Goal: Task Accomplishment & Management: Use online tool/utility

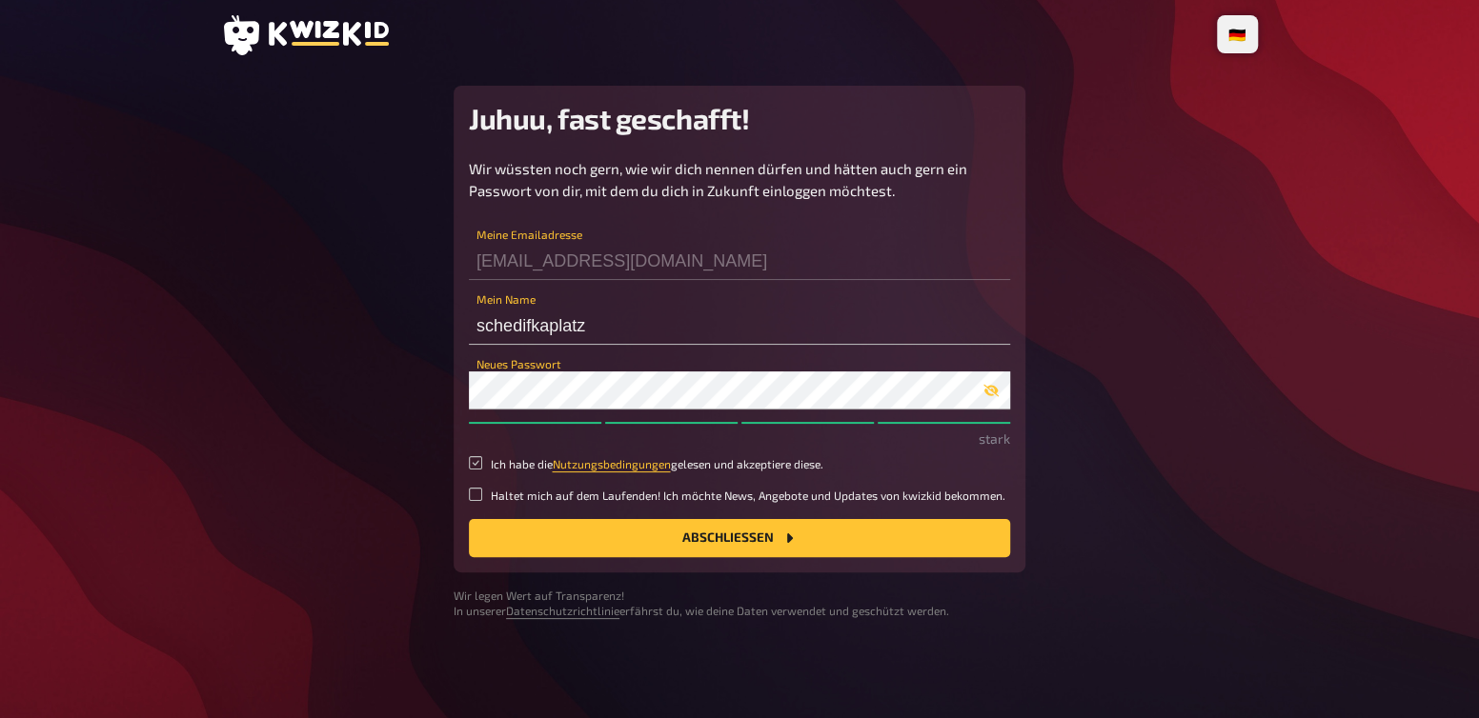
click at [473, 465] on input "Ich habe die Nutzungsbedingungen gelesen und akzeptiere diese." at bounding box center [475, 462] width 13 height 13
checkbox input "true"
click at [486, 531] on button "Abschließen" at bounding box center [739, 538] width 541 height 38
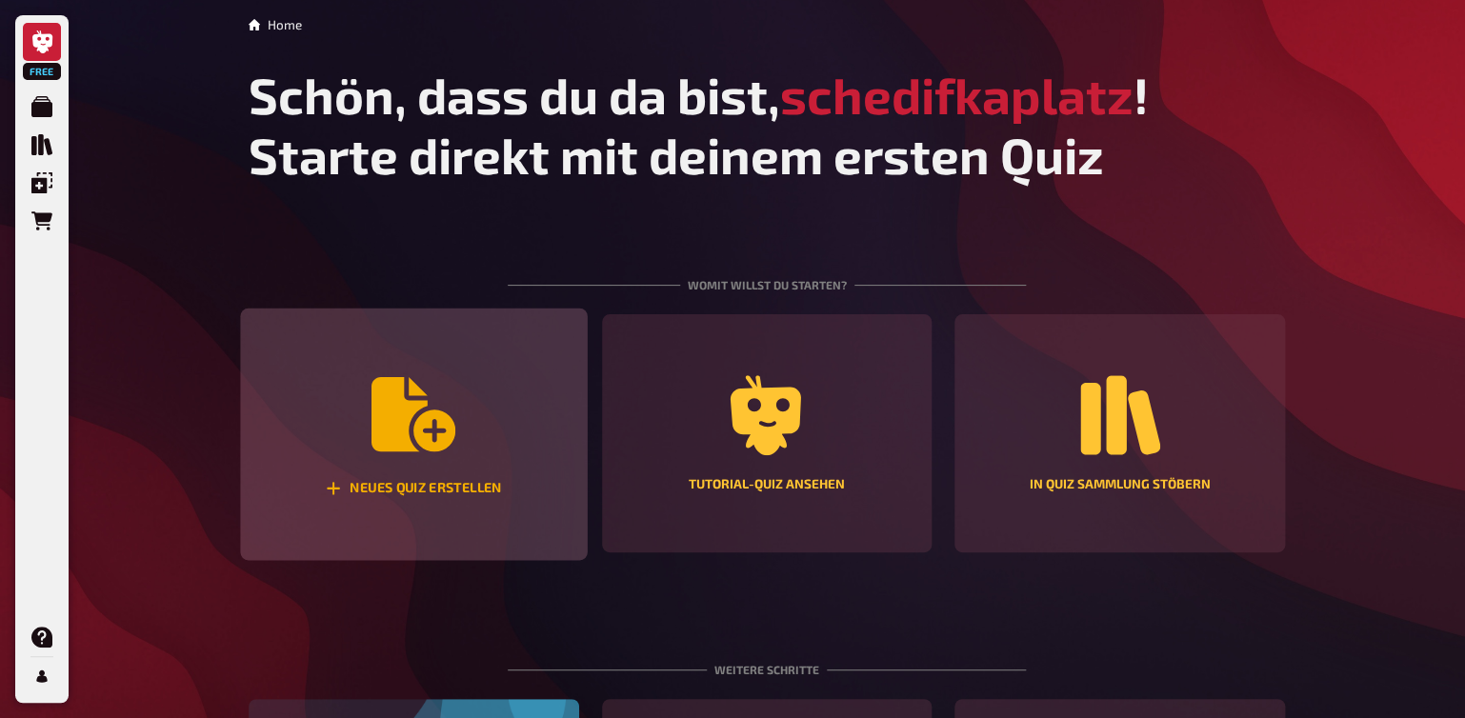
click at [460, 468] on div "Neues Quiz erstellen" at bounding box center [413, 435] width 347 height 252
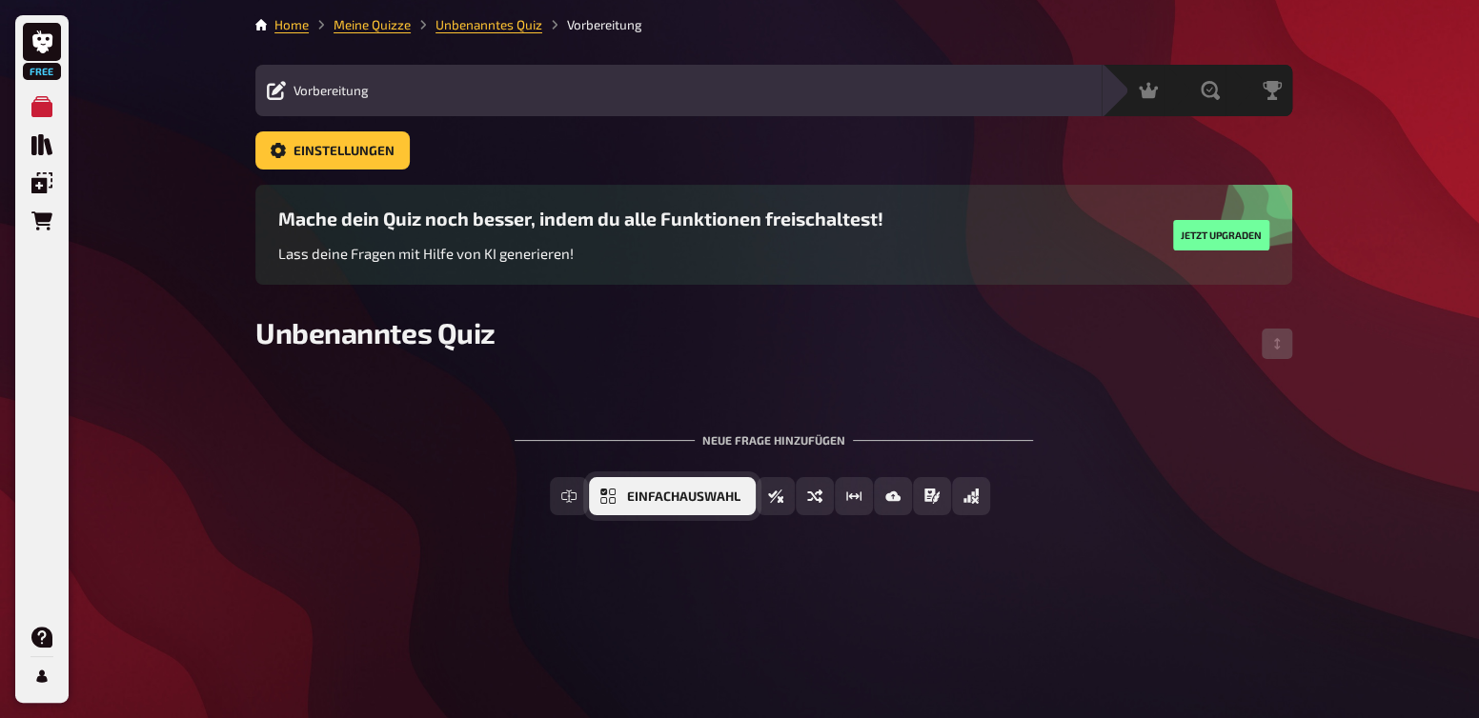
click at [632, 496] on span "Einfachauswahl" at bounding box center [683, 497] width 113 height 13
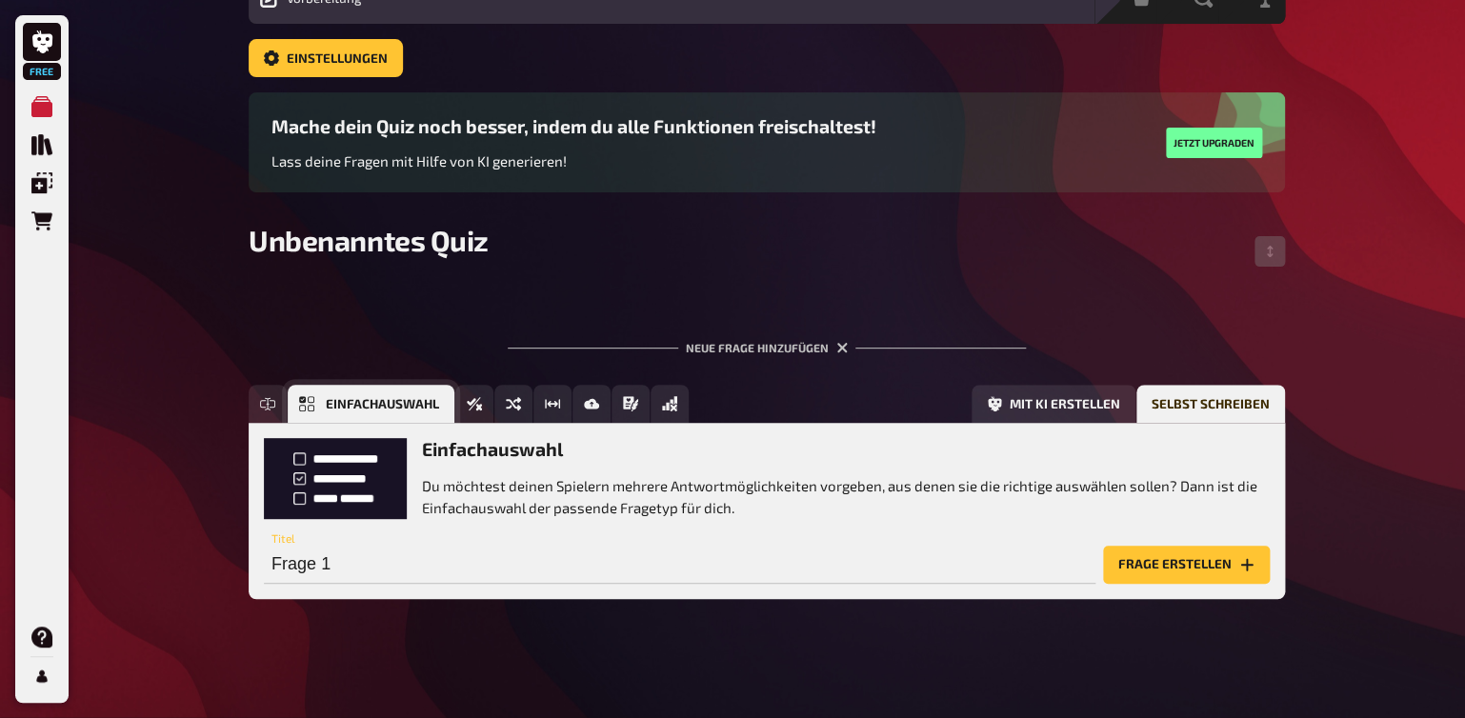
scroll to position [95, 0]
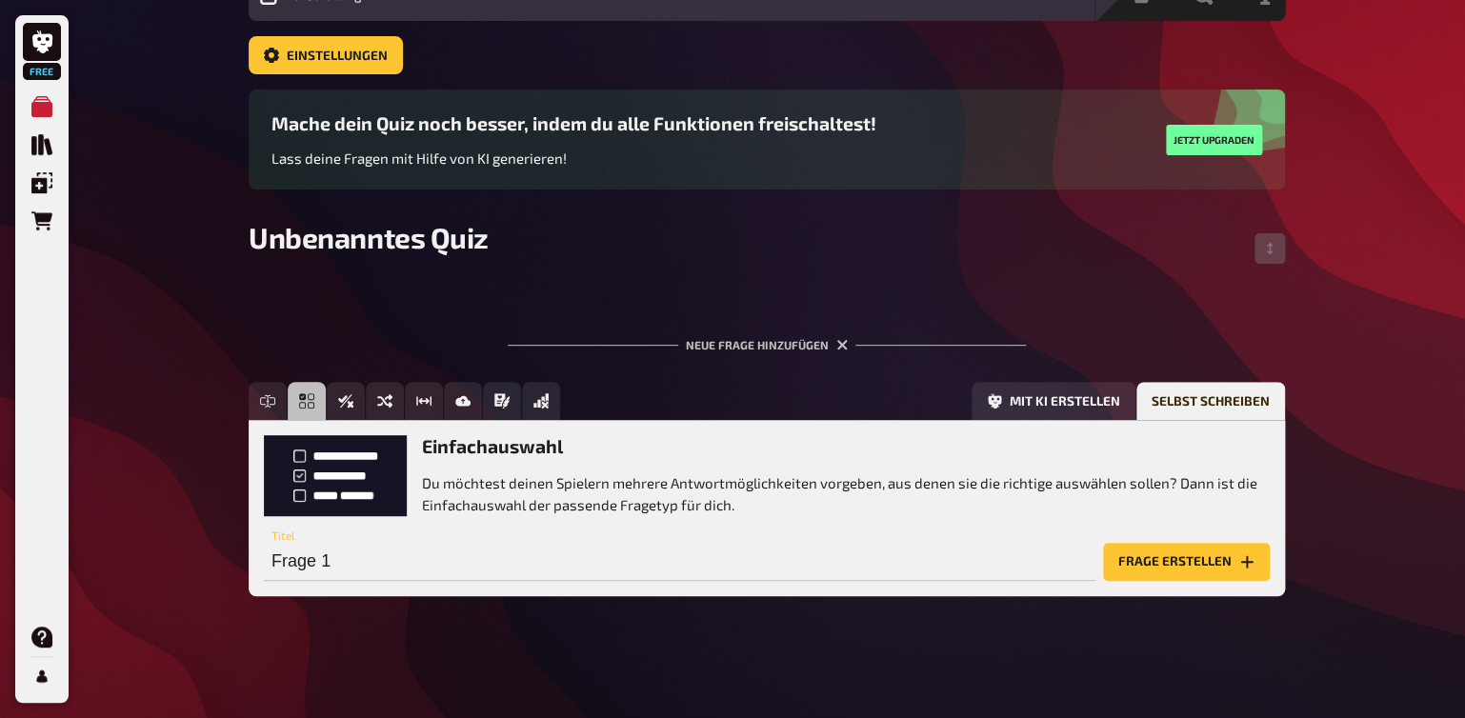
click at [1166, 559] on button "Frage erstellen" at bounding box center [1186, 562] width 167 height 38
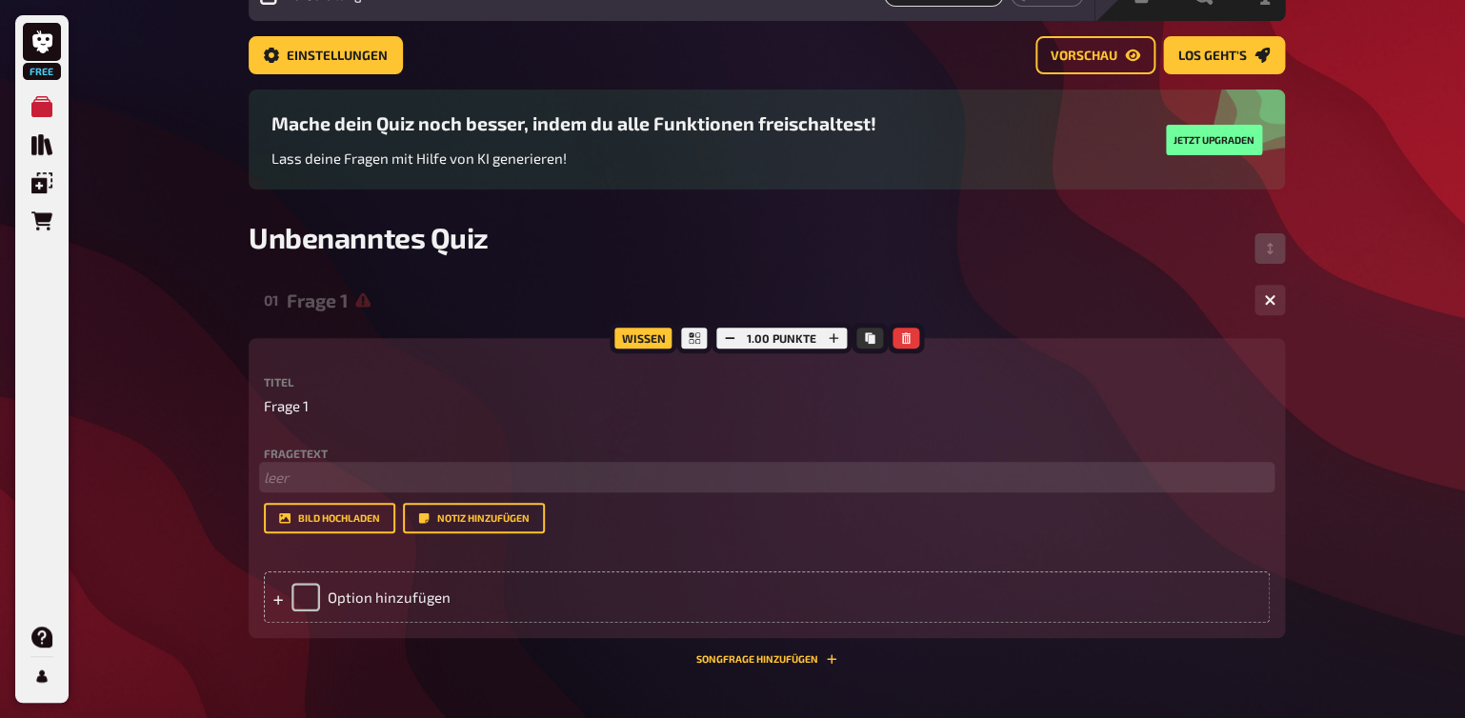
click at [400, 482] on p "﻿ leer" at bounding box center [767, 478] width 1006 height 22
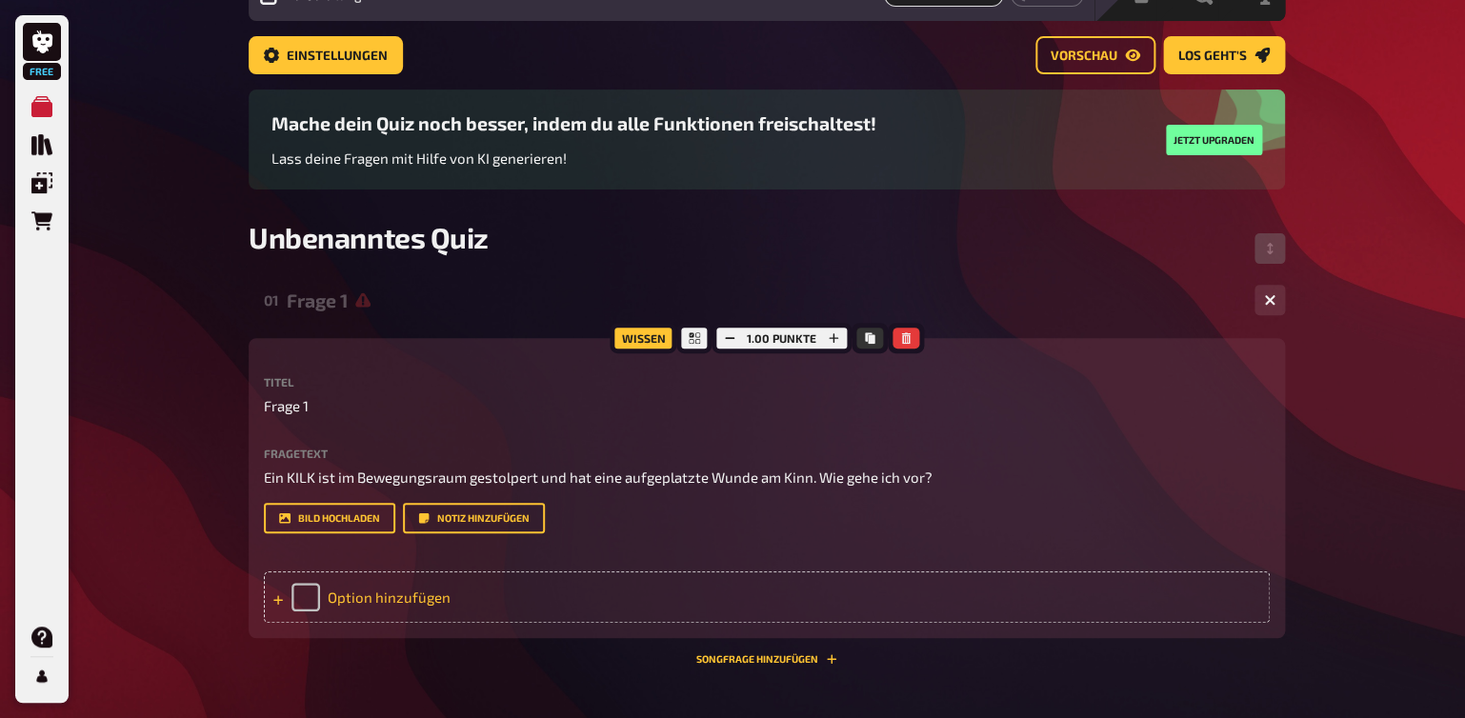
click at [346, 600] on div "Option hinzufügen" at bounding box center [767, 597] width 1006 height 51
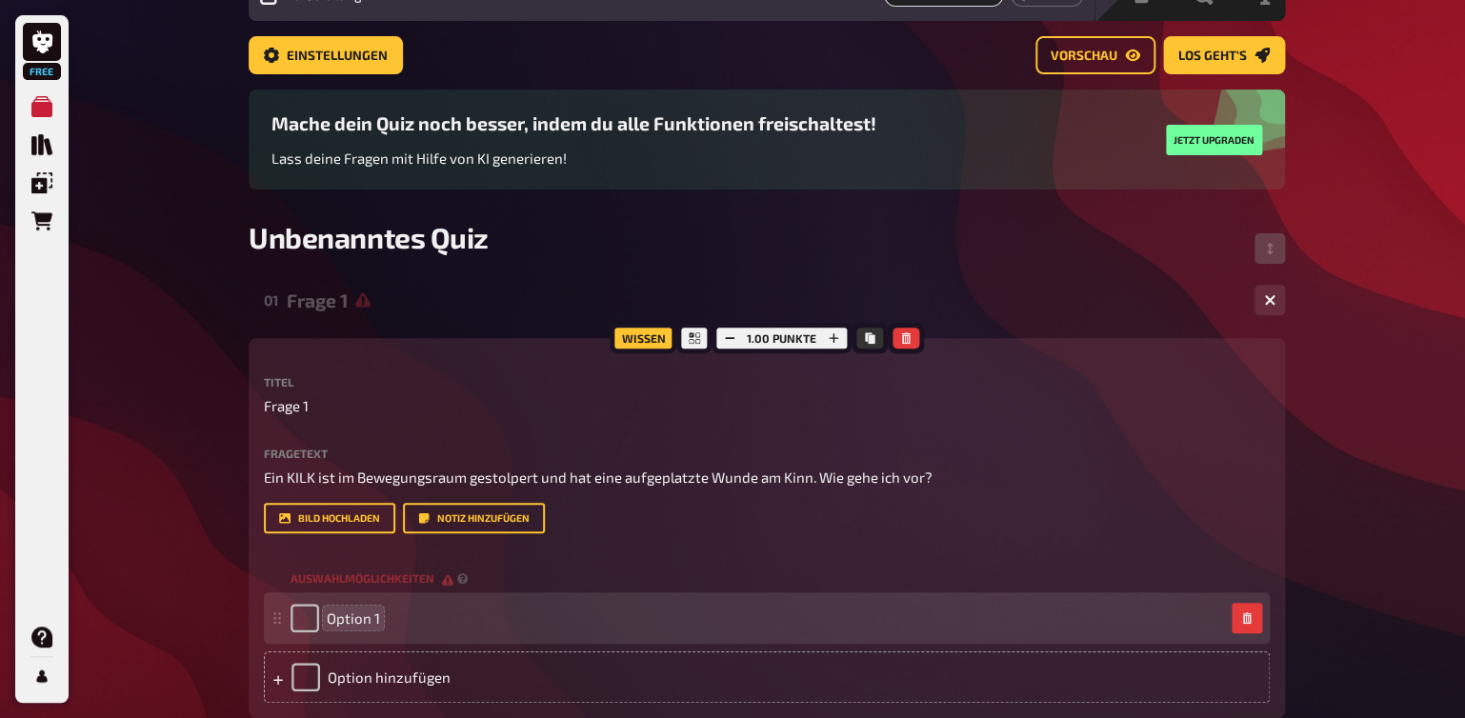
click at [364, 617] on span "Option 1" at bounding box center [353, 618] width 53 height 17
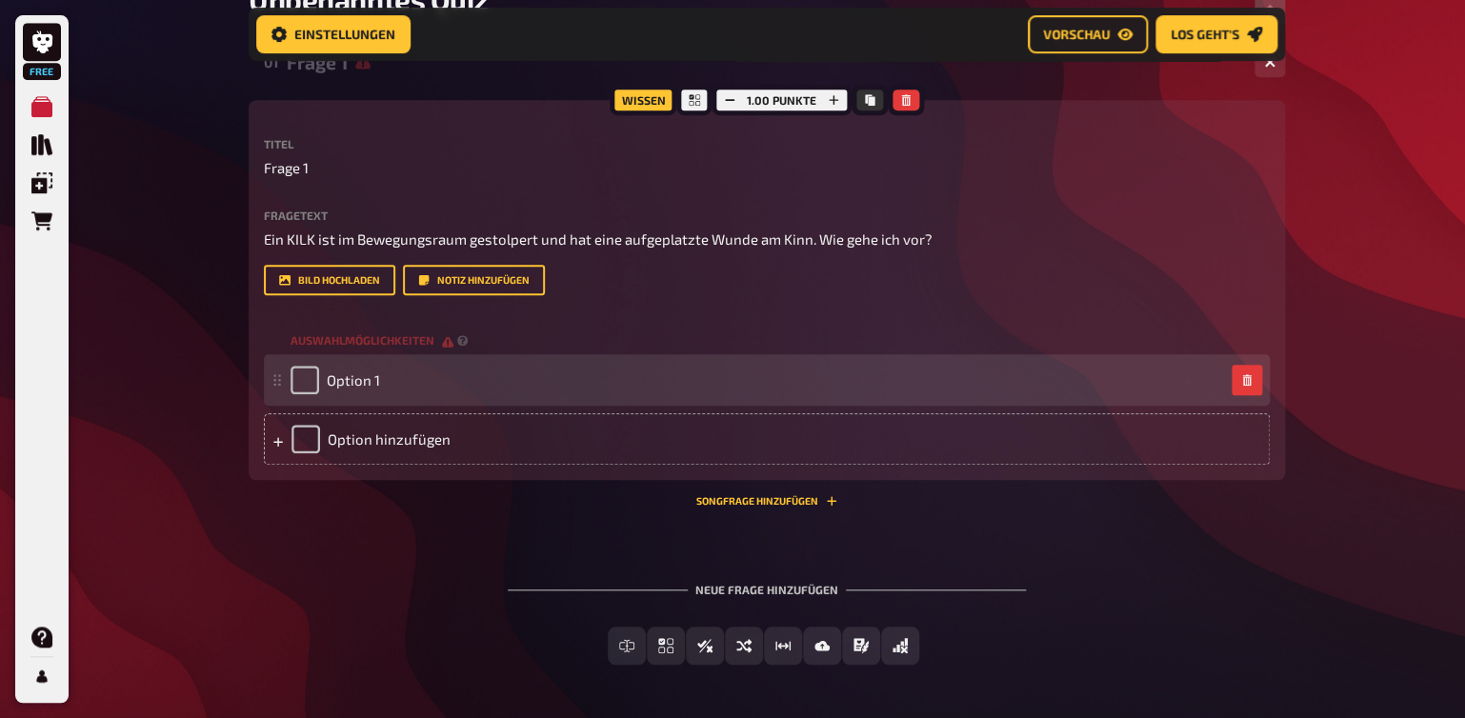
scroll to position [311, 0]
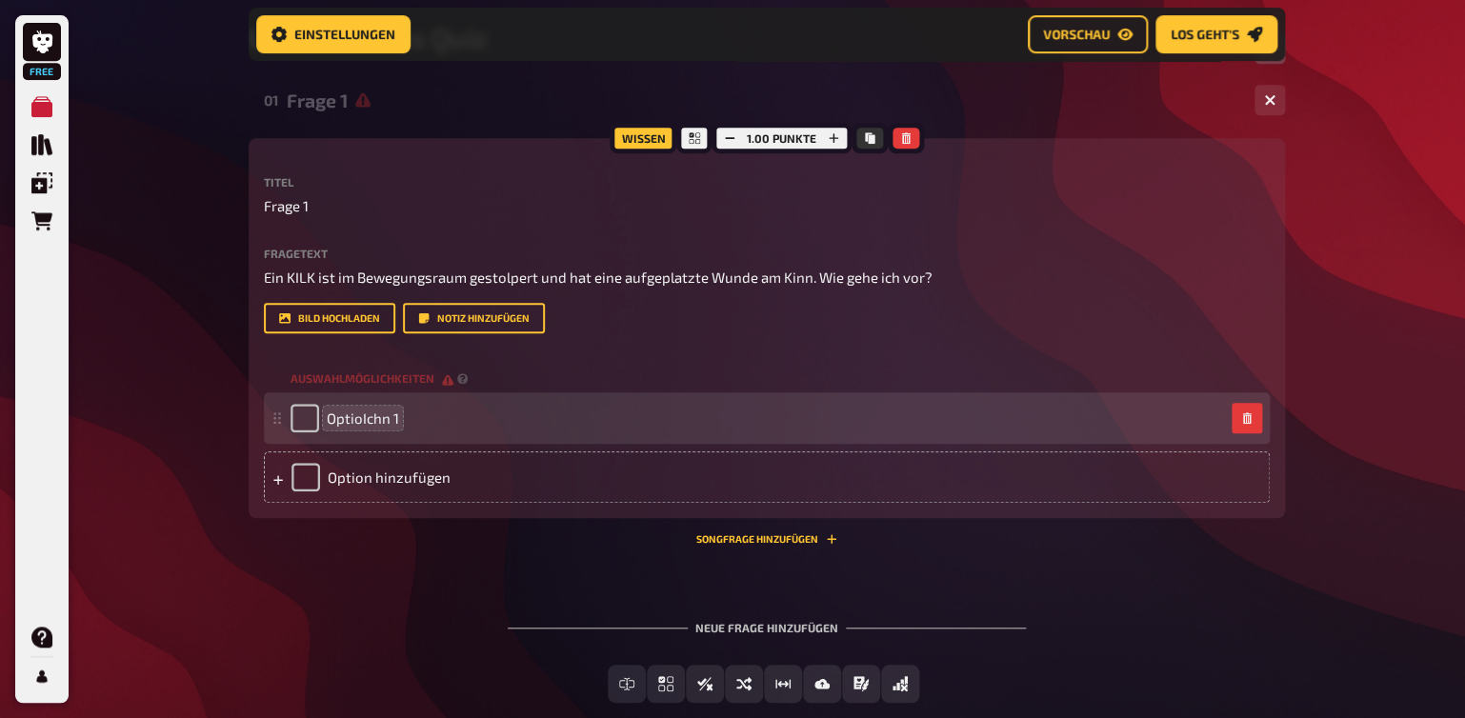
click at [354, 419] on span "OptioIchn 1" at bounding box center [363, 418] width 72 height 17
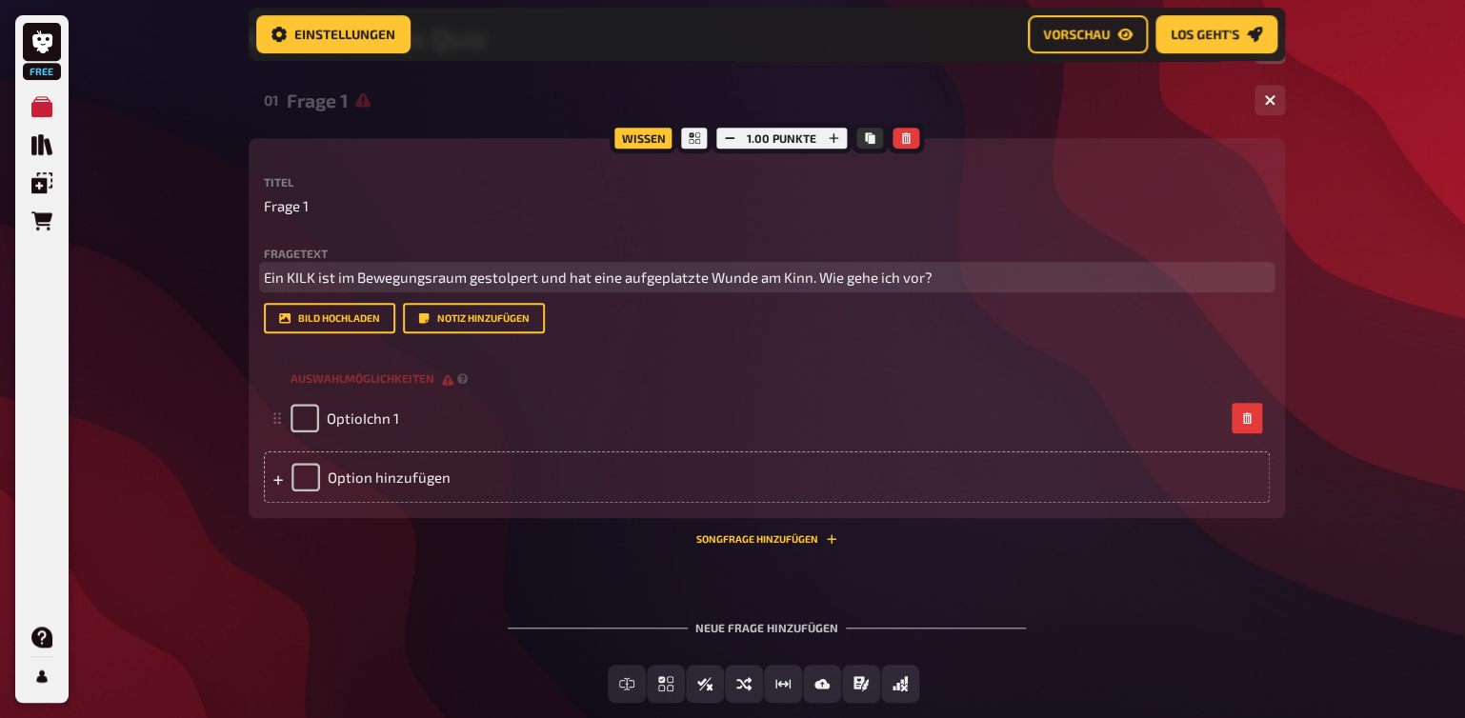
click at [630, 280] on span "Ein KILK ist im Bewegungsraum gestolpert und hat eine aufgeplatzte Wunde am Kin…" at bounding box center [598, 277] width 669 height 17
click at [903, 131] on button "button" at bounding box center [906, 138] width 27 height 21
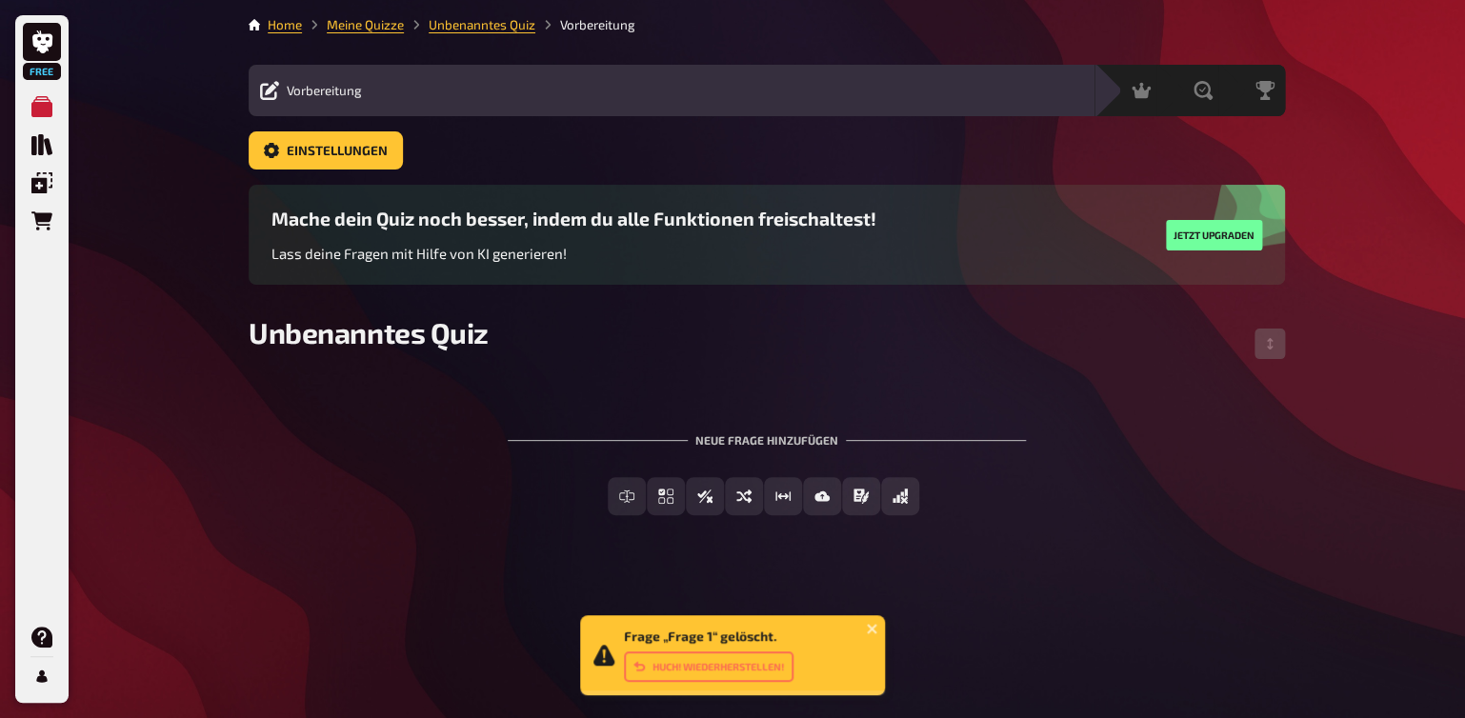
scroll to position [0, 0]
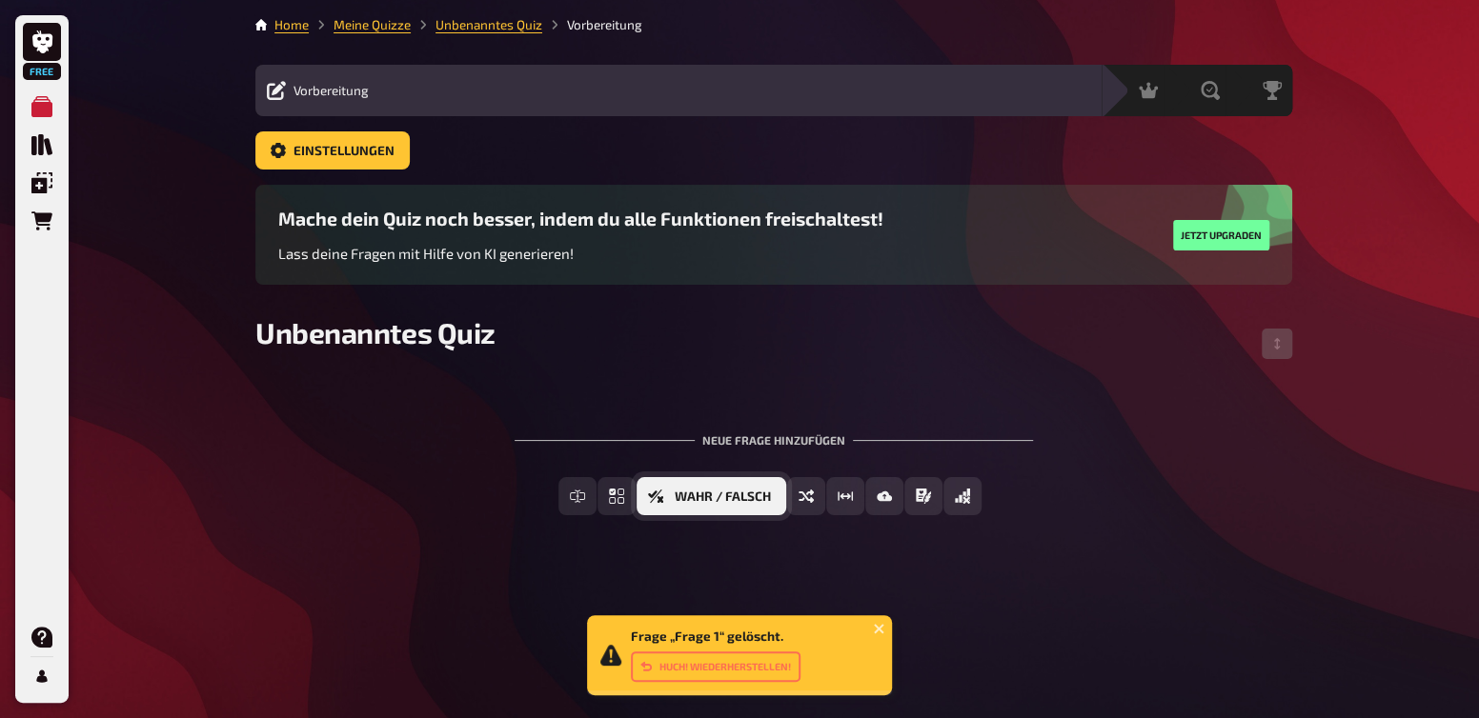
click at [707, 511] on button "Wahr / Falsch" at bounding box center [711, 496] width 150 height 38
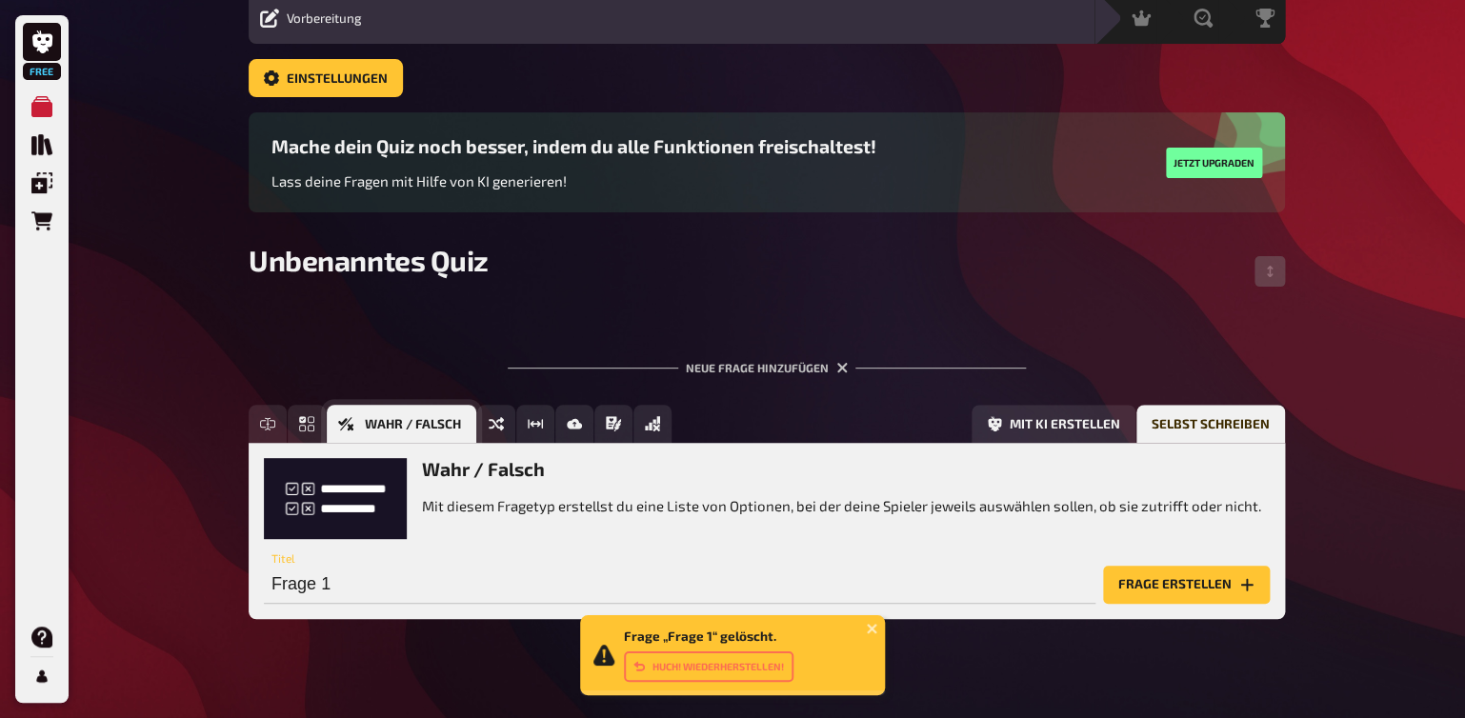
scroll to position [73, 0]
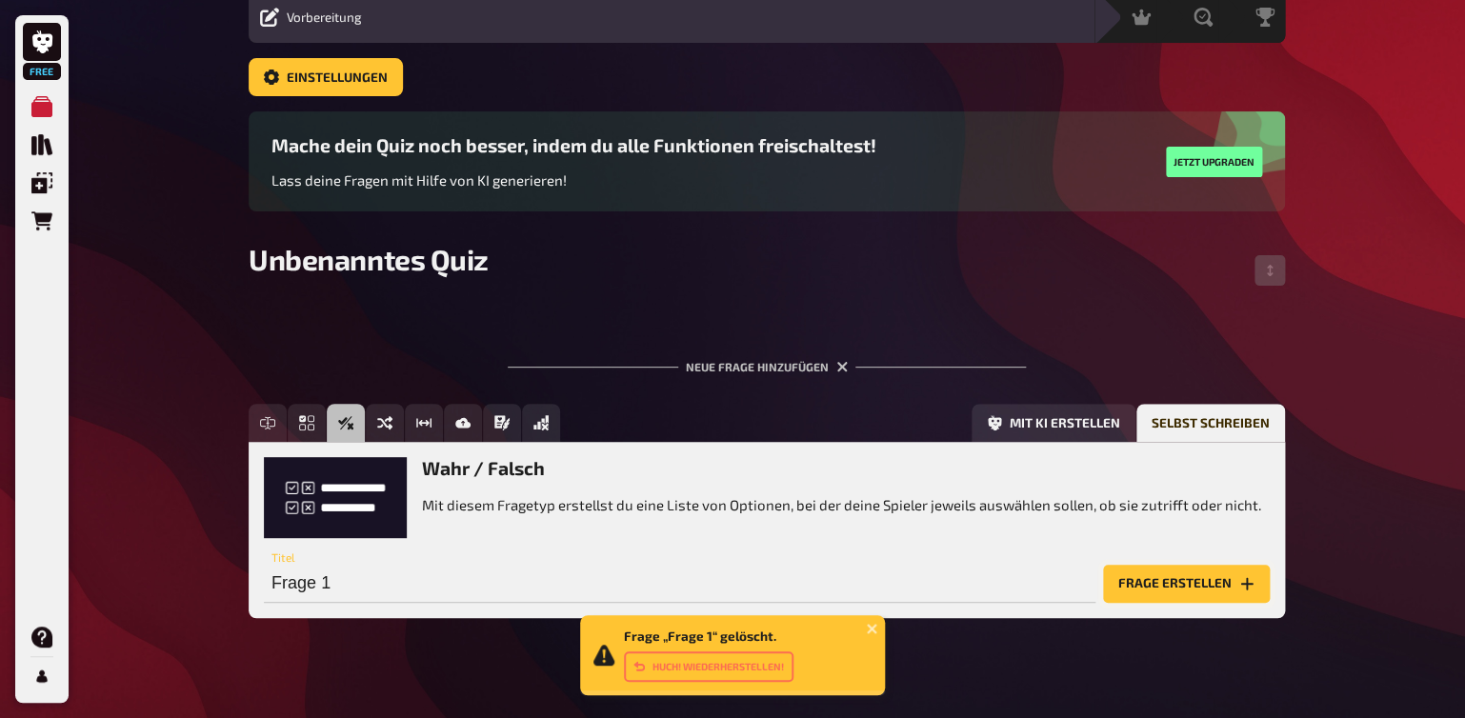
click at [1146, 580] on button "Frage erstellen" at bounding box center [1186, 584] width 167 height 38
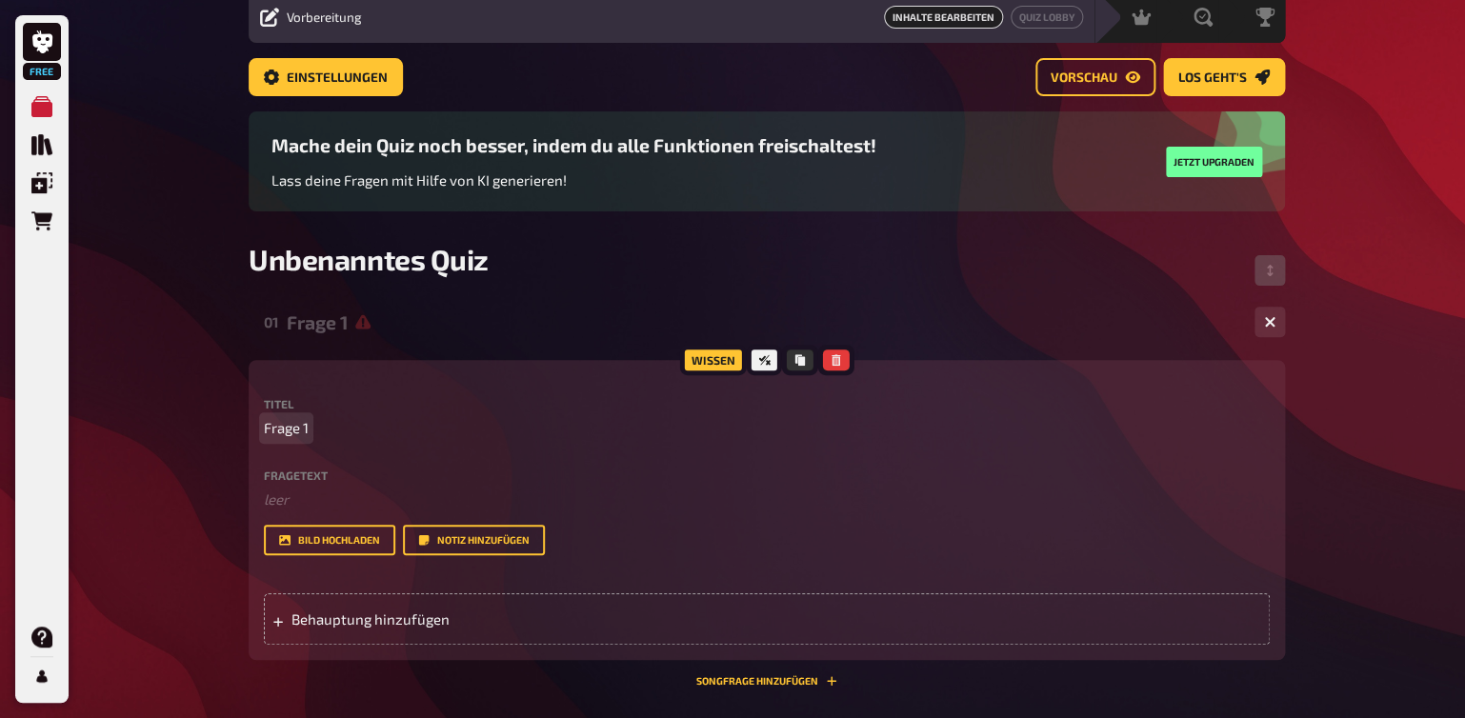
click at [300, 430] on span "Frage 1" at bounding box center [286, 428] width 45 height 22
click at [276, 428] on span "Frage 1" at bounding box center [286, 428] width 45 height 22
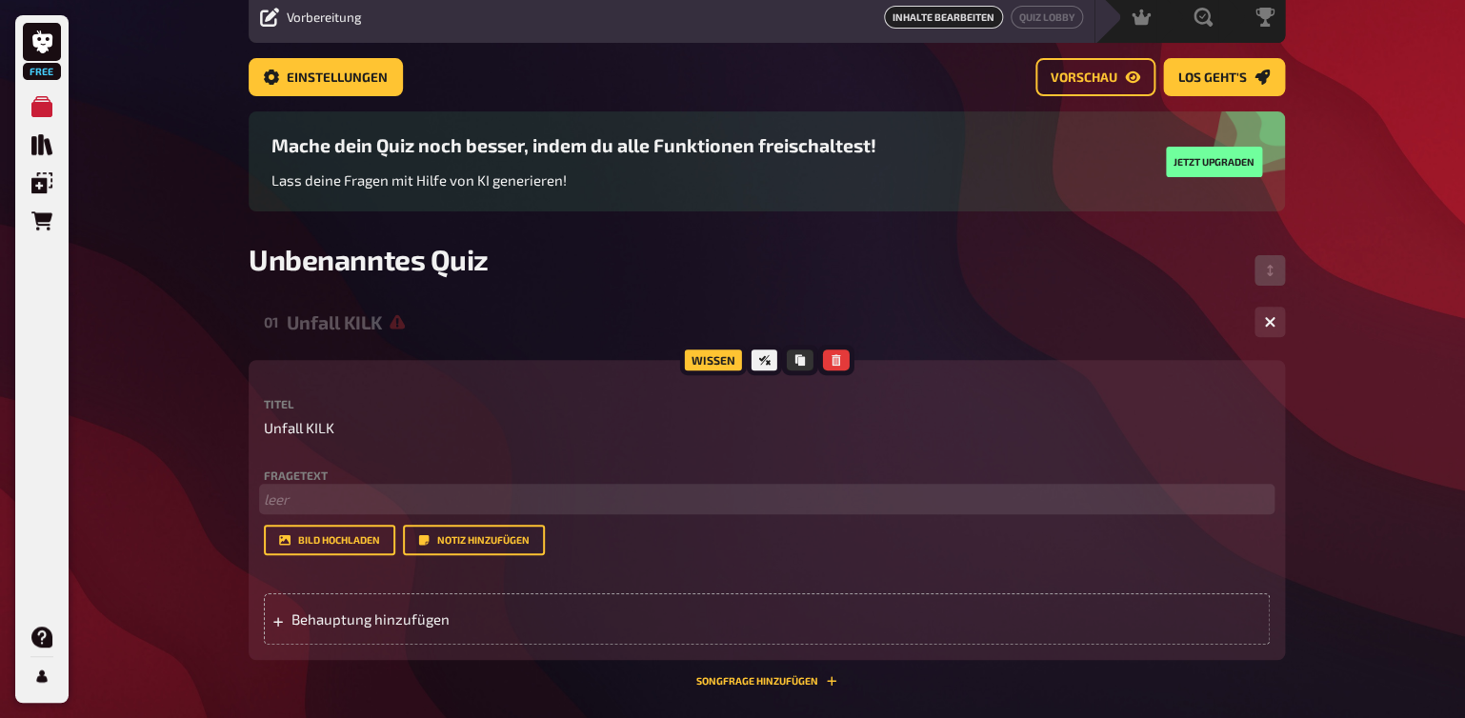
click at [275, 504] on p "﻿ leer" at bounding box center [767, 500] width 1006 height 22
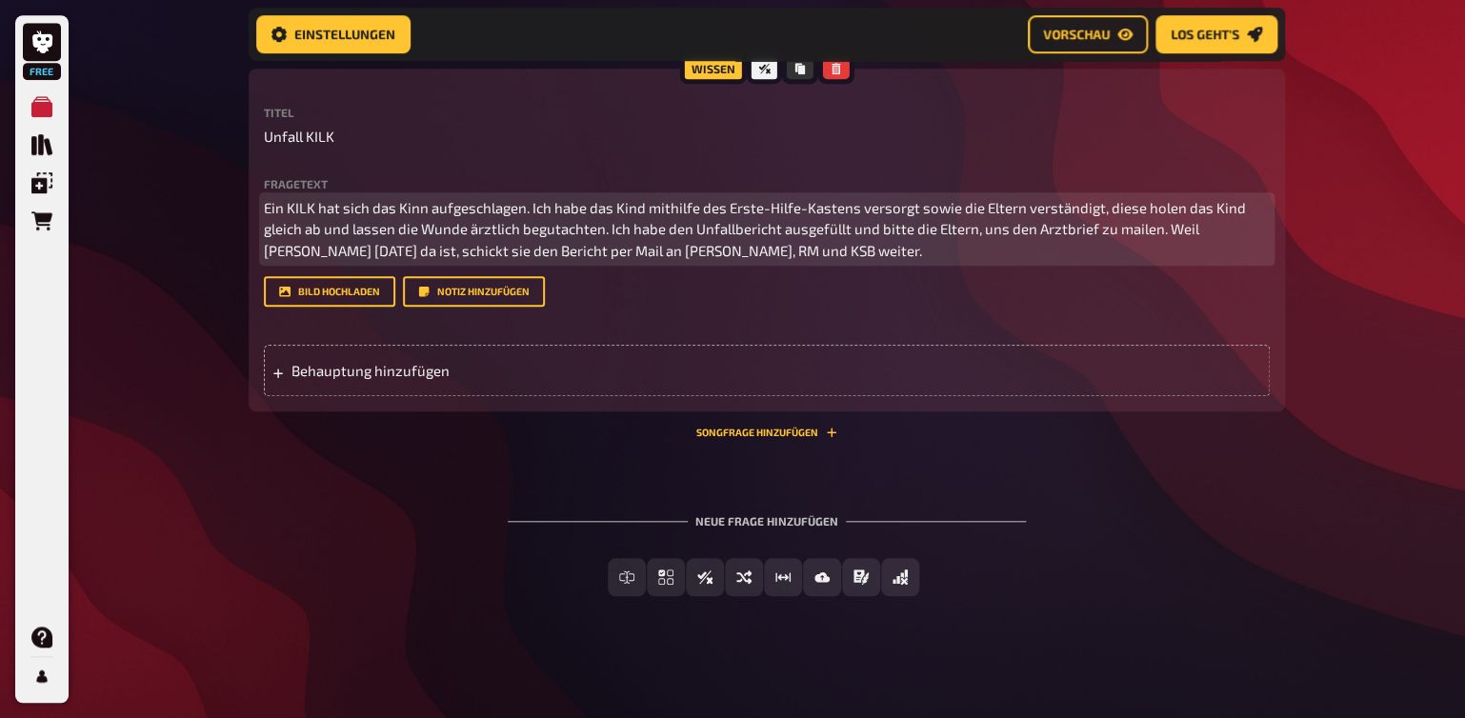
scroll to position [380, 0]
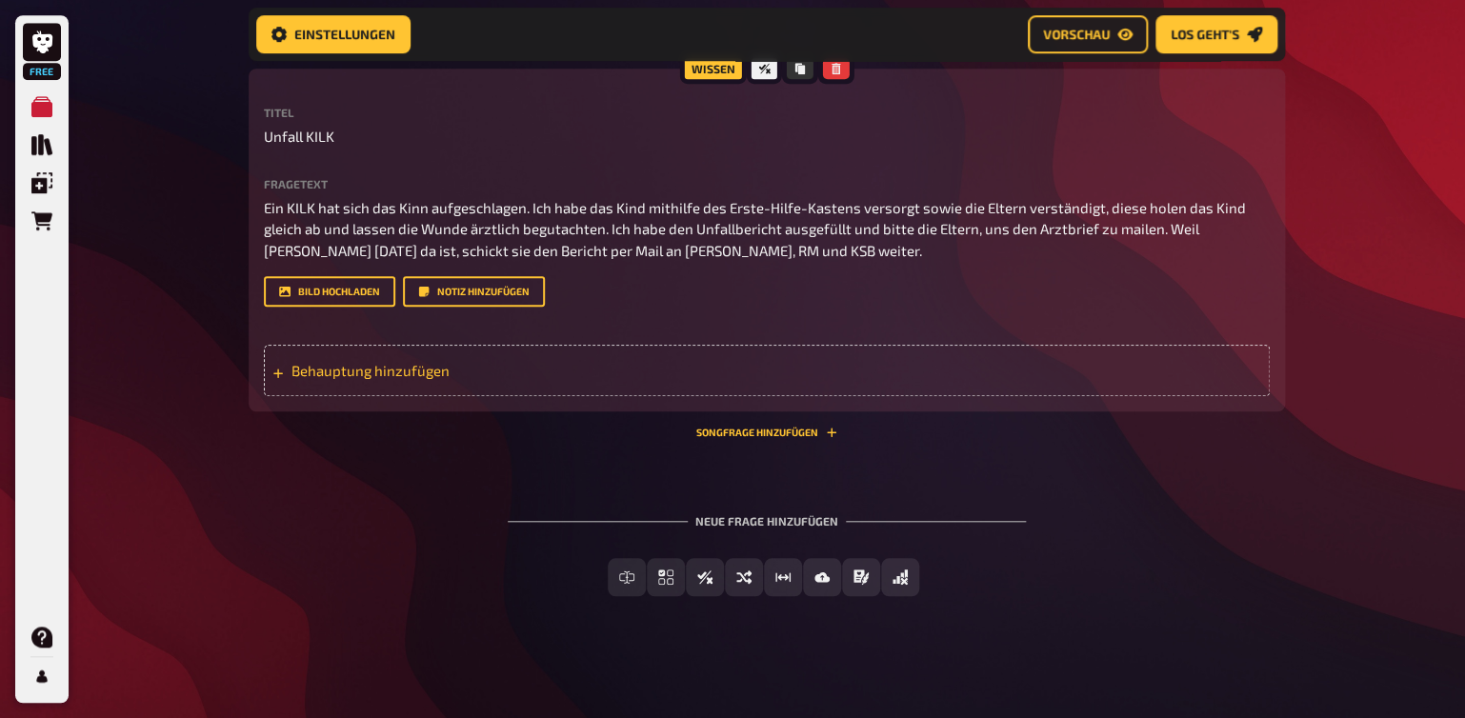
click at [428, 365] on span "Behauptung hinzufügen" at bounding box center [440, 370] width 296 height 17
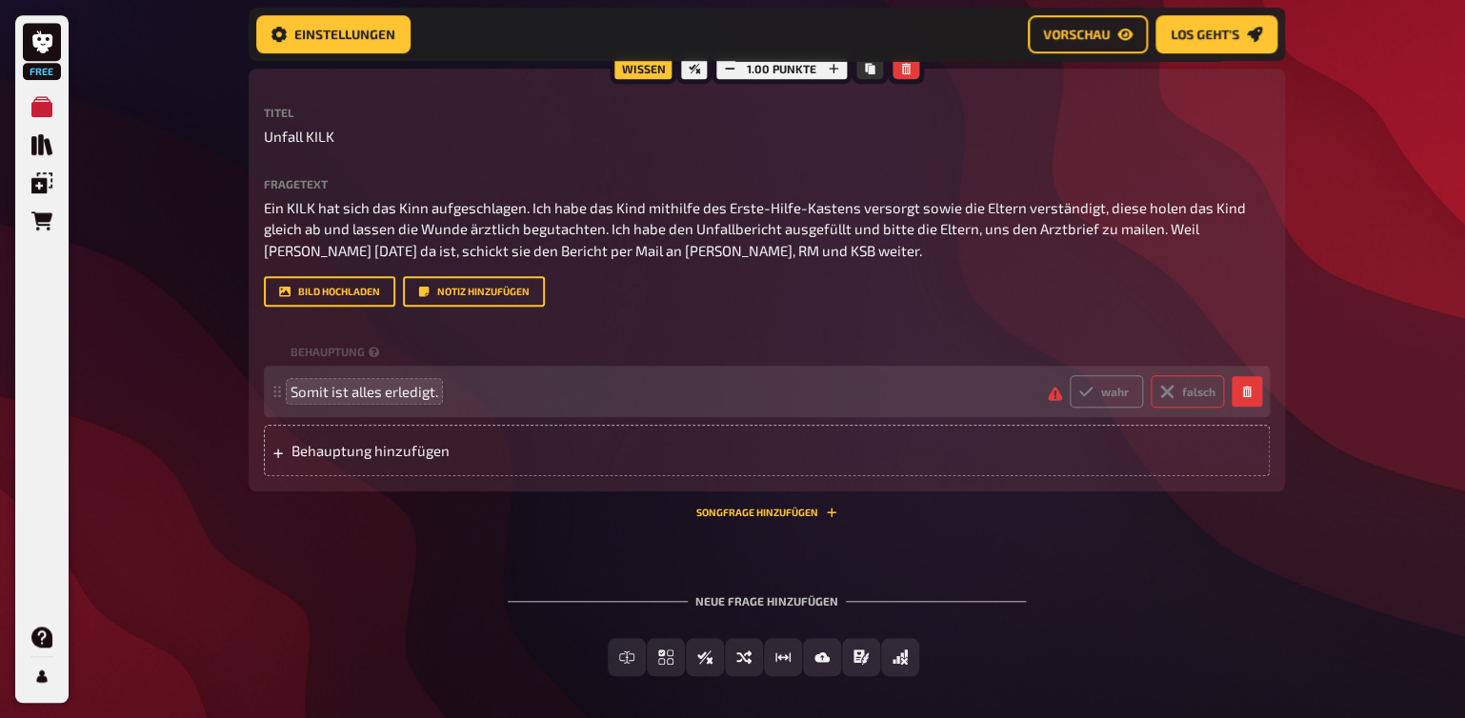
click at [1178, 398] on label "falsch" at bounding box center [1187, 391] width 73 height 32
click at [1070, 375] on input "falsch" at bounding box center [1069, 374] width 1 height 1
radio input "true"
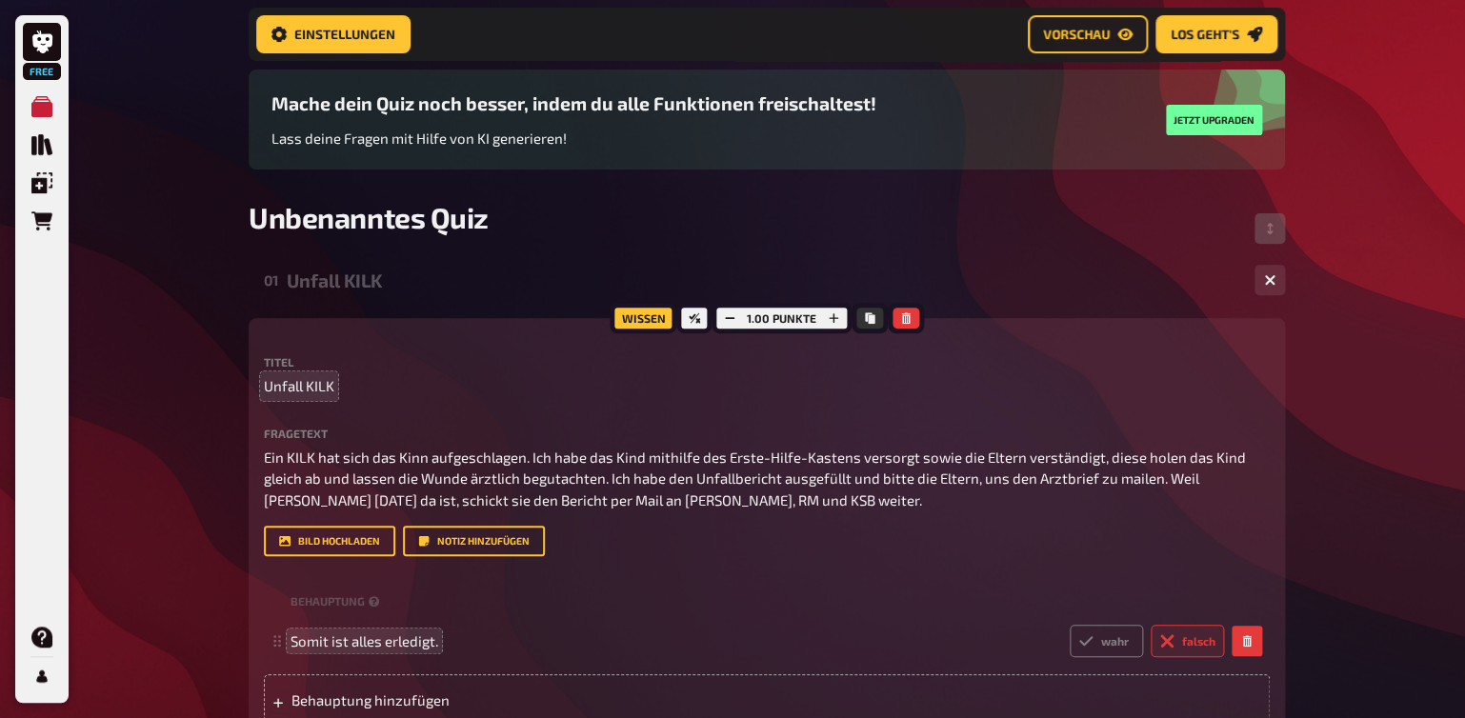
scroll to position [61, 0]
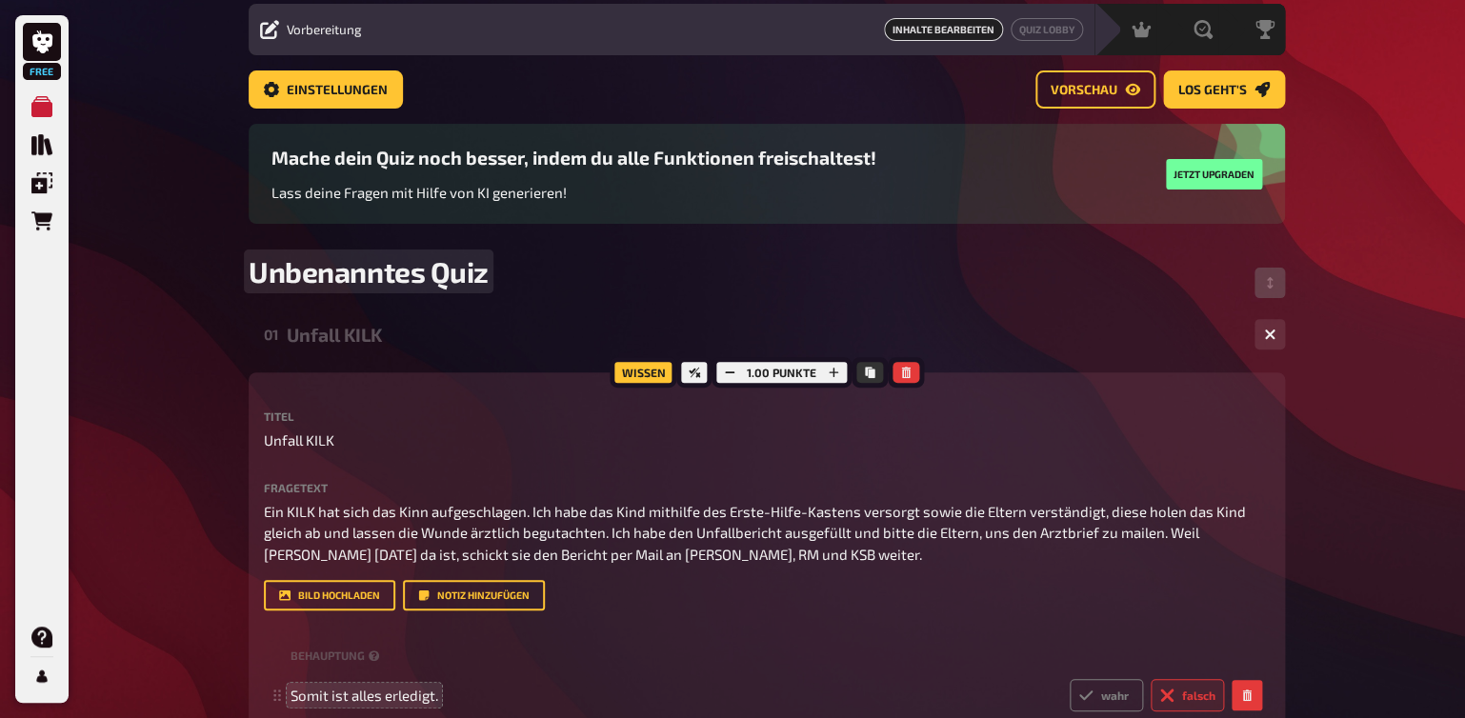
click at [312, 284] on span "Unbenanntes Quiz" at bounding box center [369, 271] width 240 height 34
click at [298, 271] on span "Unbenanntes Quiz" at bounding box center [369, 271] width 240 height 34
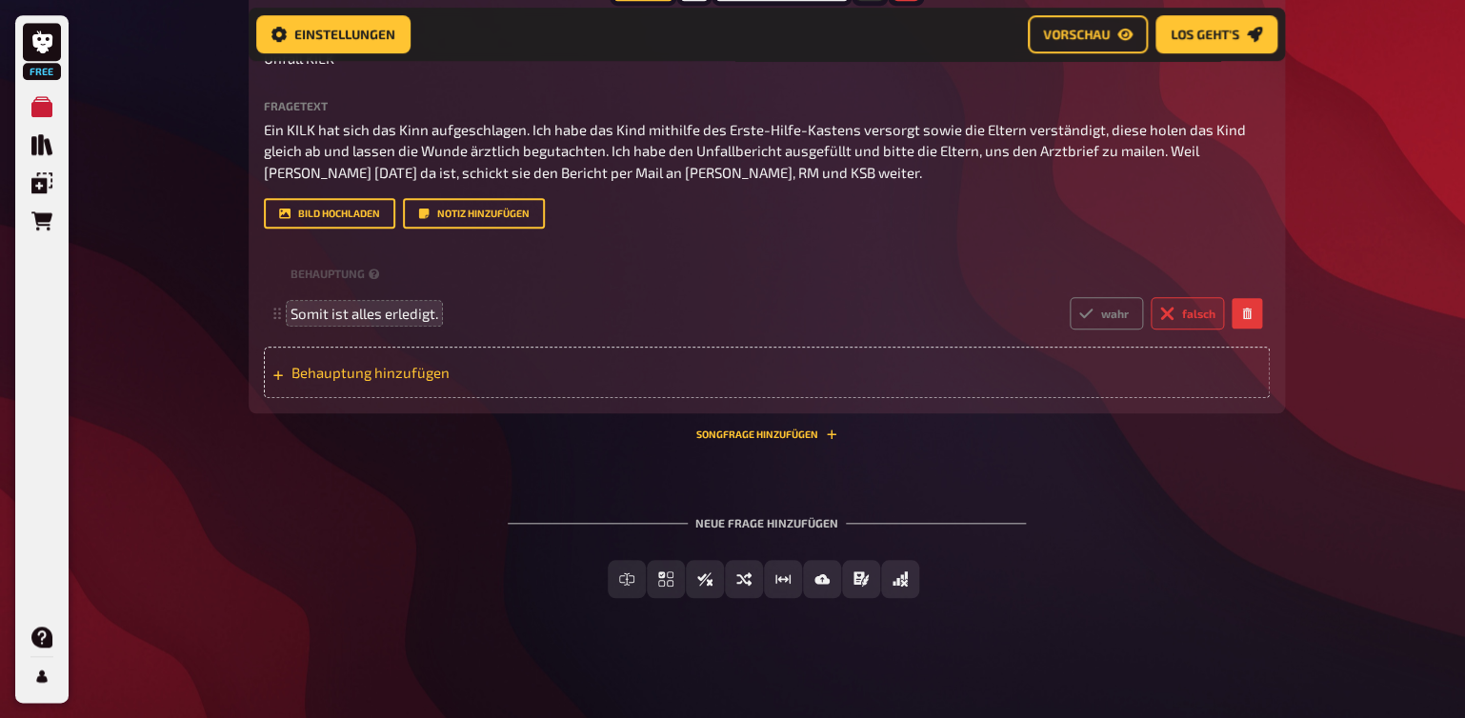
scroll to position [461, 0]
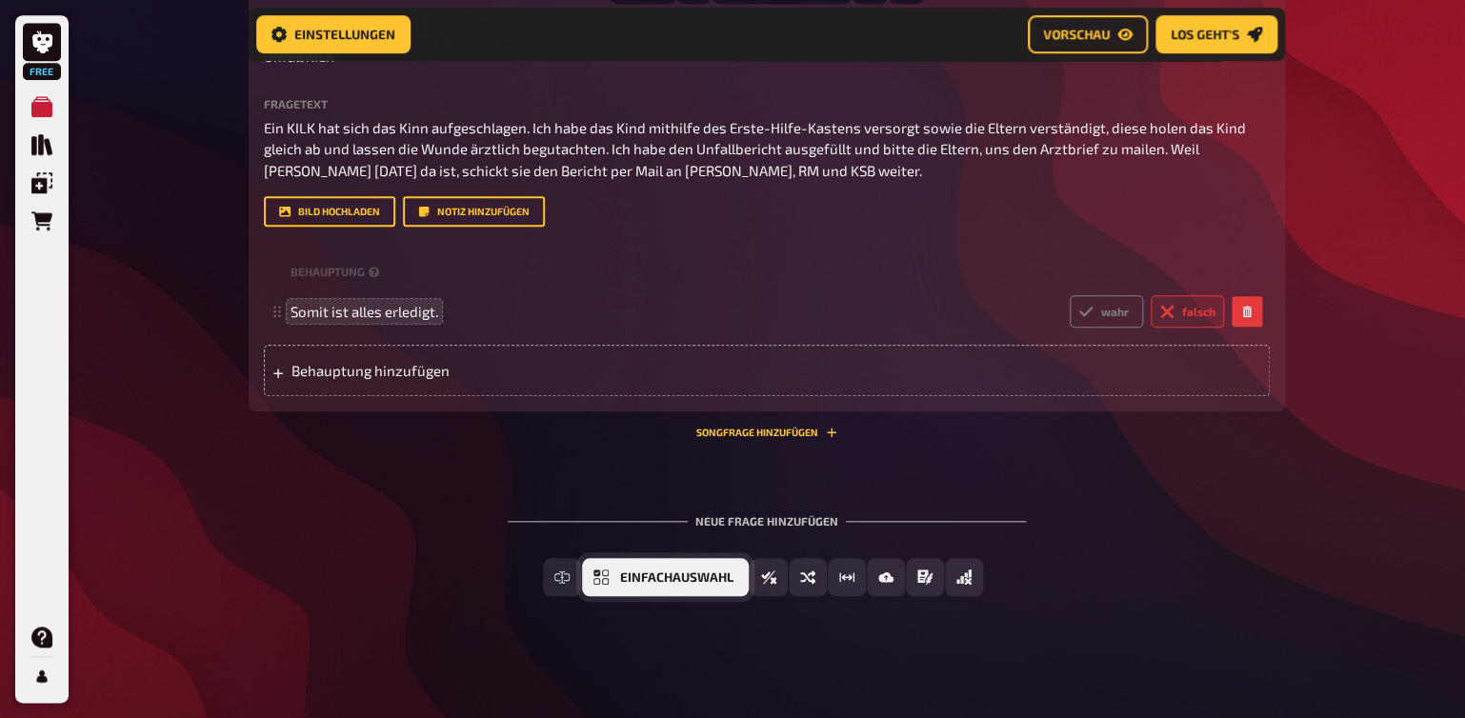
click at [696, 581] on span "Einfachauswahl" at bounding box center [676, 578] width 113 height 13
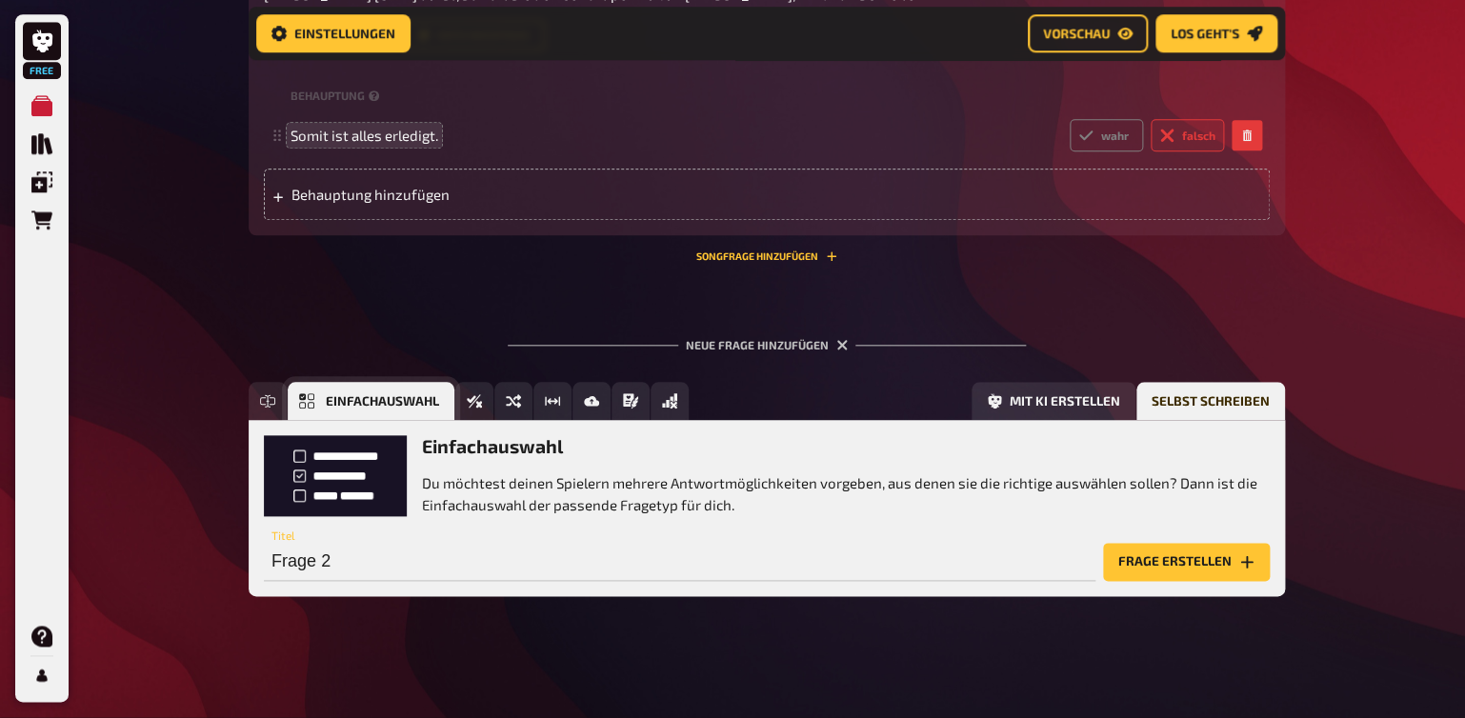
scroll to position [636, 0]
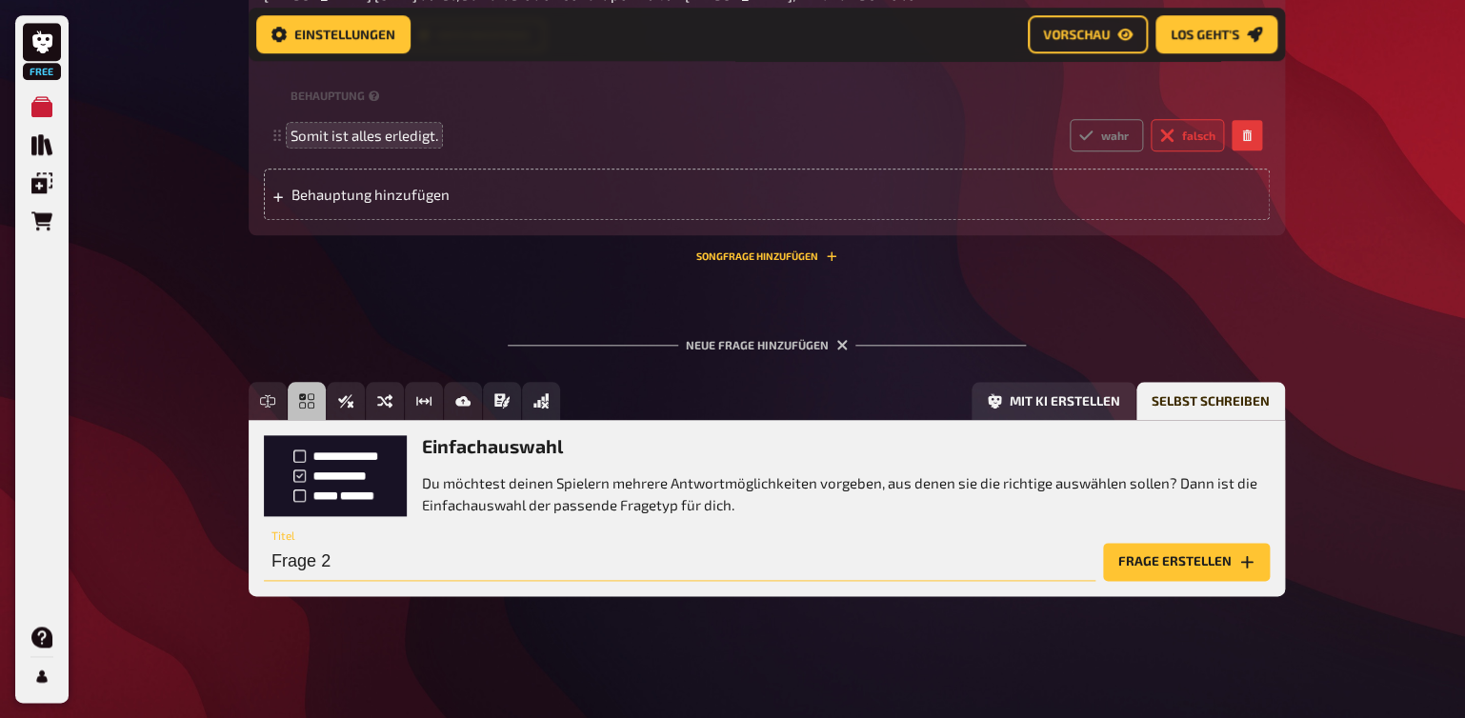
click at [498, 563] on input "Frage 2" at bounding box center [680, 562] width 832 height 38
click at [460, 564] on input "Frage 2" at bounding box center [680, 562] width 832 height 38
click at [292, 556] on input "Frage 2" at bounding box center [680, 562] width 832 height 38
drag, startPoint x: 356, startPoint y: 556, endPoint x: 263, endPoint y: 568, distance: 94.1
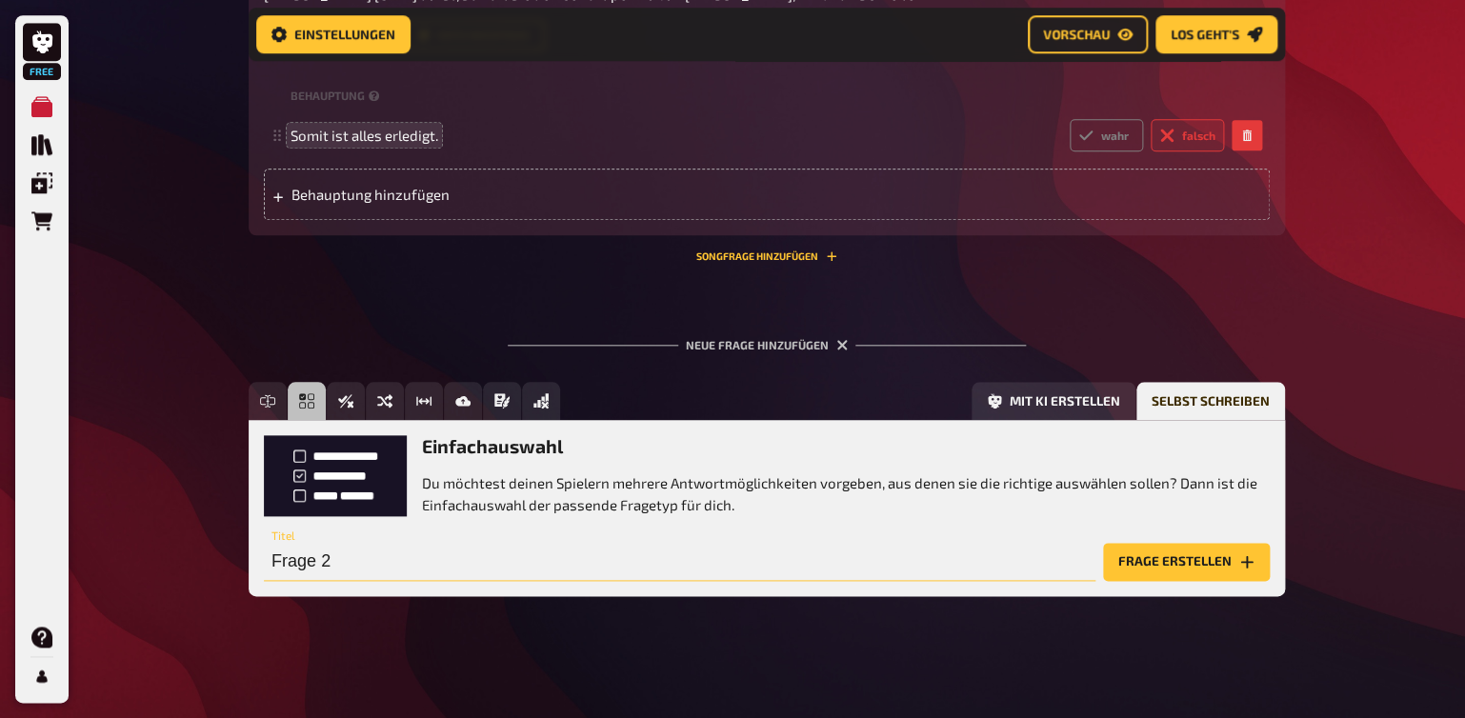
click at [264, 568] on input "Frage 2" at bounding box center [680, 562] width 832 height 38
type input "Kinderschutz"
click at [1177, 565] on button "Frage erstellen" at bounding box center [1186, 562] width 167 height 38
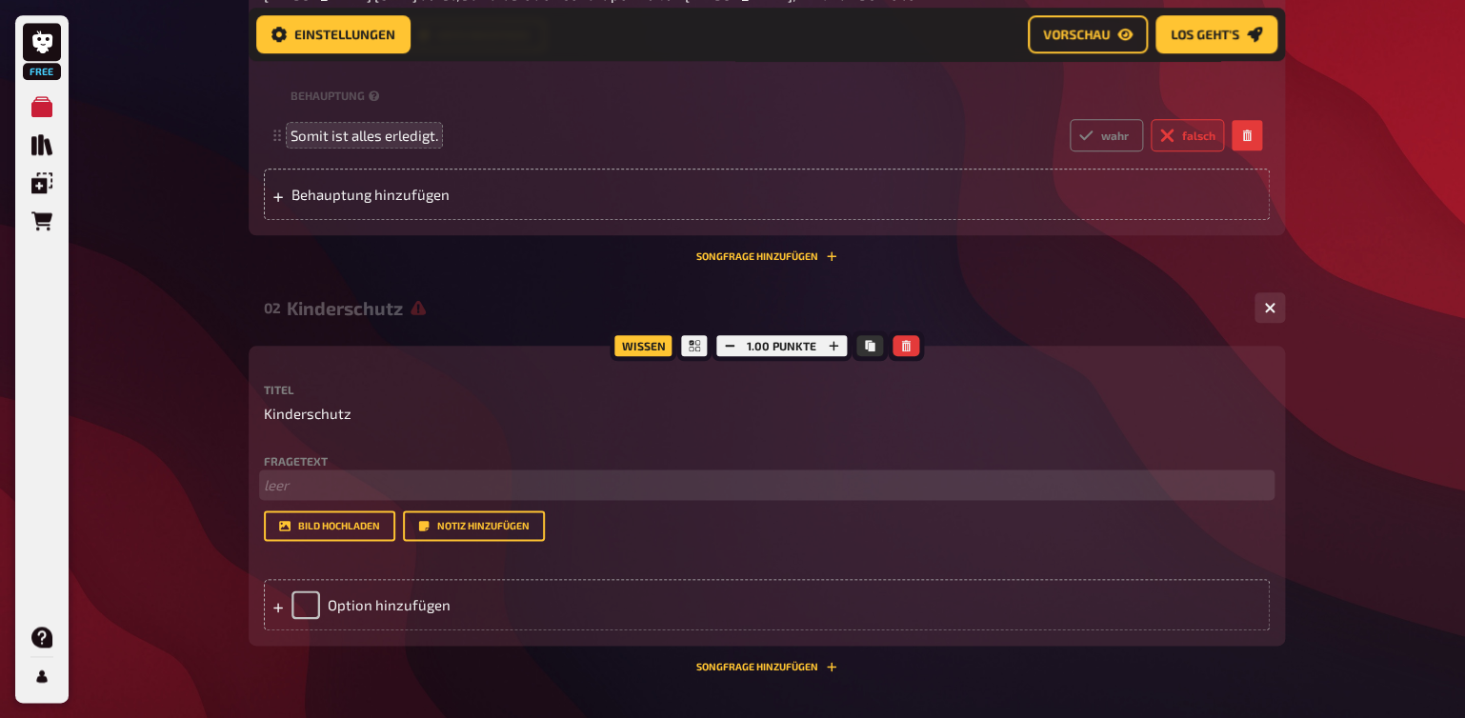
click at [293, 490] on p "﻿ leer" at bounding box center [767, 485] width 1006 height 22
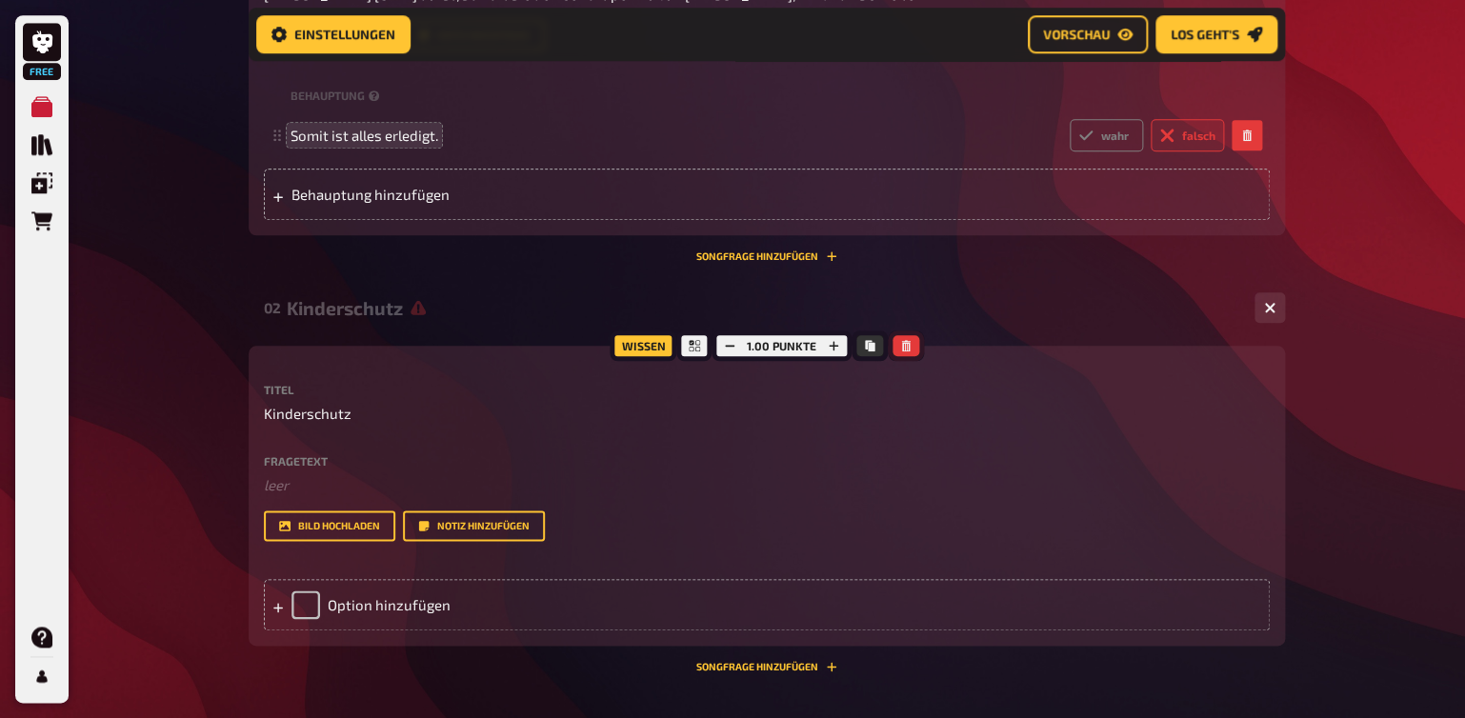
click at [901, 346] on icon "button" at bounding box center [905, 345] width 9 height 11
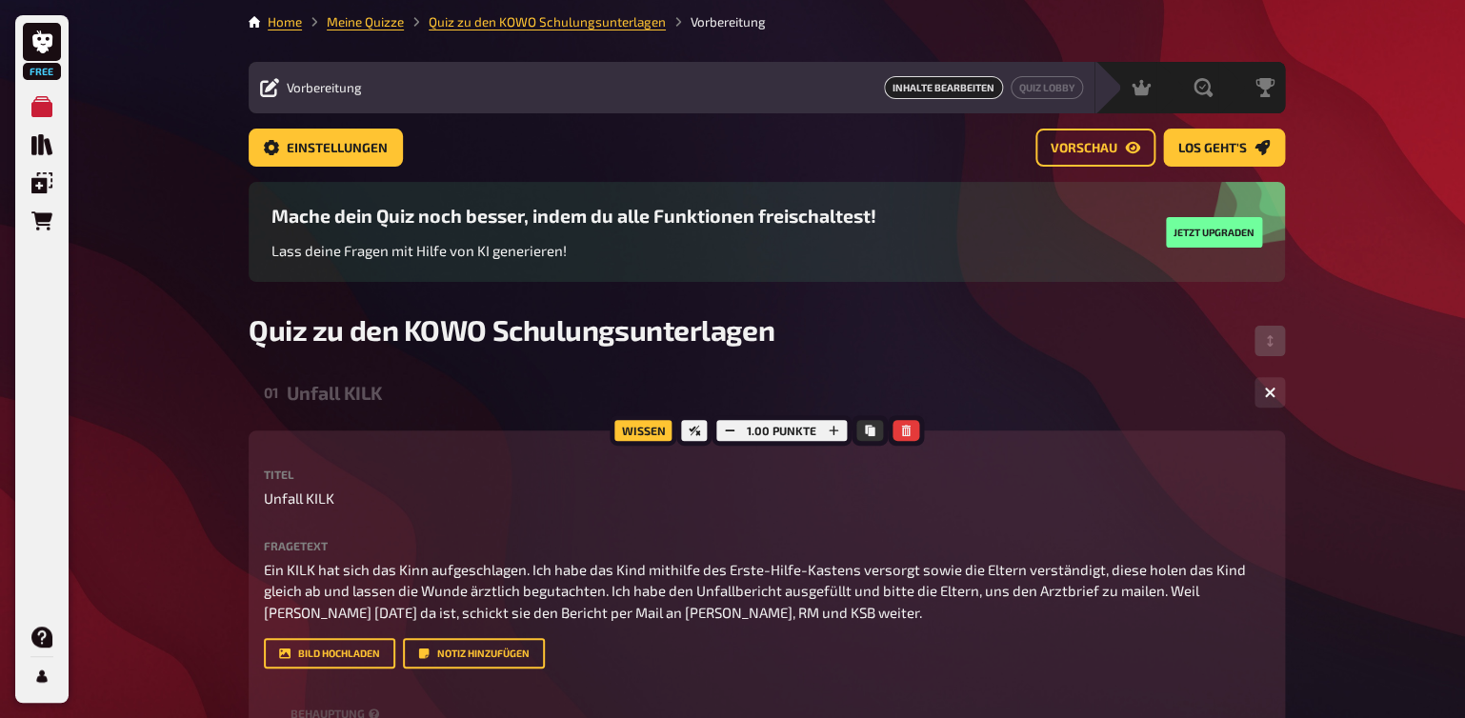
scroll to position [0, 0]
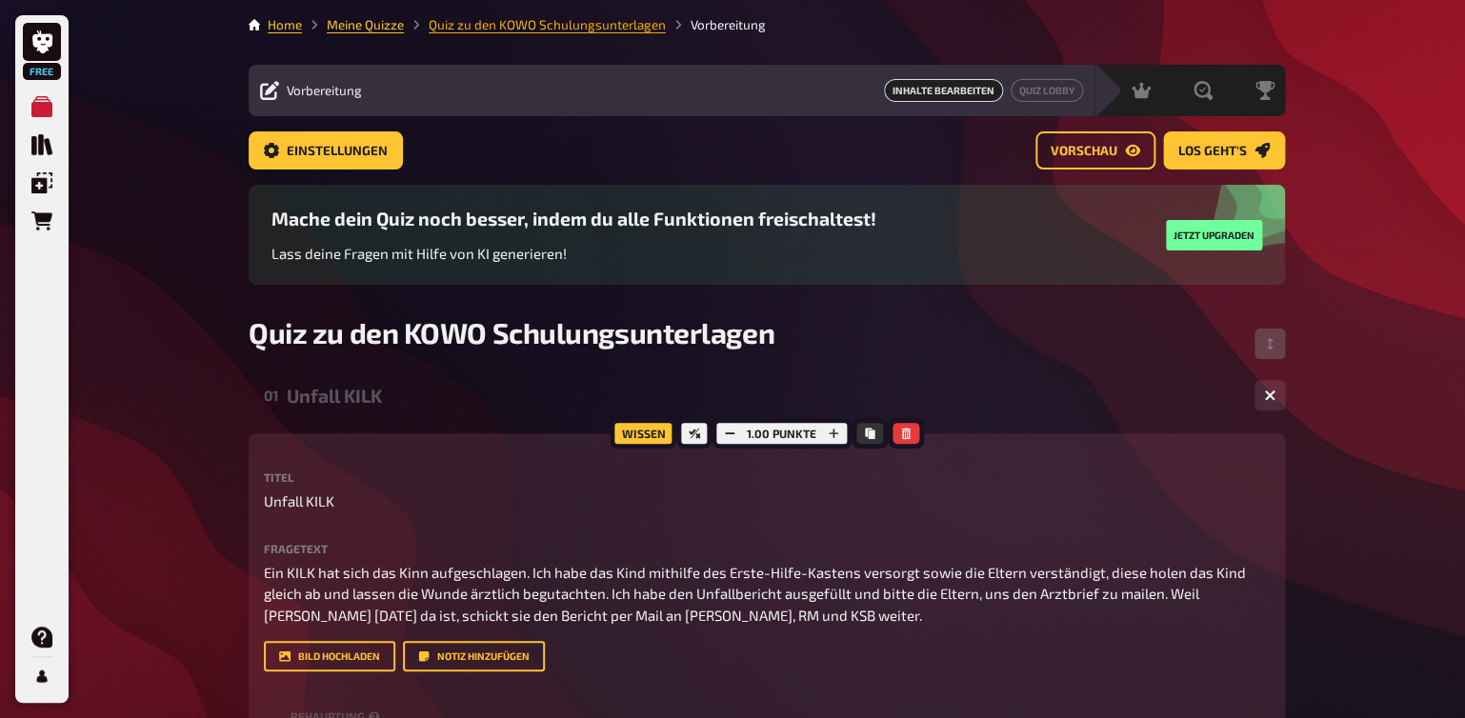
click at [451, 27] on link "Quiz zu den KOWO Schulungsunterlagen" at bounding box center [547, 24] width 237 height 15
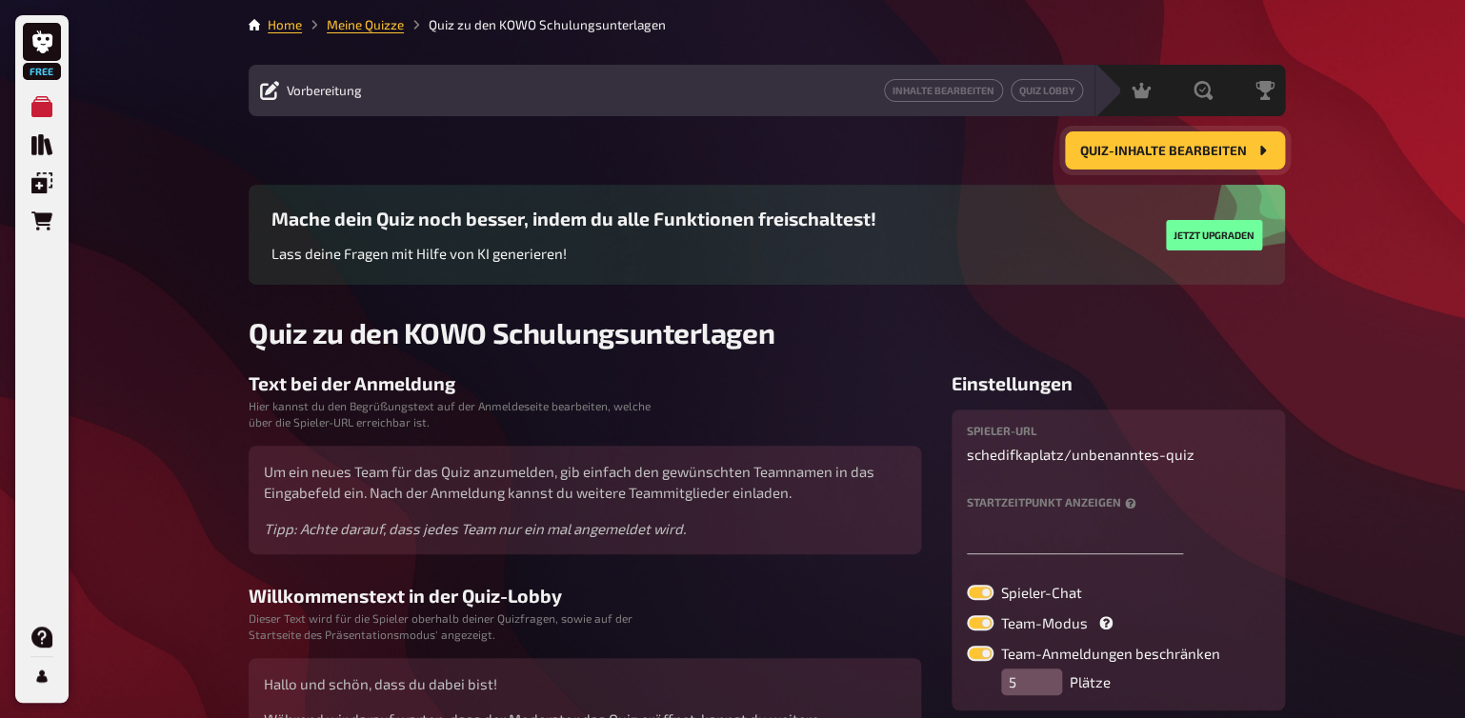
click at [1079, 151] on button "Quiz-Inhalte bearbeiten" at bounding box center [1175, 150] width 220 height 38
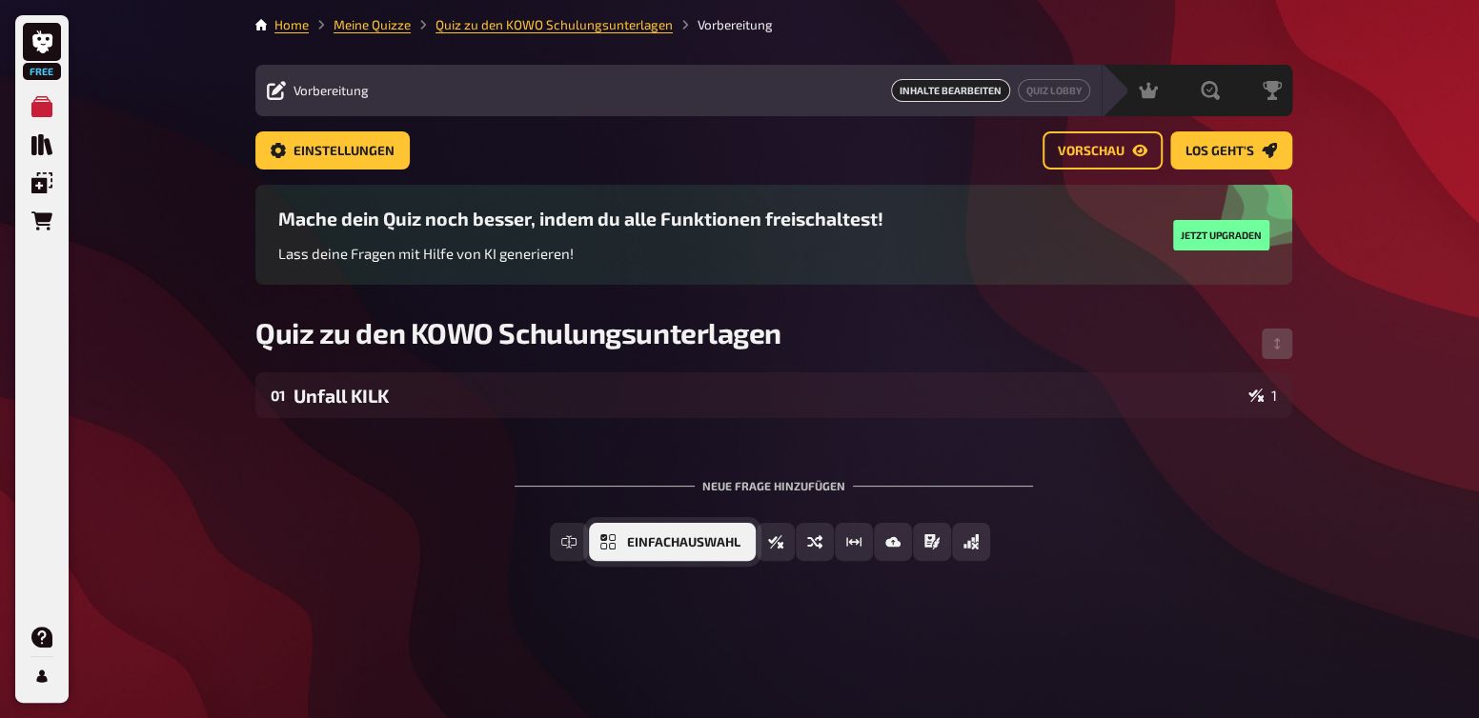
click at [627, 541] on span "Einfachauswahl" at bounding box center [683, 542] width 113 height 13
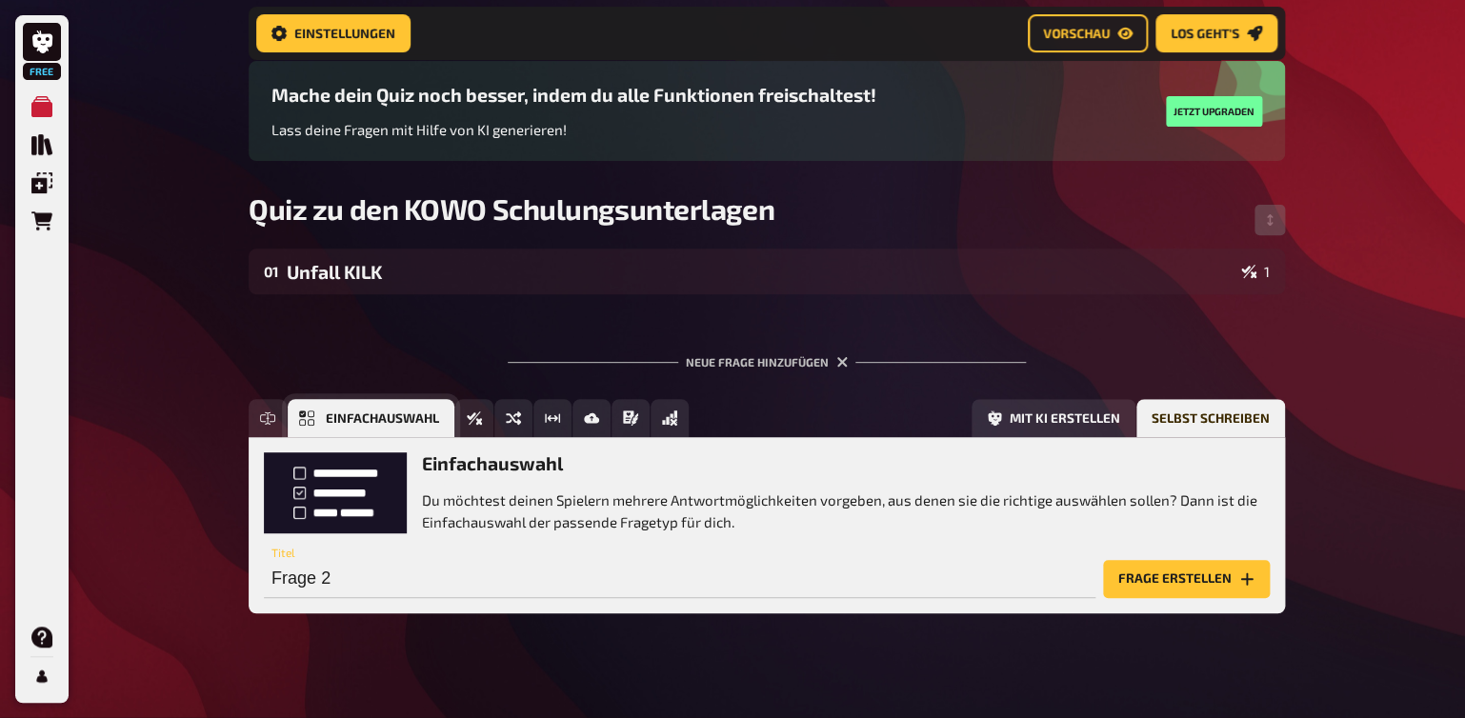
scroll to position [141, 0]
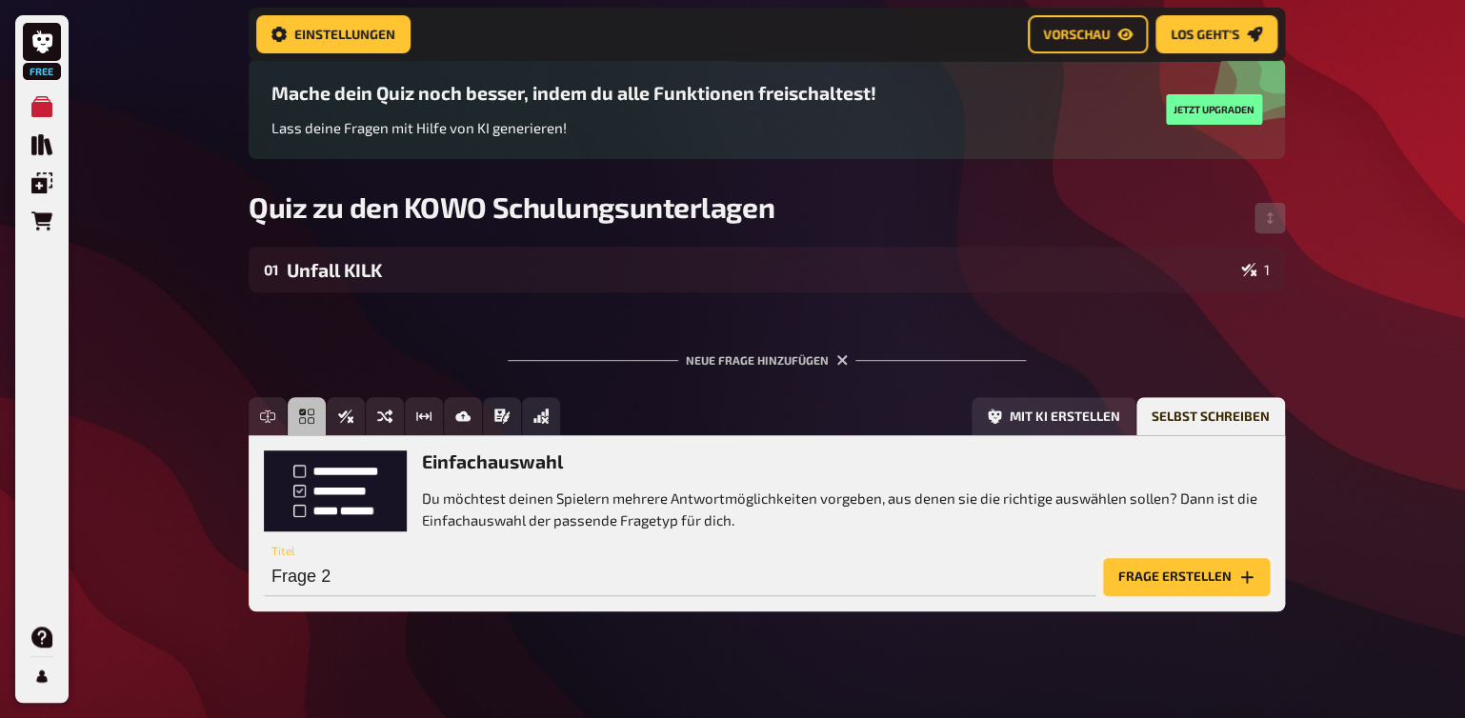
click at [1188, 578] on button "Frage erstellen" at bounding box center [1186, 577] width 167 height 38
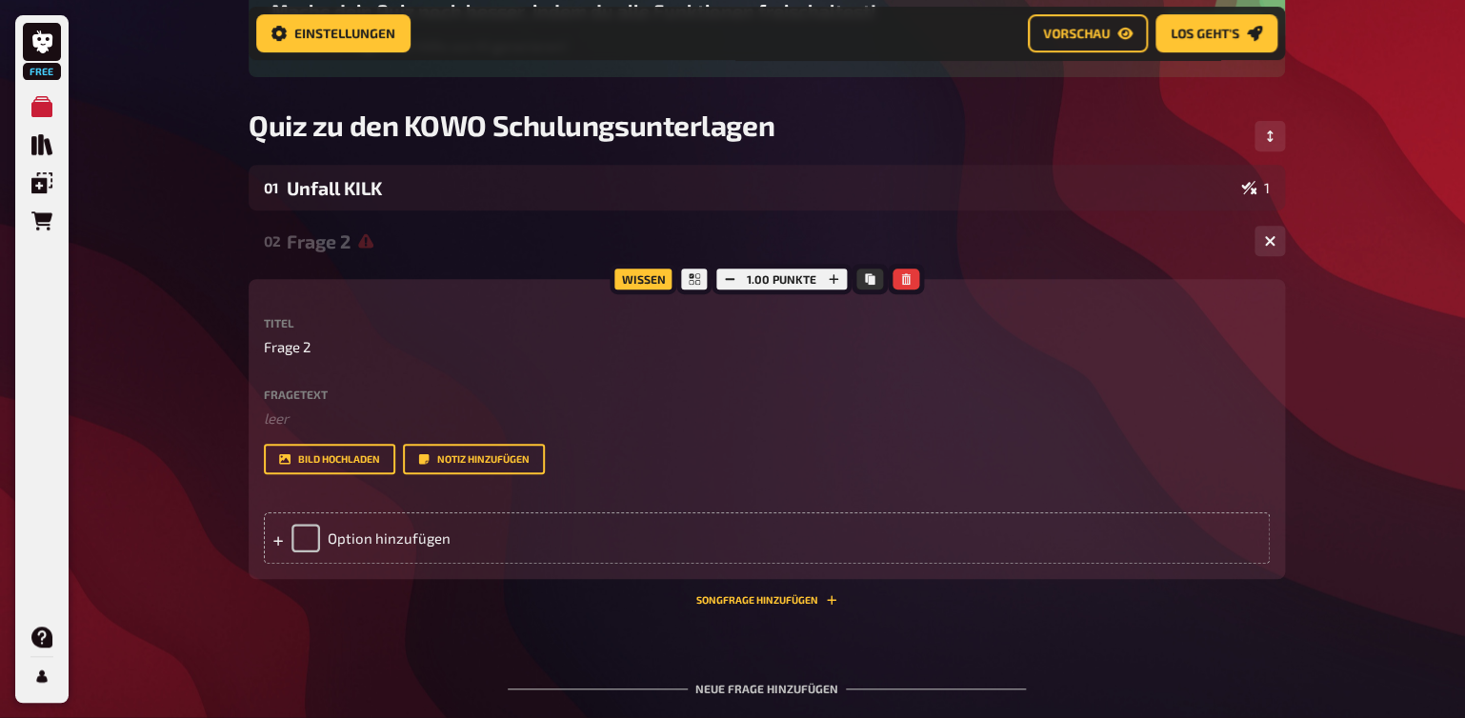
scroll to position [241, 0]
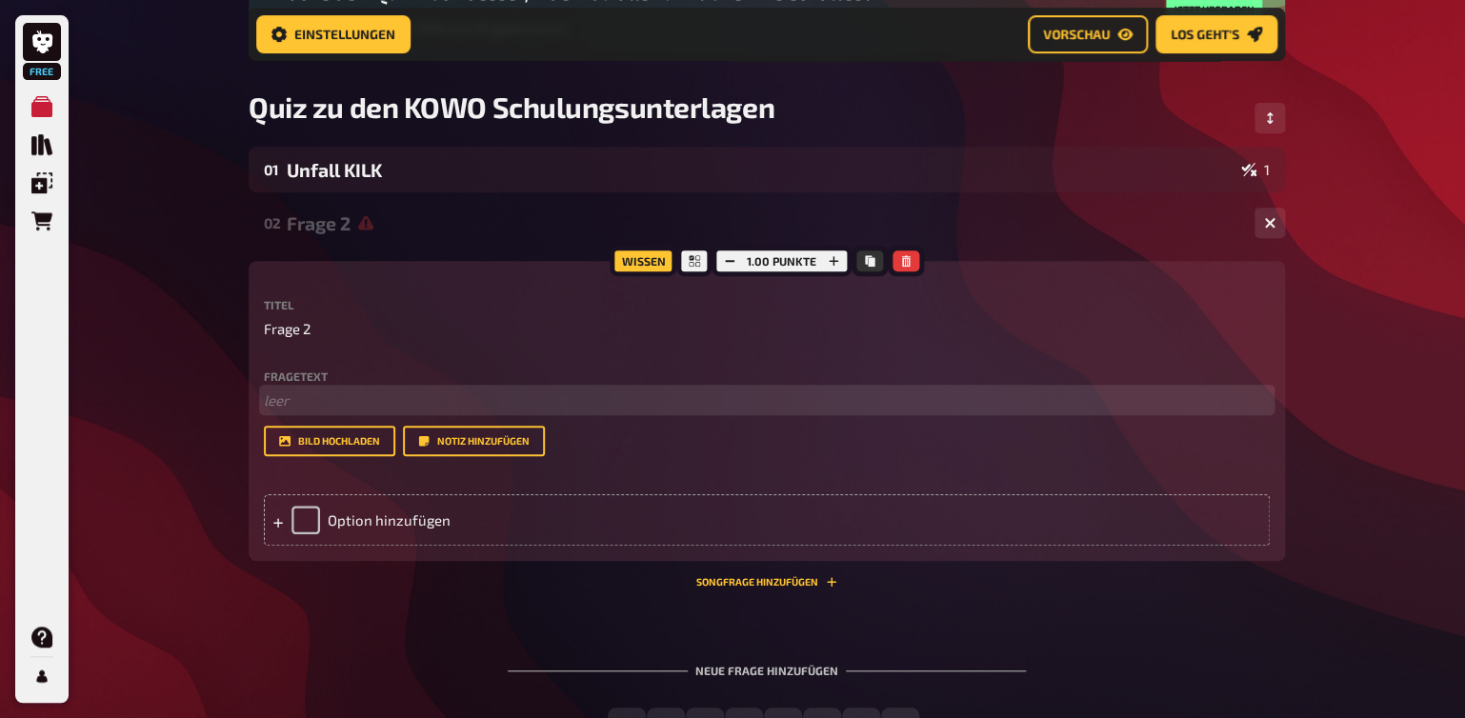
click at [279, 408] on p "﻿ leer" at bounding box center [767, 401] width 1006 height 22
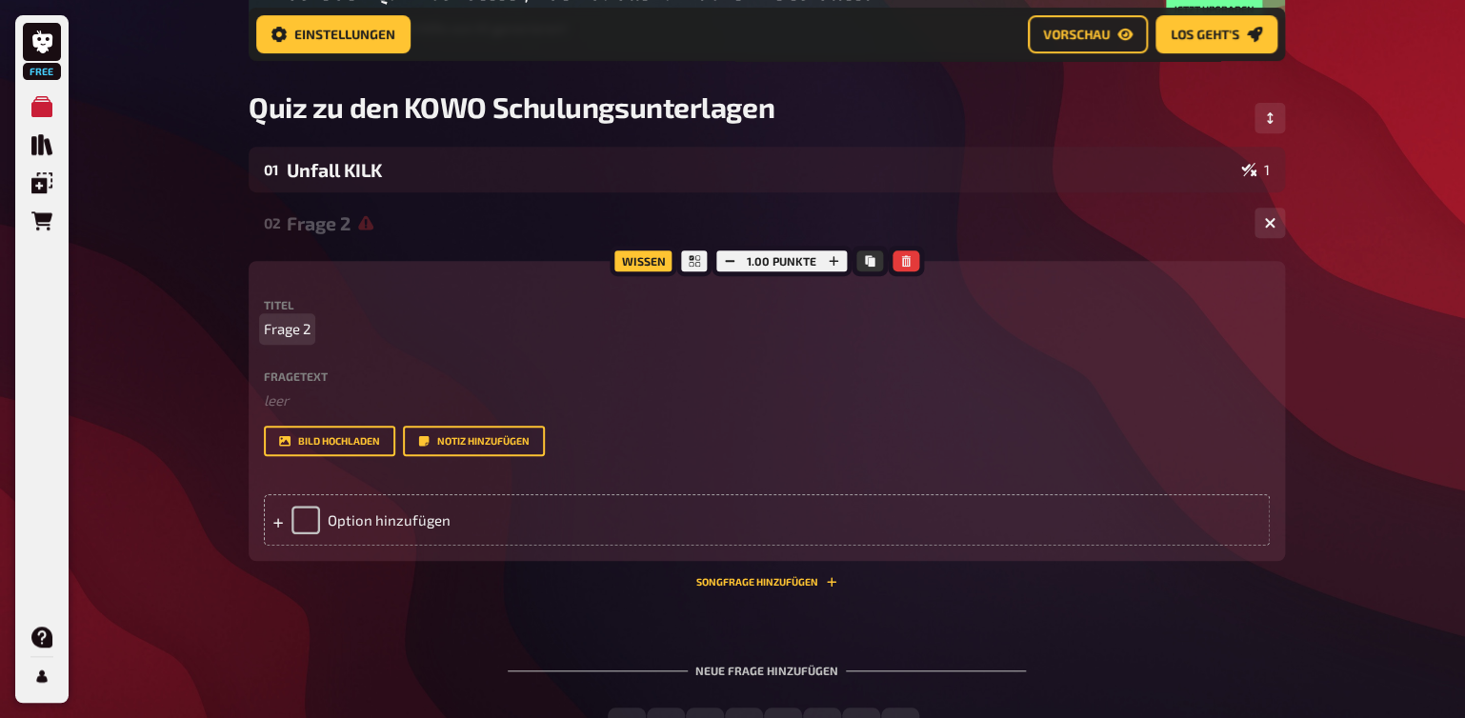
click at [284, 320] on span "Frage 2" at bounding box center [287, 329] width 47 height 22
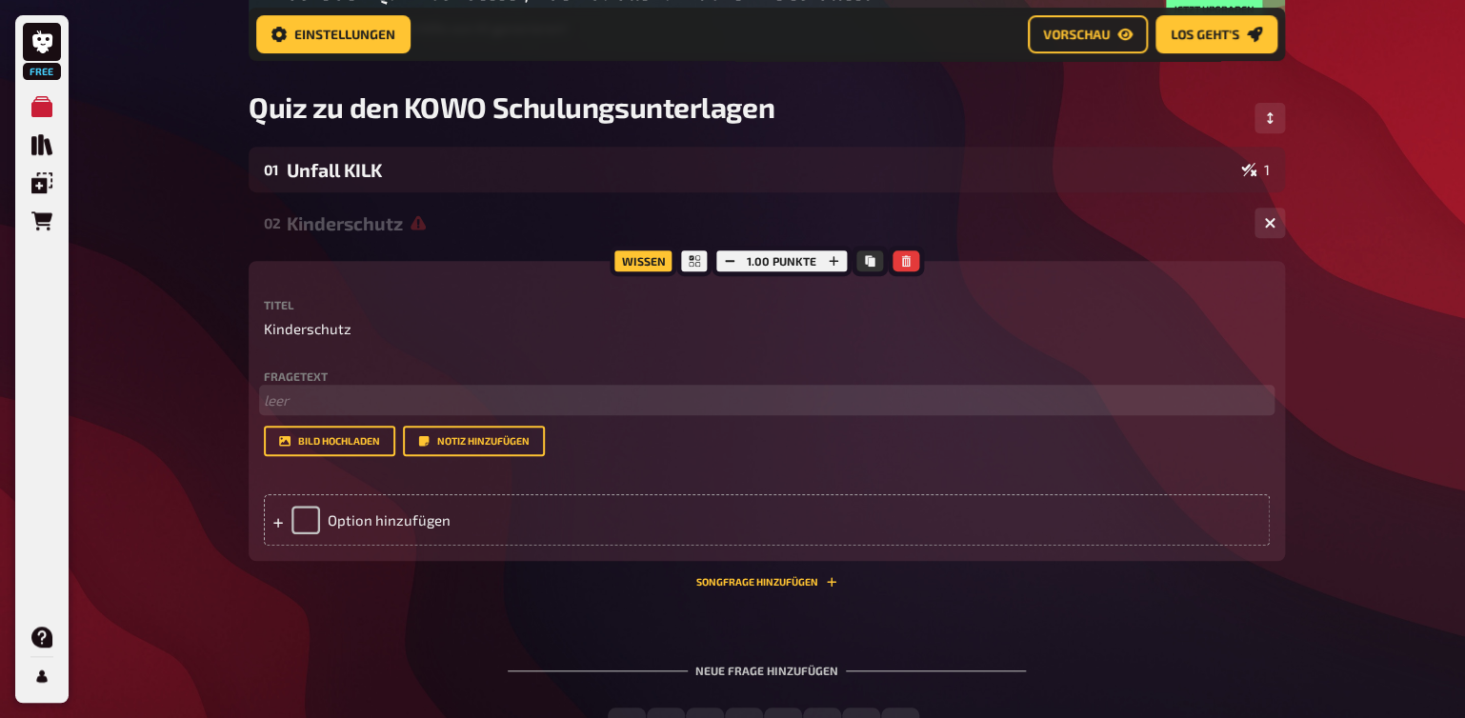
click at [298, 400] on p "﻿ leer" at bounding box center [767, 401] width 1006 height 22
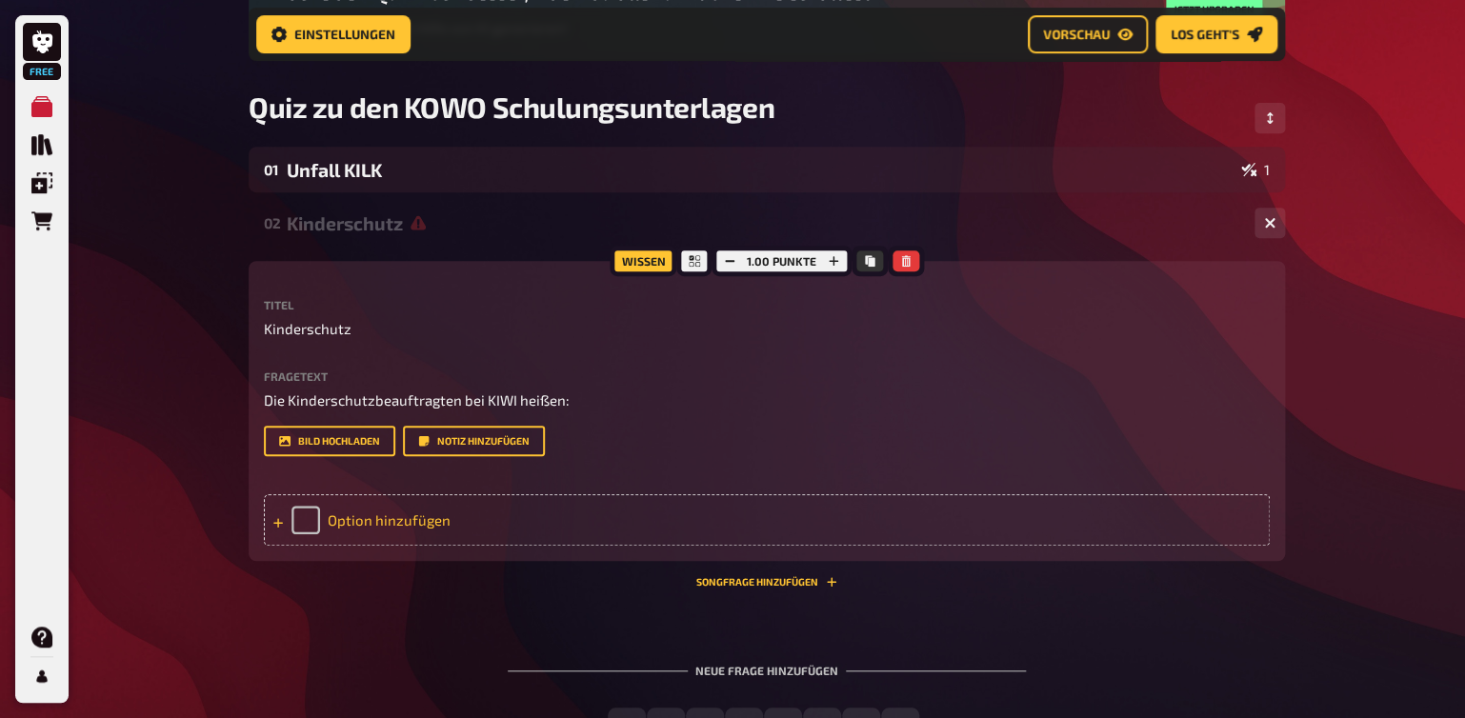
click at [389, 522] on div "Option hinzufügen" at bounding box center [767, 519] width 1006 height 51
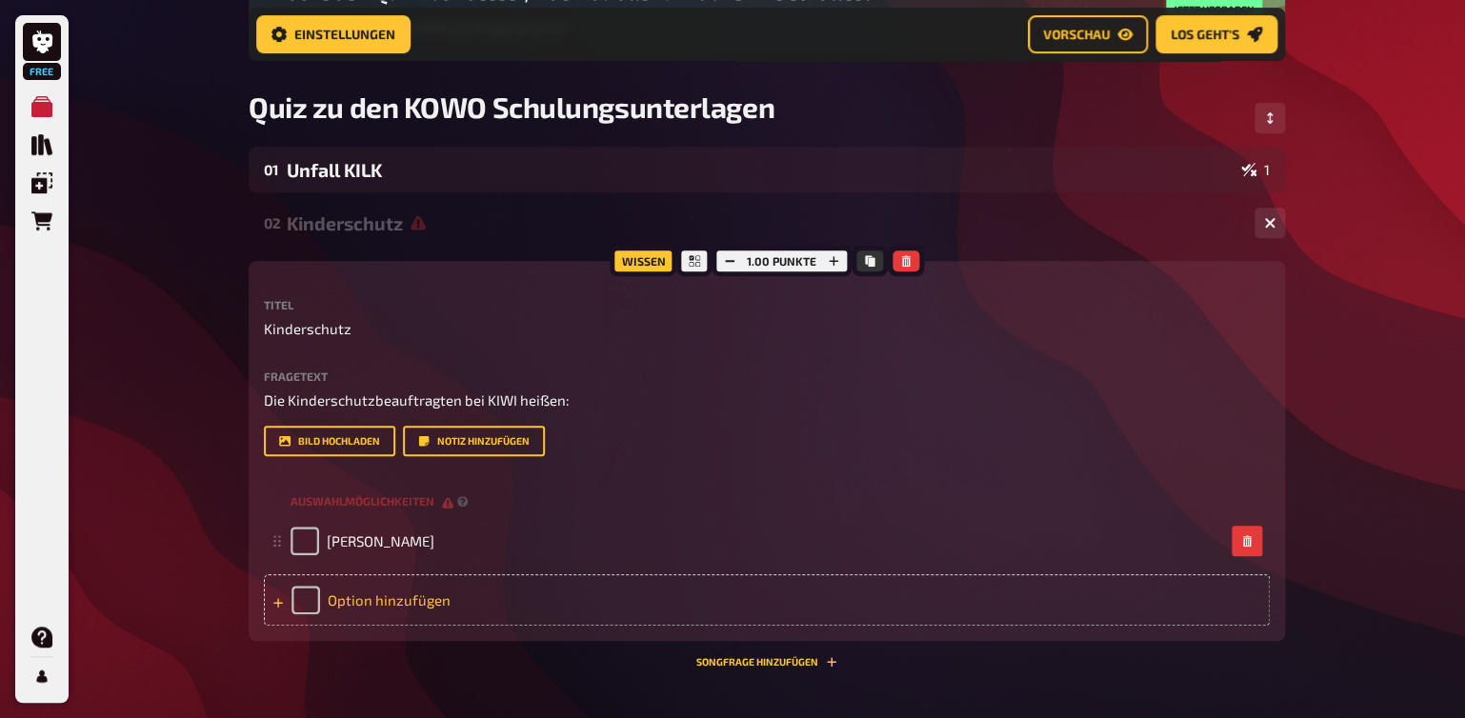
click at [360, 604] on div "Option hinzufügen" at bounding box center [767, 599] width 1006 height 51
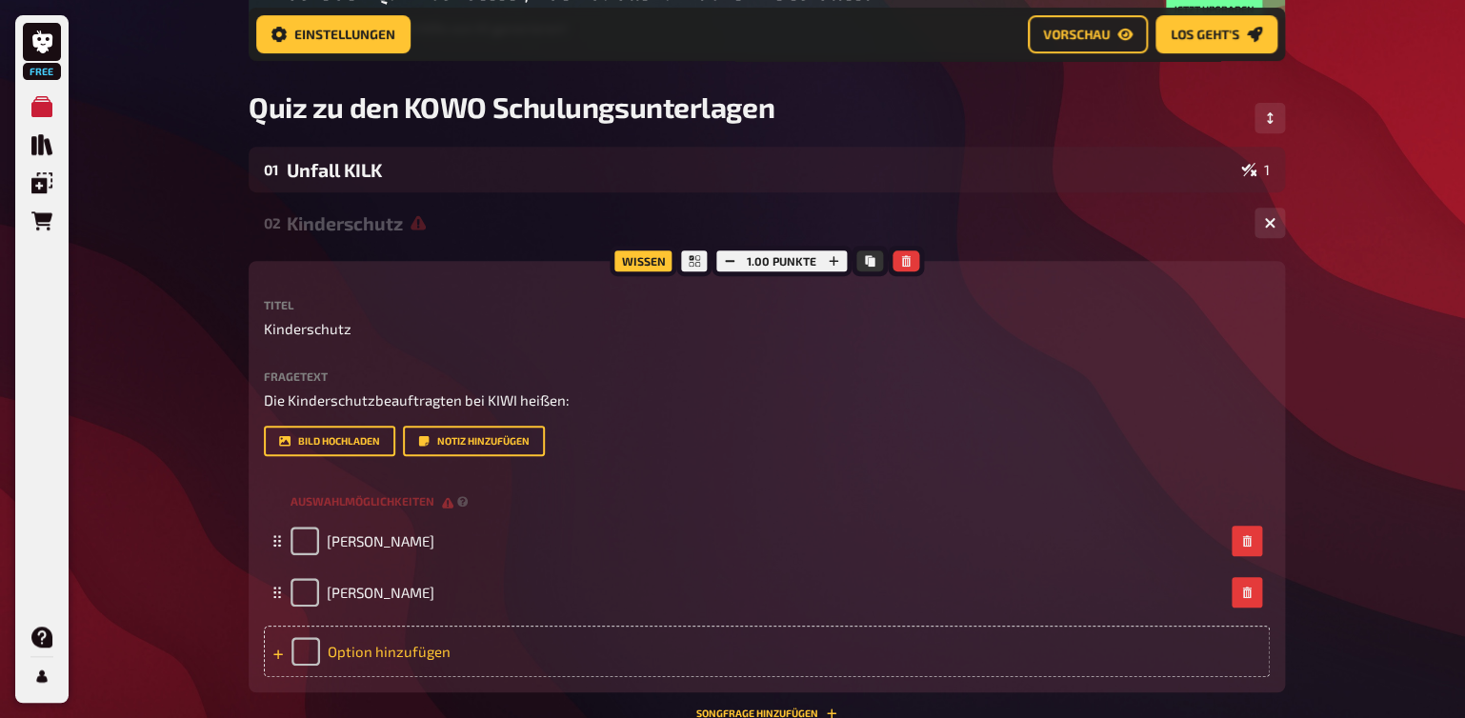
click at [455, 641] on div "Option hinzufügen" at bounding box center [767, 651] width 1006 height 51
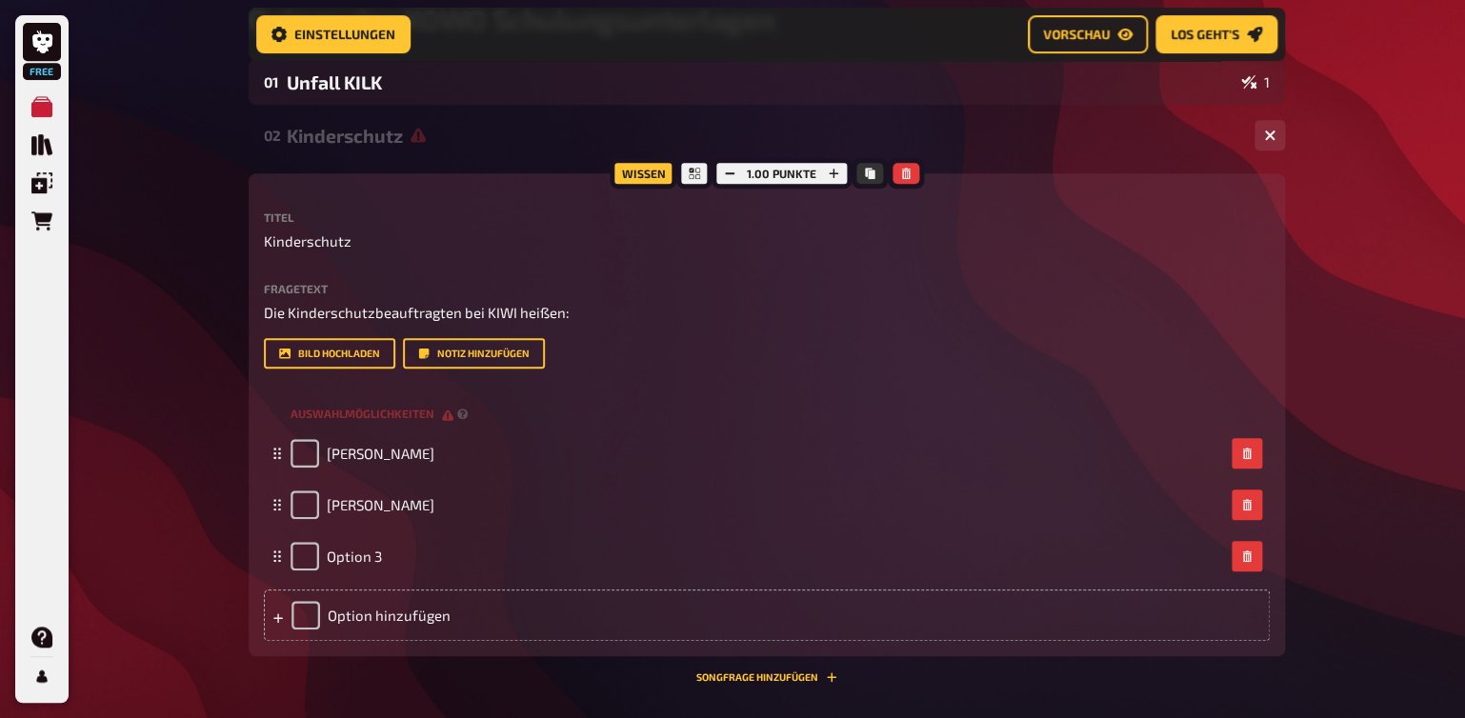
scroll to position [341, 0]
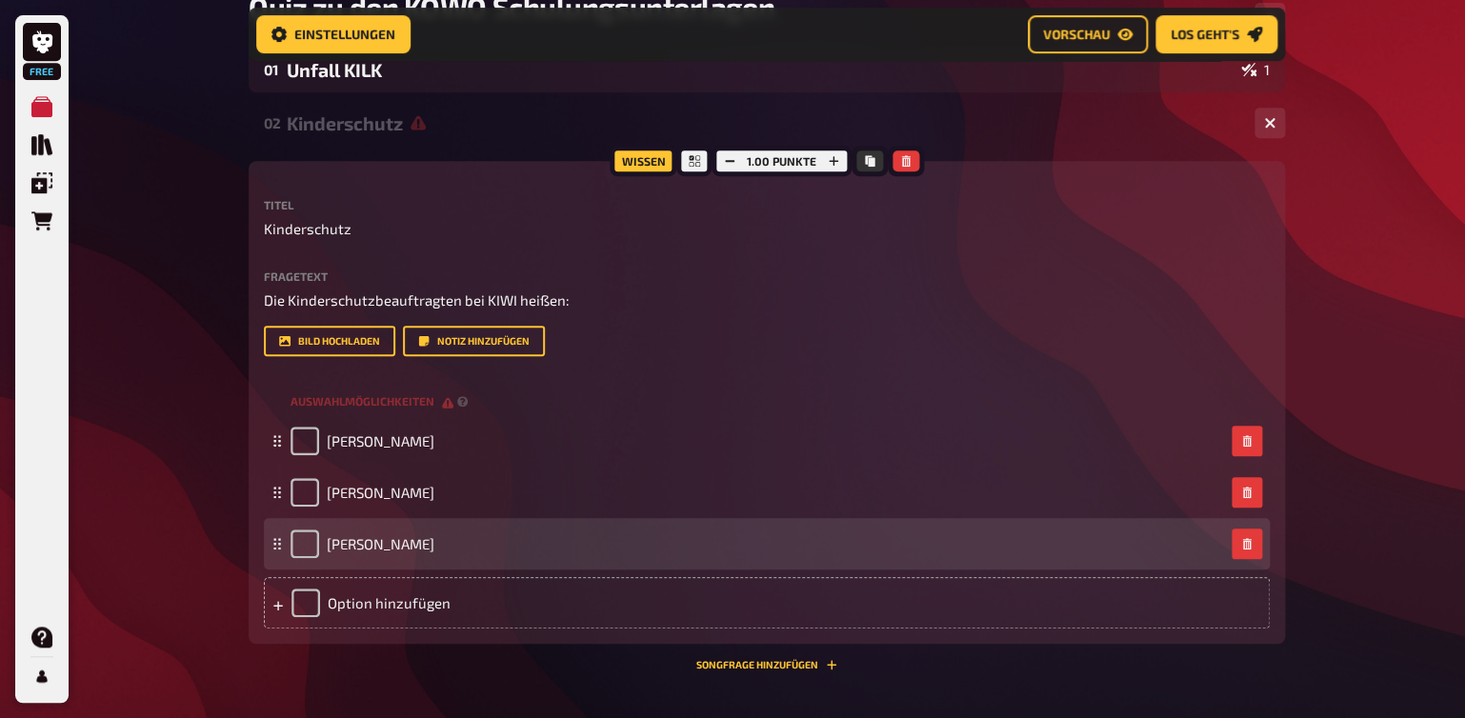
click at [384, 541] on div "[PERSON_NAME]" at bounding box center [758, 544] width 934 height 29
click at [356, 546] on span "[PERSON_NAME]" at bounding box center [381, 543] width 108 height 17
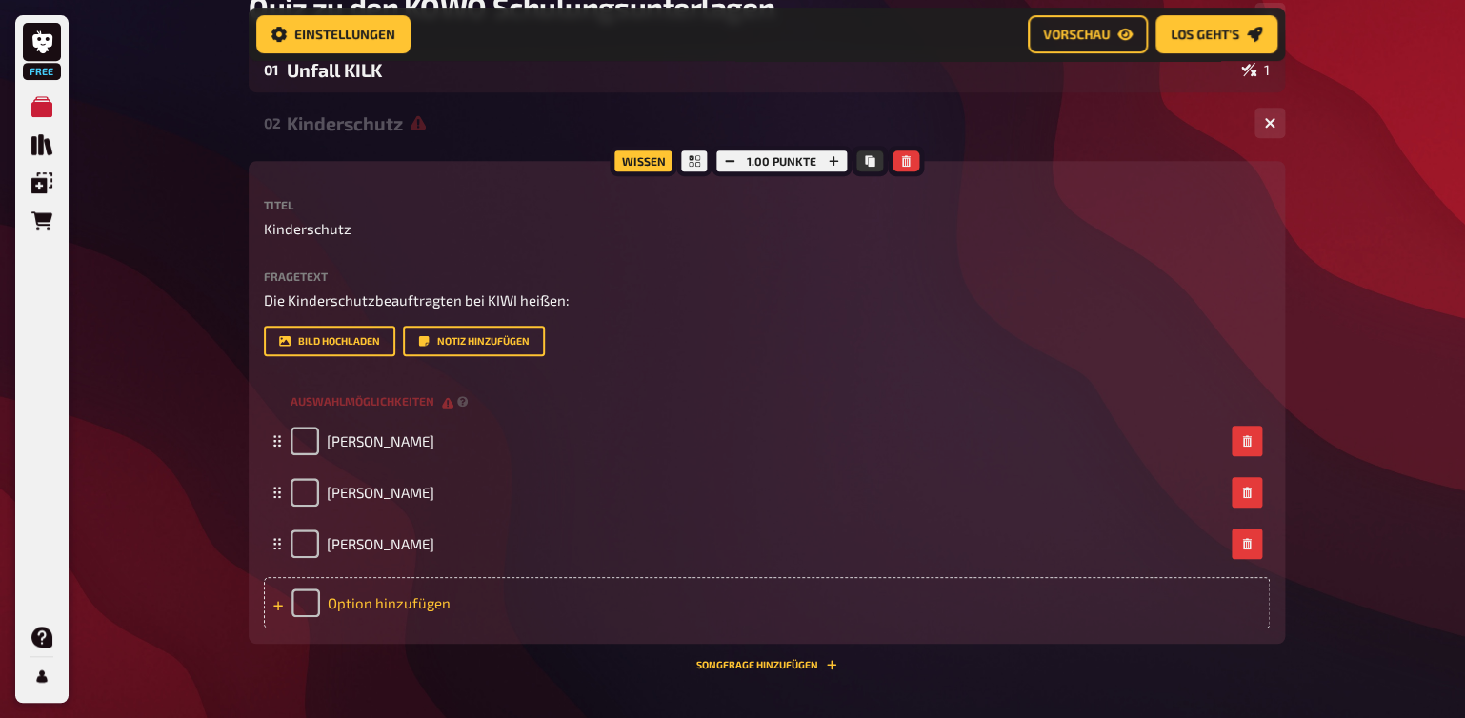
click at [370, 593] on div "Option hinzufügen" at bounding box center [767, 602] width 1006 height 51
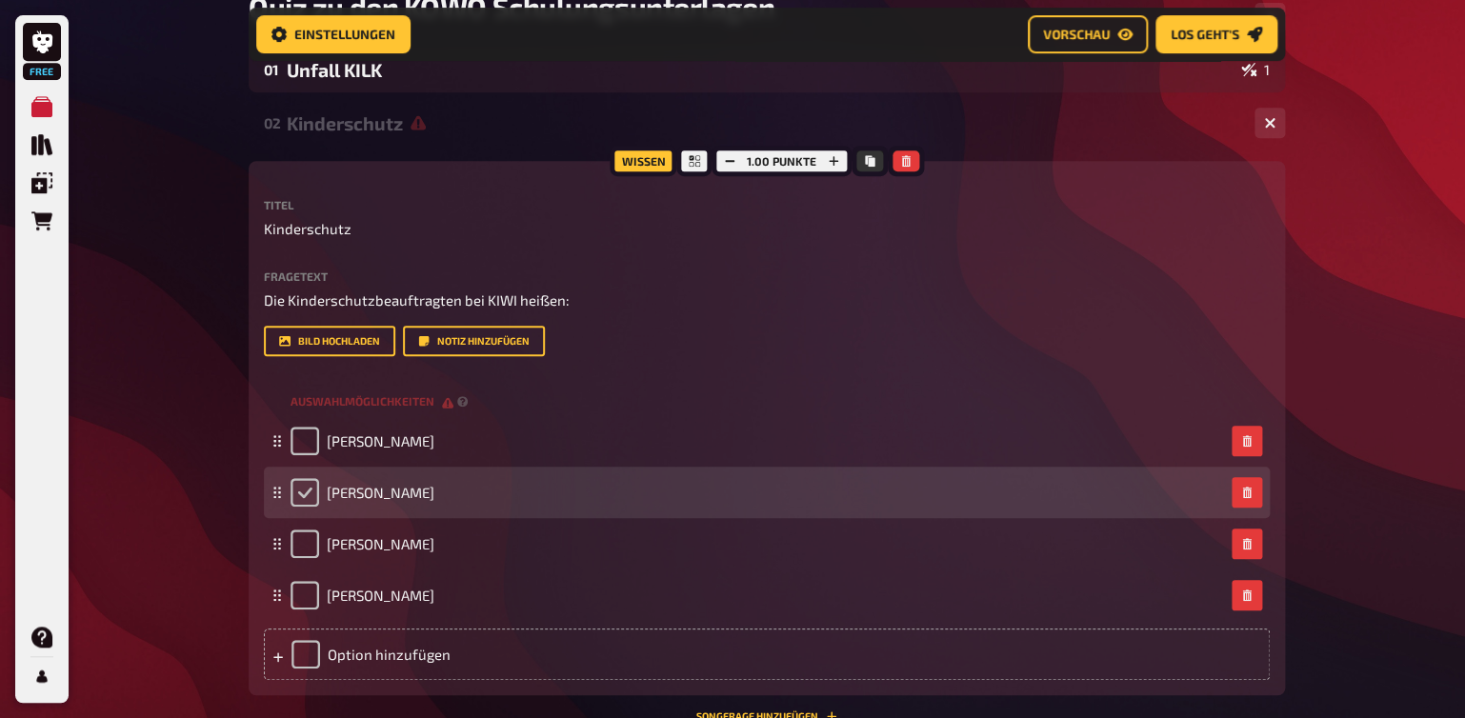
click at [301, 489] on input "checkbox" at bounding box center [305, 492] width 29 height 29
checkbox input "true"
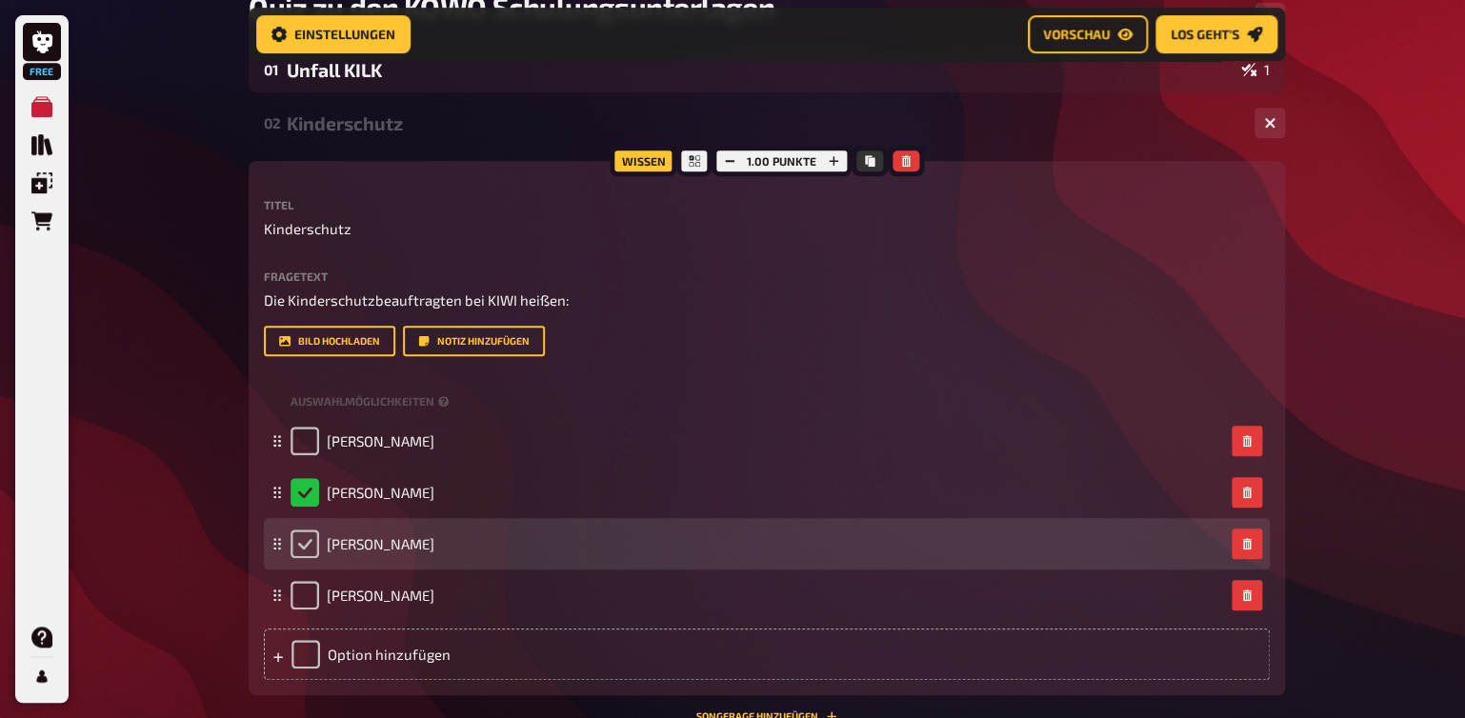
click at [309, 546] on input "checkbox" at bounding box center [305, 544] width 29 height 29
checkbox input "true"
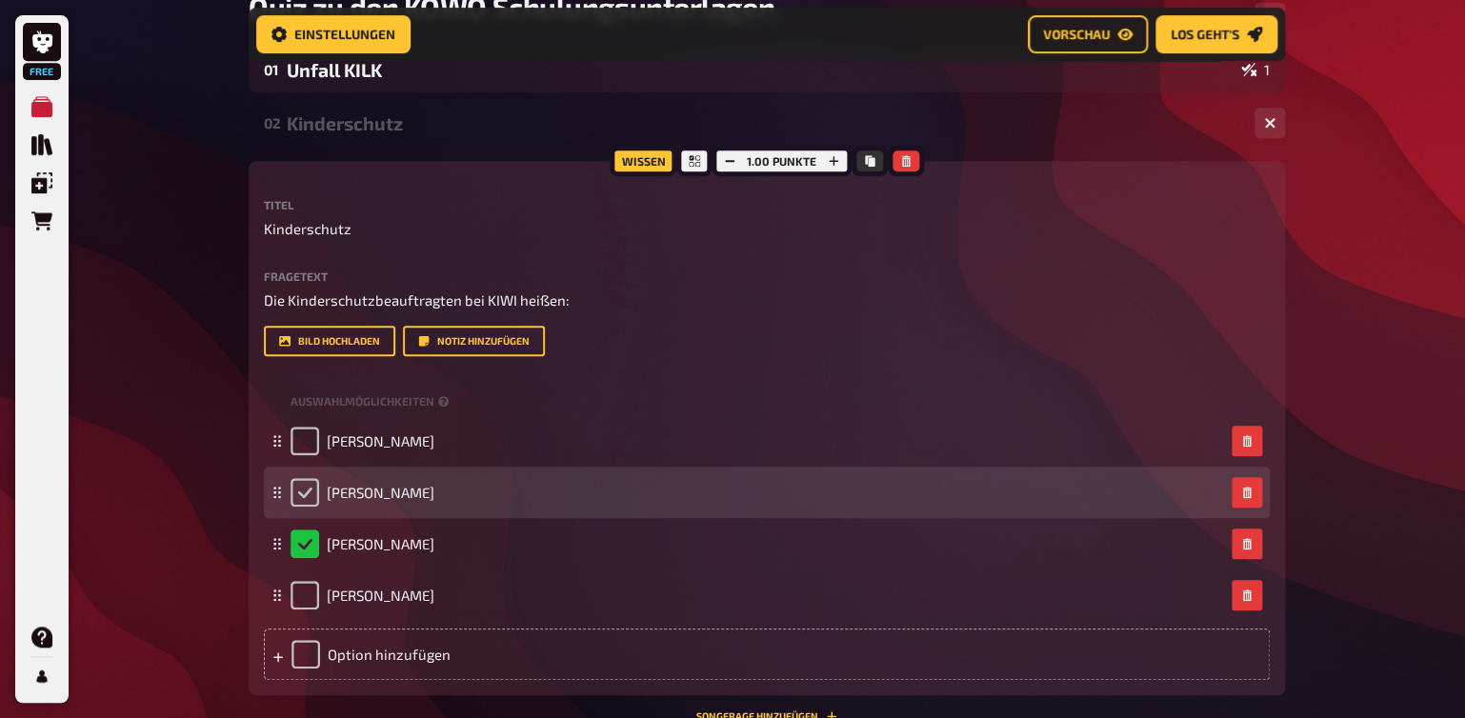
click at [311, 491] on input "checkbox" at bounding box center [305, 492] width 29 height 29
checkbox input "true"
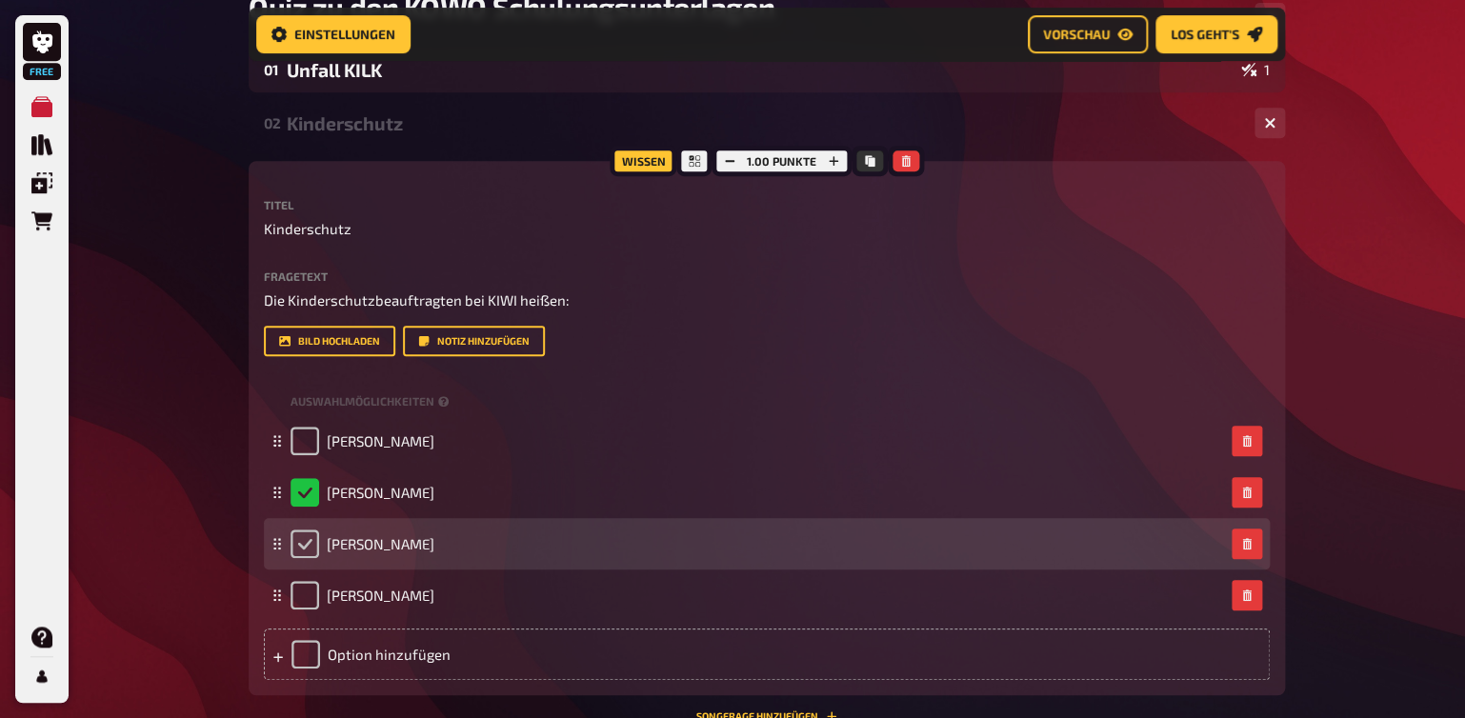
click at [300, 547] on input "checkbox" at bounding box center [305, 544] width 29 height 29
checkbox input "true"
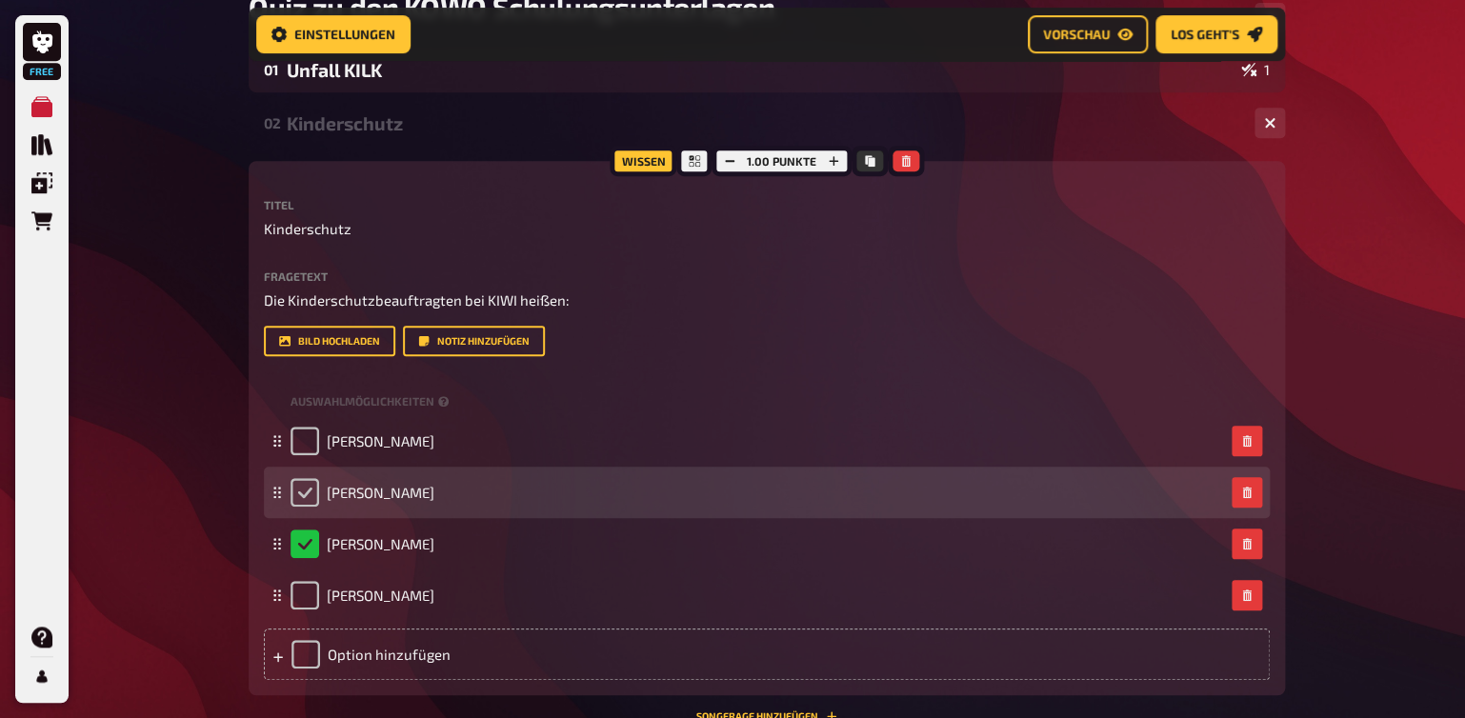
click at [293, 498] on input "checkbox" at bounding box center [305, 492] width 29 height 29
checkbox input "true"
checkbox input "false"
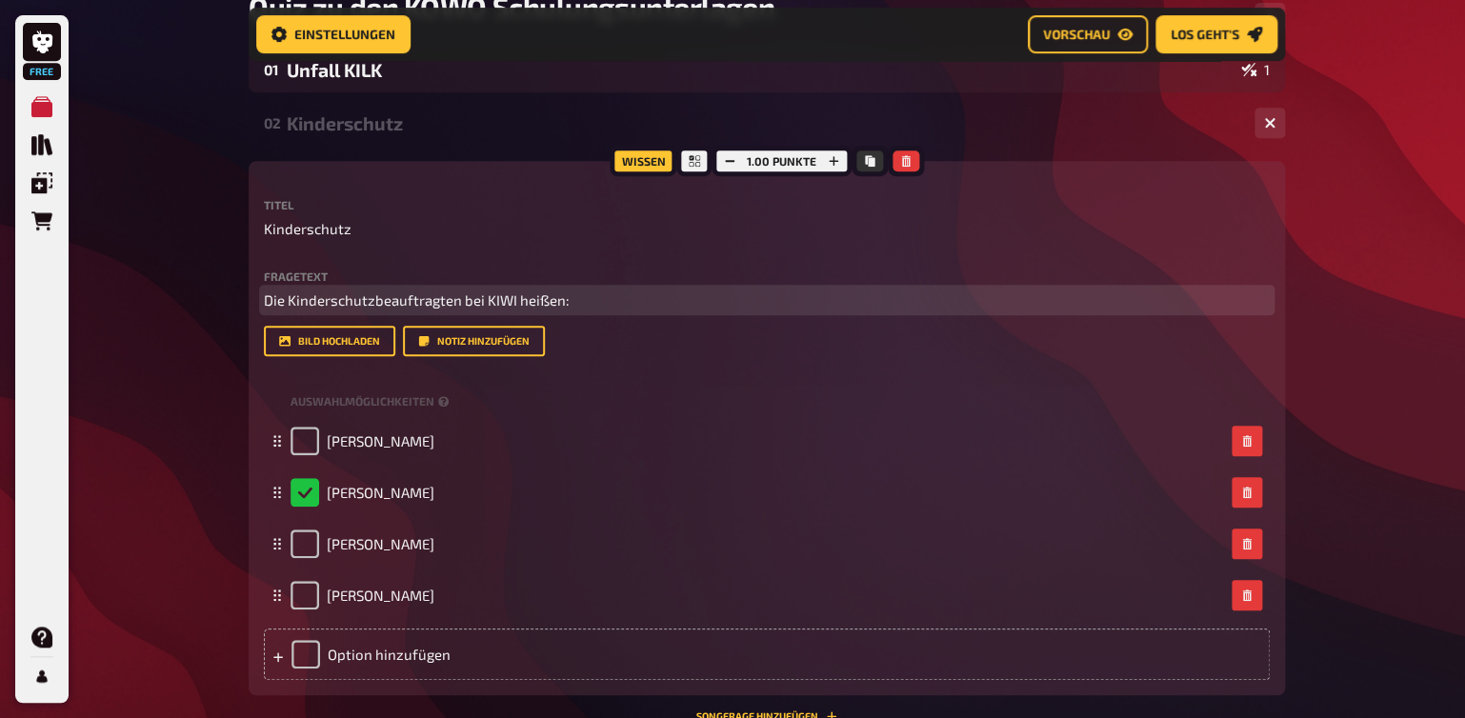
click at [360, 306] on span "Die Kinderschutzbeauftragten bei KIWI heißen:" at bounding box center [417, 300] width 306 height 17
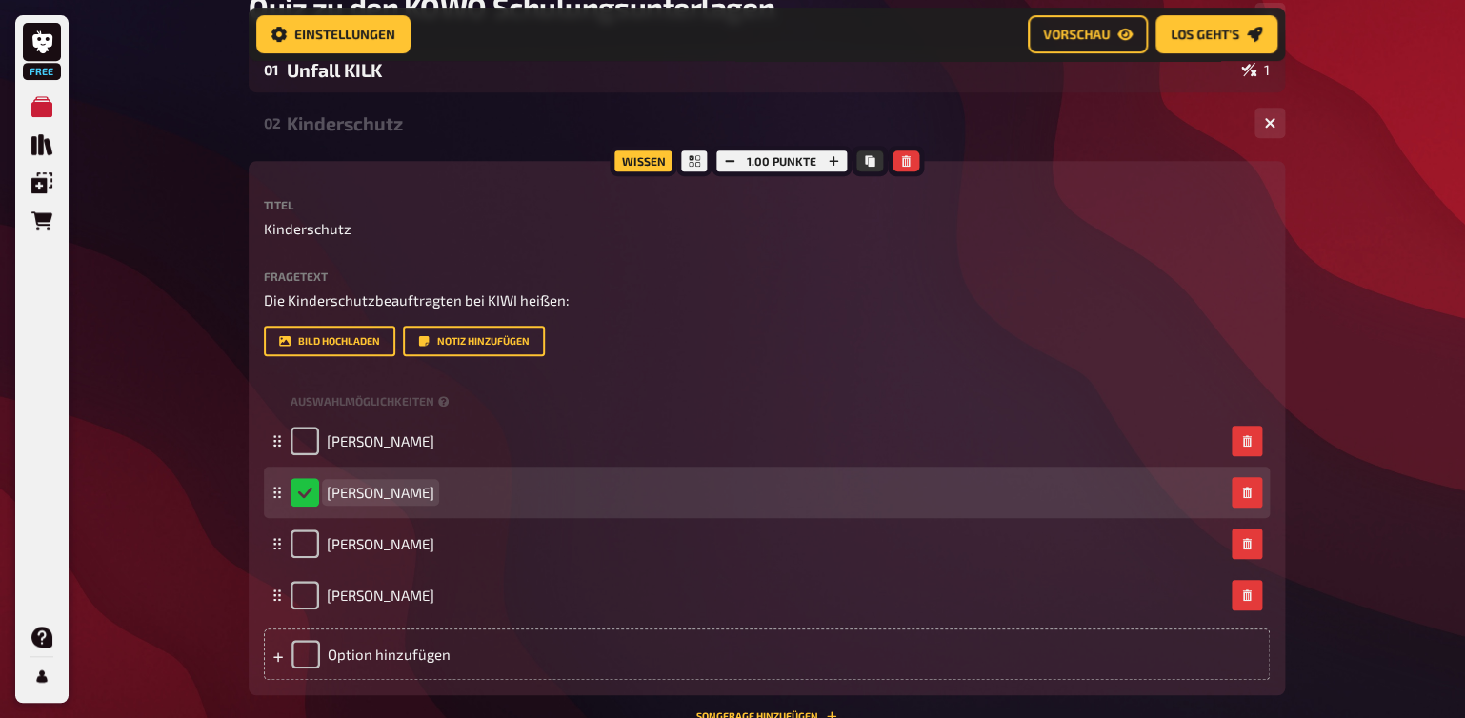
click at [411, 494] on span "[PERSON_NAME]" at bounding box center [381, 492] width 108 height 17
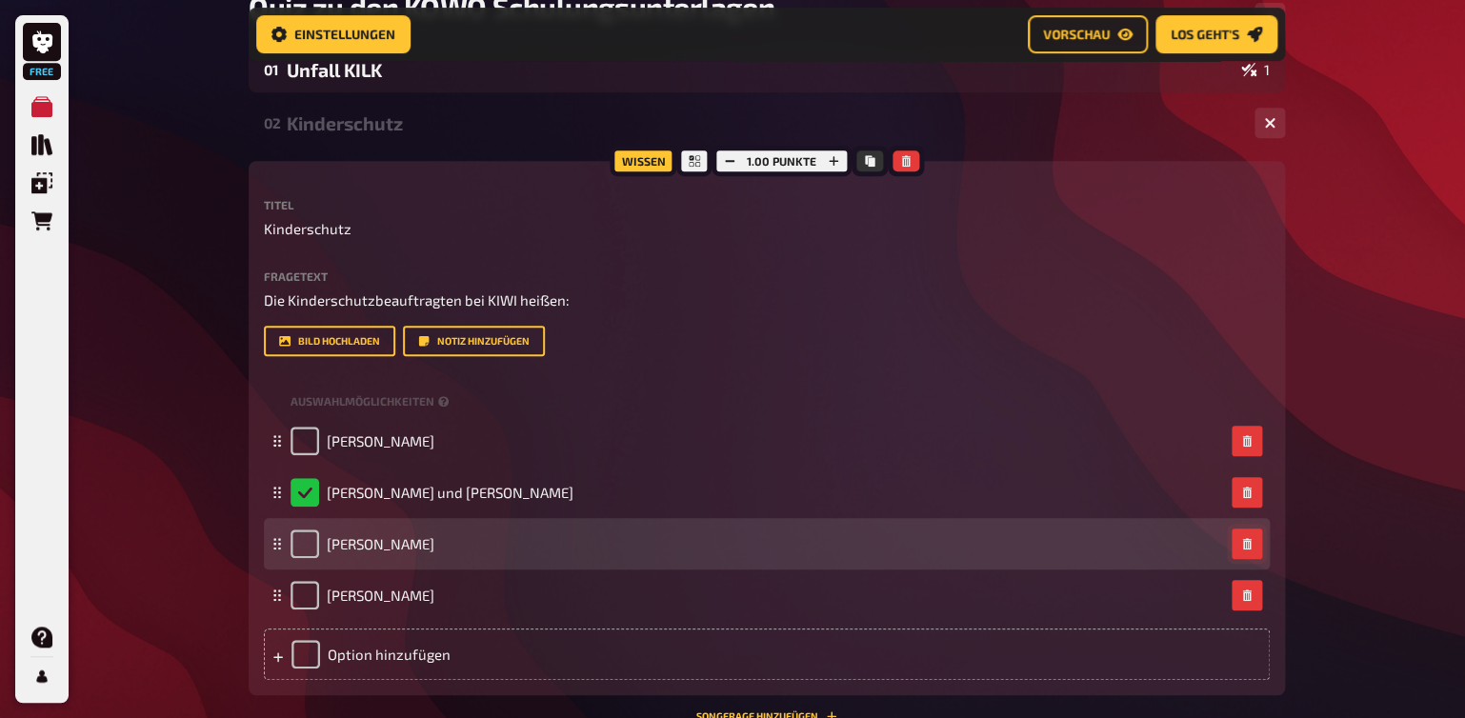
click at [1242, 546] on icon "button" at bounding box center [1246, 543] width 11 height 11
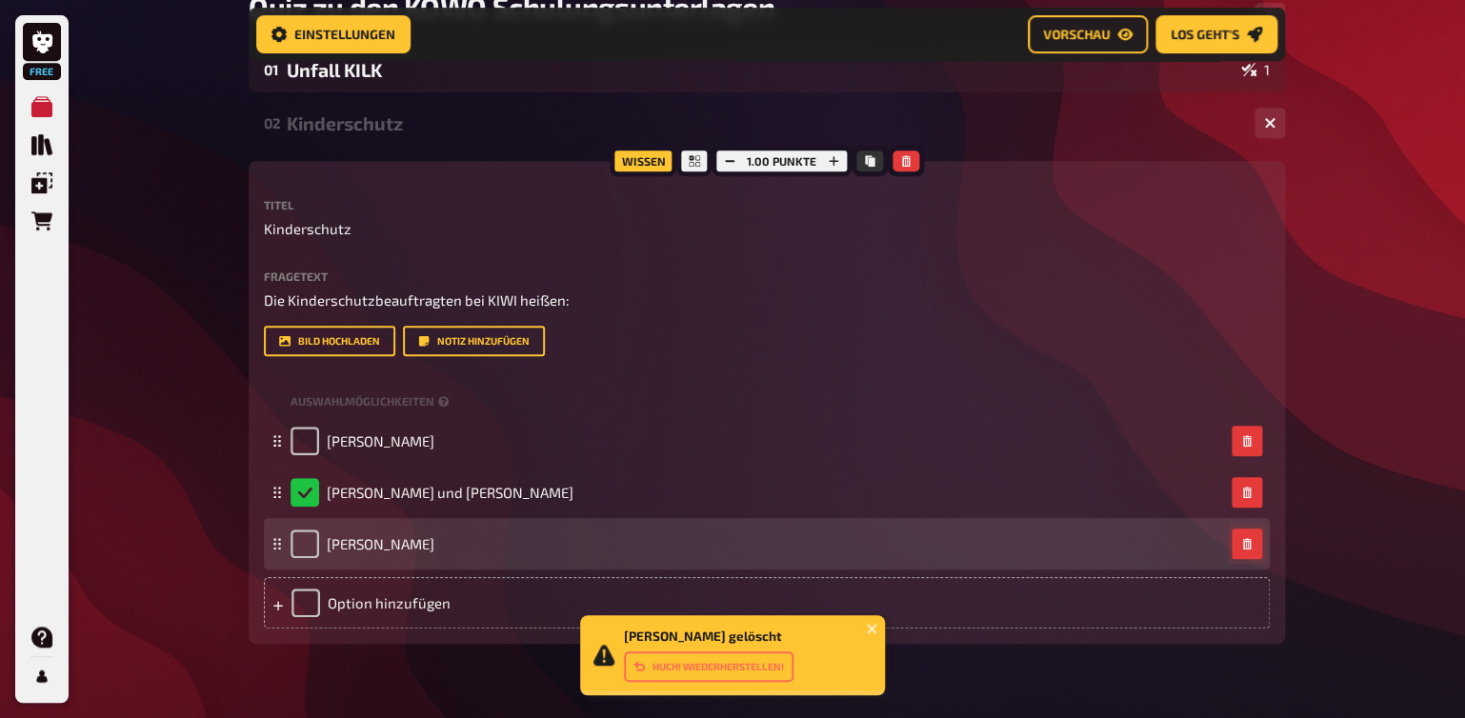
click at [1249, 537] on button "button" at bounding box center [1247, 544] width 30 height 30
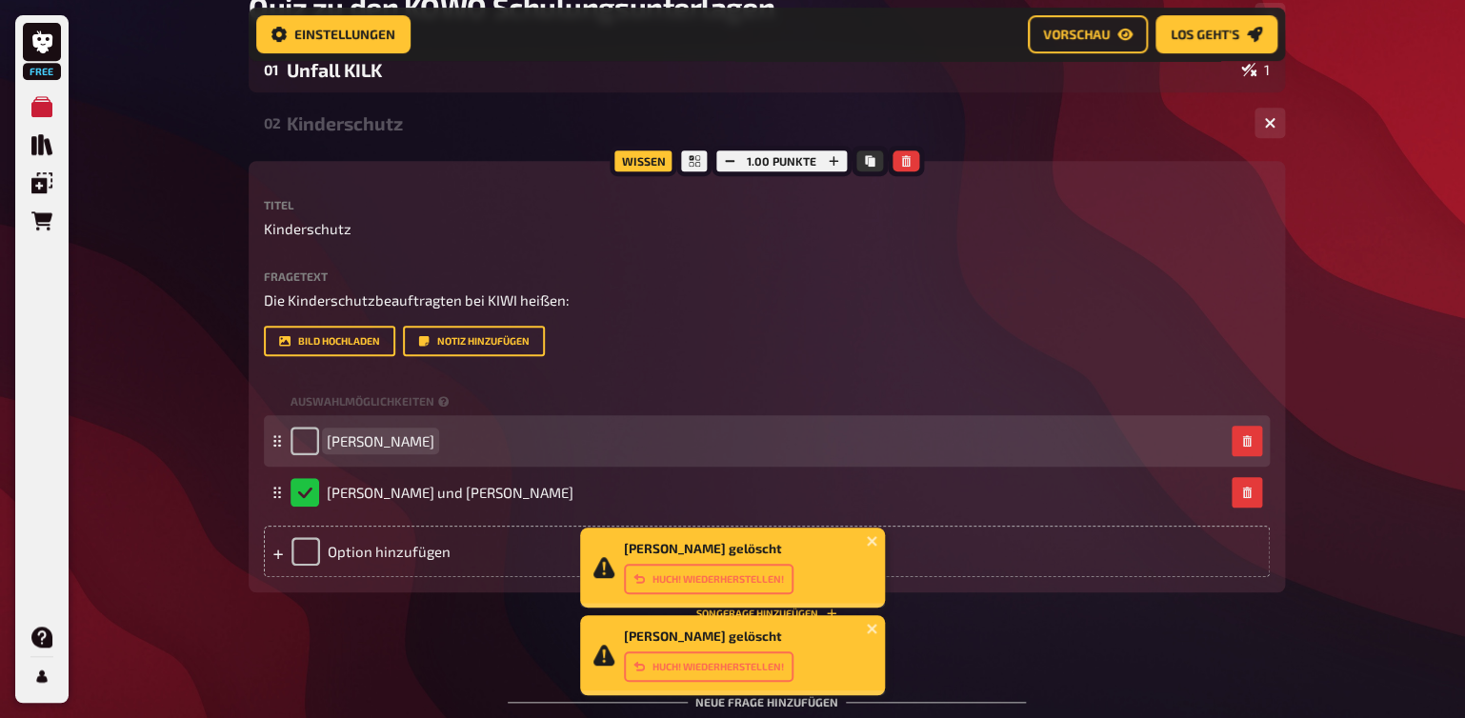
click at [332, 442] on span "[PERSON_NAME]" at bounding box center [381, 441] width 108 height 17
click at [328, 441] on span "[PERSON_NAME]" at bounding box center [381, 441] width 108 height 17
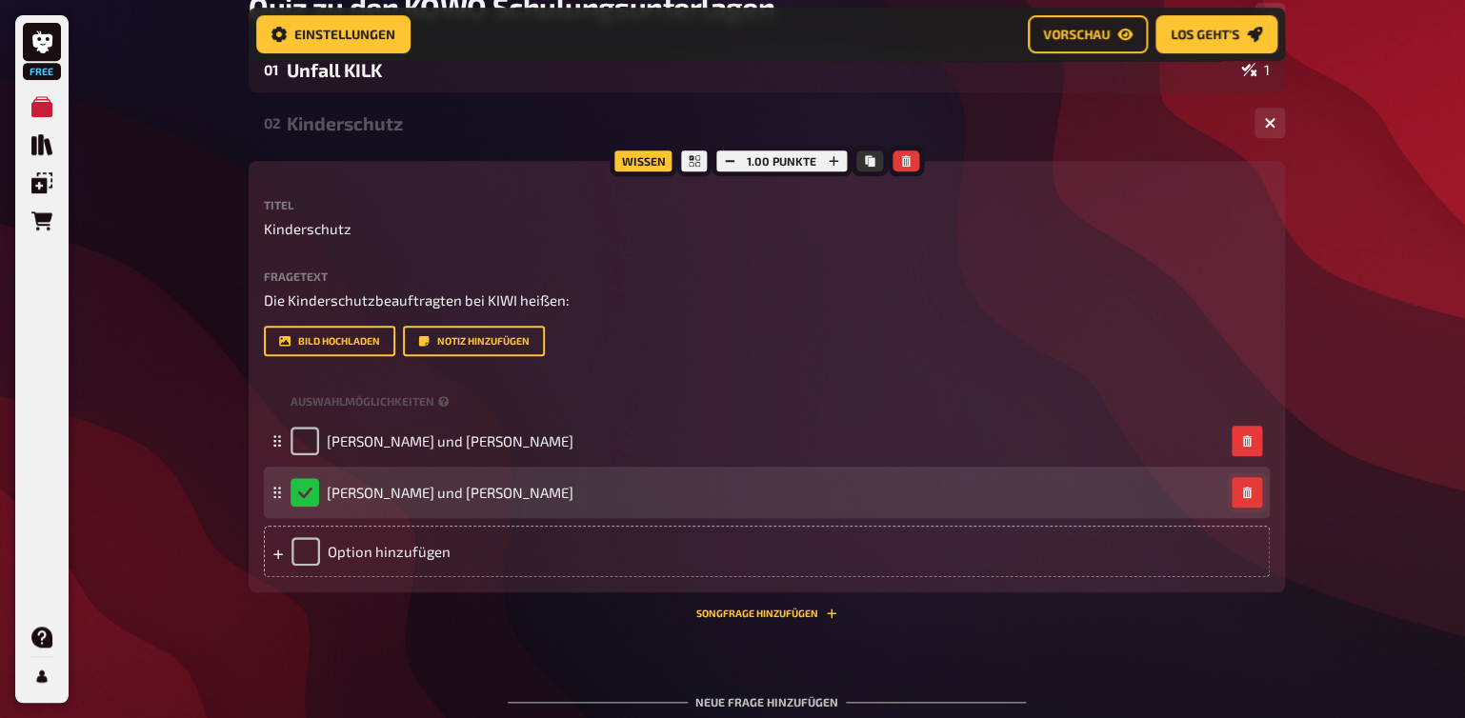
click at [1236, 496] on button "button" at bounding box center [1247, 492] width 30 height 30
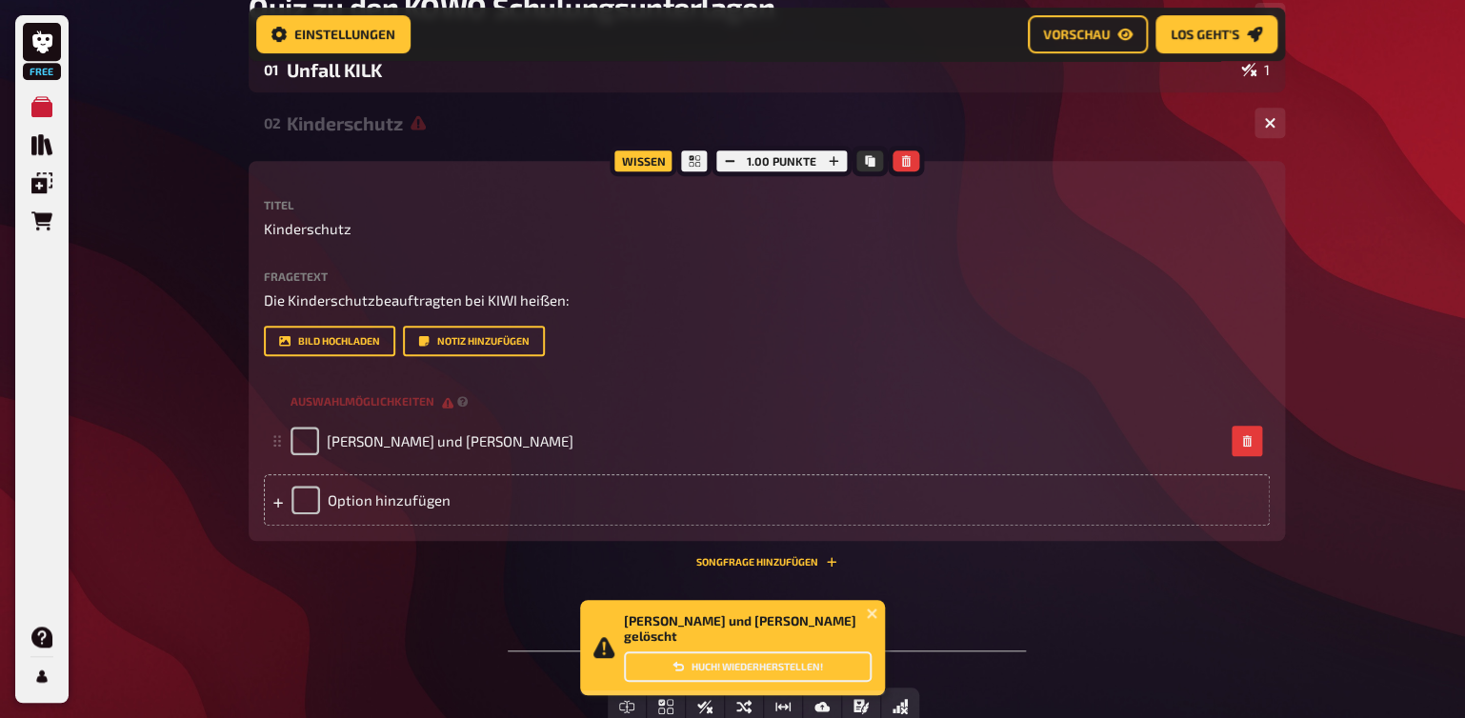
click at [815, 670] on button "Huch! Wiederherstellen!" at bounding box center [748, 667] width 248 height 30
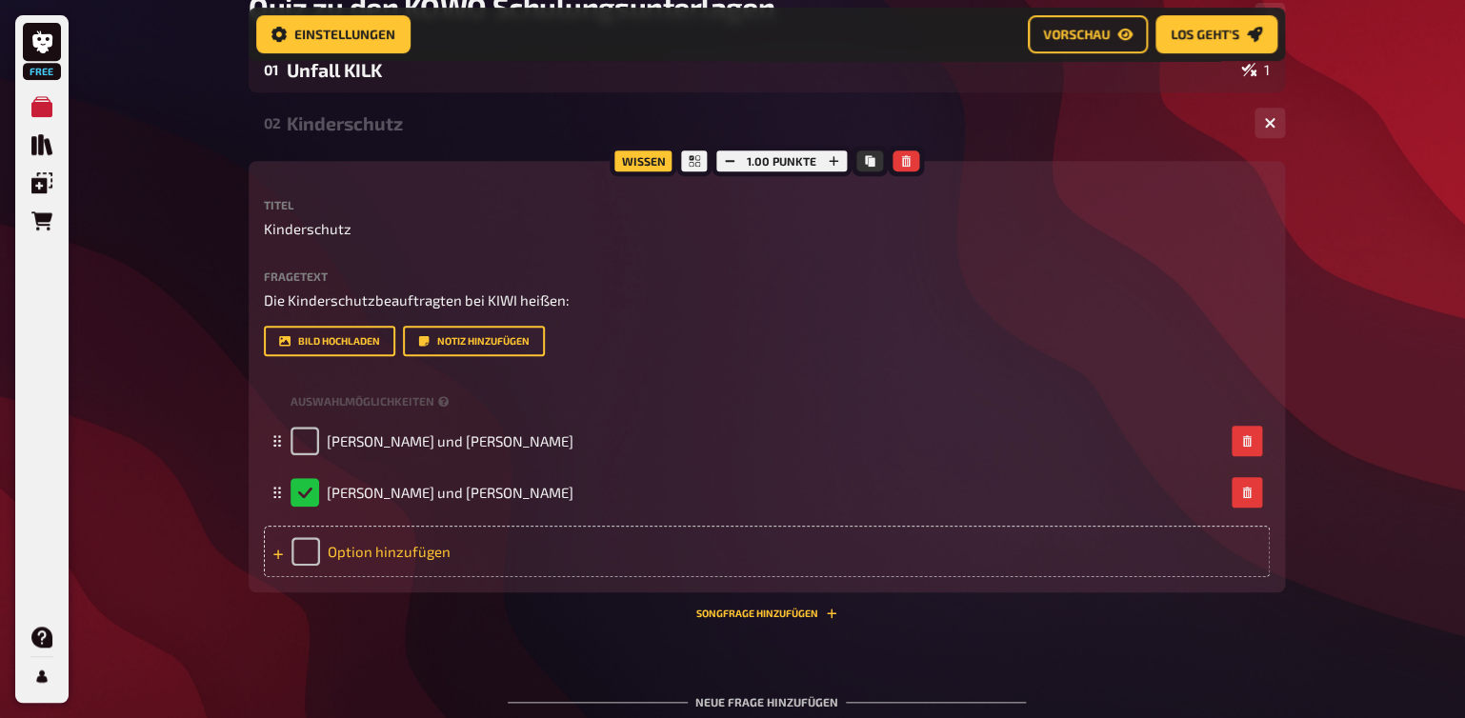
click at [343, 548] on div "Option hinzufügen" at bounding box center [767, 551] width 1006 height 51
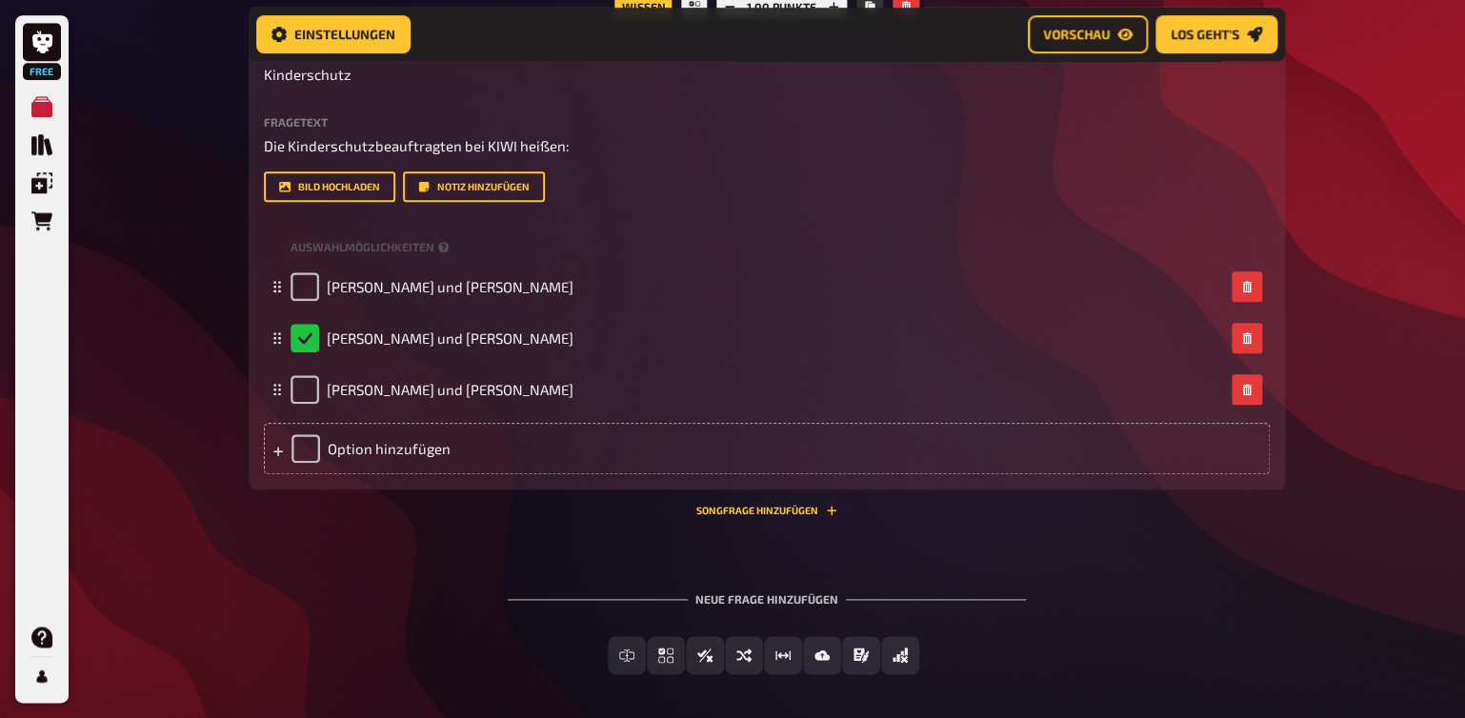
scroll to position [541, 0]
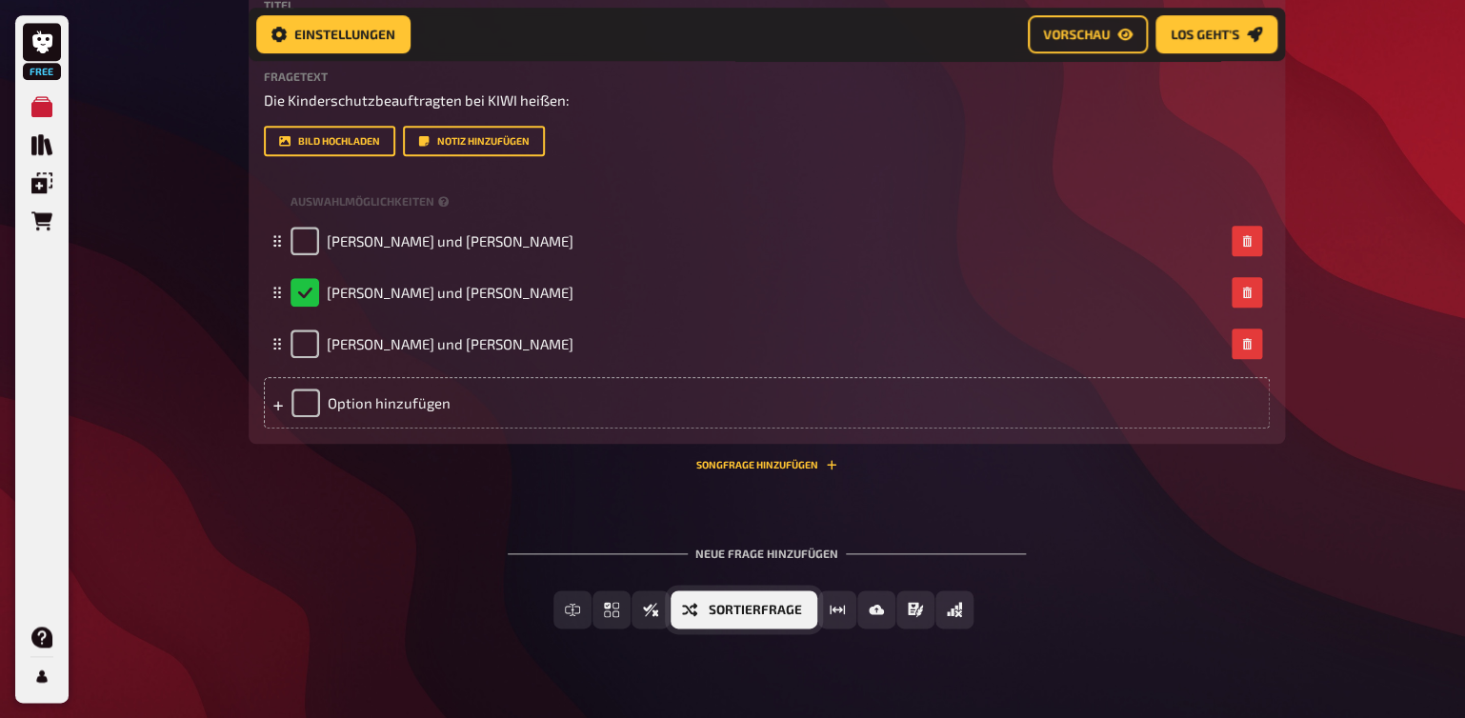
click at [788, 617] on button "Sortierfrage" at bounding box center [744, 610] width 147 height 38
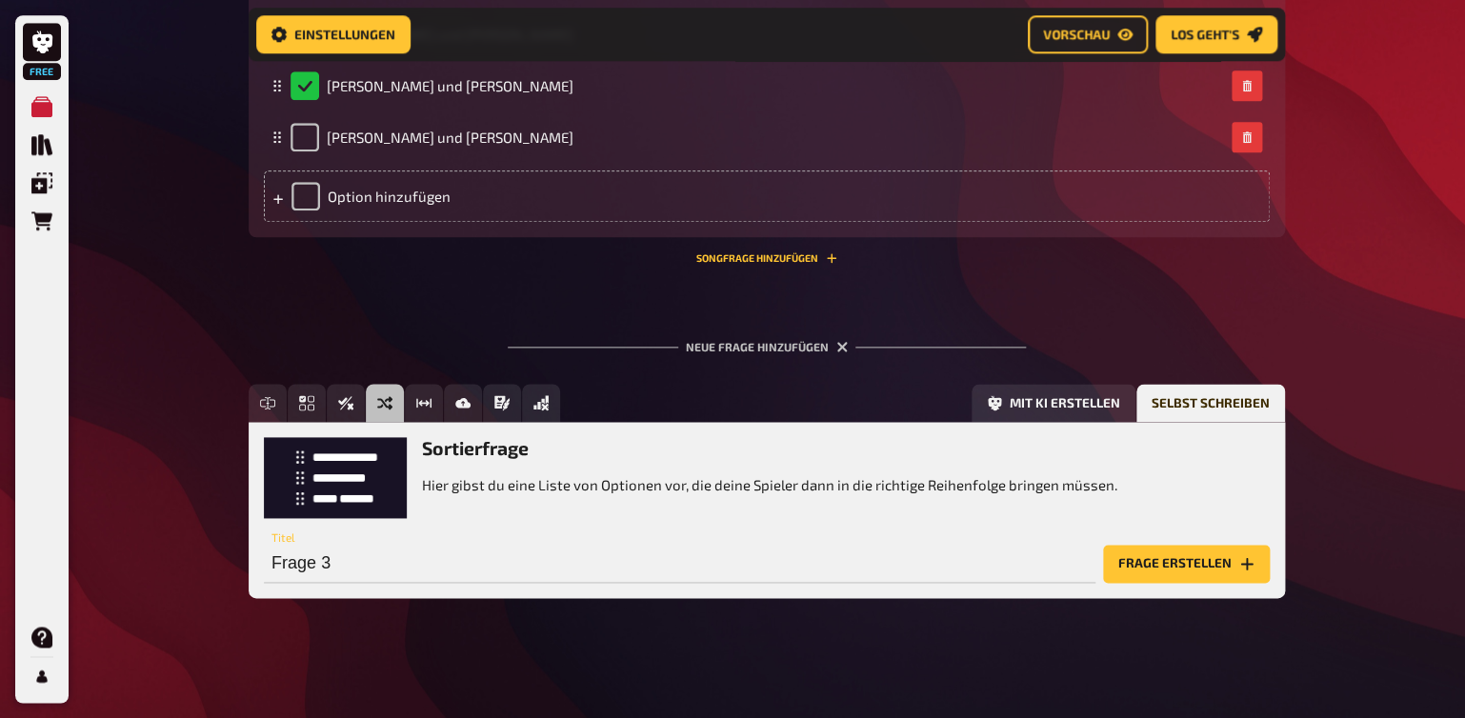
scroll to position [750, 0]
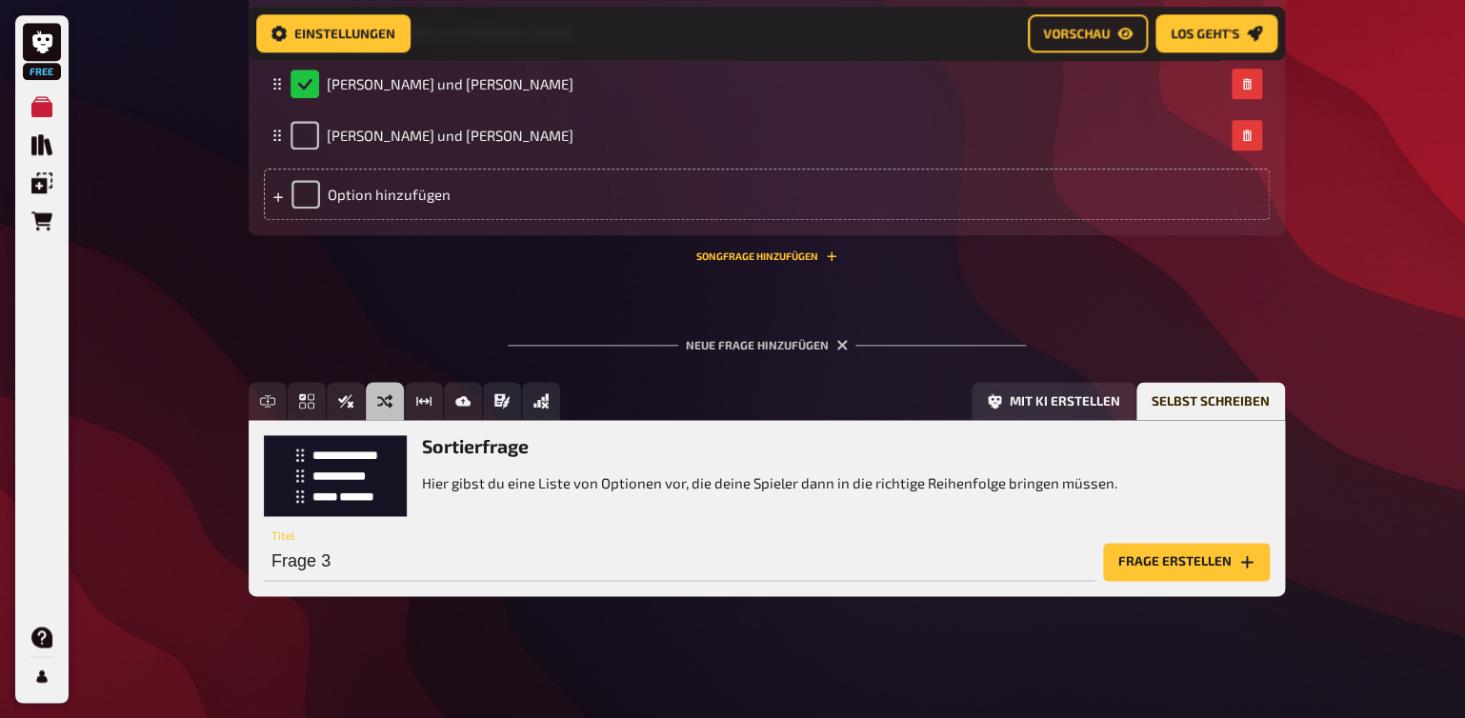
click at [465, 484] on p "Hier gibst du eine Liste von Optionen vor, die deine Spieler dann in die richti…" at bounding box center [769, 484] width 695 height 22
click at [292, 567] on input "Frage 3" at bounding box center [680, 562] width 832 height 38
type input "Kinderschutz"
click at [1152, 569] on button "Frage erstellen" at bounding box center [1186, 562] width 167 height 38
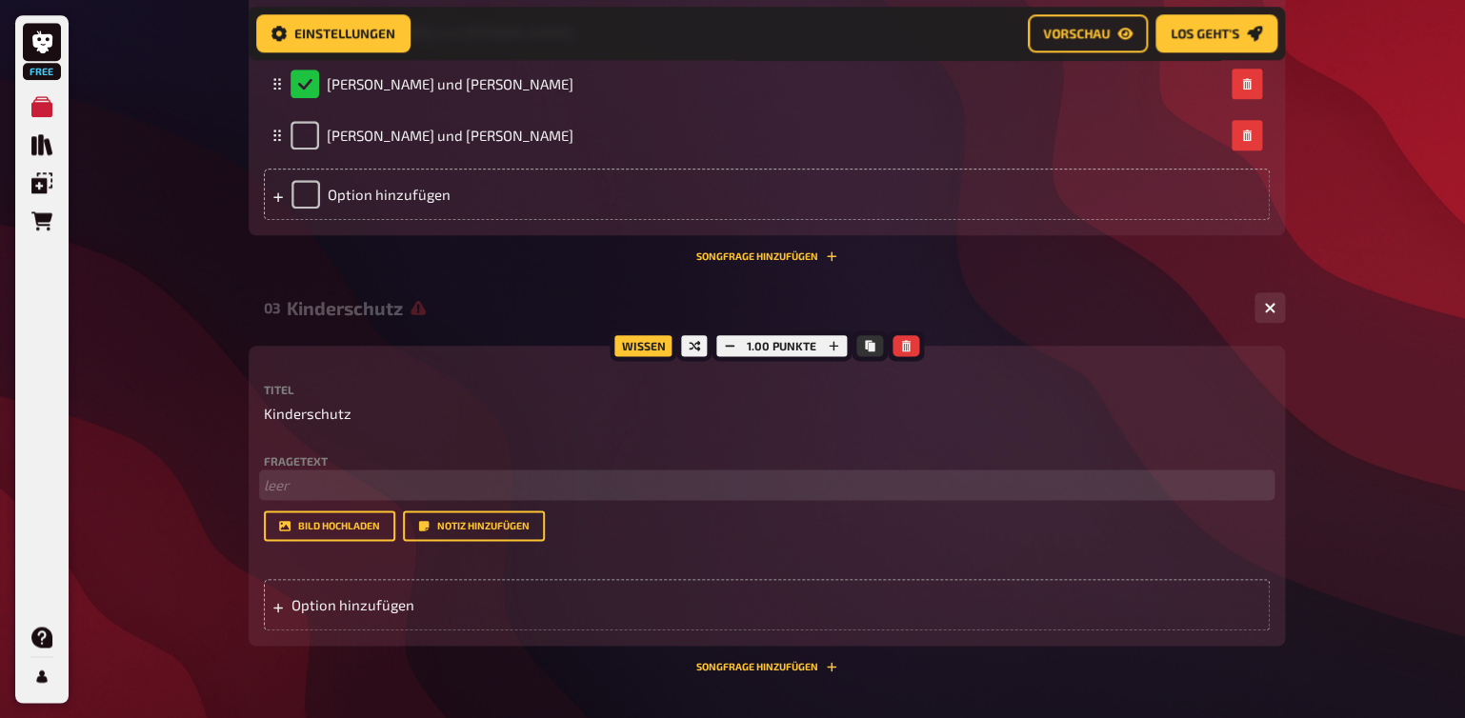
click at [274, 495] on p "﻿ leer" at bounding box center [767, 485] width 1006 height 22
click at [606, 487] on span "Sortiere diese Aussagen von Platz 1 "grüner Bereich" zu Platz 2 "gelber Bereich"" at bounding box center [518, 484] width 508 height 17
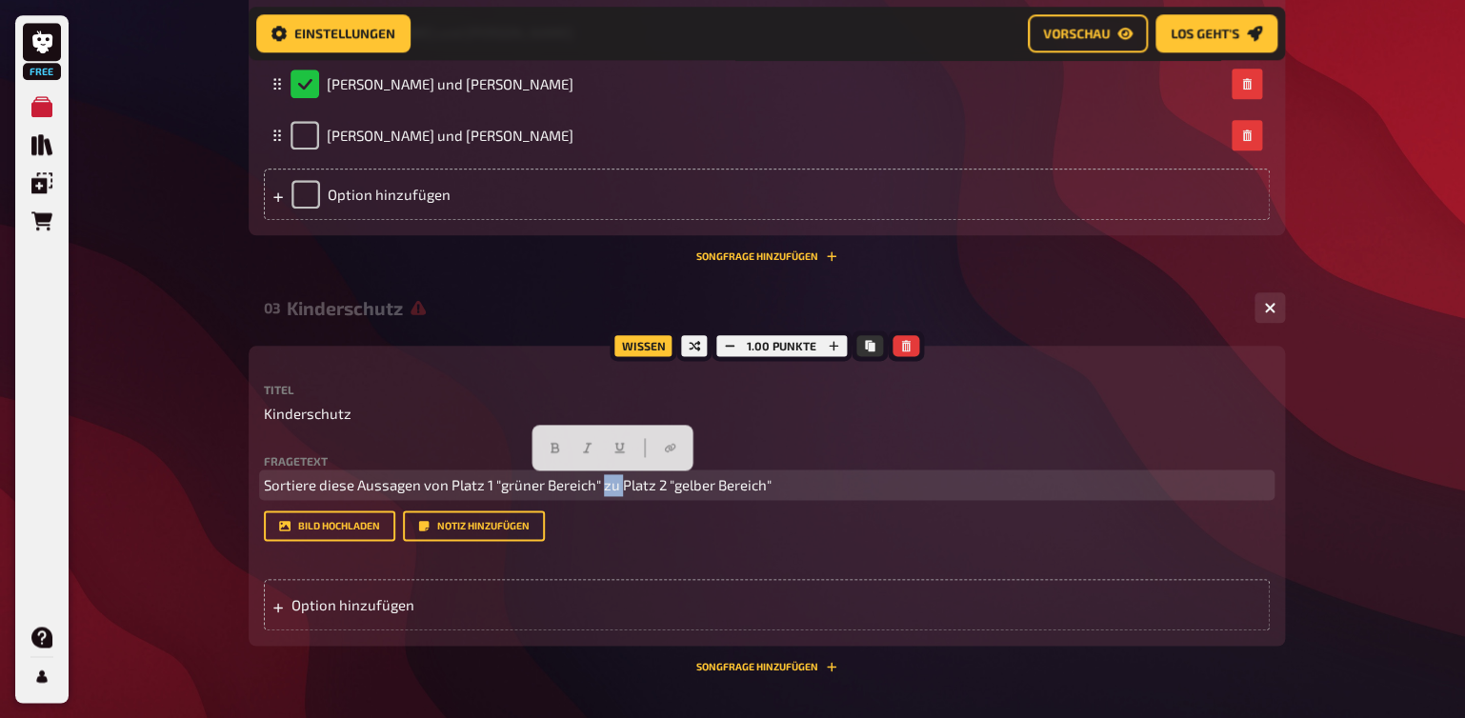
click at [606, 487] on span "Sortiere diese Aussagen von Platz 1 "grüner Bereich" zu Platz 2 "gelber Bereich"" at bounding box center [518, 484] width 508 height 17
click at [770, 488] on p "Sortiere diese Aussagen von Platz 1 "grüner Bereich", Platz 2 "gelber Bereich"" at bounding box center [767, 485] width 1006 height 22
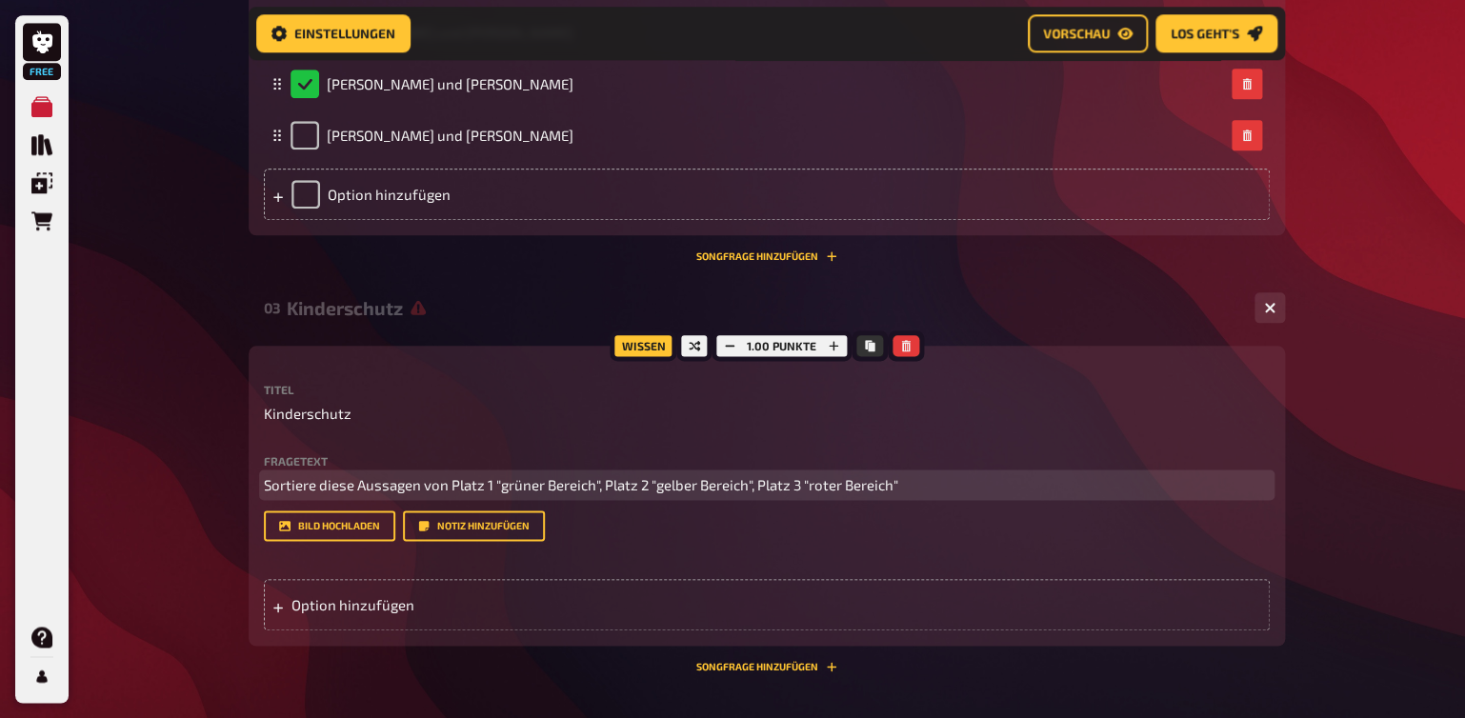
click at [265, 481] on span "Sortiere diese Aussagen von Platz 1 "grüner Bereich", Platz 2 "gelber Bereich",…" at bounding box center [581, 484] width 634 height 17
click at [492, 490] on span "Denk an den Verhaltenscodex und Sortiere diese Aussagen von Platz 1 "grüner Ber…" at bounding box center [693, 484] width 858 height 17
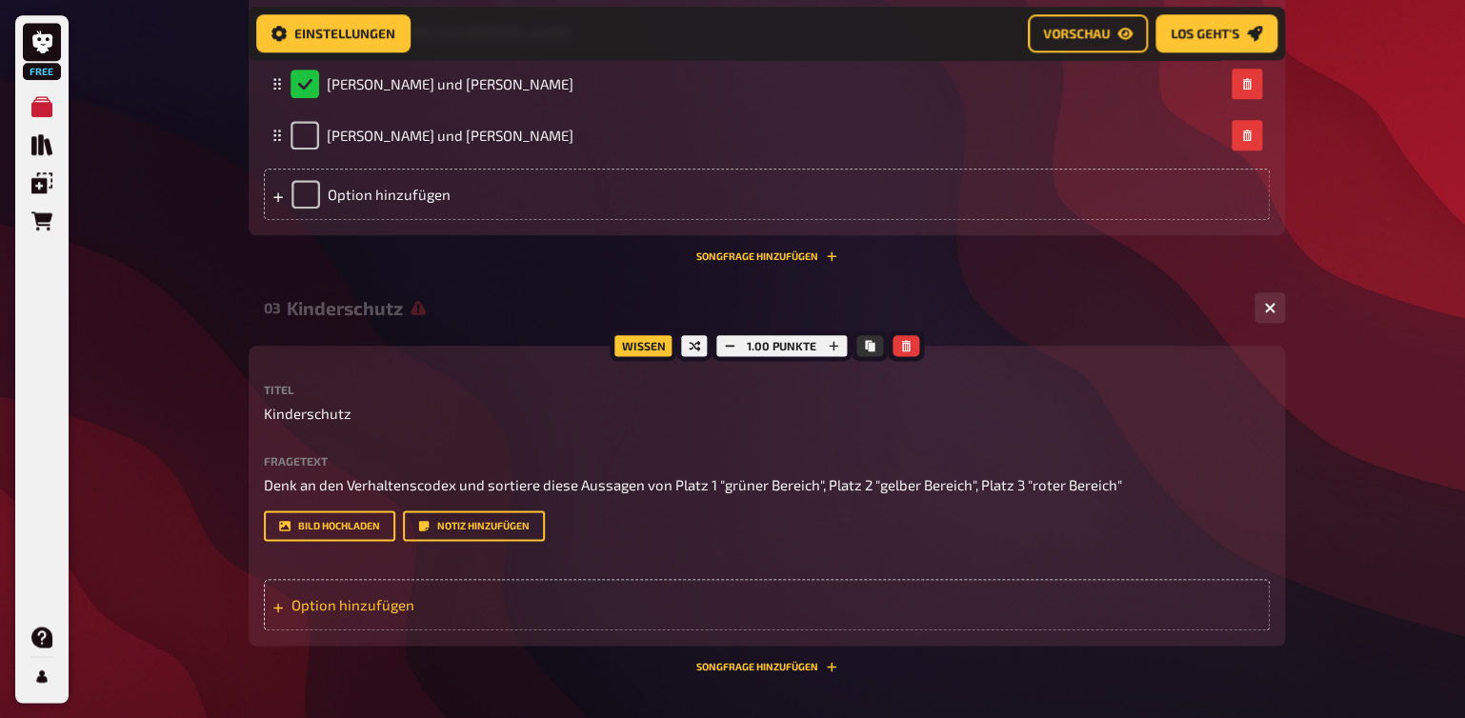
click at [307, 608] on div "Option hinzufügen" at bounding box center [767, 604] width 1006 height 51
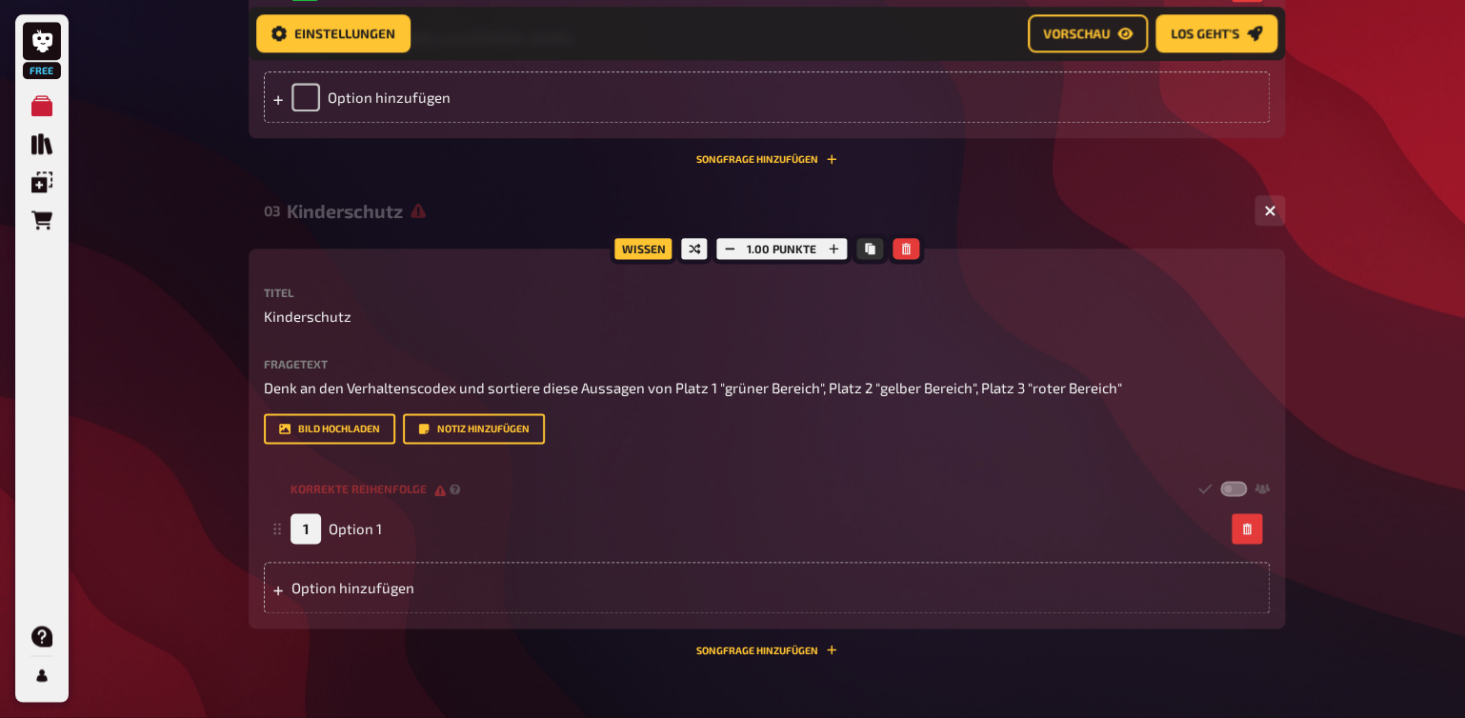
scroll to position [950, 0]
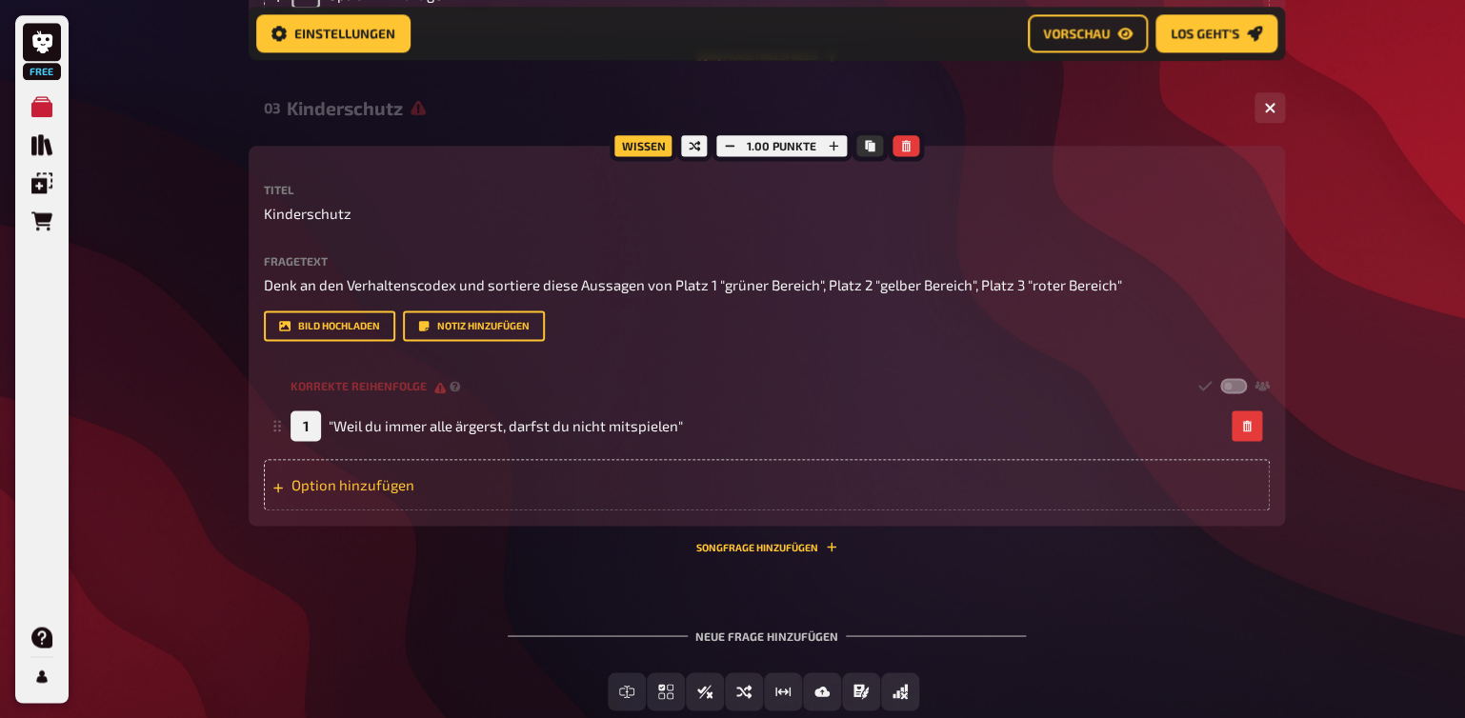
click at [428, 481] on div "Option hinzufügen" at bounding box center [767, 484] width 1006 height 51
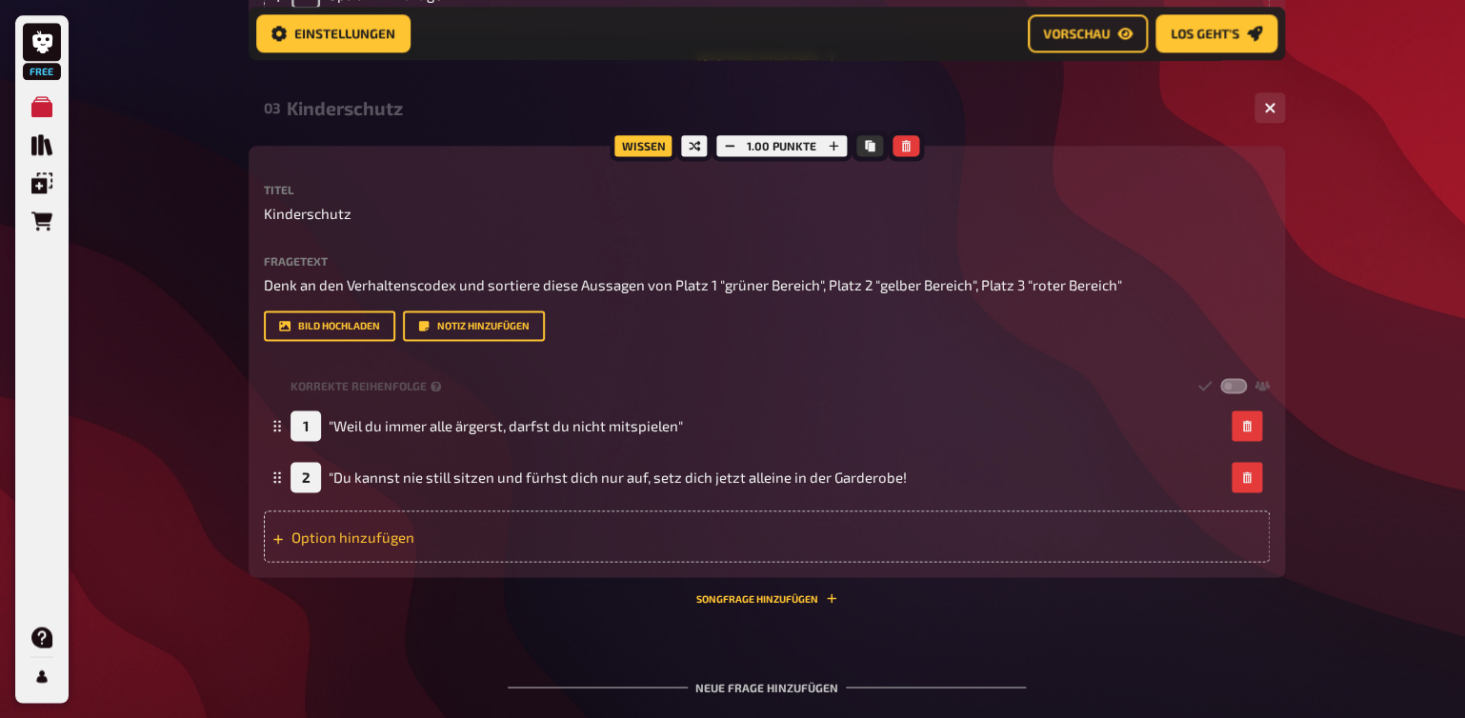
click at [326, 530] on div "Option hinzufügen" at bounding box center [767, 536] width 1006 height 51
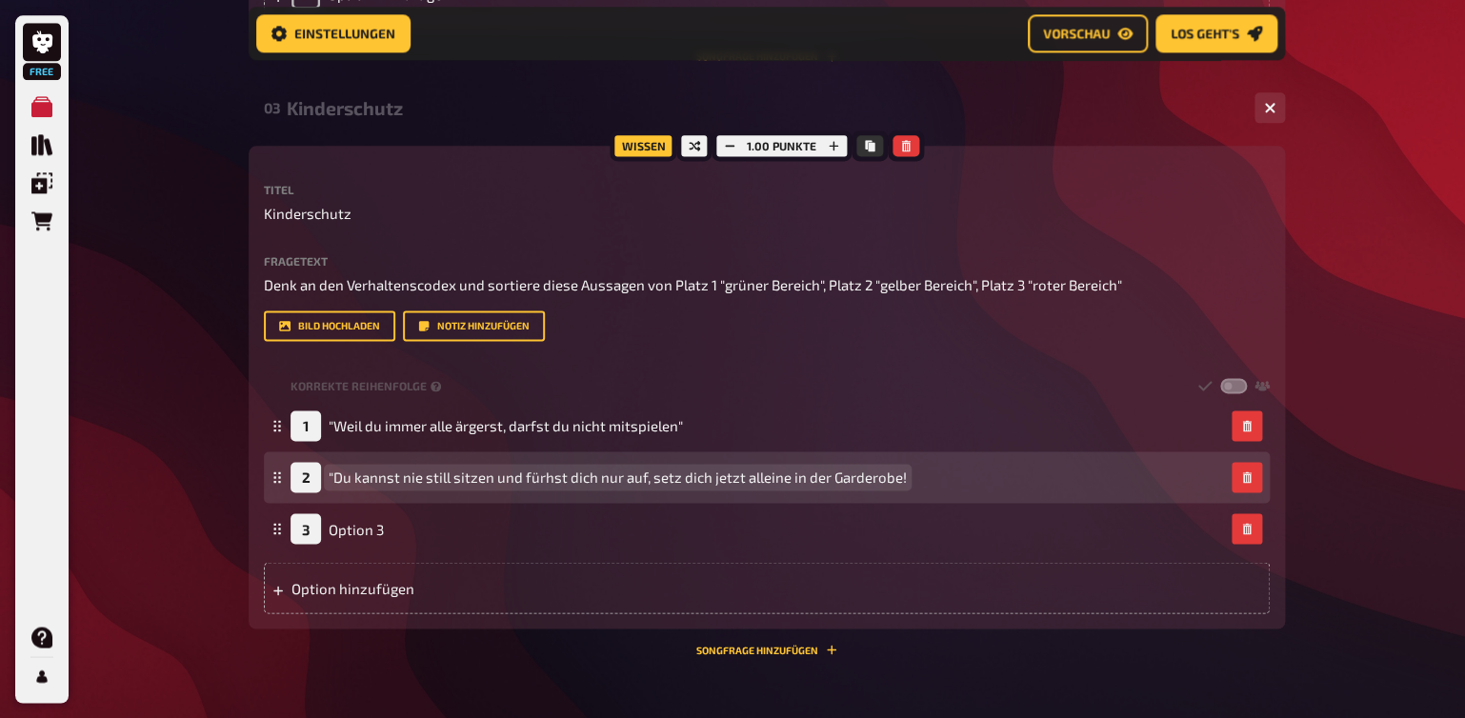
click at [553, 475] on span ""Du kannst nie still sitzen und fürhst dich nur auf, setz dich jetzt alleine in…" at bounding box center [618, 477] width 578 height 17
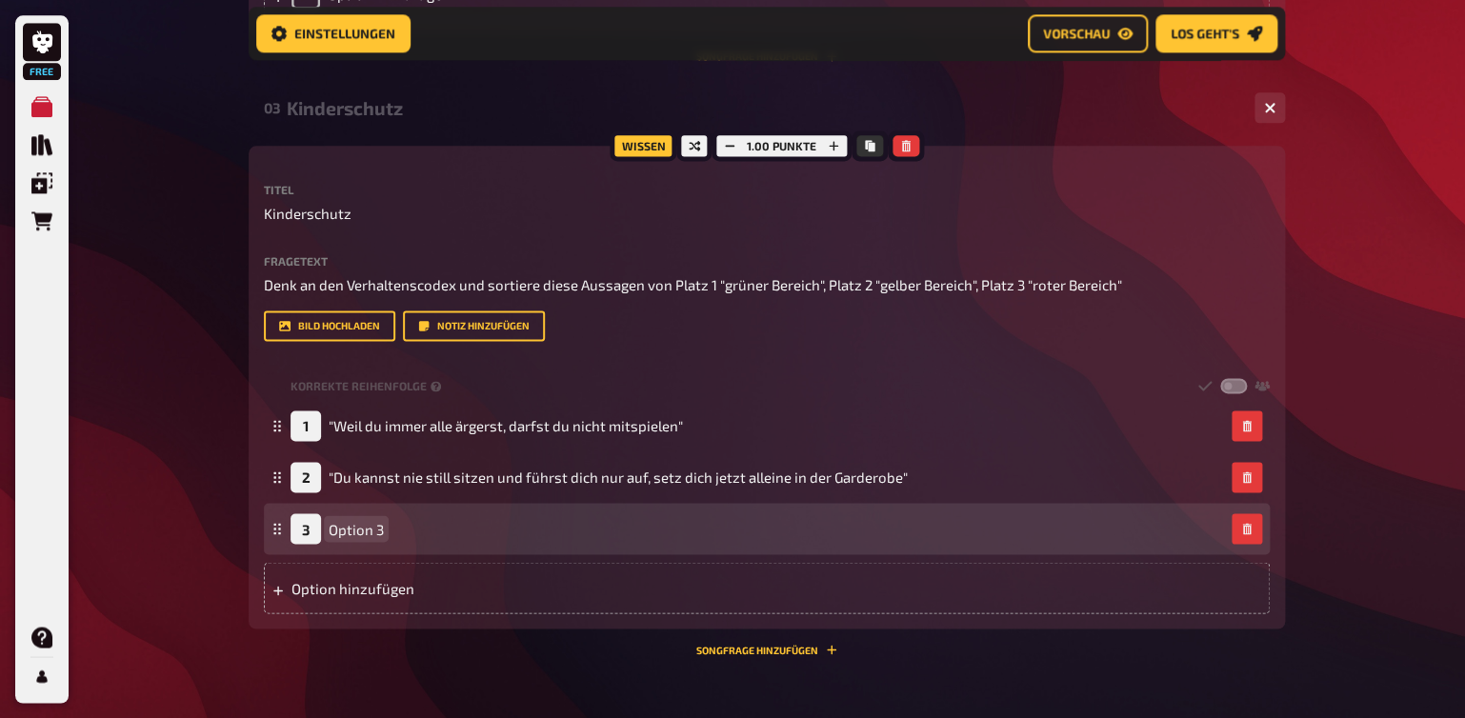
click at [351, 530] on span "Option 3" at bounding box center [356, 528] width 55 height 17
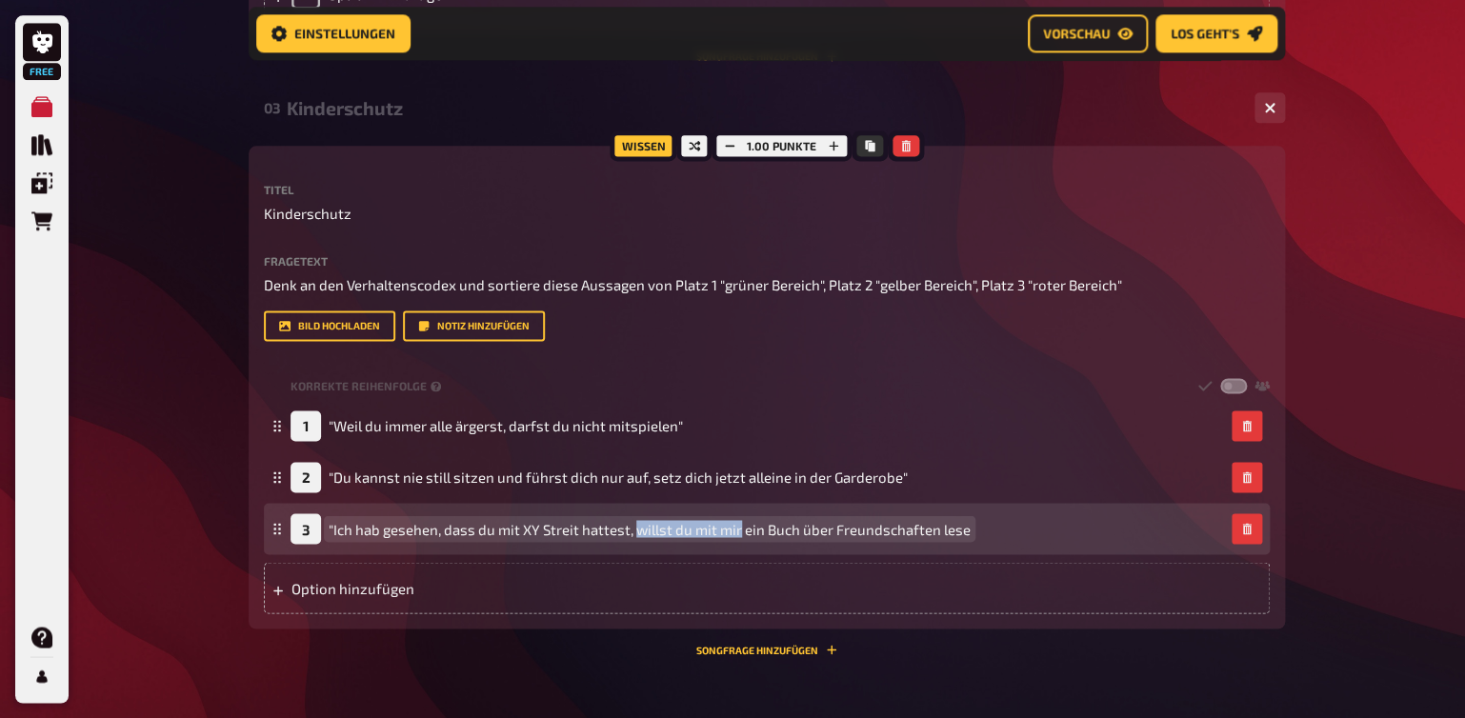
drag, startPoint x: 741, startPoint y: 532, endPoint x: 636, endPoint y: 527, distance: 104.9
click at [636, 527] on span ""Ich hab gesehen, dass du mit XY Streit hattest, willst du mit mir ein Buch übe…" at bounding box center [650, 528] width 642 height 17
click at [919, 525] on span ""Ich hab gesehen, dass du mit XY Streit hattest, sollen wir ein Buch über Freun…" at bounding box center [629, 528] width 600 height 17
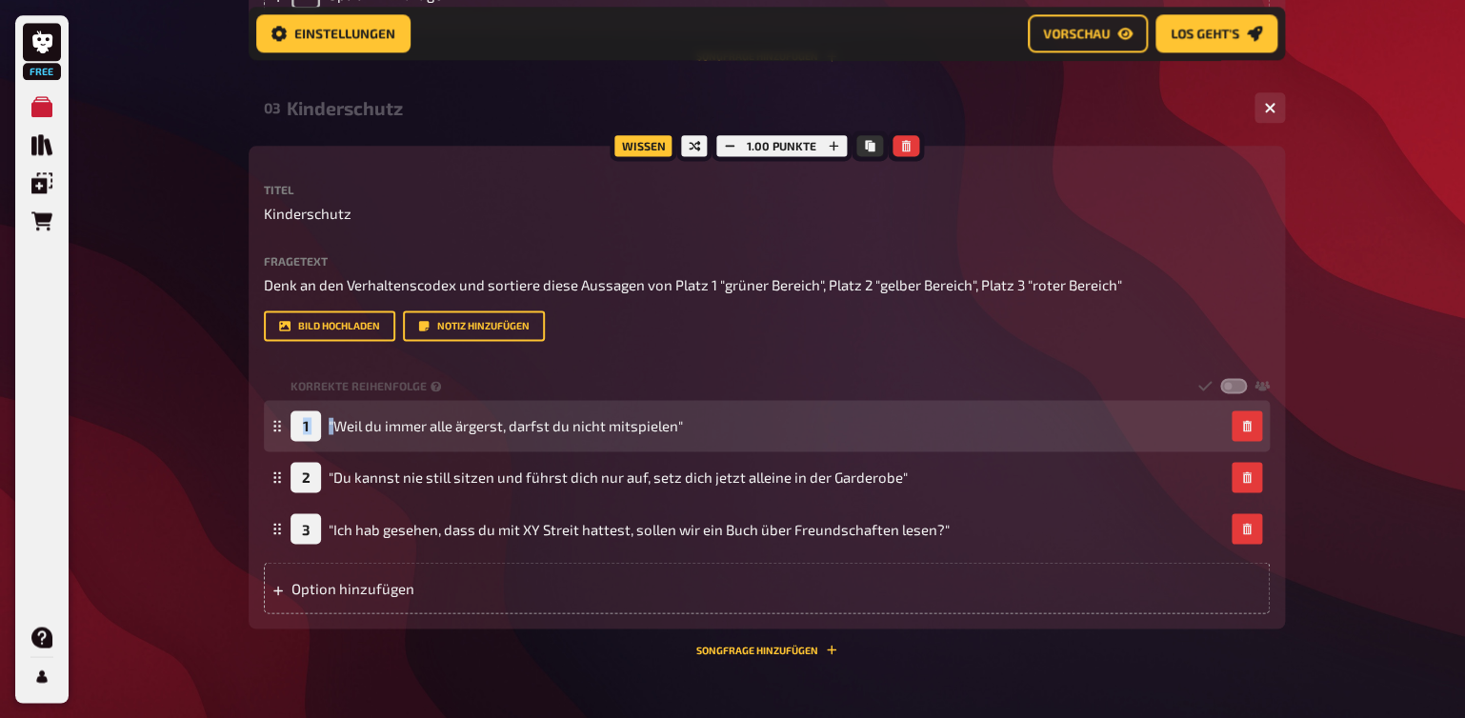
drag, startPoint x: 322, startPoint y: 531, endPoint x: 332, endPoint y: 416, distance: 114.8
click at [332, 416] on fieldset "1 "Weil du immer alle ärgerst, darfst du nicht mitspielen" 2 "Du kannst nie sti…" at bounding box center [767, 477] width 1006 height 154
click at [345, 438] on div "1 "Weil du immer alle ärgerst, darfst du nicht mitspielen"" at bounding box center [487, 426] width 393 height 30
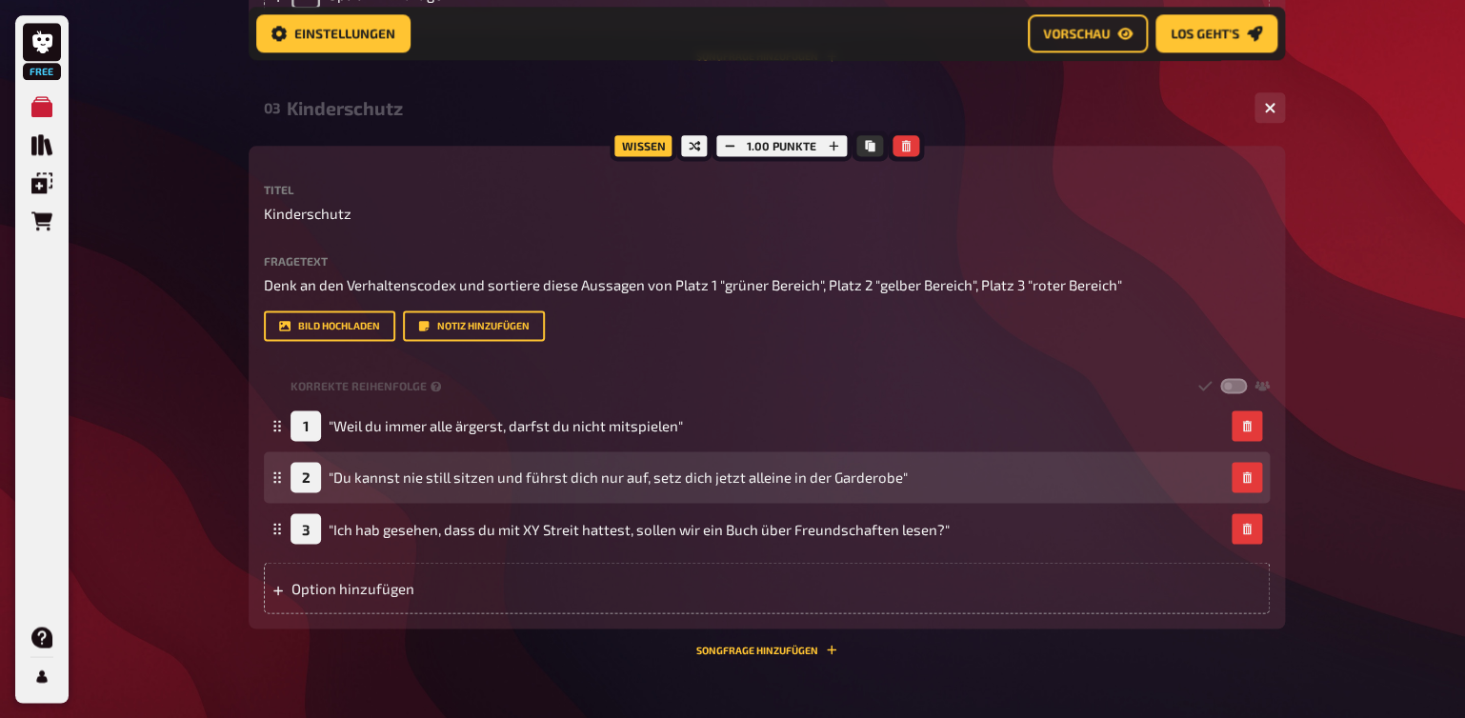
drag, startPoint x: 301, startPoint y: 523, endPoint x: 299, endPoint y: 467, distance: 56.2
click at [299, 467] on fieldset "1 "Weil du immer alle ärgerst, darfst du nicht mitspielen" 2 "Du kannst nie sti…" at bounding box center [767, 477] width 1006 height 154
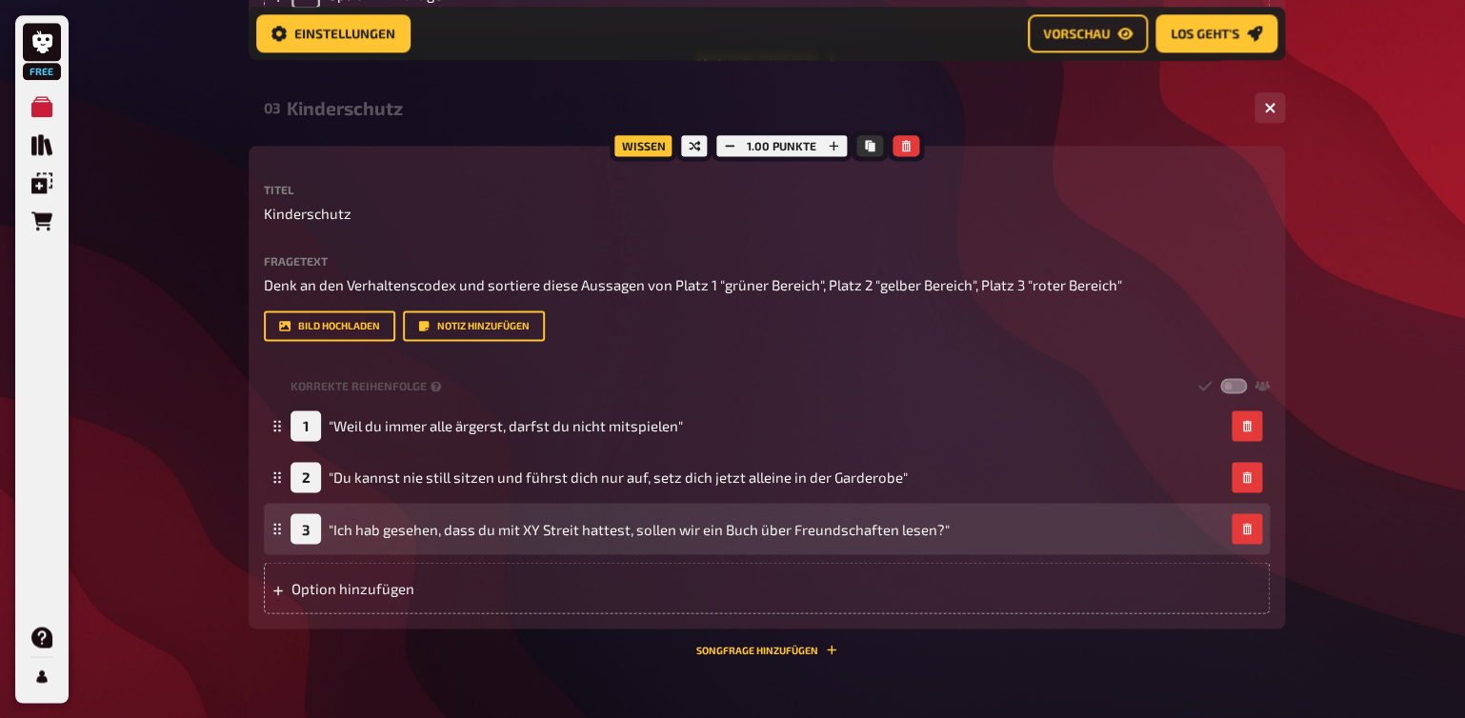
click at [284, 519] on div "3 "Ich hab gesehen, dass du mit XY Streit hattest, sollen wir ein Buch über Fre…" at bounding box center [767, 528] width 1006 height 51
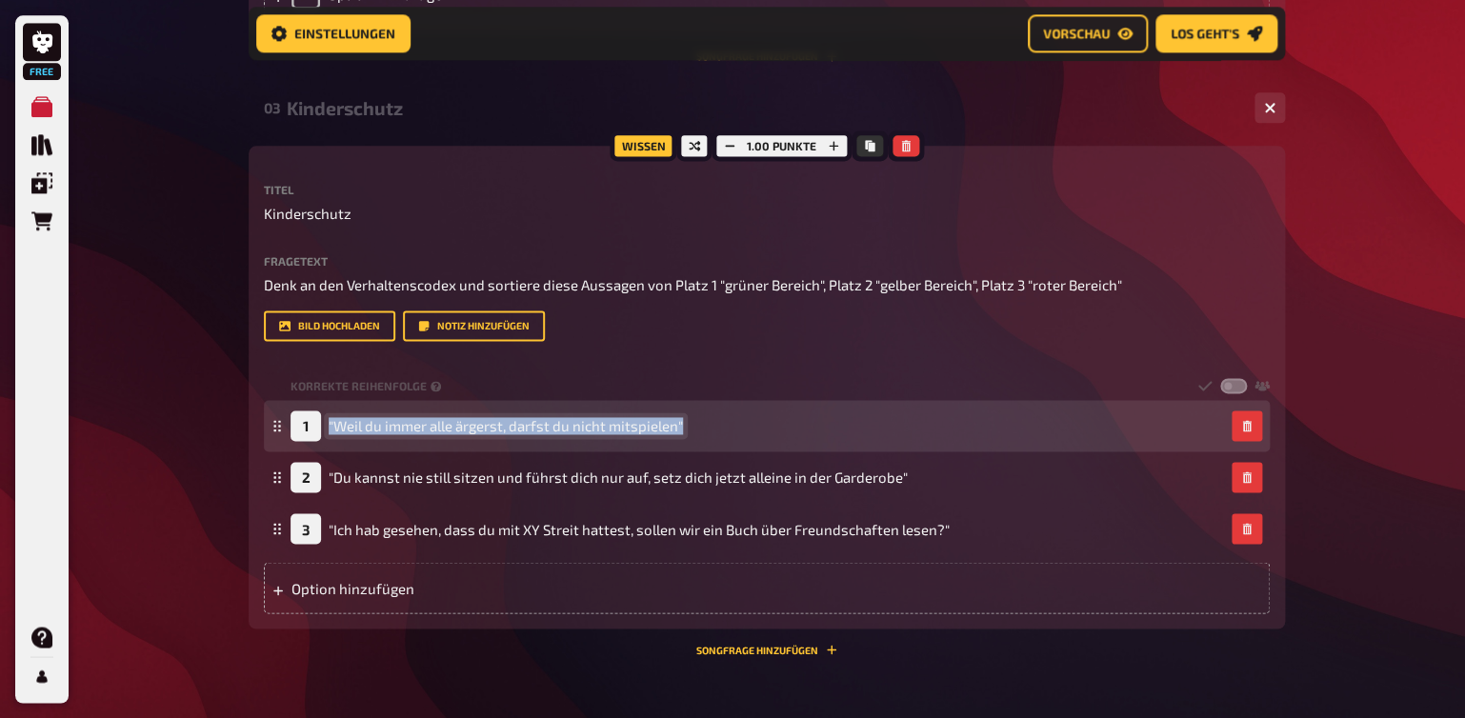
click at [327, 430] on div "1 "Weil du immer alle ärgerst, darfst du nicht mitspielen"" at bounding box center [487, 426] width 393 height 30
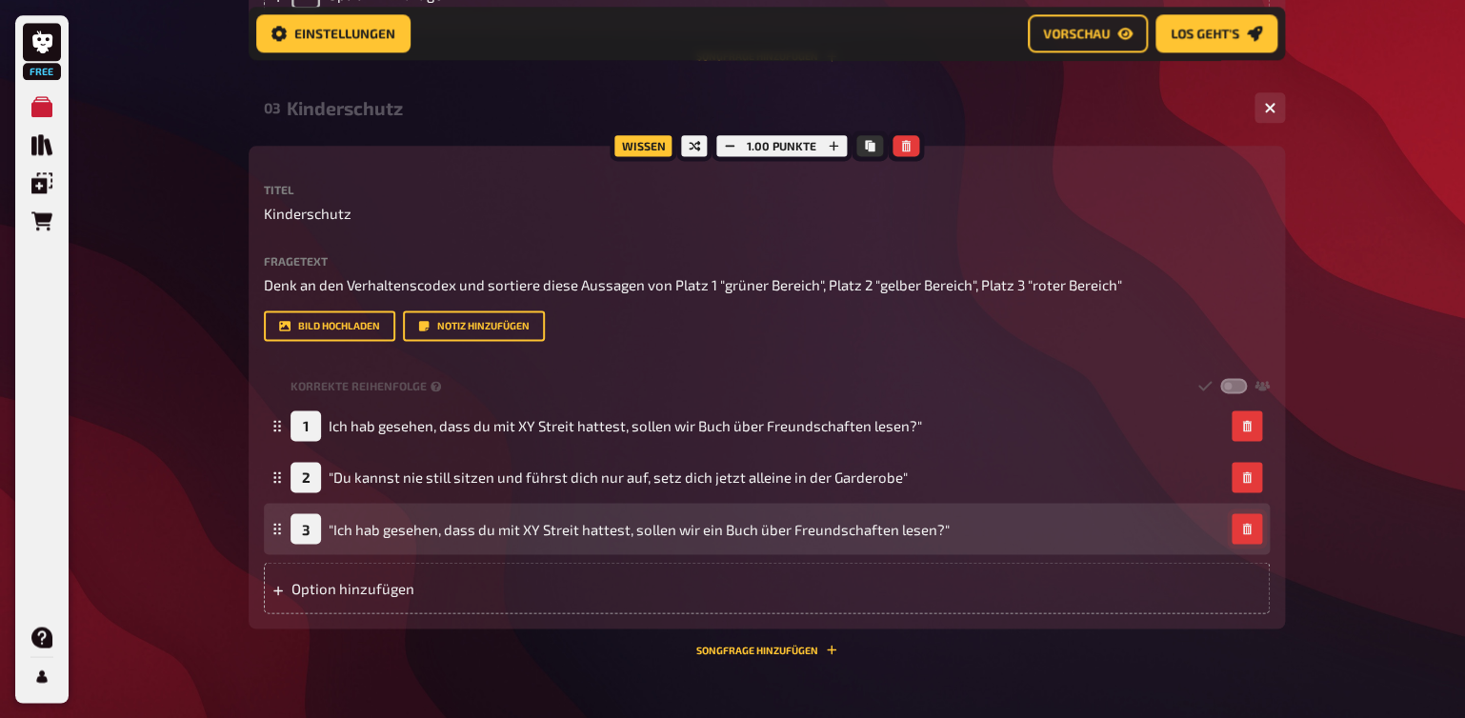
click at [1248, 529] on icon "button" at bounding box center [1246, 528] width 11 height 11
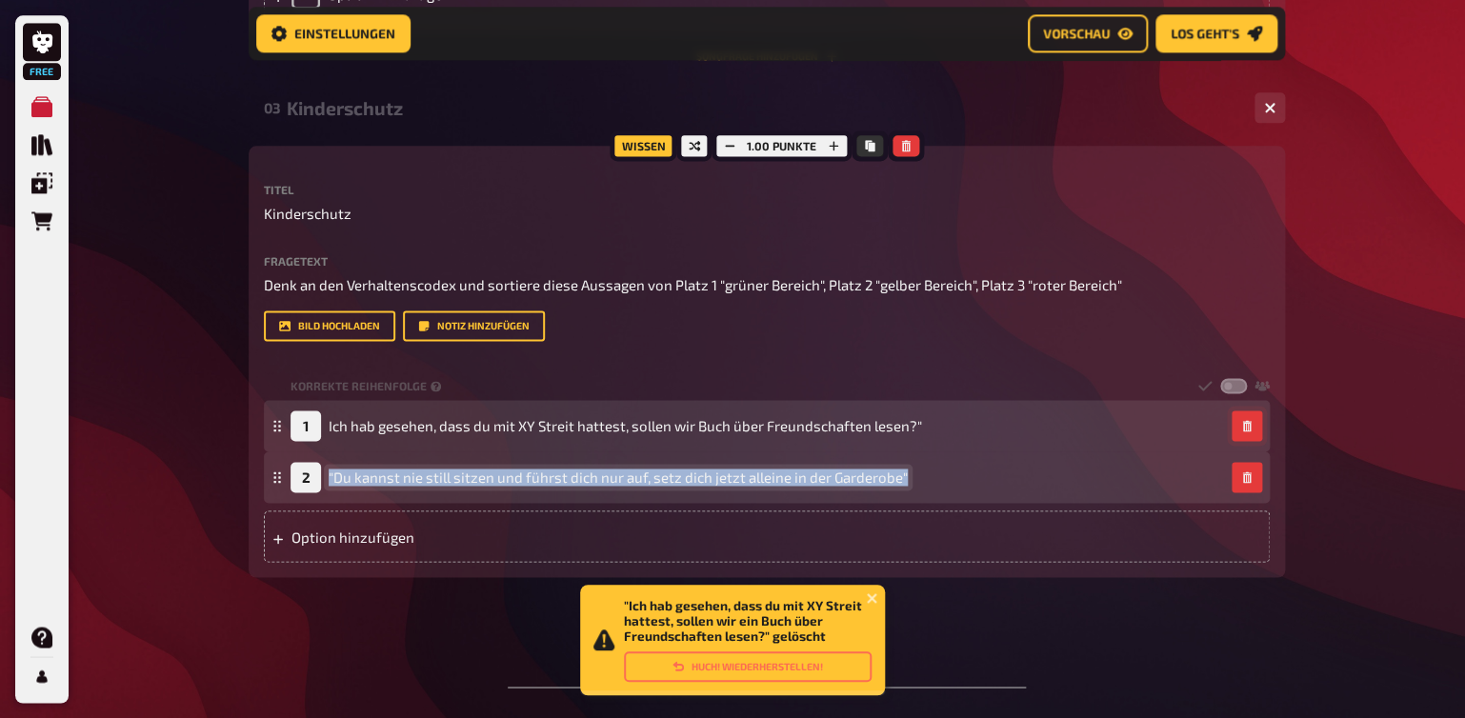
drag, startPoint x: 899, startPoint y: 481, endPoint x: 380, endPoint y: 479, distance: 519.2
click at [277, 485] on div "2 "Du kannst nie still sitzen und führst dich nur auf, setz dich jetzt alleine …" at bounding box center [767, 477] width 1006 height 51
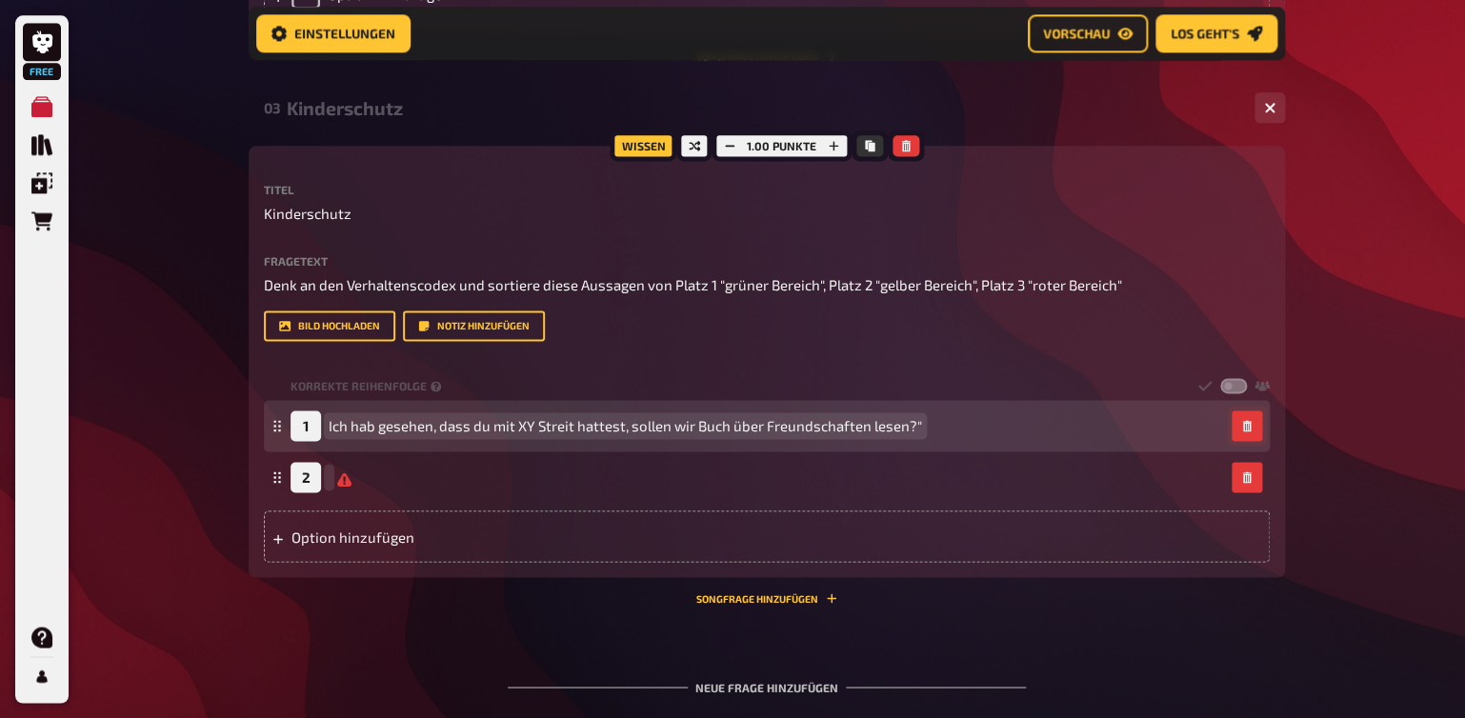
click at [332, 425] on span "Ich hab gesehen, dass du mit XY Streit hattest, sollen wir Buch über Freundscha…" at bounding box center [626, 425] width 594 height 17
click at [333, 432] on span "Ich hab gesehen, dass du mit XY Streit hattest, sollen wir Buch über Freundscha…" at bounding box center [626, 425] width 594 height 17
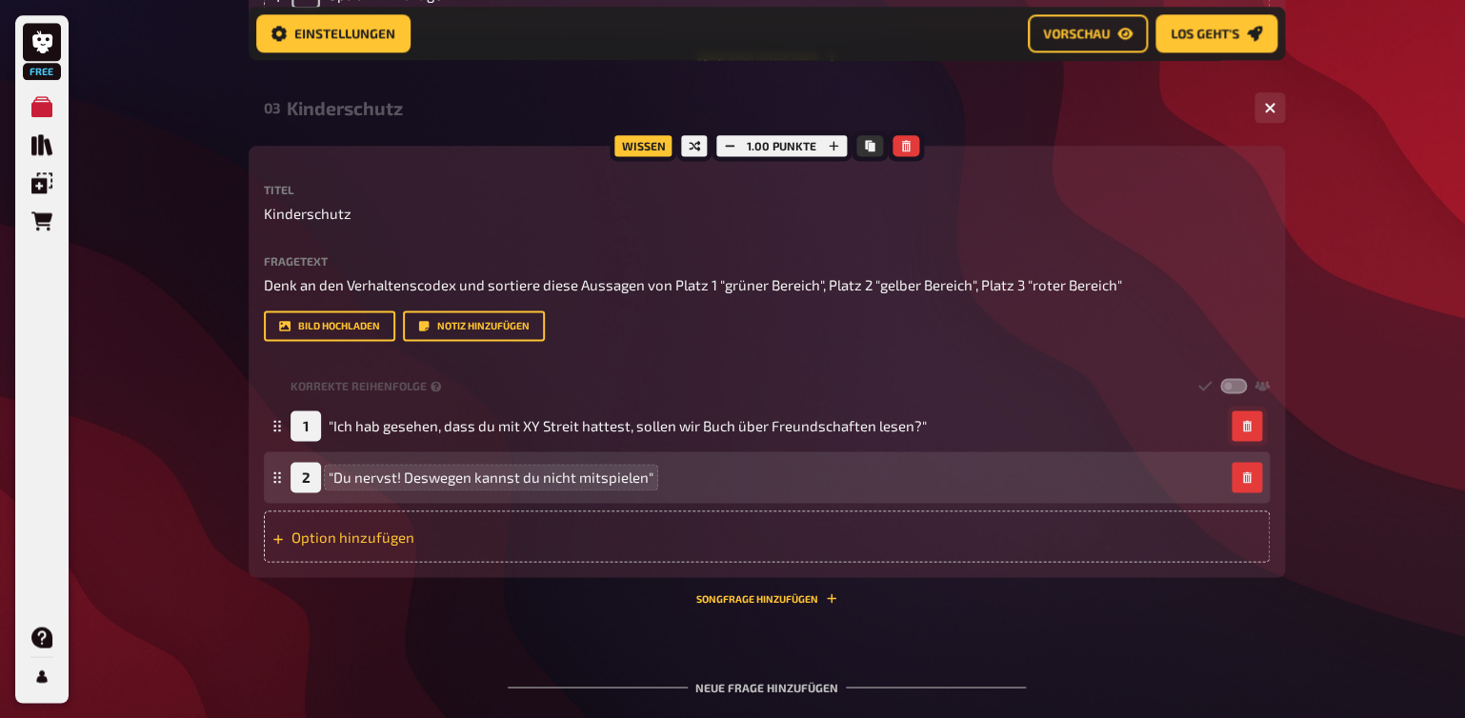
click at [604, 530] on div "Option hinzufügen" at bounding box center [767, 536] width 1006 height 51
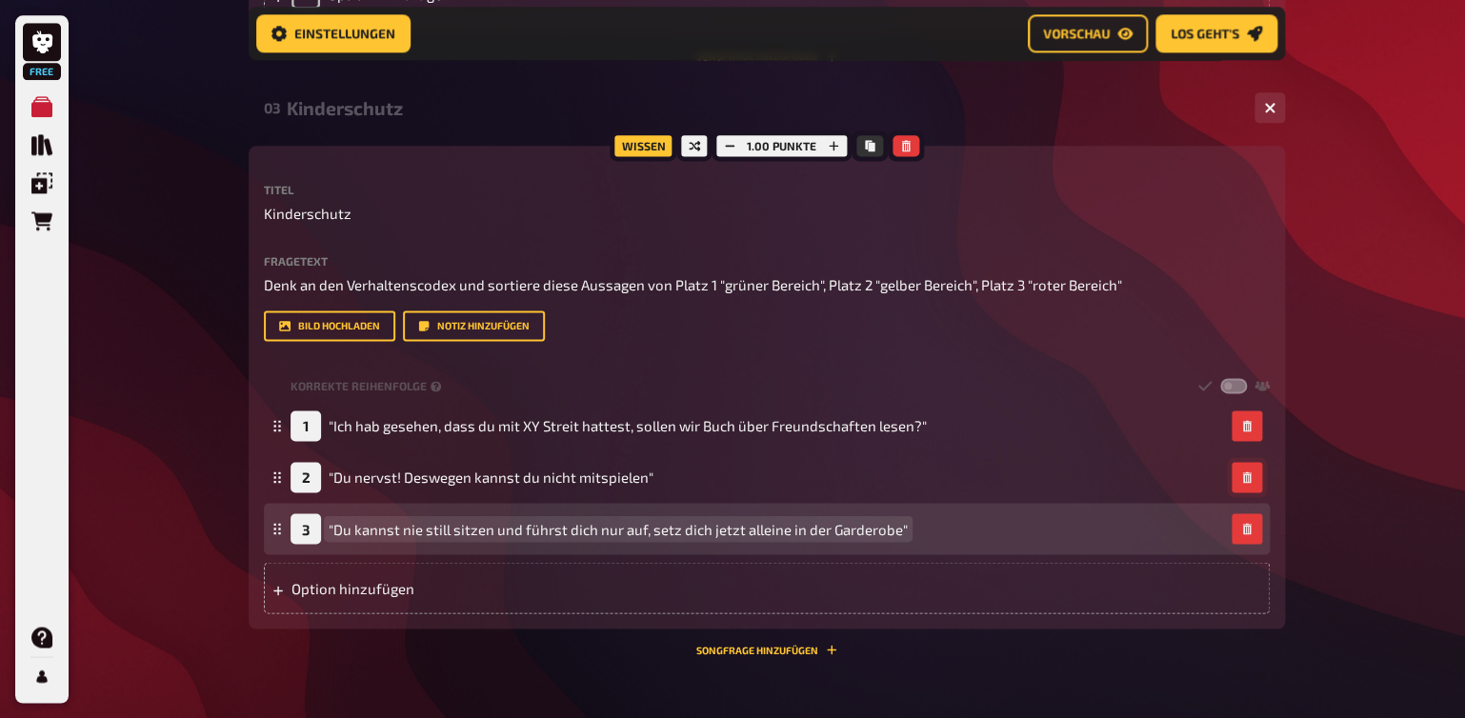
click at [813, 528] on span ""Du kannst nie still sitzen und führst dich nur auf, setz dich jetzt alleine in…" at bounding box center [618, 528] width 579 height 17
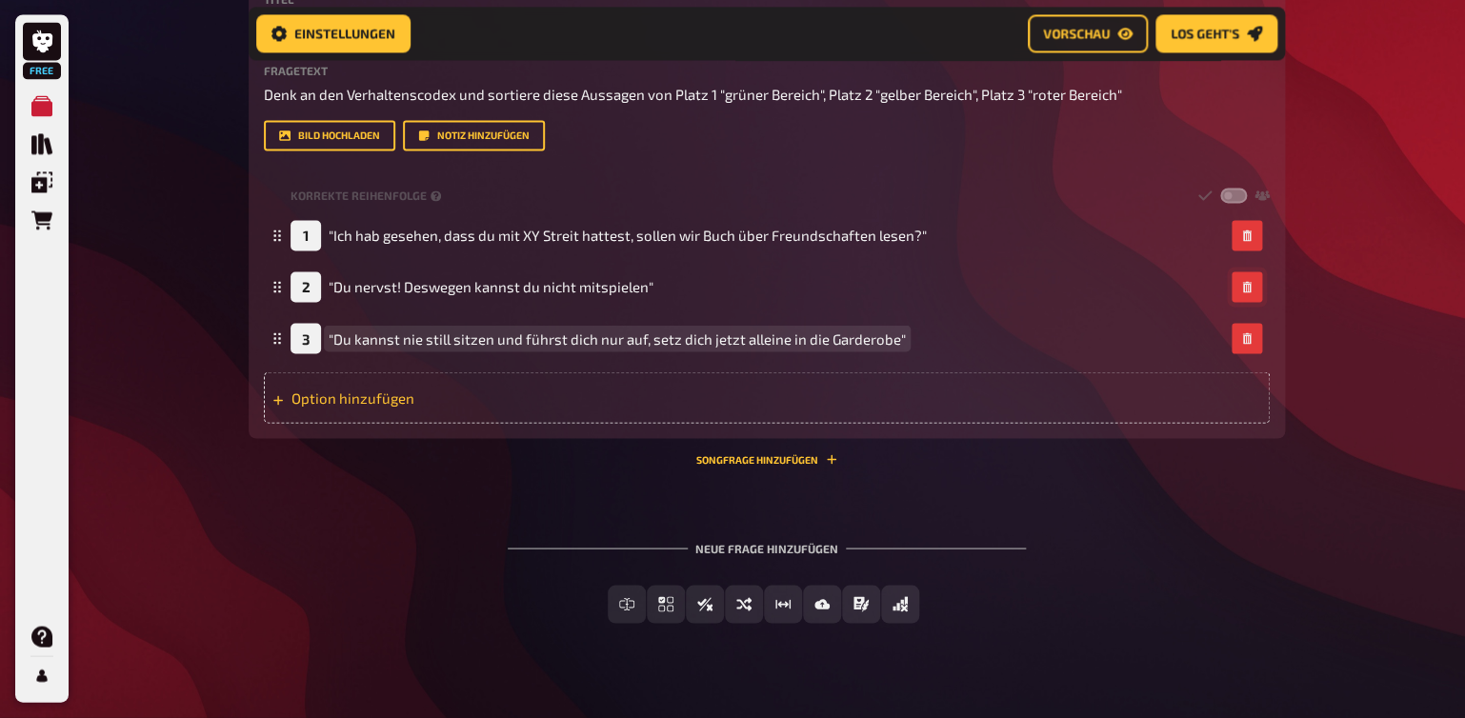
scroll to position [1150, 0]
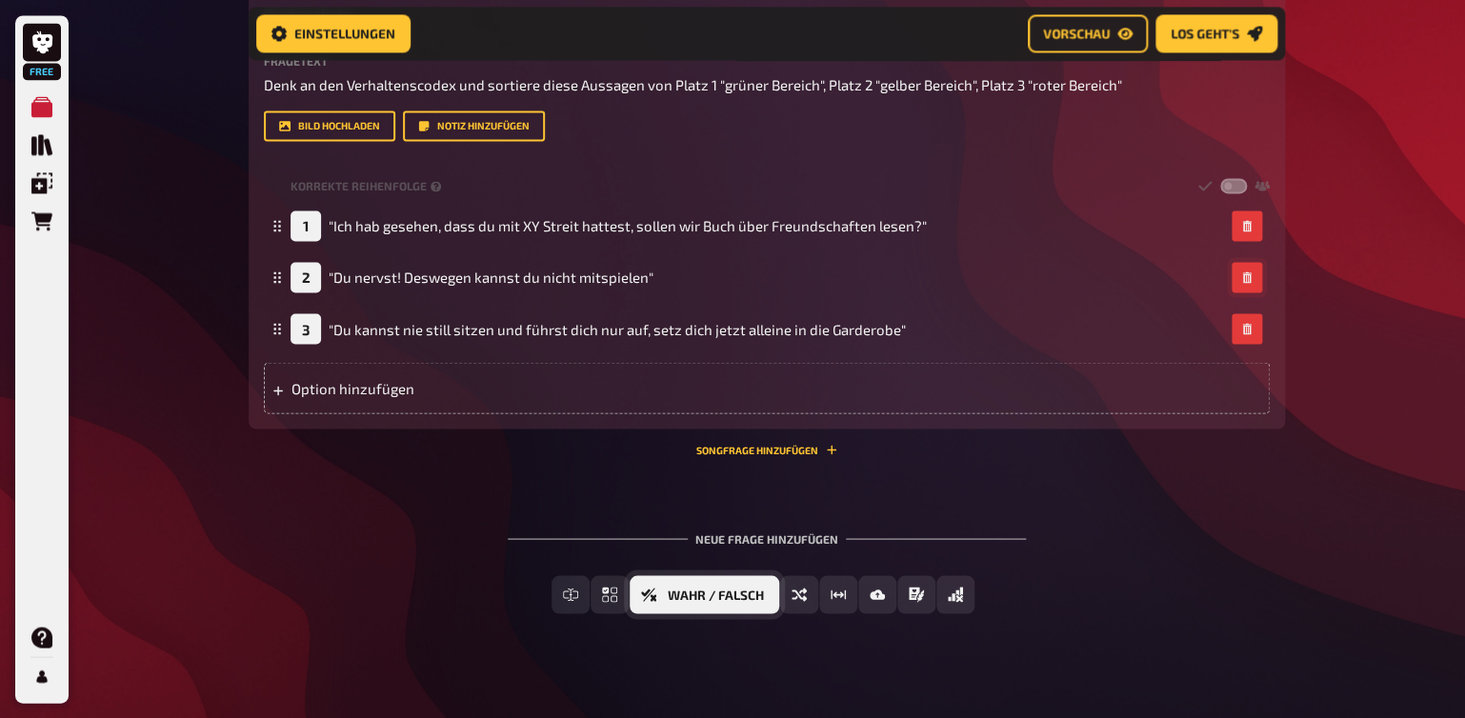
click at [722, 601] on span "Wahr / Falsch" at bounding box center [716, 595] width 96 height 13
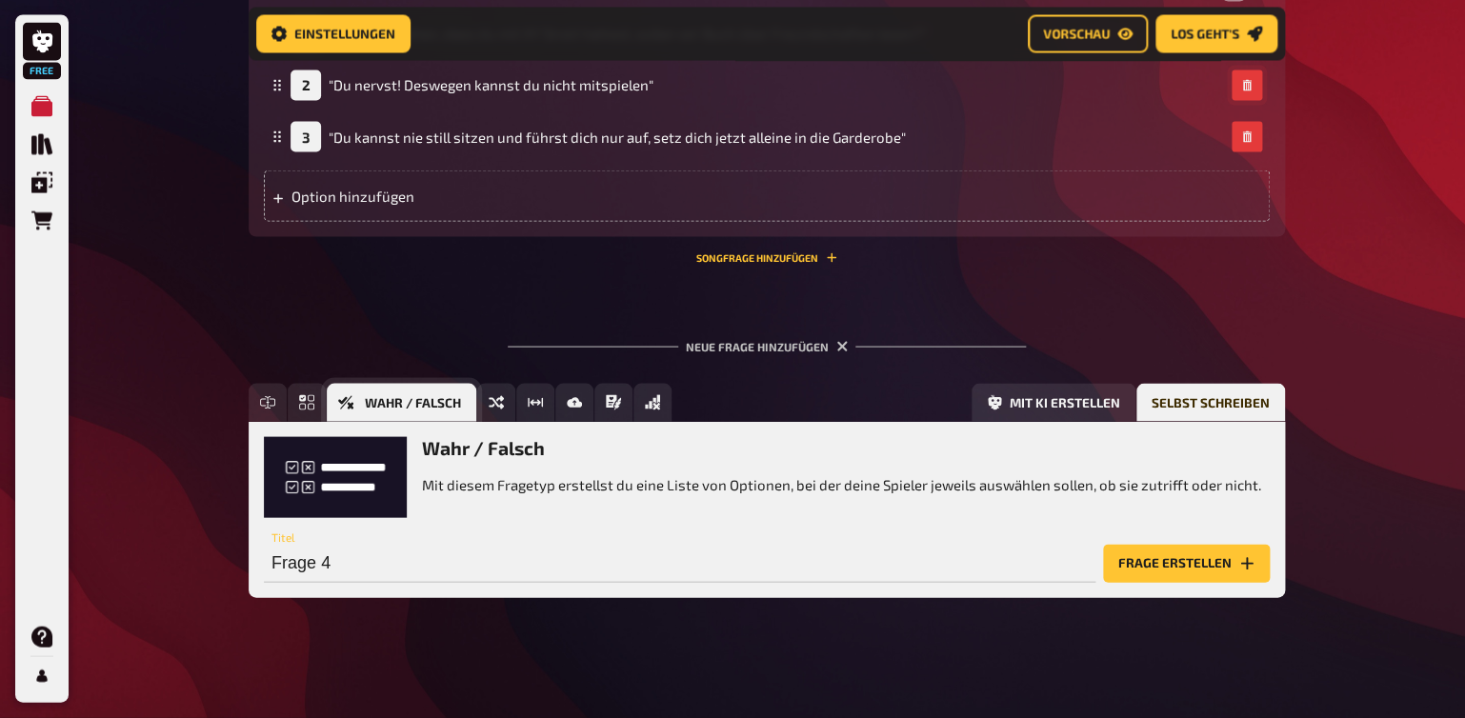
scroll to position [1343, 0]
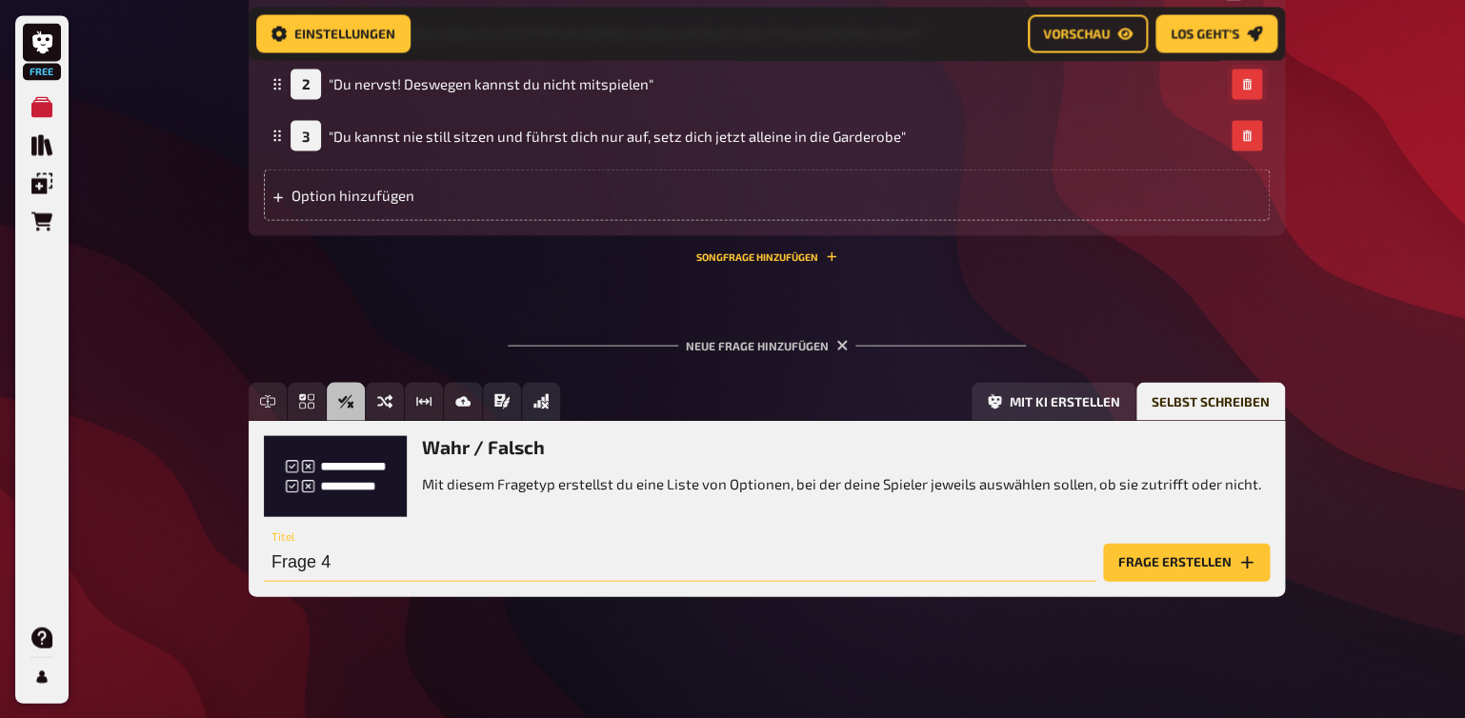
click at [313, 557] on input "Frage 4" at bounding box center [680, 562] width 832 height 38
type input "Kinderschutz"
click at [1134, 567] on button "Frage erstellen" at bounding box center [1186, 562] width 167 height 38
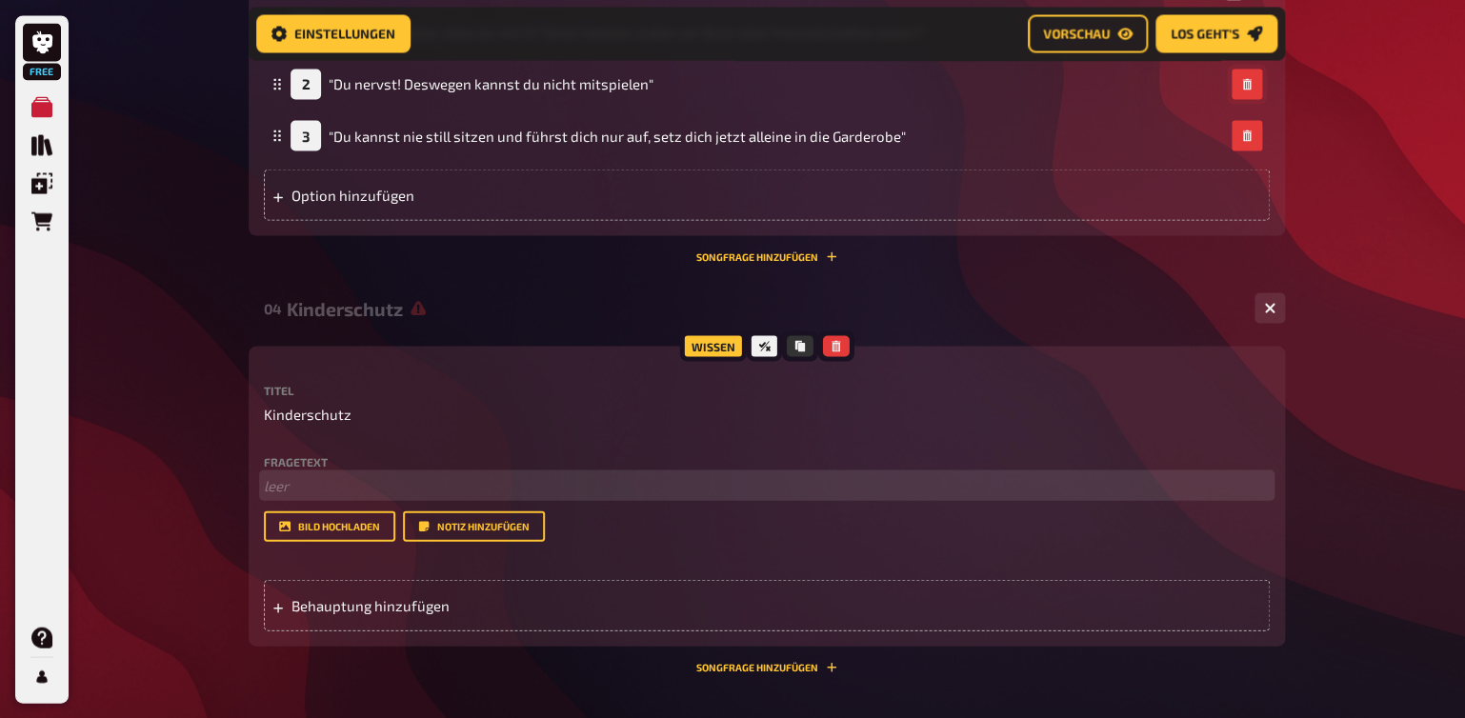
click at [303, 479] on p "﻿ leer" at bounding box center [767, 485] width 1006 height 22
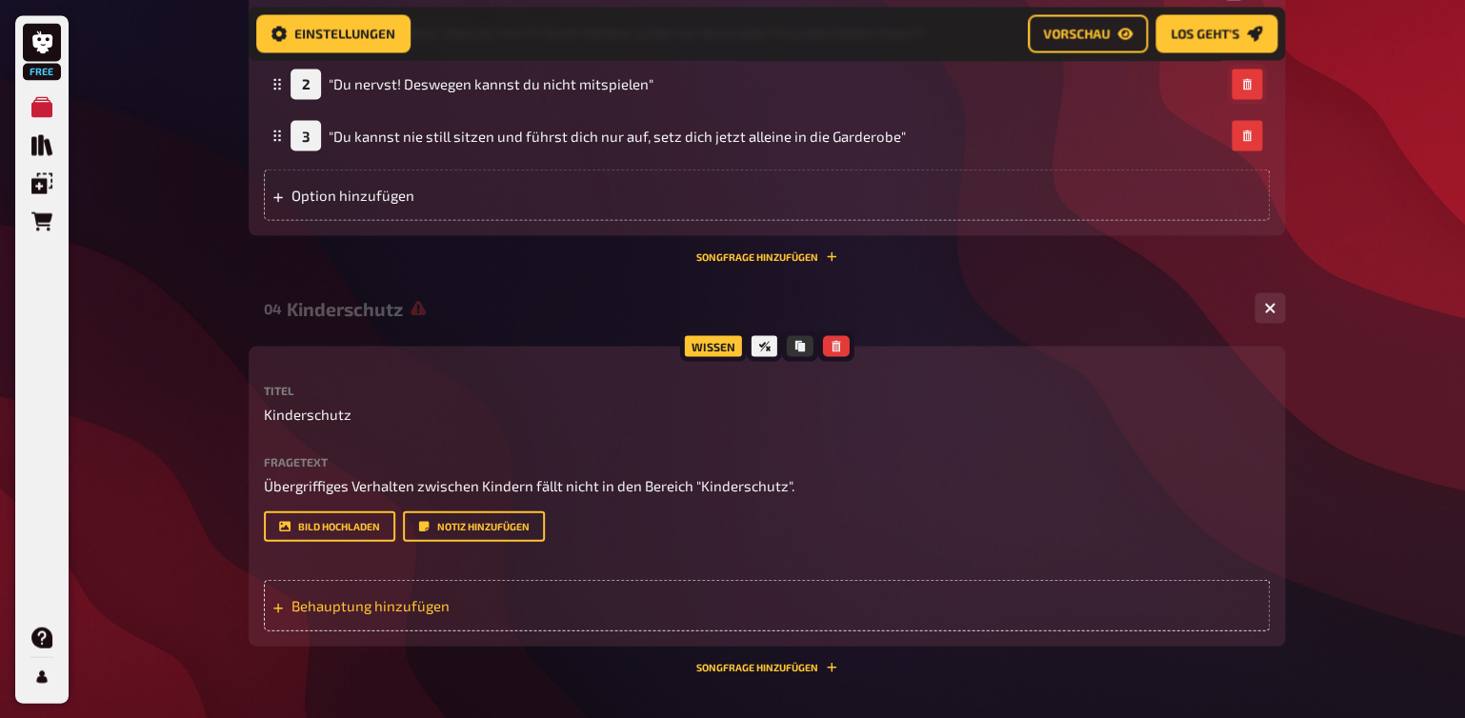
click at [345, 606] on span "Behauptung hinzufügen" at bounding box center [440, 604] width 296 height 17
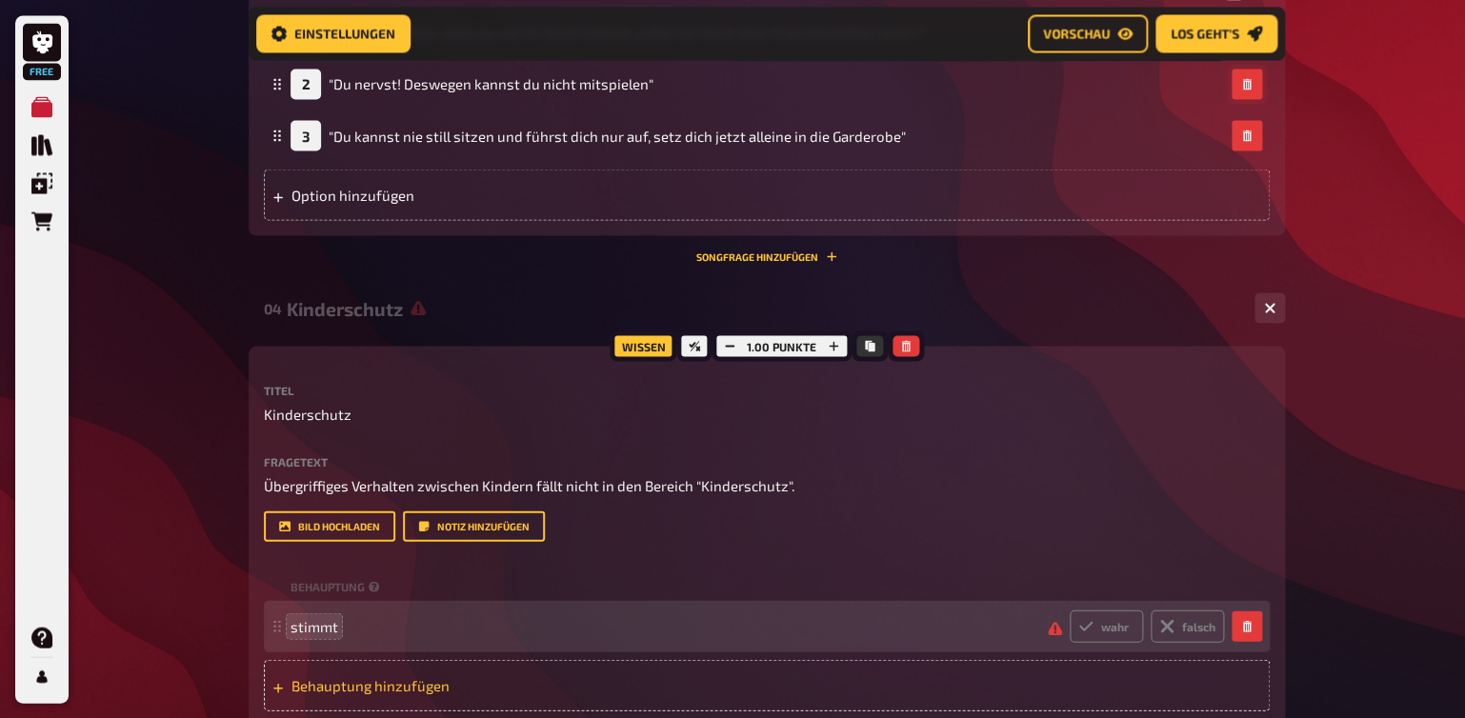
click at [298, 679] on span "Behauptung hinzufügen" at bounding box center [440, 684] width 296 height 17
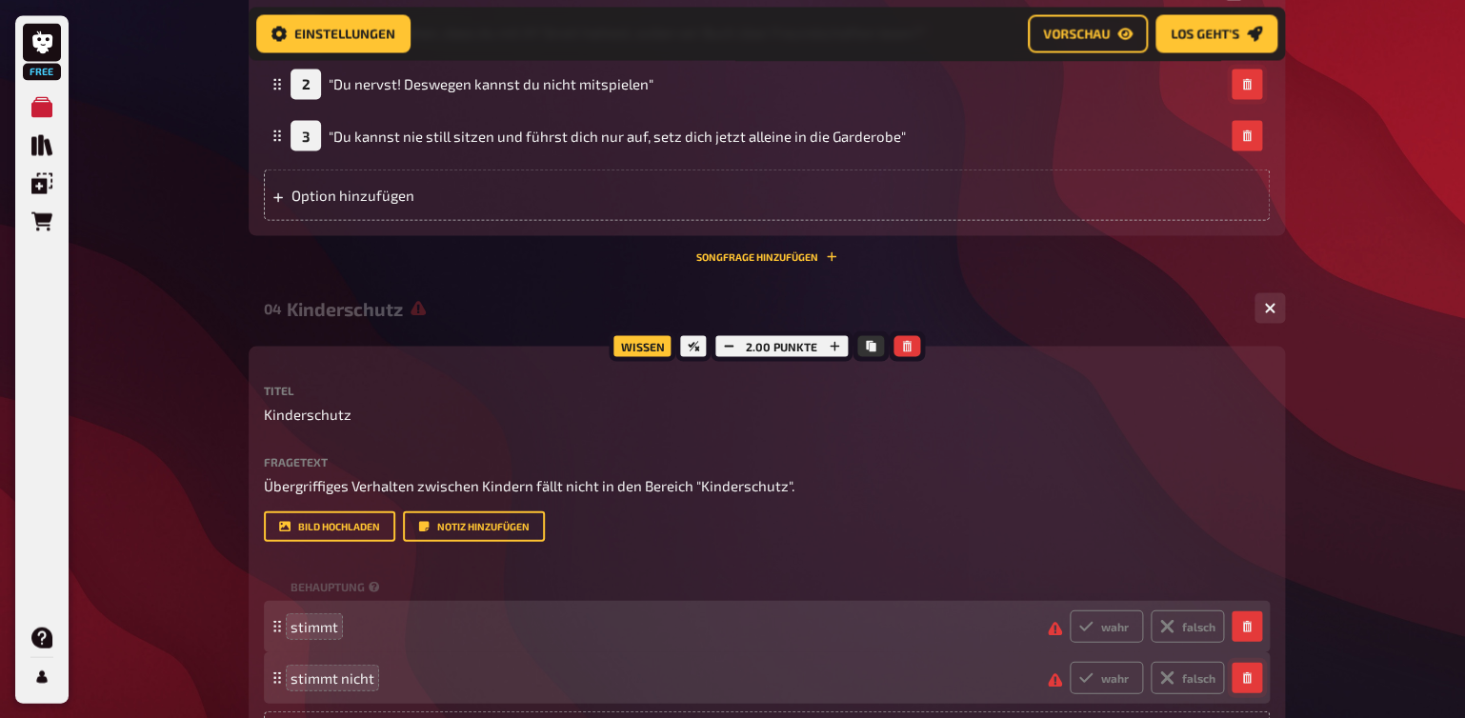
click at [1247, 683] on icon "button" at bounding box center [1246, 677] width 9 height 11
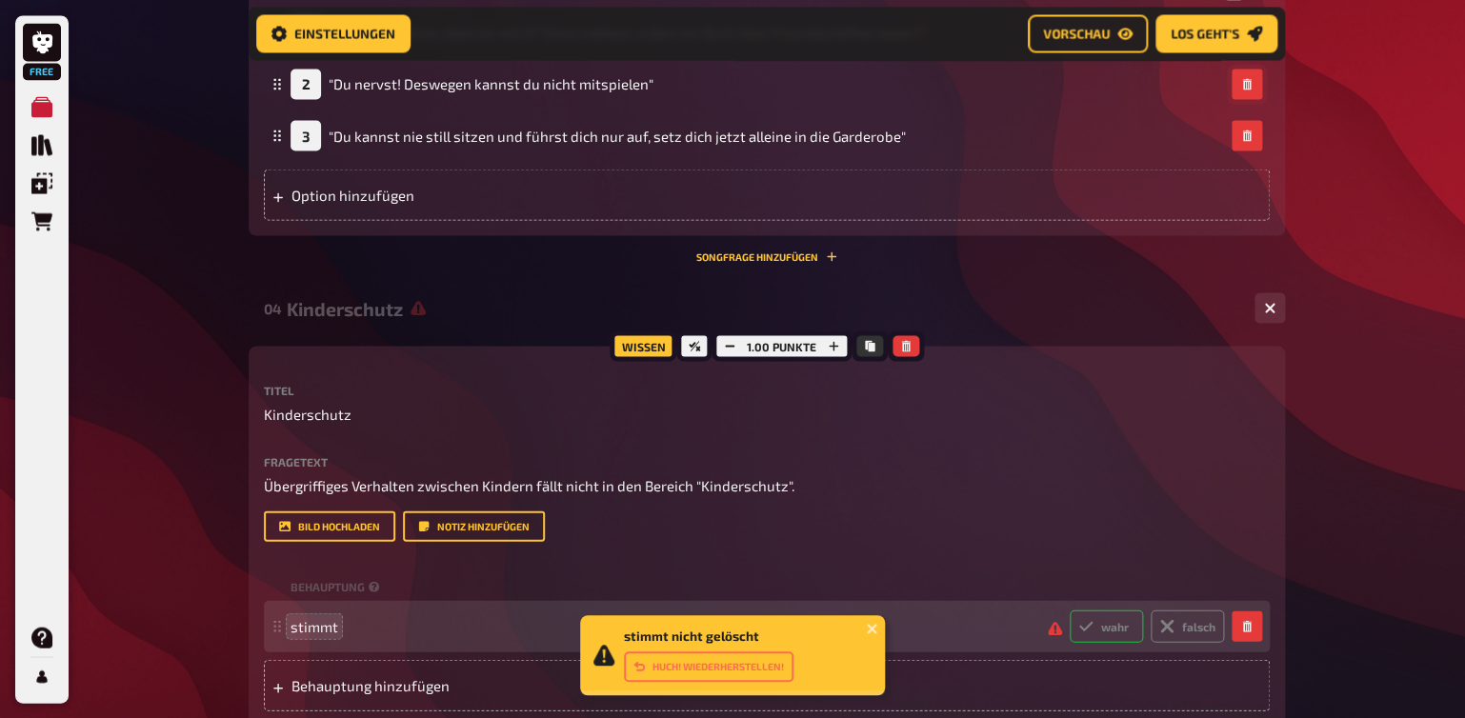
click at [1106, 626] on label "wahr" at bounding box center [1106, 626] width 73 height 32
click at [1070, 610] on input "wahr" at bounding box center [1069, 609] width 1 height 1
radio input "true"
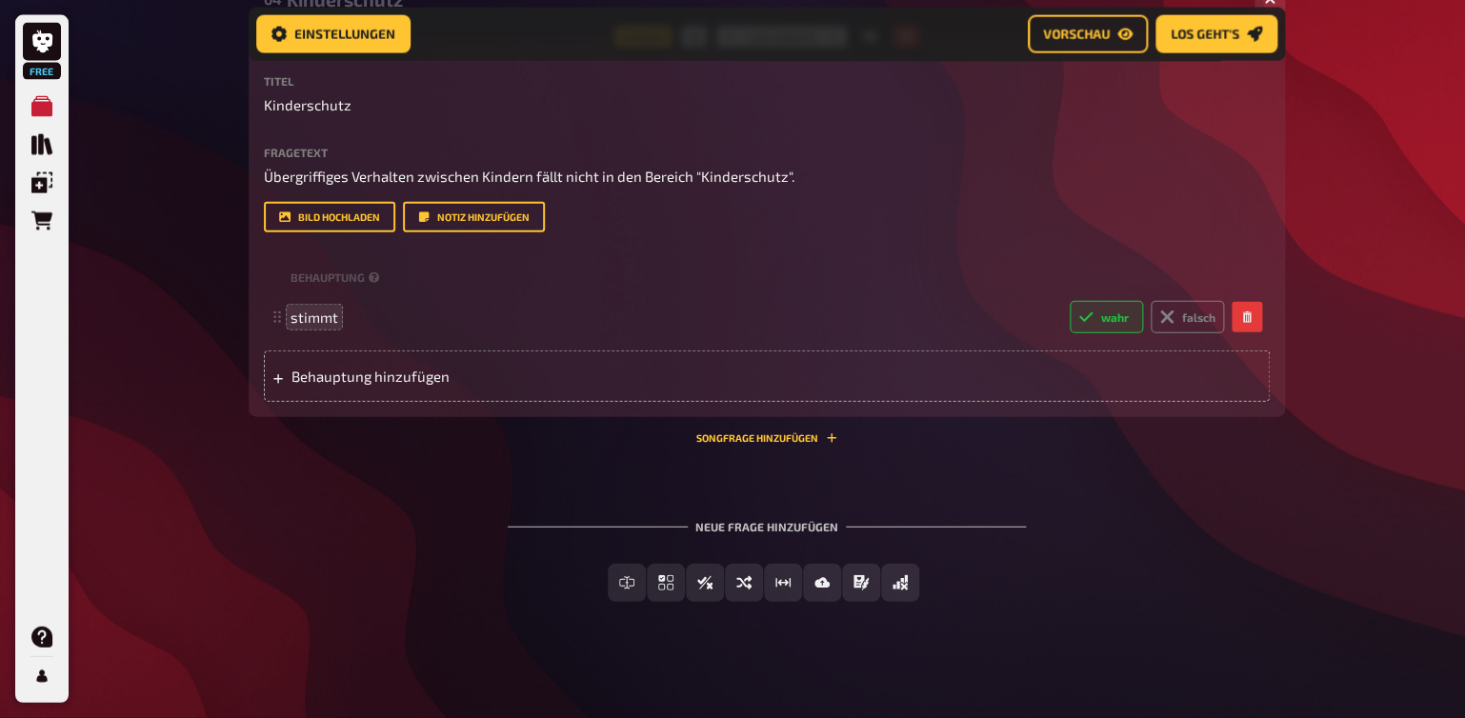
scroll to position [1658, 0]
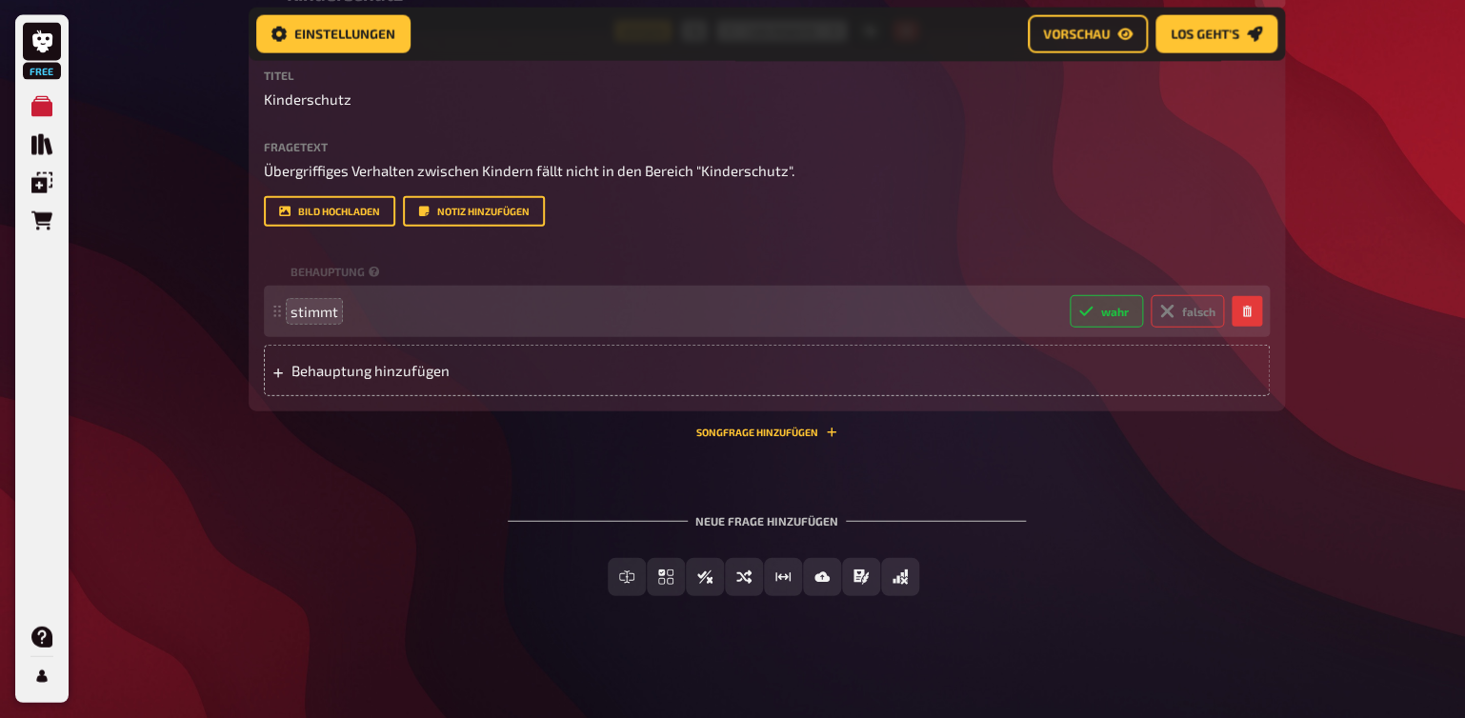
click at [1176, 314] on label "falsch" at bounding box center [1187, 311] width 73 height 32
click at [1070, 295] on input "falsch" at bounding box center [1069, 294] width 1 height 1
radio input "true"
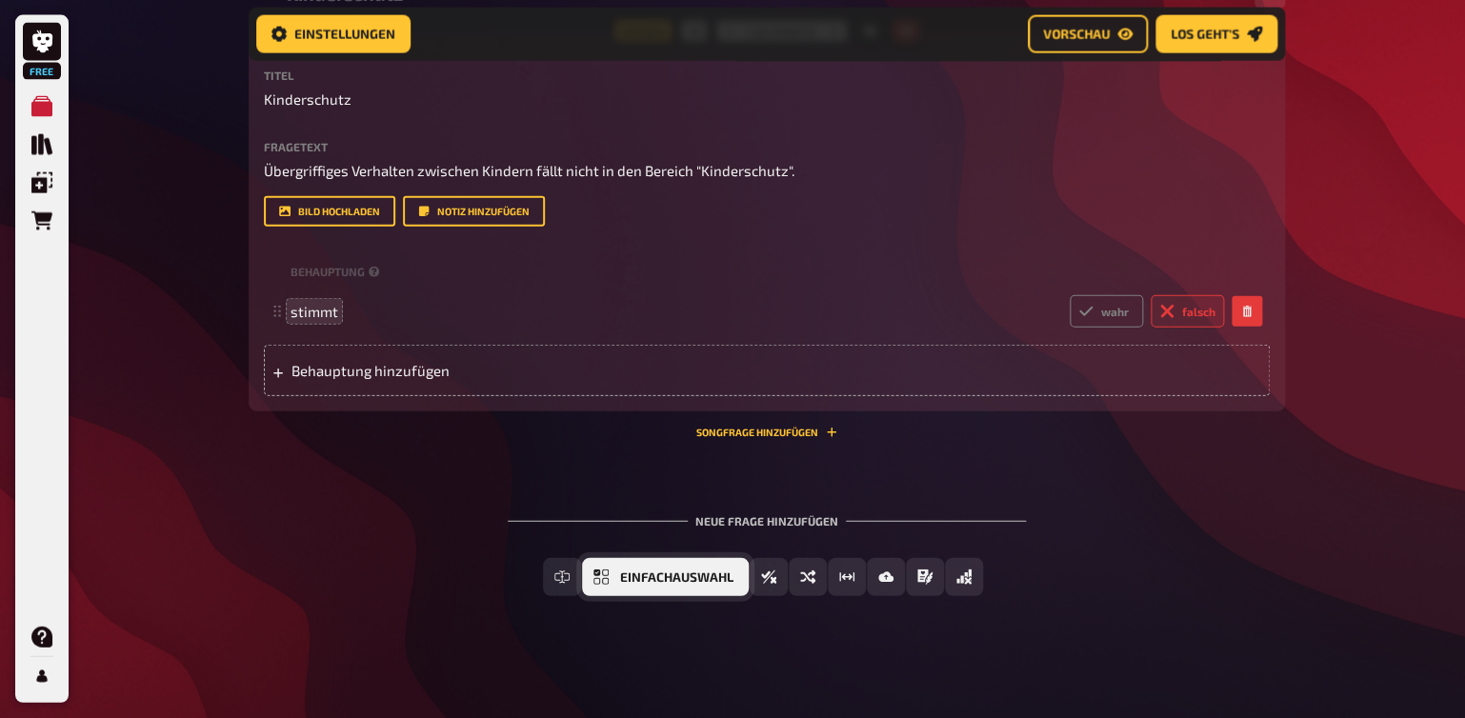
click at [674, 579] on span "Einfachauswahl" at bounding box center [676, 578] width 113 height 13
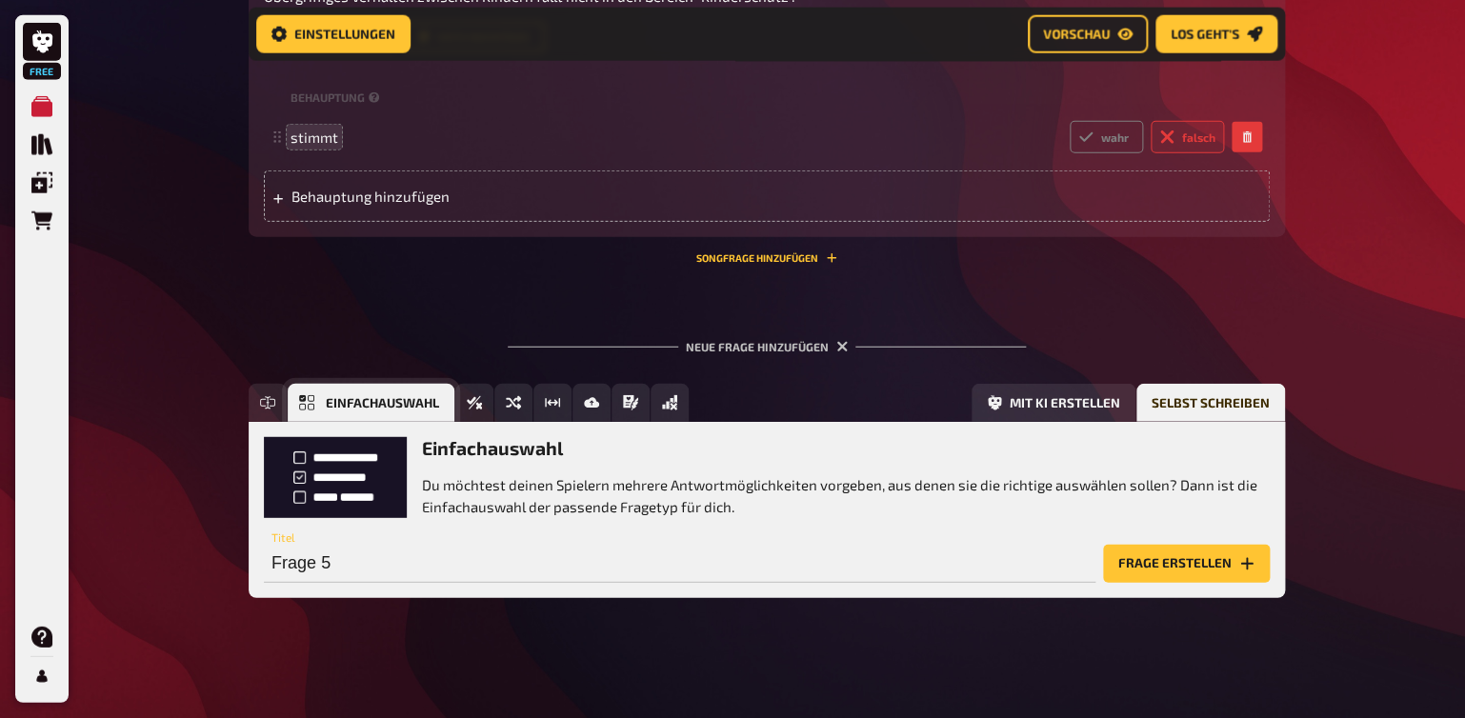
scroll to position [1834, 0]
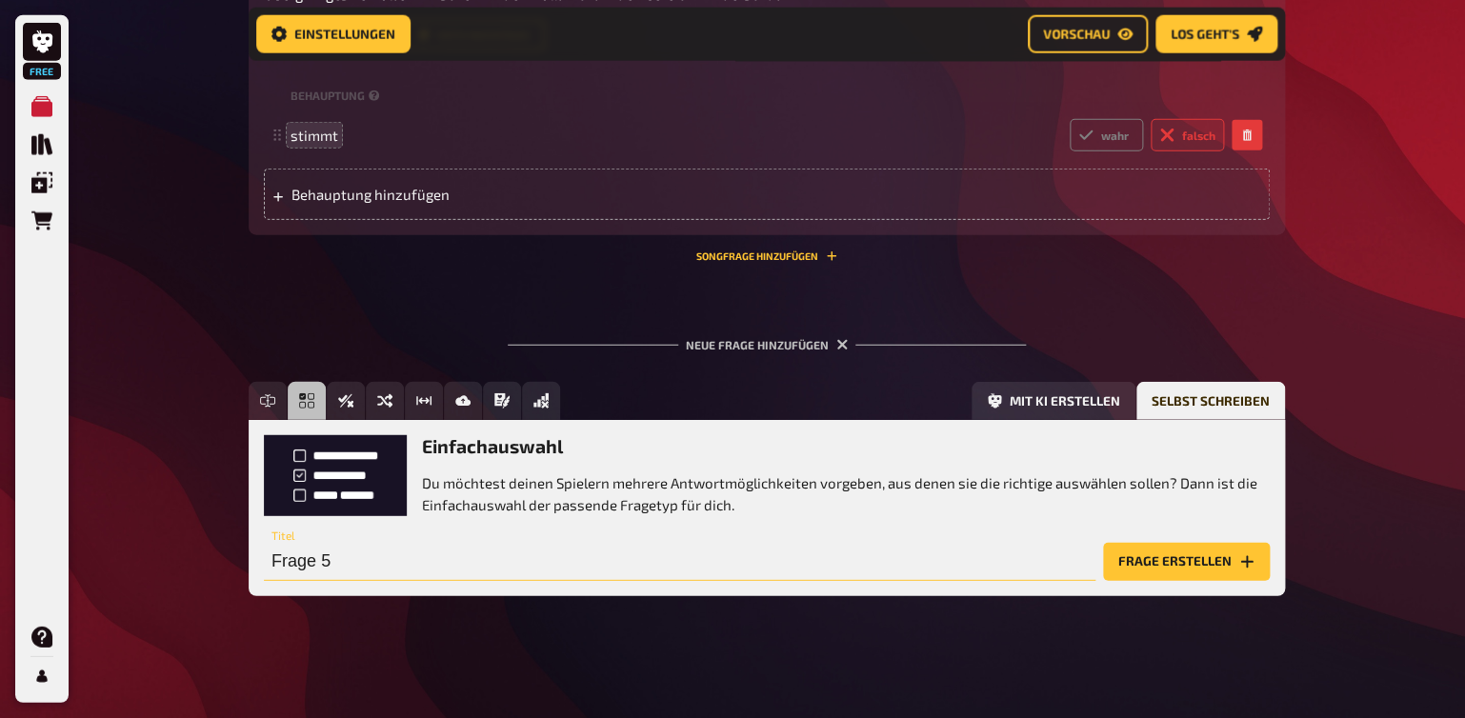
click at [297, 557] on input "Frage 5" at bounding box center [680, 562] width 832 height 38
type input "Lebensmittelhygiene"
click at [1161, 560] on button "Frage erstellen" at bounding box center [1186, 562] width 167 height 38
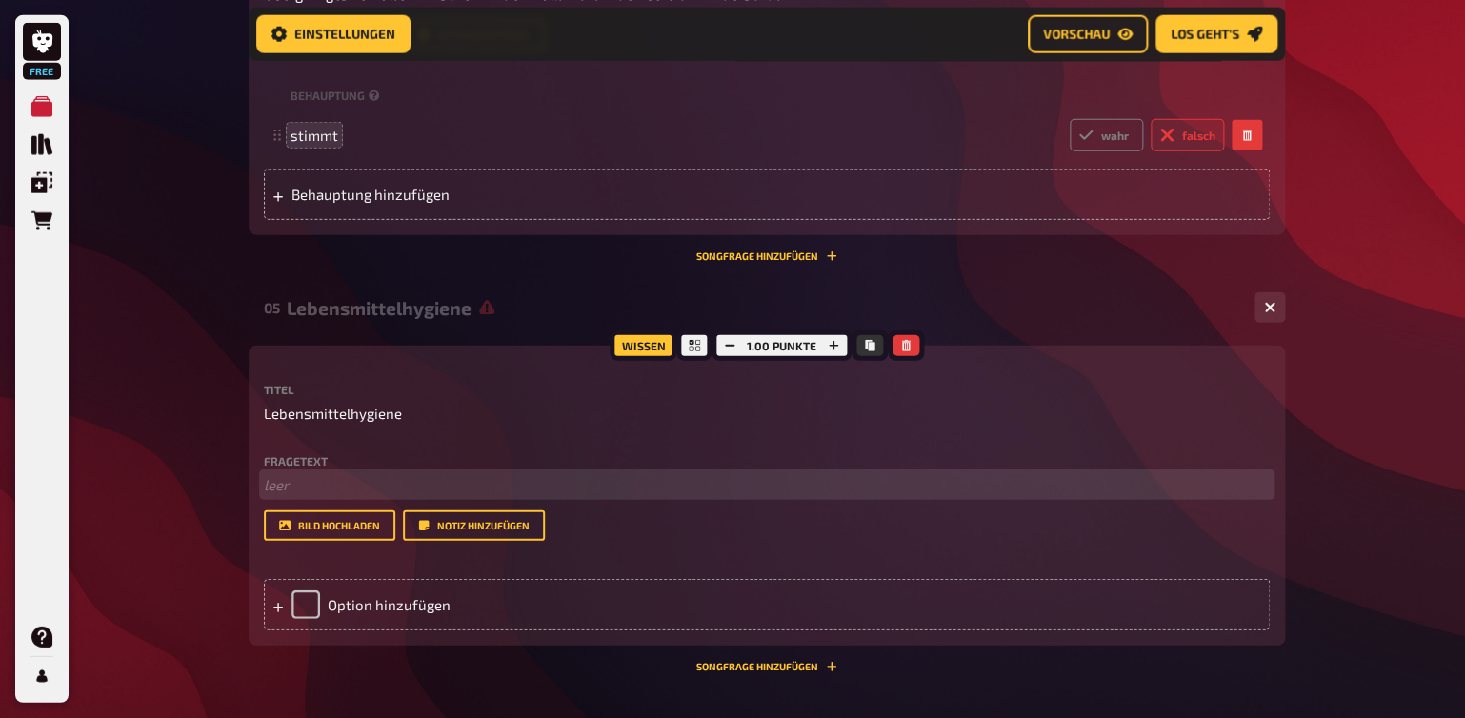
click at [289, 493] on p "﻿ leer" at bounding box center [767, 485] width 1006 height 22
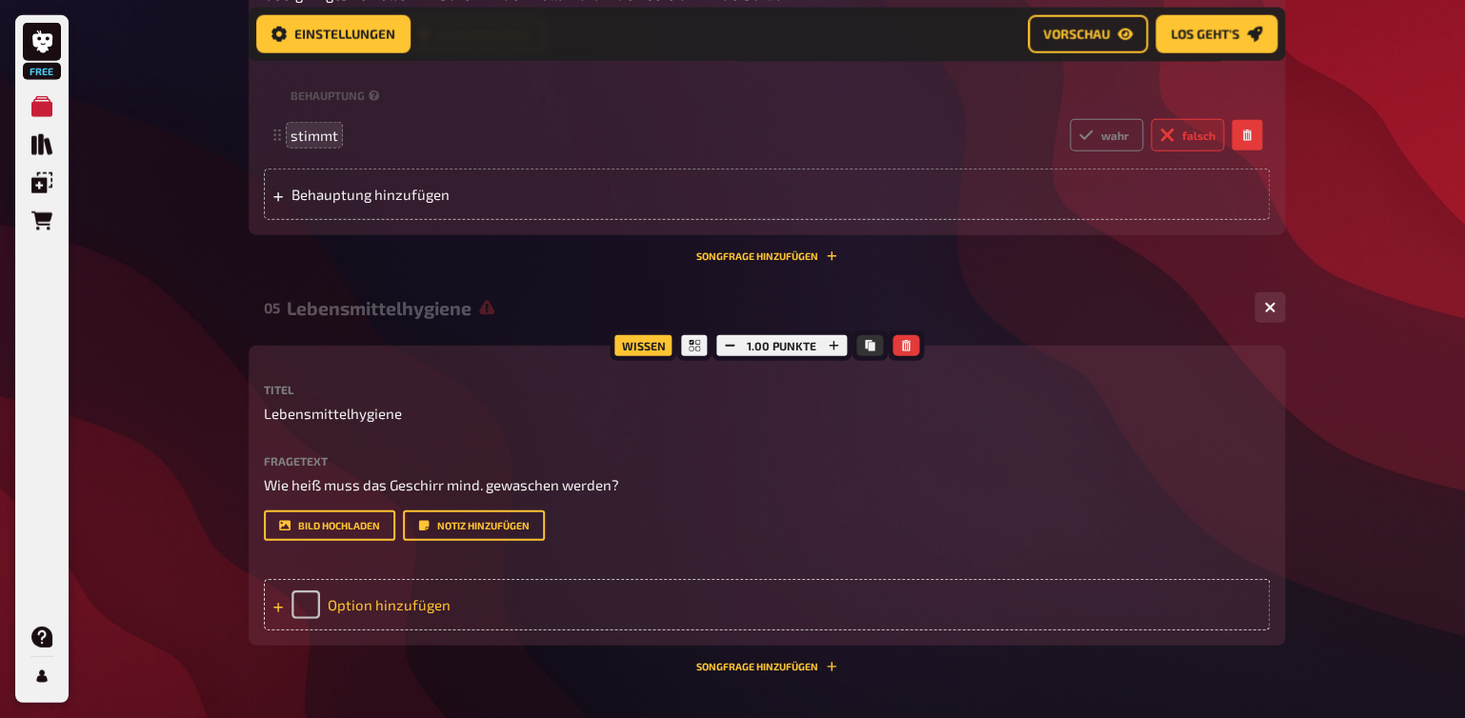
click at [362, 612] on div "Option hinzufügen" at bounding box center [767, 604] width 1006 height 51
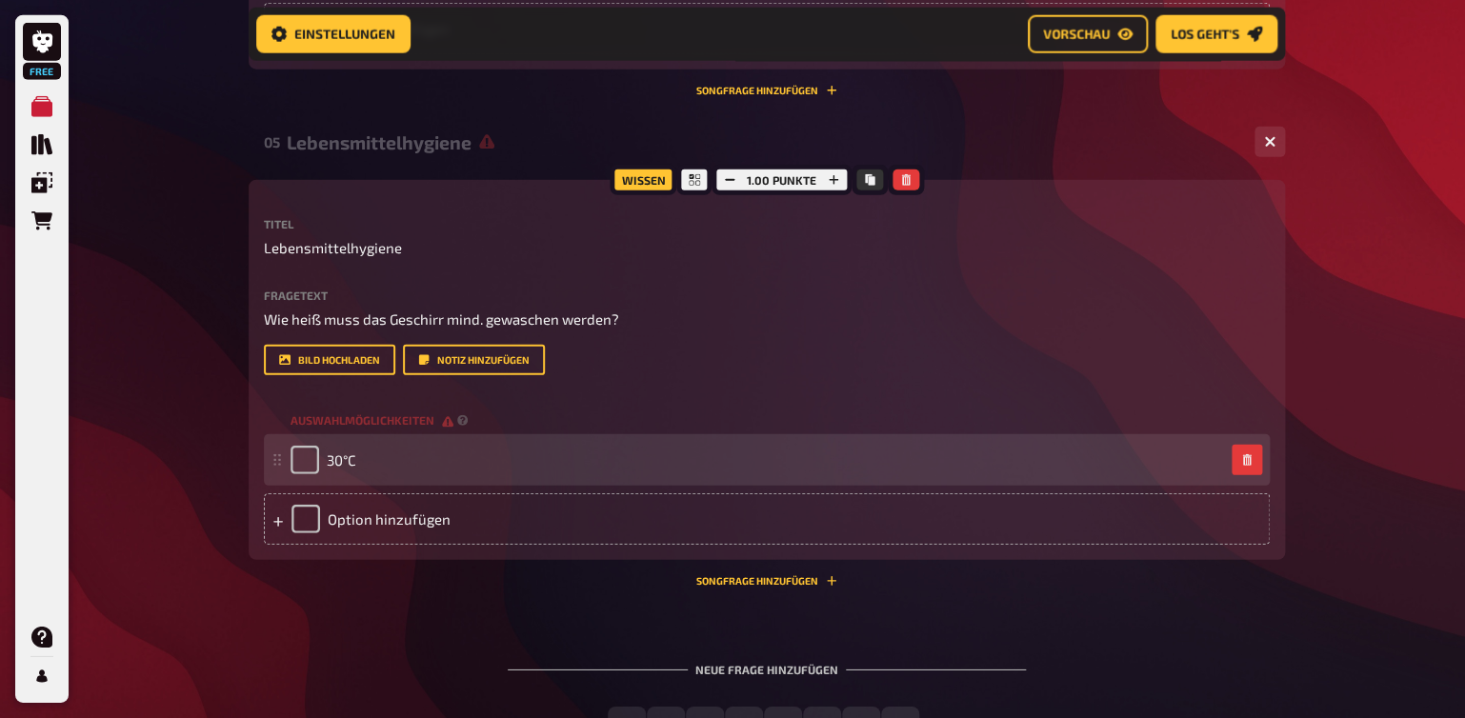
scroll to position [2034, 0]
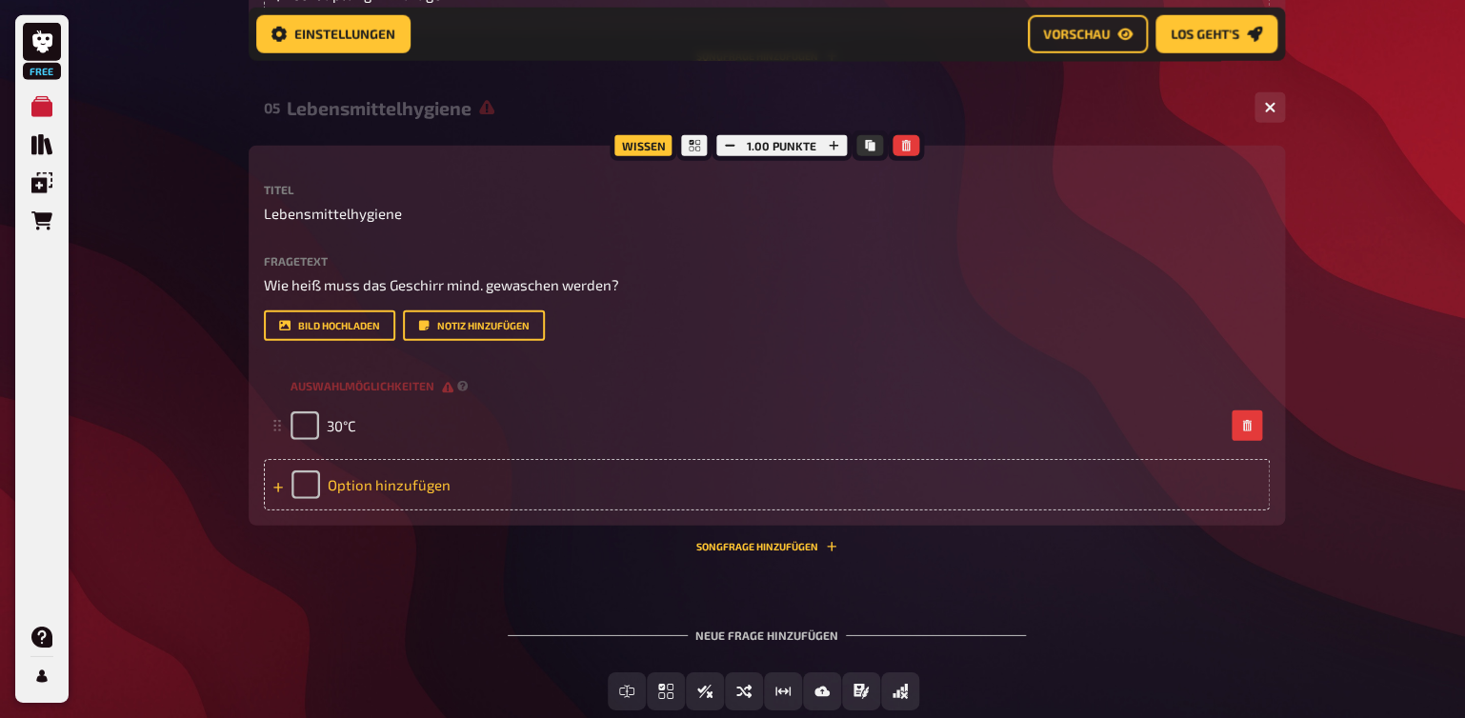
click at [364, 478] on div "Option hinzufügen" at bounding box center [767, 484] width 1006 height 51
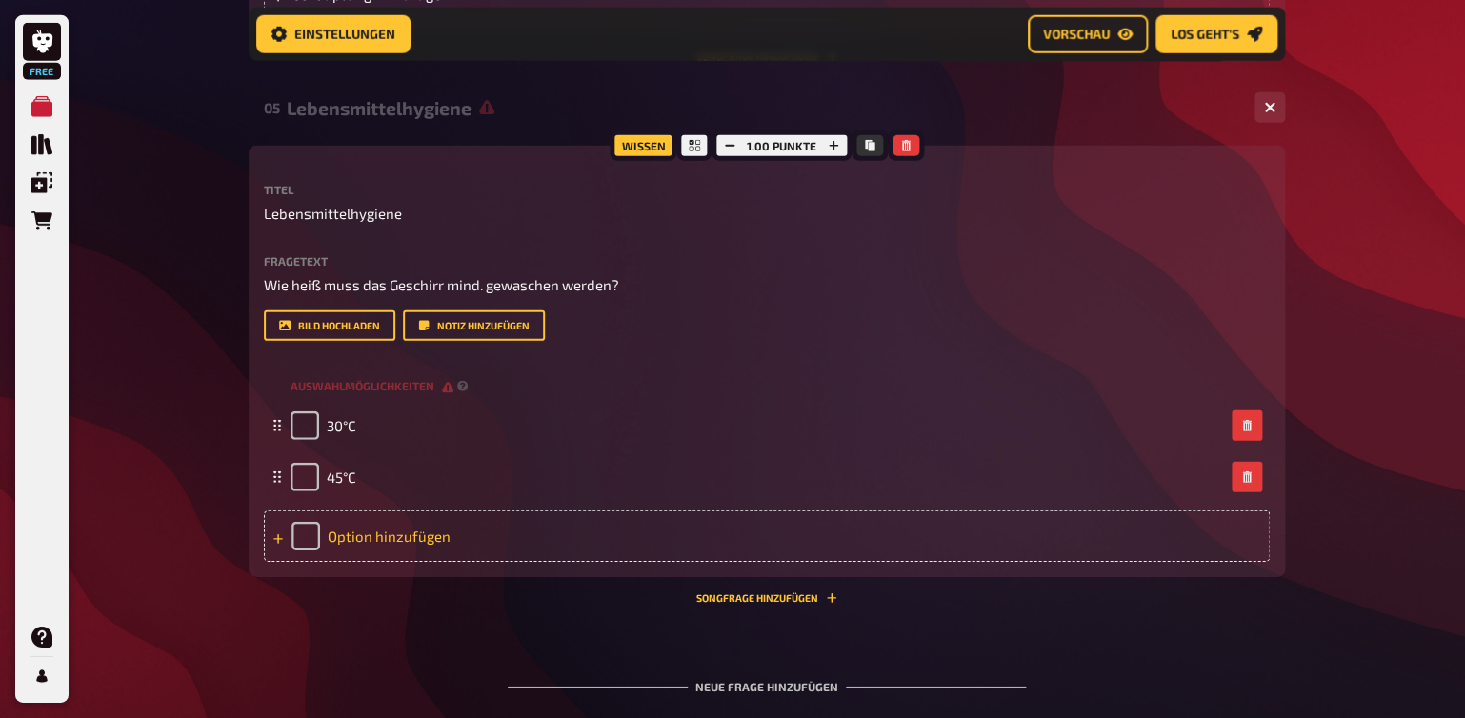
click at [360, 533] on div "Option hinzufügen" at bounding box center [767, 536] width 1006 height 51
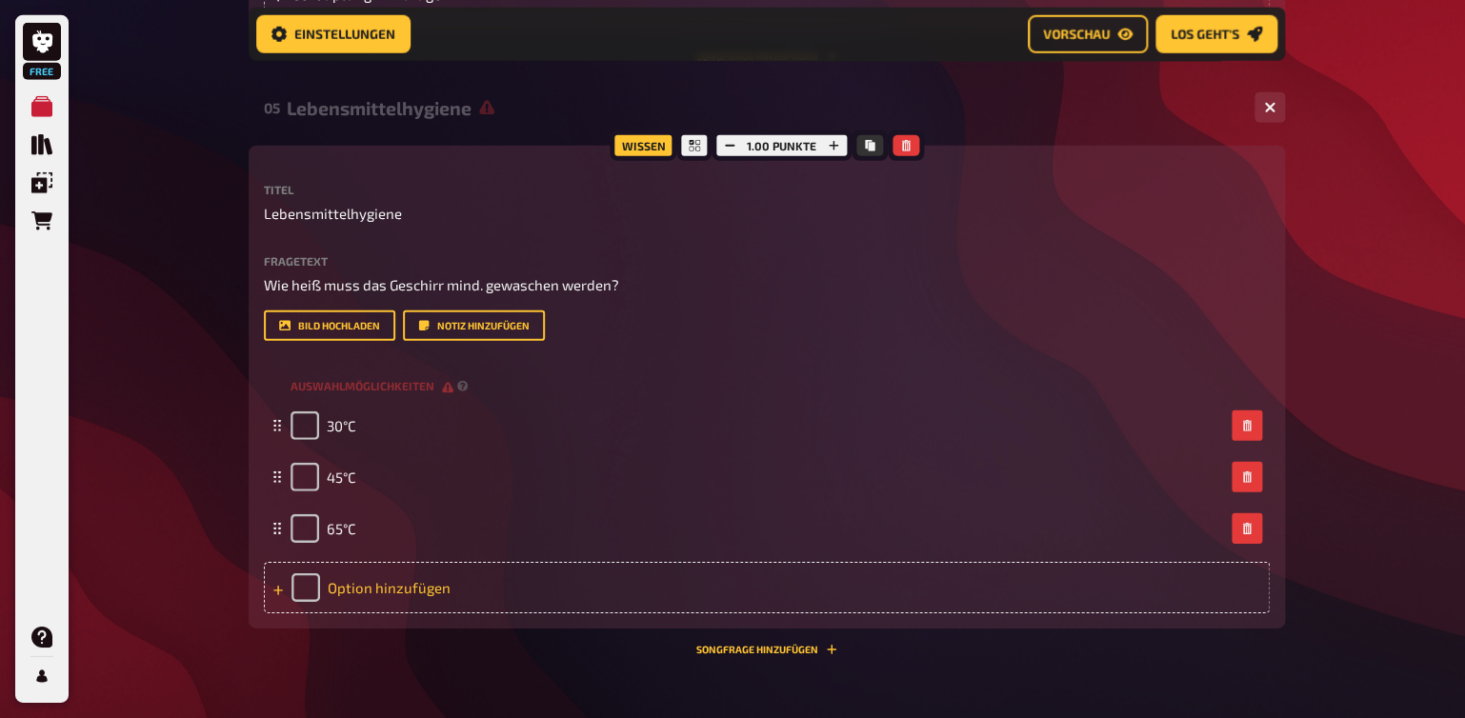
click at [357, 588] on div "Option hinzufügen" at bounding box center [767, 587] width 1006 height 51
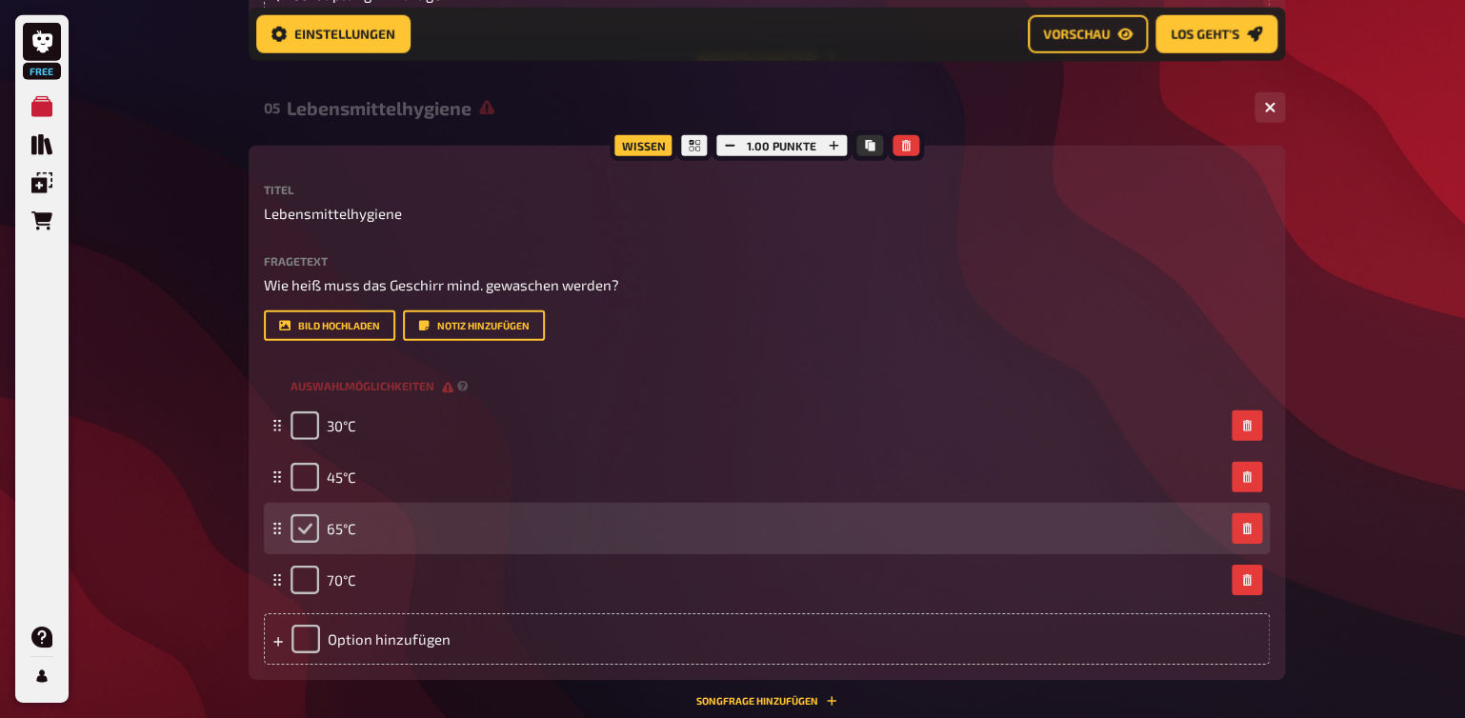
click at [299, 532] on input "checkbox" at bounding box center [305, 528] width 29 height 29
checkbox input "true"
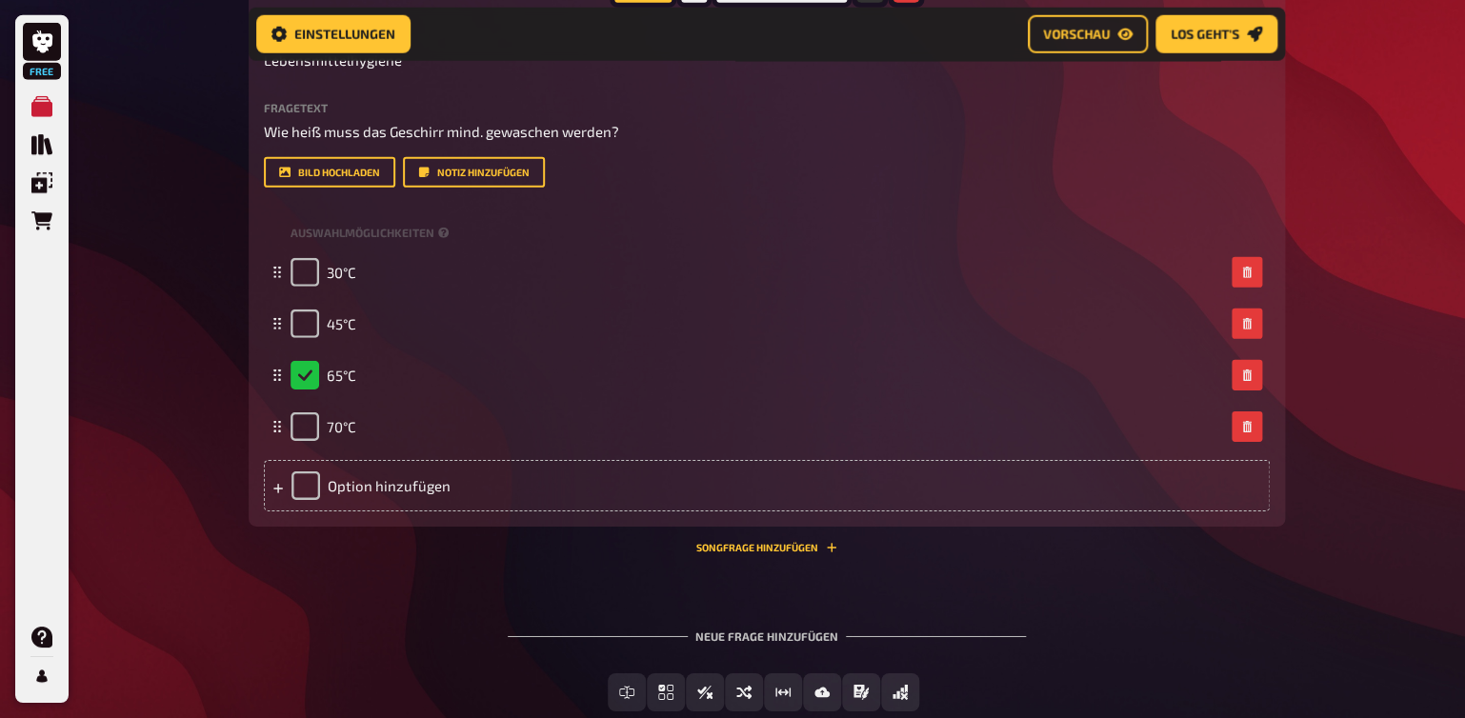
scroll to position [2234, 0]
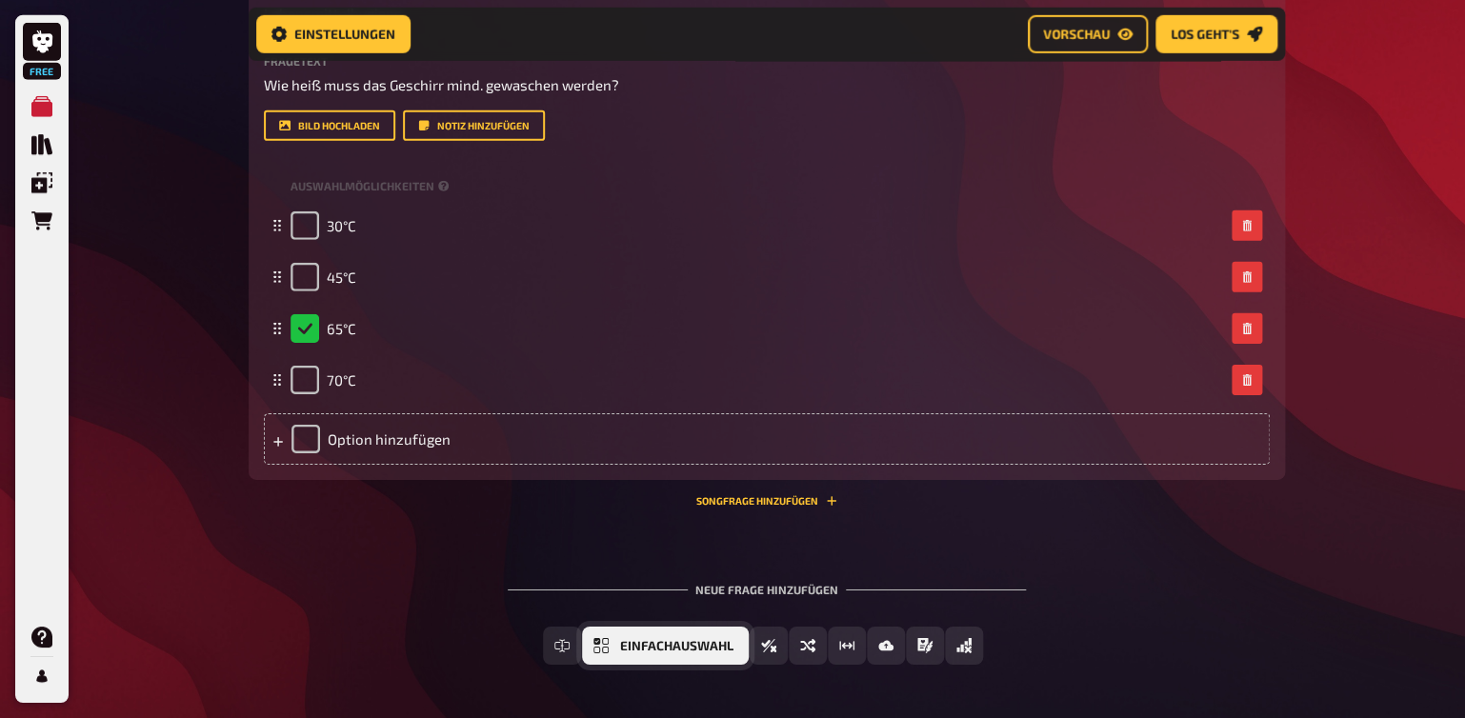
click at [622, 654] on button "Einfachauswahl" at bounding box center [665, 646] width 167 height 38
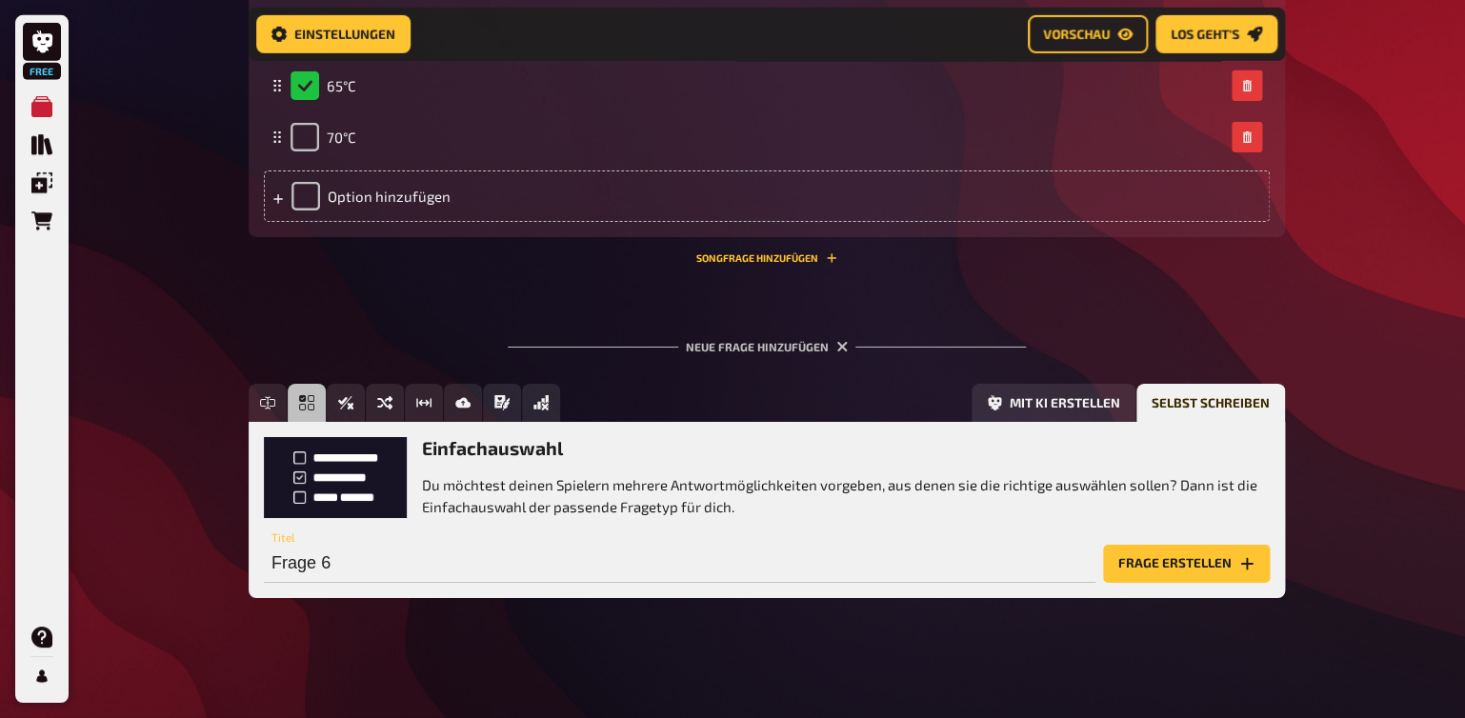
scroll to position [2479, 0]
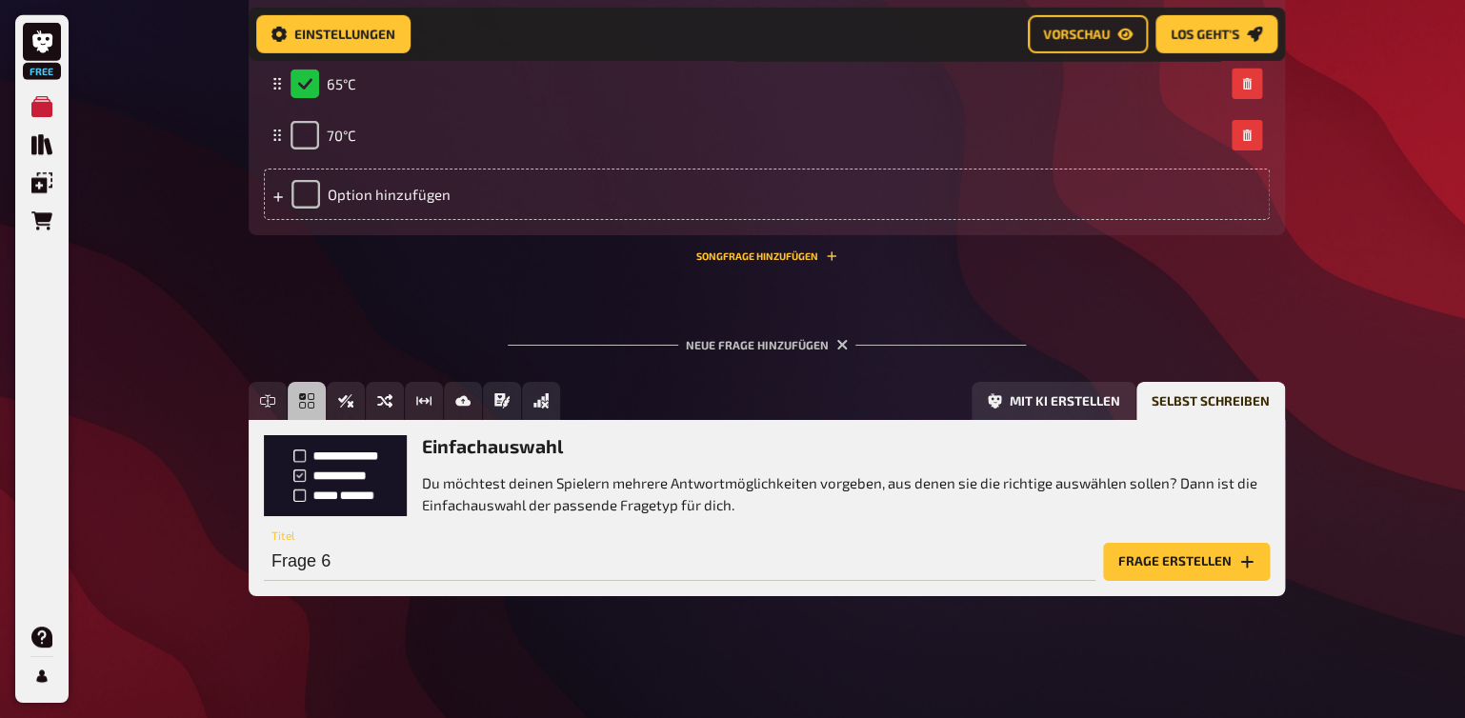
click at [291, 563] on input "Frage 6" at bounding box center [680, 562] width 832 height 38
type input "Lebensmittelhygiene"
click at [1180, 555] on button "Frage erstellen" at bounding box center [1186, 562] width 167 height 38
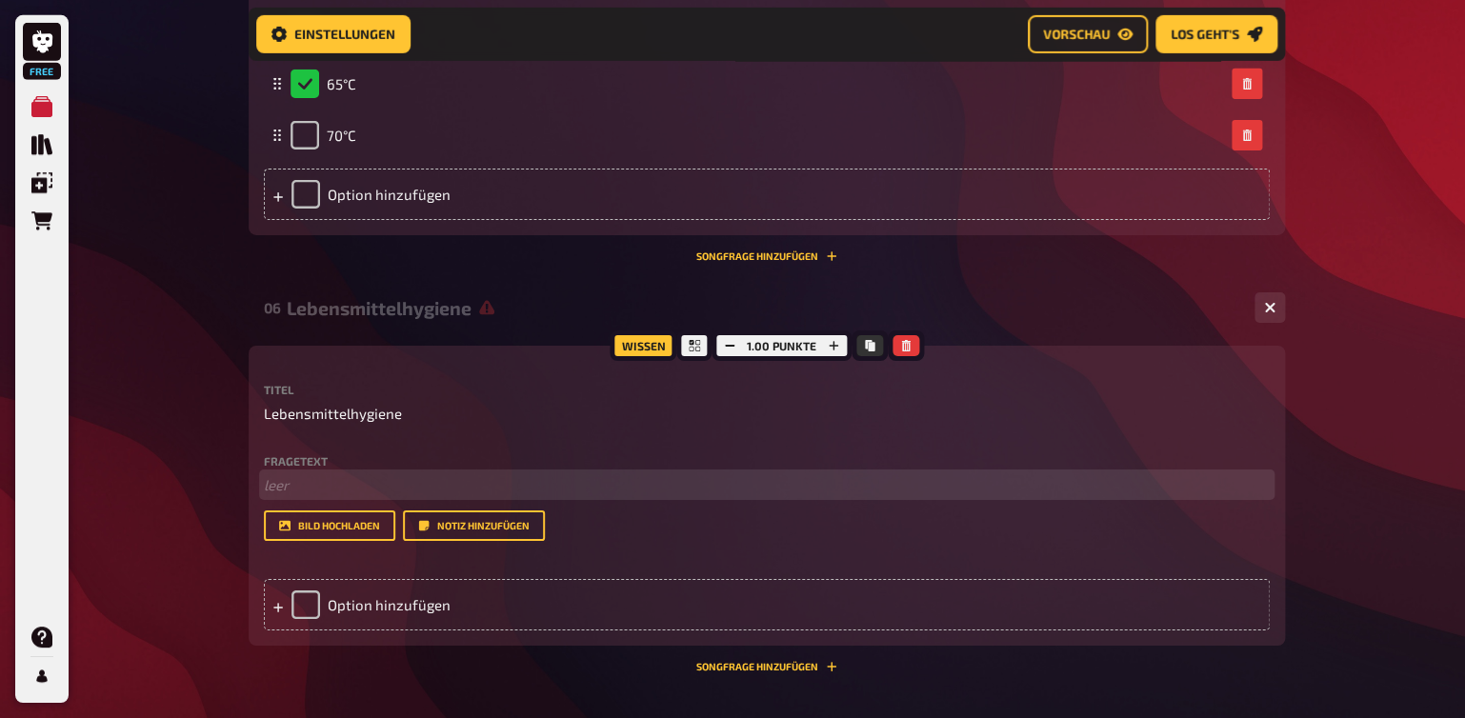
click at [330, 496] on p "﻿ leer" at bounding box center [767, 485] width 1006 height 22
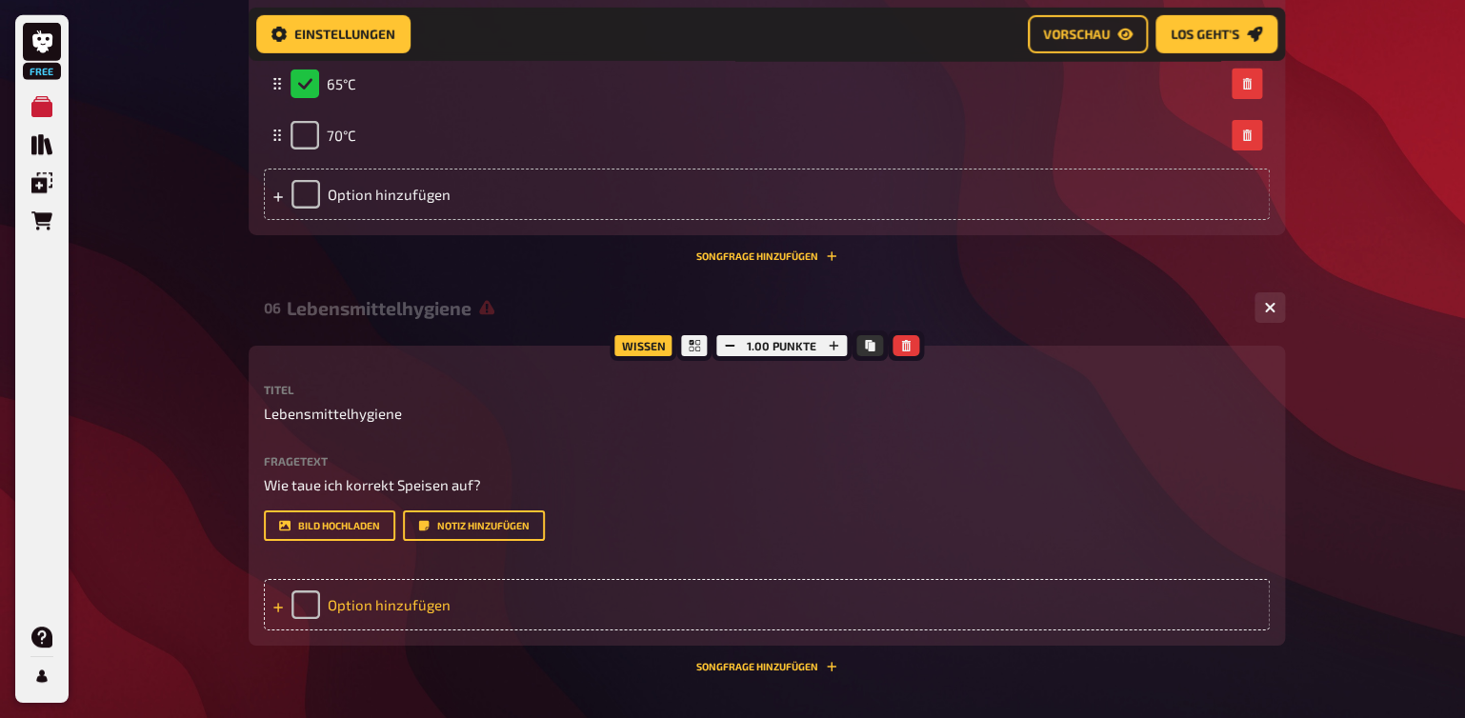
click at [389, 613] on div "Option hinzufügen" at bounding box center [767, 604] width 1006 height 51
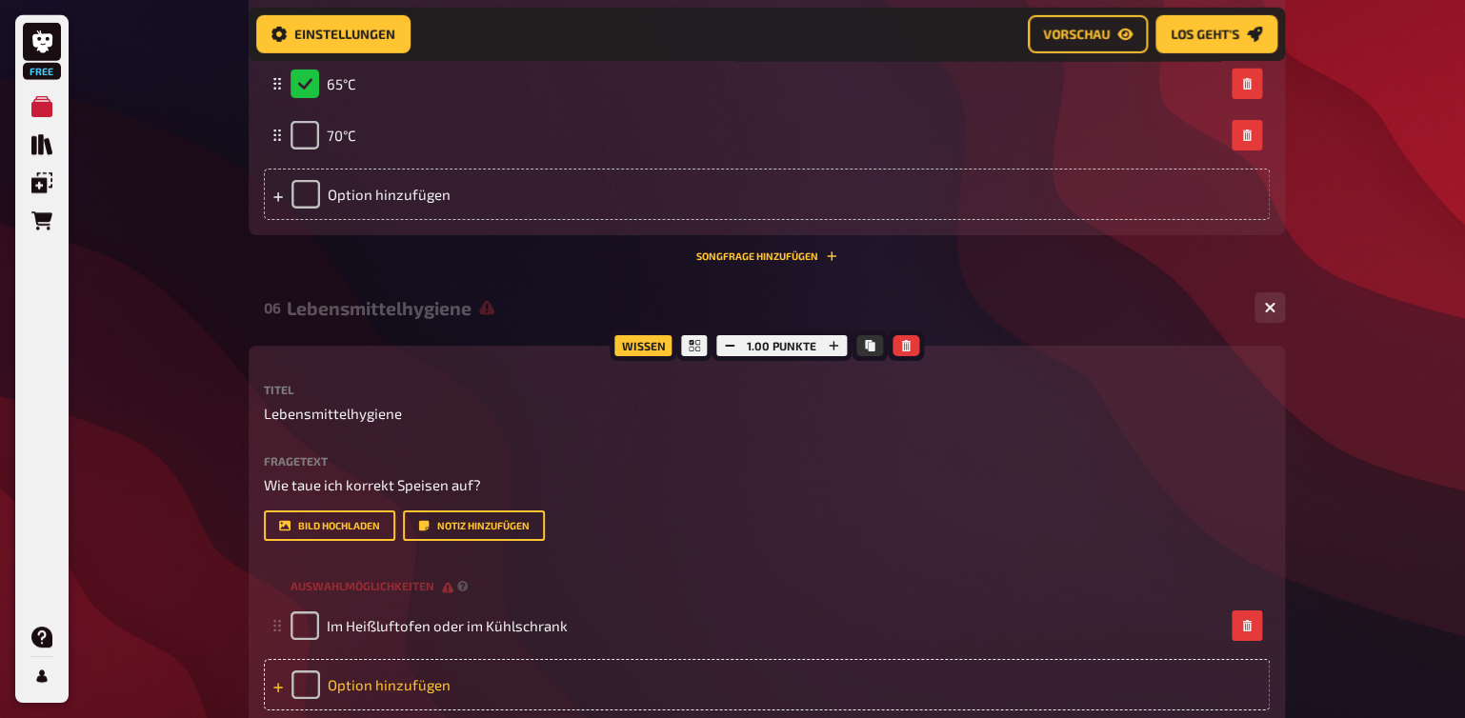
click at [389, 683] on div "Option hinzufügen" at bounding box center [767, 684] width 1006 height 51
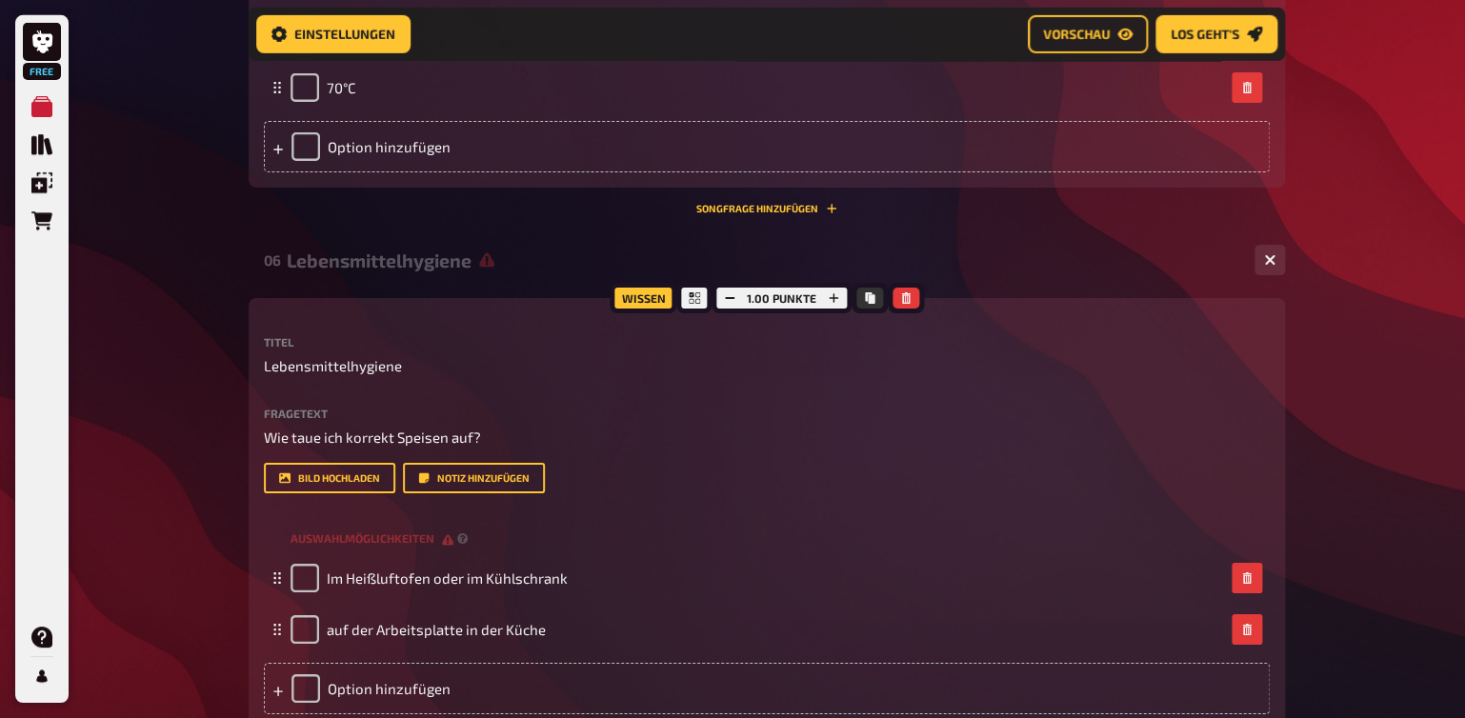
scroll to position [2679, 0]
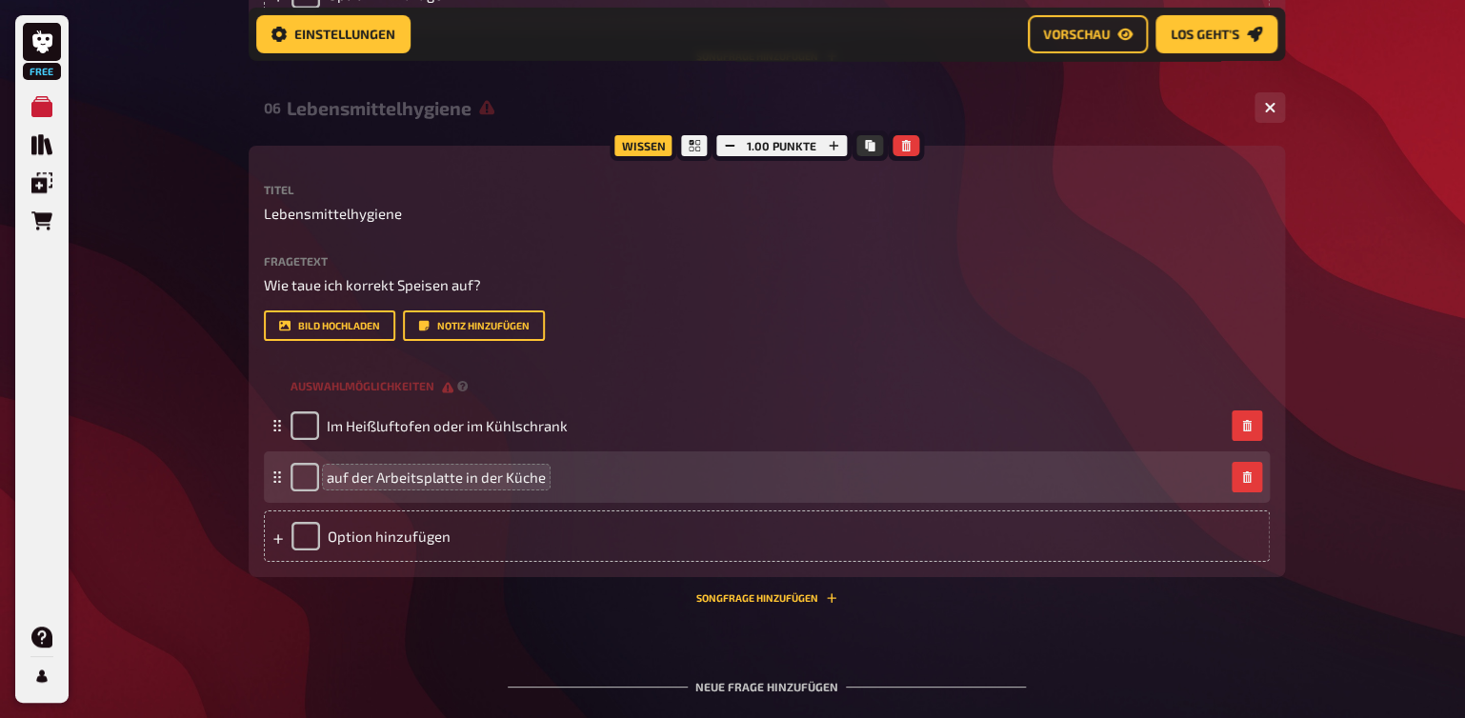
click at [331, 478] on span "auf der Arbeitsplatte in der Küche" at bounding box center [436, 477] width 219 height 17
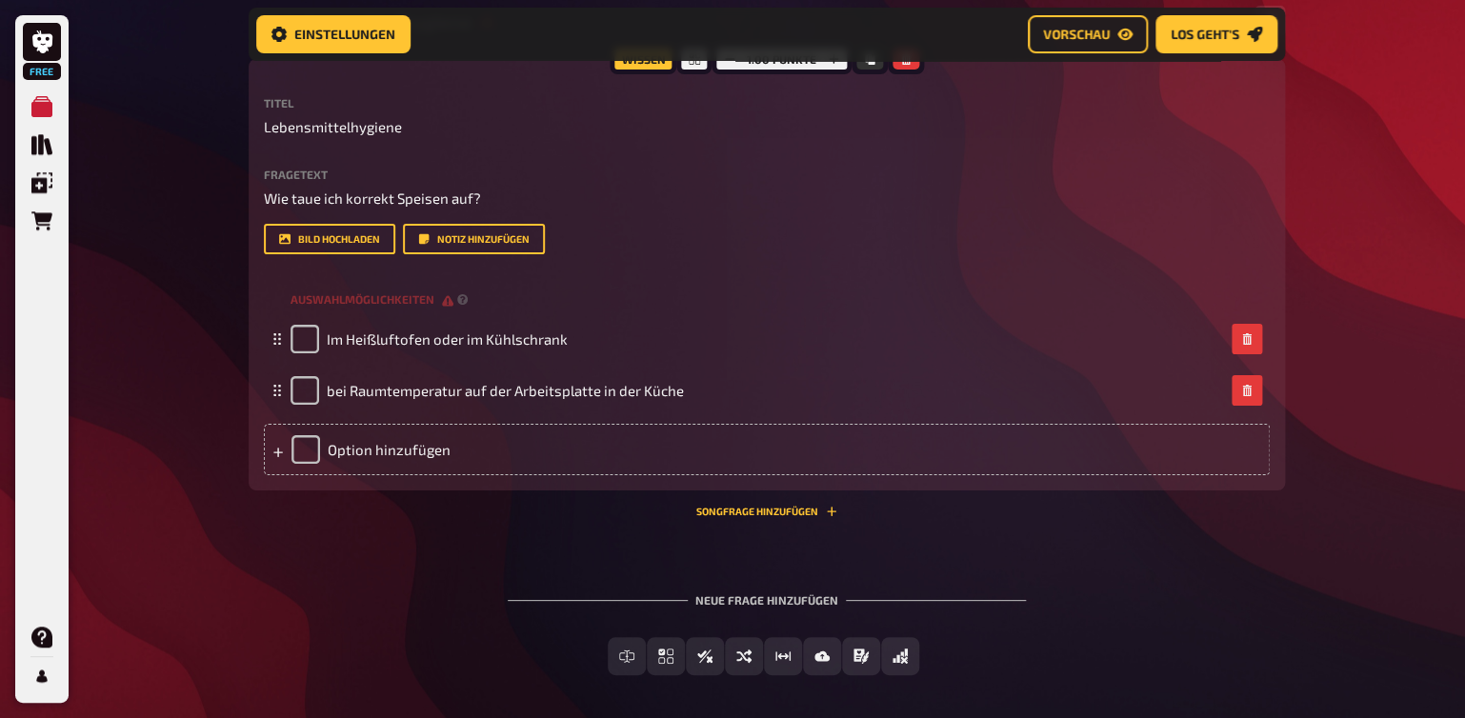
scroll to position [2779, 0]
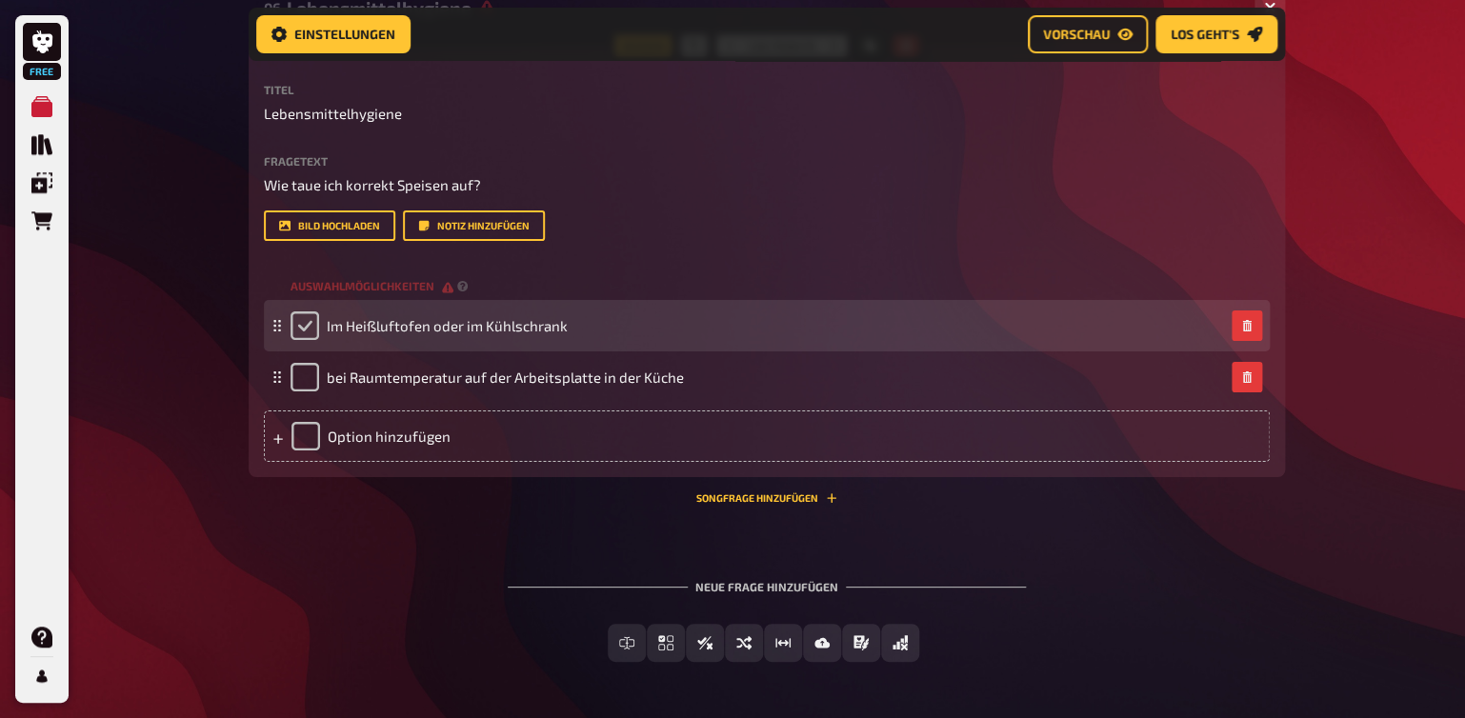
click at [302, 332] on input "checkbox" at bounding box center [305, 326] width 29 height 29
checkbox input "true"
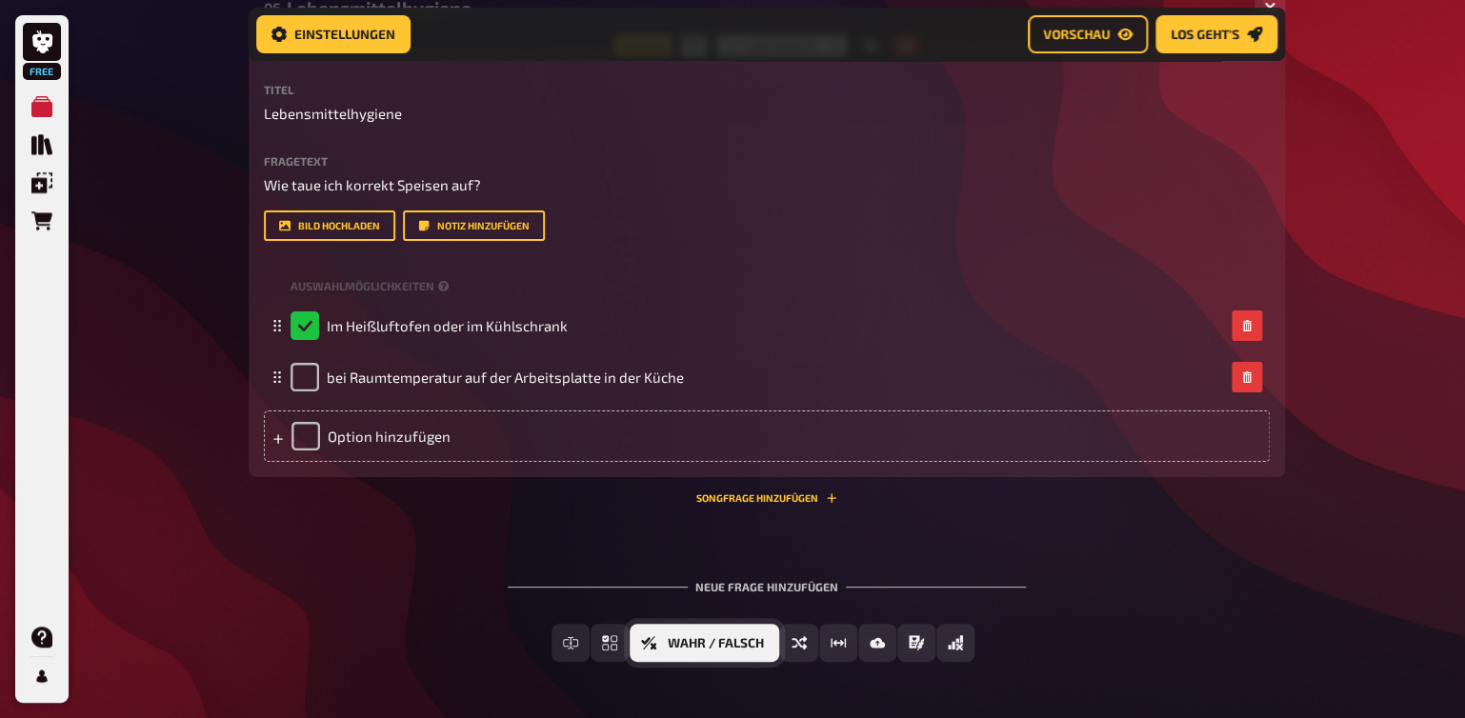
click at [746, 643] on span "Wahr / Falsch" at bounding box center [716, 643] width 96 height 13
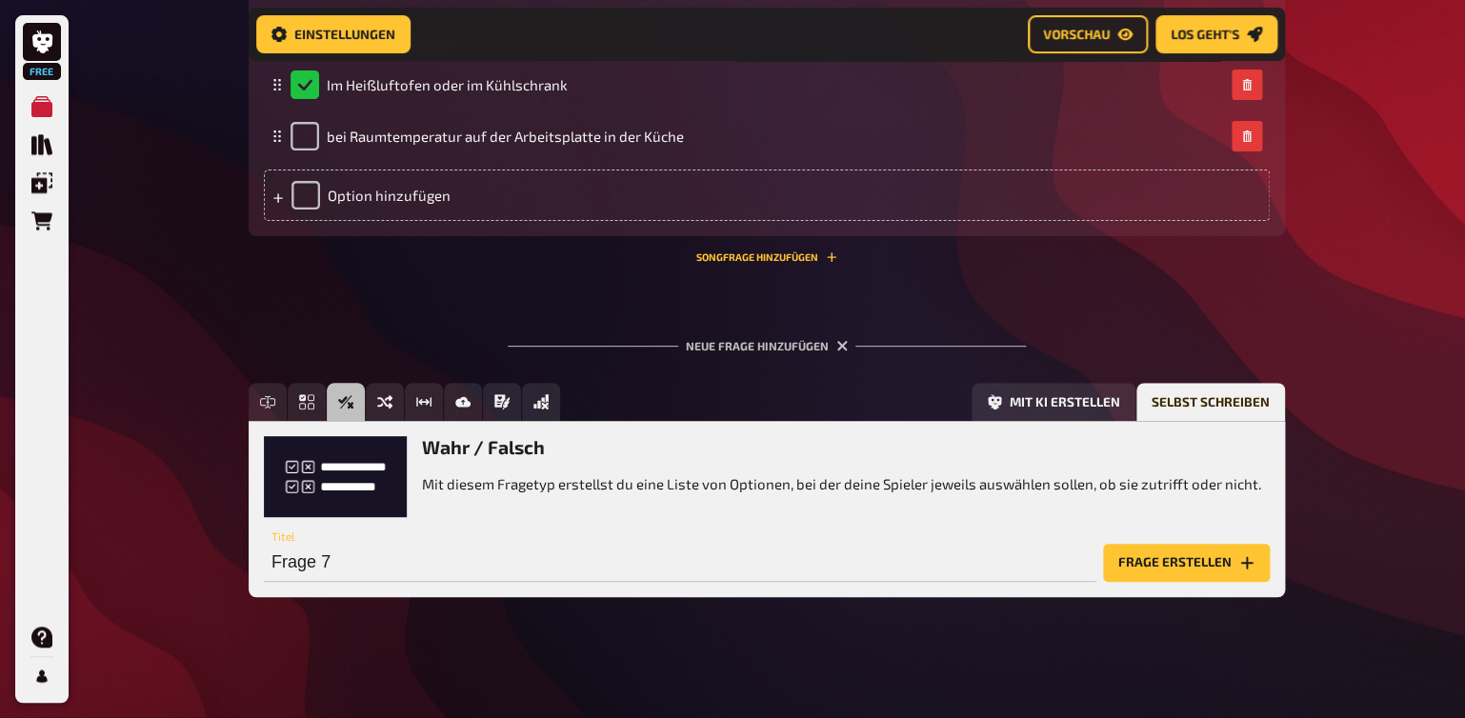
scroll to position [3020, 0]
click at [295, 568] on input "Frage 7" at bounding box center [680, 563] width 832 height 38
type input "B"
type input "Brandschutz"
click at [1126, 564] on button "Frage erstellen" at bounding box center [1186, 563] width 167 height 38
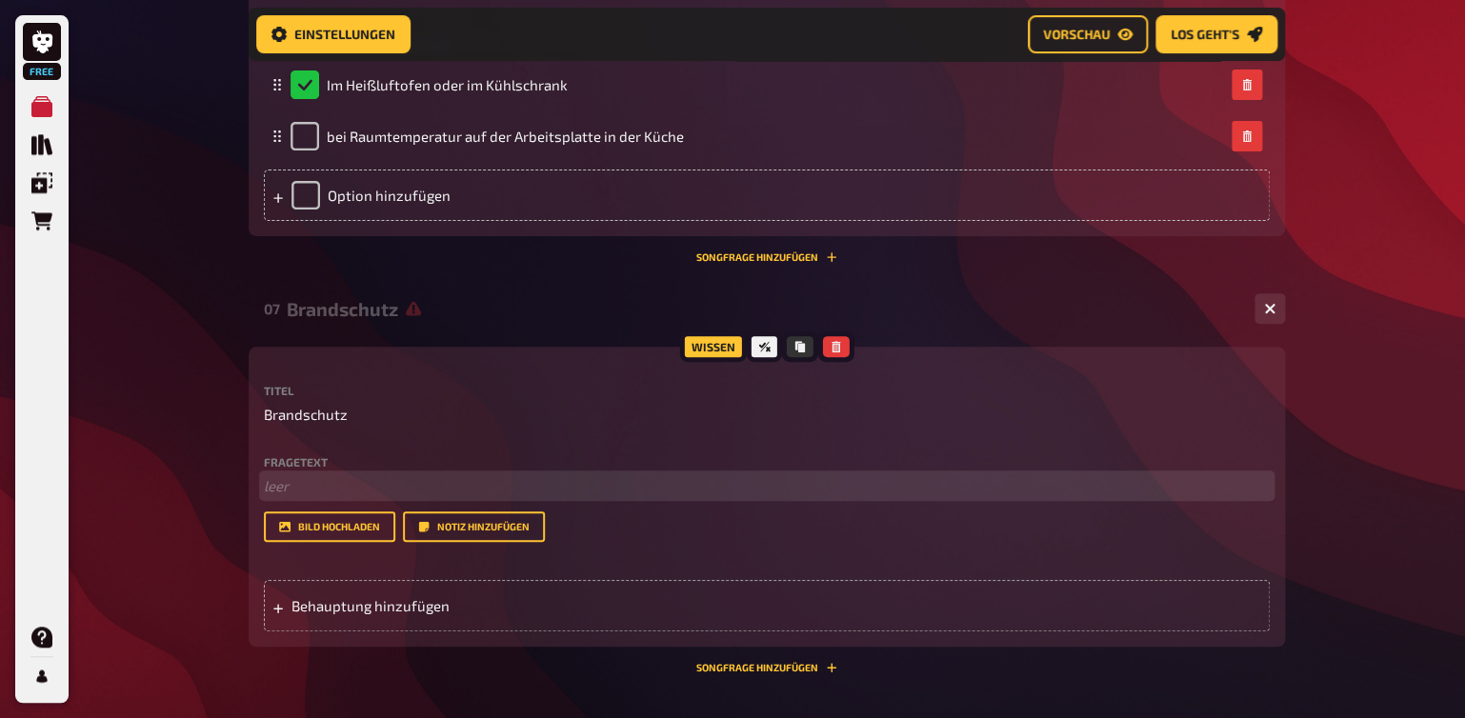
click at [296, 484] on p "﻿ leer" at bounding box center [767, 486] width 1006 height 22
click at [337, 606] on span "Behauptung hinzufügen" at bounding box center [440, 605] width 296 height 17
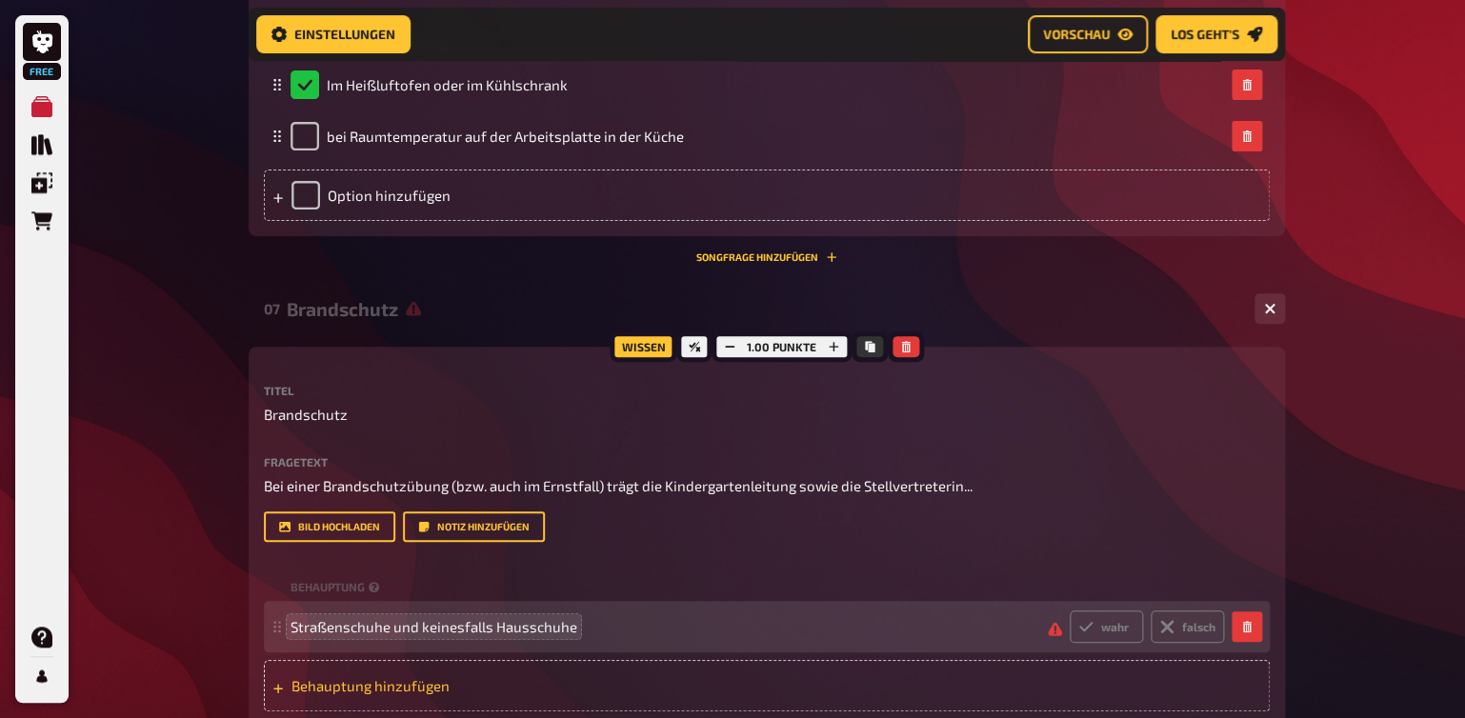
click at [333, 687] on span "Behauptung hinzufügen" at bounding box center [440, 685] width 296 height 17
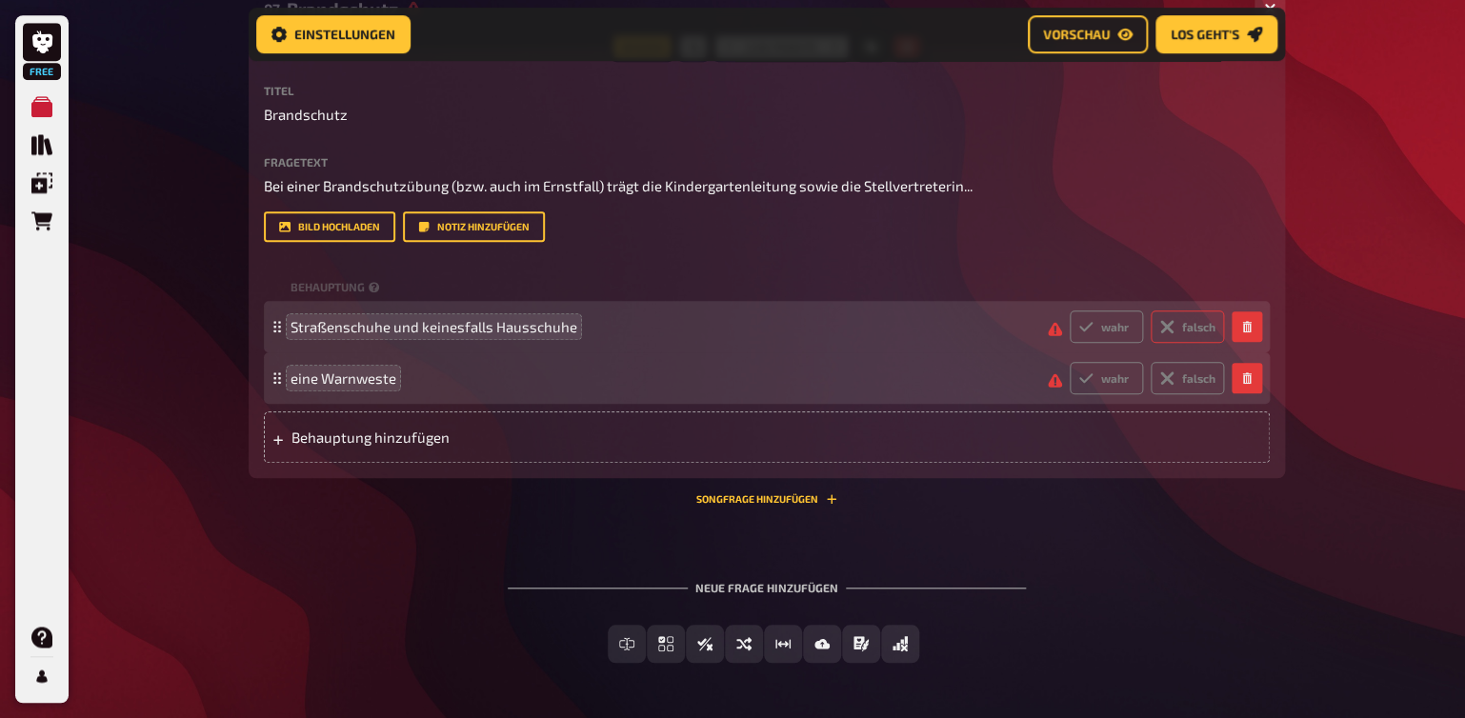
click at [1175, 330] on icon at bounding box center [1166, 326] width 15 height 15
click at [1070, 311] on input "falsch" at bounding box center [1069, 310] width 1 height 1
radio input "true"
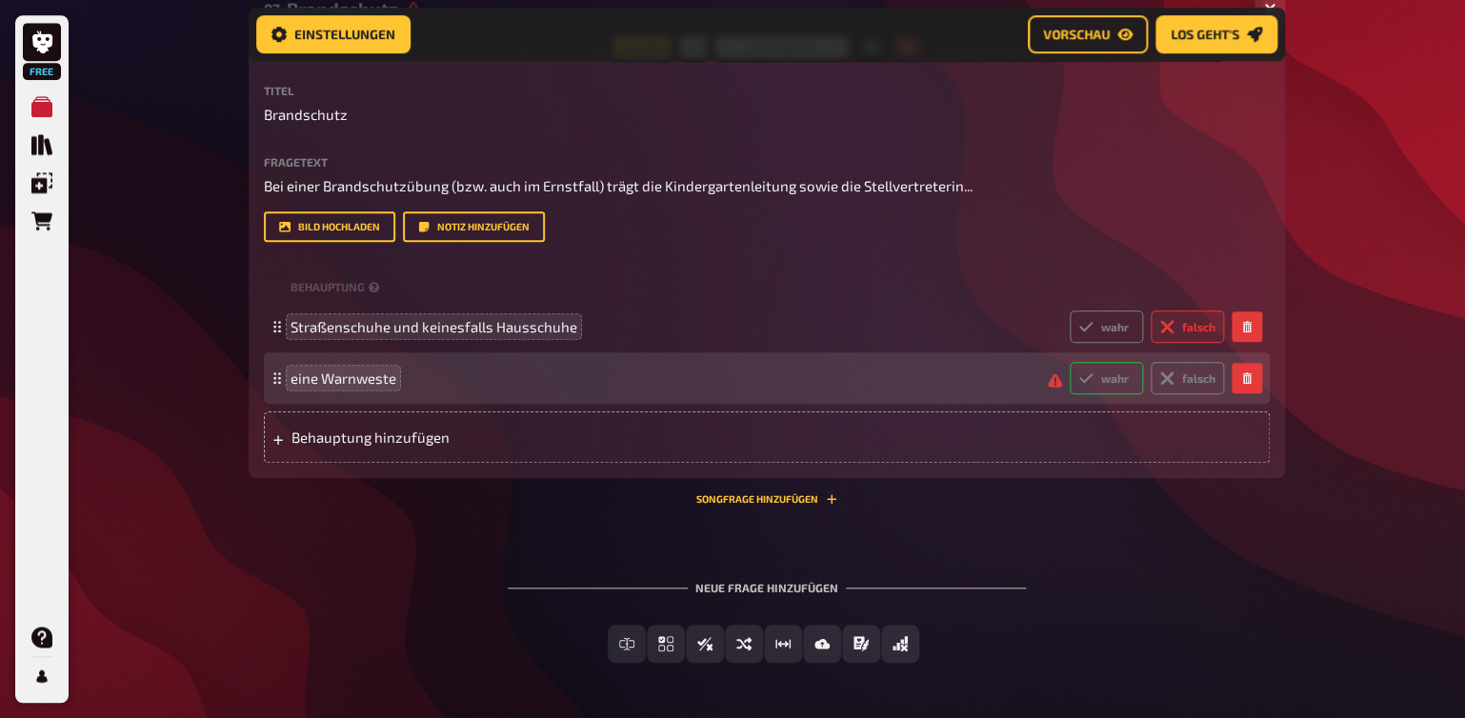
click at [1110, 375] on label "wahr" at bounding box center [1106, 378] width 73 height 32
click at [1070, 362] on input "wahr" at bounding box center [1069, 361] width 1 height 1
radio input "true"
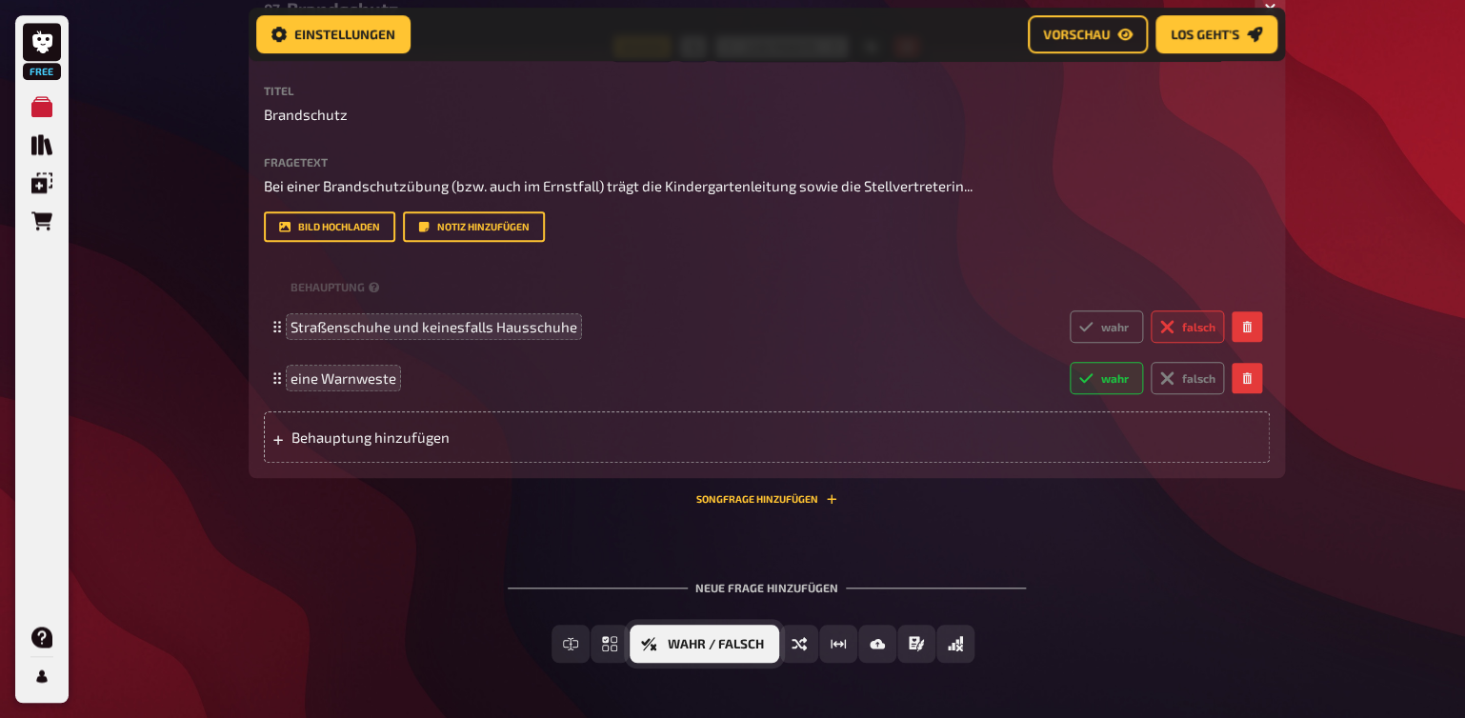
click at [697, 647] on span "Wahr / Falsch" at bounding box center [716, 644] width 96 height 13
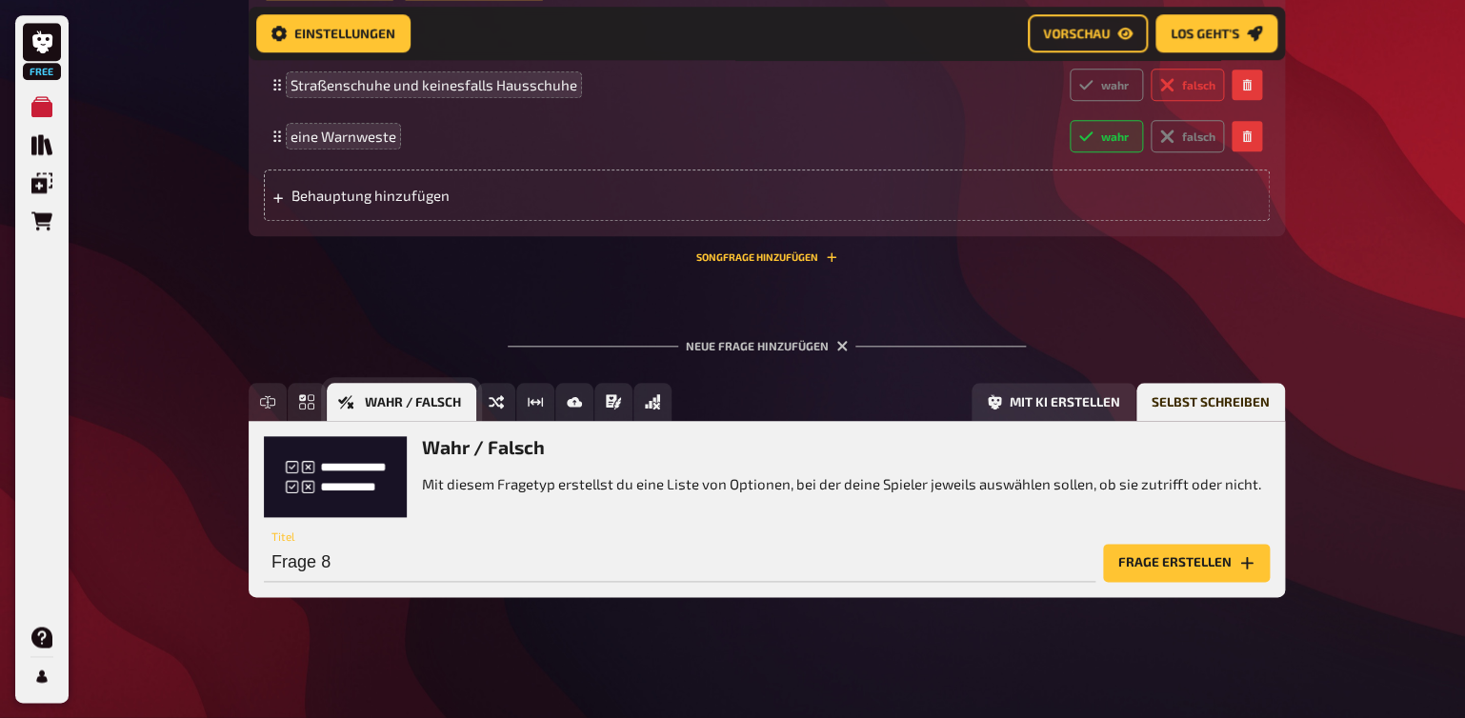
scroll to position [3563, 0]
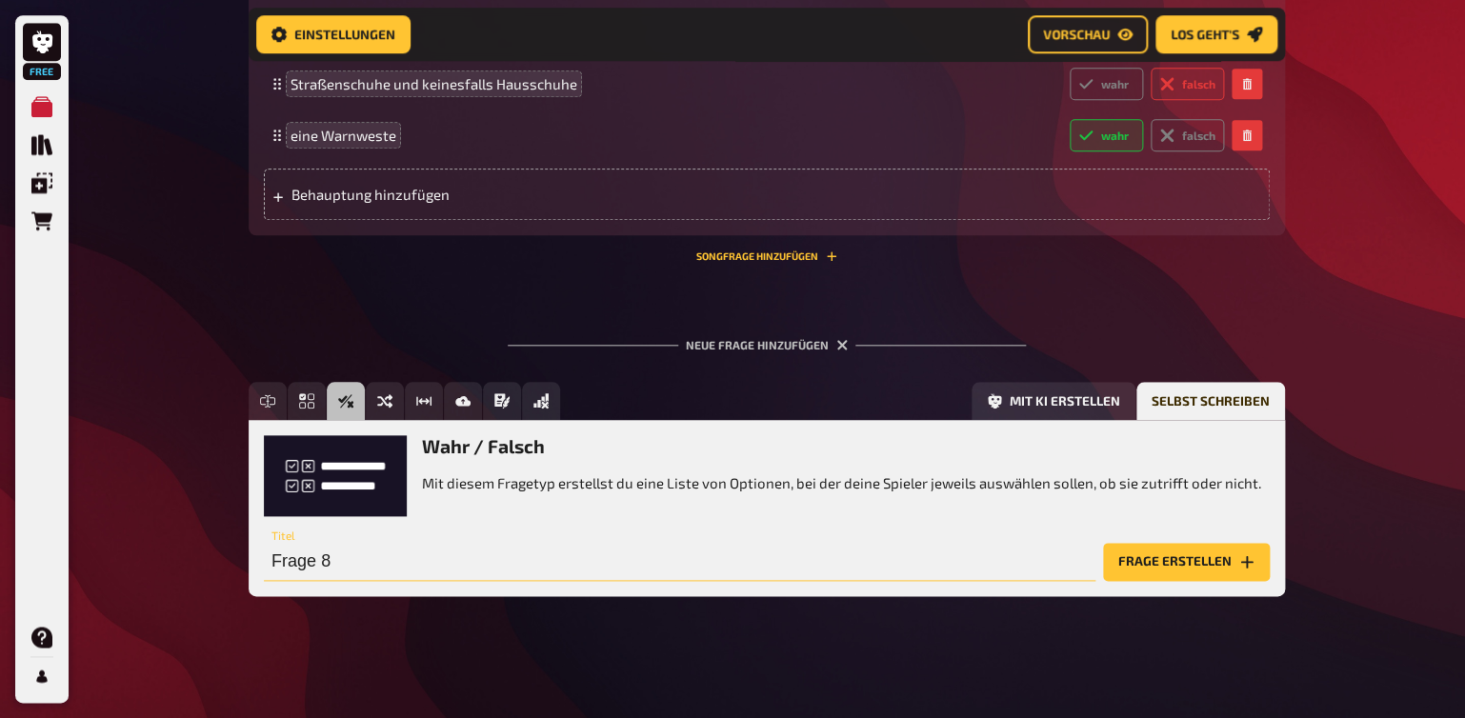
click at [279, 562] on input "Frage 8" at bounding box center [680, 562] width 832 height 38
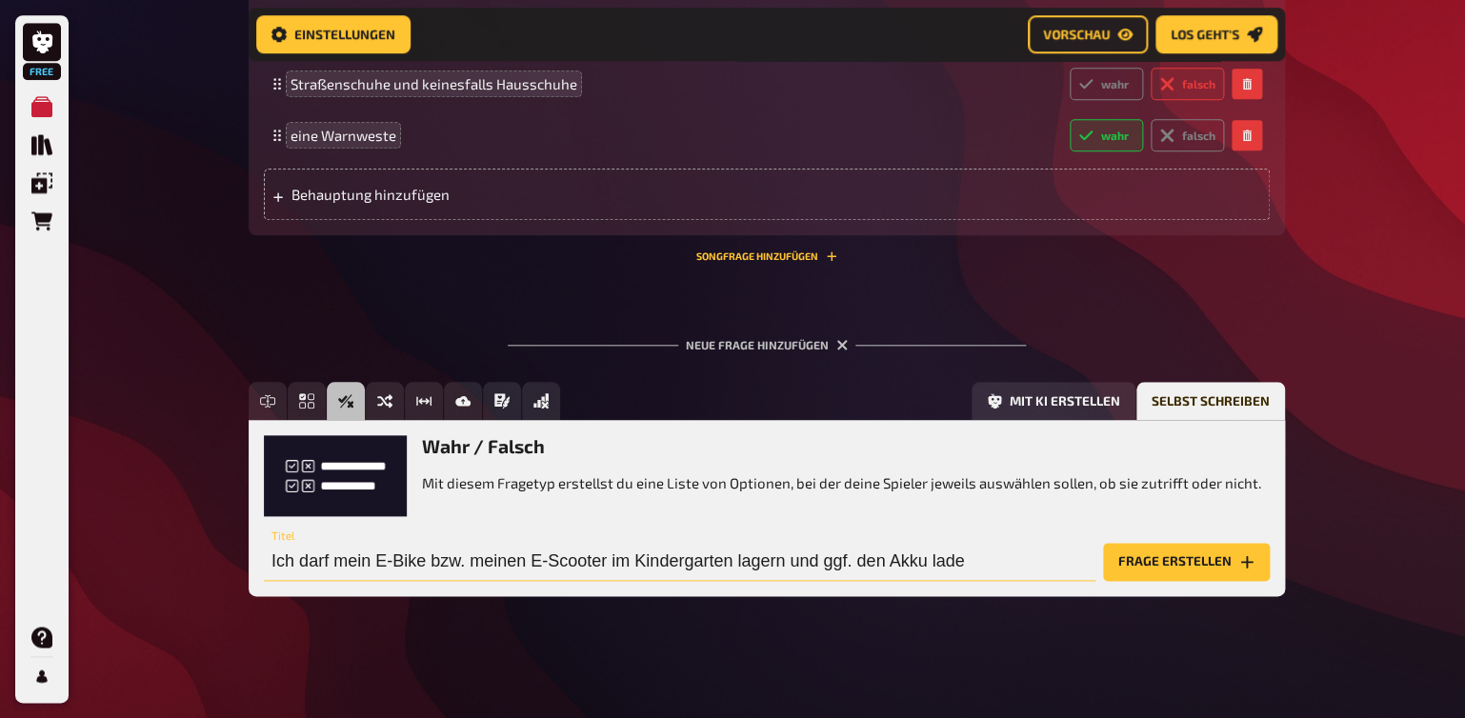
type input "Ich darf mein E-Bike bzw. meinen E-Scooter im Kindergarten lagern und ggf. den …"
drag, startPoint x: 279, startPoint y: 565, endPoint x: 970, endPoint y: 572, distance: 690.7
click at [970, 573] on input "Ich darf mein E-Bike bzw. meinen E-Scooter im Kindergarten lagern und ggf. den …" at bounding box center [680, 562] width 832 height 38
drag, startPoint x: 993, startPoint y: 563, endPoint x: 84, endPoint y: 551, distance: 908.9
click at [264, 551] on input "Ich darf mein E-Bike bzw. meinen E-Scooter im Kindergarten lagern und ggf. den …" at bounding box center [680, 562] width 832 height 38
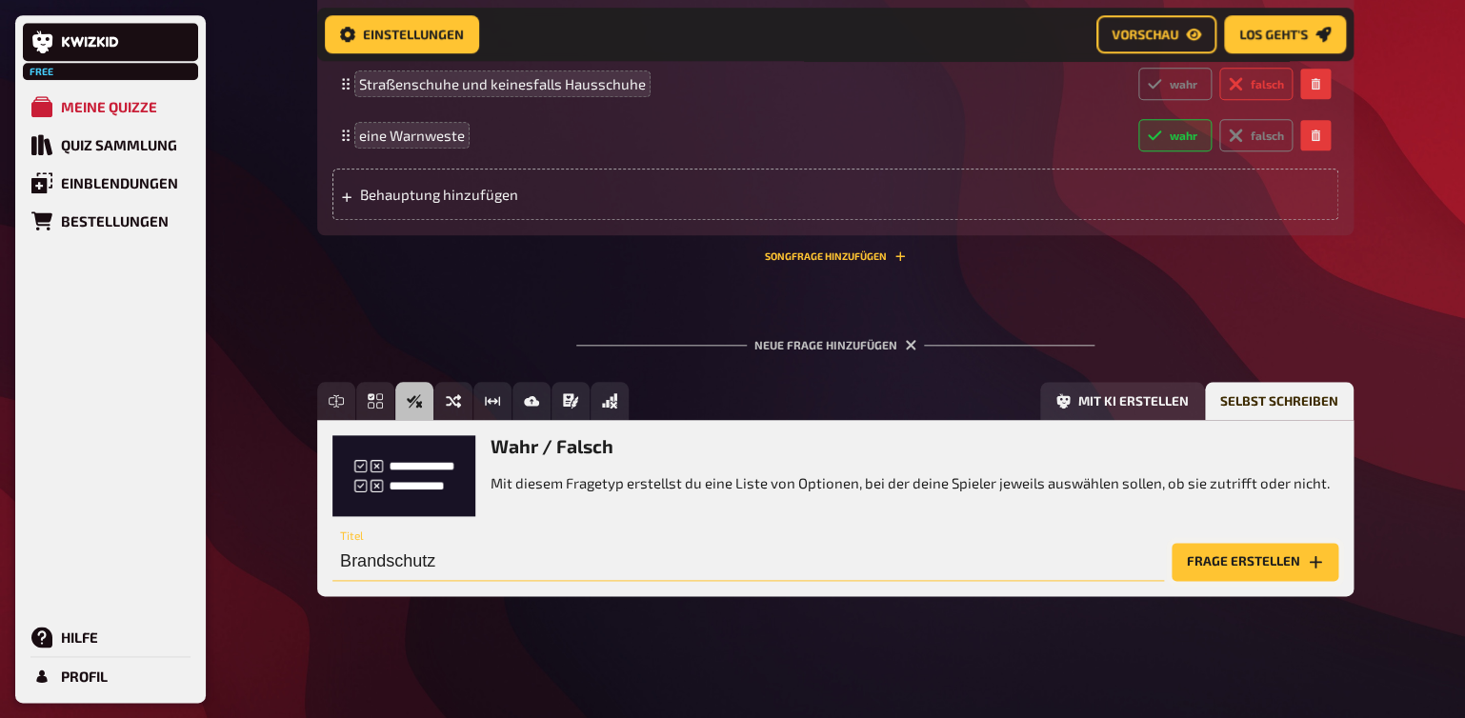
type input "Brandschutz"
click at [1224, 560] on button "Frage erstellen" at bounding box center [1255, 562] width 167 height 38
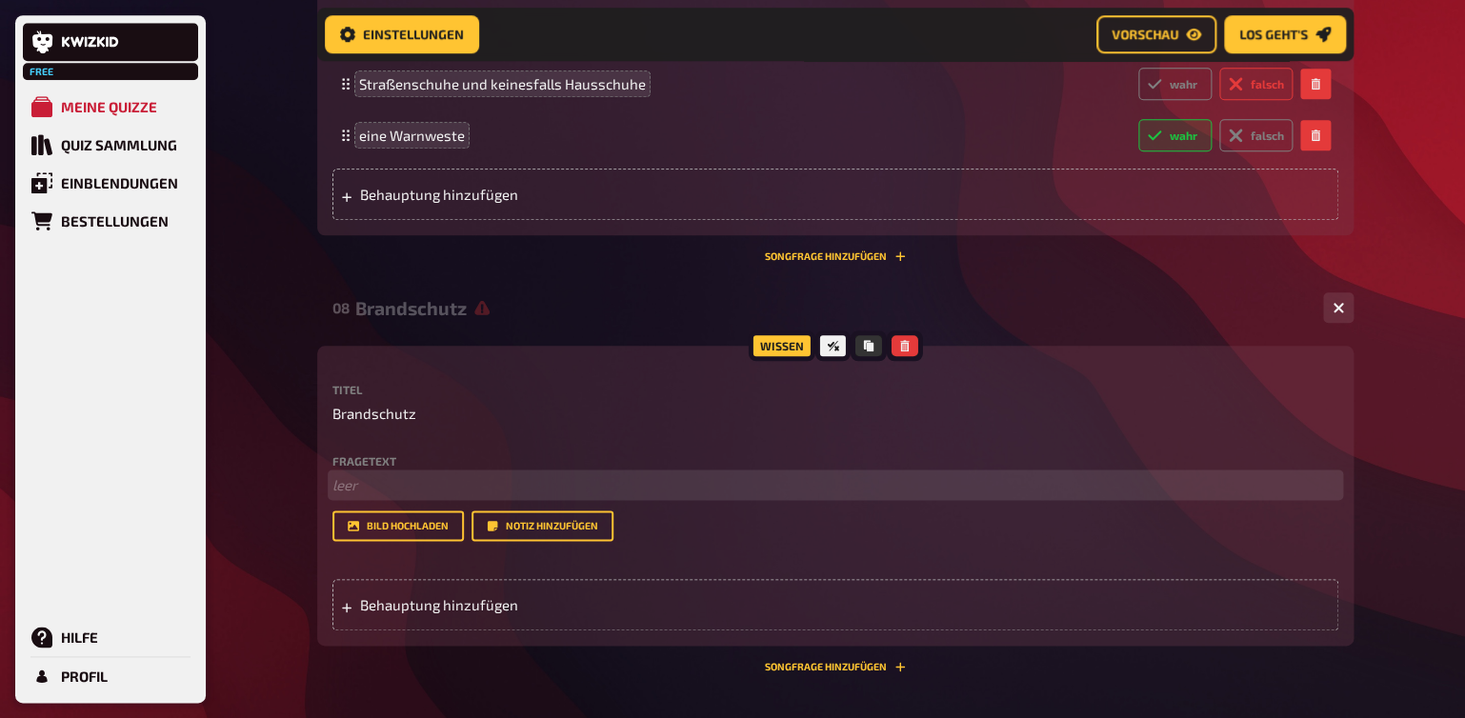
click at [340, 496] on p "﻿ leer" at bounding box center [835, 485] width 1006 height 22
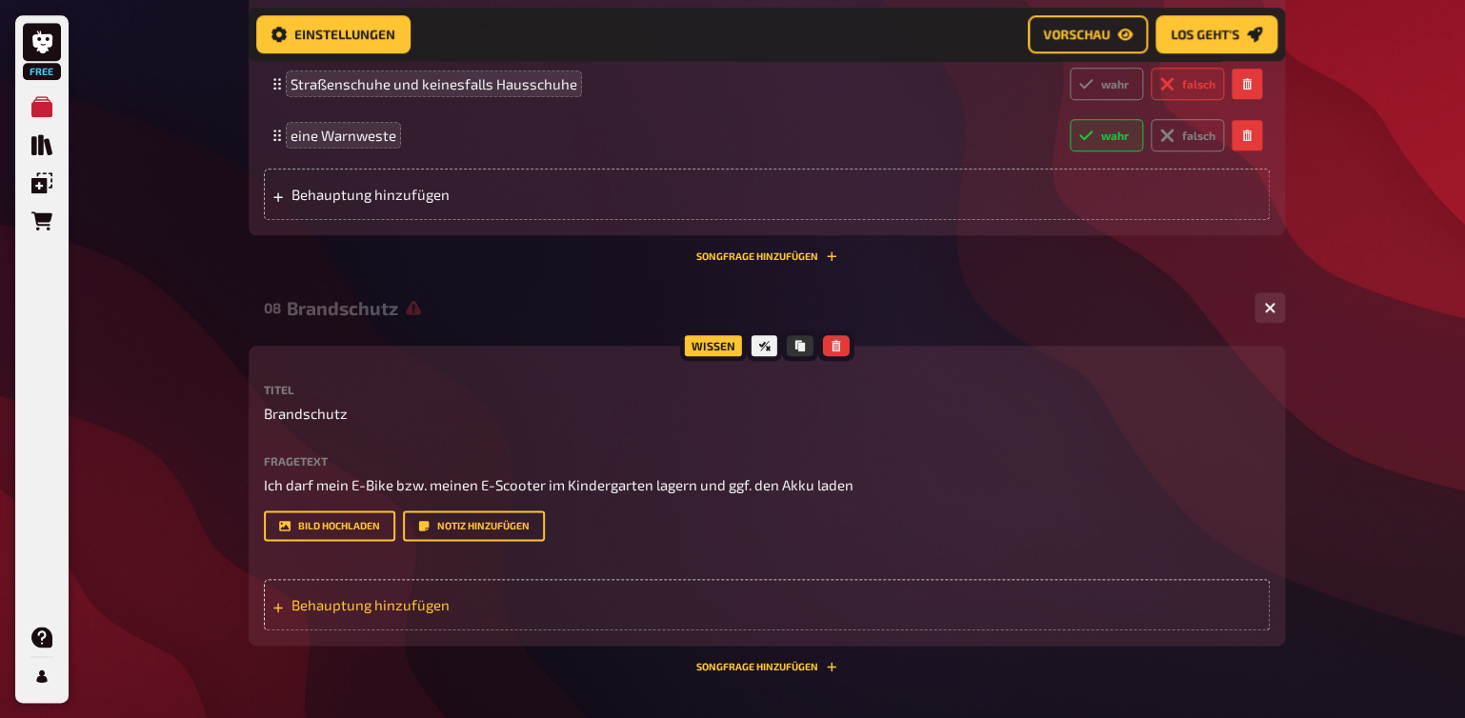
click at [341, 607] on span "Behauptung hinzufügen" at bounding box center [440, 604] width 296 height 17
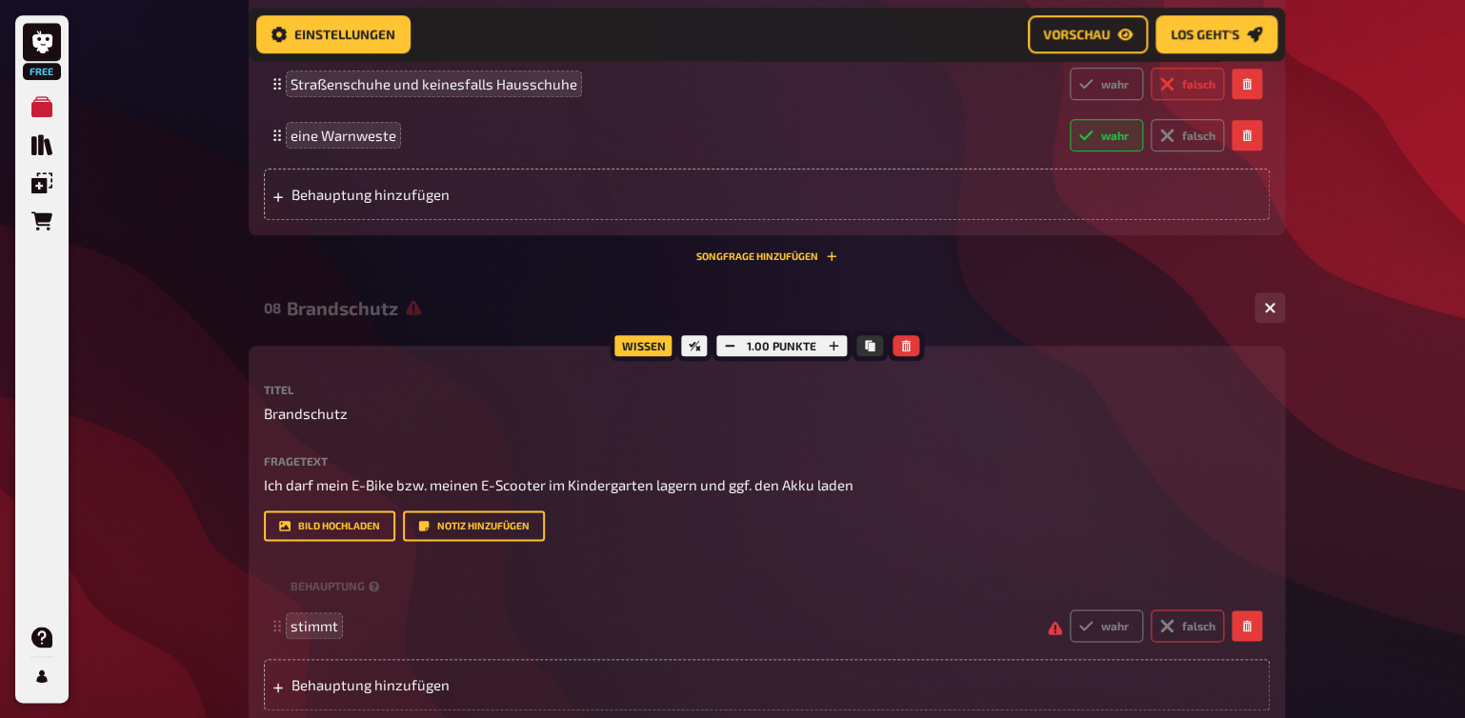
click at [1179, 632] on label "falsch" at bounding box center [1187, 626] width 73 height 32
click at [1070, 610] on input "falsch" at bounding box center [1069, 609] width 1 height 1
radio input "true"
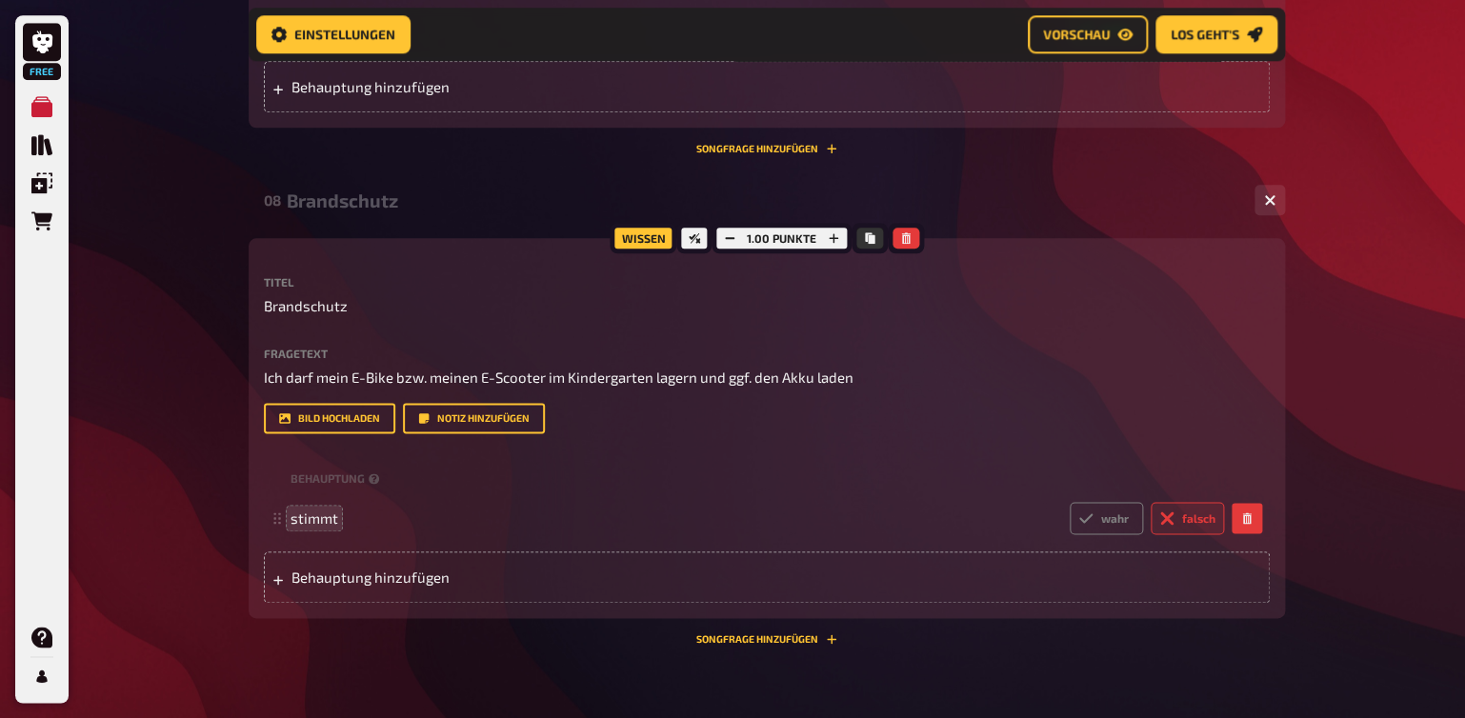
scroll to position [3763, 0]
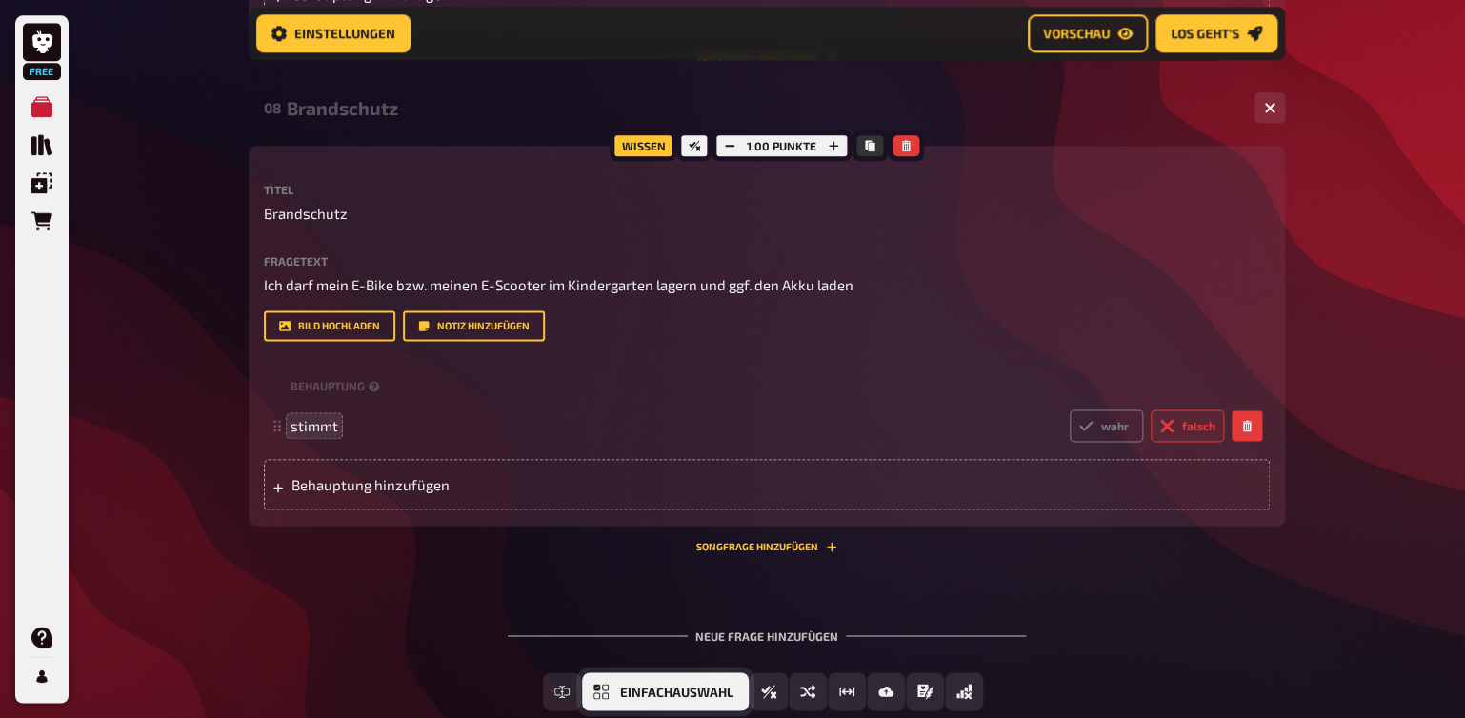
click at [665, 693] on span "Einfachauswahl" at bounding box center [676, 692] width 113 height 13
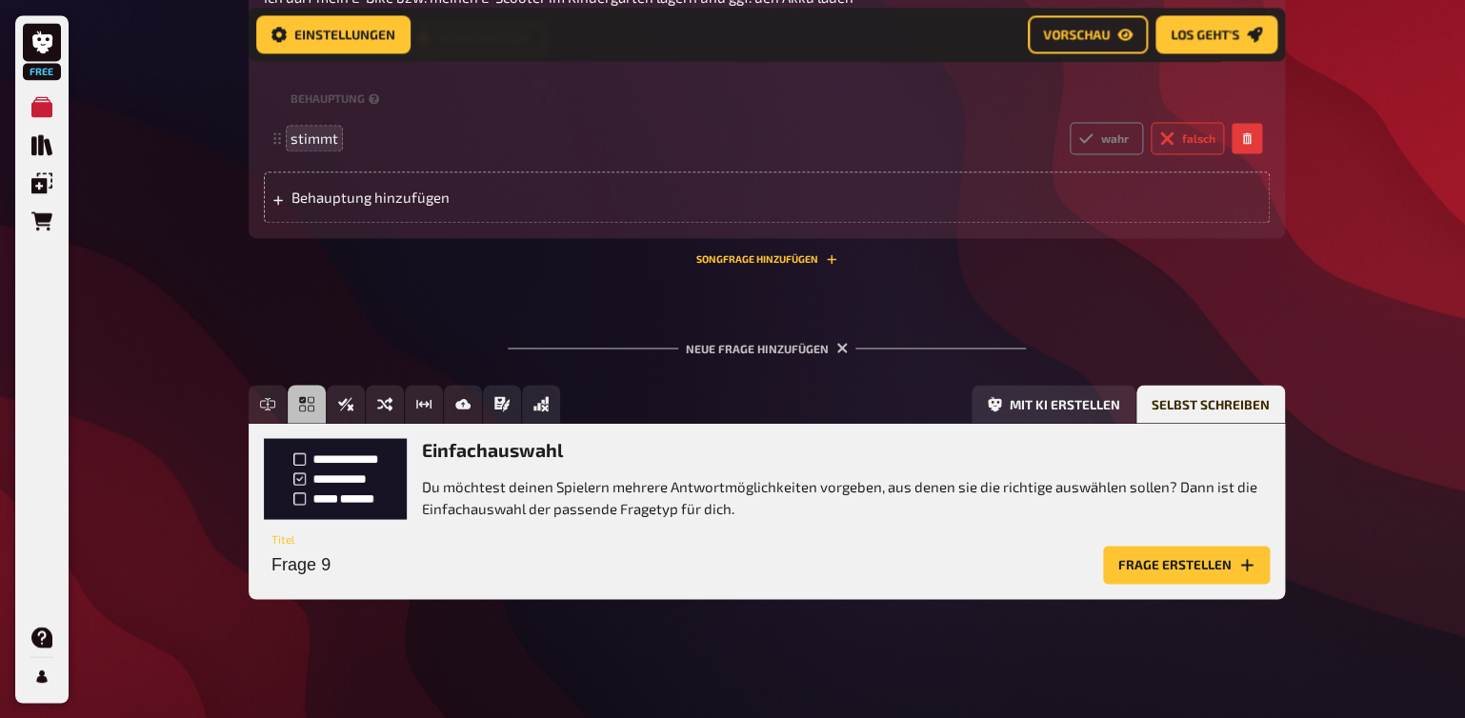
scroll to position [4054, 0]
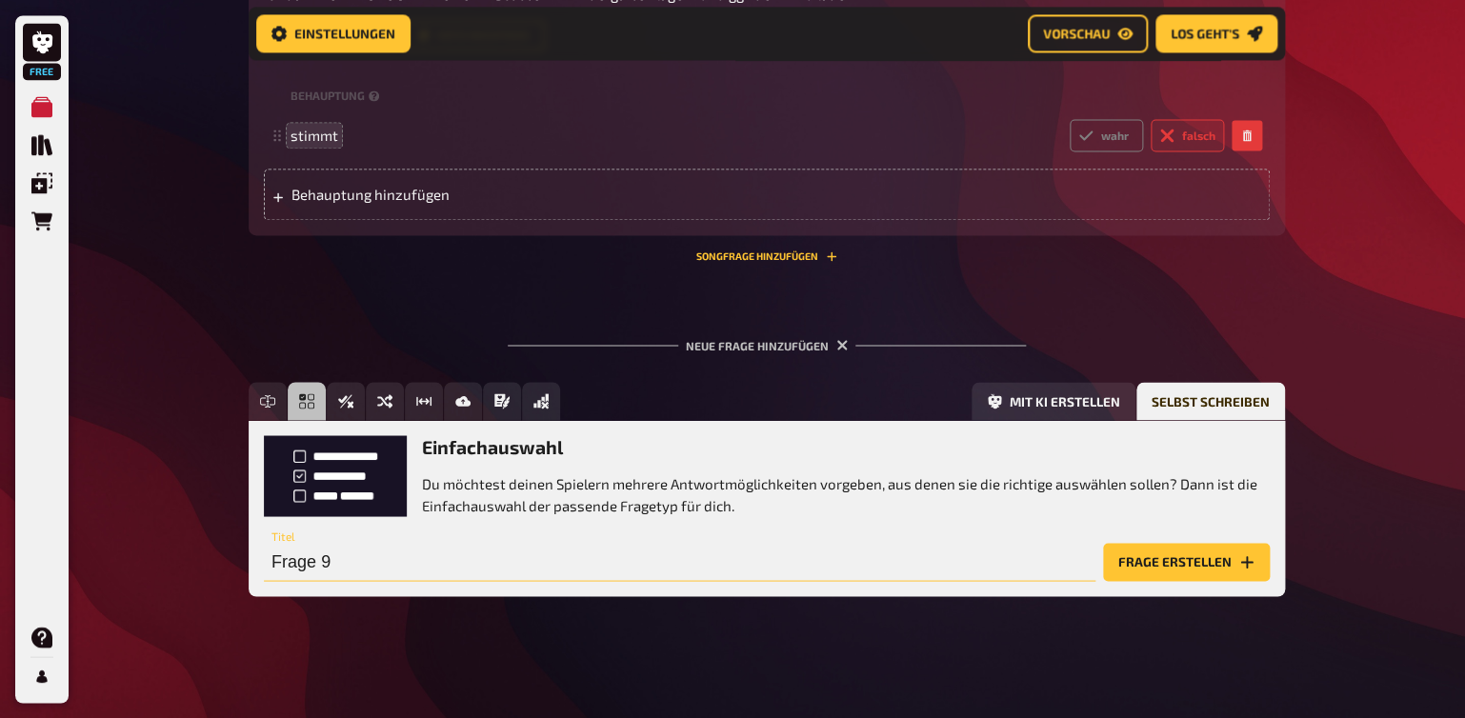
click at [302, 564] on input "Frage 9" at bounding box center [680, 562] width 832 height 38
type input "Brandschutz"
click at [1136, 558] on button "Frage erstellen" at bounding box center [1186, 562] width 167 height 38
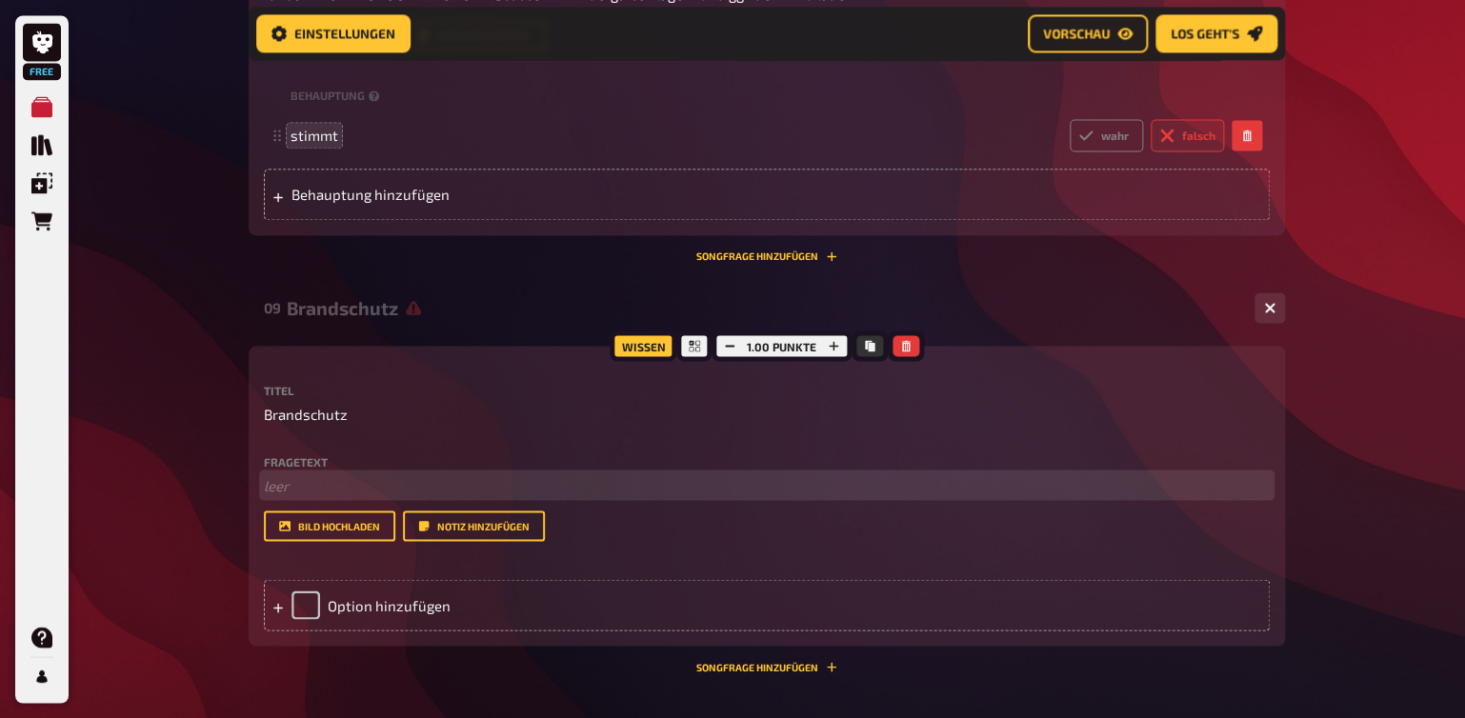
click at [279, 481] on p "﻿ leer" at bounding box center [767, 485] width 1006 height 22
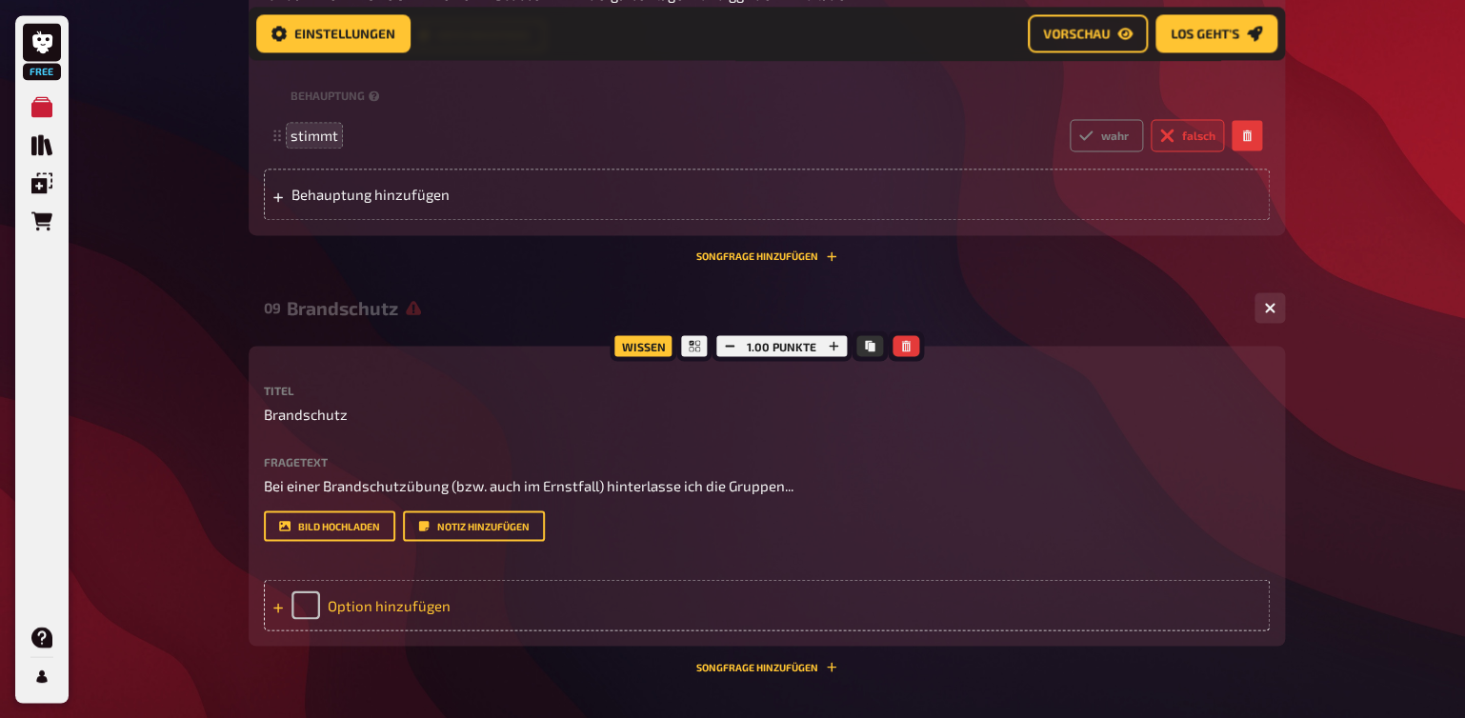
click at [305, 610] on div "Option hinzufügen" at bounding box center [767, 604] width 1006 height 51
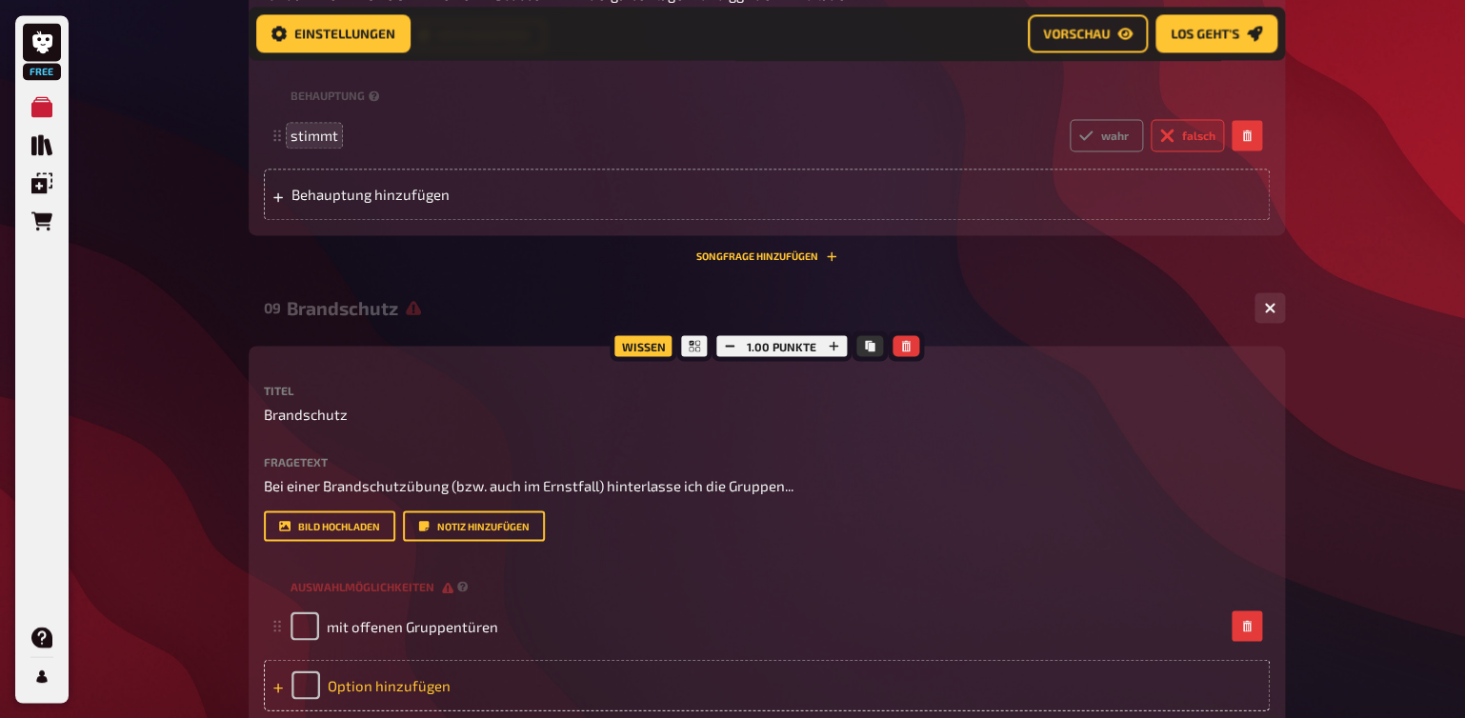
click at [351, 687] on div "Option hinzufügen" at bounding box center [767, 684] width 1006 height 51
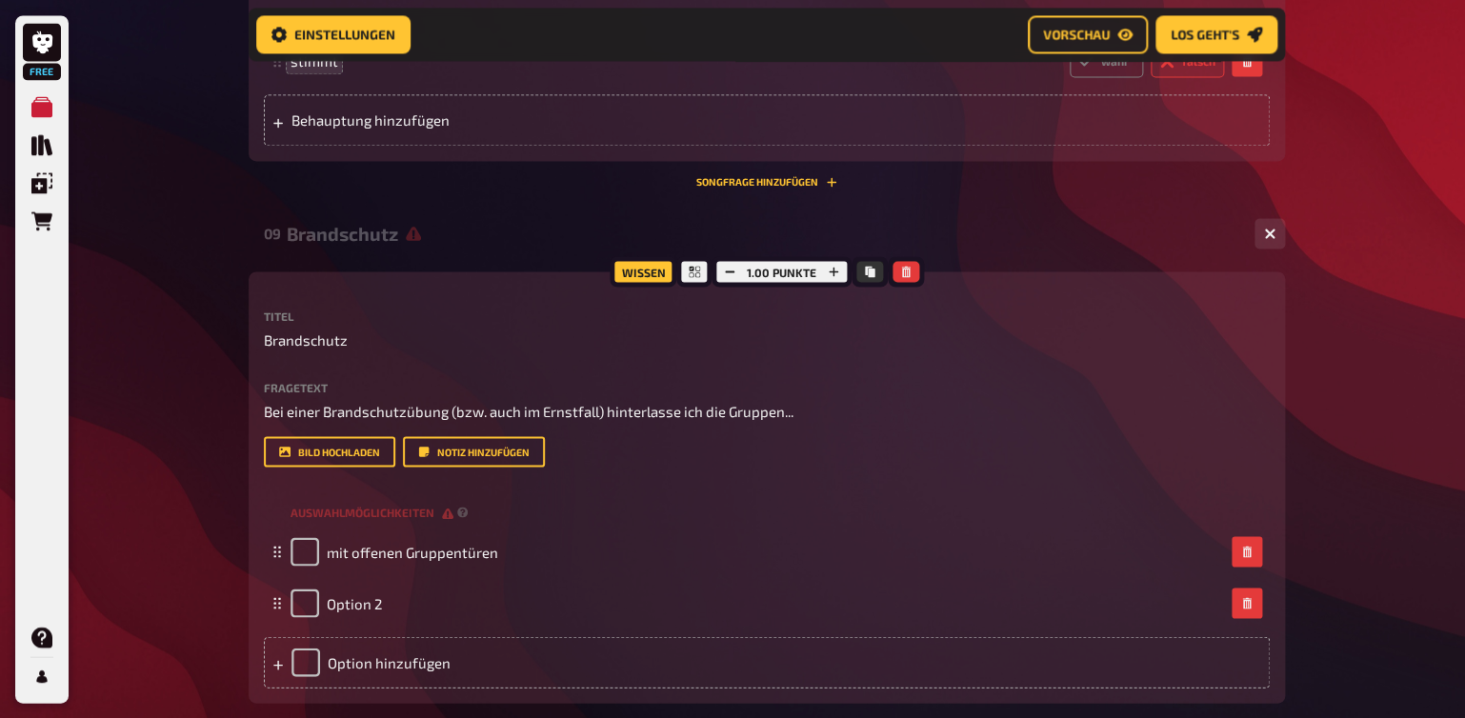
scroll to position [4154, 0]
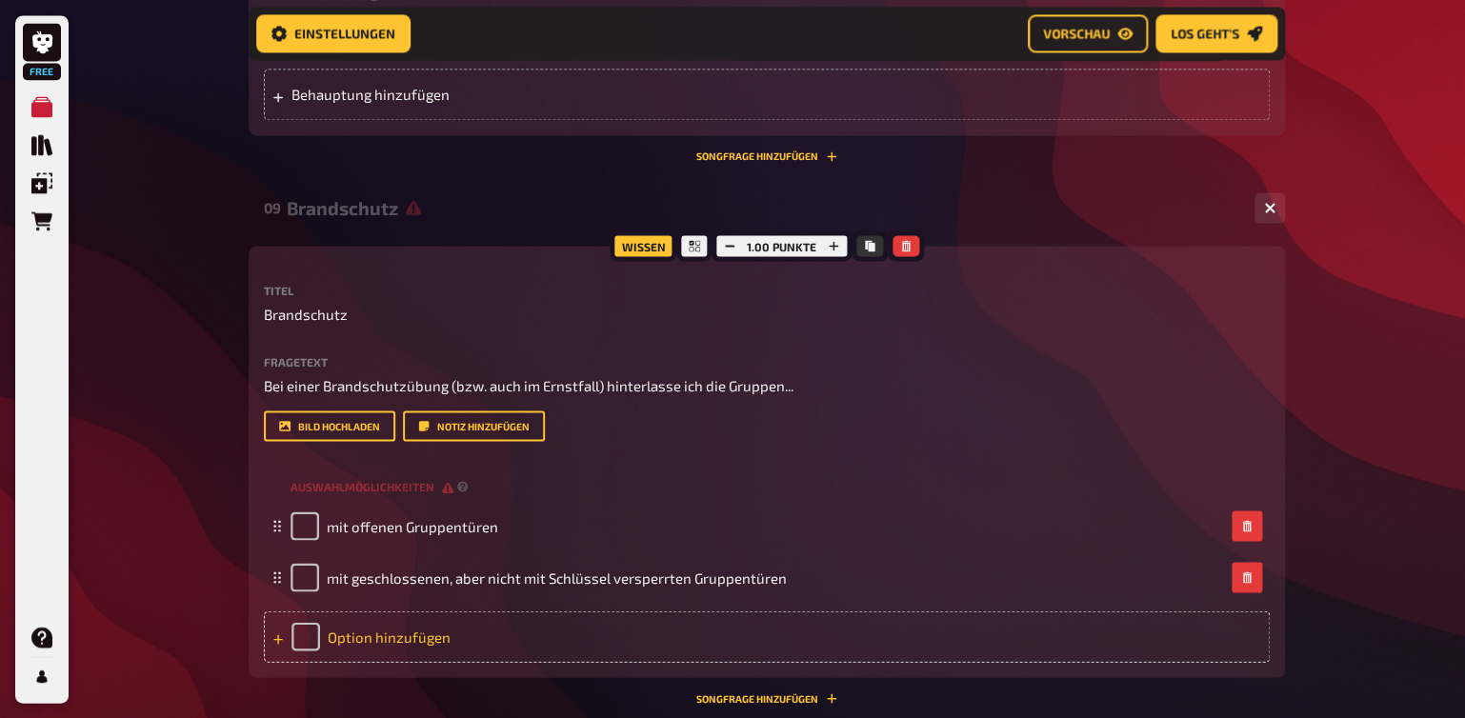
click at [355, 635] on div "Option hinzufügen" at bounding box center [767, 636] width 1006 height 51
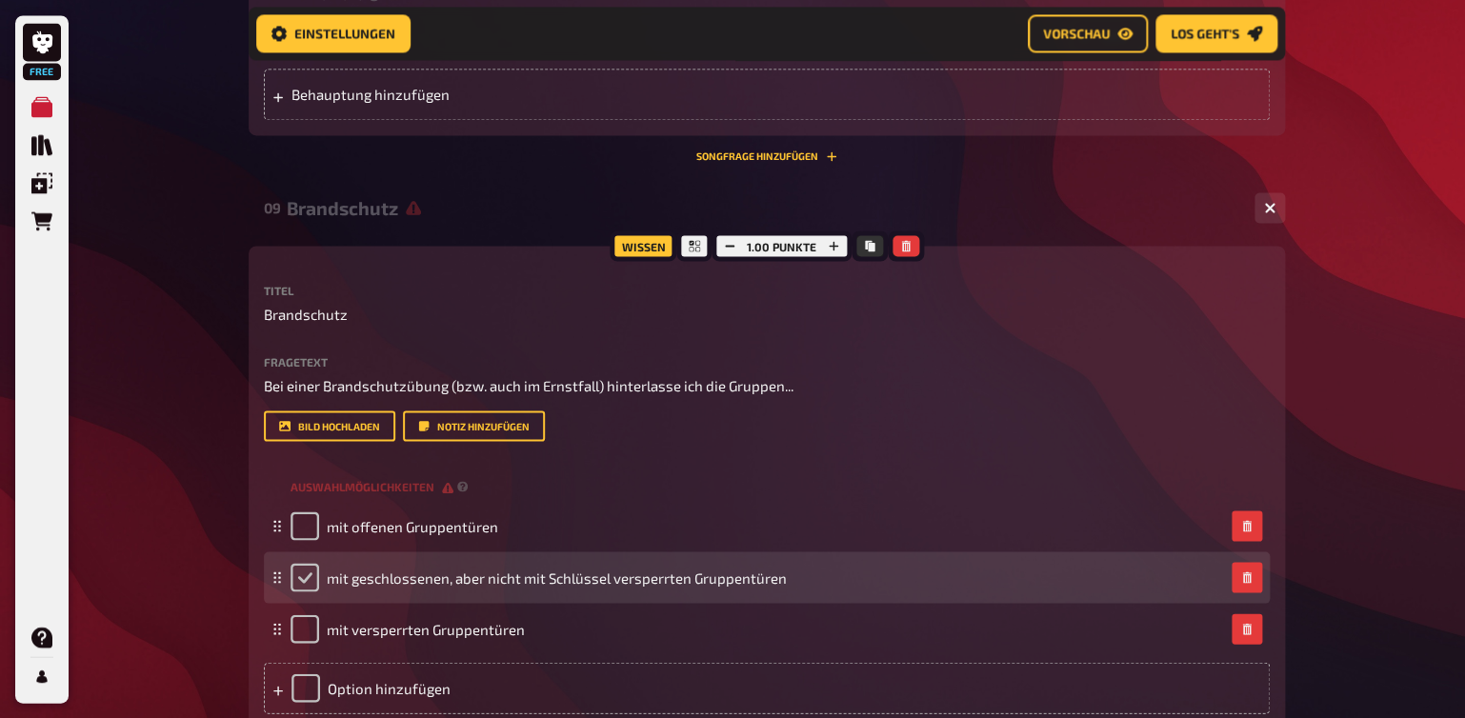
click at [316, 578] on input "checkbox" at bounding box center [305, 577] width 29 height 29
checkbox input "true"
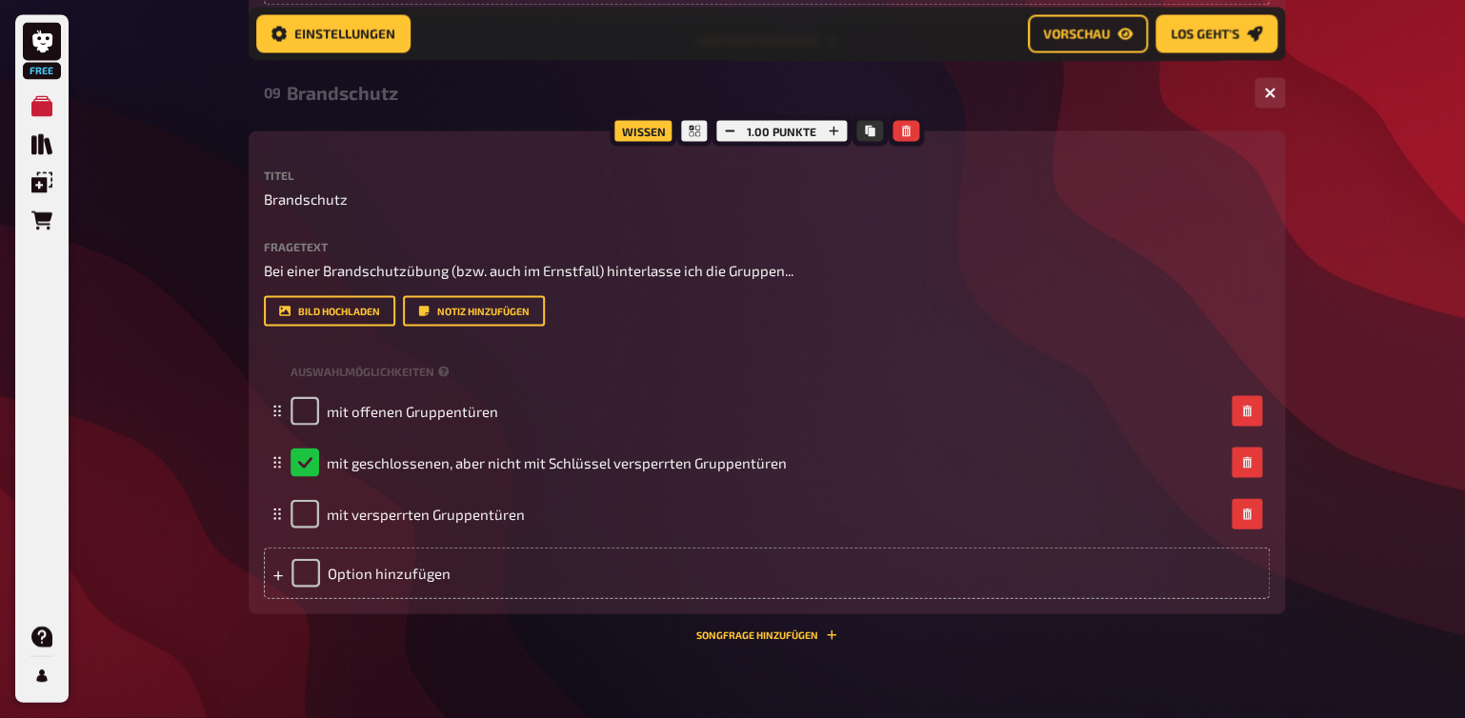
scroll to position [4354, 0]
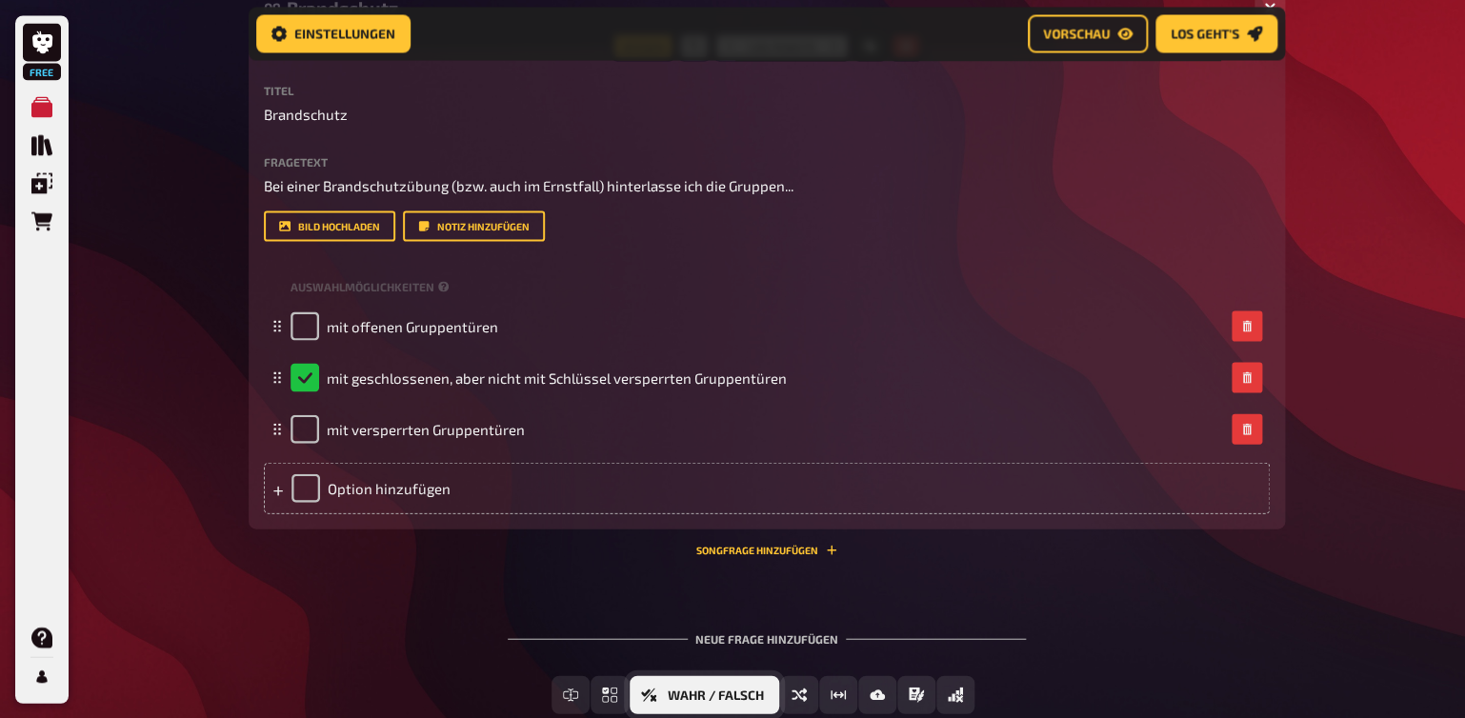
click at [713, 702] on button "Wahr / Falsch" at bounding box center [705, 694] width 150 height 38
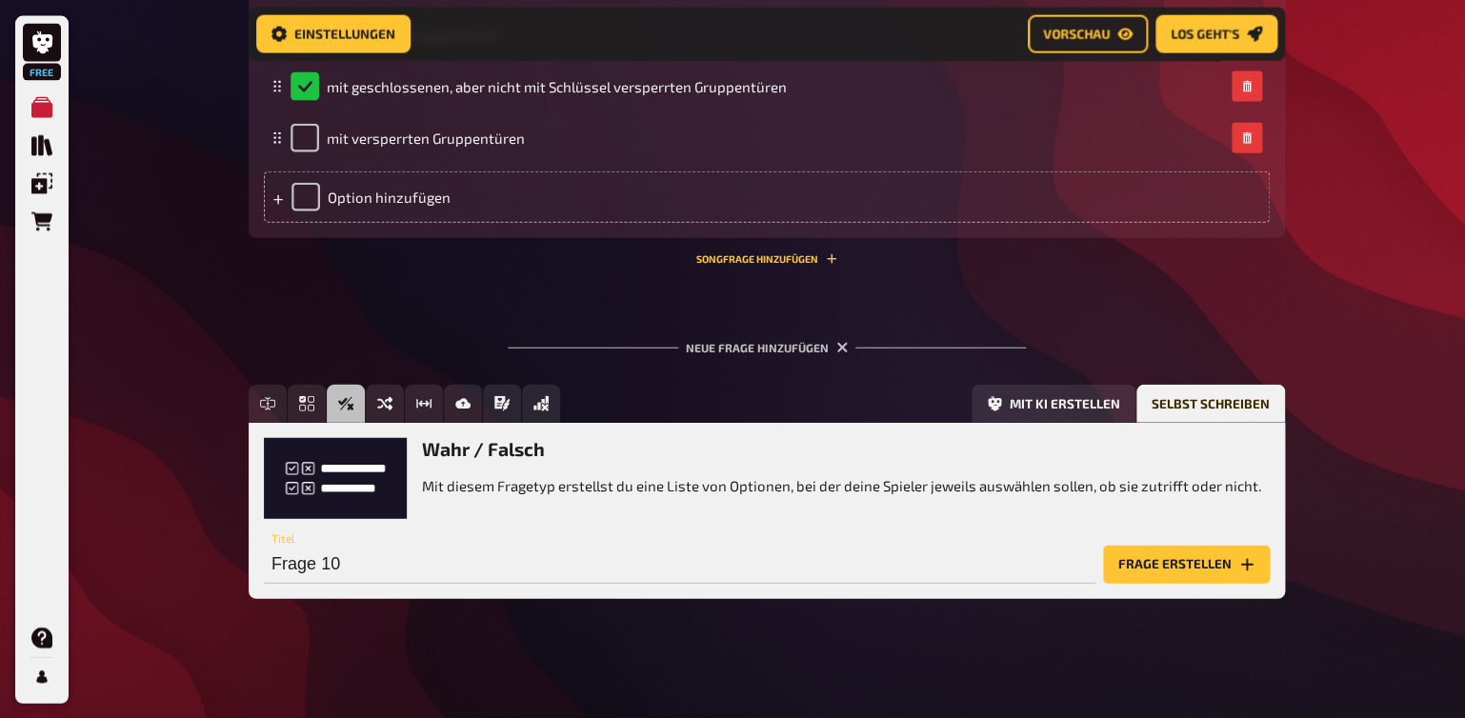
scroll to position [4647, 0]
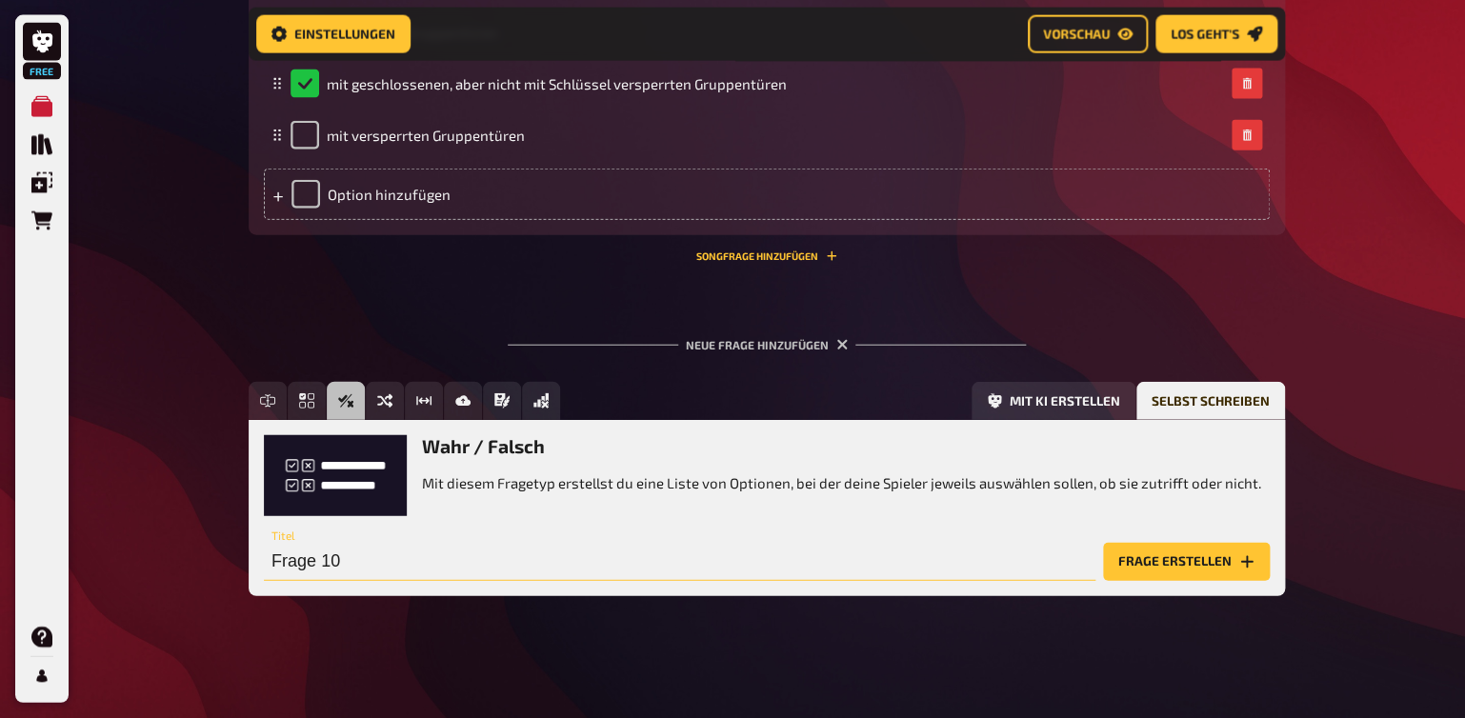
click at [288, 559] on input "Frage 10" at bounding box center [680, 562] width 832 height 38
type input "Arbeitnehmer:innen-Schutz"
click at [1140, 561] on button "Frage erstellen" at bounding box center [1186, 562] width 167 height 38
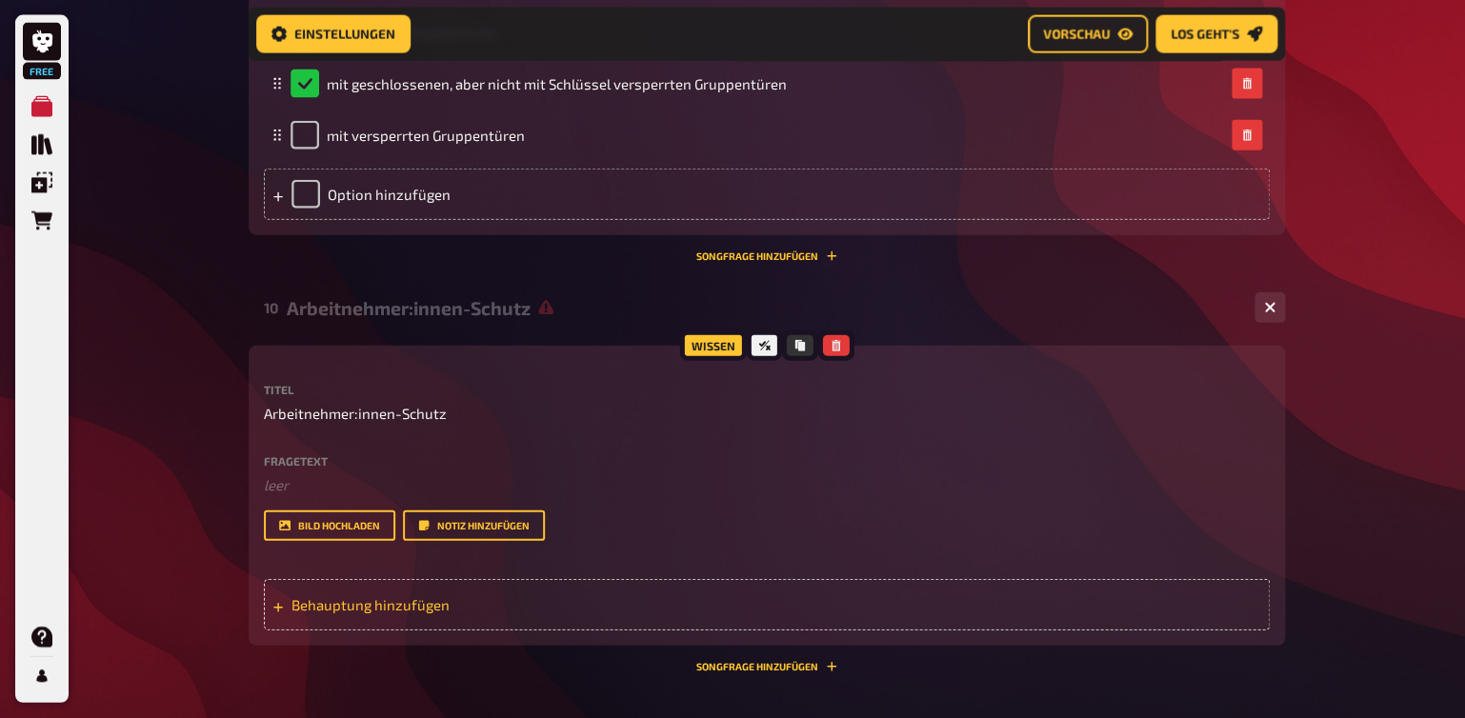
click at [305, 614] on span "Behauptung hinzufügen" at bounding box center [440, 604] width 296 height 17
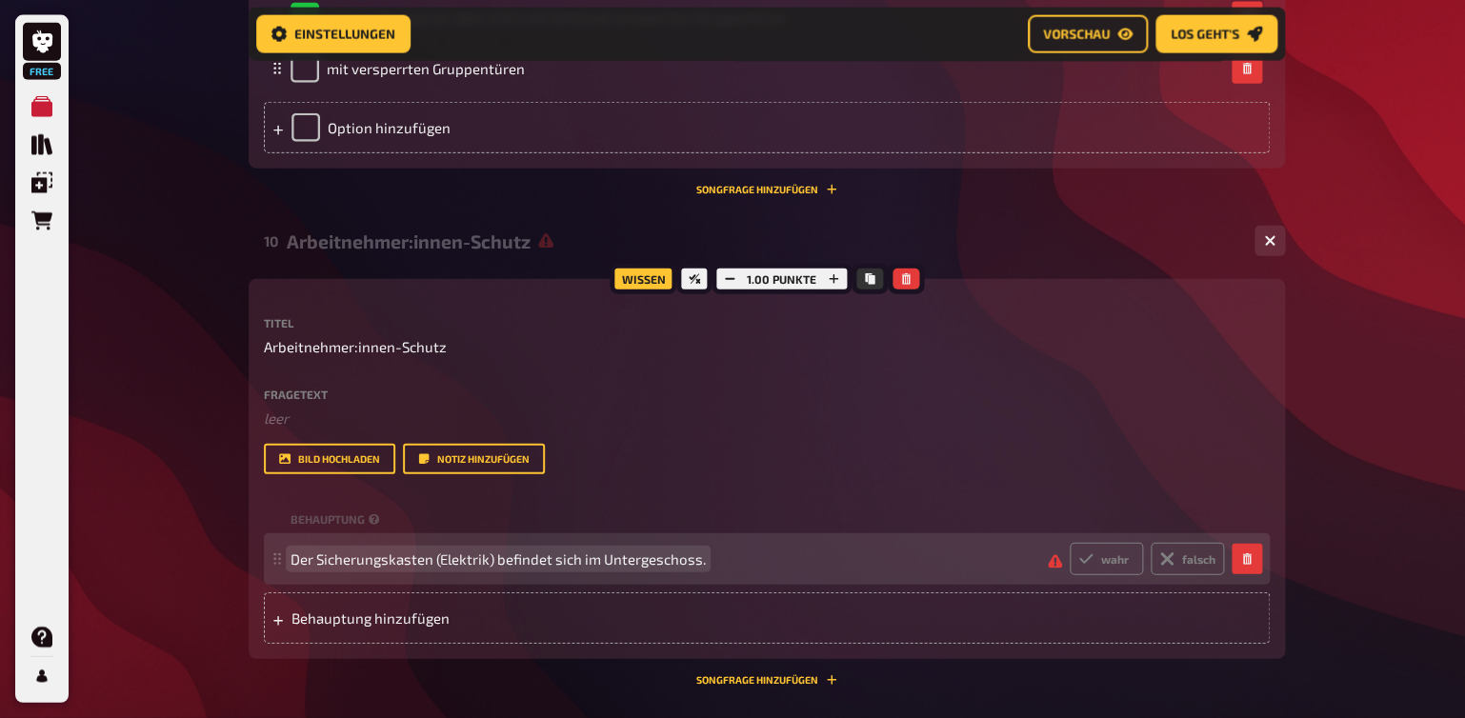
scroll to position [4747, 0]
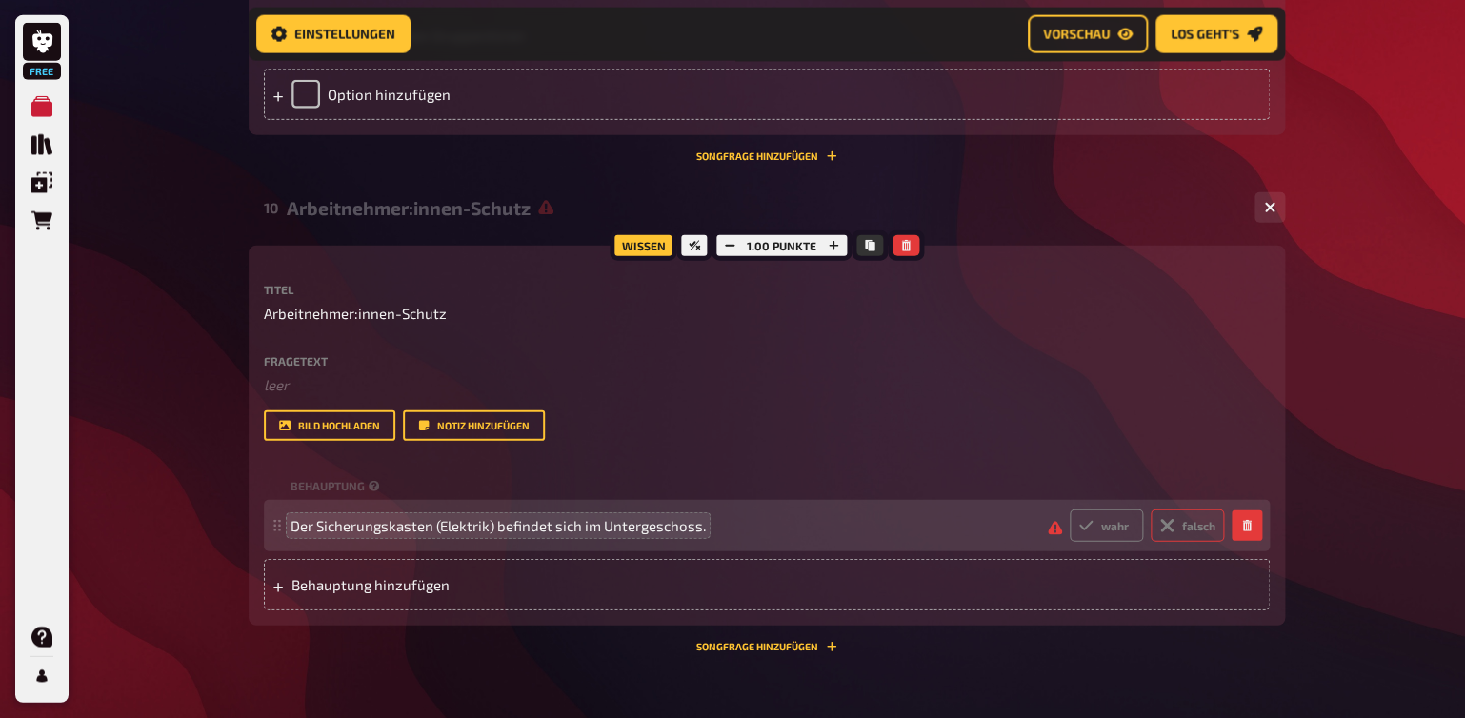
click at [1184, 542] on label "falsch" at bounding box center [1187, 526] width 73 height 32
click at [1070, 510] on input "falsch" at bounding box center [1069, 509] width 1 height 1
radio input "true"
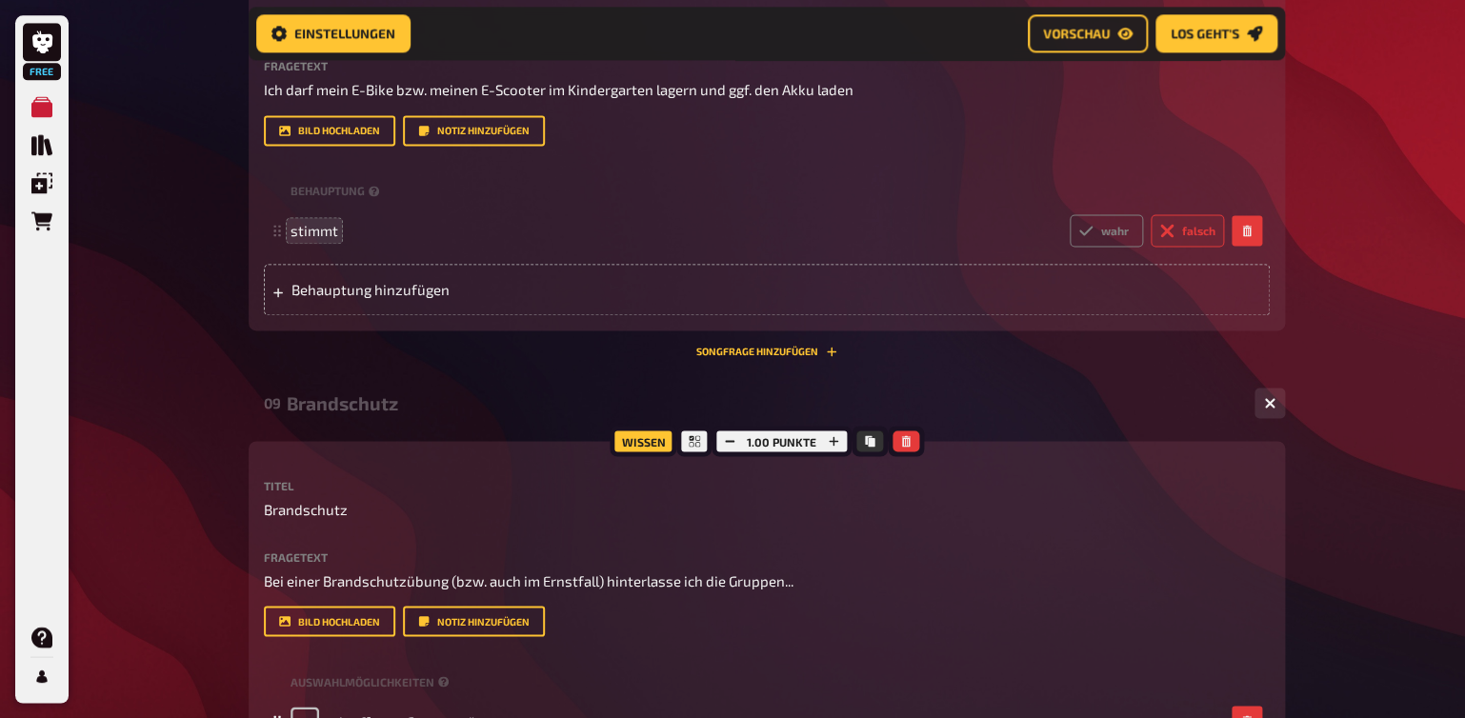
scroll to position [3847, 0]
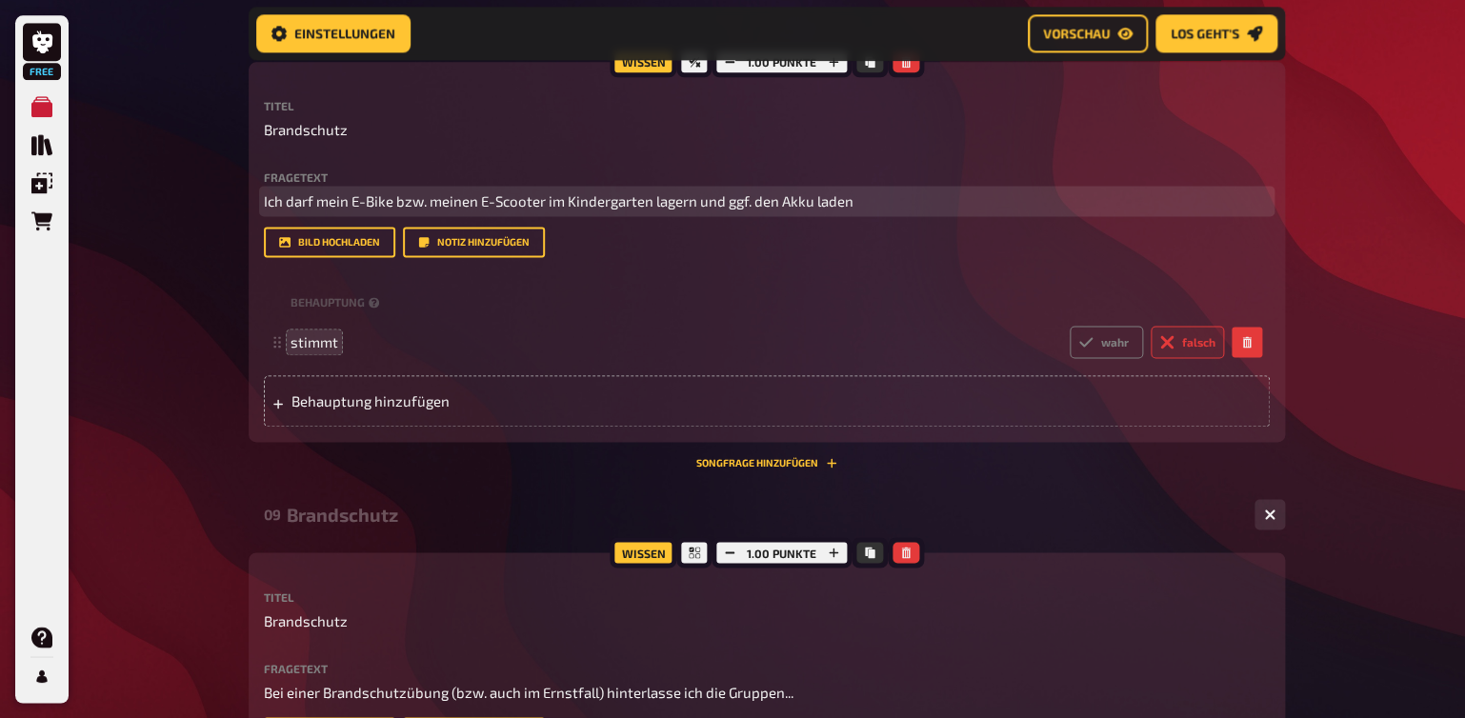
click at [911, 195] on p "Ich darf mein E-Bike bzw. meinen E-Scooter im Kindergarten lagern und ggf. den …" at bounding box center [767, 202] width 1006 height 22
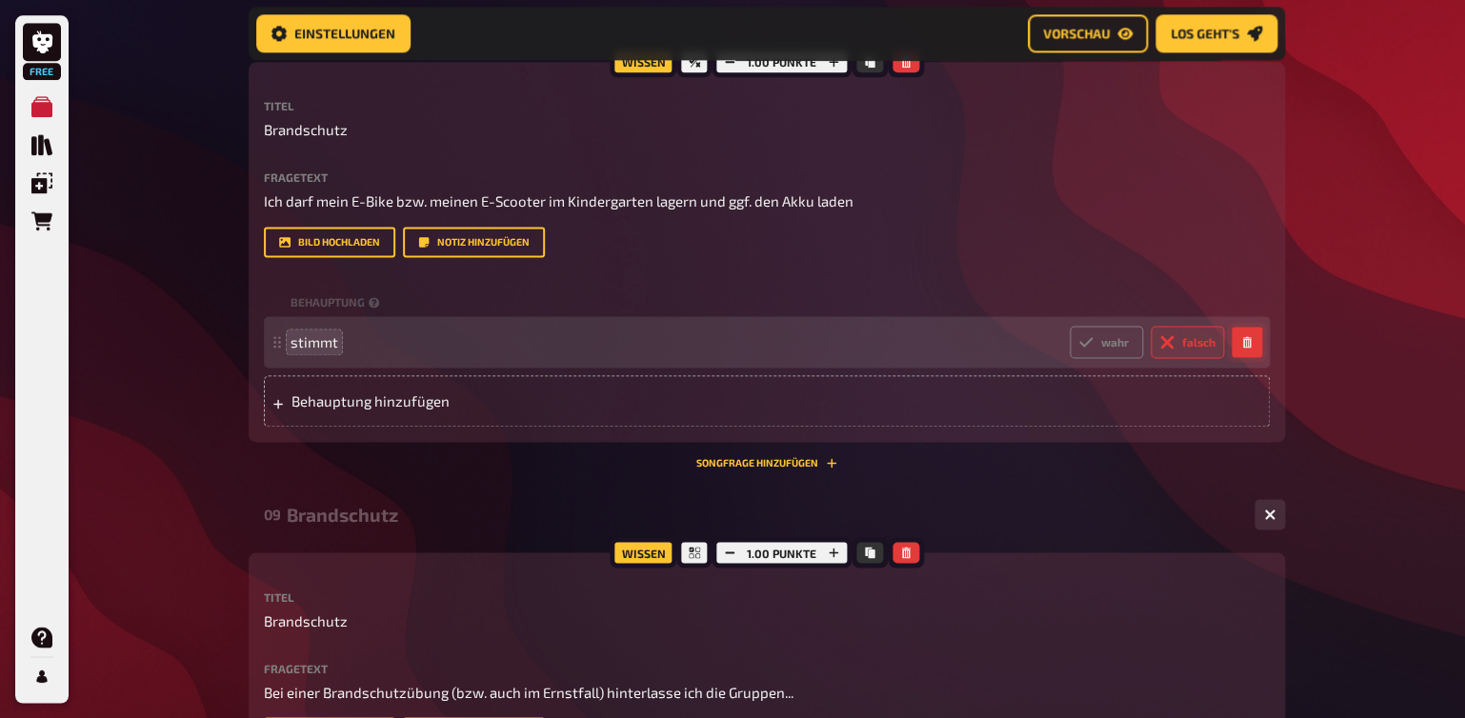
click at [1246, 344] on icon "button" at bounding box center [1246, 341] width 11 height 11
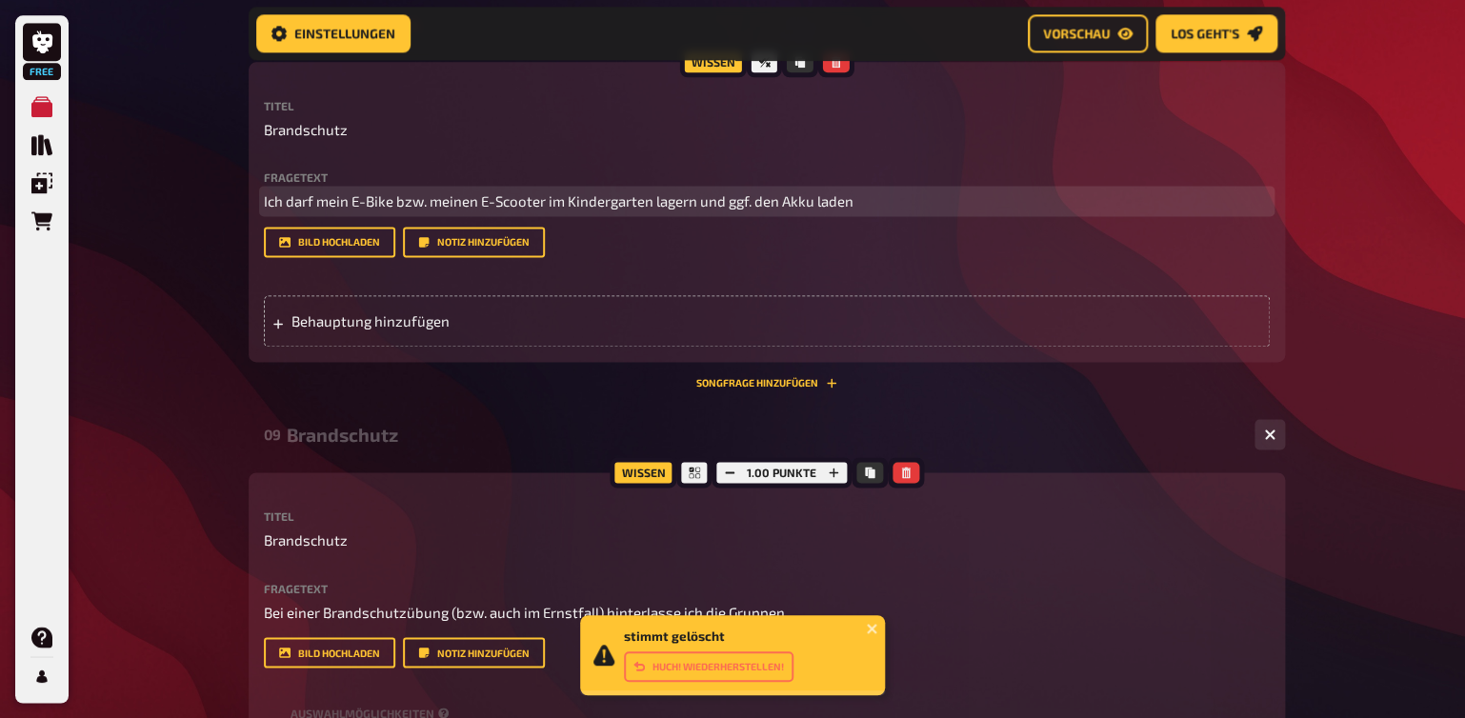
click at [915, 211] on p "Ich darf mein E-Bike bzw. meinen E-Scooter im Kindergarten lagern und ggf. den …" at bounding box center [767, 202] width 1006 height 22
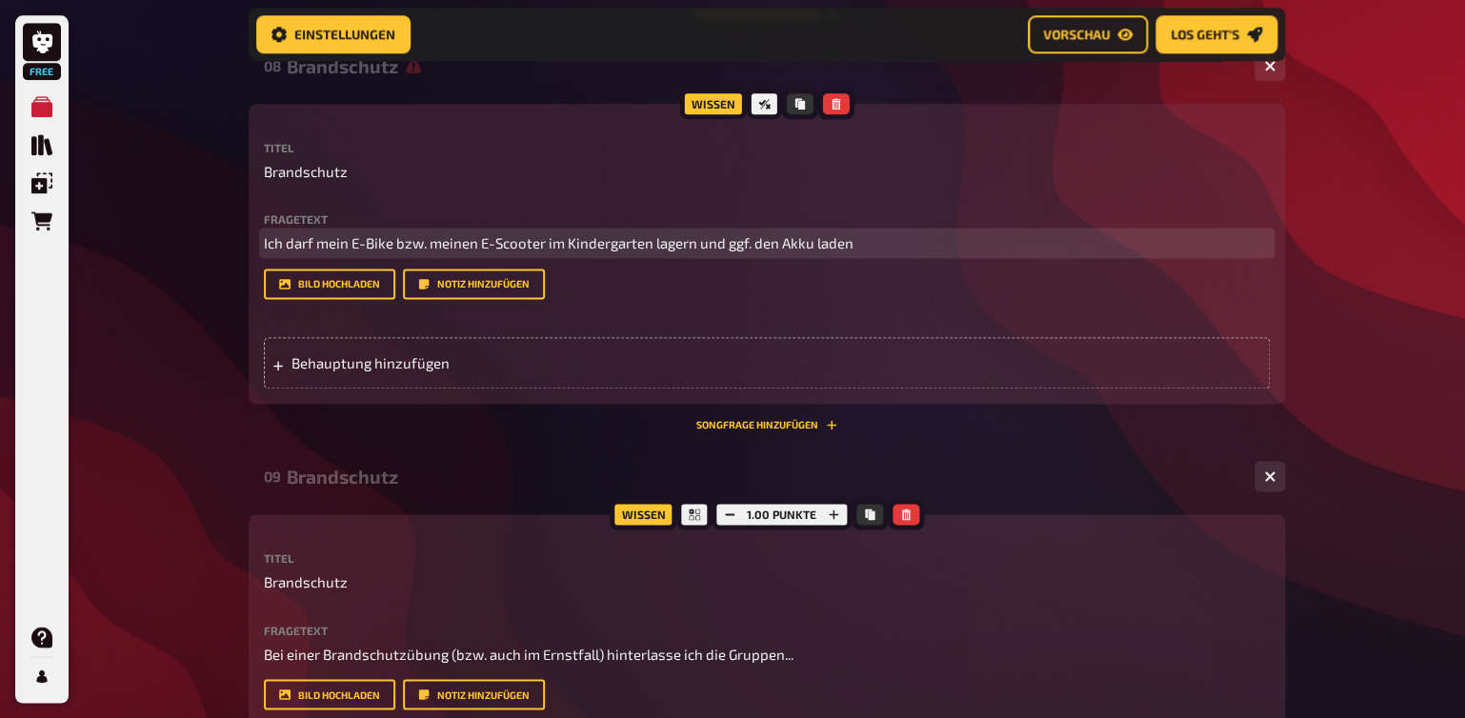
scroll to position [3703, 0]
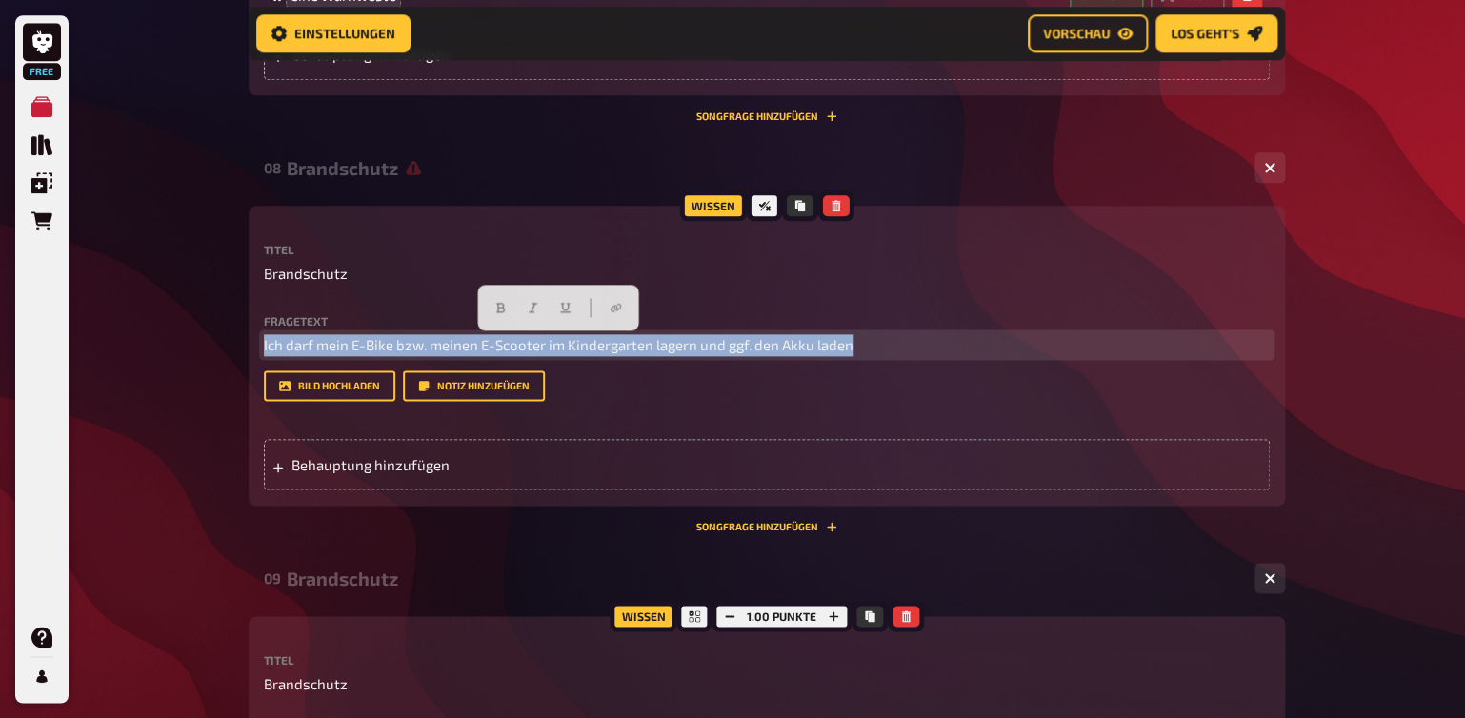
drag, startPoint x: 855, startPoint y: 347, endPoint x: 208, endPoint y: 332, distance: 648.0
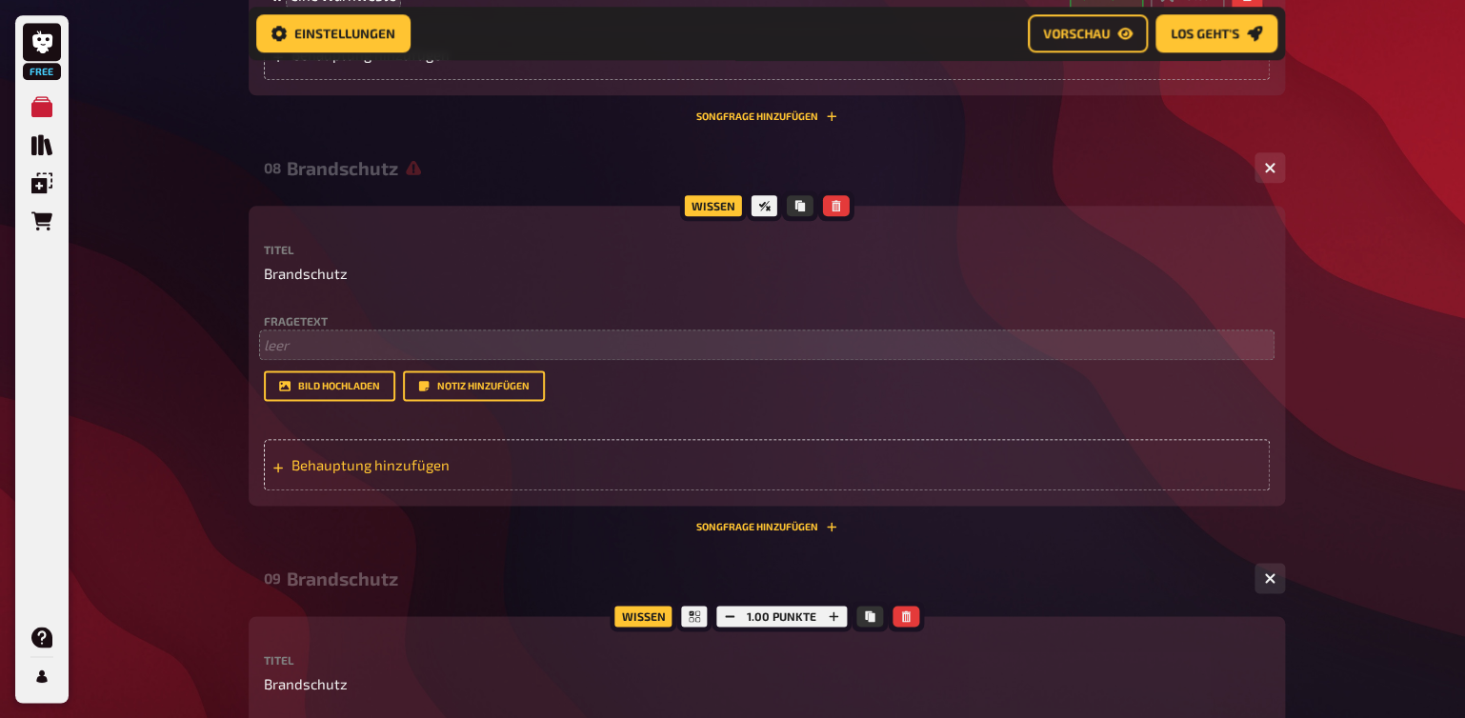
click at [329, 473] on div "Behauptung hinzufügen" at bounding box center [767, 464] width 1006 height 51
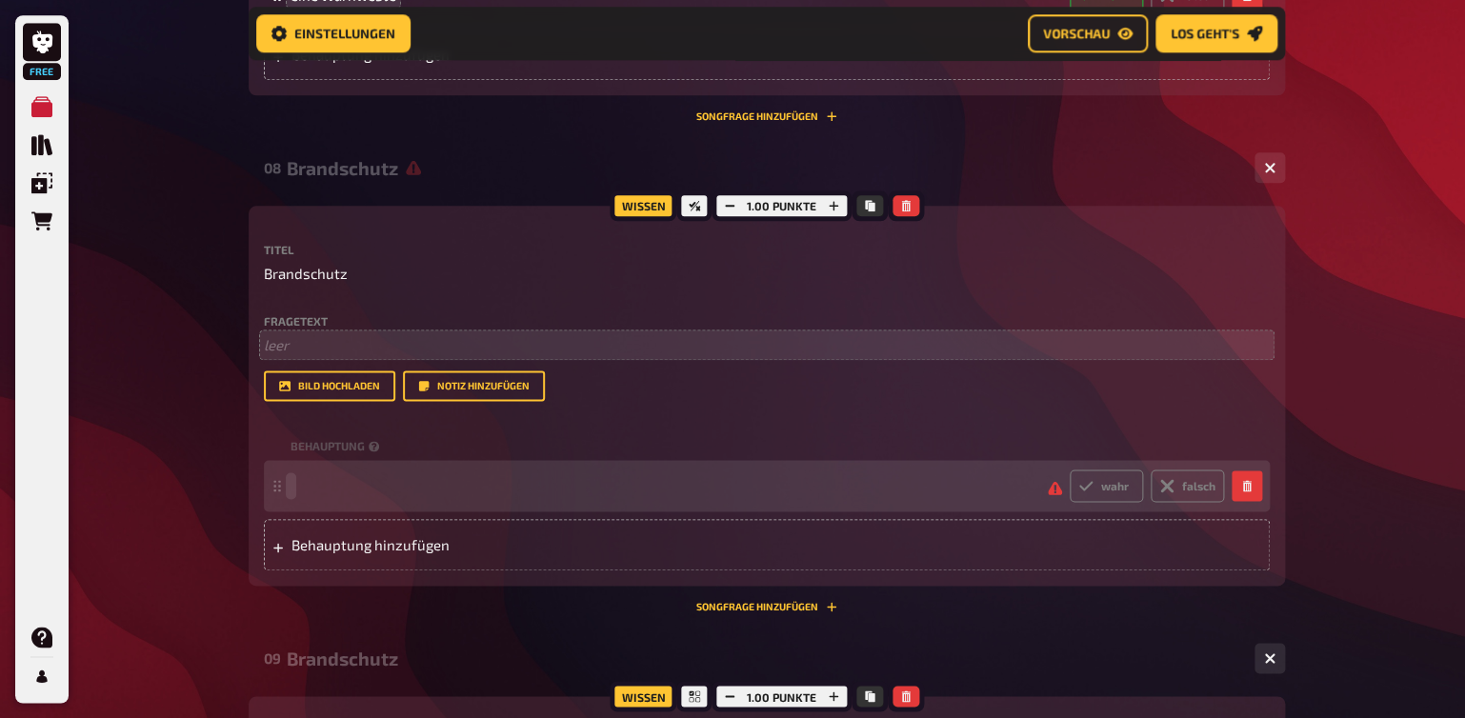
click at [291, 494] on span at bounding box center [291, 485] width 1 height 17
paste span
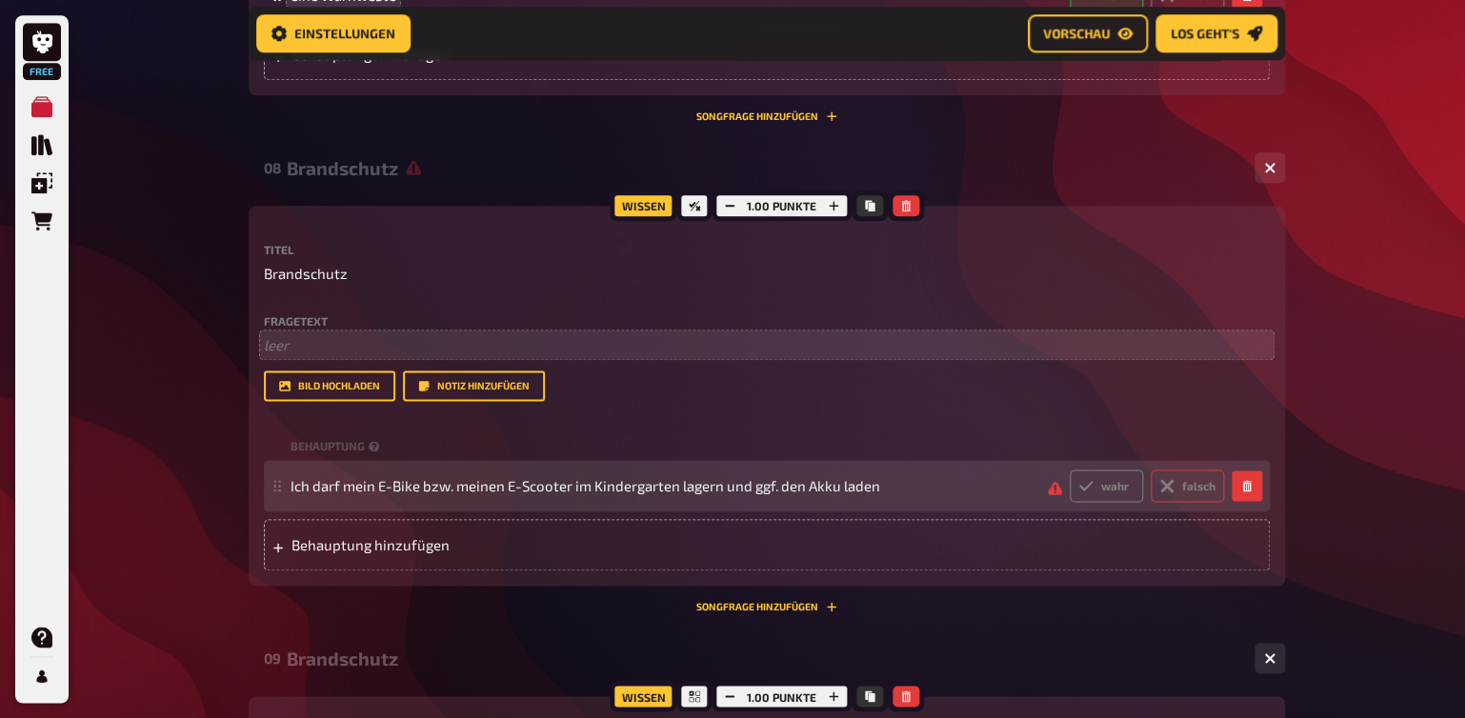
click at [1169, 498] on icon at bounding box center [1167, 486] width 24 height 24
click at [1070, 470] on input "falsch" at bounding box center [1069, 469] width 1 height 1
radio input "true"
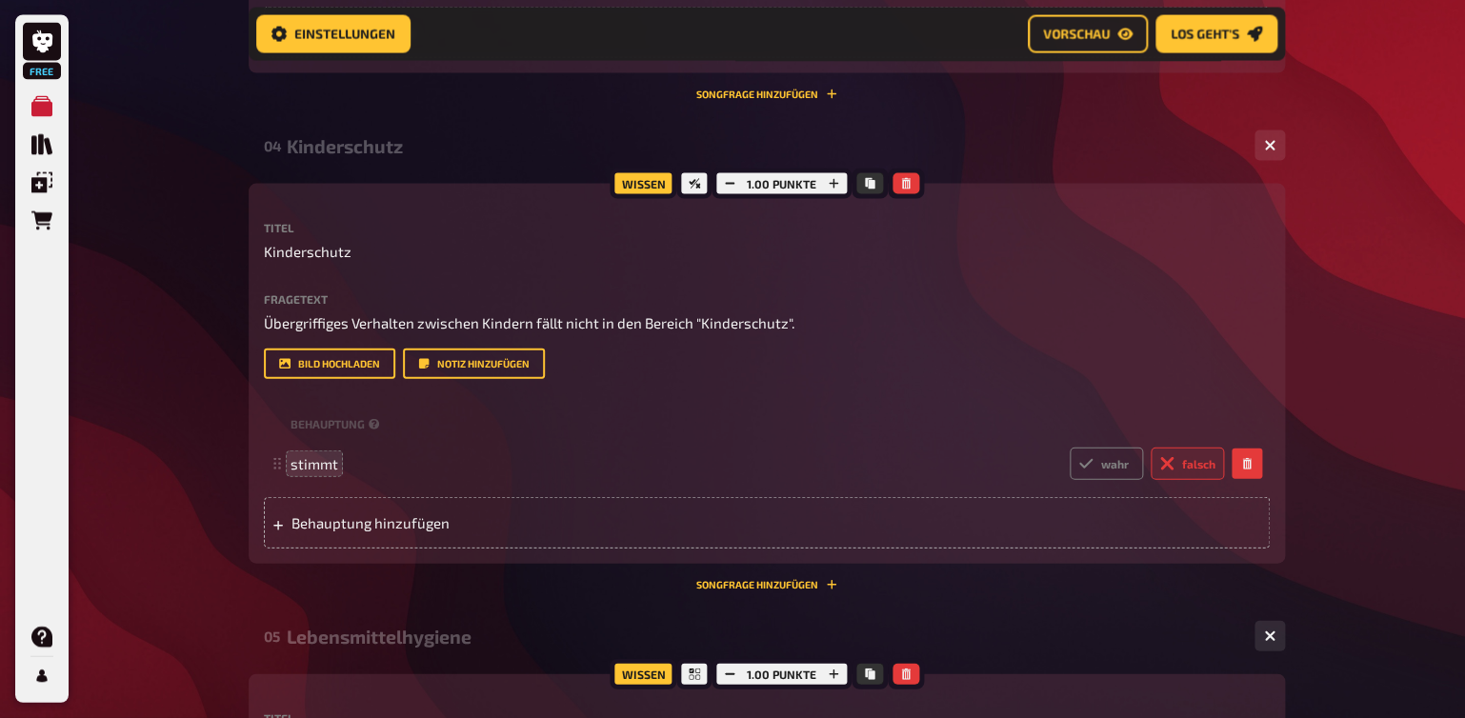
scroll to position [1502, 0]
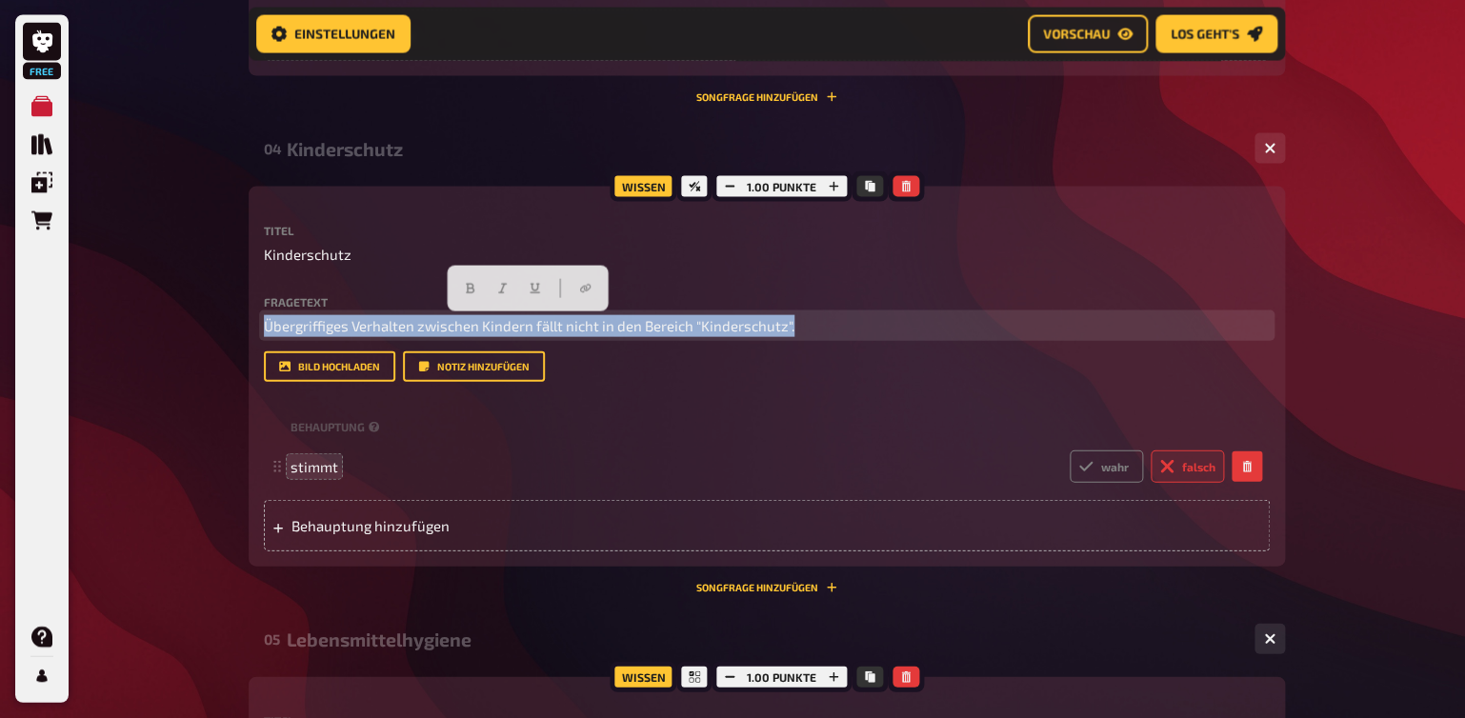
drag, startPoint x: 809, startPoint y: 324, endPoint x: 224, endPoint y: 328, distance: 585.0
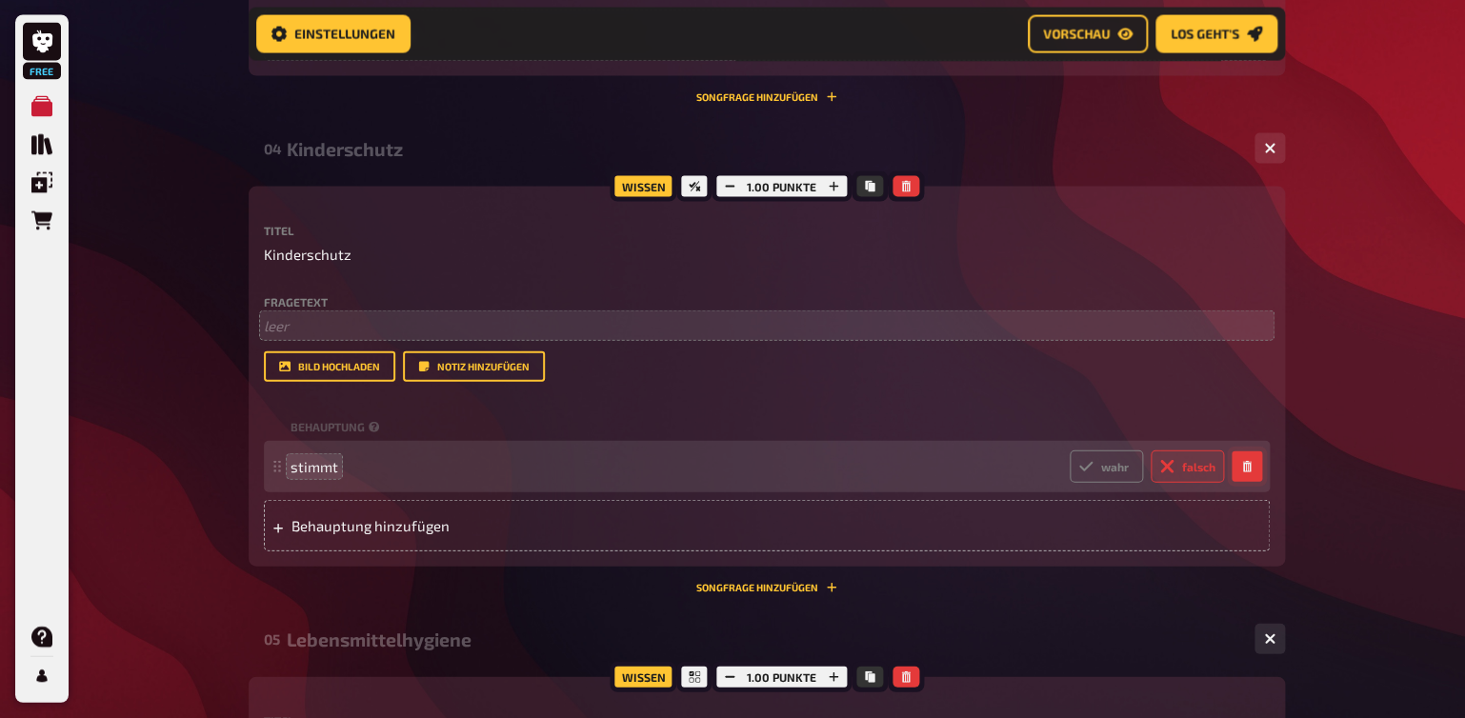
click at [1247, 473] on icon "button" at bounding box center [1246, 466] width 9 height 11
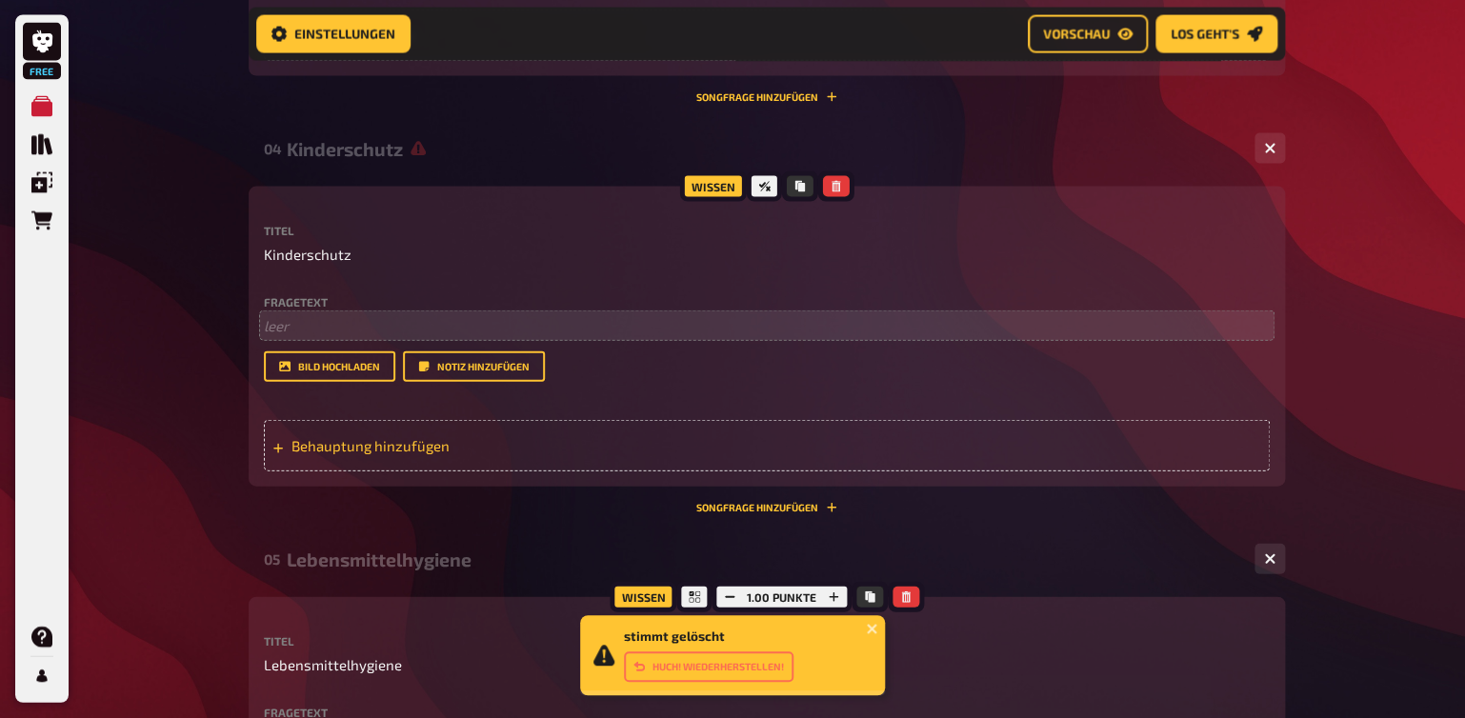
click at [342, 454] on span "Behauptung hinzufügen" at bounding box center [440, 445] width 296 height 17
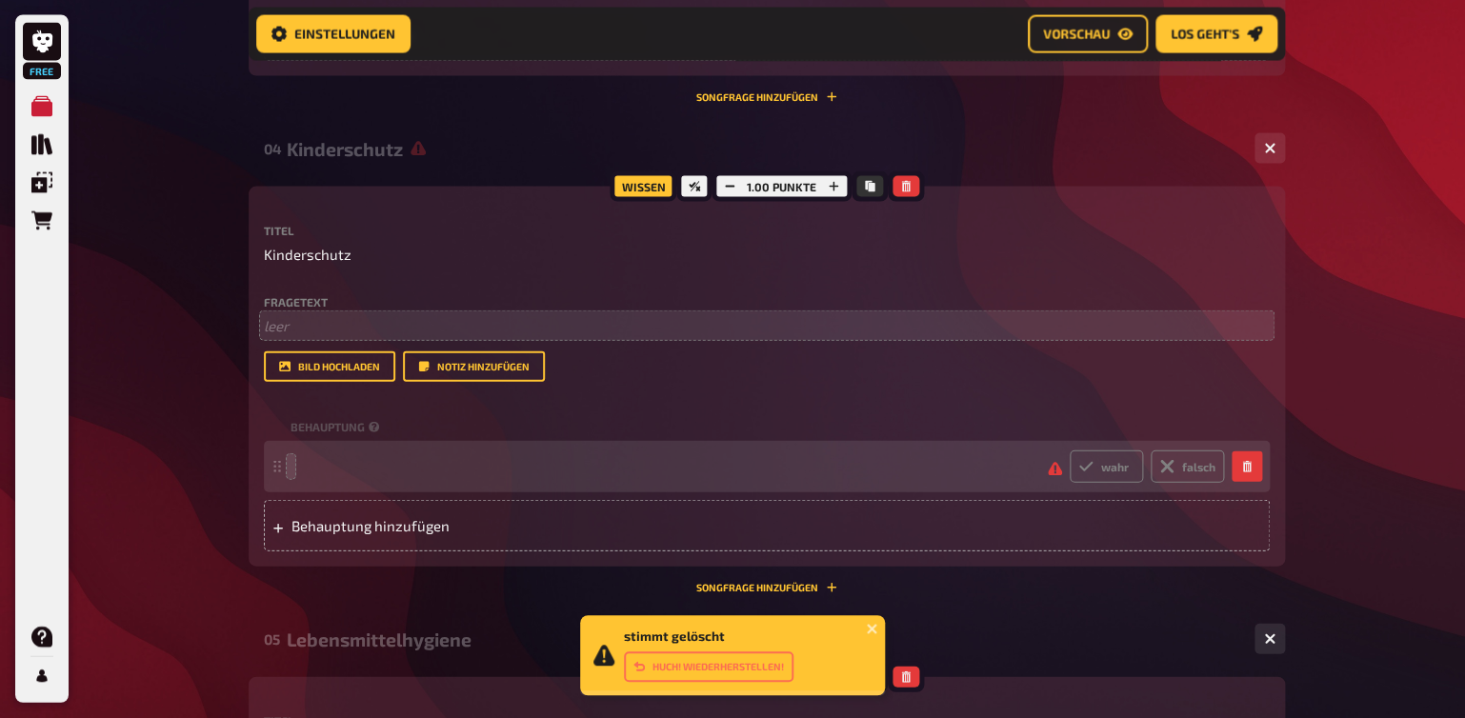
click at [292, 475] on span at bounding box center [662, 466] width 742 height 17
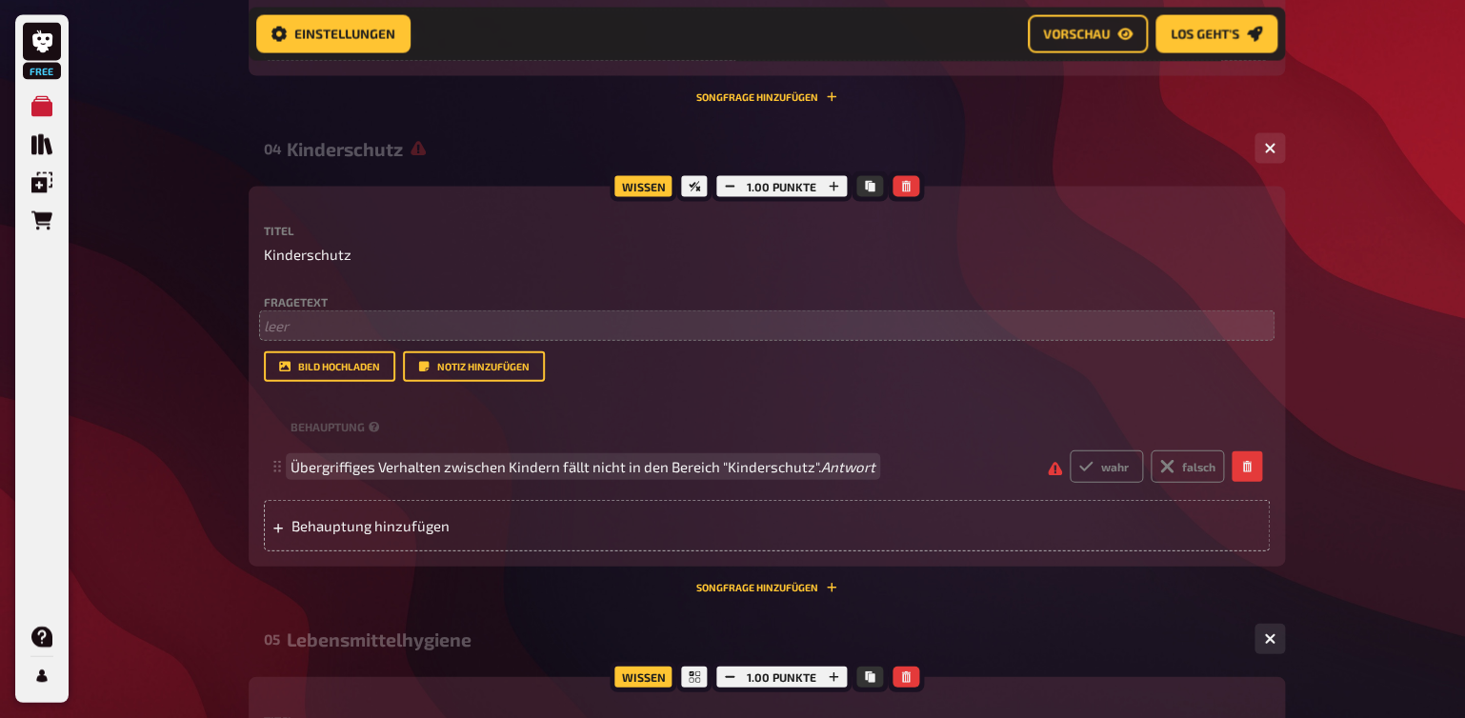
click at [867, 475] on icon "Antwort" at bounding box center [848, 466] width 54 height 17
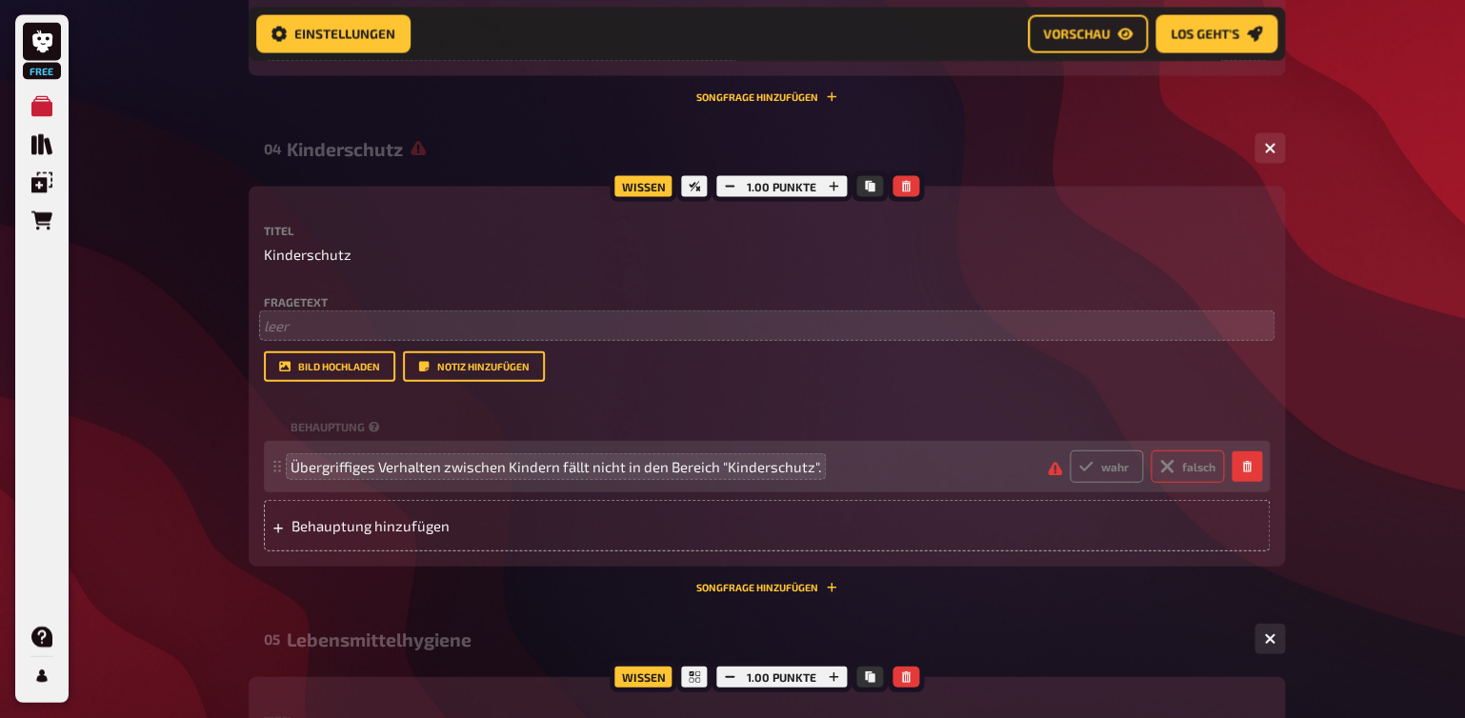
click at [1180, 483] on label "falsch" at bounding box center [1187, 467] width 73 height 32
click at [1070, 451] on input "falsch" at bounding box center [1069, 450] width 1 height 1
radio input "true"
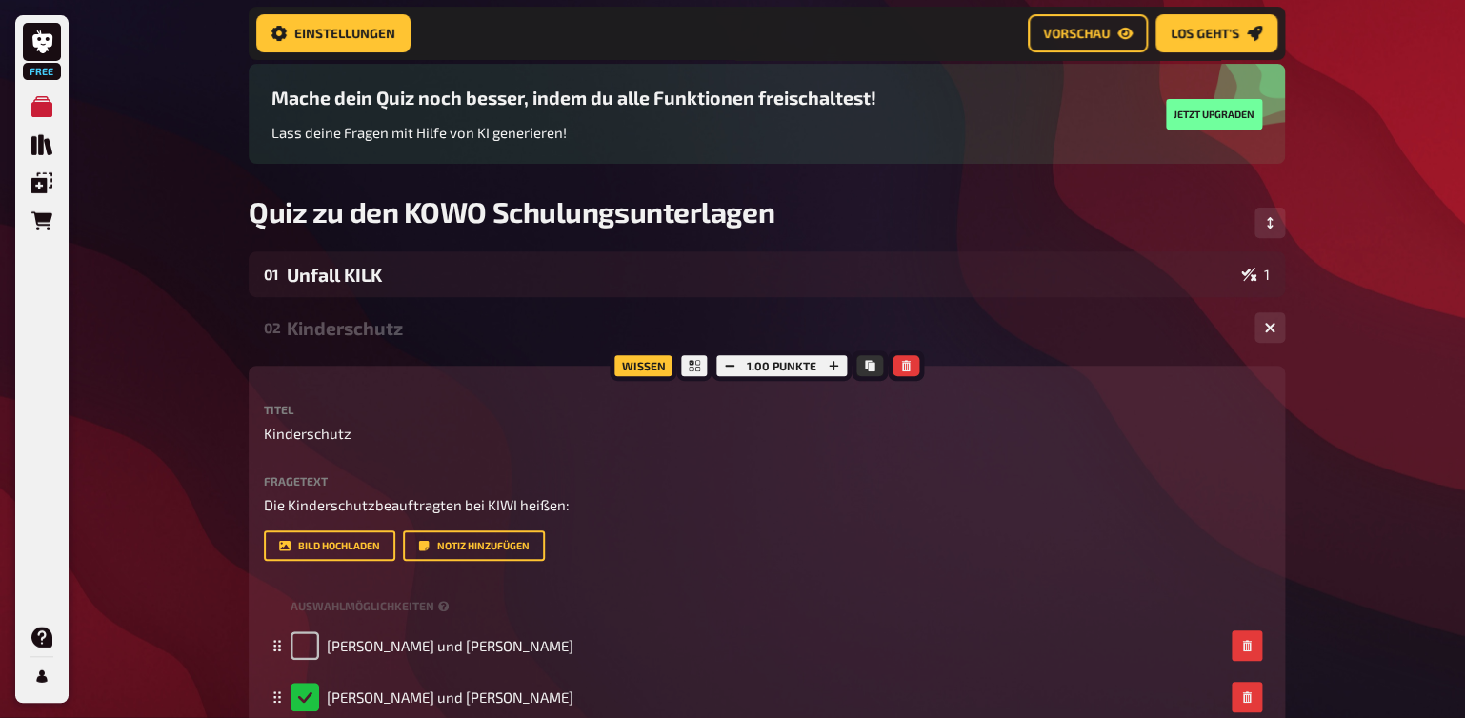
scroll to position [2, 0]
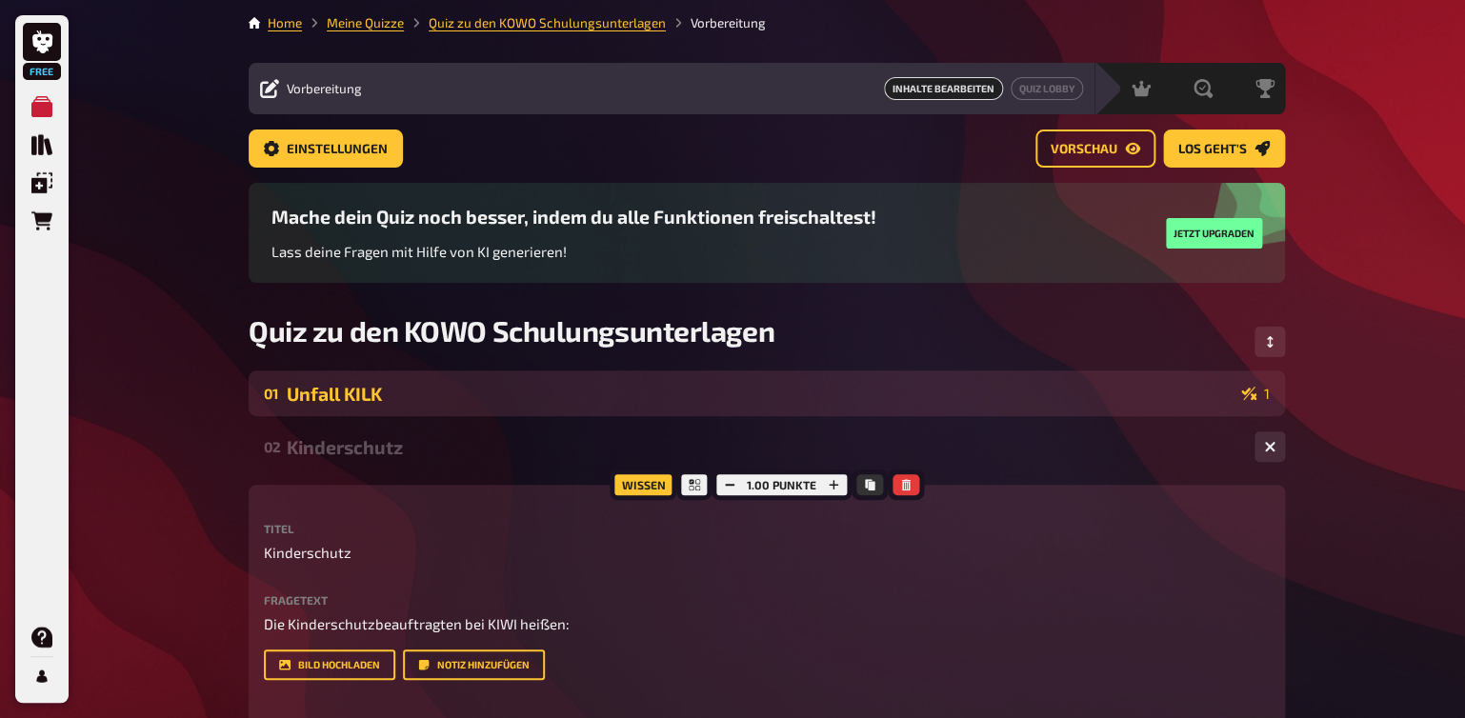
click at [414, 399] on div "Unfall KILK" at bounding box center [760, 394] width 947 height 22
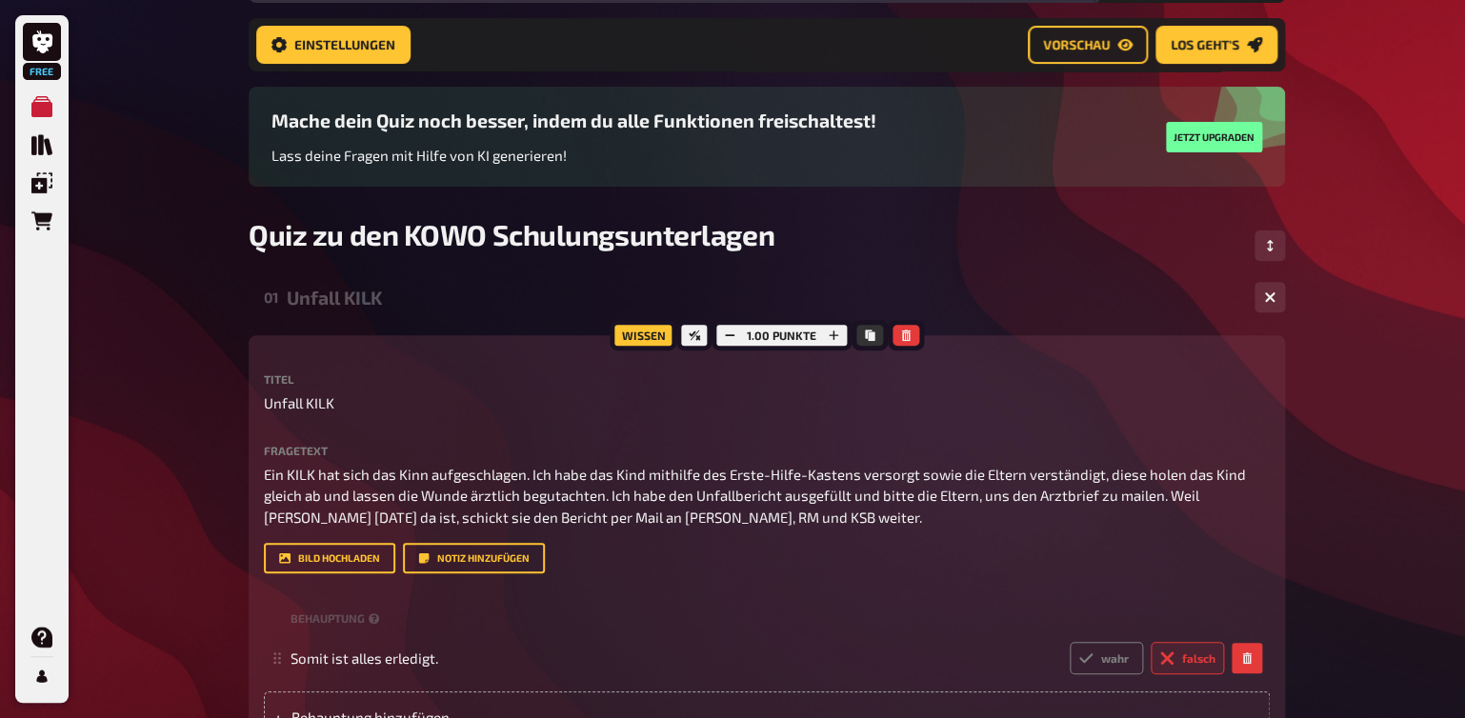
scroll to position [0, 0]
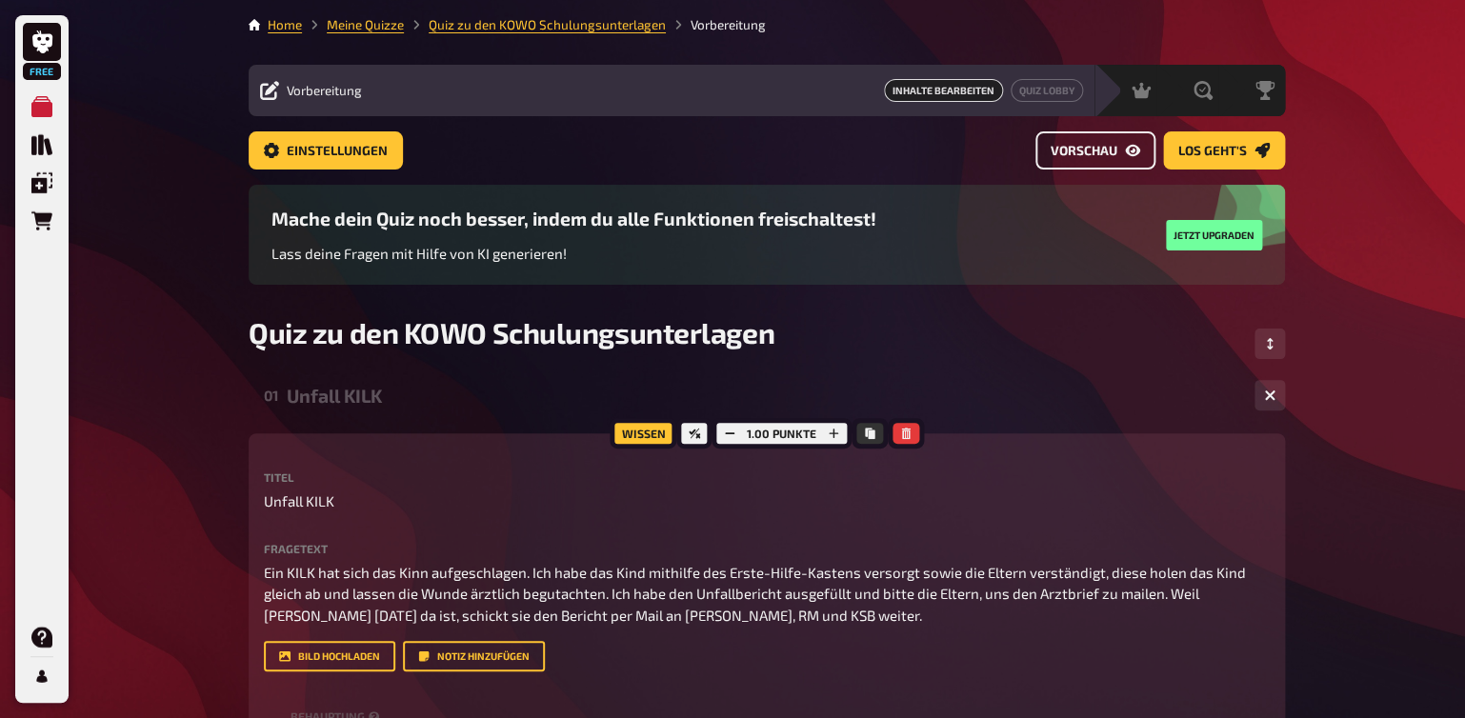
click at [1103, 152] on span "Vorschau" at bounding box center [1084, 151] width 67 height 13
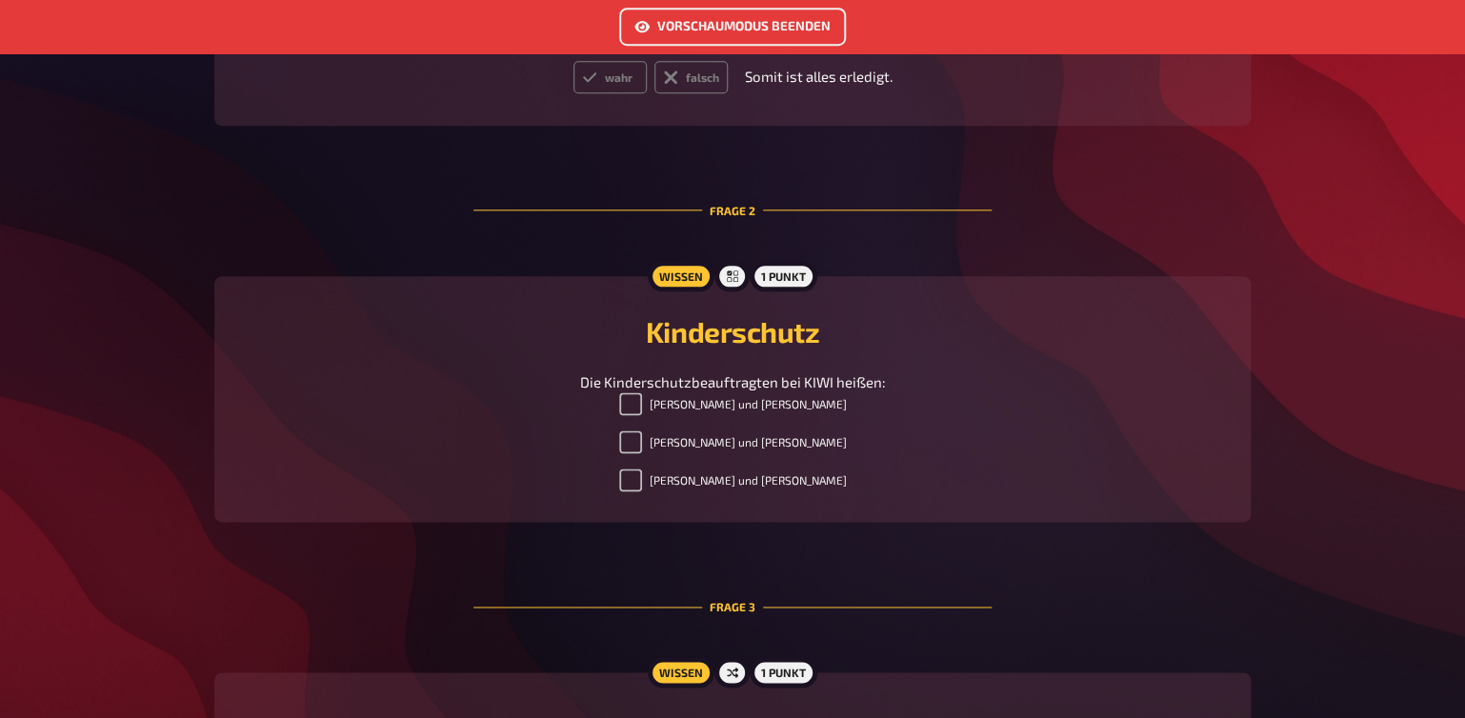
scroll to position [776, 0]
click at [638, 17] on button "Vorschaumodus beenden" at bounding box center [732, 27] width 227 height 38
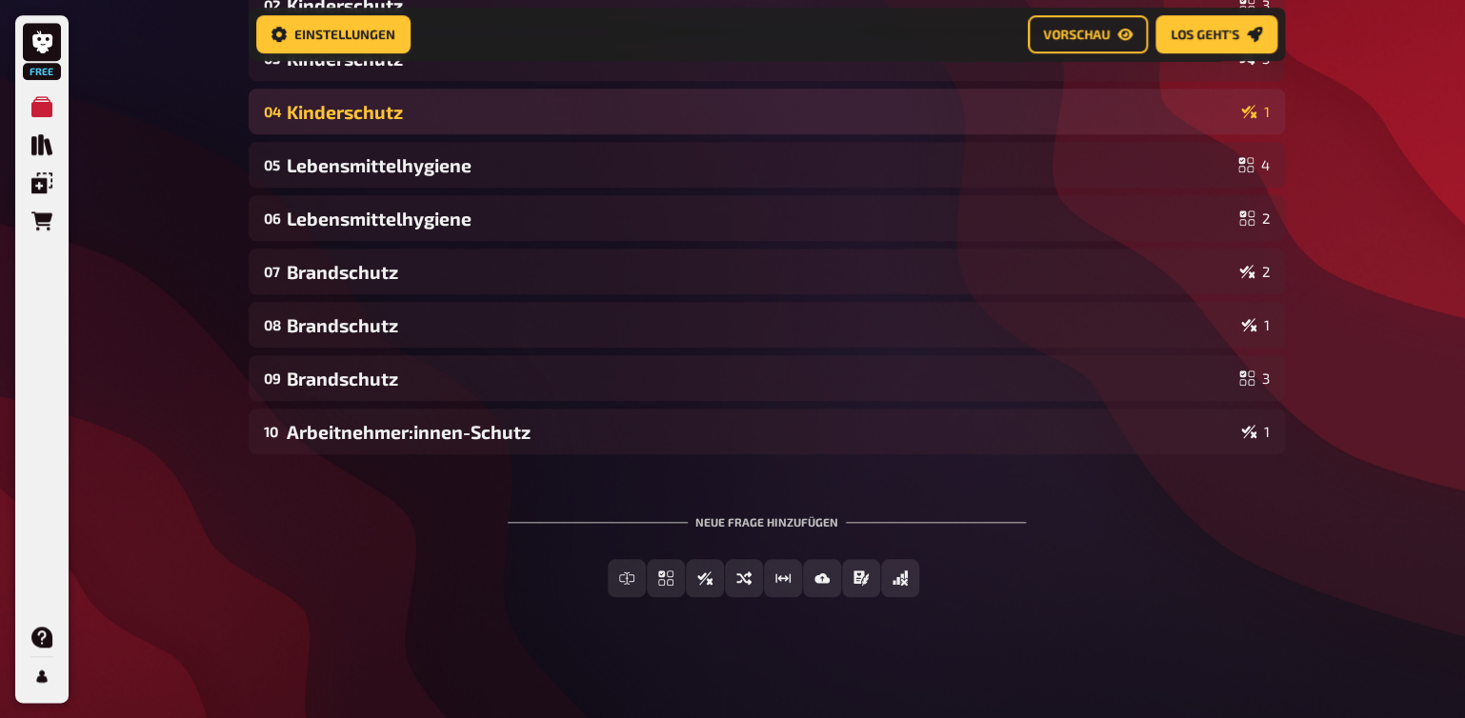
scroll to position [460, 0]
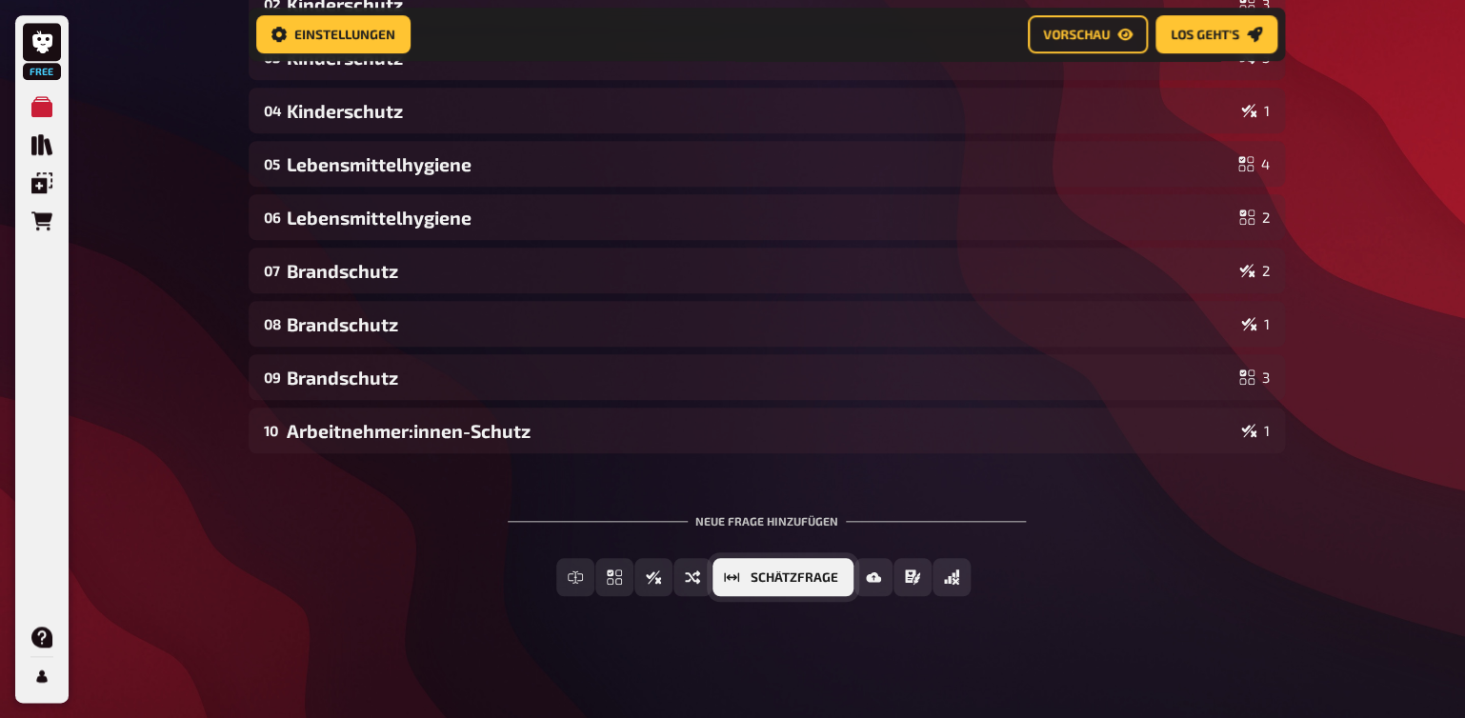
click at [808, 587] on button "Schätzfrage" at bounding box center [783, 577] width 141 height 38
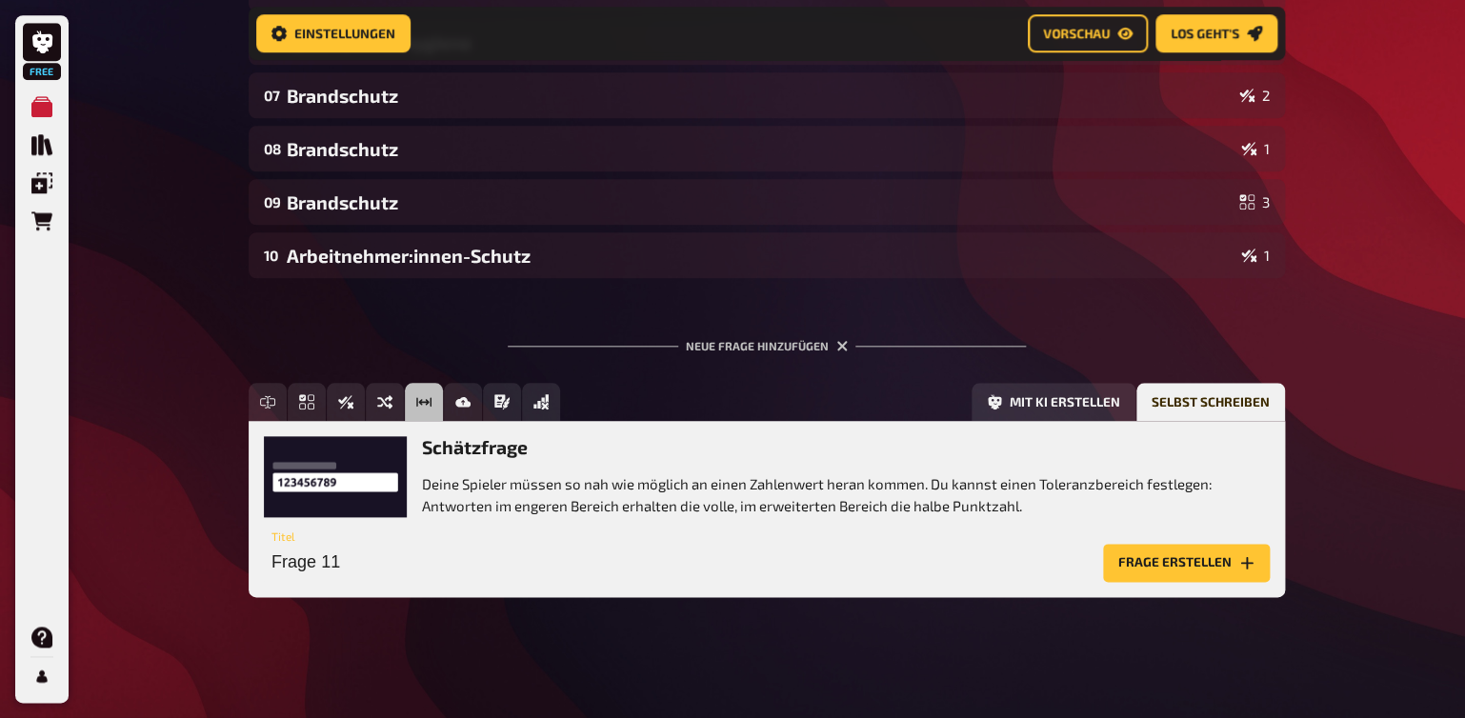
scroll to position [636, 0]
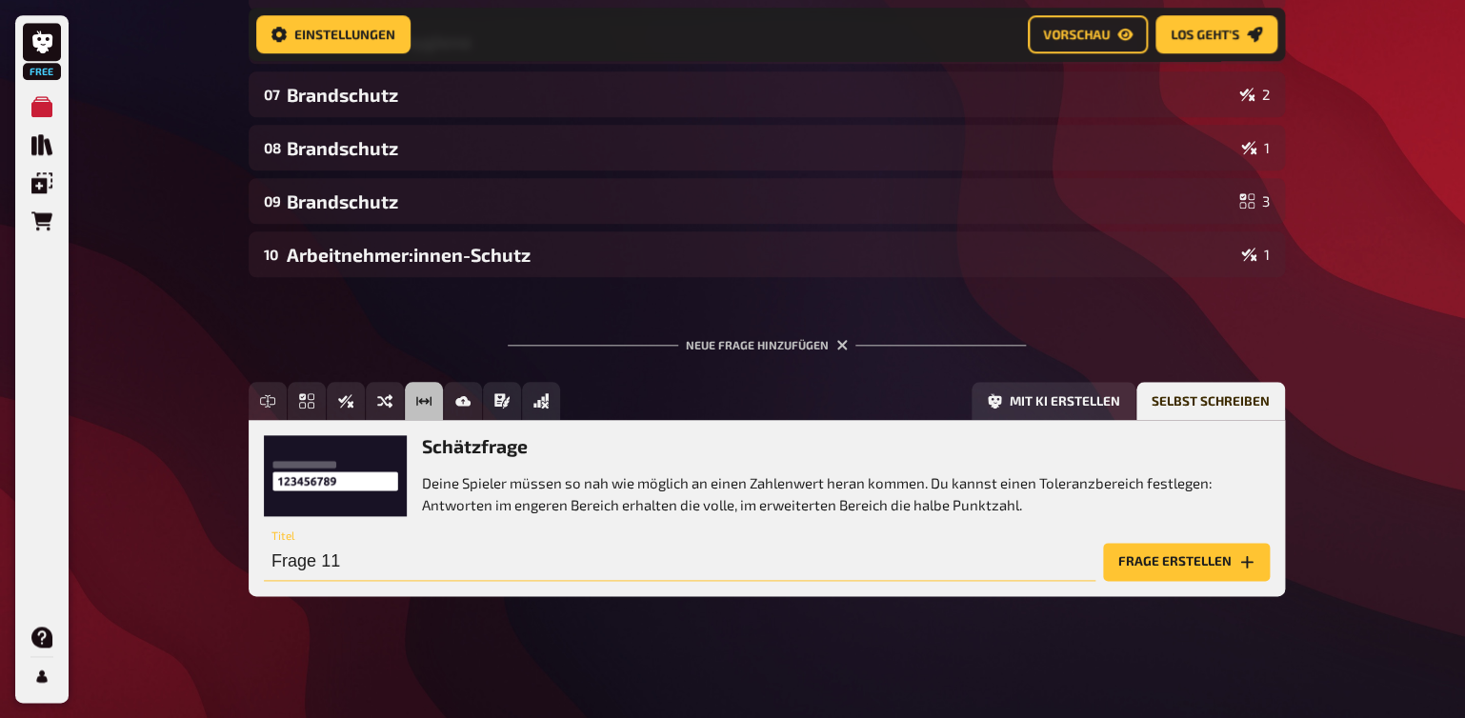
click at [315, 567] on input "Frage 11" at bounding box center [680, 562] width 832 height 38
type input "Arbeiternehmer:innen Schutz"
click at [1146, 565] on button "Frage erstellen" at bounding box center [1186, 562] width 167 height 38
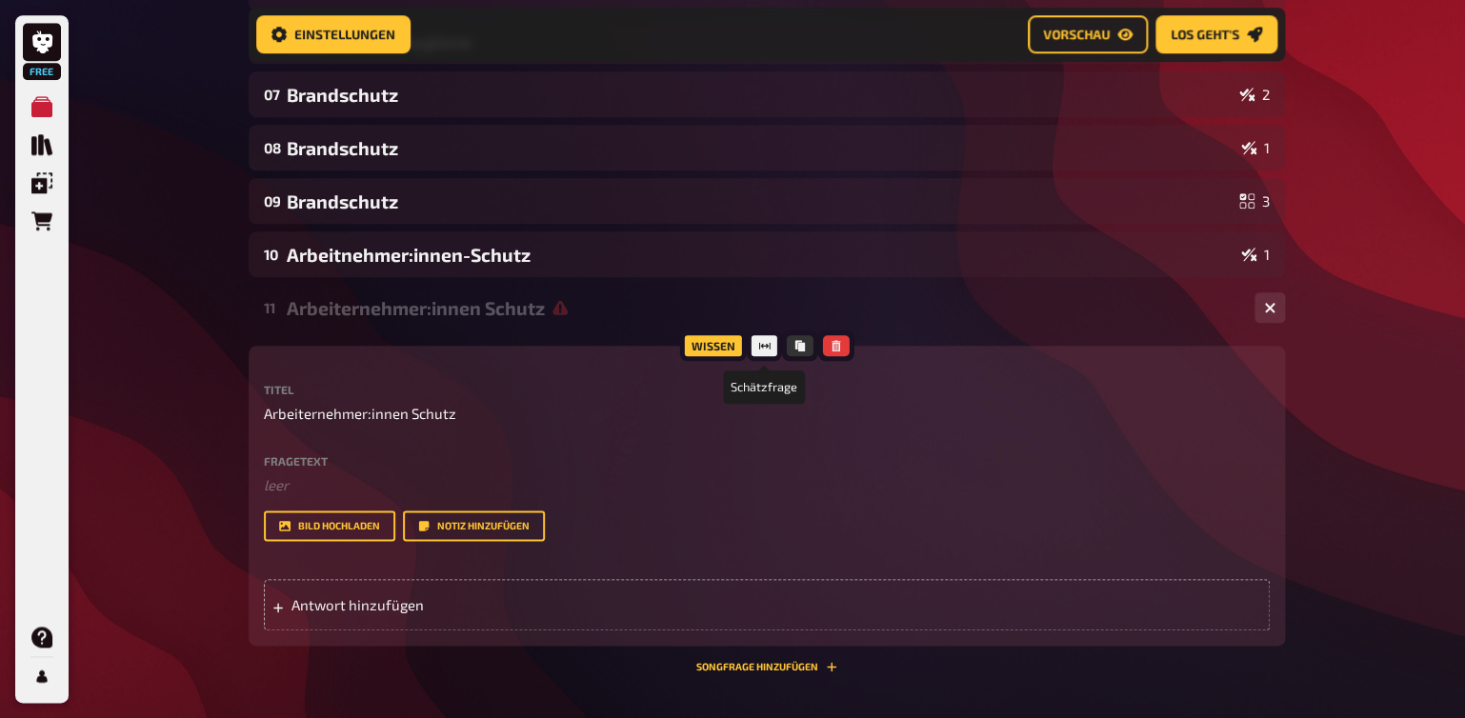
click at [759, 350] on icon at bounding box center [763, 346] width 11 height 7
click at [775, 346] on div at bounding box center [764, 346] width 34 height 30
click at [827, 346] on button "button" at bounding box center [835, 345] width 27 height 21
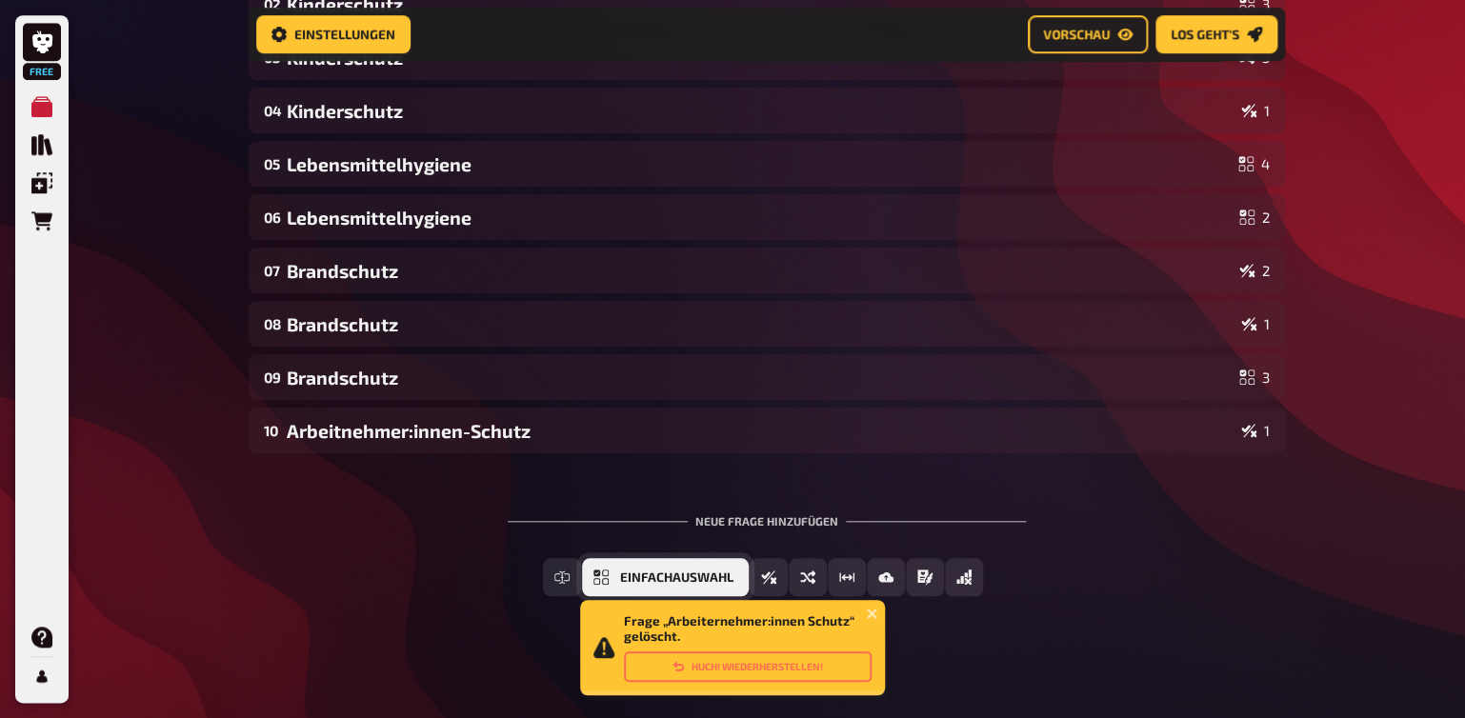
click at [717, 579] on span "Einfachauswahl" at bounding box center [676, 578] width 113 height 13
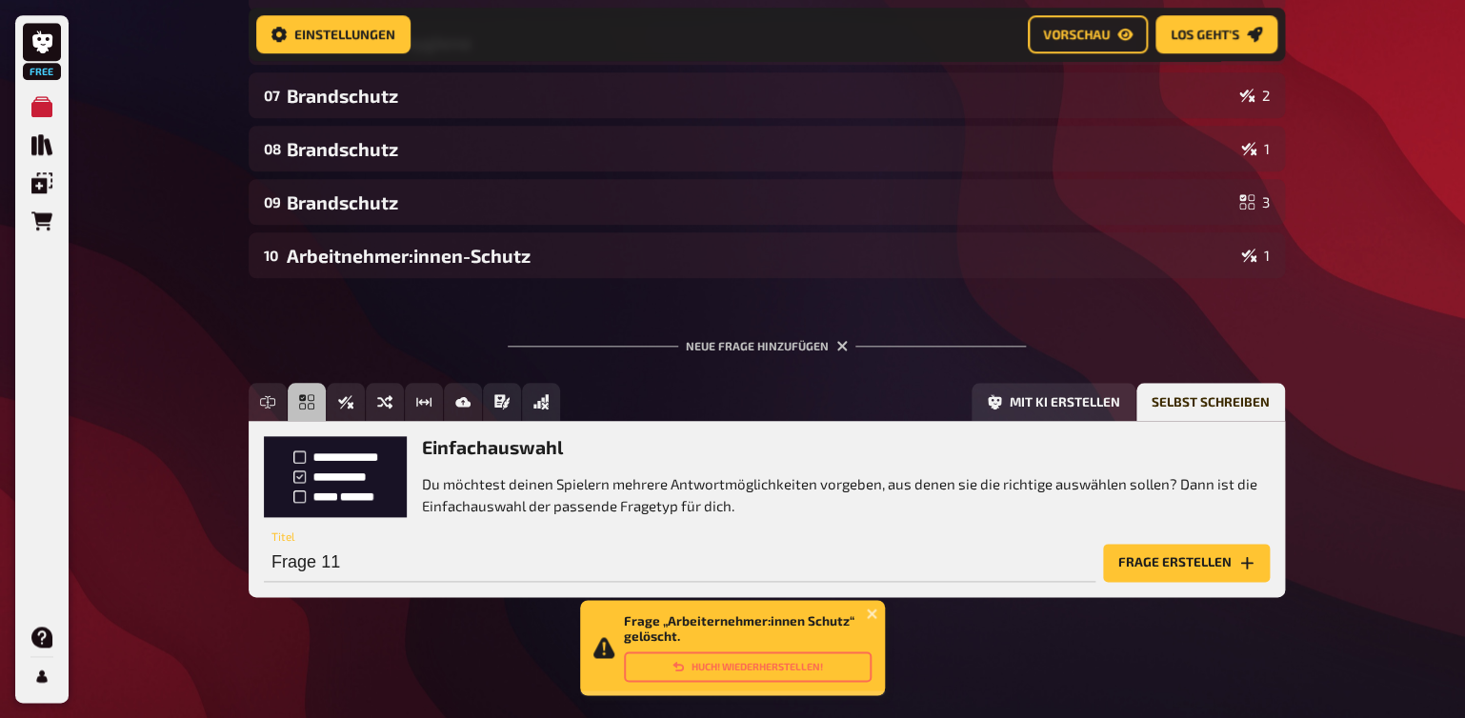
scroll to position [636, 0]
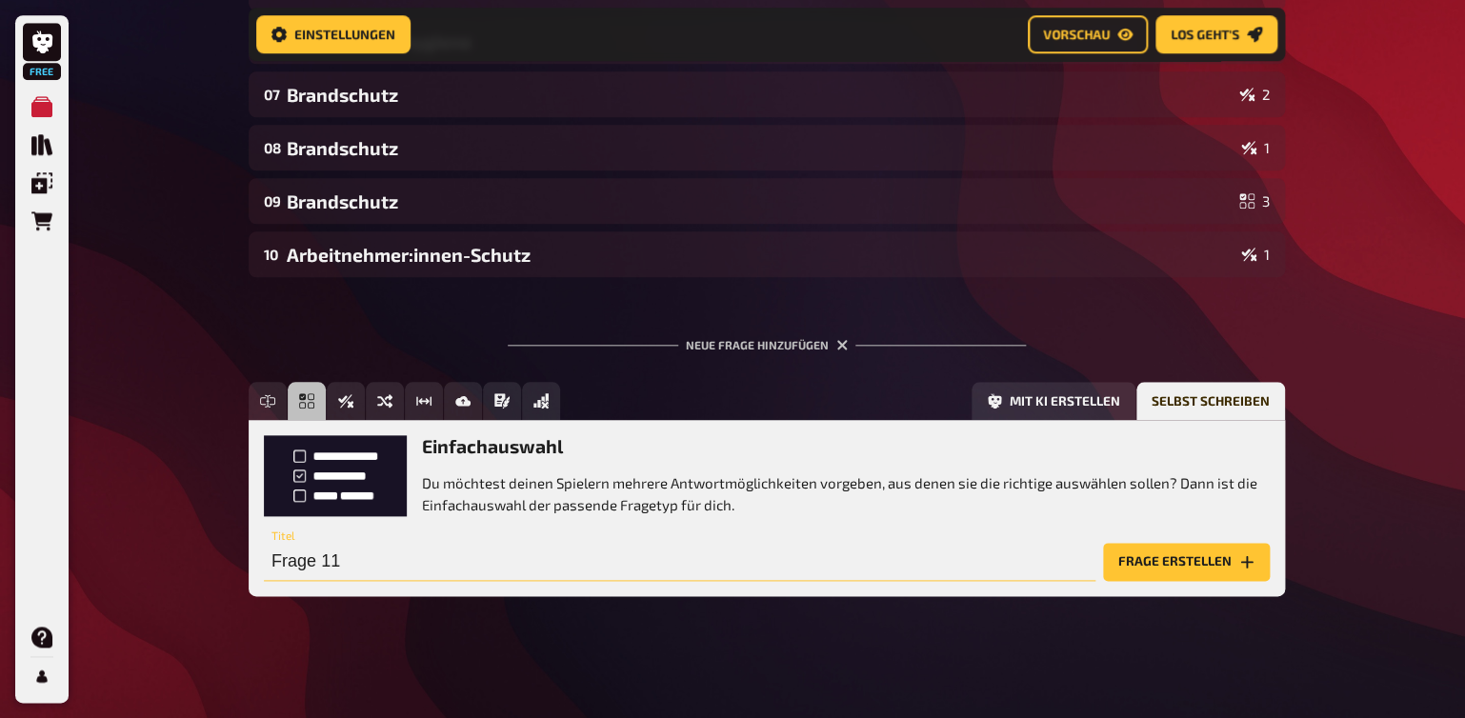
click at [312, 566] on input "Frage 11" at bounding box center [680, 562] width 832 height 38
type input "Arbeitnehmer:innen-Schutz"
click at [1198, 563] on button "Frage erstellen" at bounding box center [1186, 562] width 167 height 38
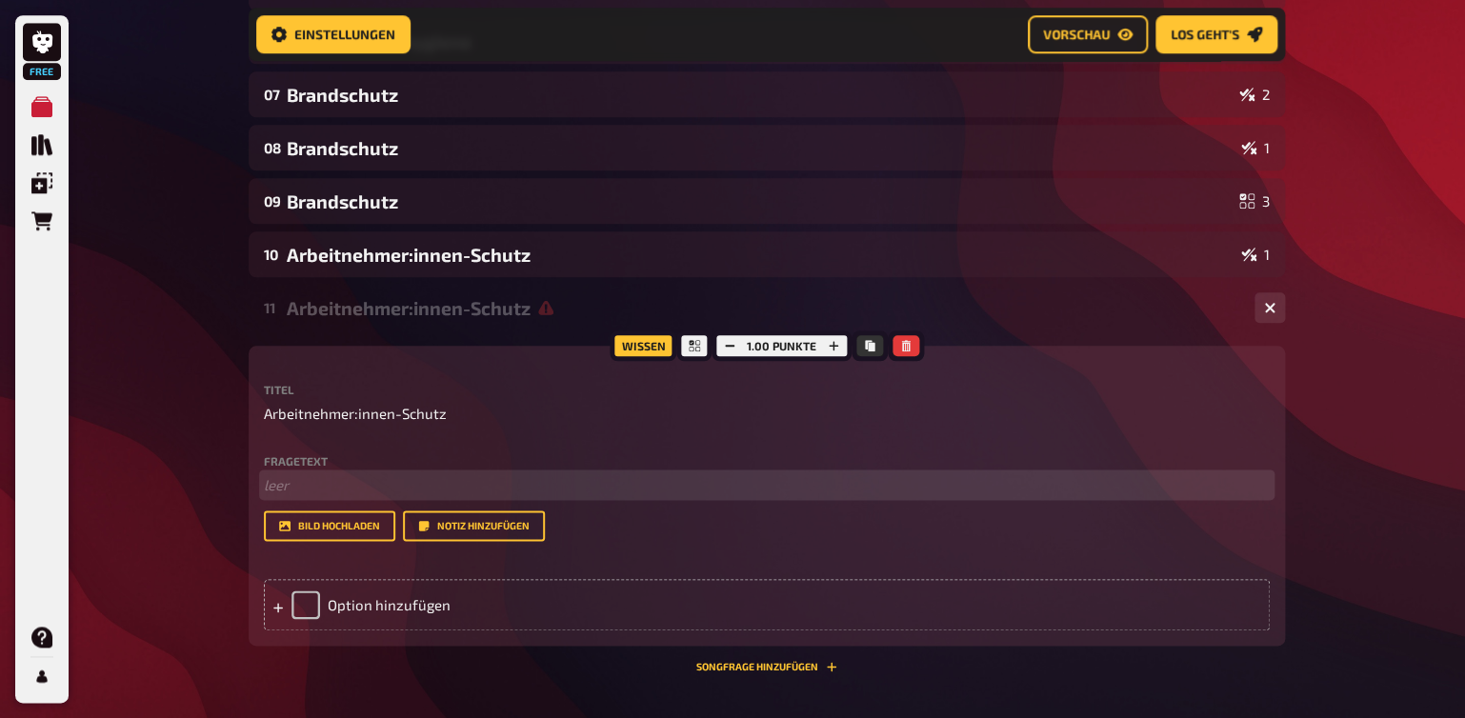
click at [282, 496] on p "﻿ leer" at bounding box center [767, 485] width 1006 height 22
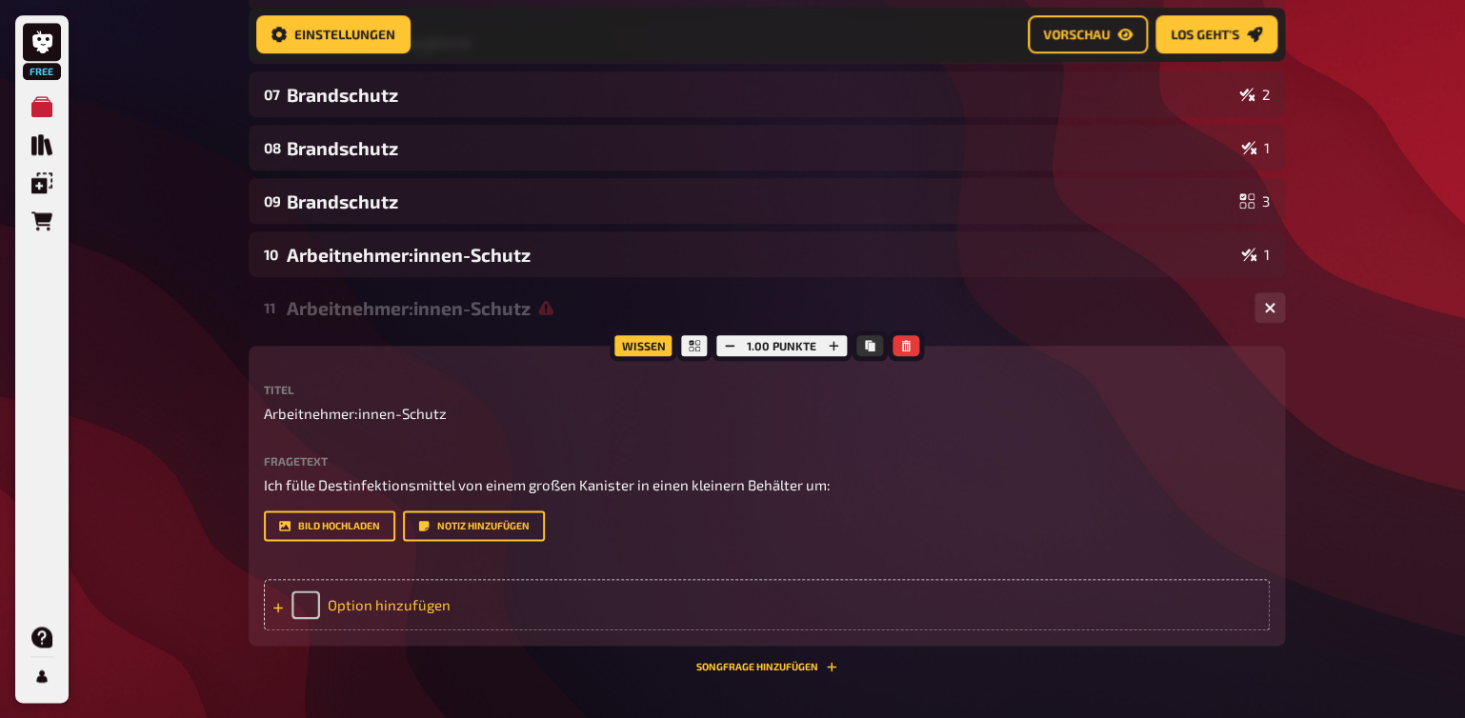
click at [334, 604] on div "Option hinzufügen" at bounding box center [767, 604] width 1006 height 51
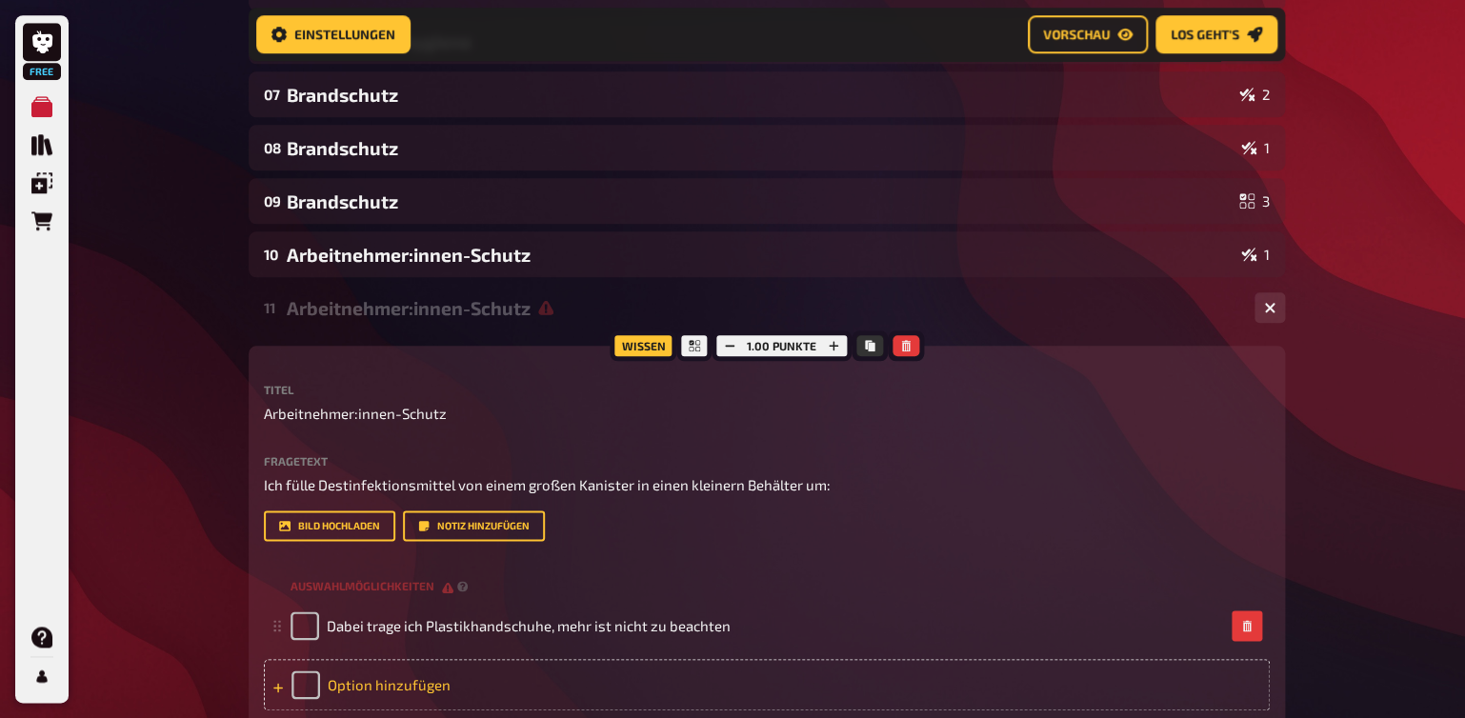
click at [403, 682] on div "Option hinzufügen" at bounding box center [767, 684] width 1006 height 51
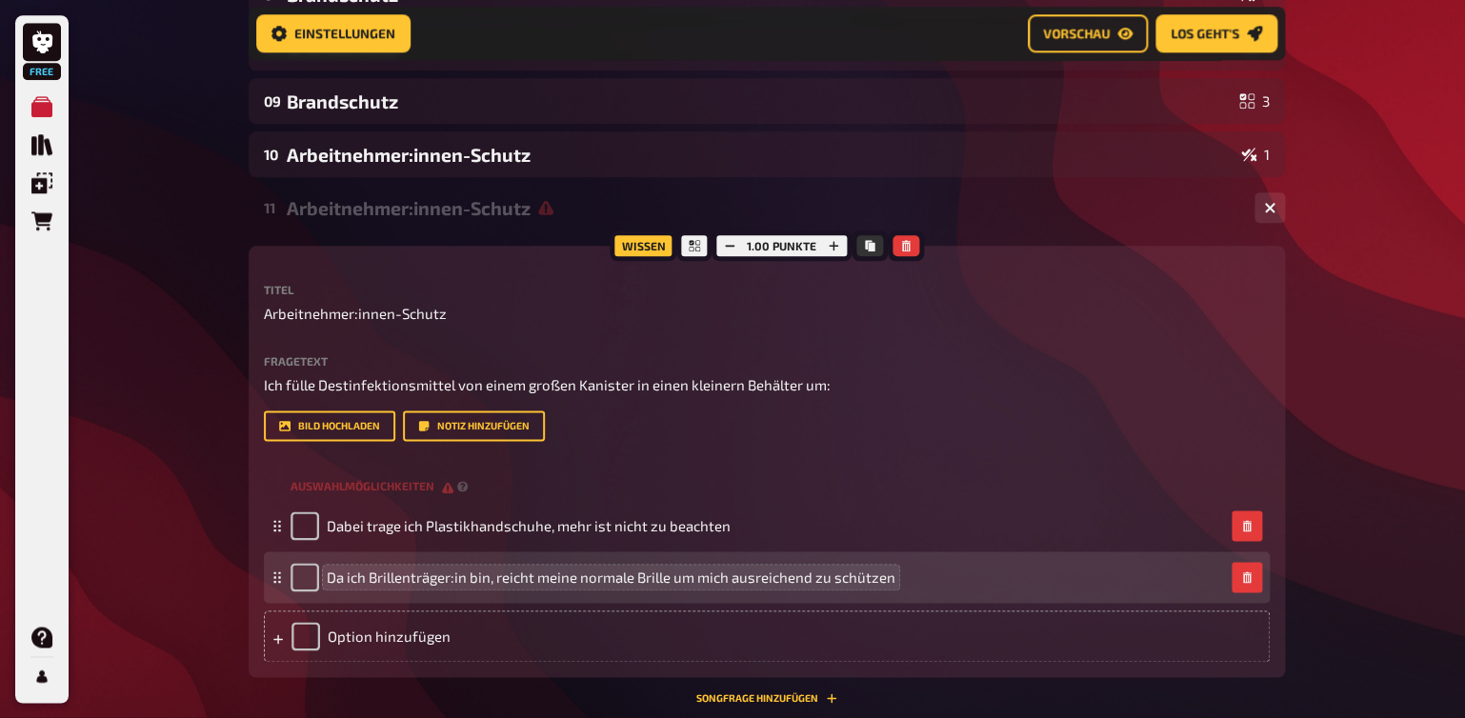
scroll to position [836, 0]
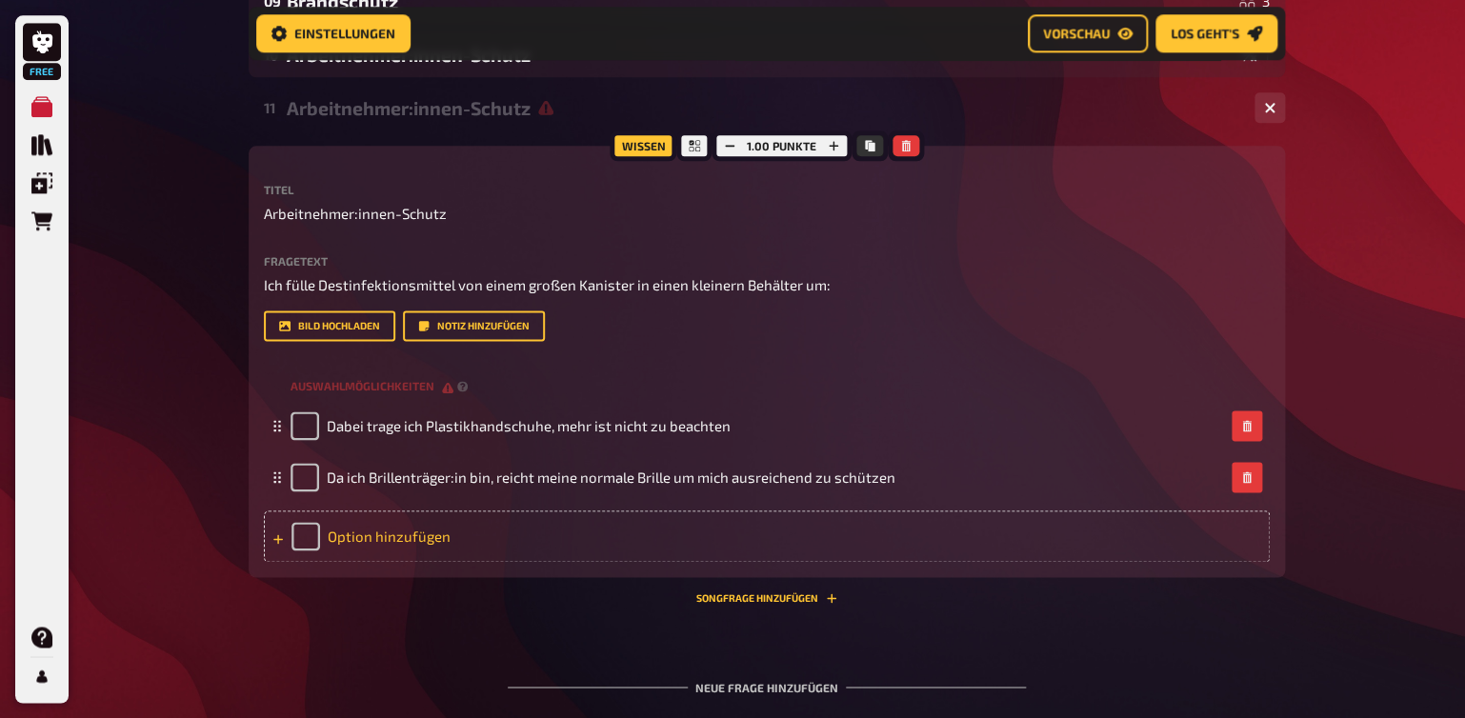
click at [357, 532] on div "Option hinzufügen" at bounding box center [767, 536] width 1006 height 51
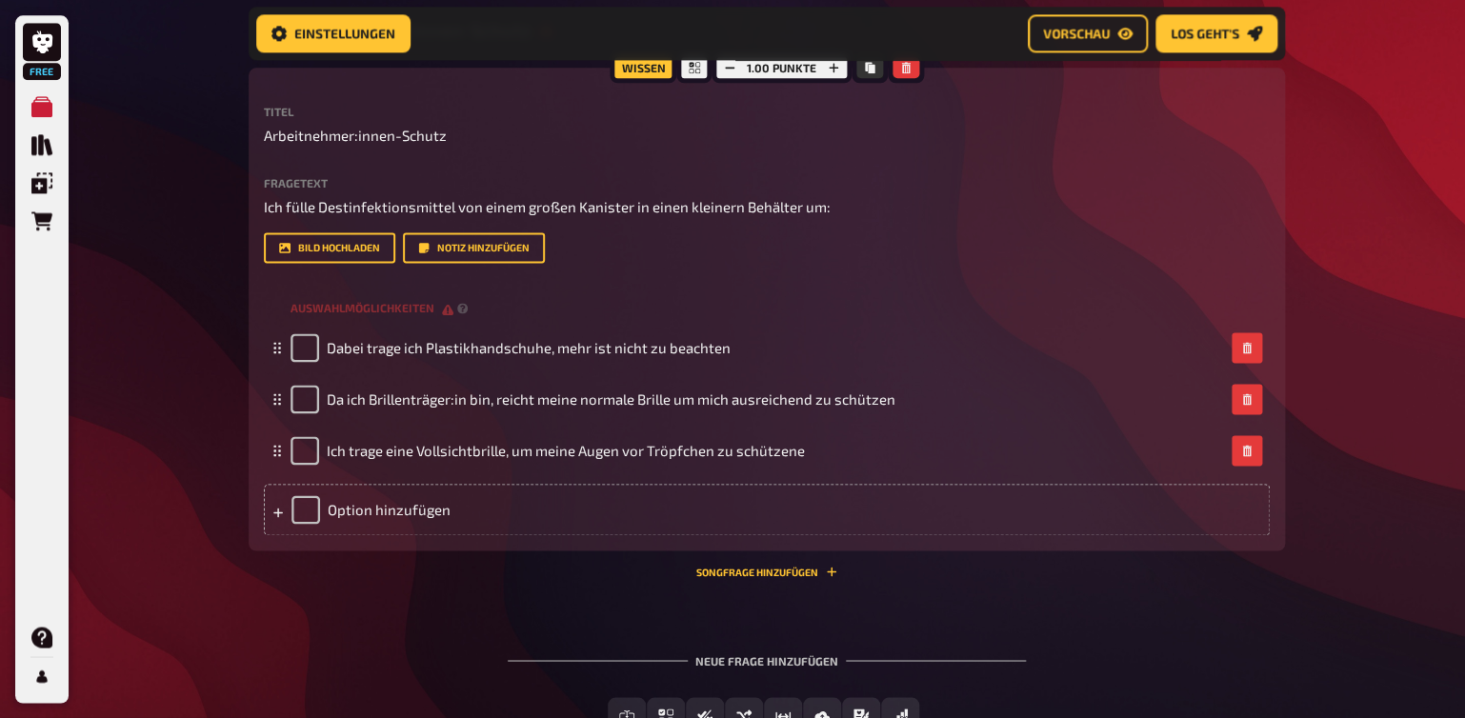
scroll to position [936, 0]
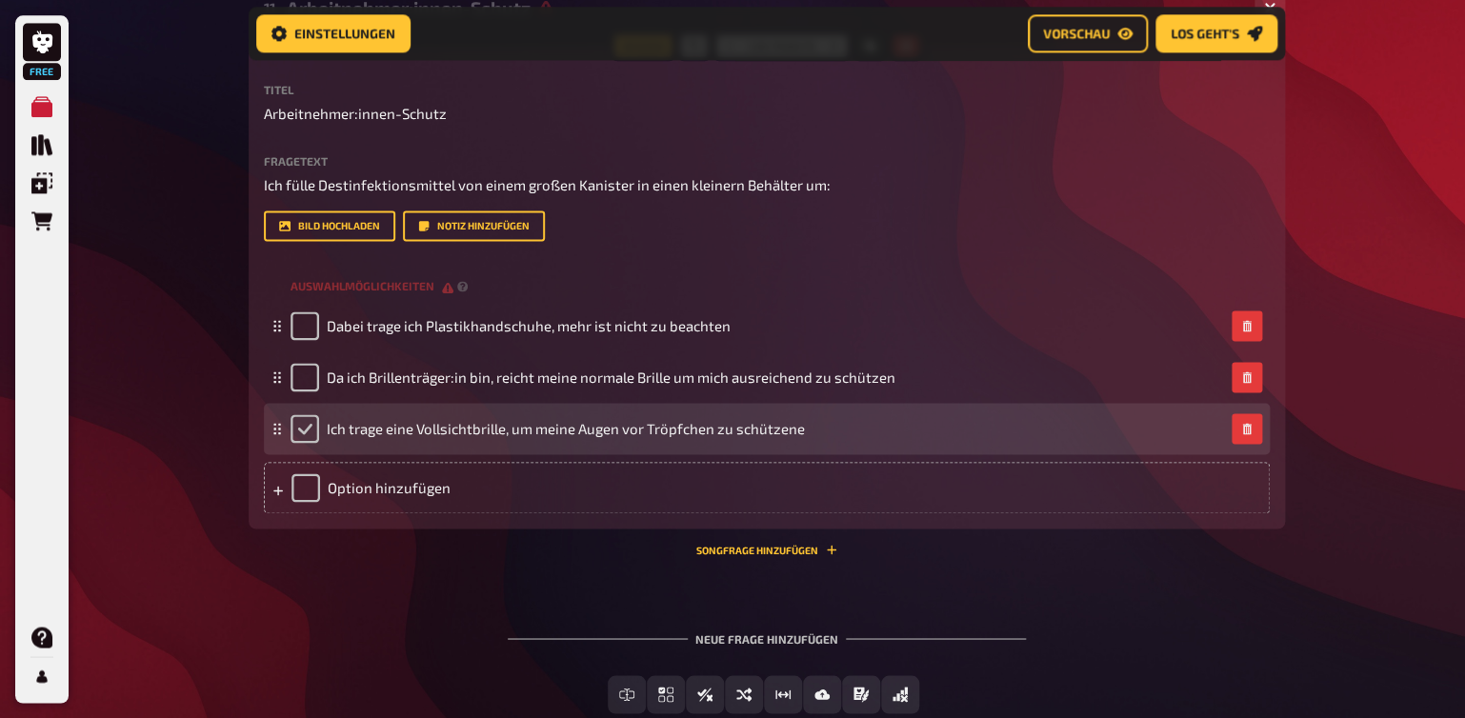
click at [311, 428] on input "checkbox" at bounding box center [305, 428] width 29 height 29
checkbox input "true"
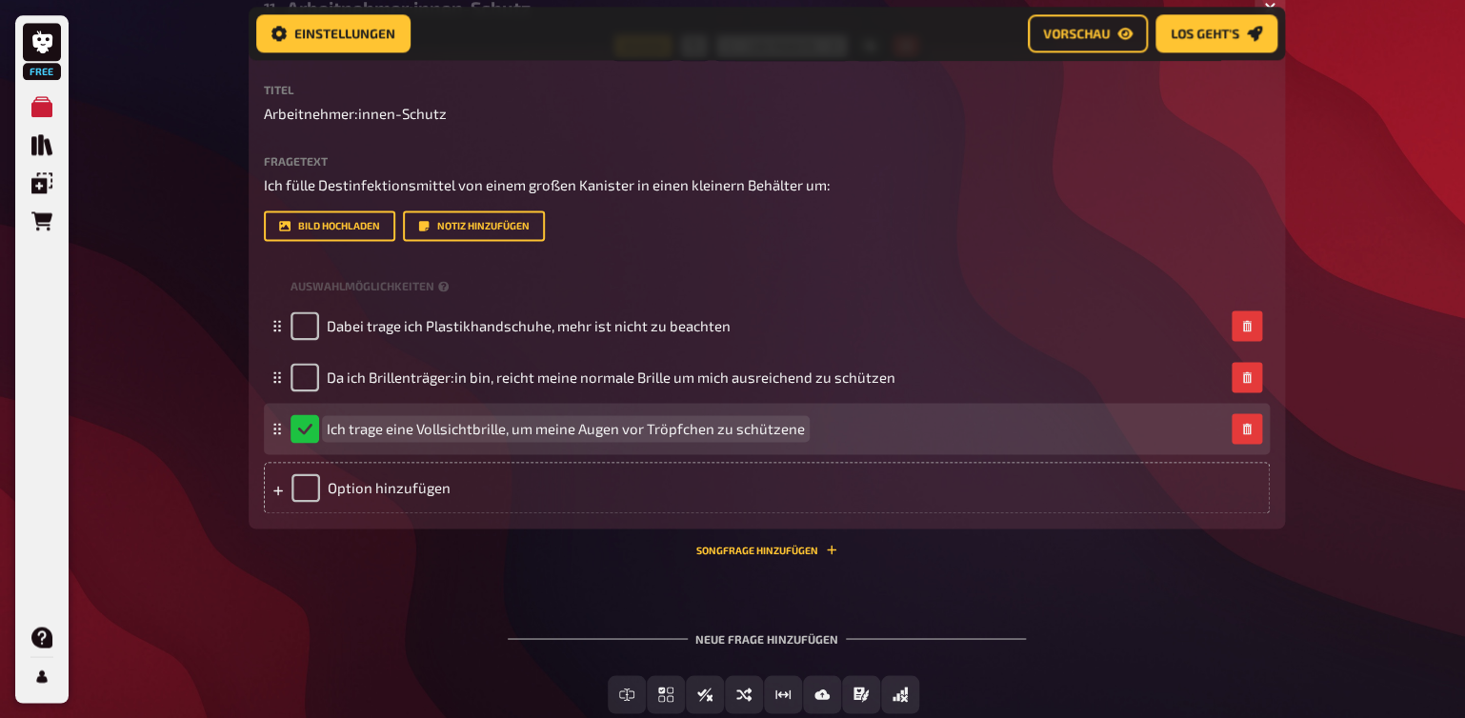
click at [800, 431] on span "Ich trage eine Vollsichtbrille, um meine Augen vor Tröpfchen zu schützene" at bounding box center [566, 428] width 478 height 17
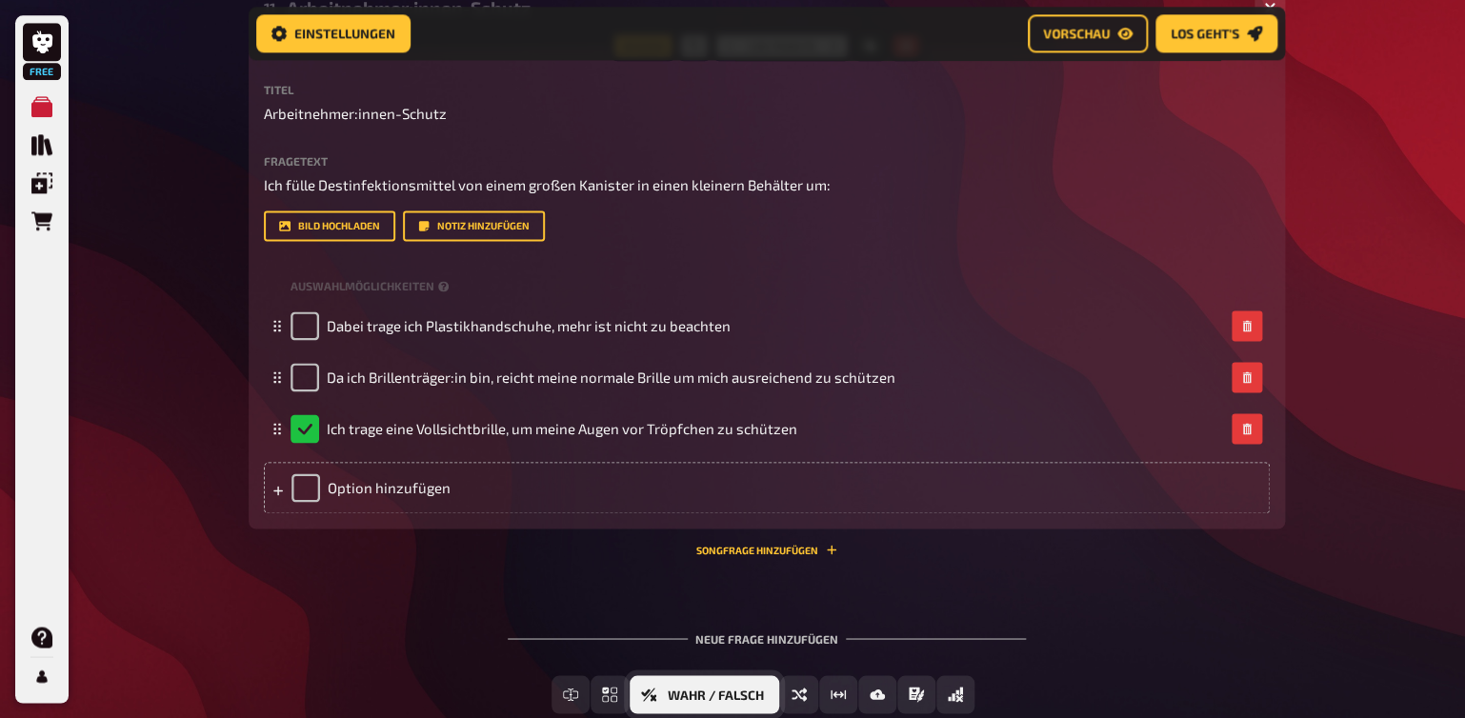
click at [702, 692] on span "Wahr / Falsch" at bounding box center [716, 695] width 96 height 13
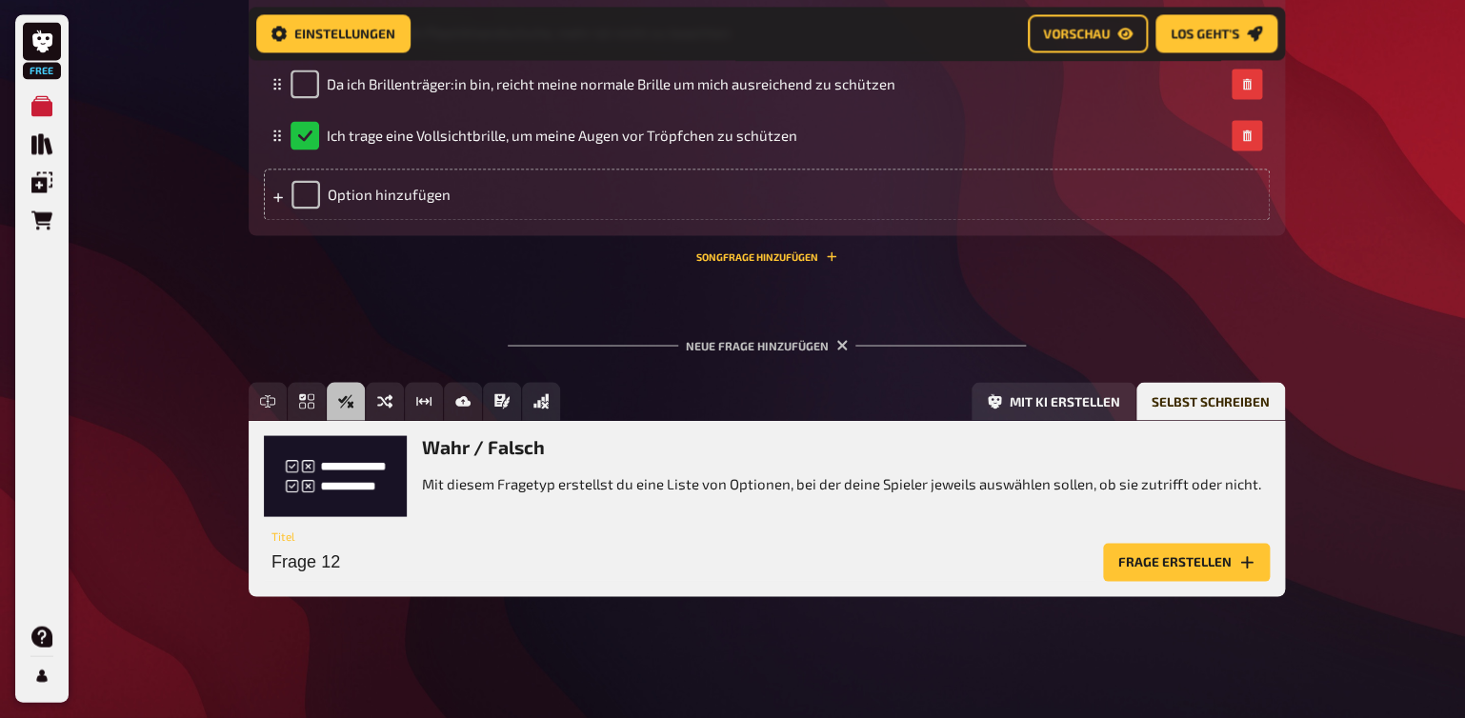
scroll to position [1229, 0]
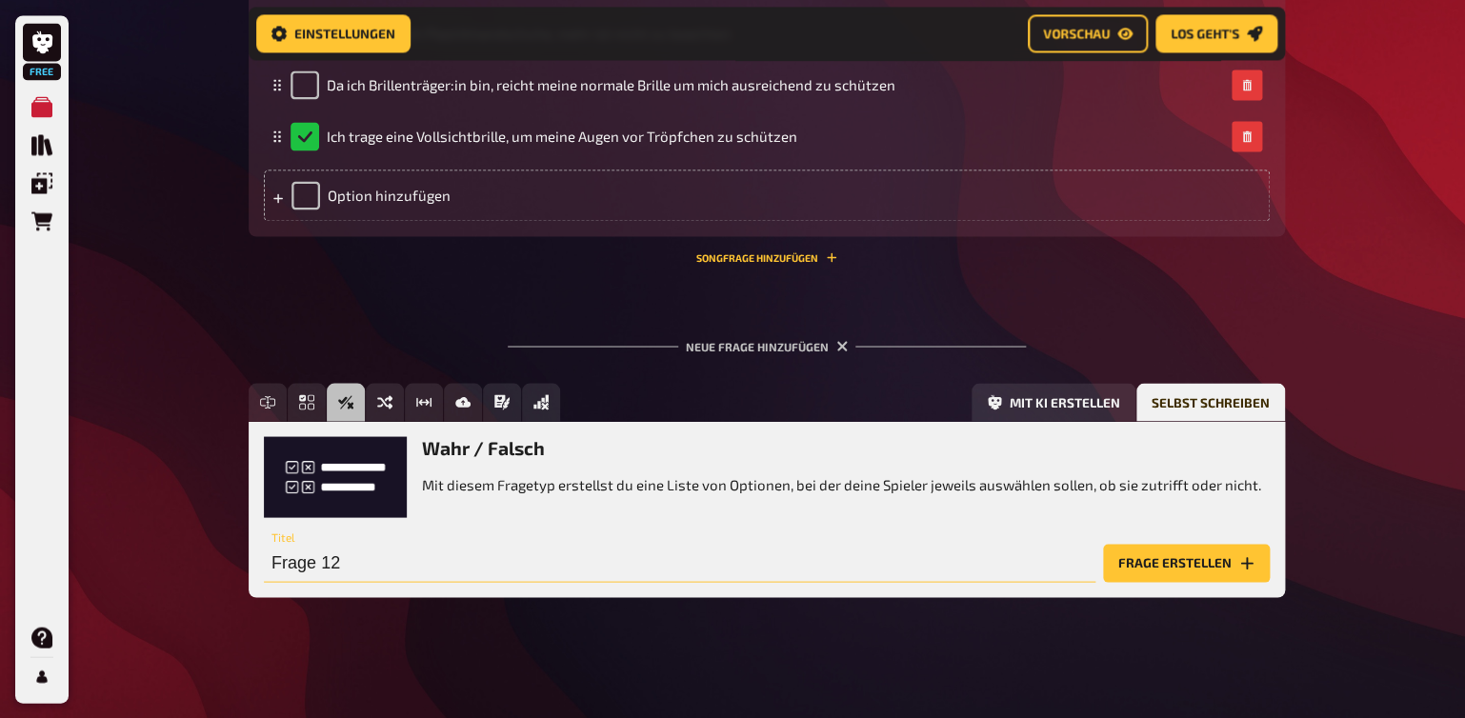
click at [328, 568] on input "Frage 12" at bounding box center [680, 563] width 832 height 38
type input "Arbeitnehmer:innen-Schutz"
click at [1149, 565] on button "Frage erstellen" at bounding box center [1186, 563] width 167 height 38
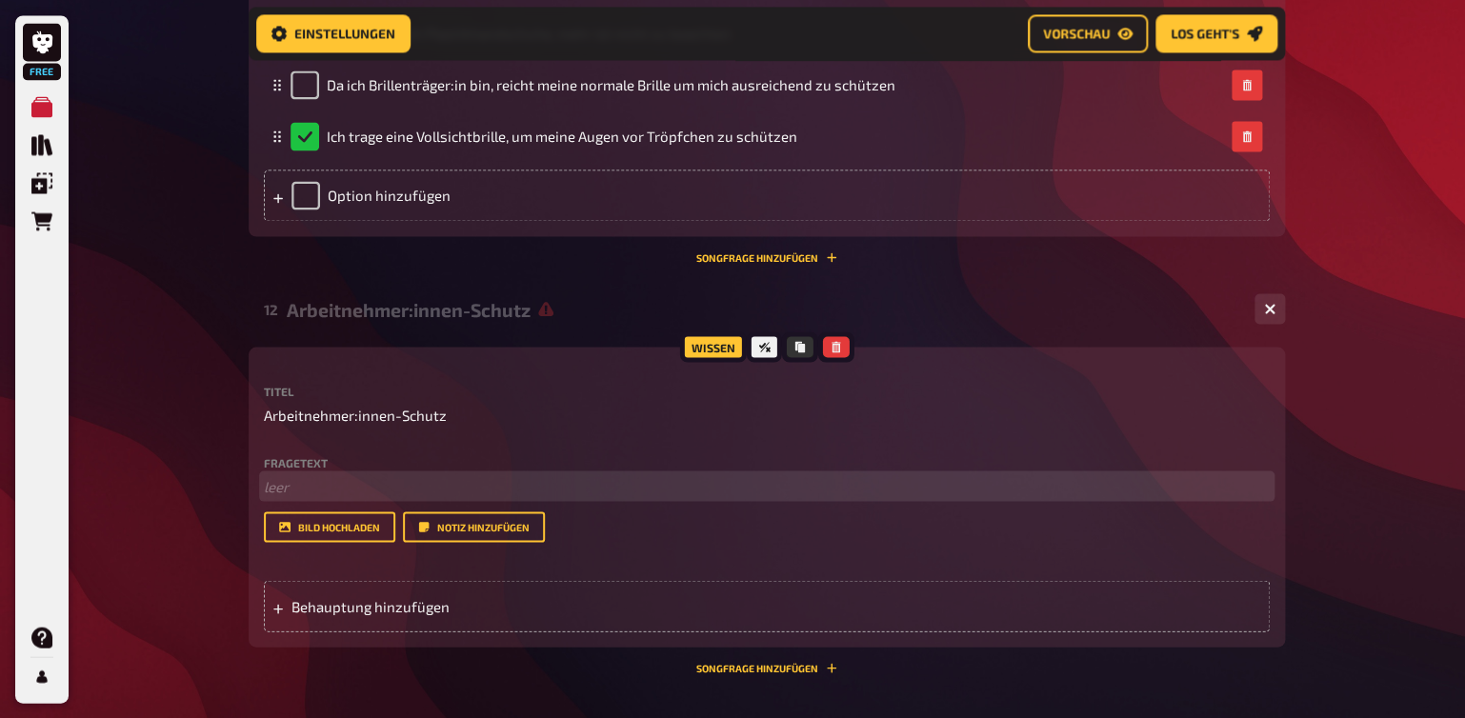
click at [280, 490] on p "﻿ leer" at bounding box center [767, 486] width 1006 height 22
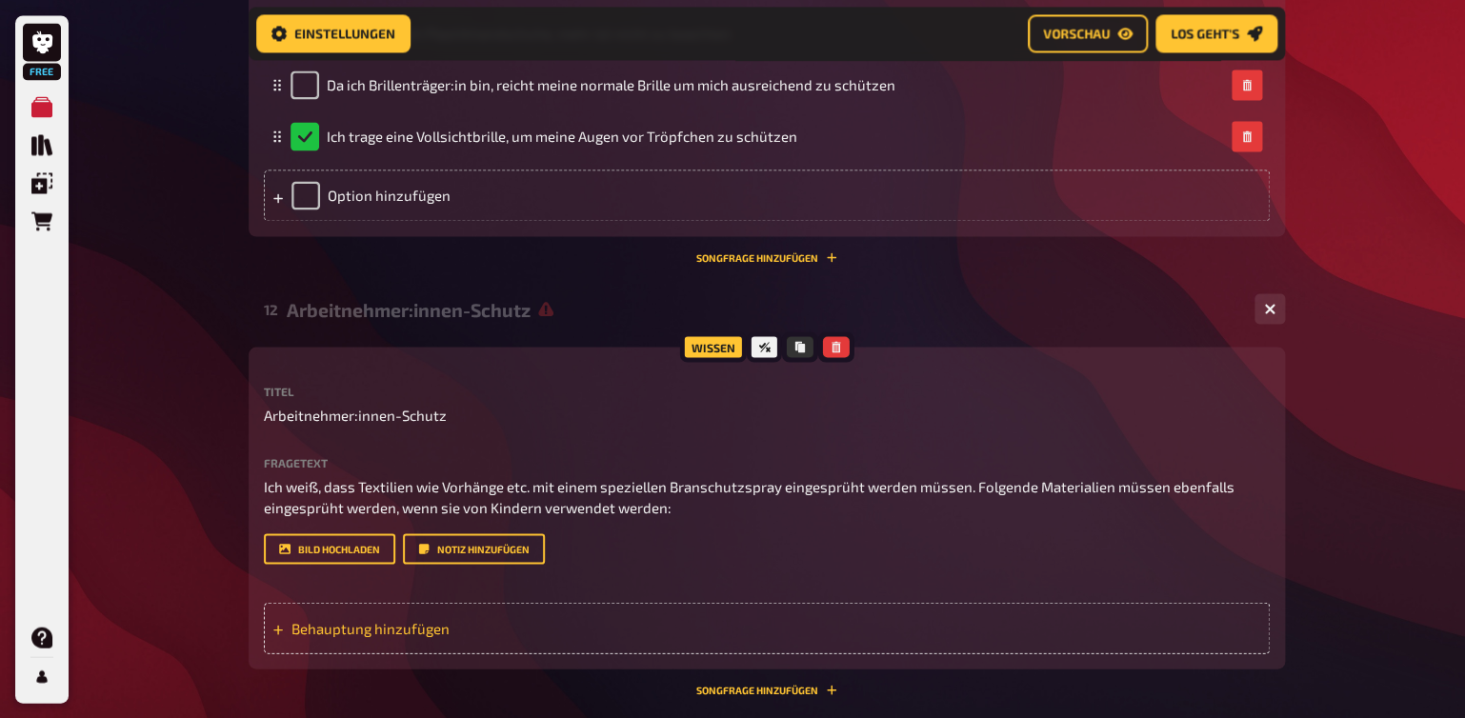
click at [375, 620] on span "Behauptung hinzufügen" at bounding box center [440, 627] width 296 height 17
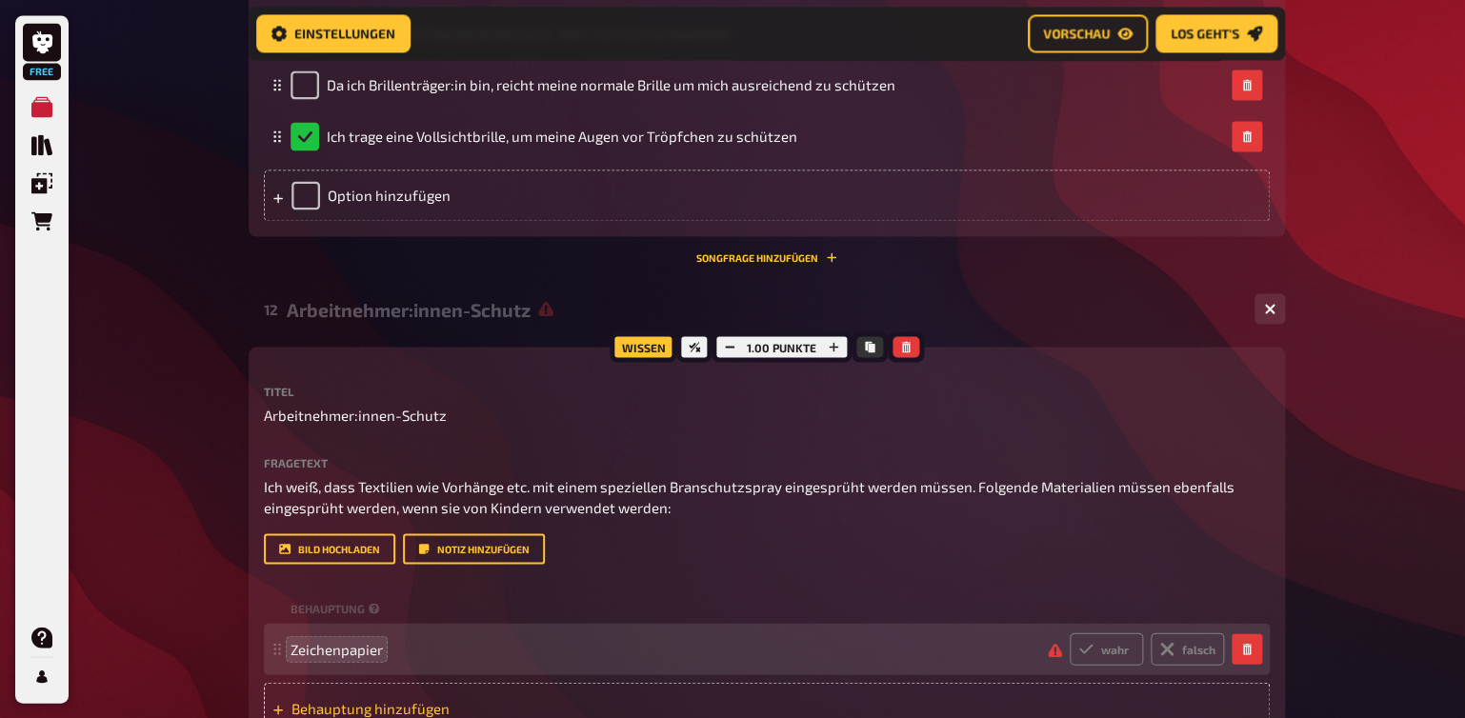
click at [397, 707] on span "Behauptung hinzufügen" at bounding box center [440, 707] width 296 height 17
click at [1188, 649] on label "falsch" at bounding box center [1187, 649] width 73 height 32
click at [1070, 633] on input "falsch" at bounding box center [1069, 632] width 1 height 1
radio input "true"
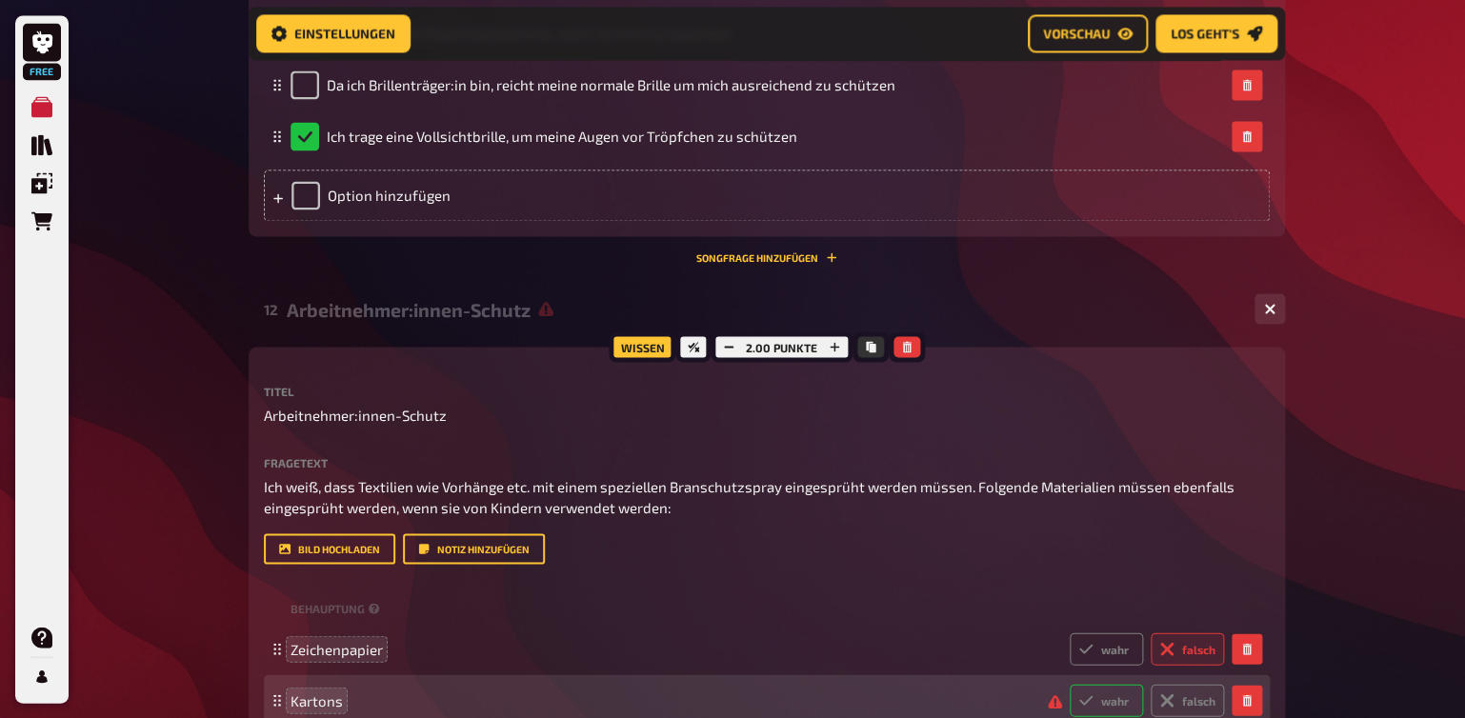
click at [1097, 697] on label "wahr" at bounding box center [1106, 700] width 73 height 32
click at [1070, 684] on input "wahr" at bounding box center [1069, 683] width 1 height 1
radio input "true"
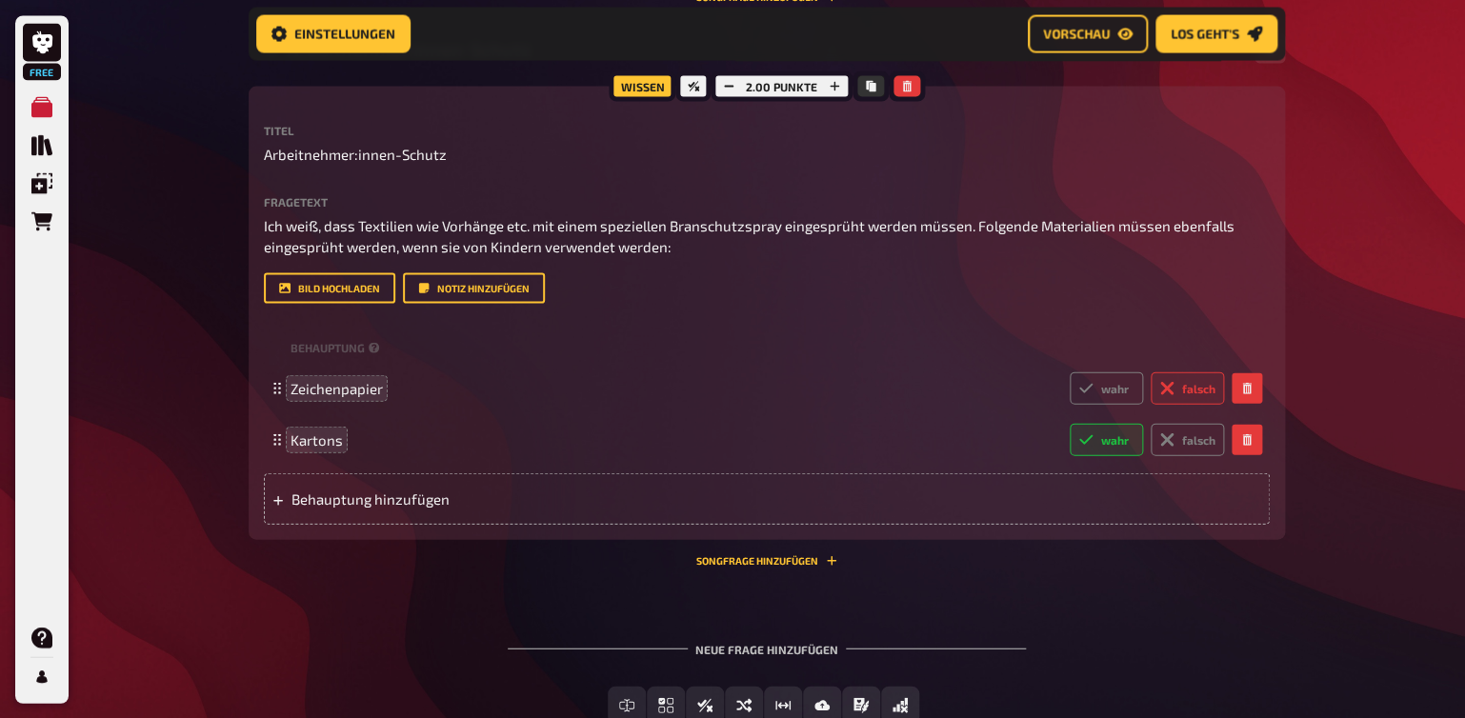
scroll to position [1529, 0]
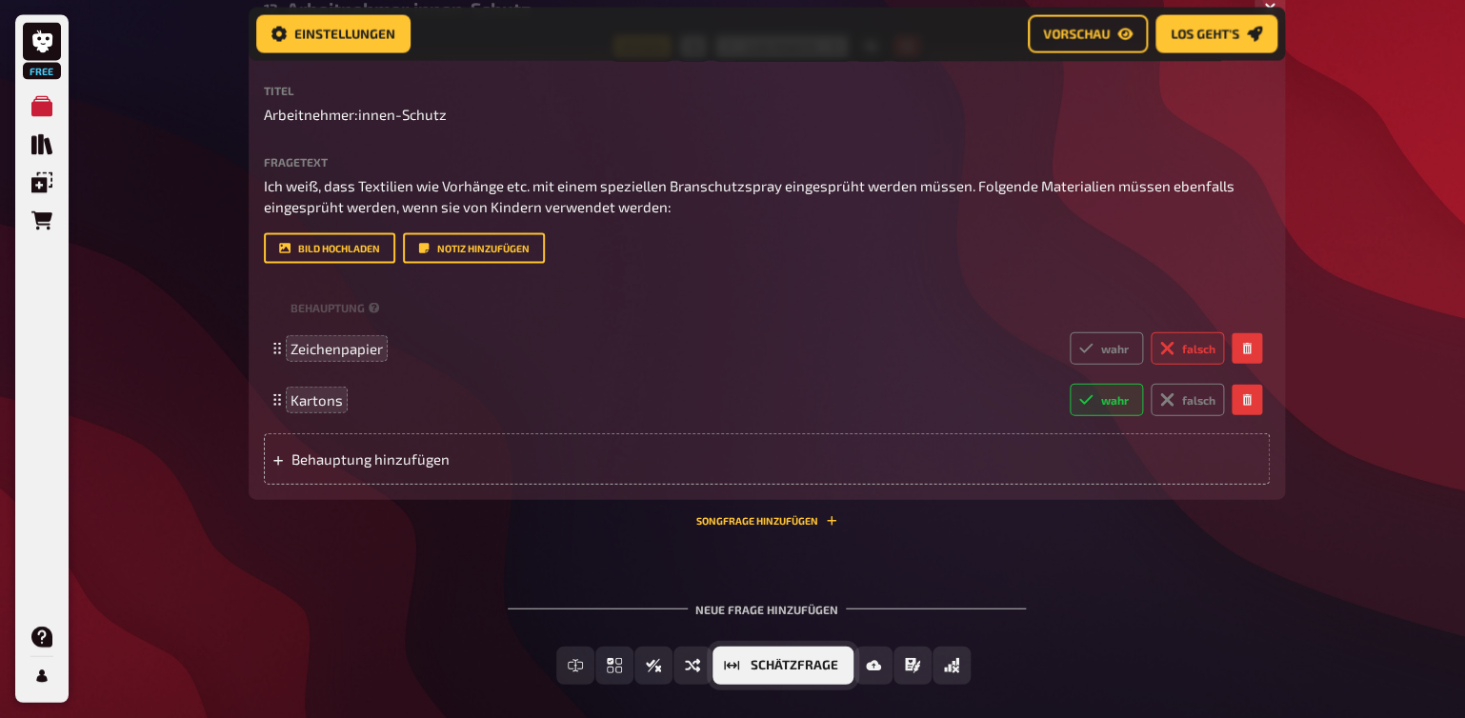
click at [794, 665] on span "Schätzfrage" at bounding box center [795, 665] width 88 height 13
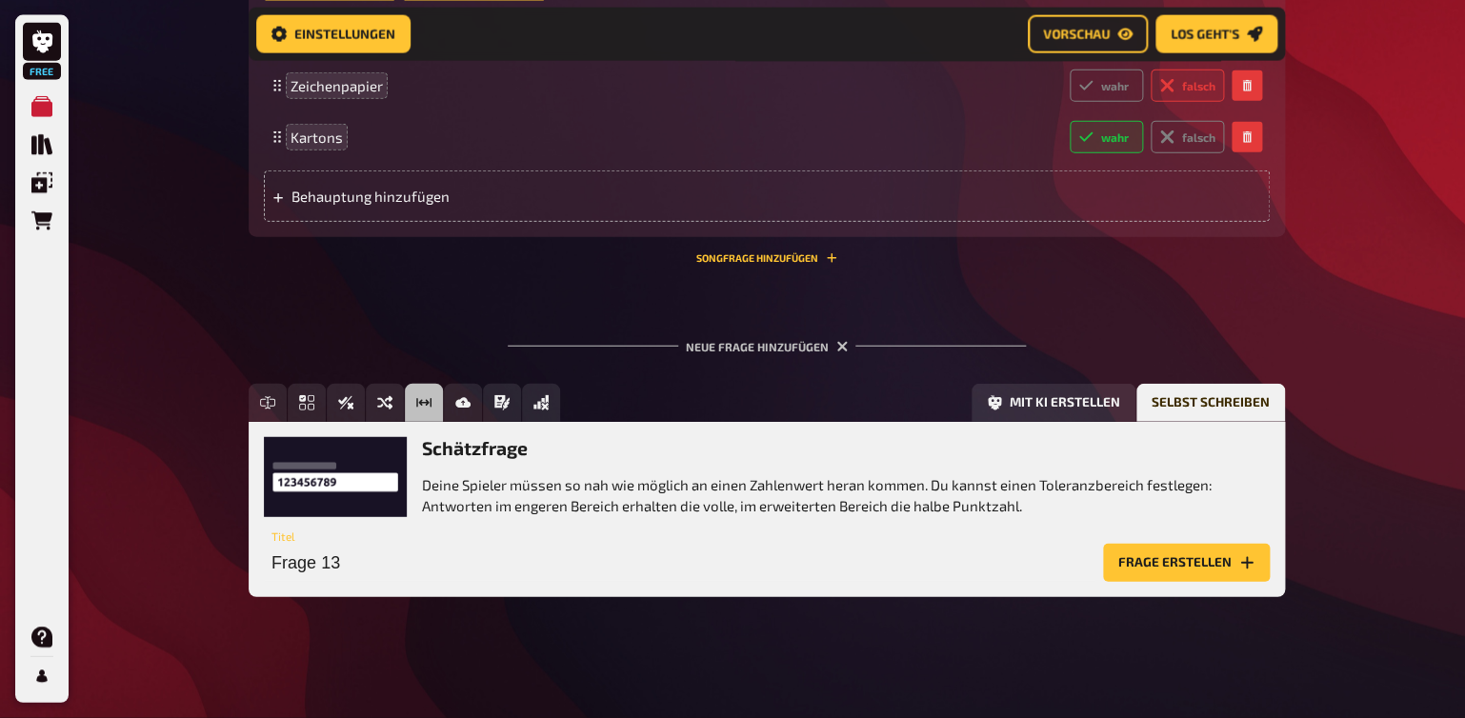
scroll to position [1793, 0]
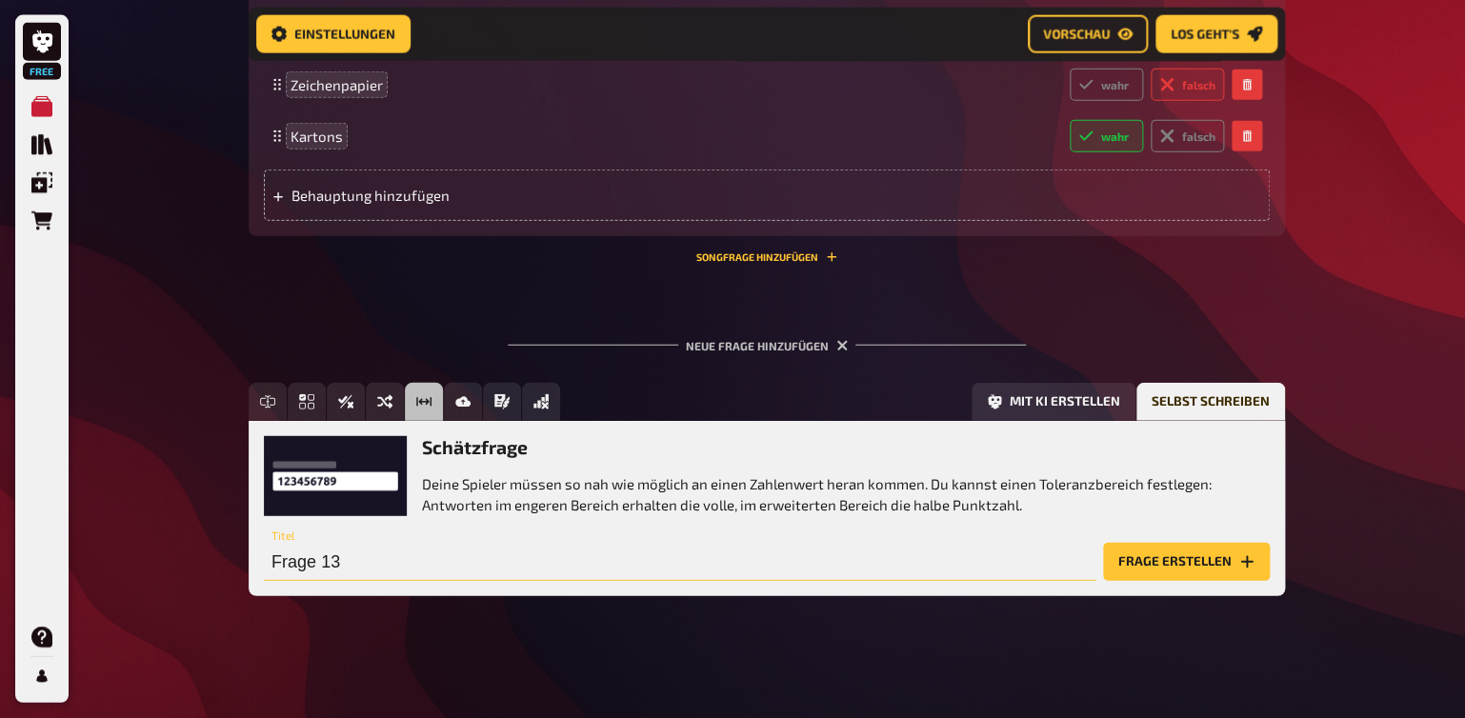
click at [279, 569] on input "Frage 13" at bounding box center [680, 562] width 832 height 38
type input "Arbeitnehmer:innen-Schutz"
click at [1146, 560] on button "Frage erstellen" at bounding box center [1186, 562] width 167 height 38
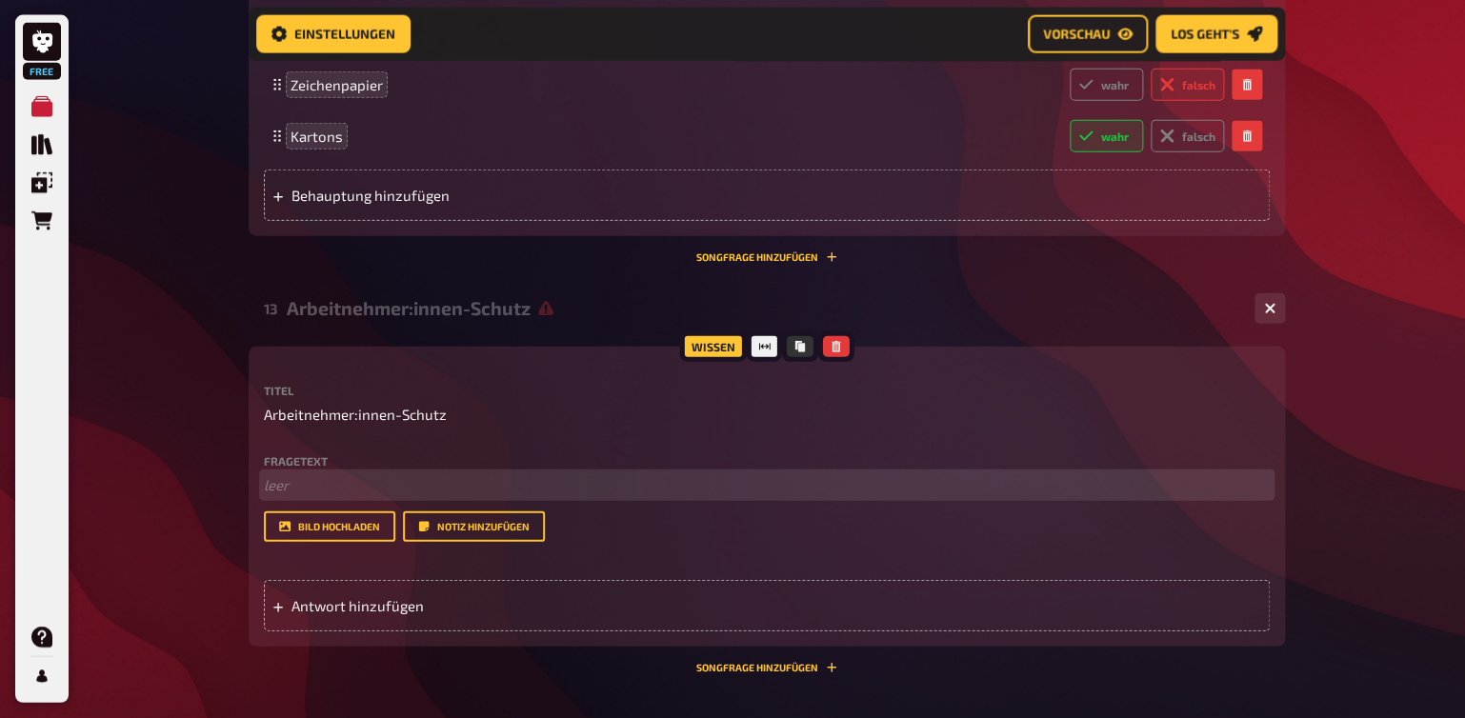
click at [286, 483] on p "﻿ leer" at bounding box center [767, 485] width 1006 height 22
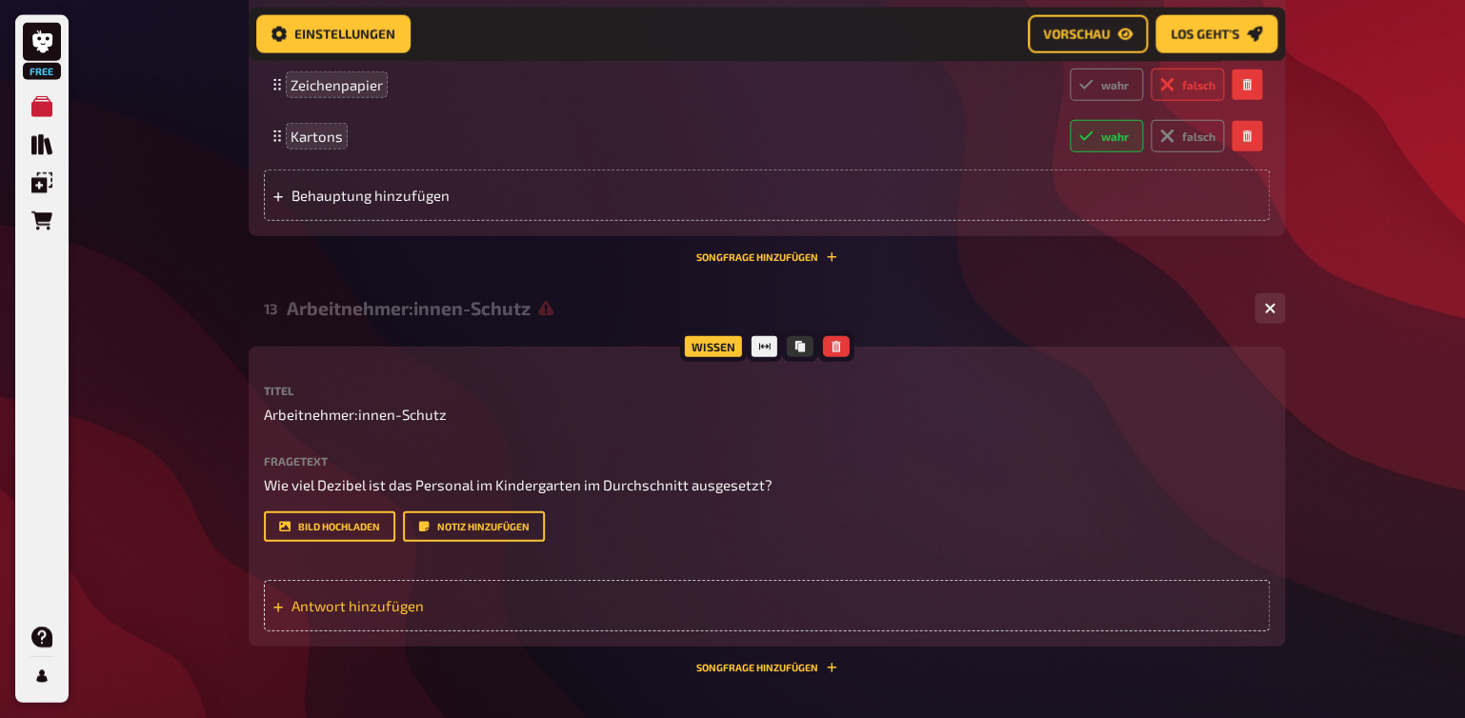
click at [395, 607] on span "Antwort hinzufügen" at bounding box center [440, 605] width 296 height 17
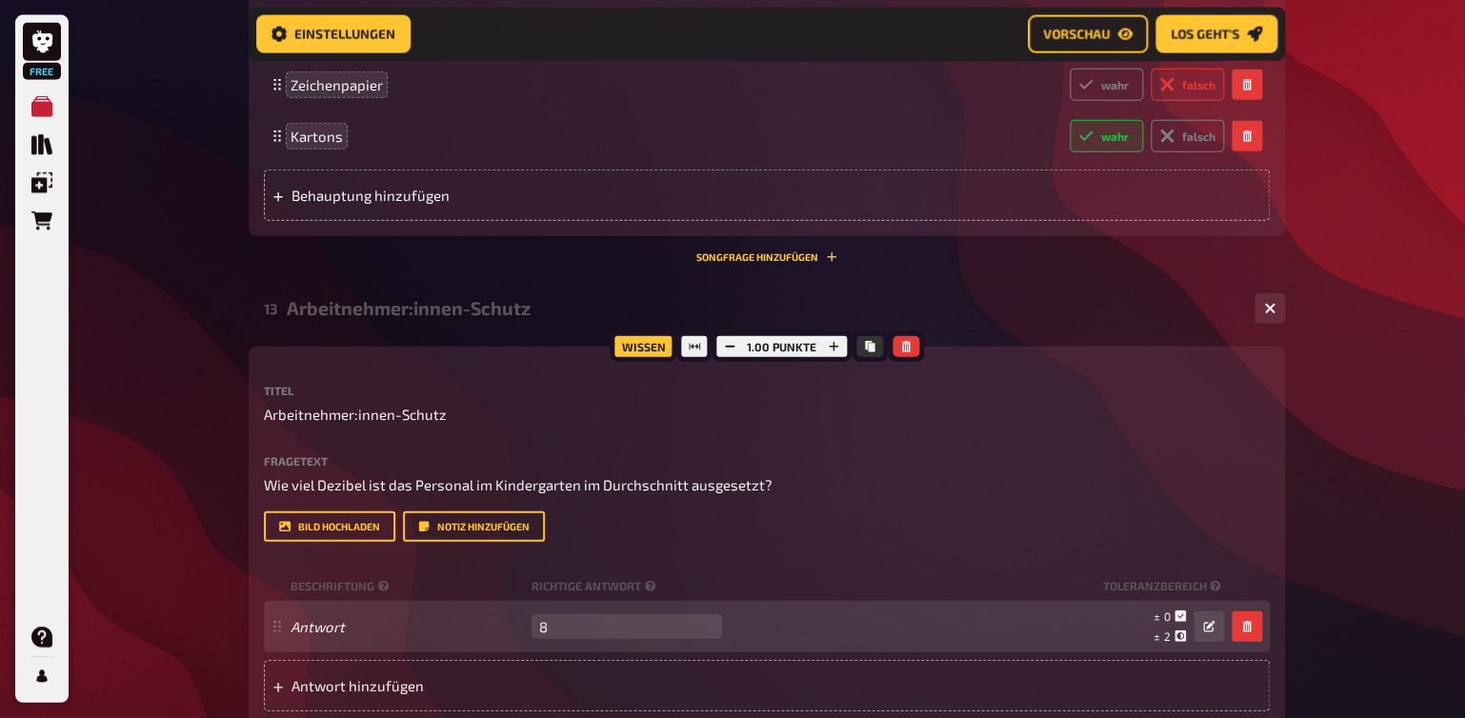
type input "85"
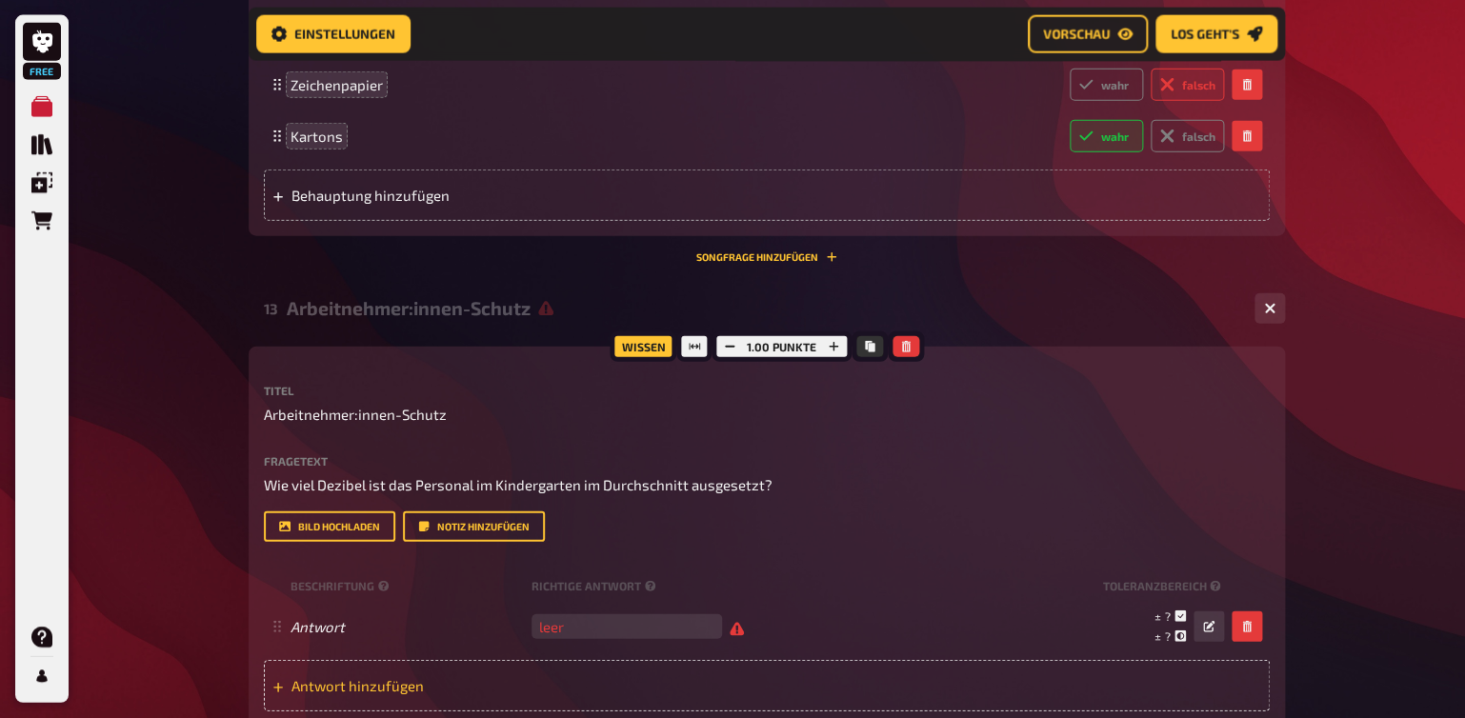
click at [489, 679] on span "Antwort hinzufügen" at bounding box center [440, 685] width 296 height 17
type input "65"
type input "6"
type input "85"
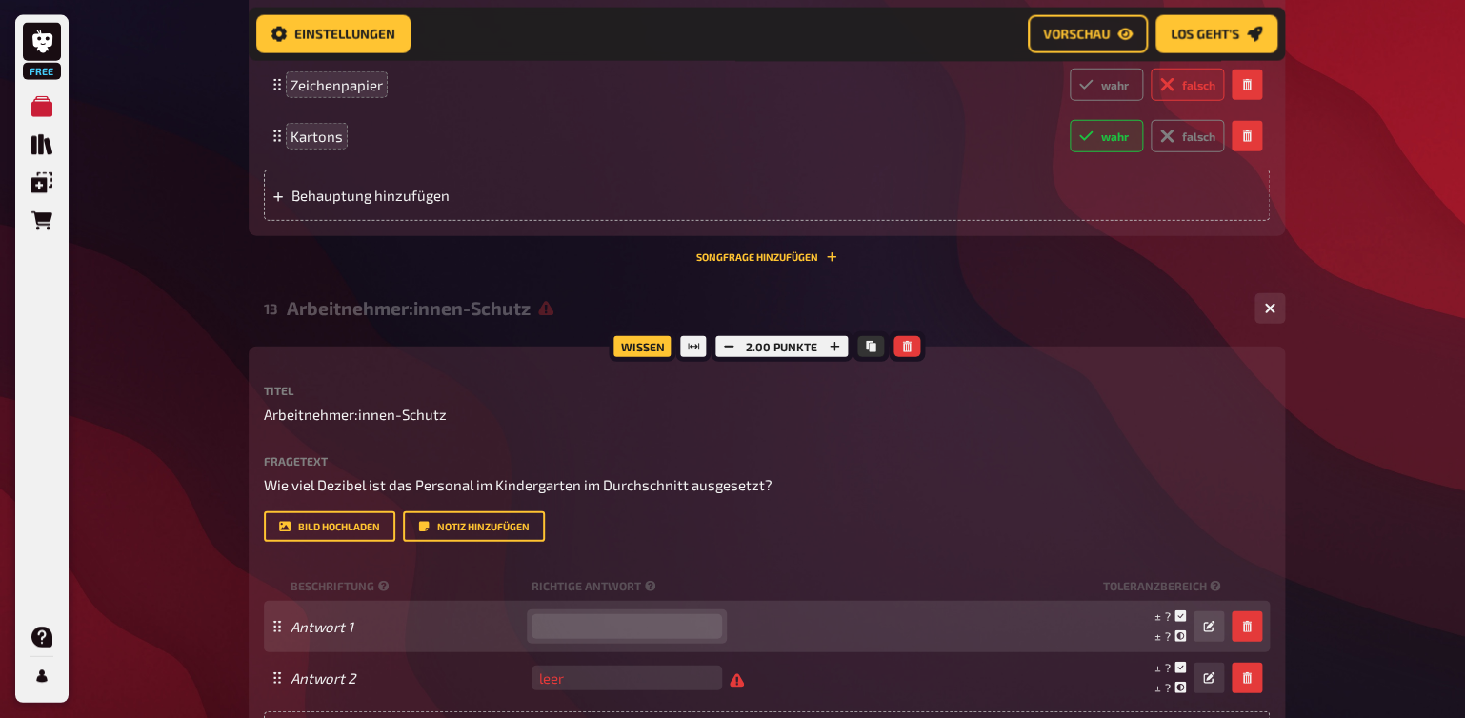
click at [636, 629] on input "number" at bounding box center [627, 626] width 191 height 25
click at [645, 634] on input "number" at bounding box center [627, 626] width 191 height 25
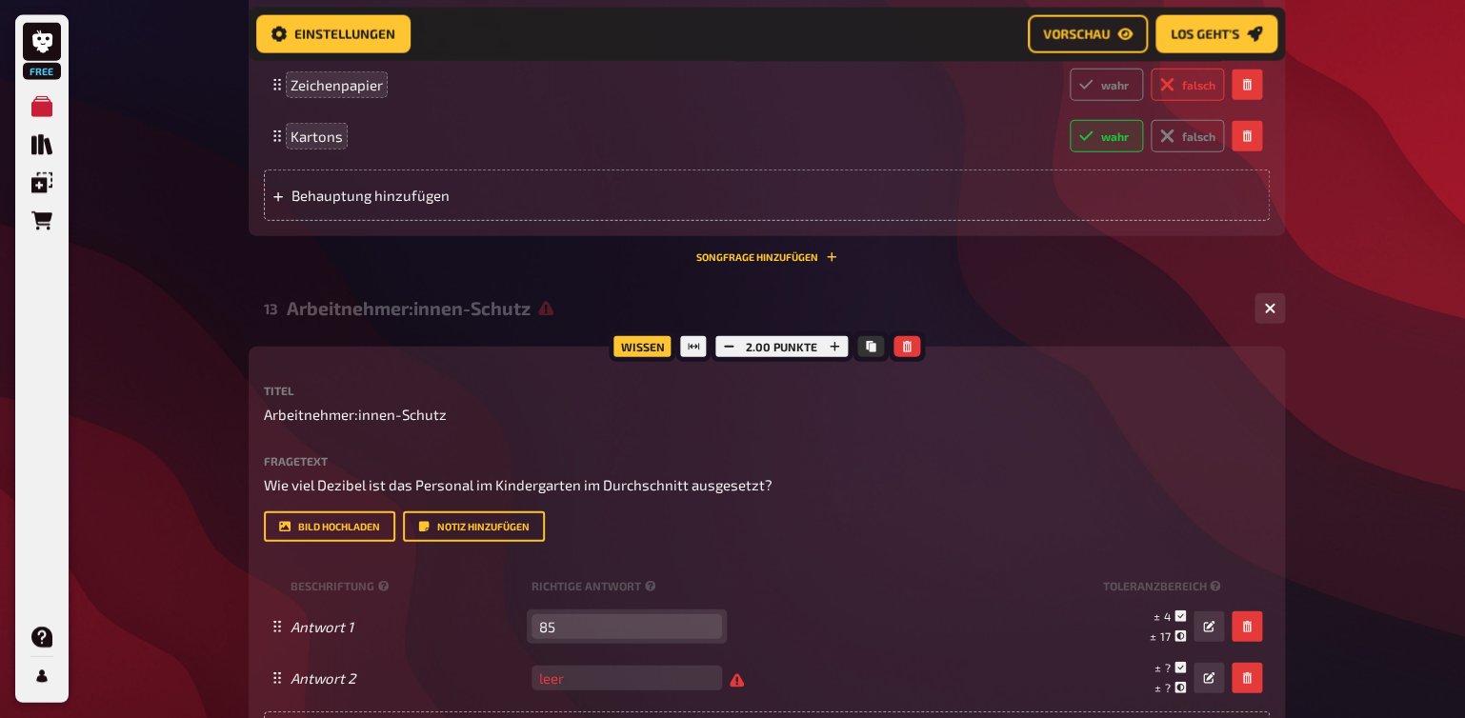
type input "85"
click at [613, 555] on div "Titel Arbeitnehmer:innen-Schutz Fragetext Wie viel Dezibel ist das Personal im …" at bounding box center [767, 574] width 1006 height 378
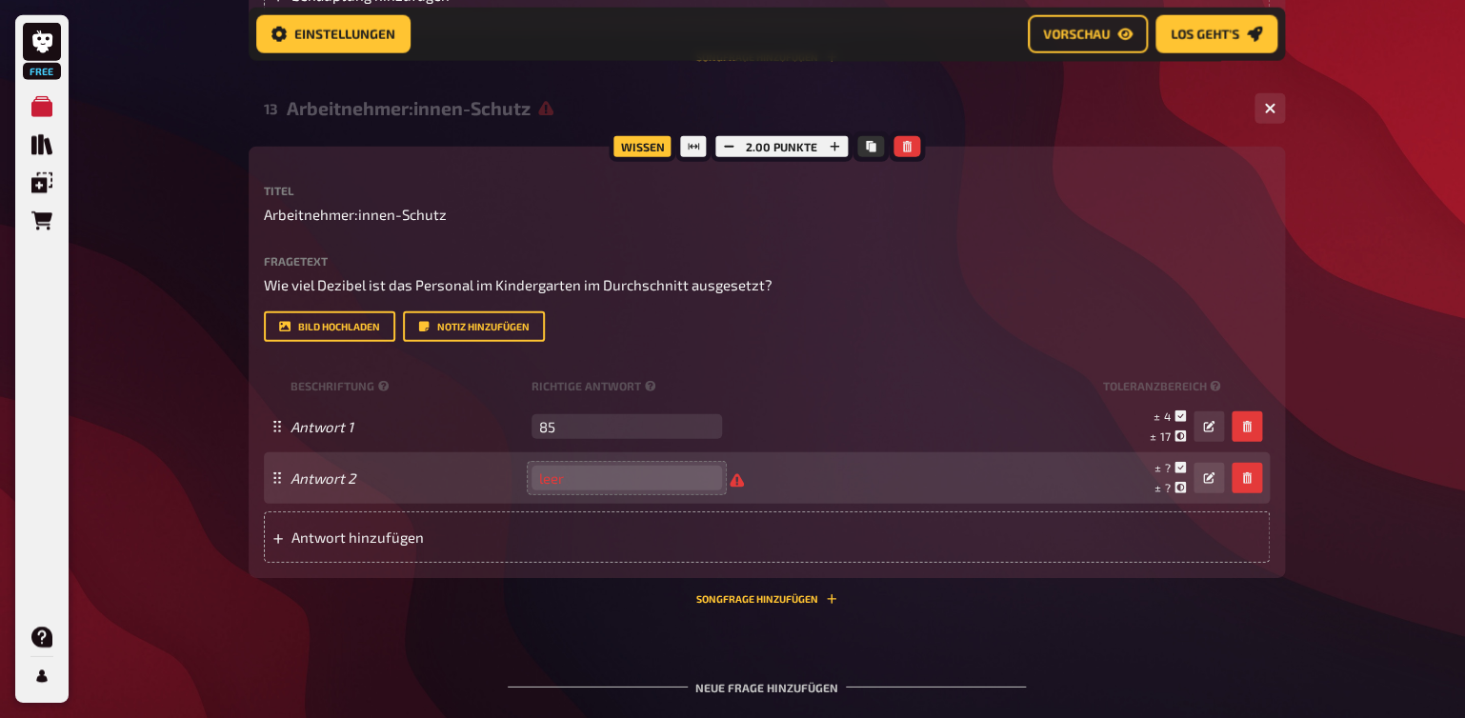
scroll to position [0, 2]
drag, startPoint x: 694, startPoint y: 482, endPoint x: 630, endPoint y: 484, distance: 63.9
click at [630, 484] on input "number" at bounding box center [627, 478] width 191 height 25
click at [646, 484] on input "number" at bounding box center [627, 478] width 191 height 25
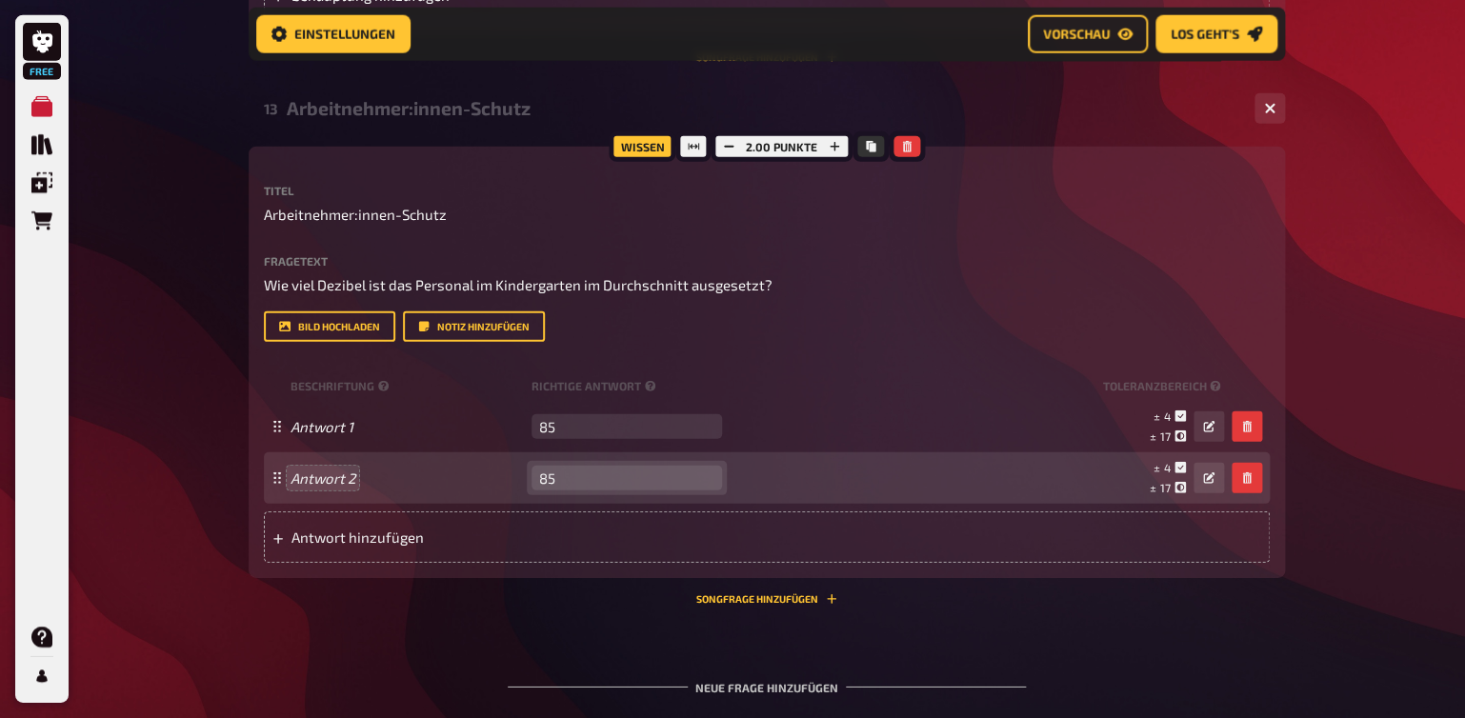
type input "85"
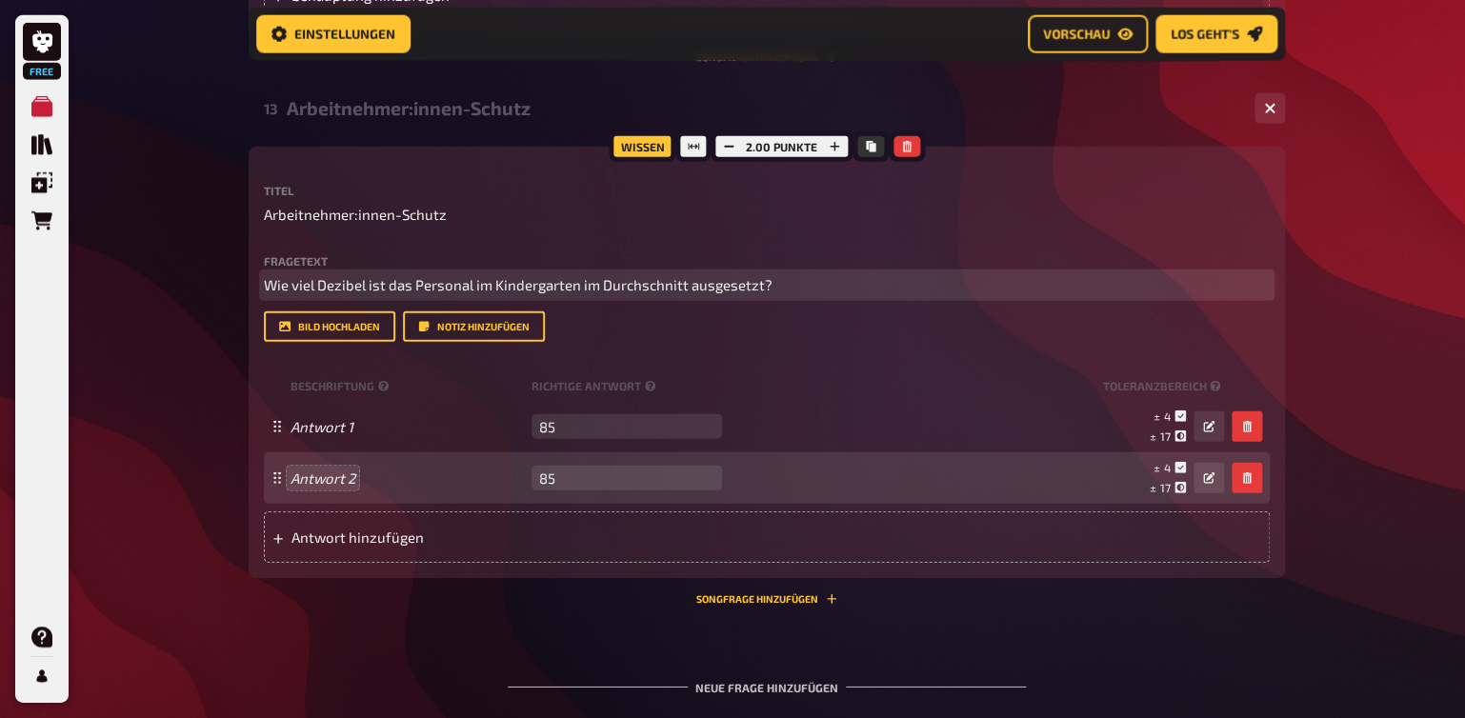
click at [765, 286] on span "Wie viel Dezibel ist das Personal im Kindergarten im Durchschnitt ausgesetzt?" at bounding box center [518, 284] width 509 height 17
click at [779, 290] on p "Wie viel Dezibel ist das Personal im Kindergarten im Durchschnitt ausgesetzt?" at bounding box center [767, 285] width 1006 height 22
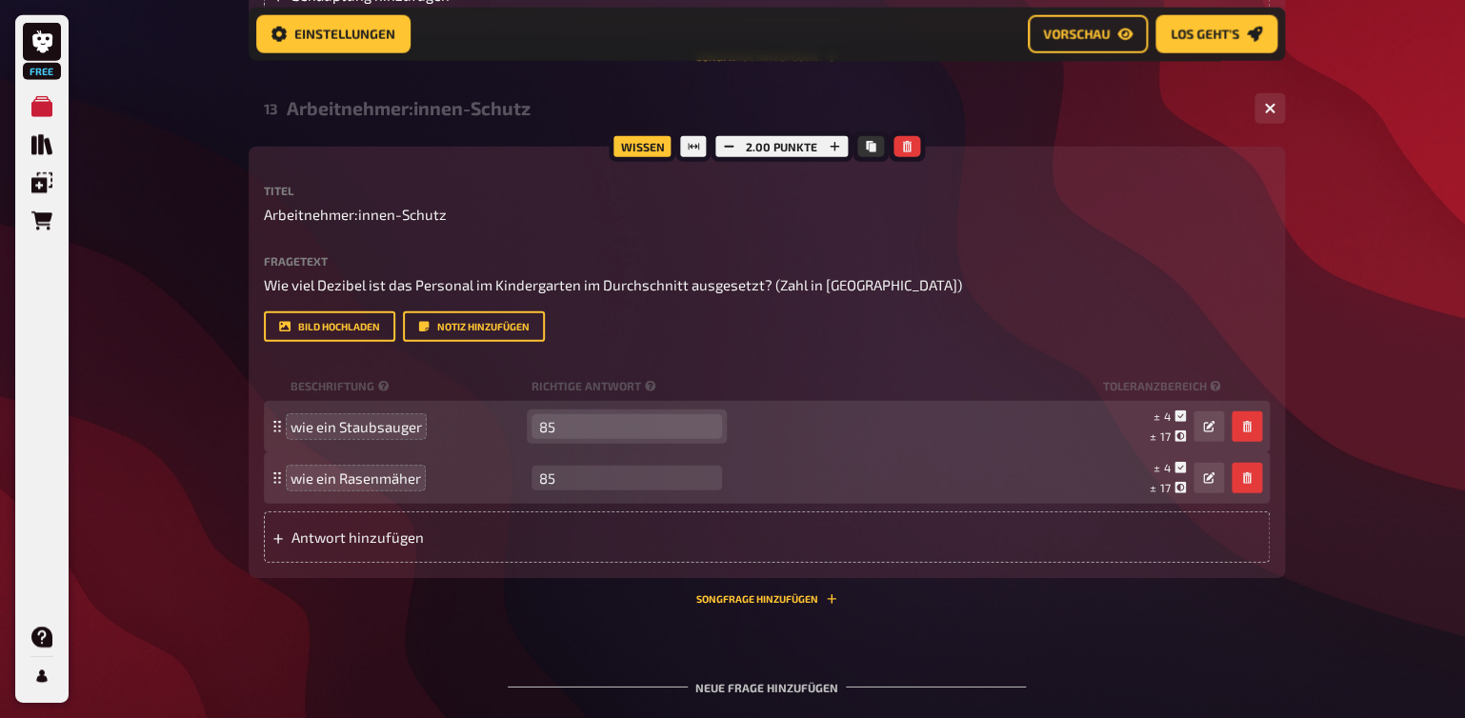
drag, startPoint x: 548, startPoint y: 425, endPoint x: 531, endPoint y: 425, distance: 17.1
click at [532, 425] on input "85" at bounding box center [627, 426] width 191 height 25
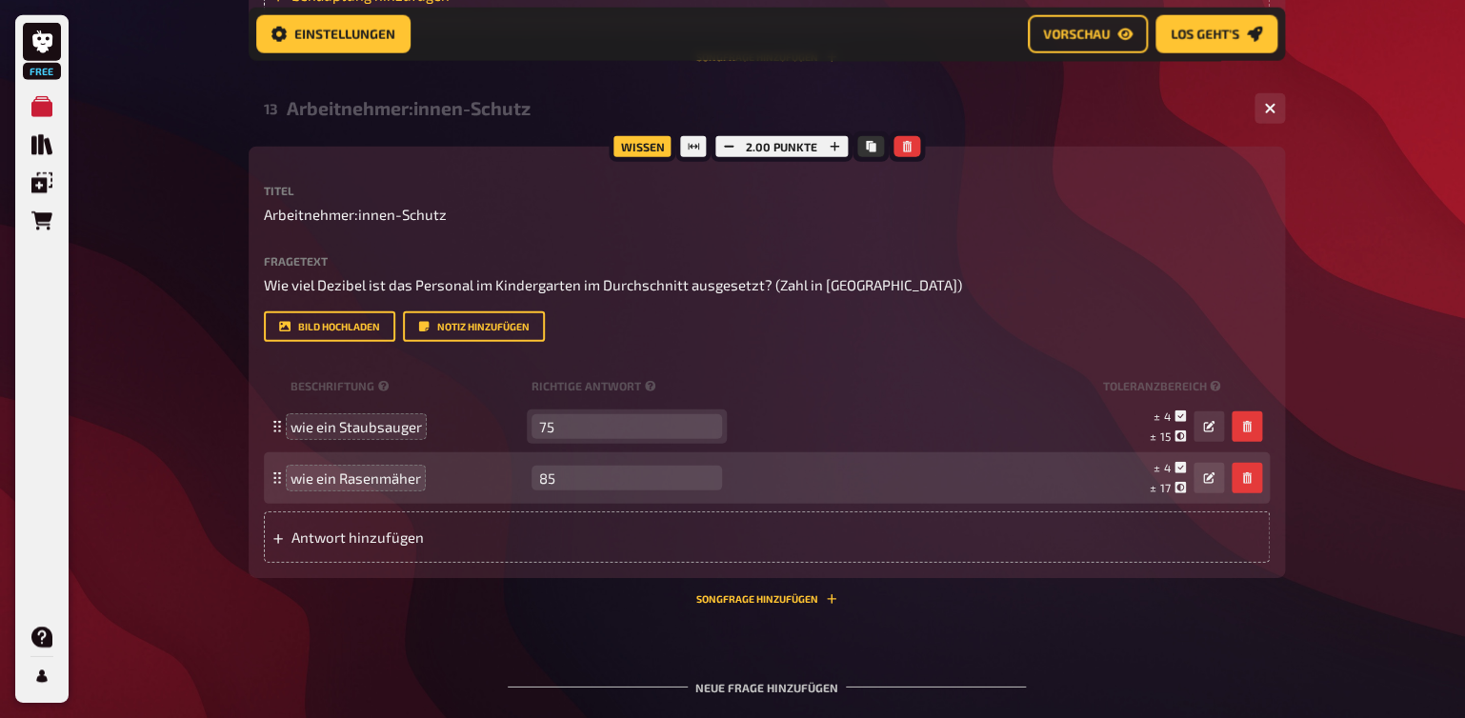
type input "75"
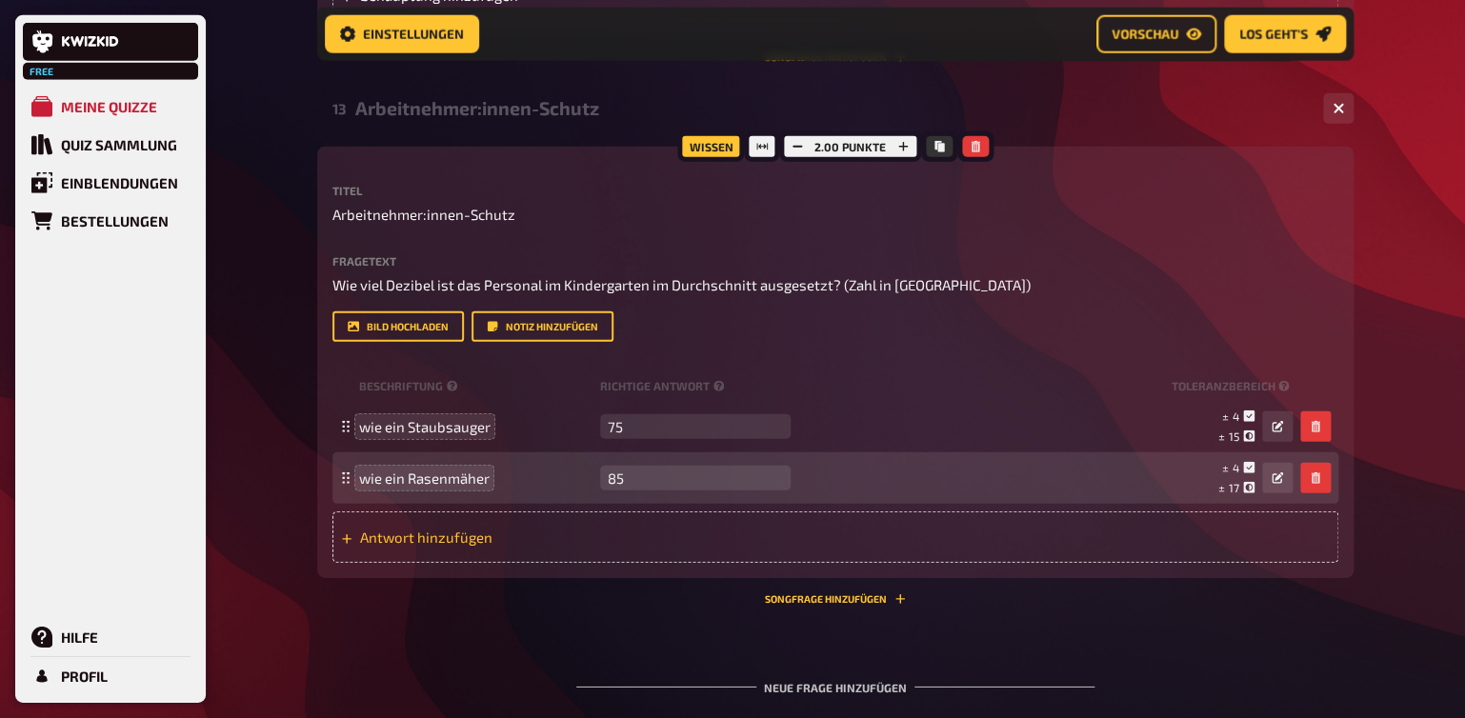
click at [394, 535] on span "Antwort hinzufügen" at bounding box center [508, 537] width 296 height 17
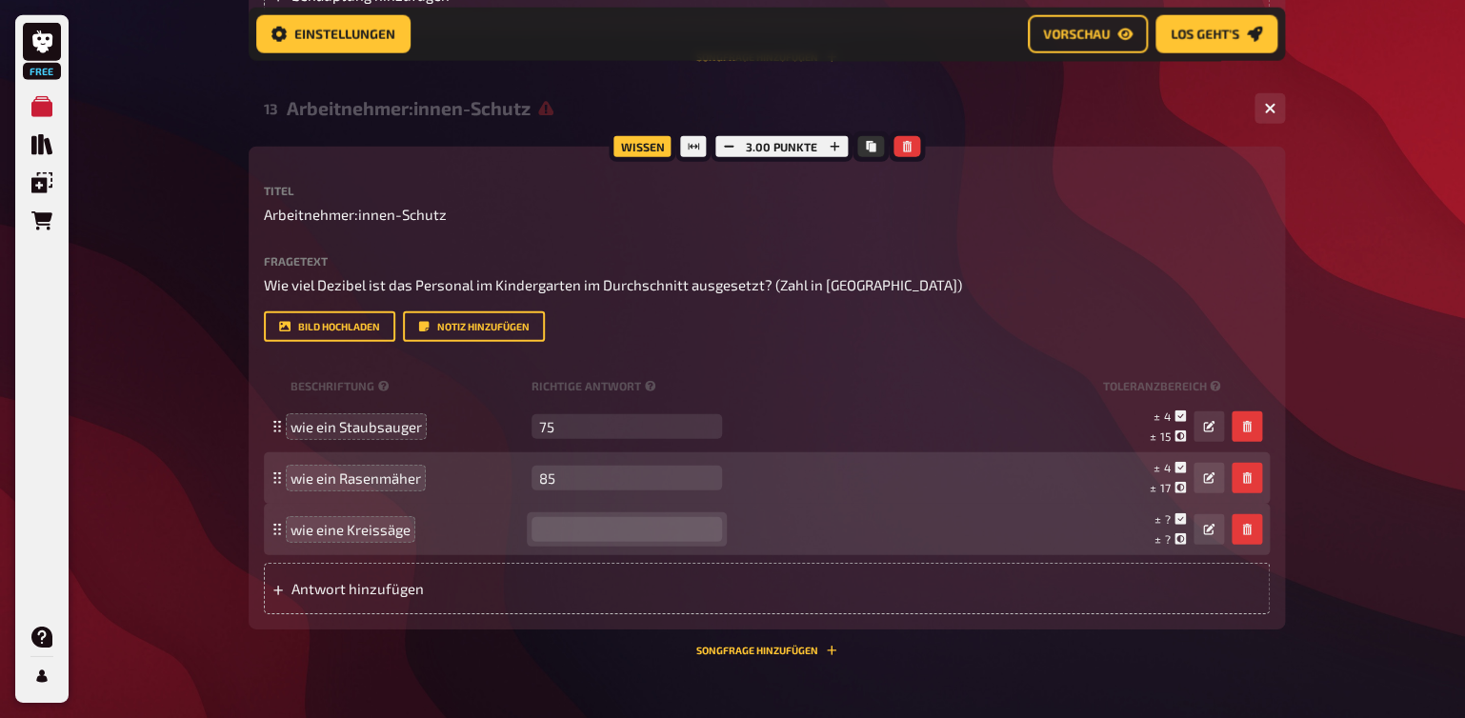
click at [555, 534] on input "number" at bounding box center [627, 529] width 191 height 25
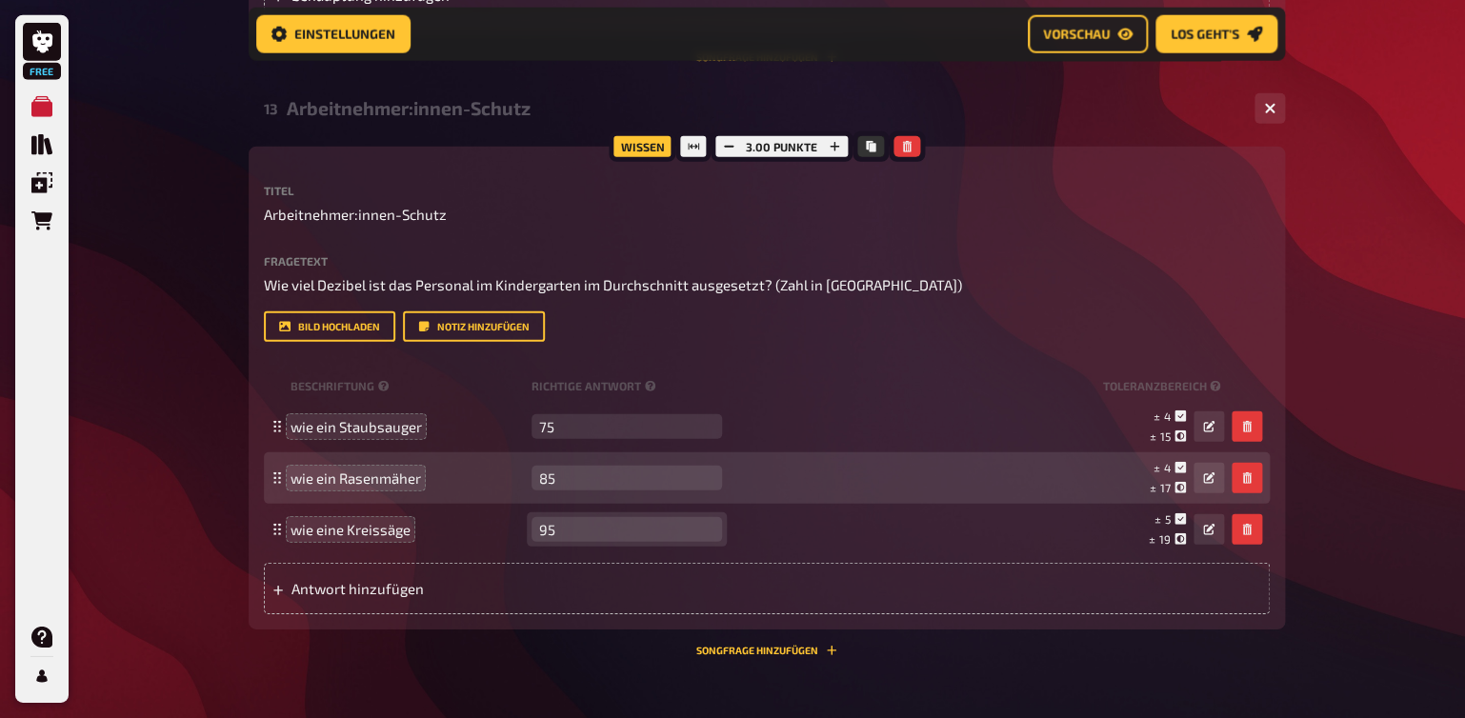
type input "95"
click at [337, 585] on span "Antwort hinzufügen" at bounding box center [440, 588] width 296 height 17
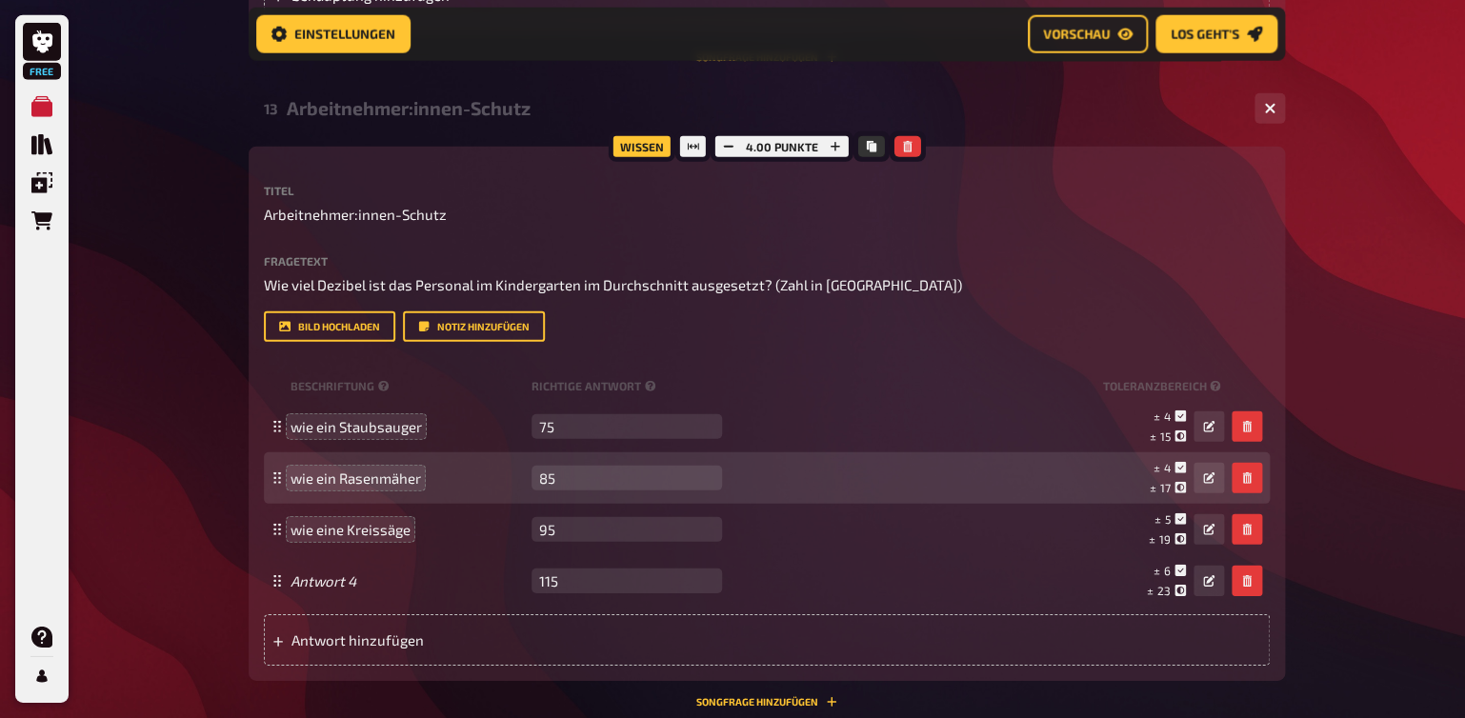
type input "115"
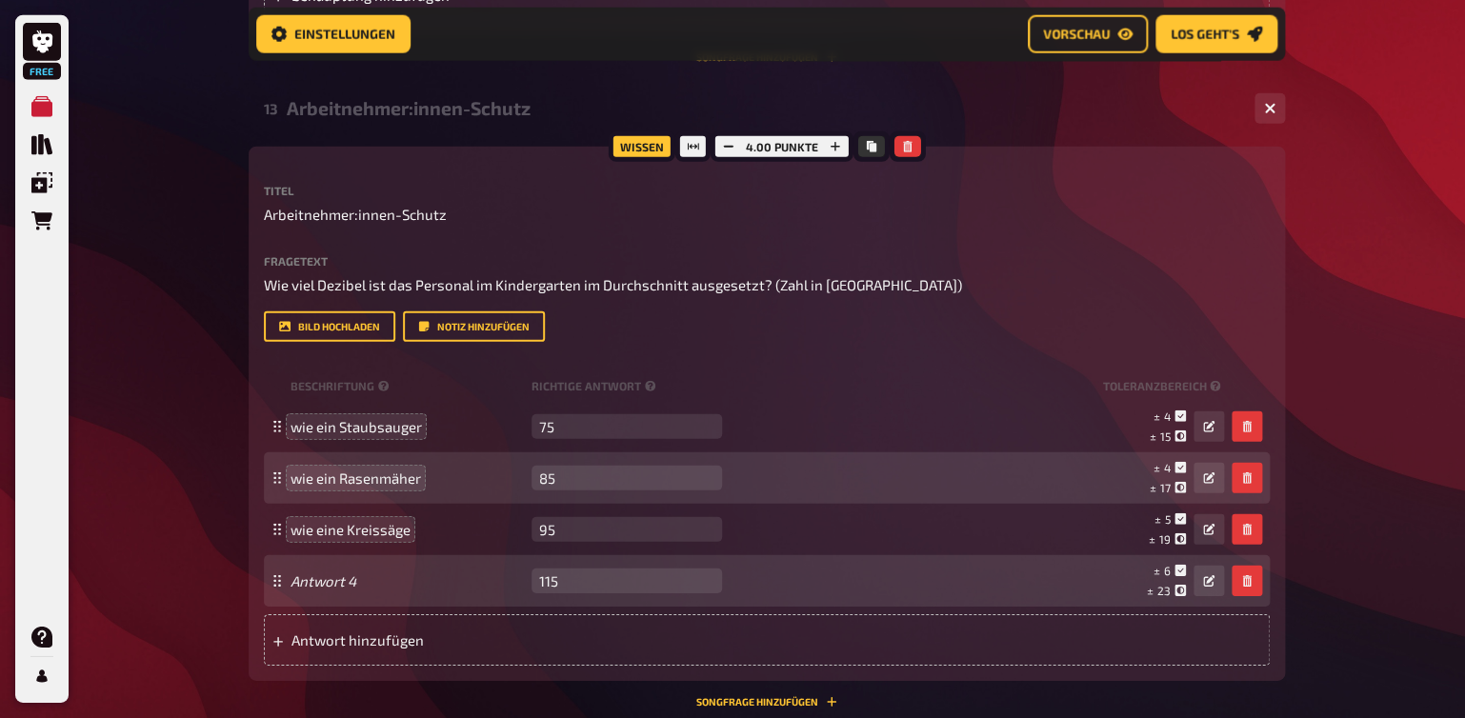
click at [312, 592] on div "Antwort 4 115 leer ± 6 ± 23 ± 115" at bounding box center [758, 581] width 934 height 36
click at [1211, 476] on icon "button" at bounding box center [1208, 478] width 11 height 11
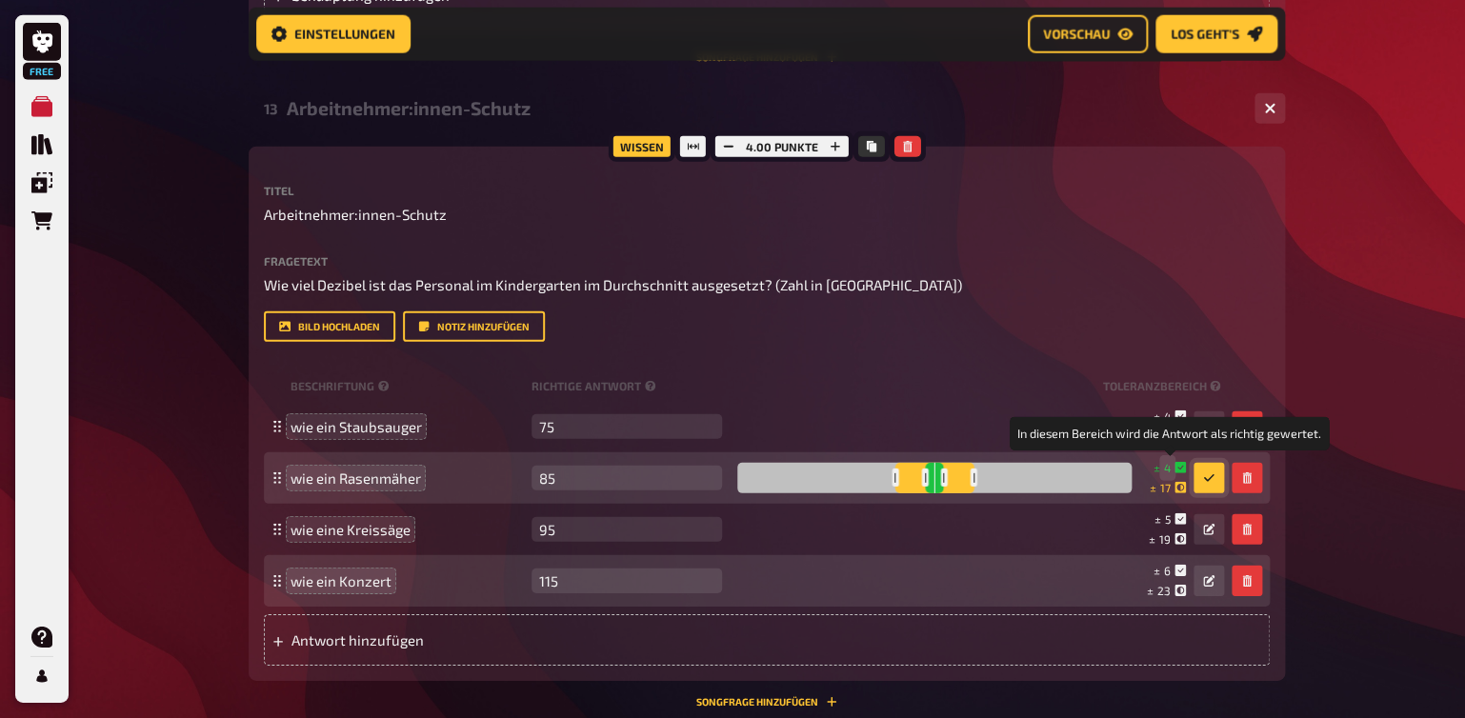
click at [1169, 470] on span "4" at bounding box center [1167, 468] width 7 height 16
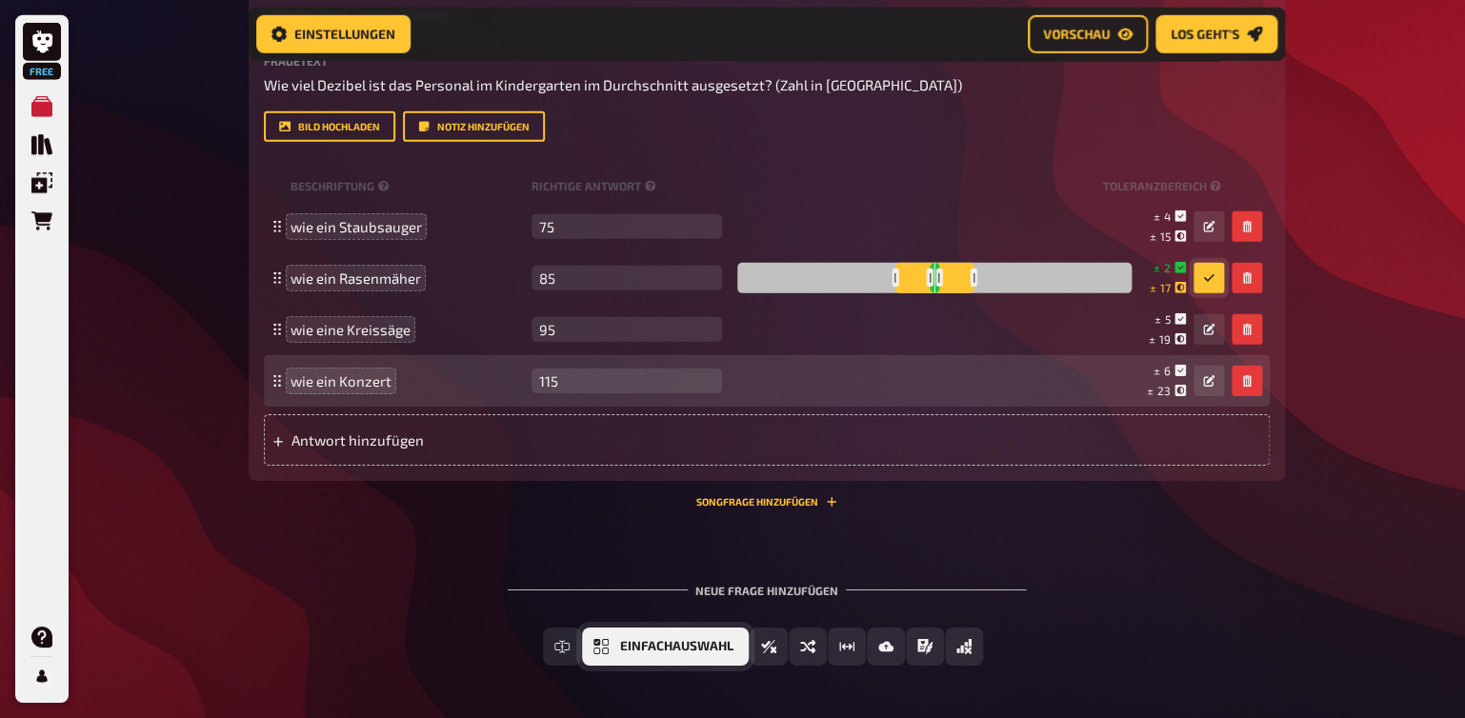
click at [621, 646] on span "Einfachauswahl" at bounding box center [676, 646] width 113 height 13
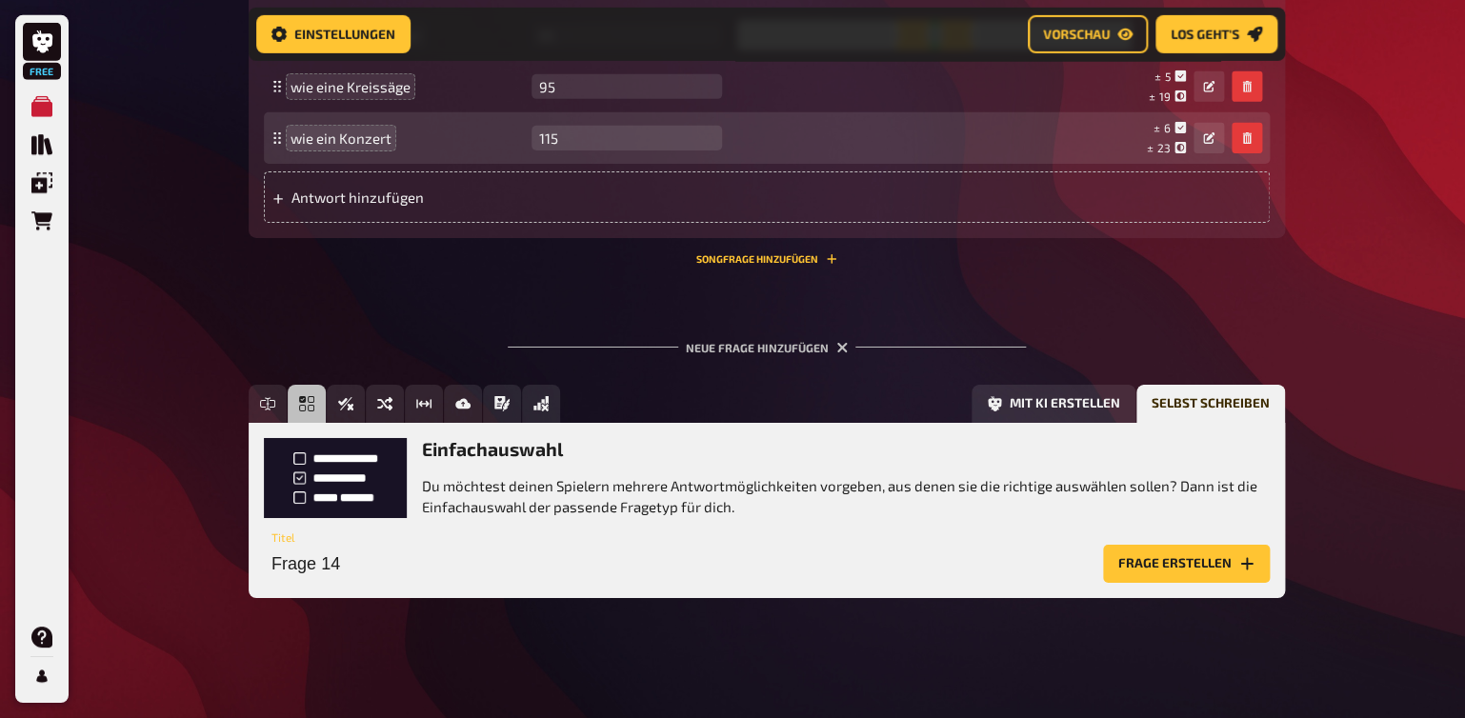
scroll to position [2439, 0]
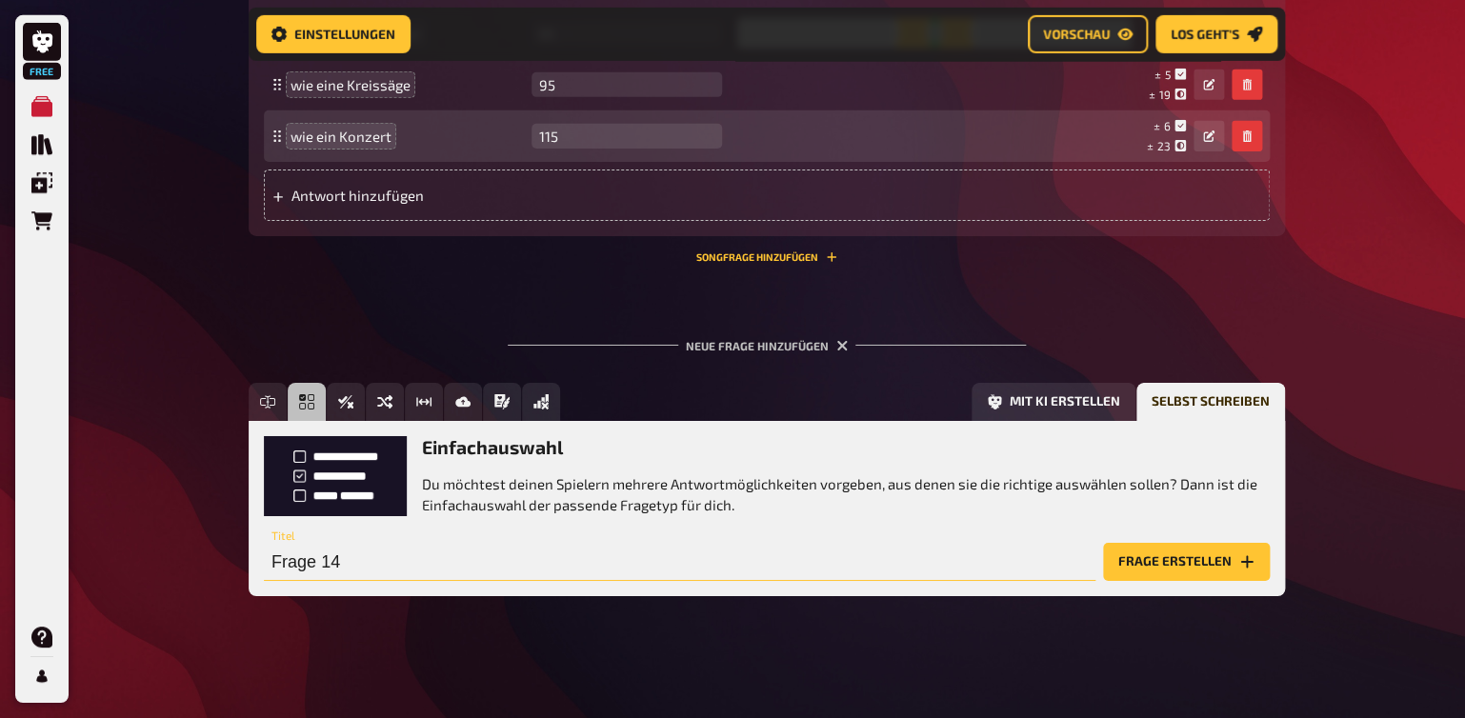
click at [304, 560] on input "Frage 14" at bounding box center [680, 562] width 832 height 38
type input "Arbeitnehmer:innen-Schutz"
click at [1139, 568] on button "Frage erstellen" at bounding box center [1186, 562] width 167 height 38
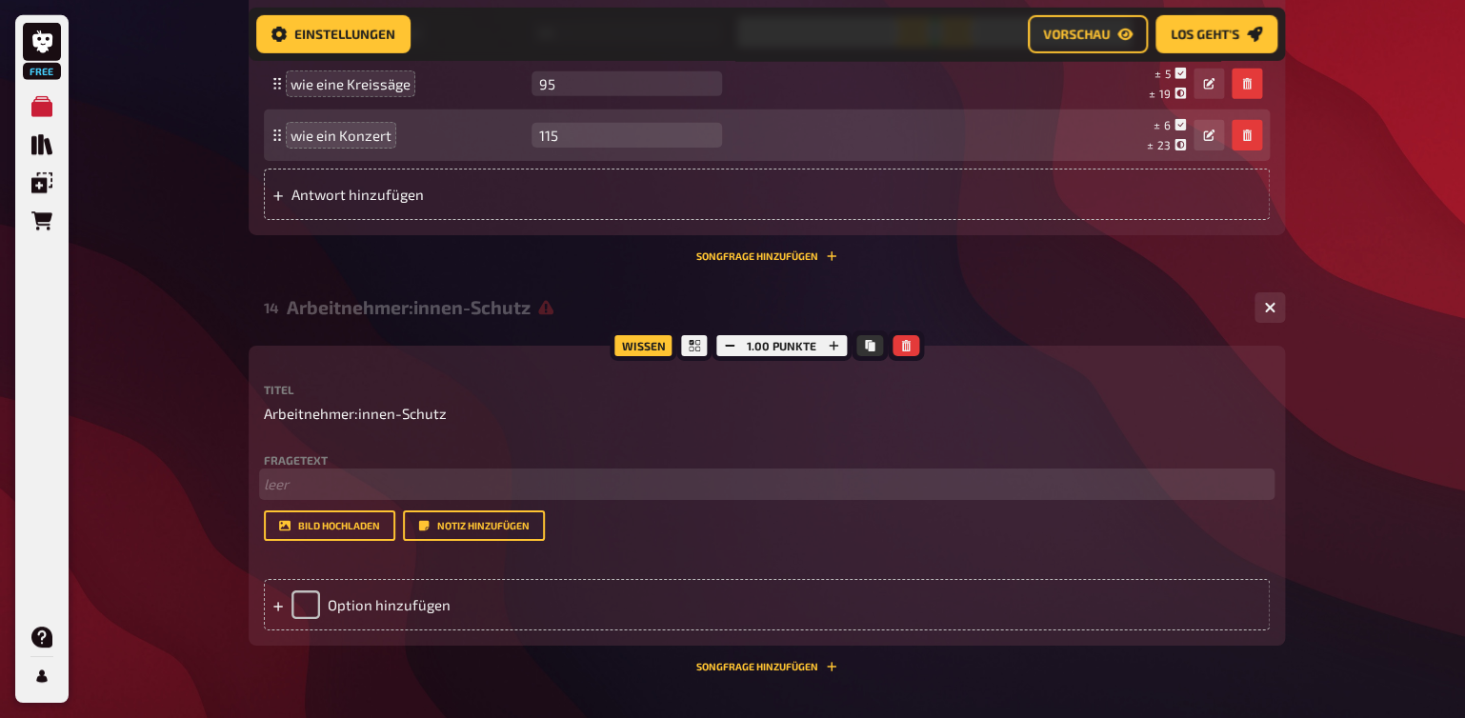
click at [293, 491] on p "﻿ leer" at bounding box center [767, 484] width 1006 height 22
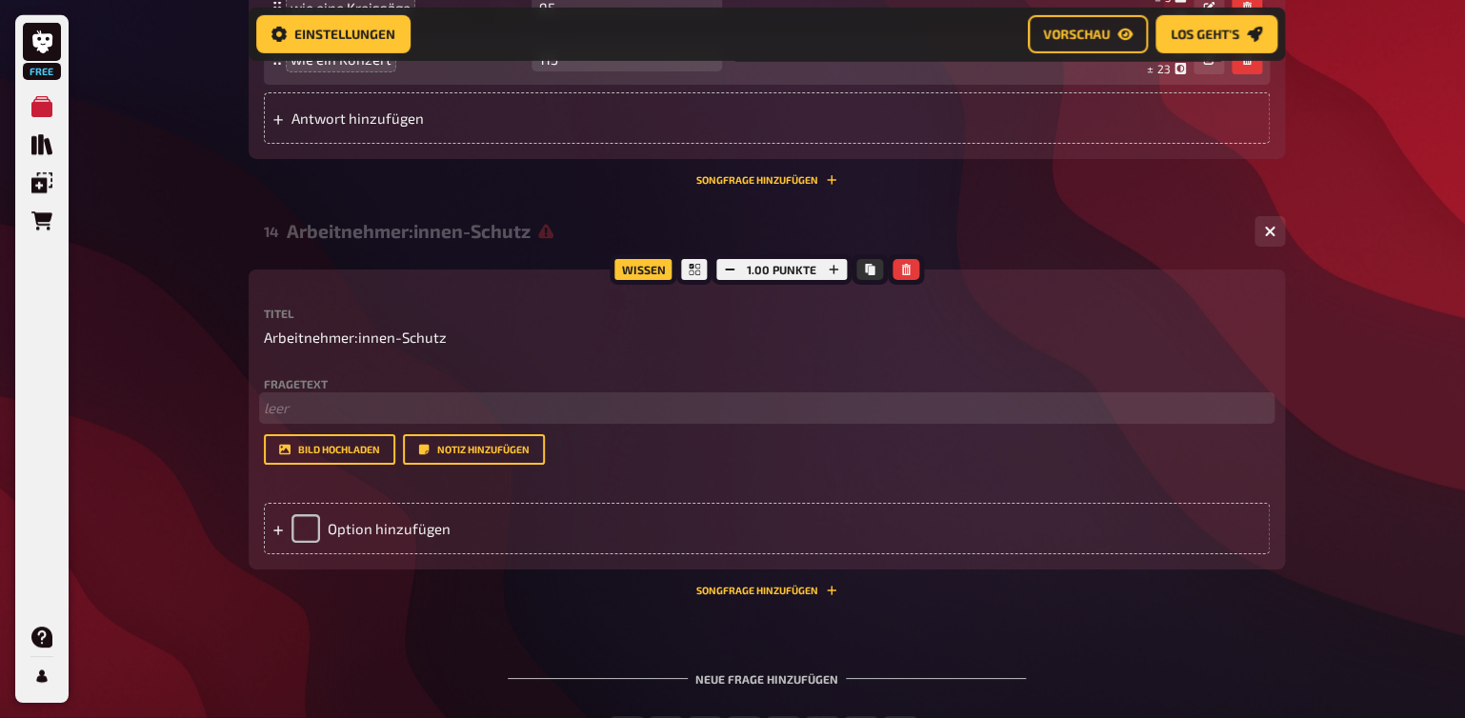
scroll to position [2539, 0]
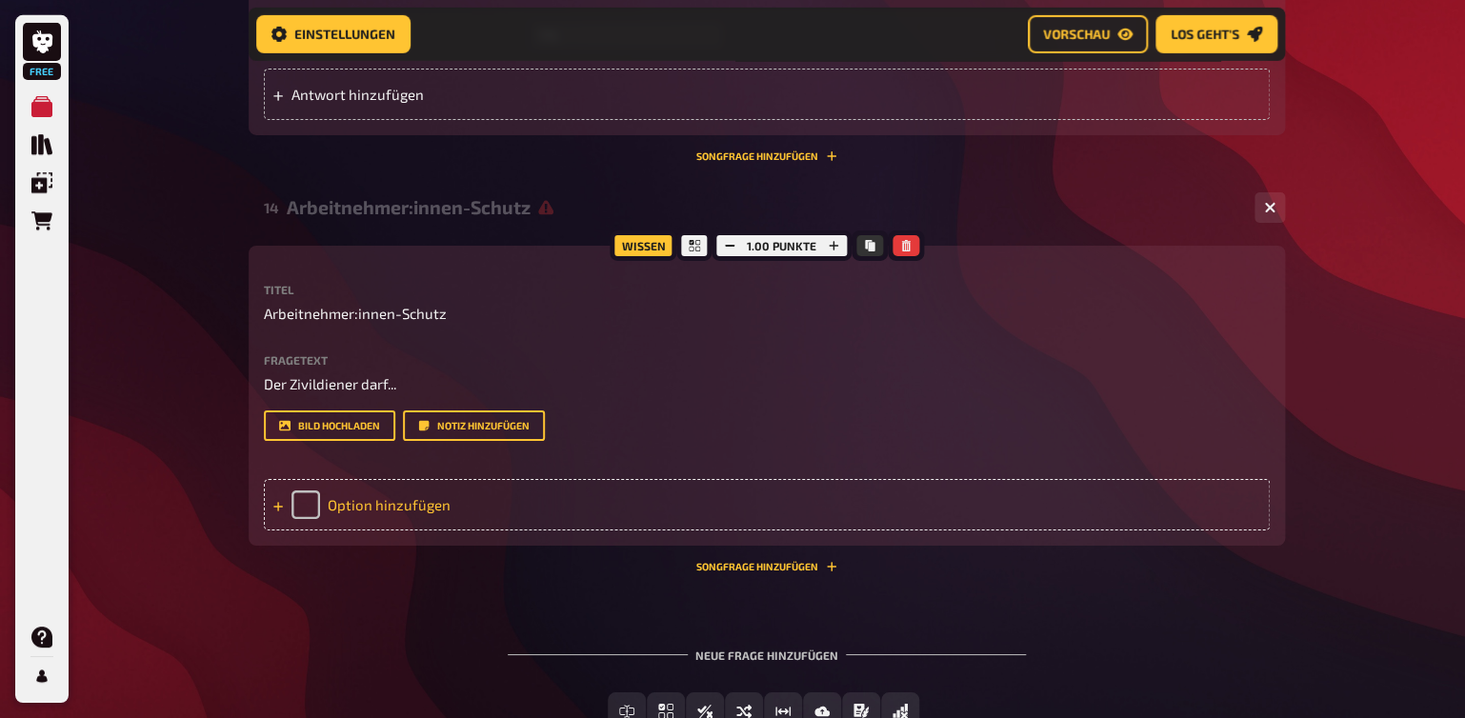
click at [380, 504] on div "Option hinzufügen" at bounding box center [767, 504] width 1006 height 51
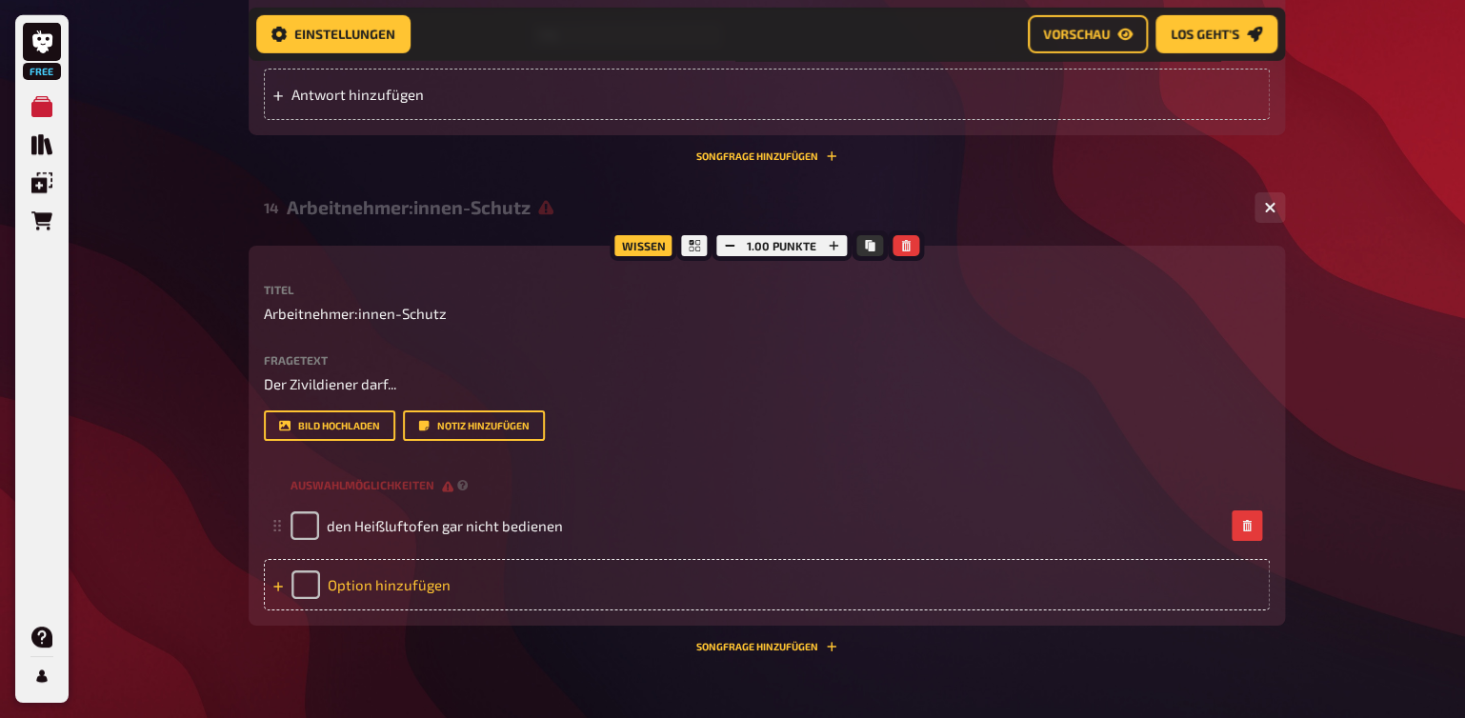
click at [377, 579] on div "Option hinzufügen" at bounding box center [767, 584] width 1006 height 51
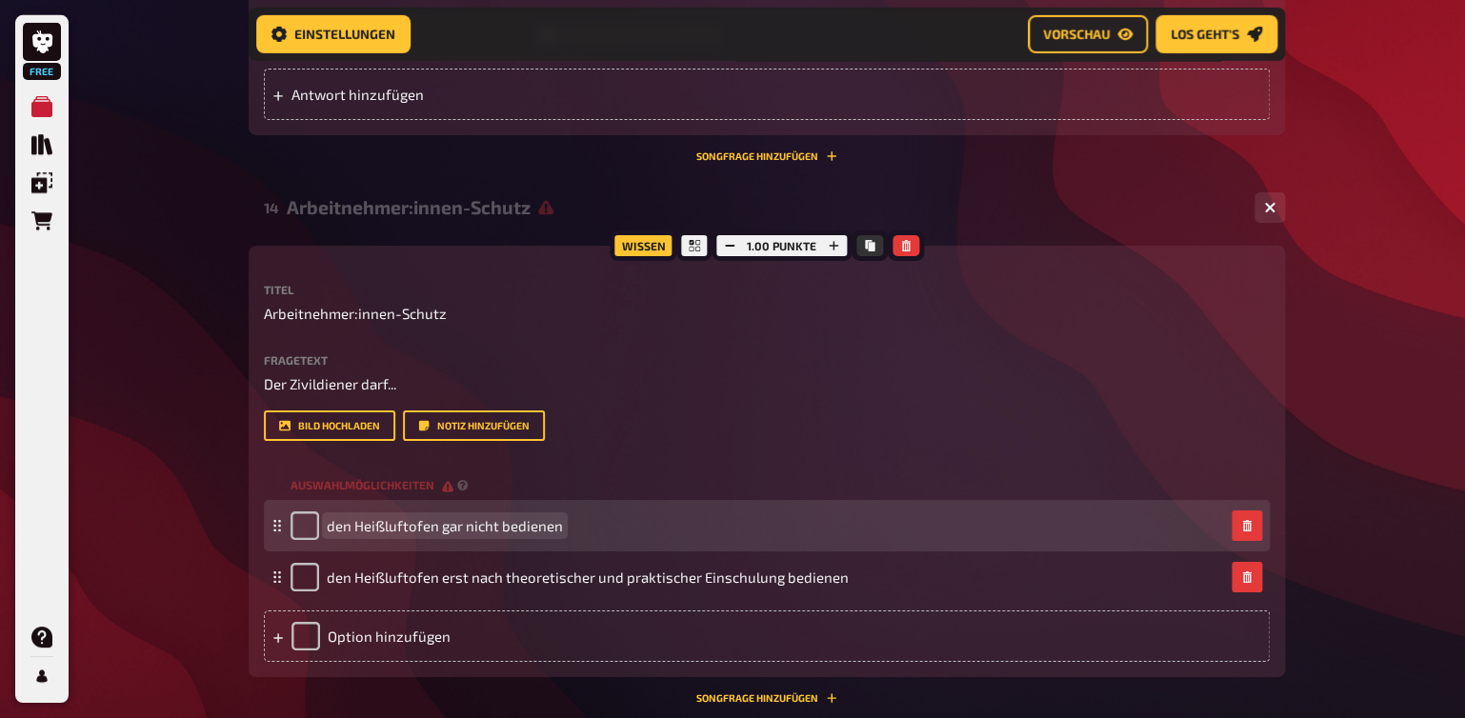
click at [554, 523] on span "den Heißluftofen gar nicht bedienen" at bounding box center [445, 525] width 236 height 17
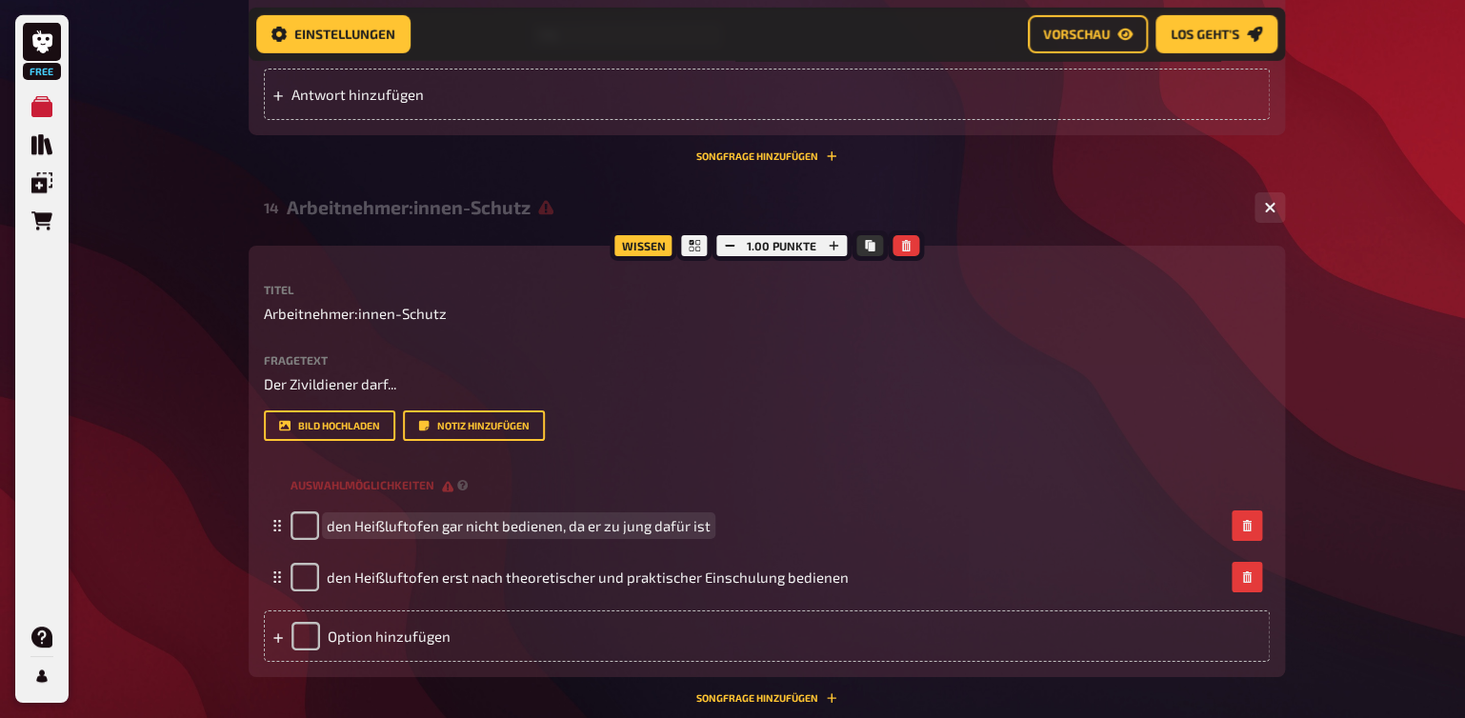
scroll to position [2805, 0]
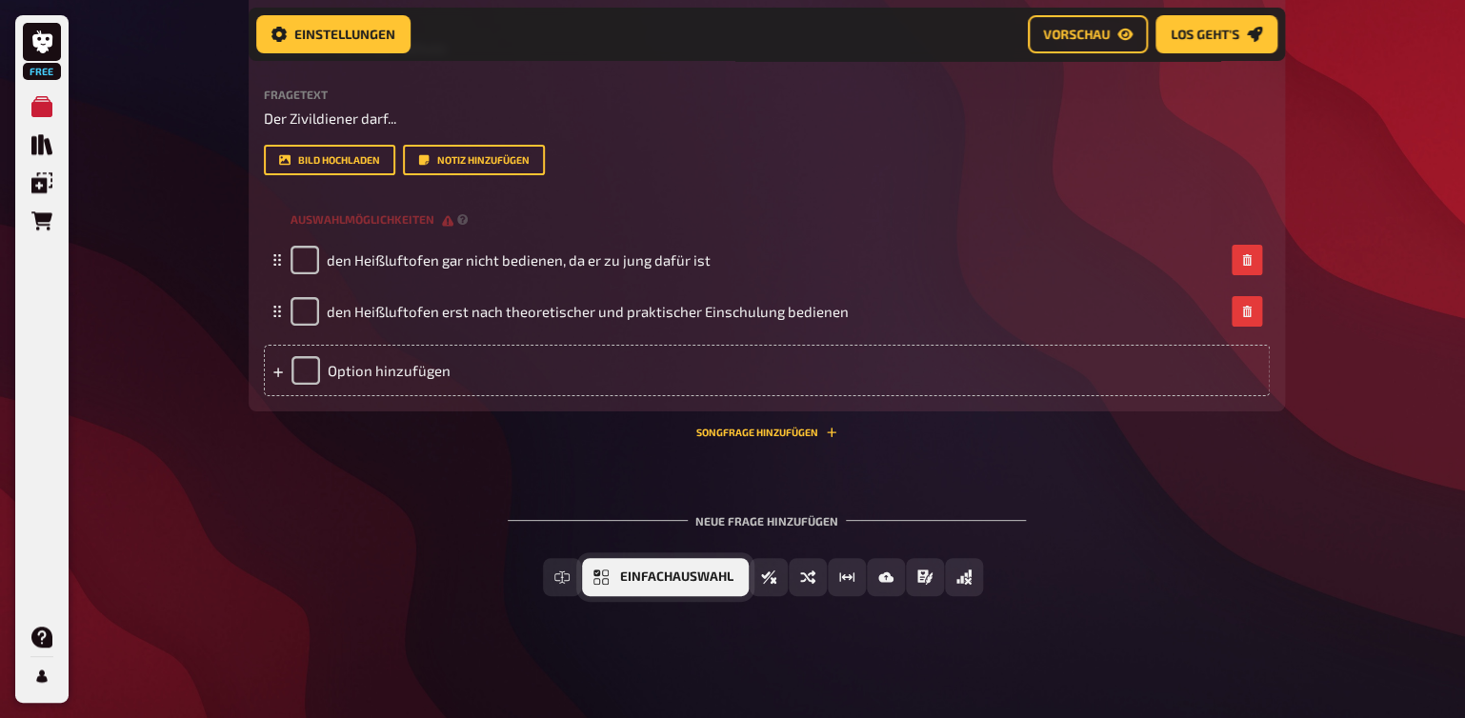
click at [617, 579] on button "Einfachauswahl" at bounding box center [665, 577] width 167 height 38
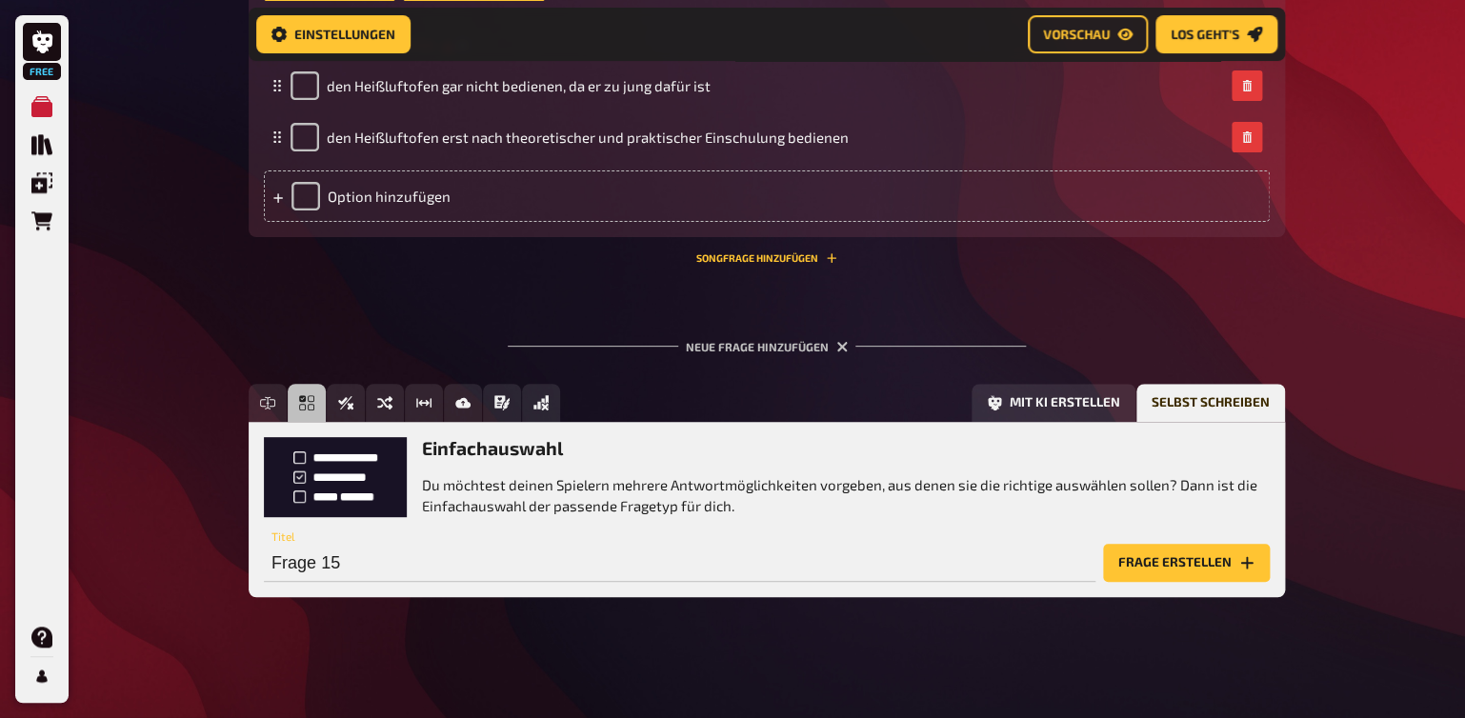
scroll to position [2980, 0]
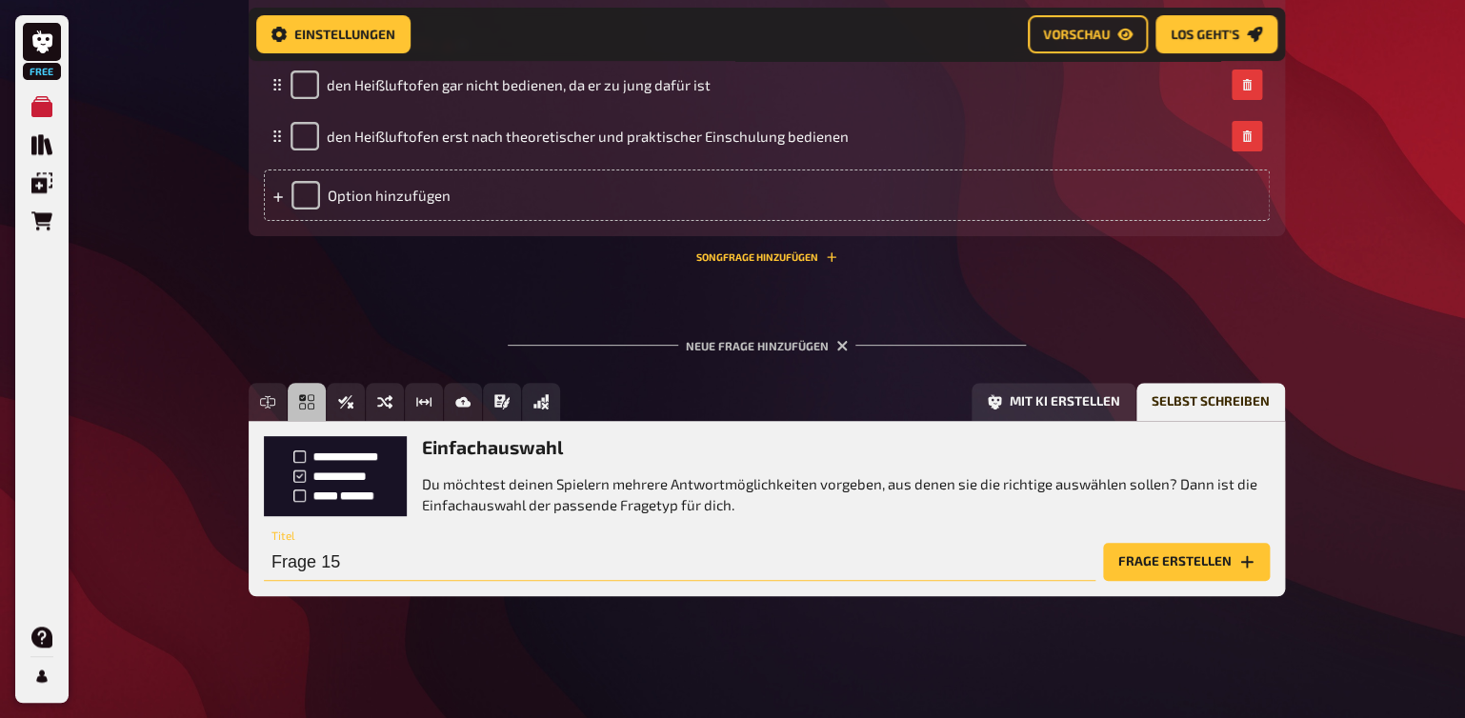
click at [327, 566] on input "Frage 15" at bounding box center [680, 562] width 832 height 38
type input "Arbeitnehmer:innen-Schutz"
click at [1133, 559] on button "Frage erstellen" at bounding box center [1186, 562] width 167 height 38
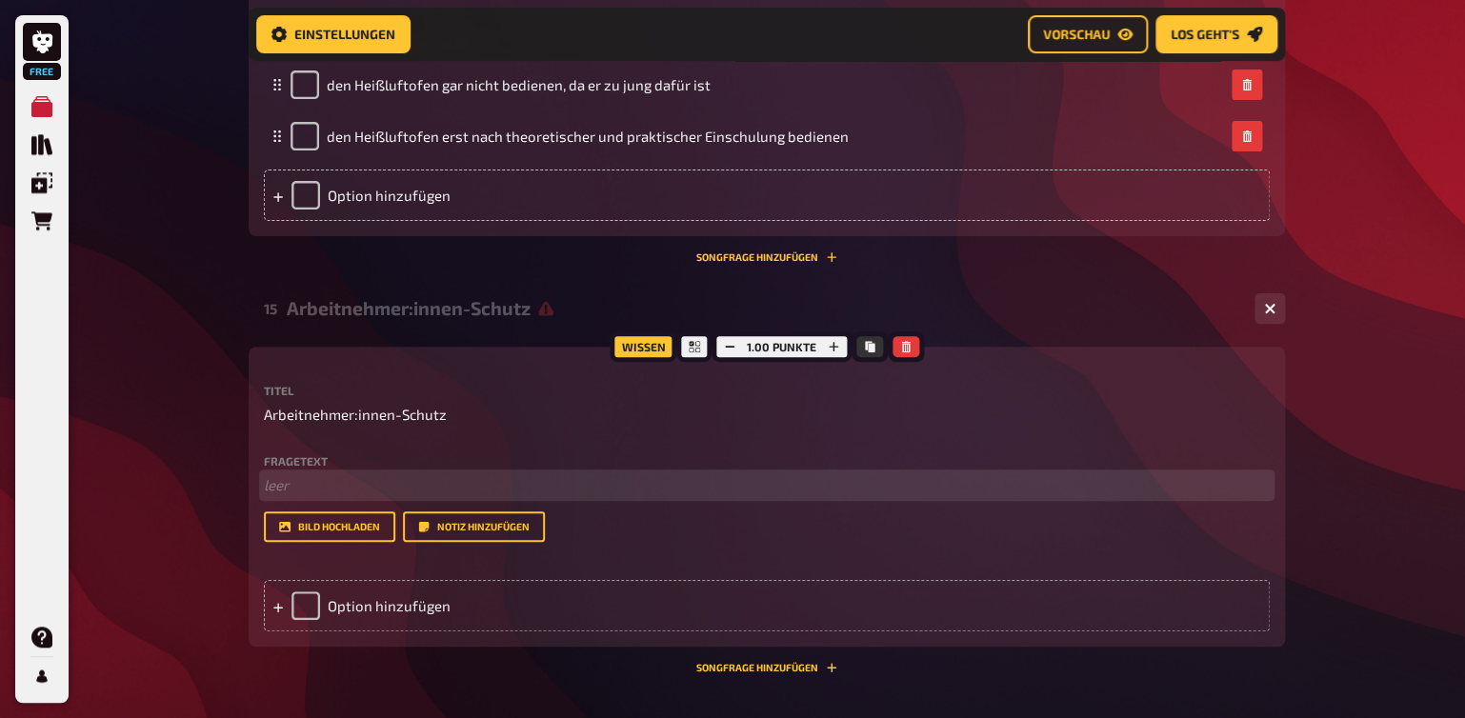
click at [306, 494] on p "﻿ leer" at bounding box center [767, 485] width 1006 height 22
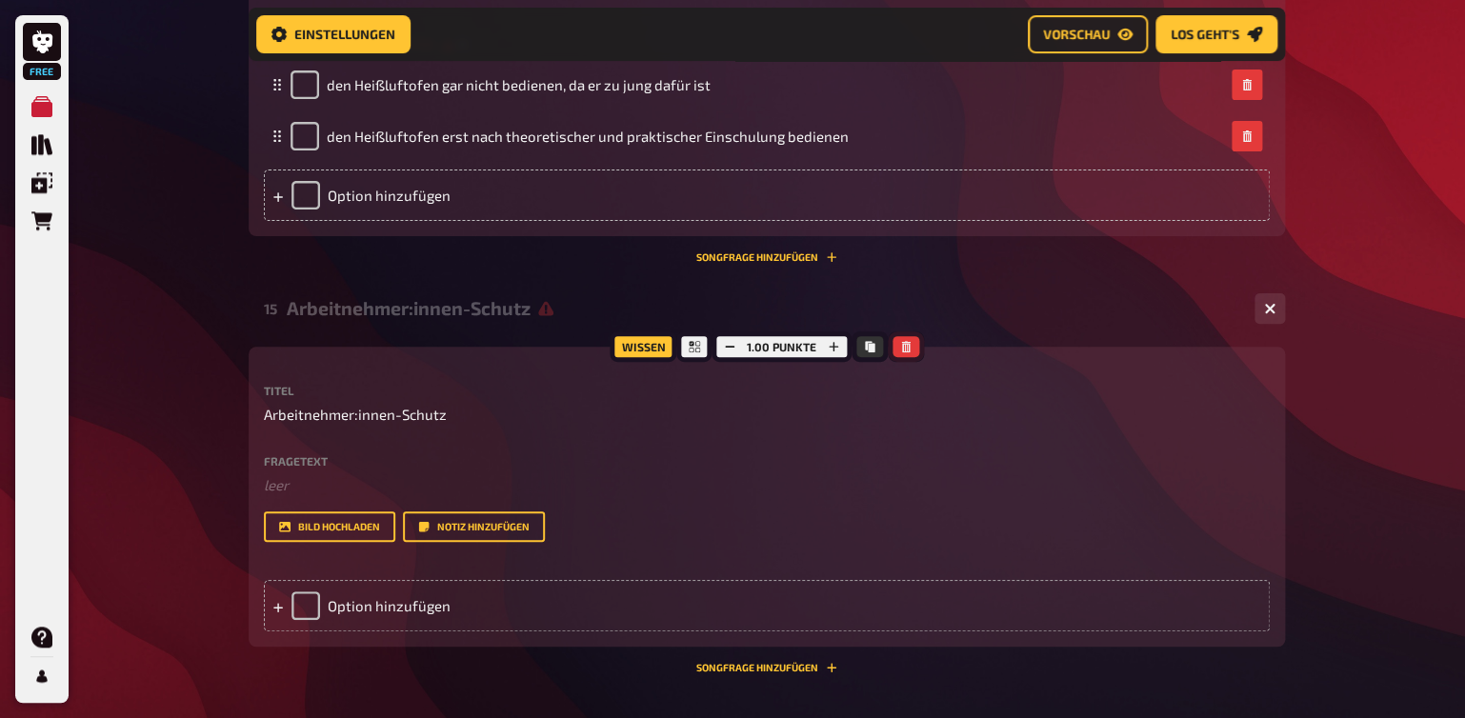
click at [895, 350] on button "button" at bounding box center [906, 346] width 27 height 21
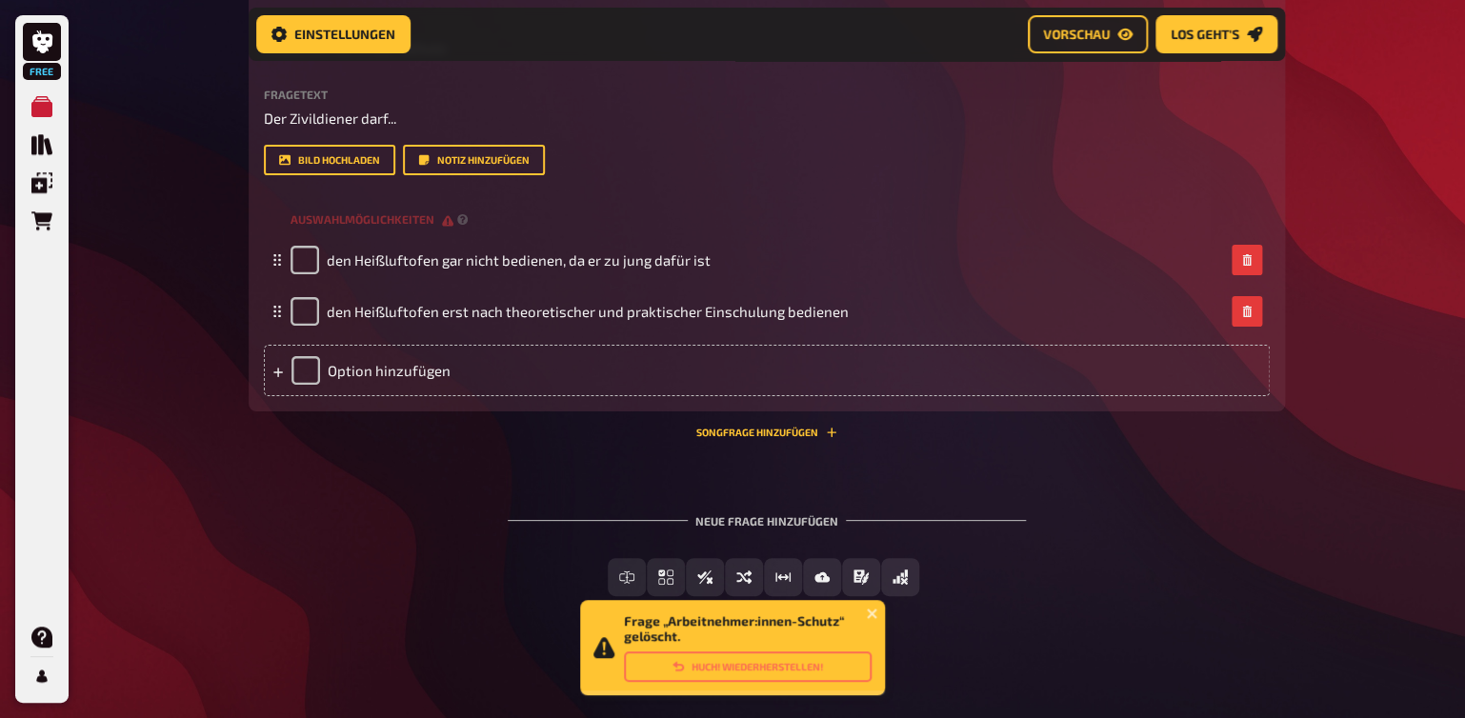
scroll to position [2805, 0]
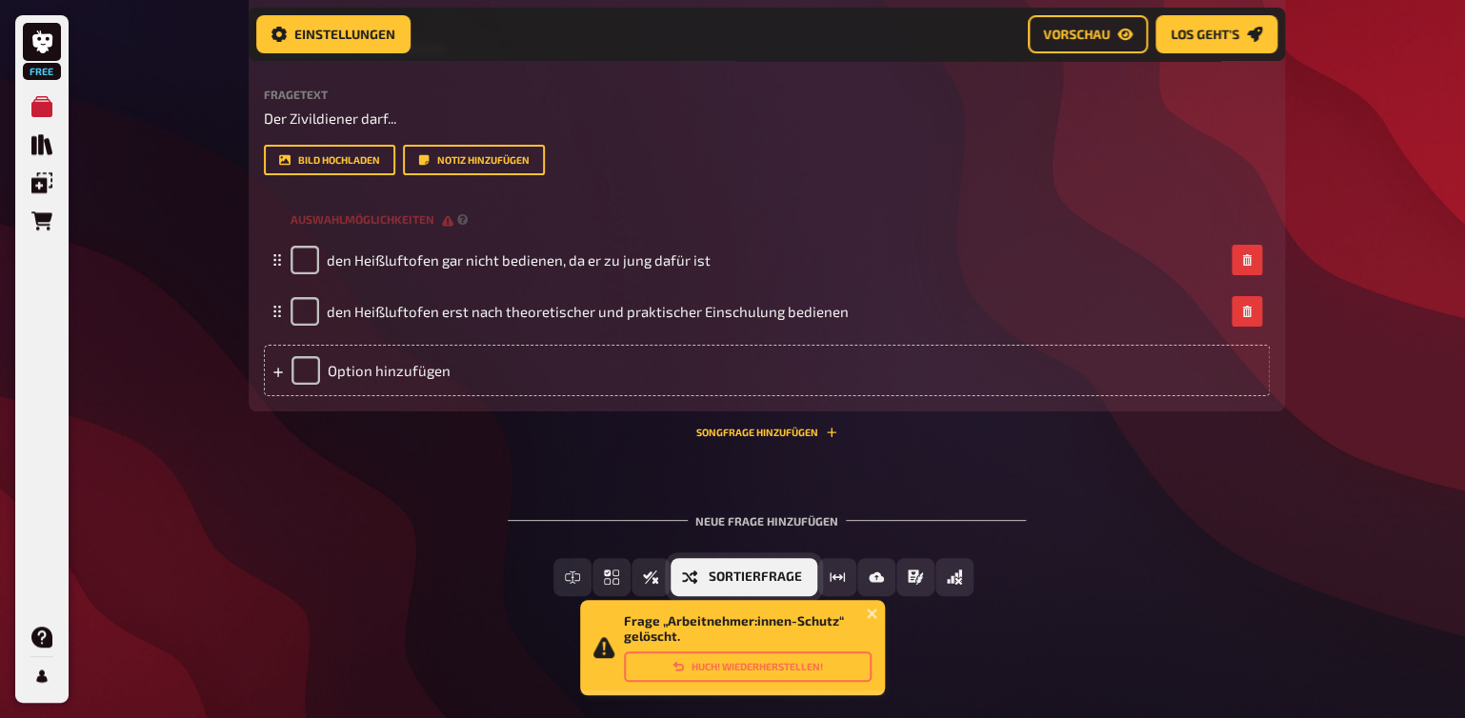
click at [775, 579] on span "Sortierfrage" at bounding box center [755, 577] width 93 height 13
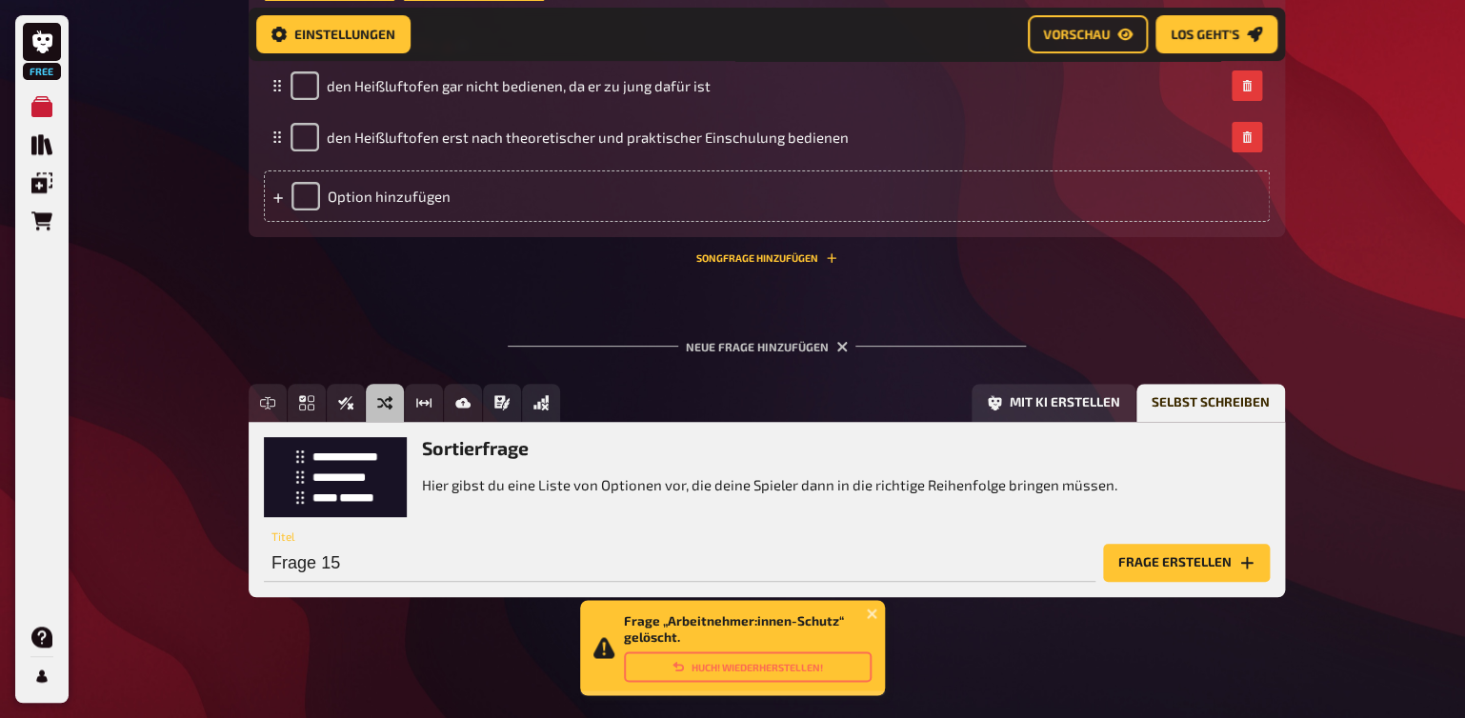
scroll to position [2980, 0]
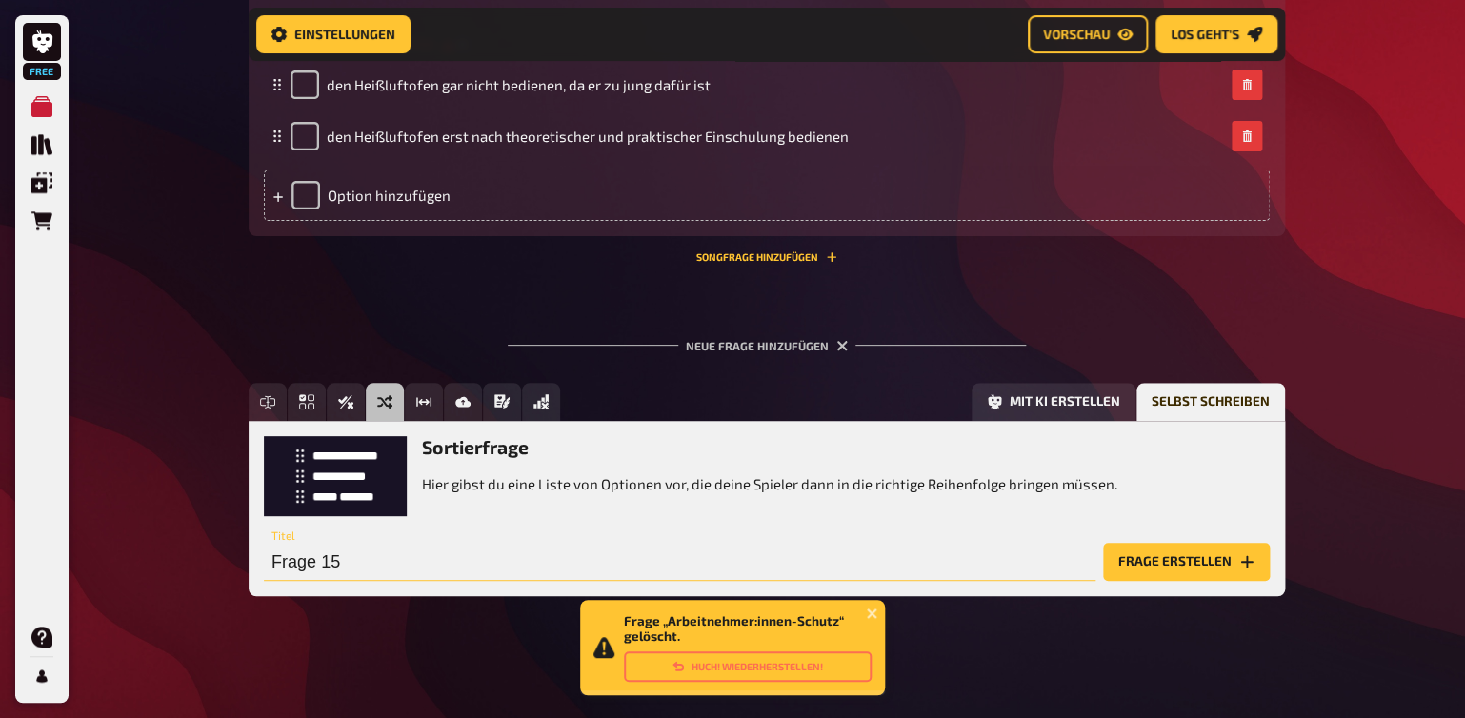
click at [314, 558] on input "Frage 15" at bounding box center [680, 562] width 832 height 38
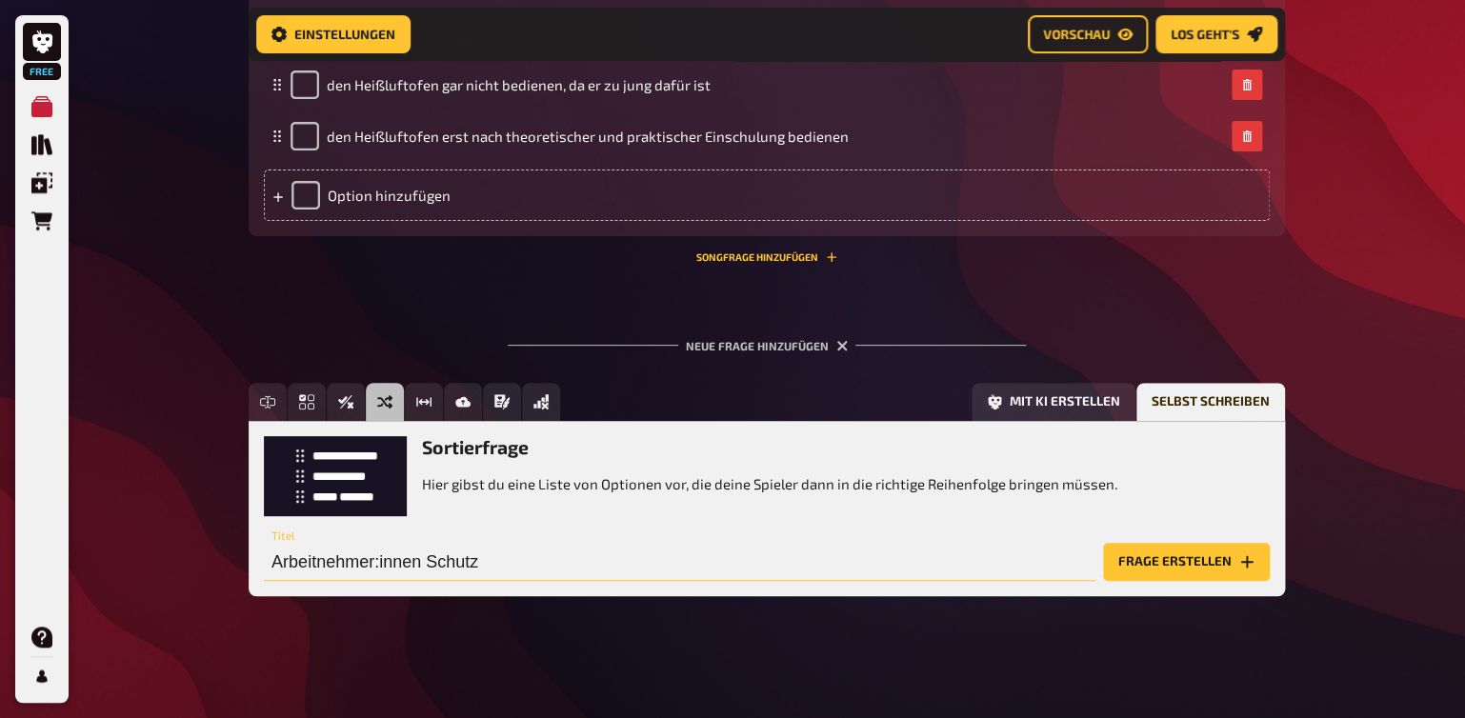
click at [432, 561] on input "Arbeitnehmer:innen Schutz" at bounding box center [680, 562] width 832 height 38
type input "Arbeitnehmer:innen-Schutz"
click at [1166, 555] on button "Frage erstellen" at bounding box center [1186, 562] width 167 height 38
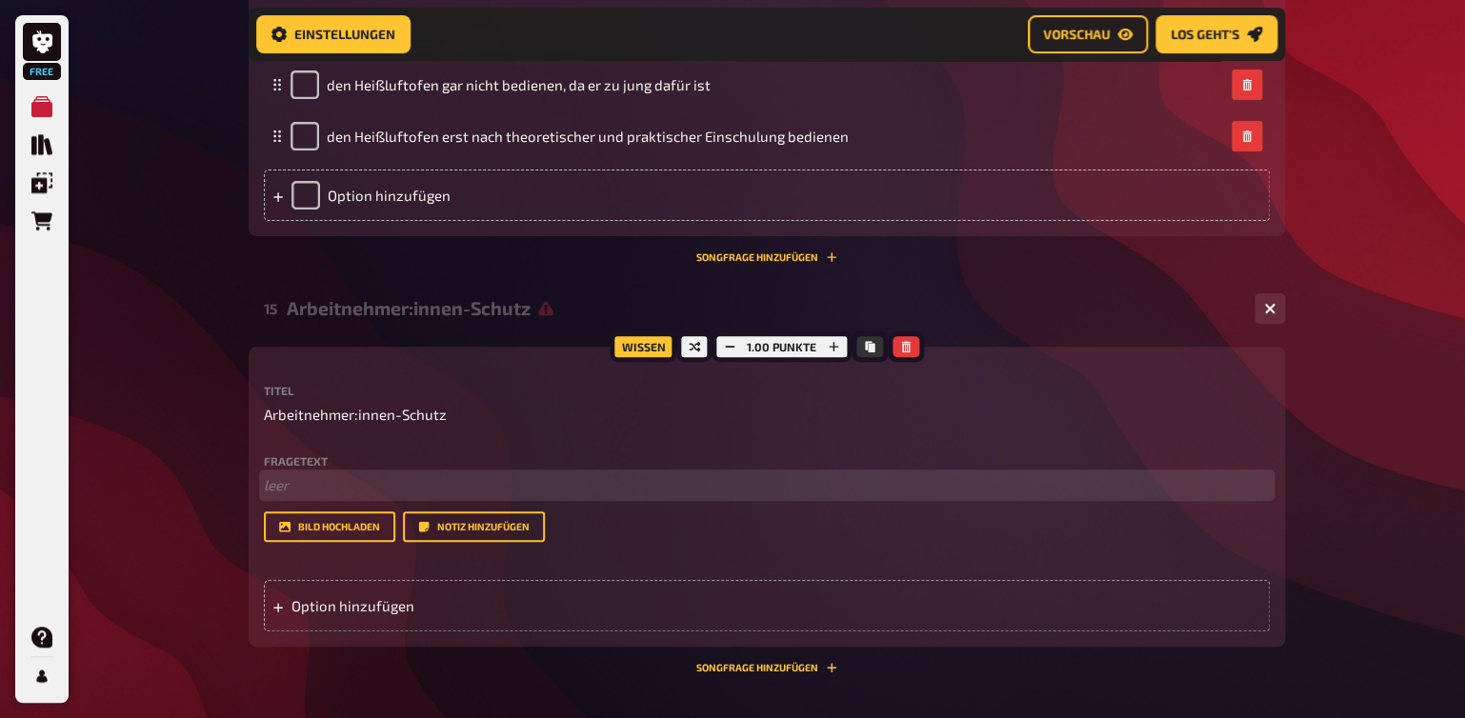
click at [283, 492] on p "﻿ leer" at bounding box center [767, 485] width 1006 height 22
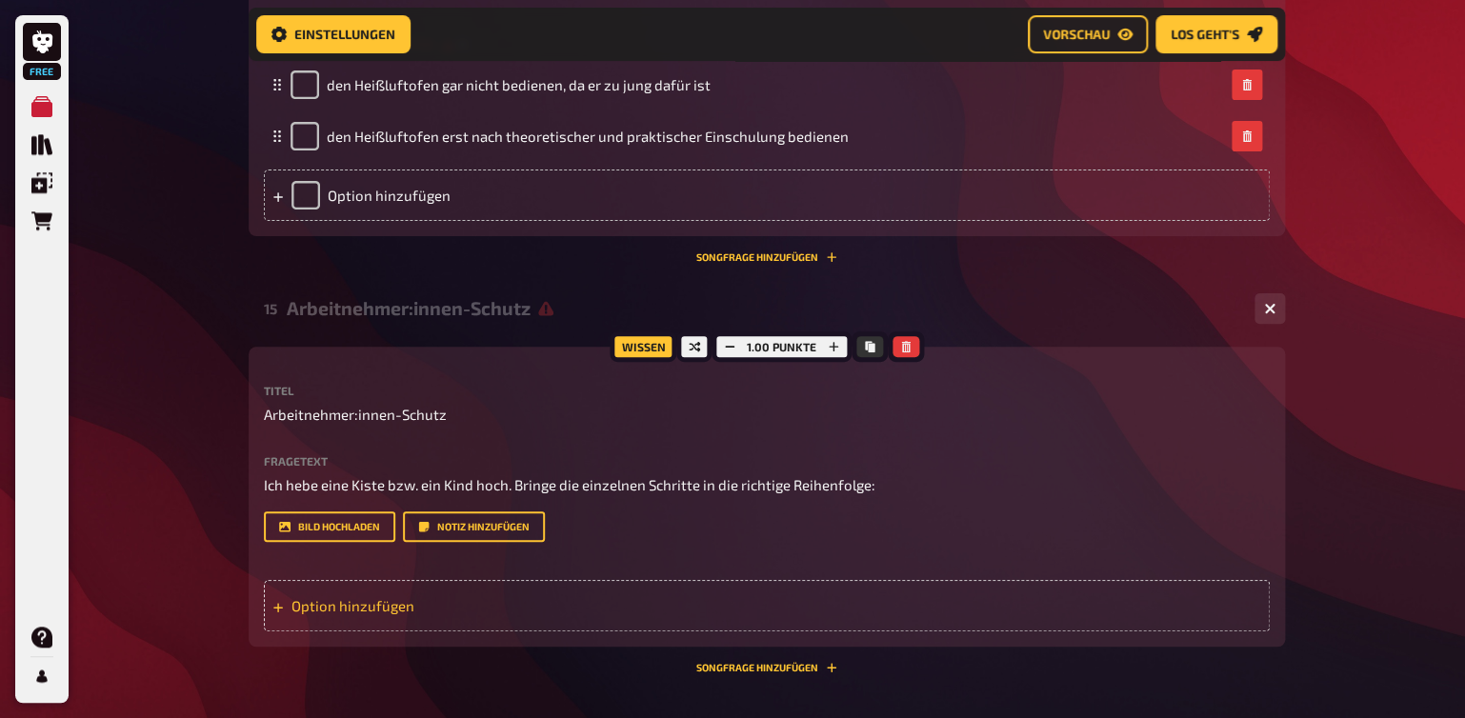
click at [388, 598] on div "Option hinzufügen" at bounding box center [767, 605] width 1006 height 51
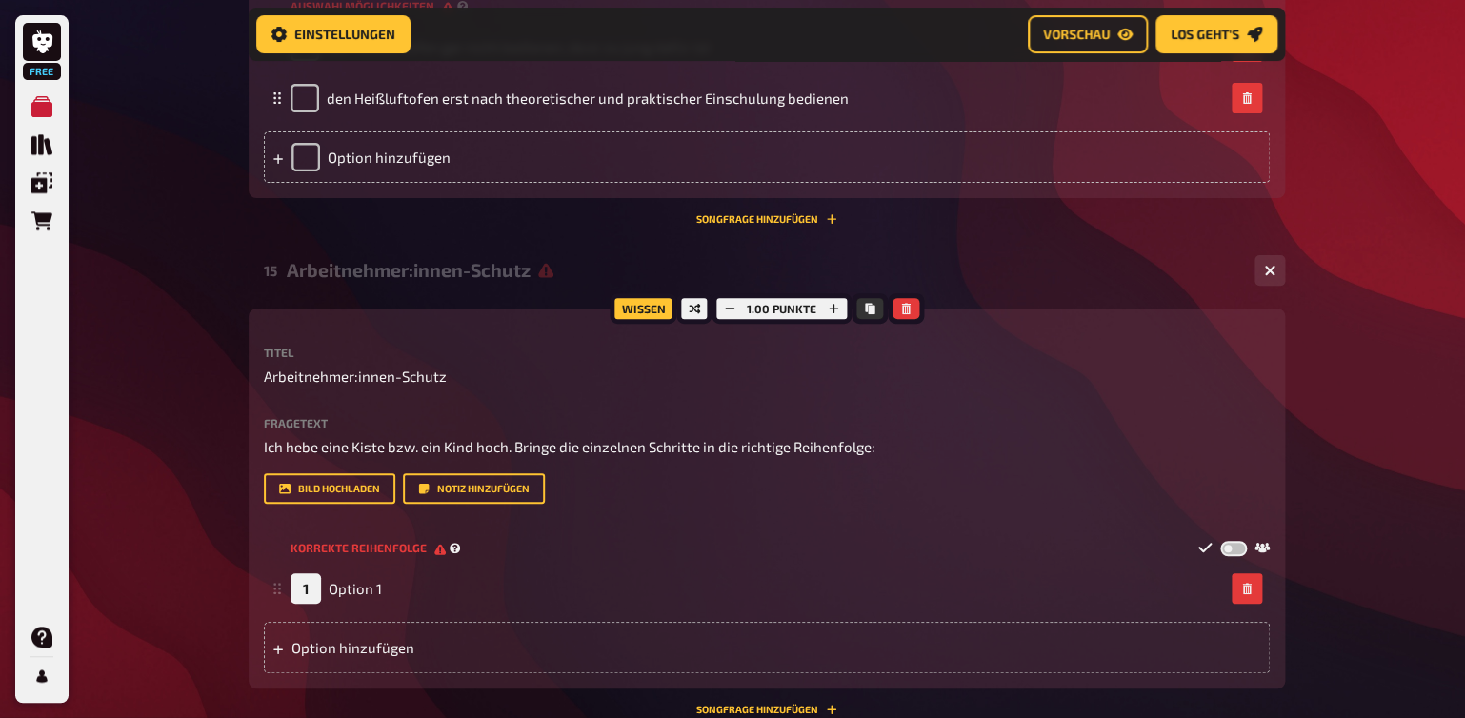
scroll to position [3080, 0]
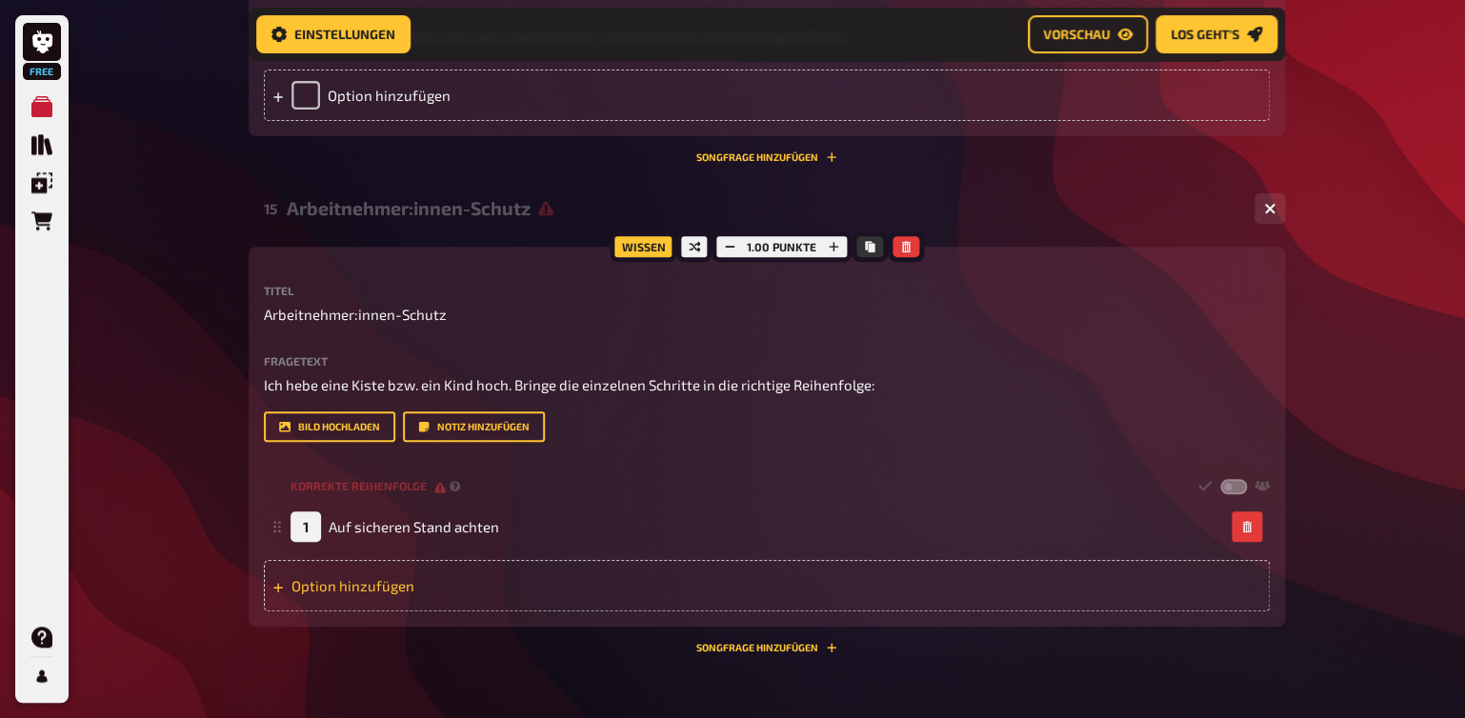
click at [402, 577] on div "Option hinzufügen" at bounding box center [767, 585] width 1006 height 51
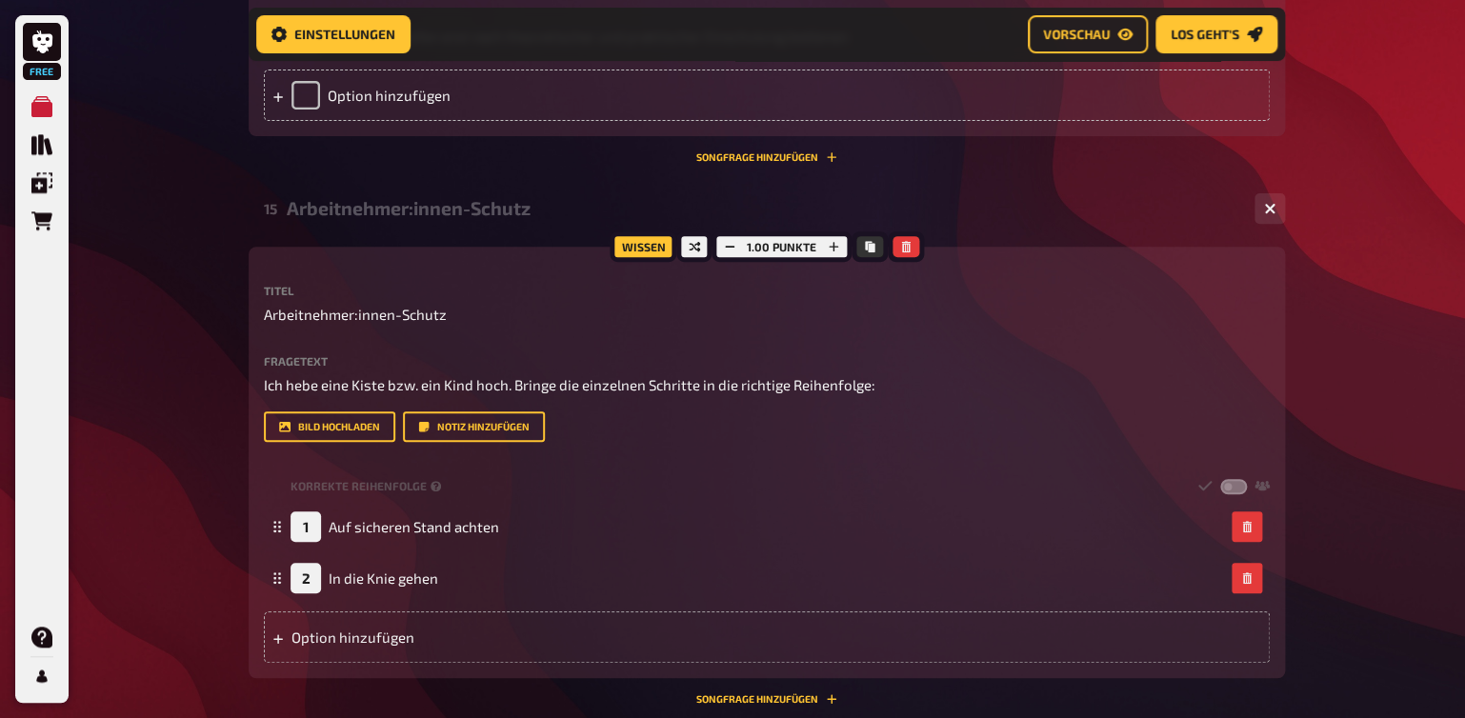
scroll to position [3347, 0]
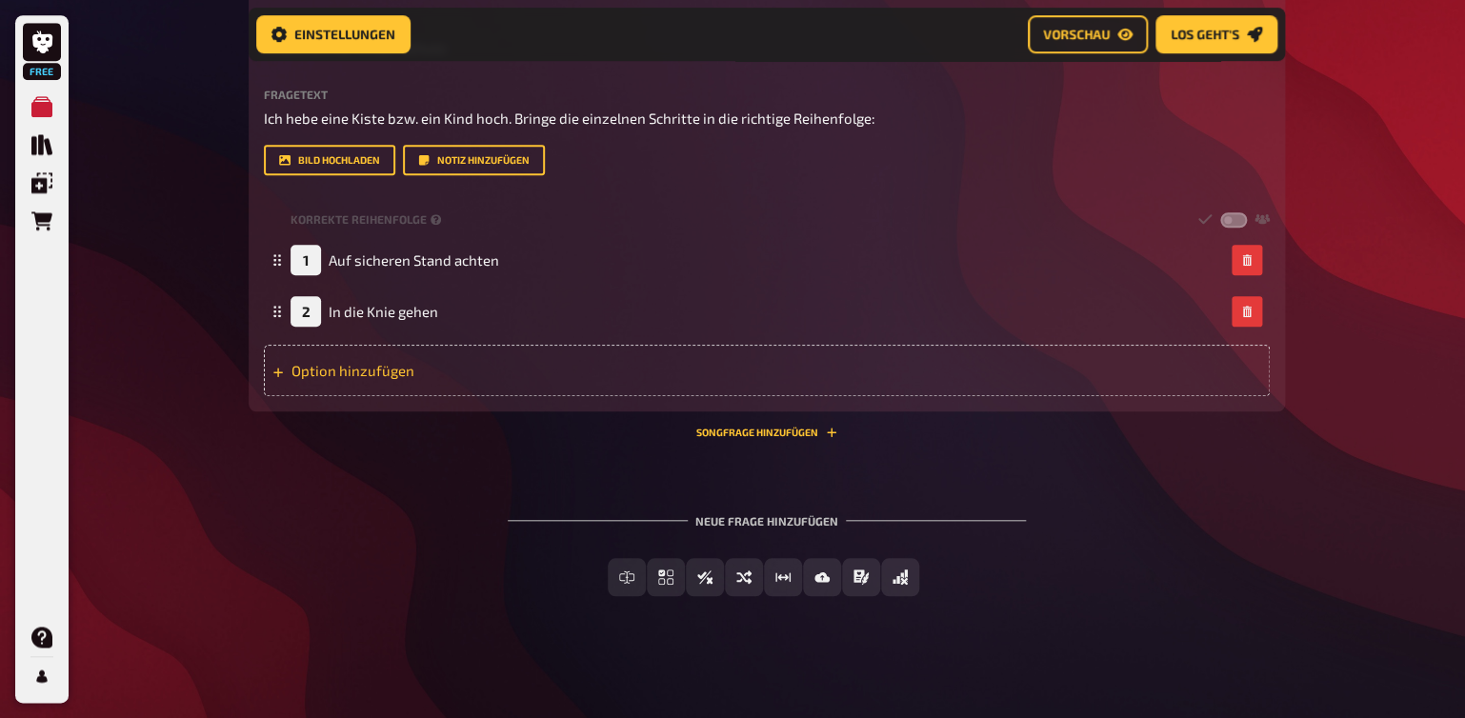
click at [332, 368] on div "Option hinzufügen" at bounding box center [767, 370] width 1006 height 51
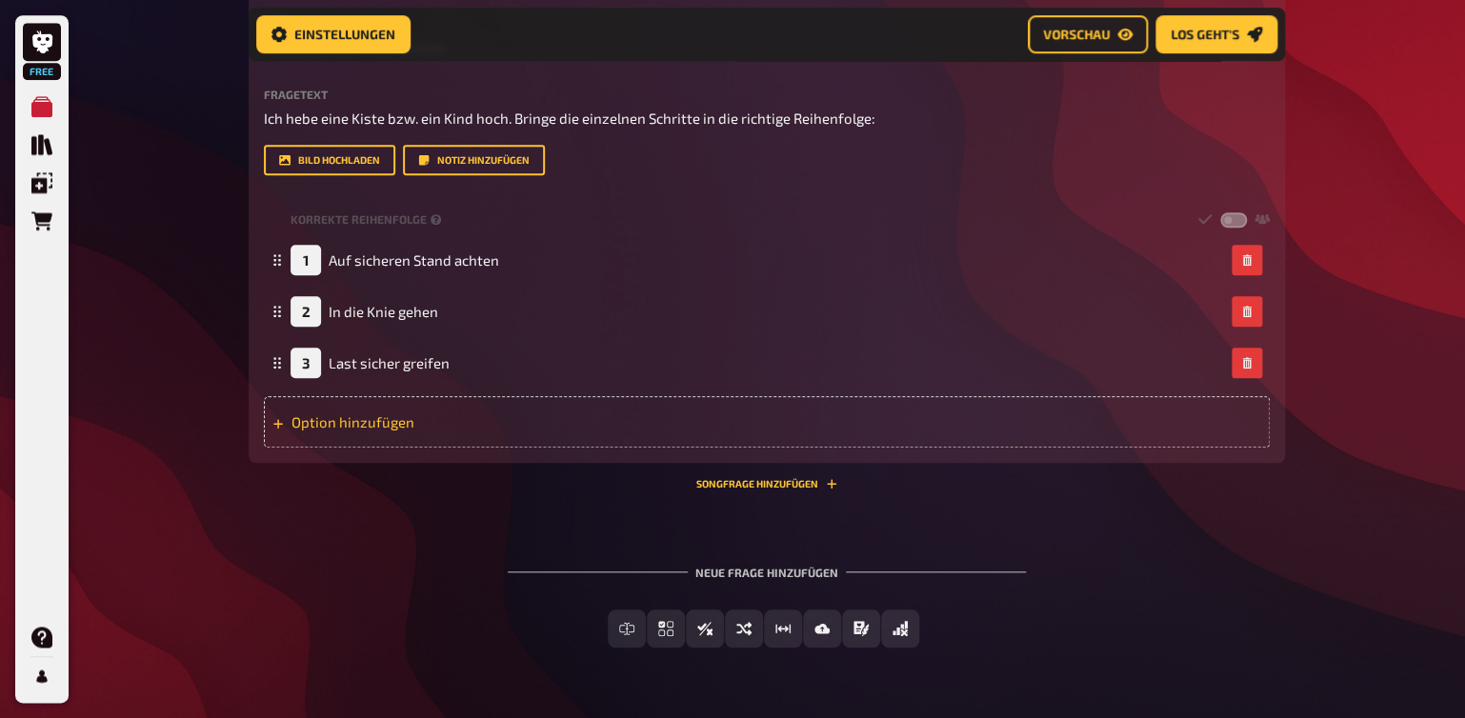
click at [351, 422] on div "Option hinzufügen" at bounding box center [767, 421] width 1006 height 51
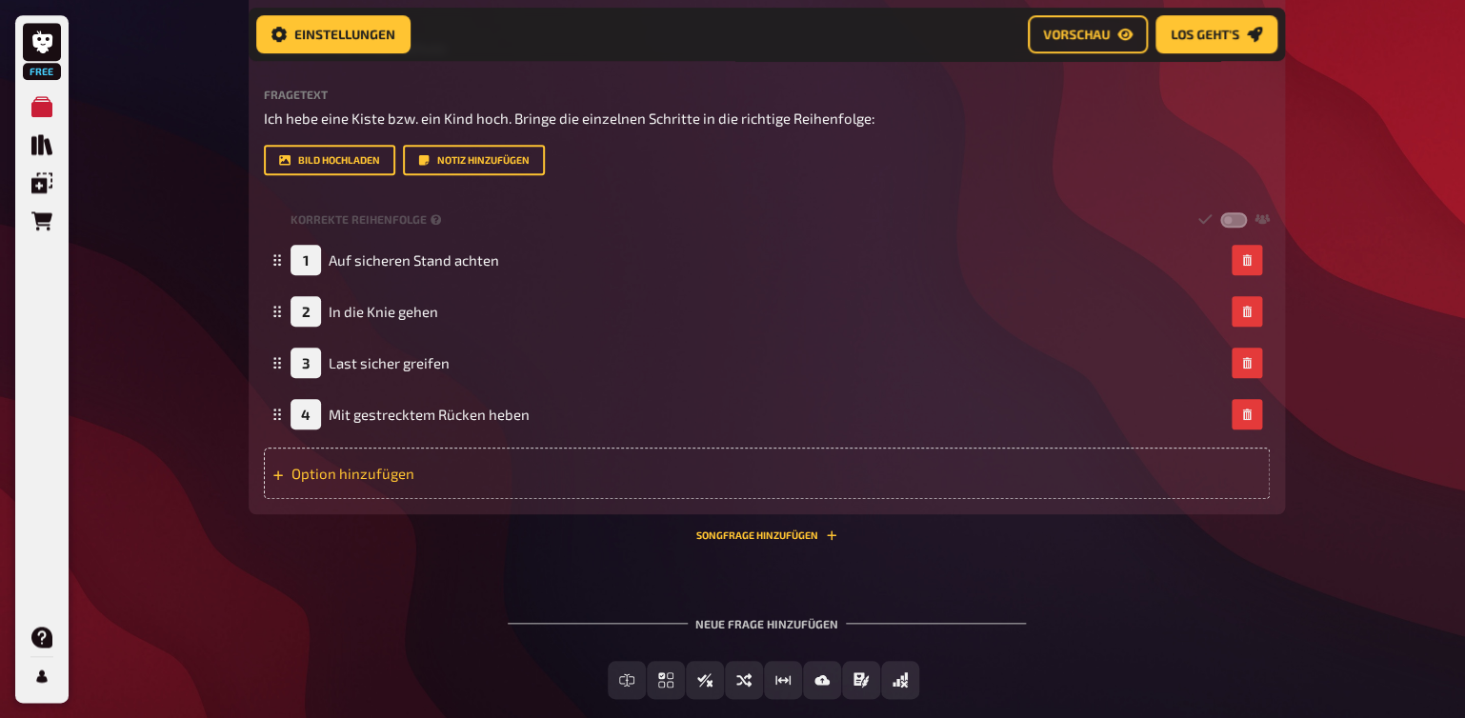
click at [430, 470] on div "Option hinzufügen" at bounding box center [767, 473] width 1006 height 51
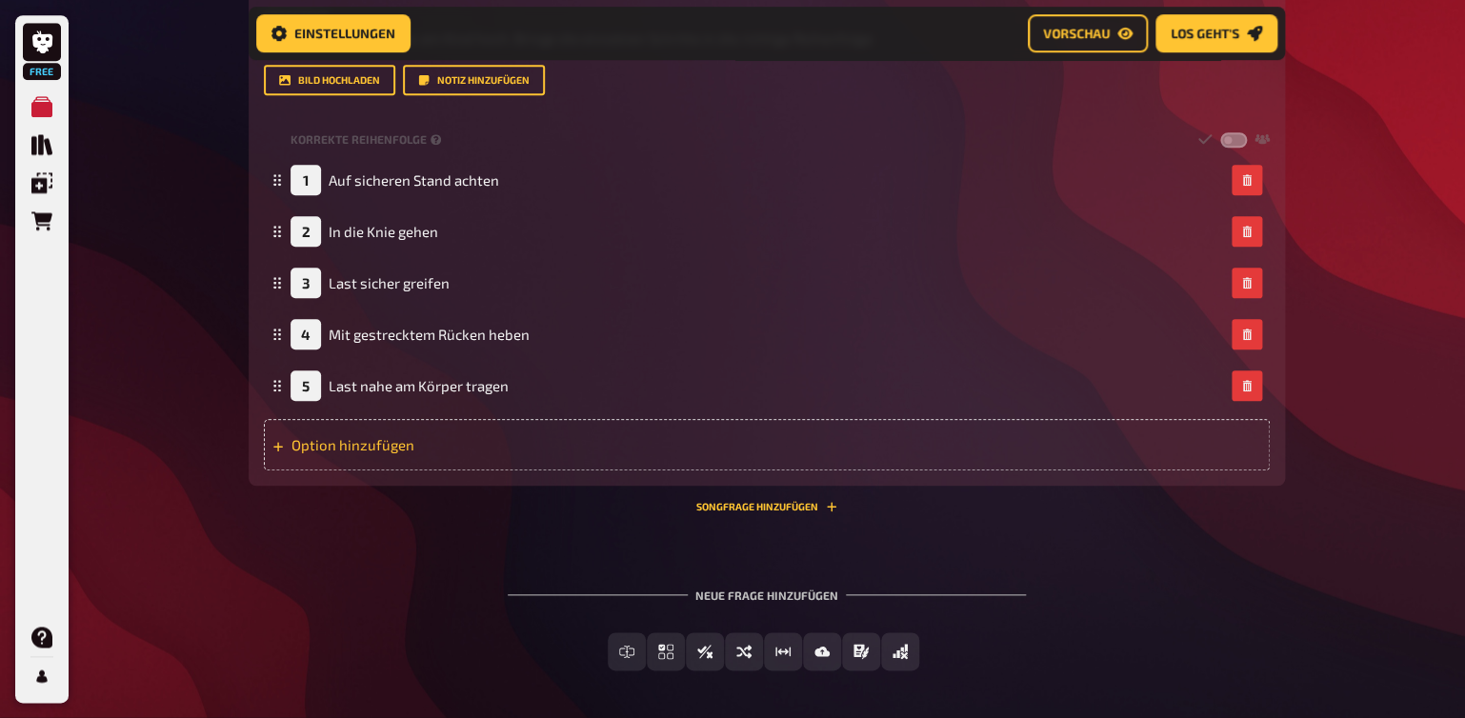
scroll to position [3447, 0]
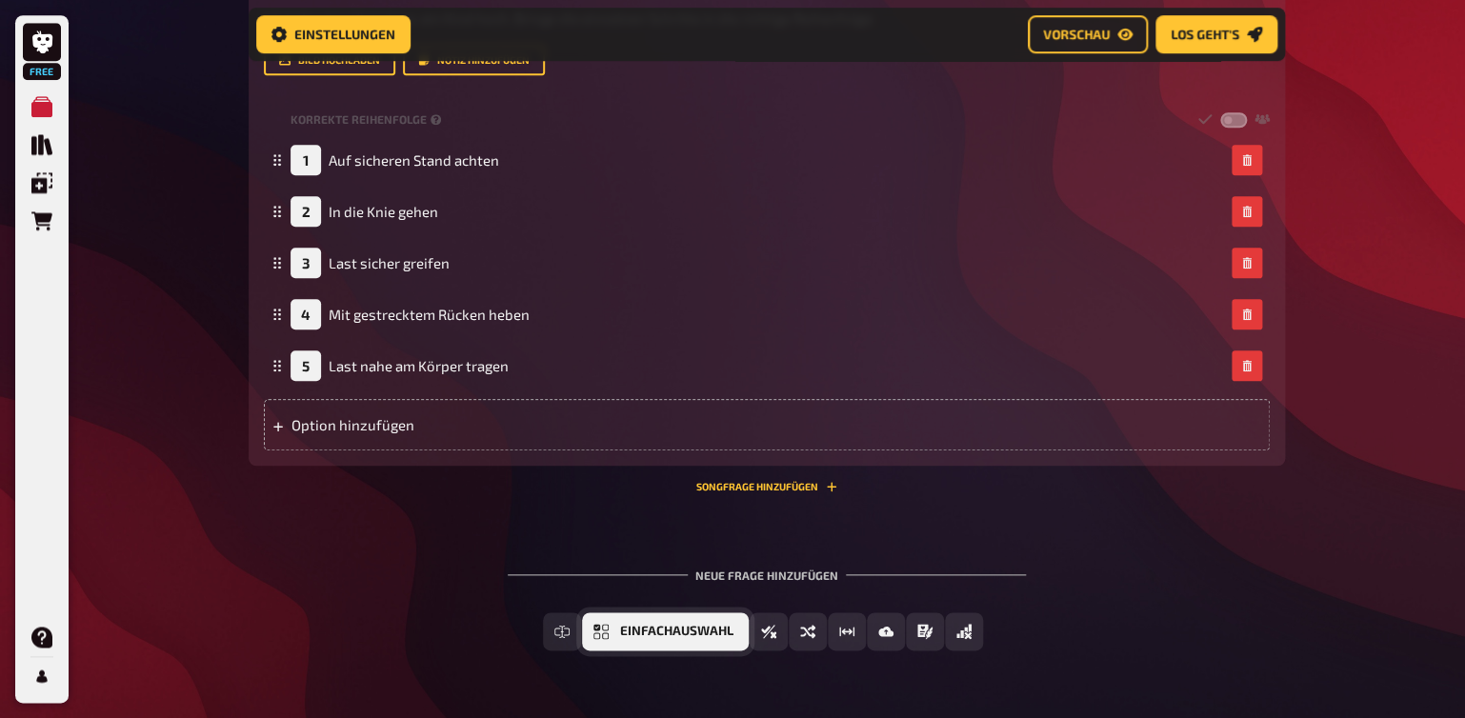
click at [665, 632] on span "Einfachauswahl" at bounding box center [676, 631] width 113 height 13
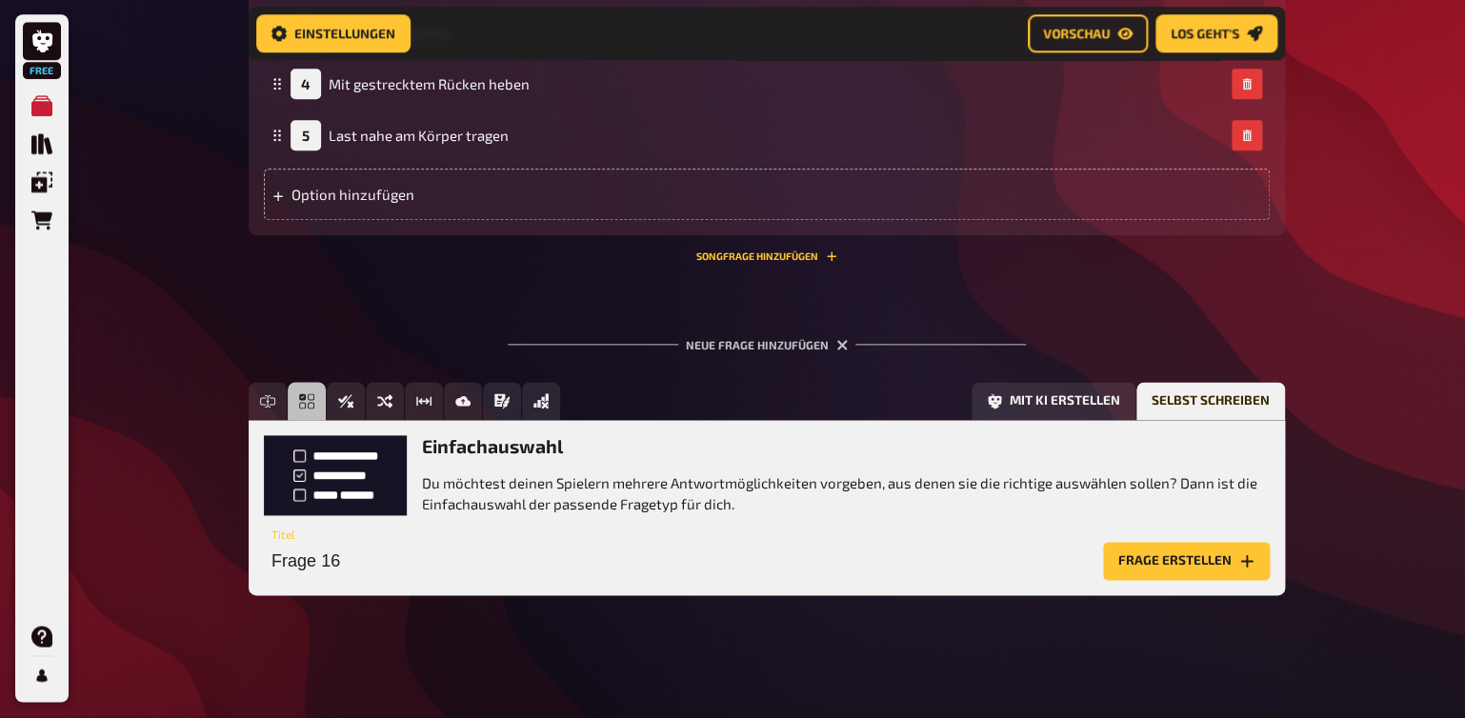
scroll to position [3677, 0]
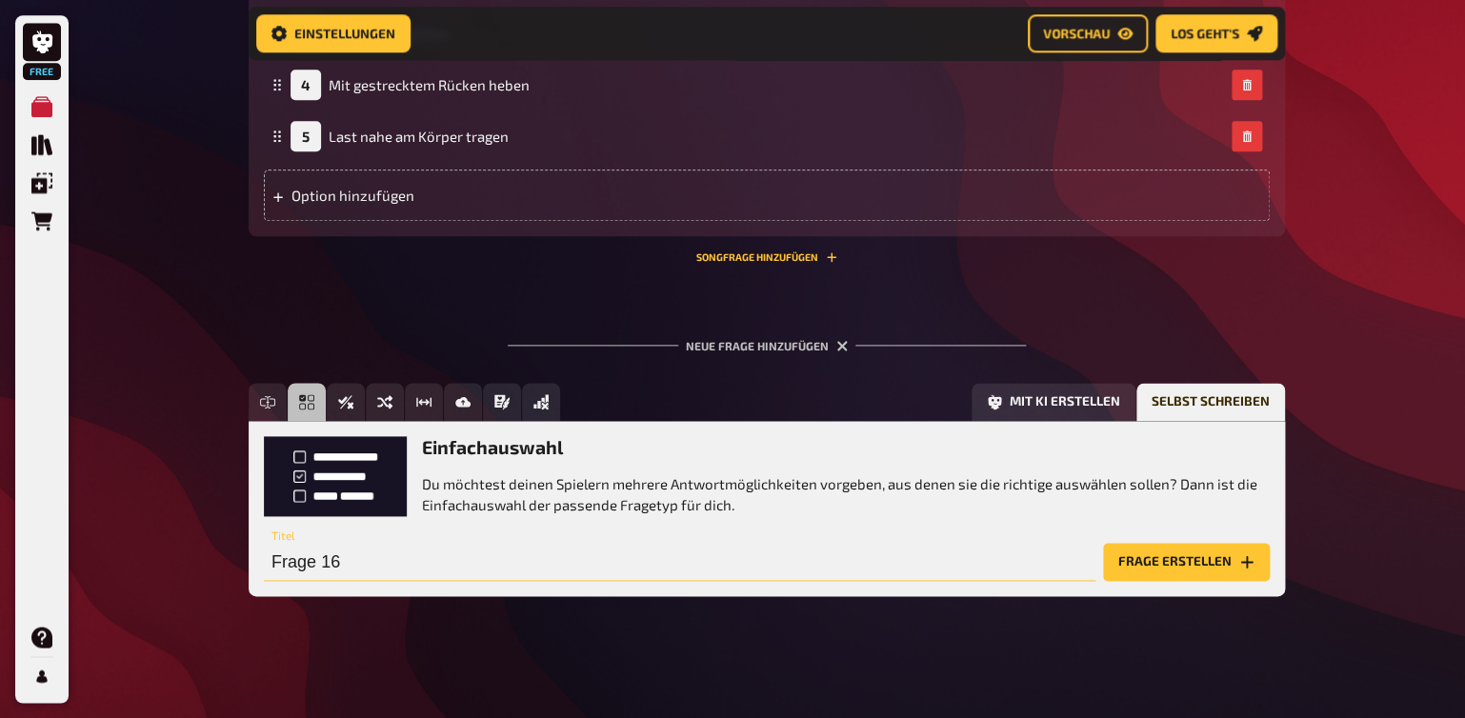
click at [311, 574] on input "Frage 16" at bounding box center [680, 562] width 832 height 38
type input "gesetzliche Grundlagen"
click at [1157, 571] on button "Frage erstellen" at bounding box center [1186, 562] width 167 height 38
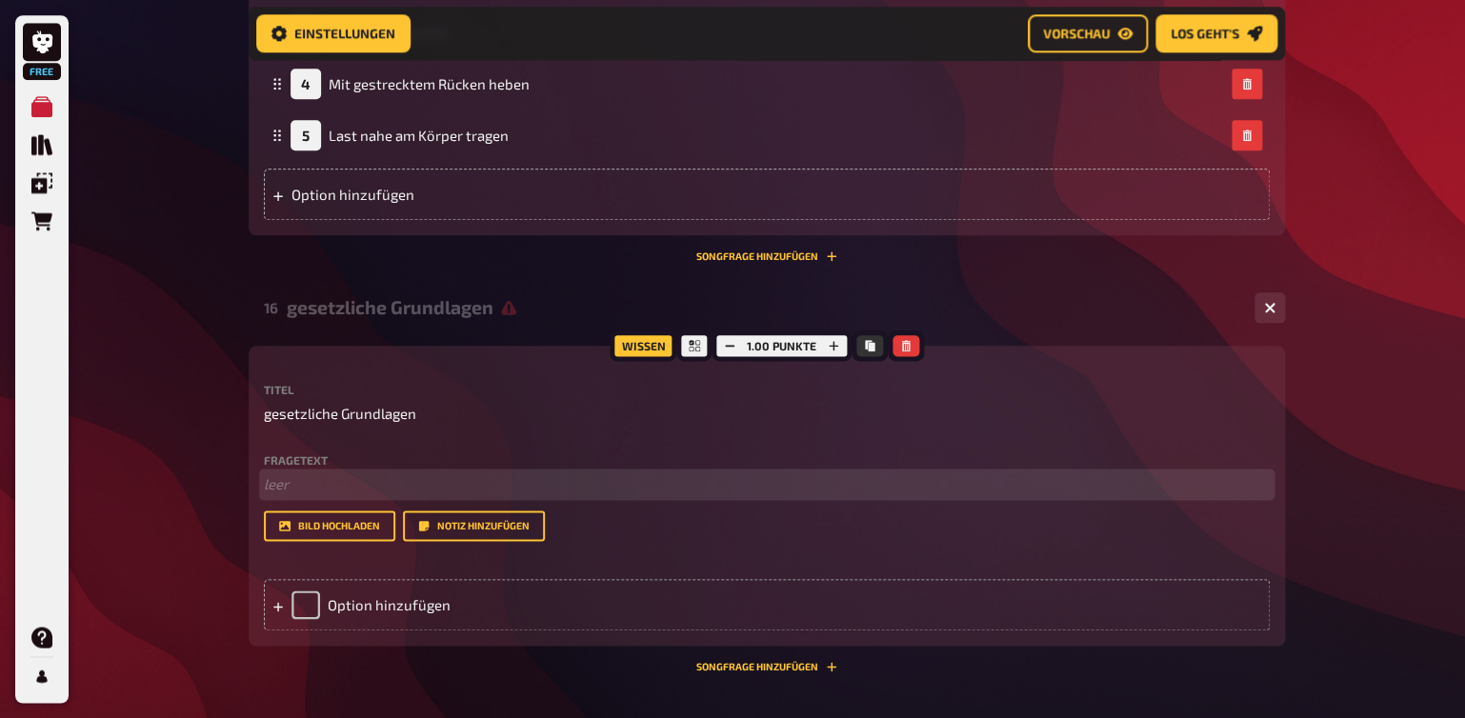
click at [286, 489] on p "﻿ leer" at bounding box center [767, 484] width 1006 height 22
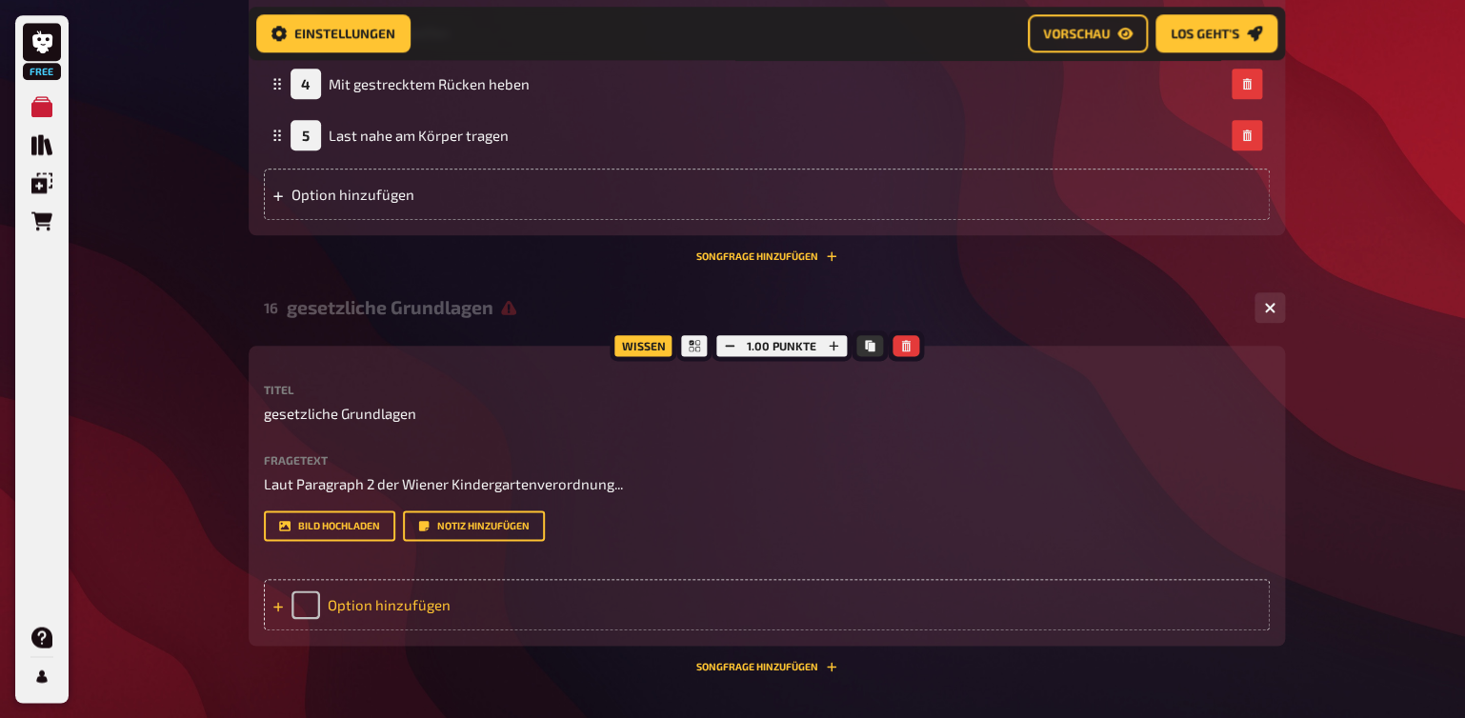
click at [345, 605] on div "Option hinzufügen" at bounding box center [767, 604] width 1006 height 51
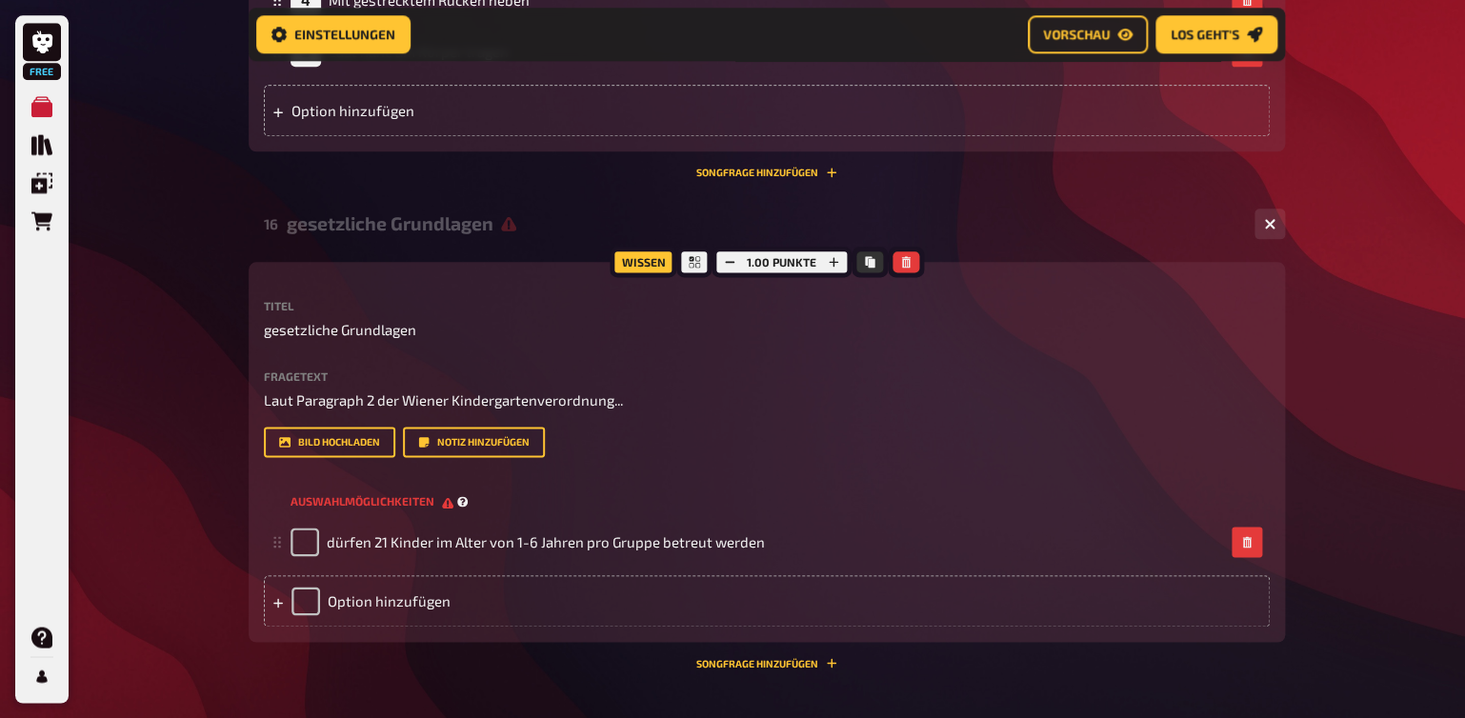
scroll to position [3777, 0]
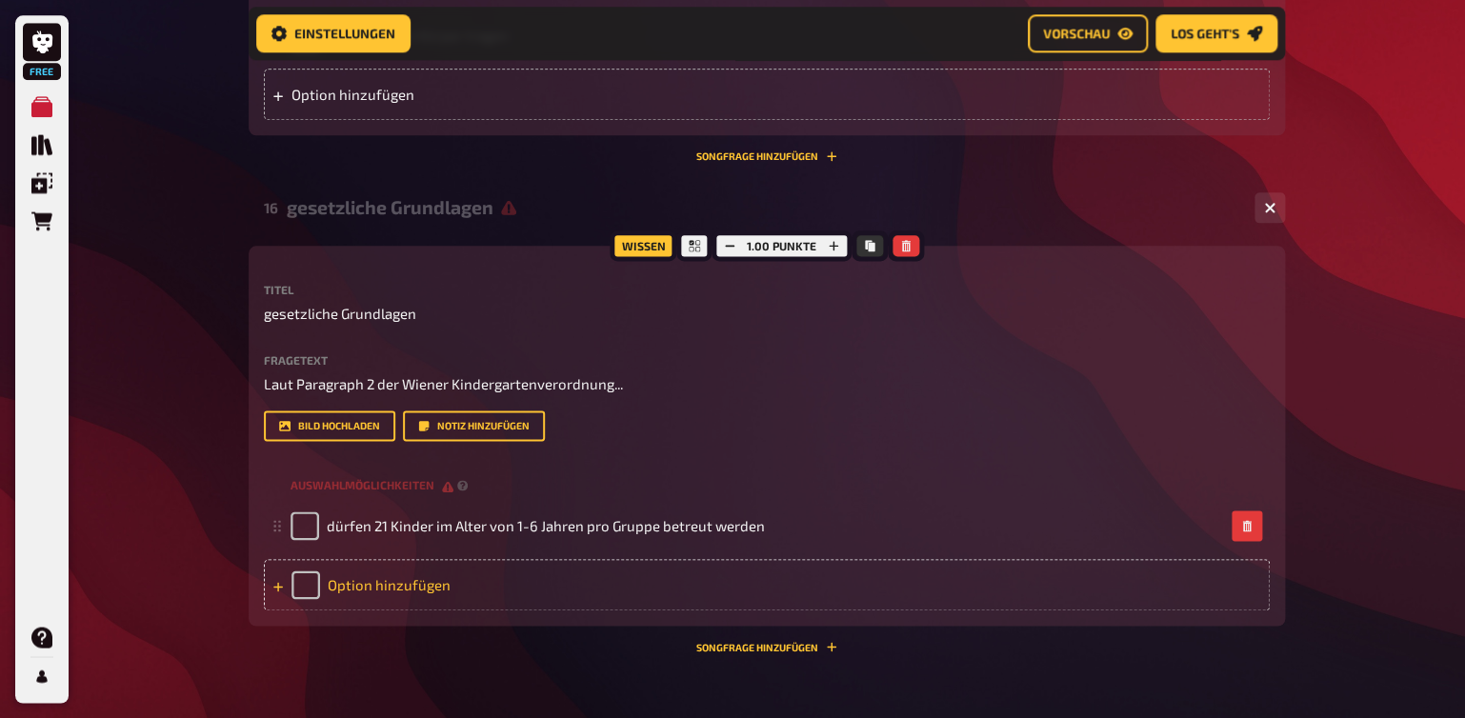
click at [551, 582] on div "Option hinzufügen" at bounding box center [767, 584] width 1006 height 51
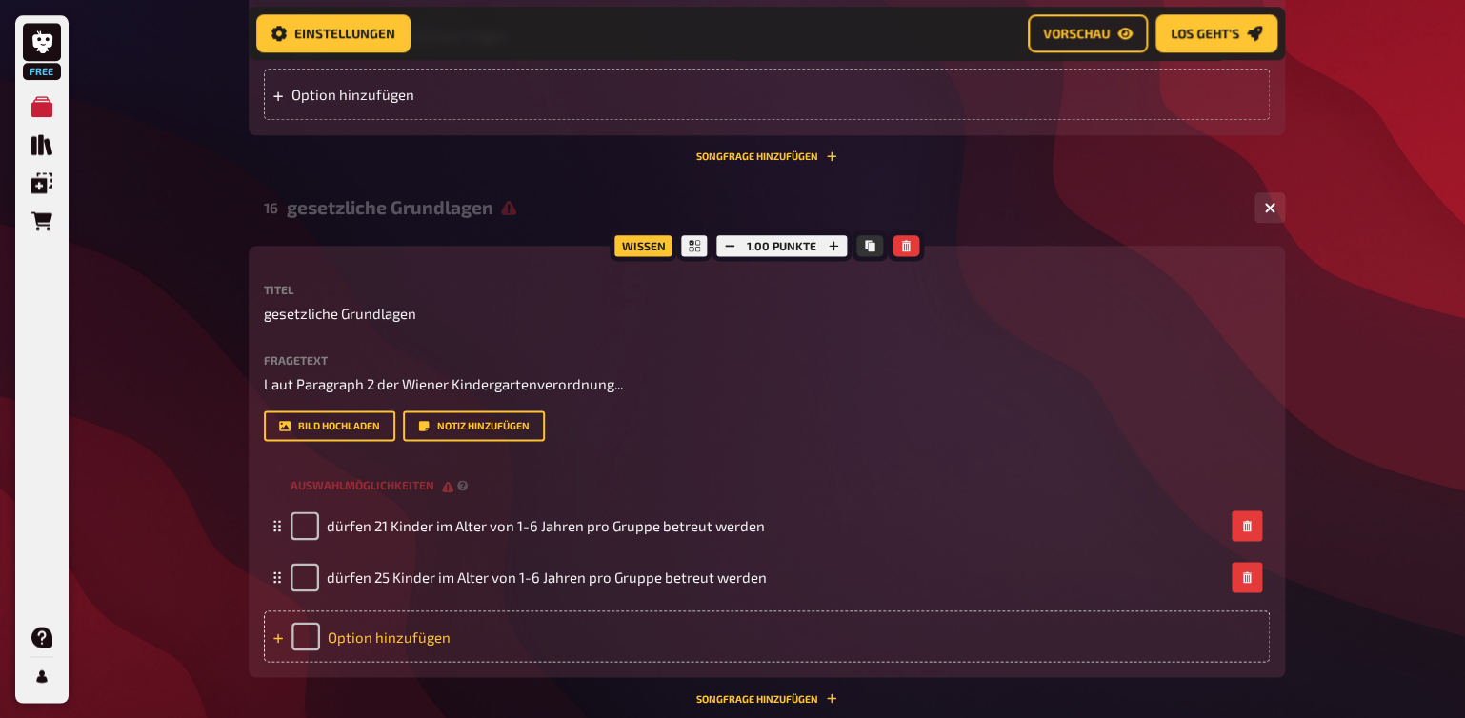
click at [407, 643] on div "Option hinzufügen" at bounding box center [767, 636] width 1006 height 51
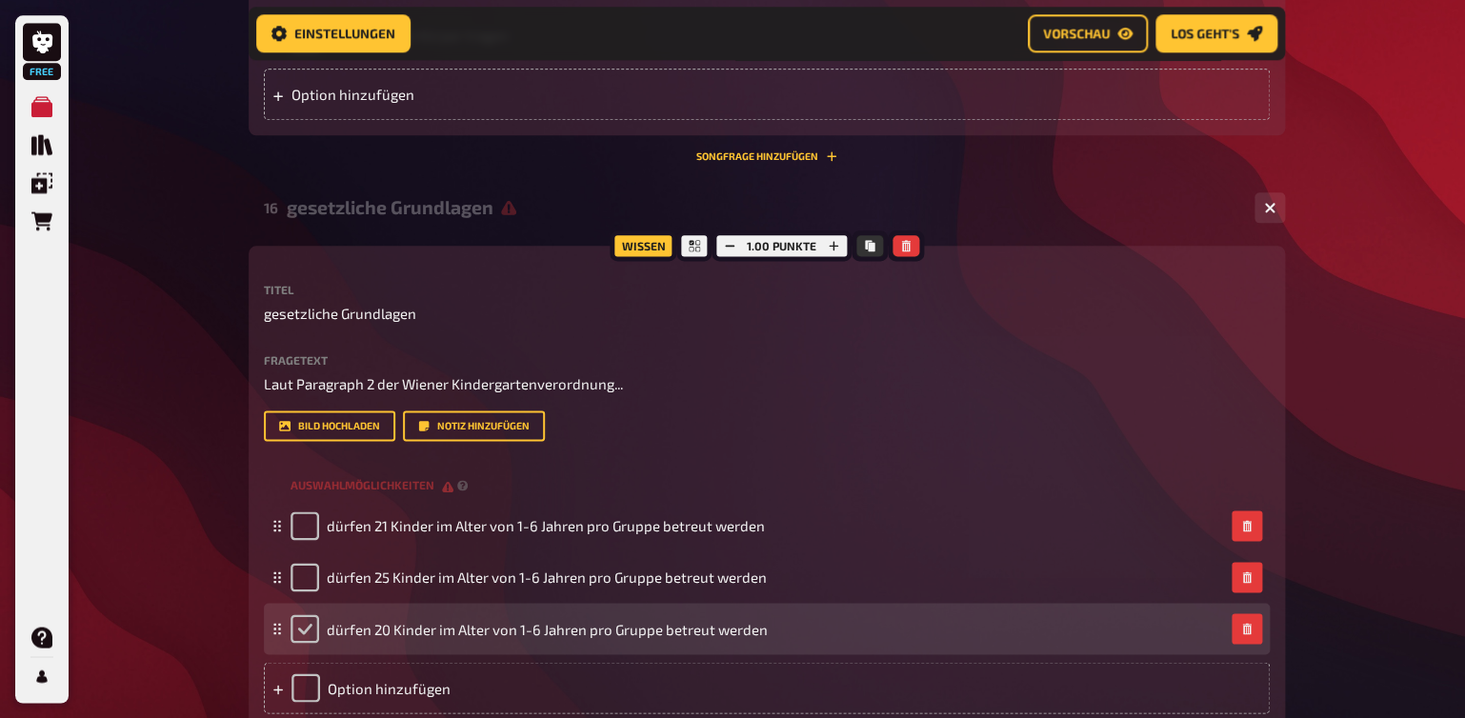
click at [305, 622] on input "checkbox" at bounding box center [305, 628] width 29 height 29
checkbox input "true"
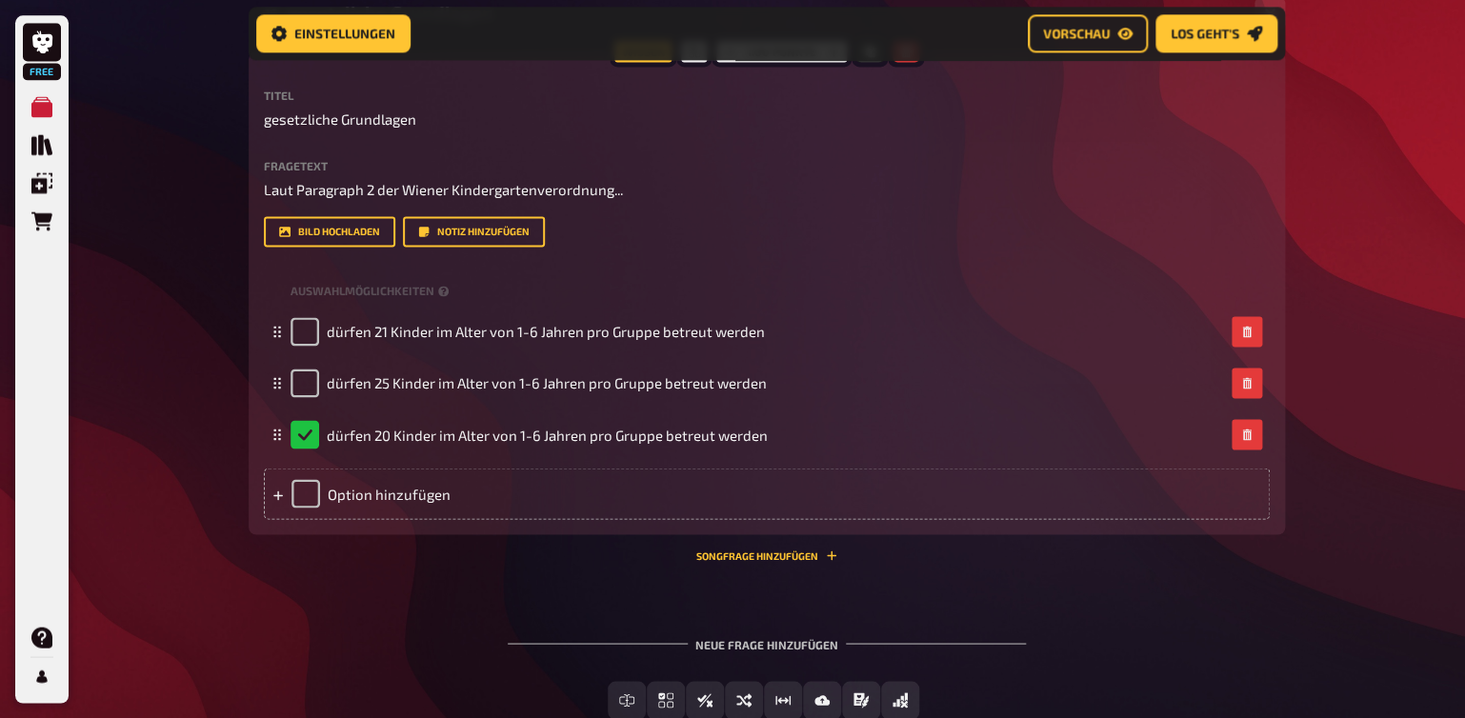
scroll to position [3977, 0]
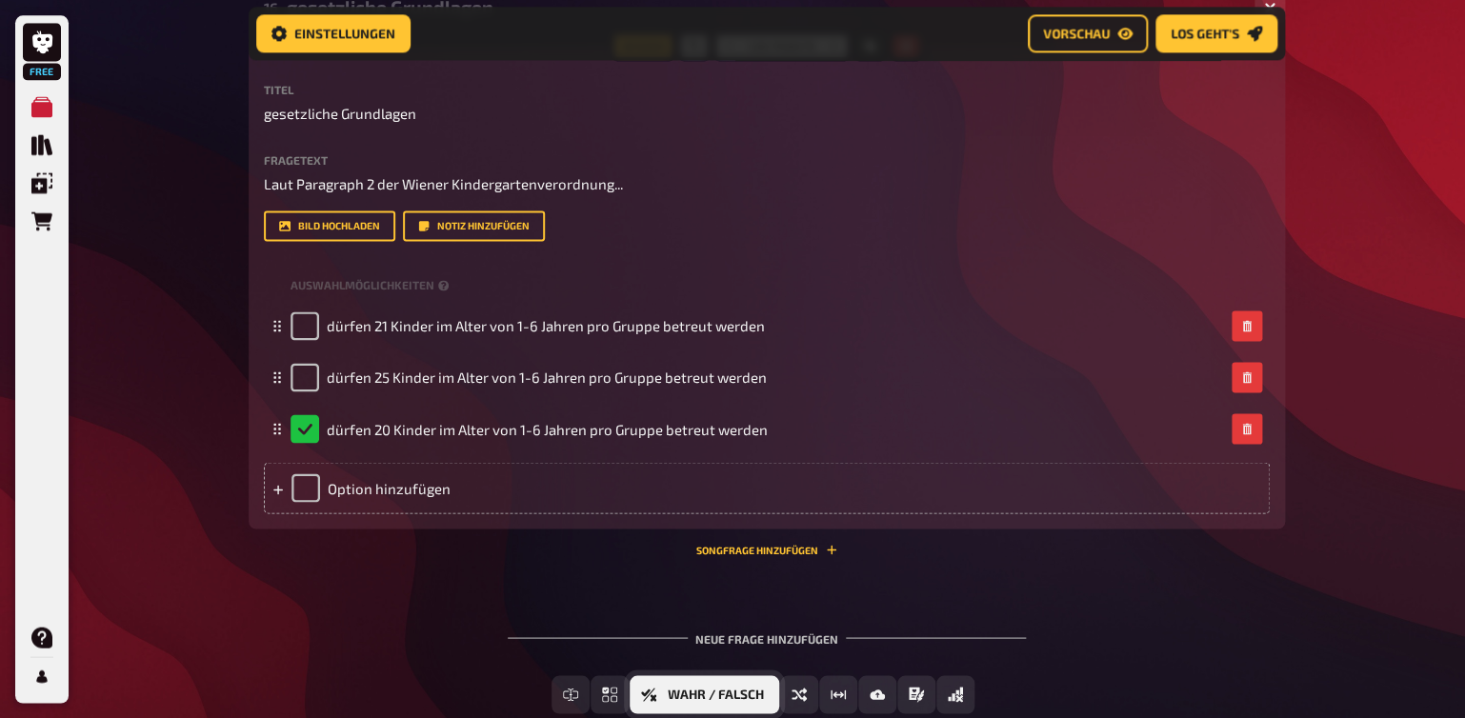
click at [710, 697] on span "Wahr / Falsch" at bounding box center [716, 694] width 96 height 13
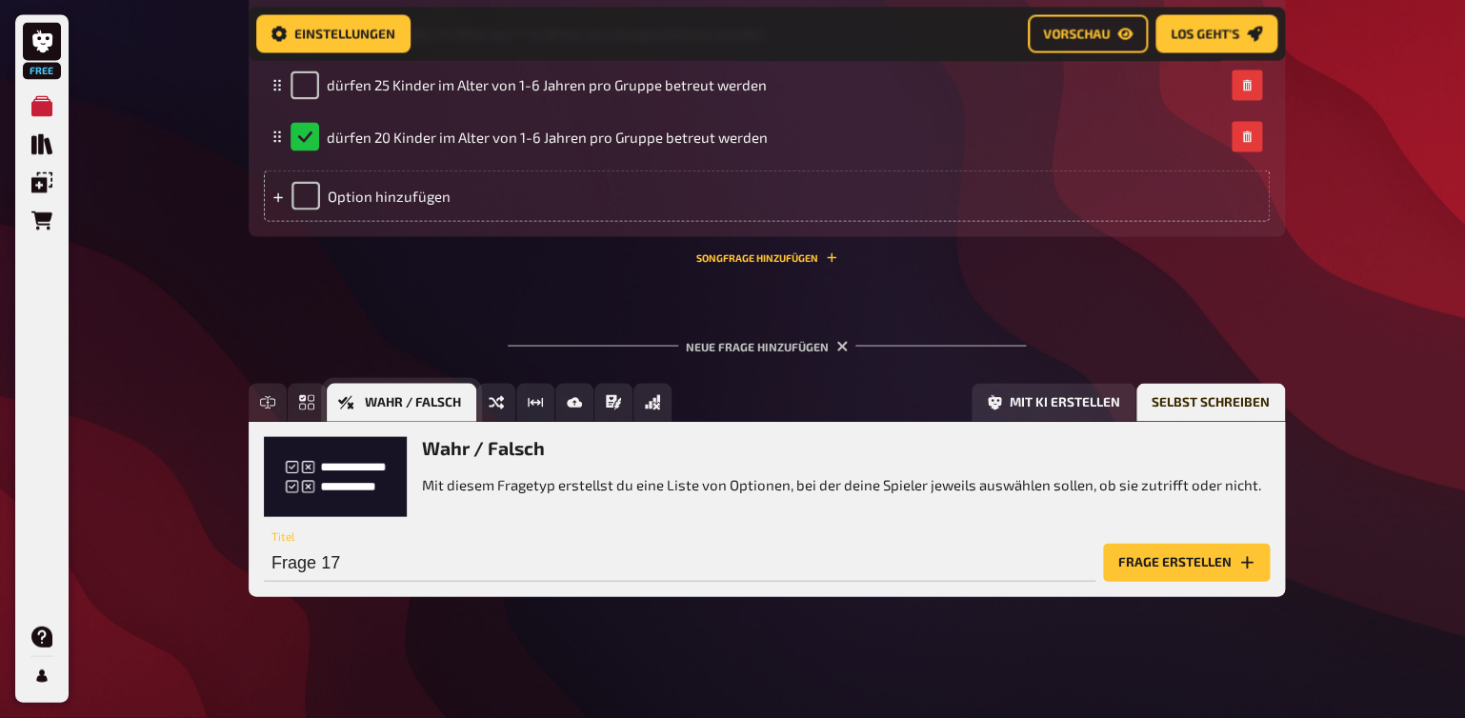
scroll to position [4270, 0]
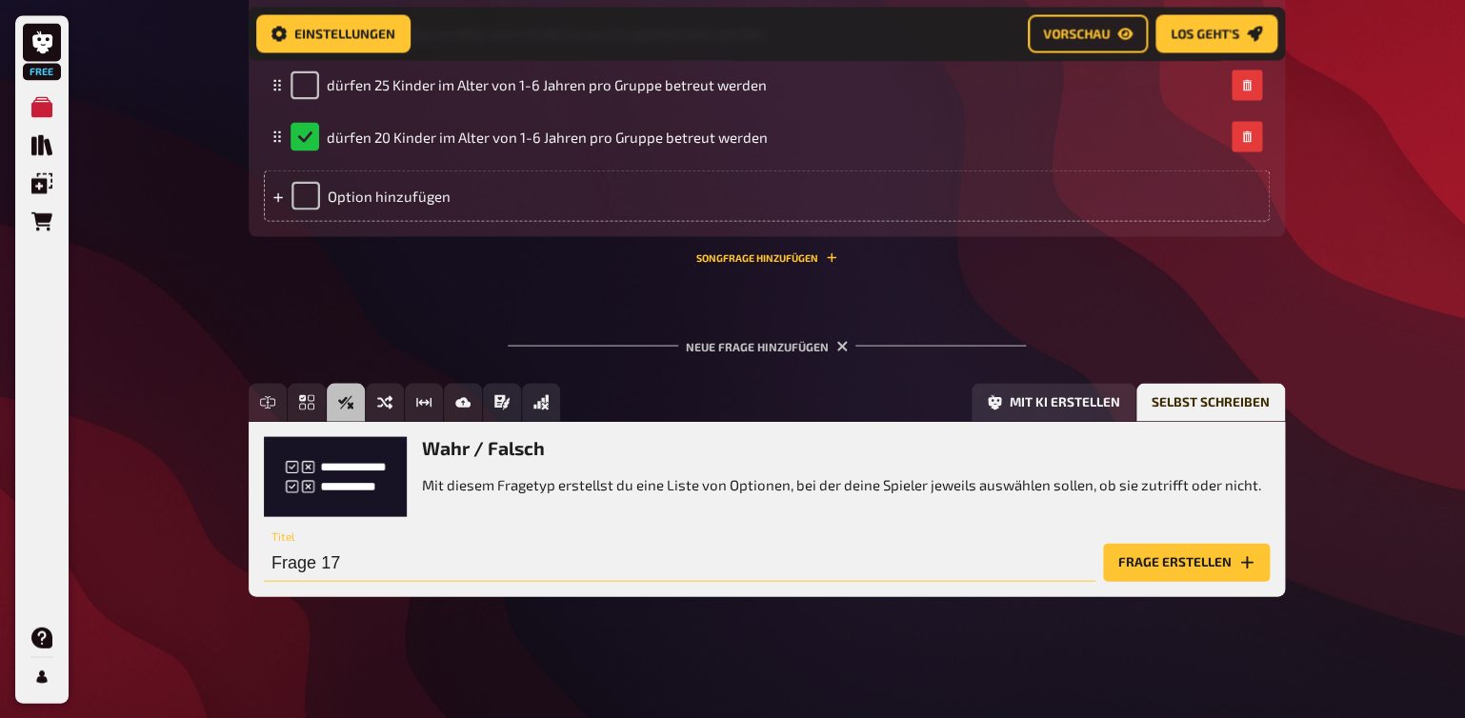
click at [292, 565] on input "Frage 17" at bounding box center [680, 562] width 832 height 38
type input "gesetzliche Grundlagen"
click at [1125, 566] on button "Frage erstellen" at bounding box center [1186, 562] width 167 height 38
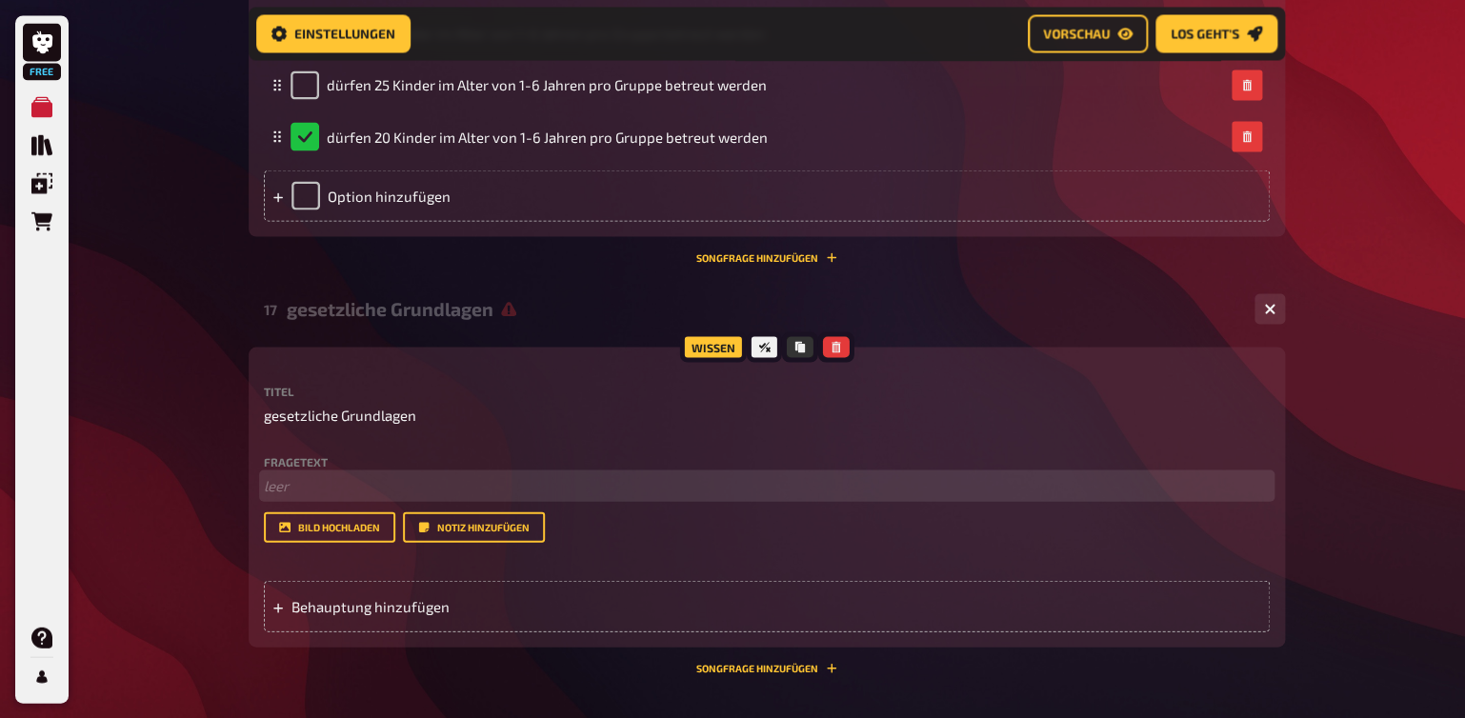
click at [310, 479] on p "﻿ leer" at bounding box center [767, 485] width 1006 height 22
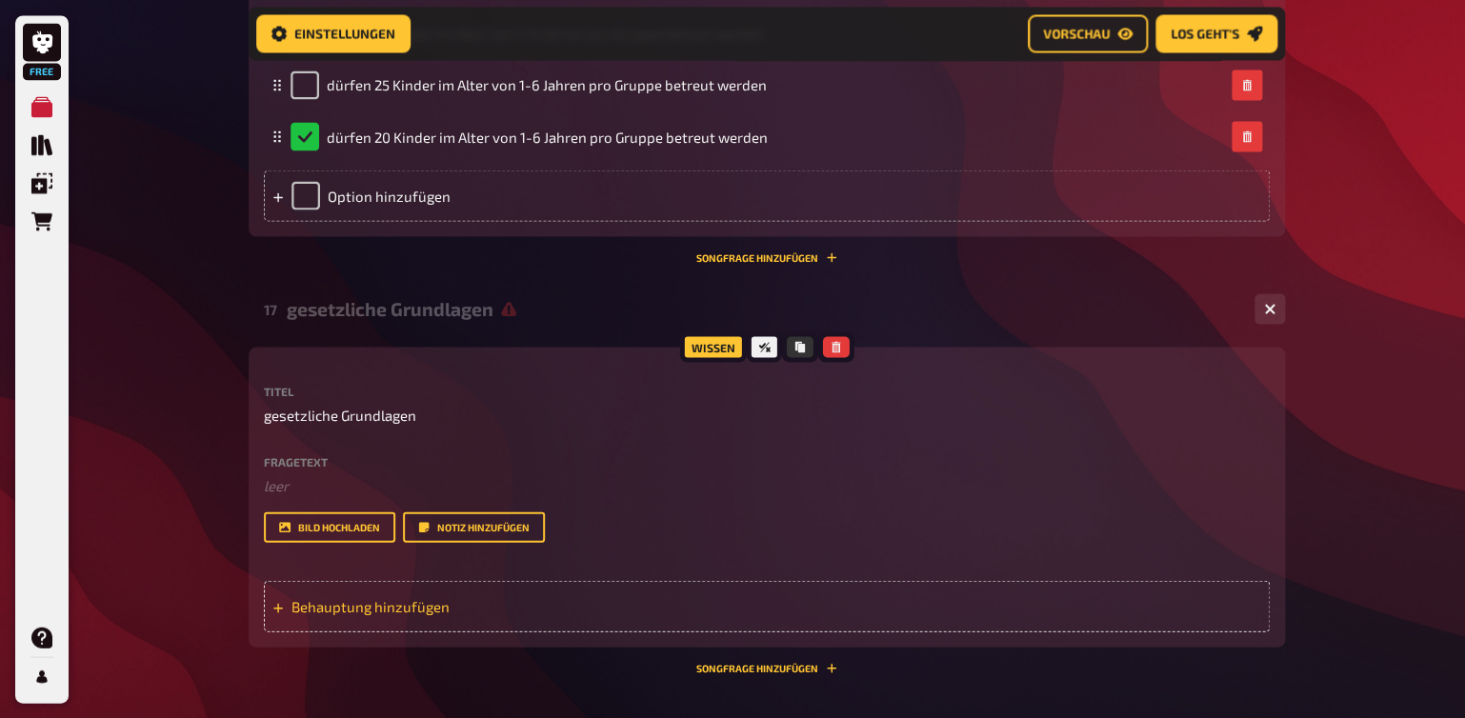
click at [361, 614] on span "Behauptung hinzufügen" at bounding box center [440, 605] width 296 height 17
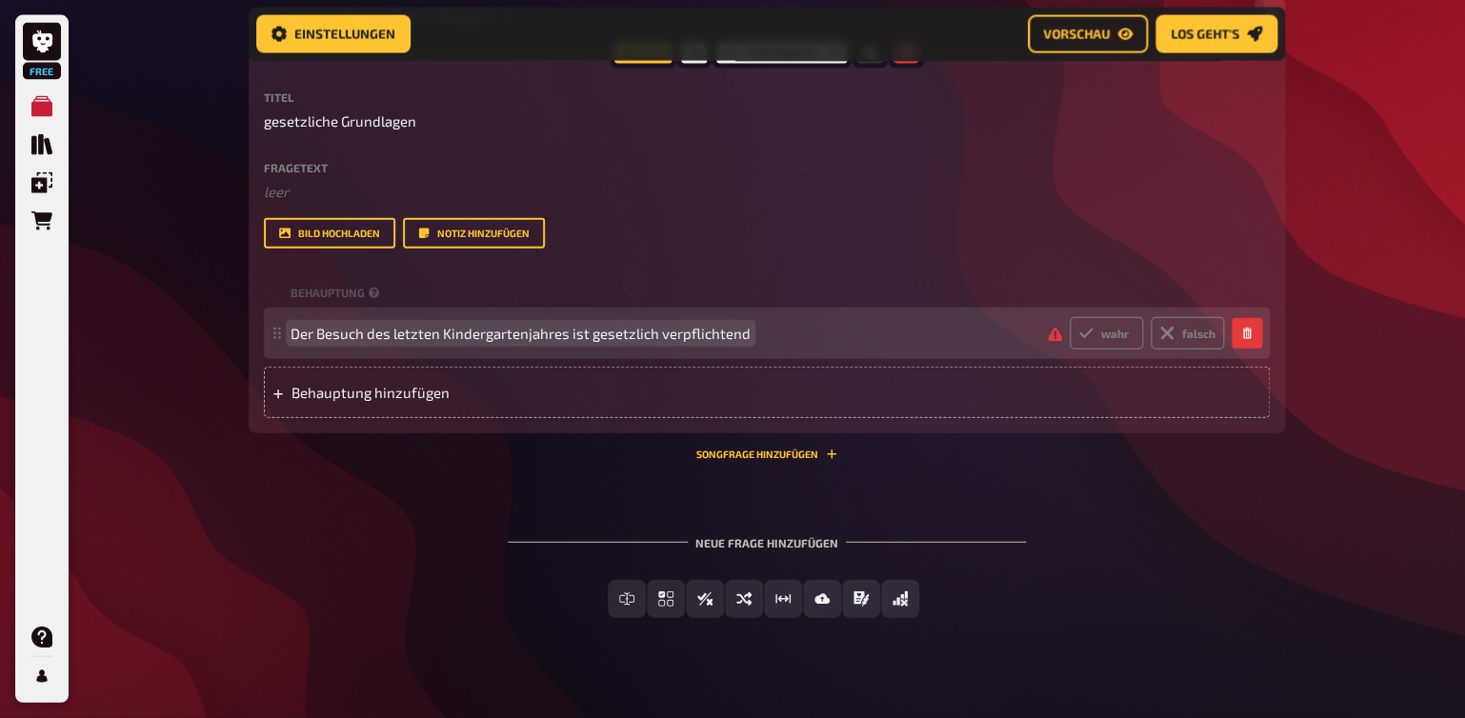
scroll to position [4606, 0]
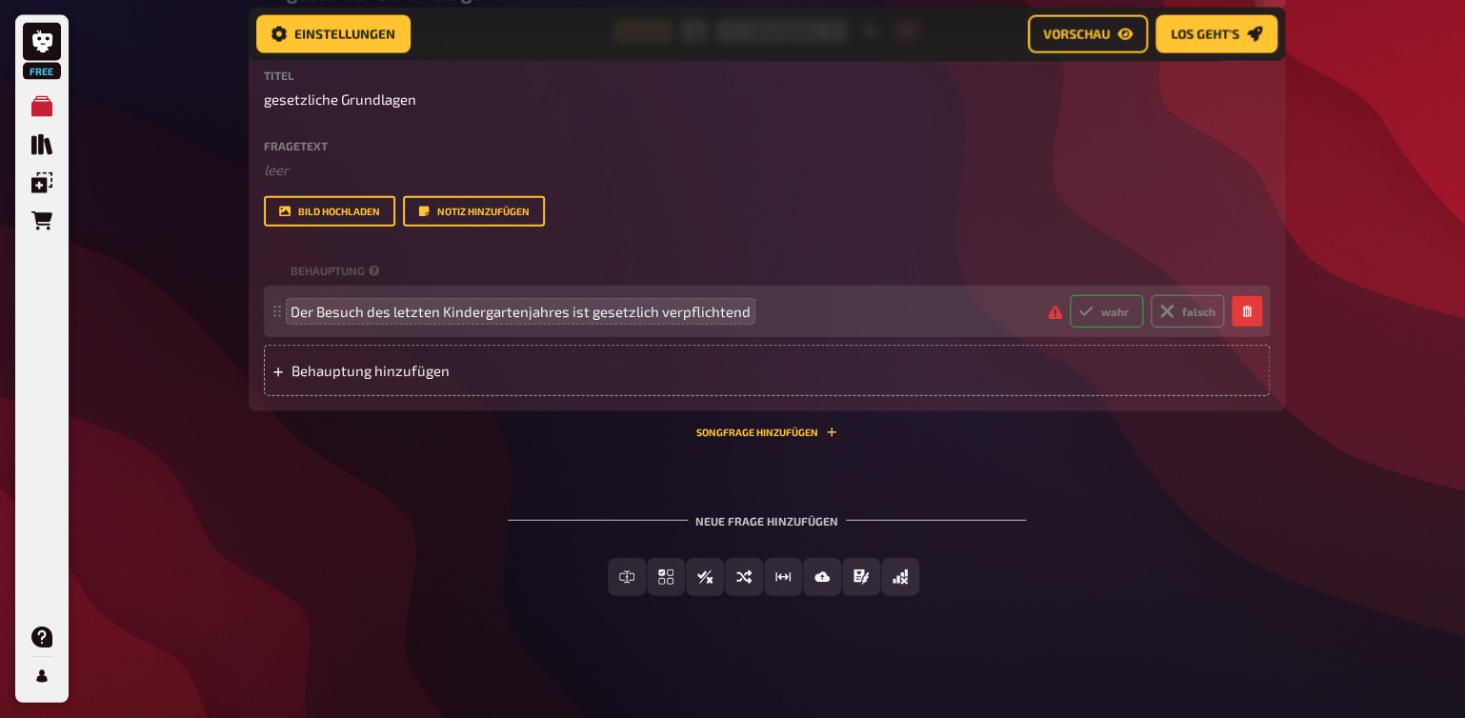
click at [1081, 317] on icon at bounding box center [1085, 311] width 15 height 15
click at [1070, 295] on input "wahr" at bounding box center [1069, 294] width 1 height 1
radio input "true"
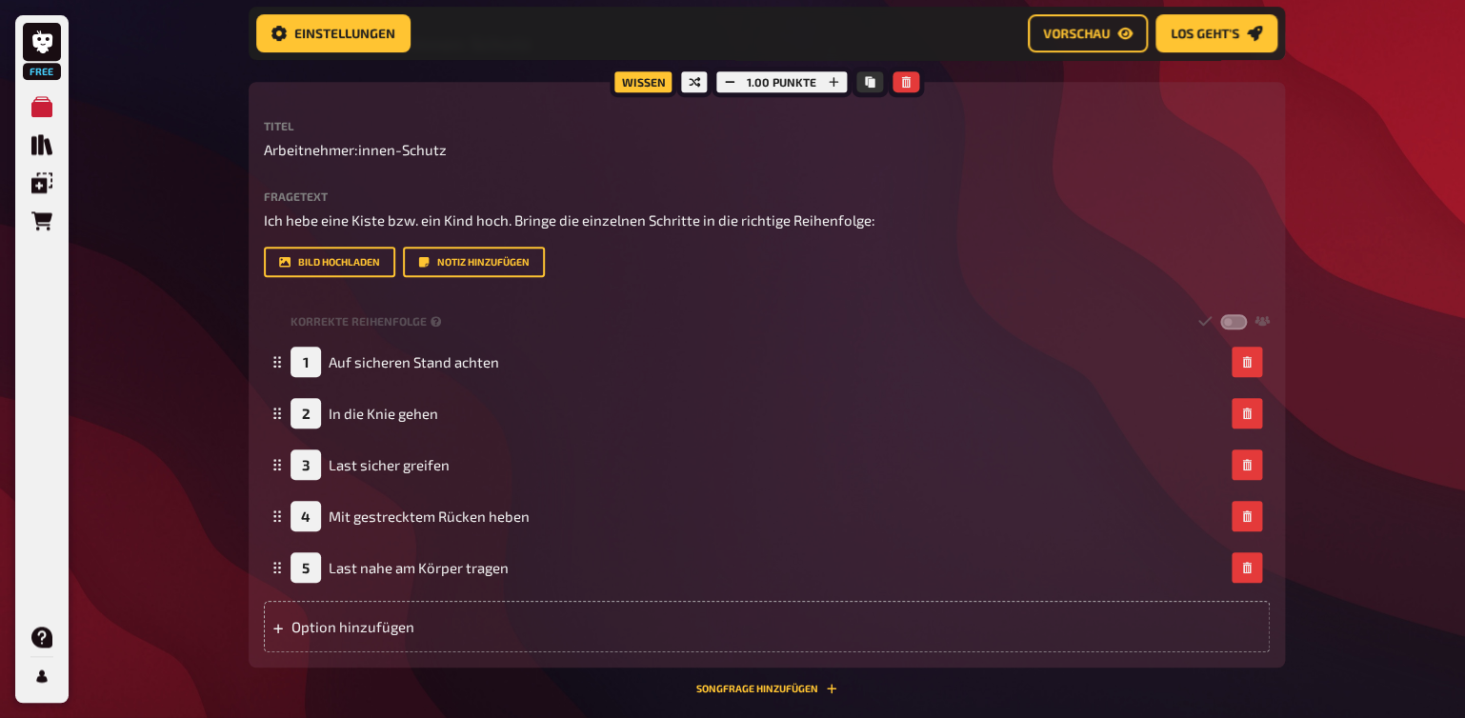
scroll to position [3106, 0]
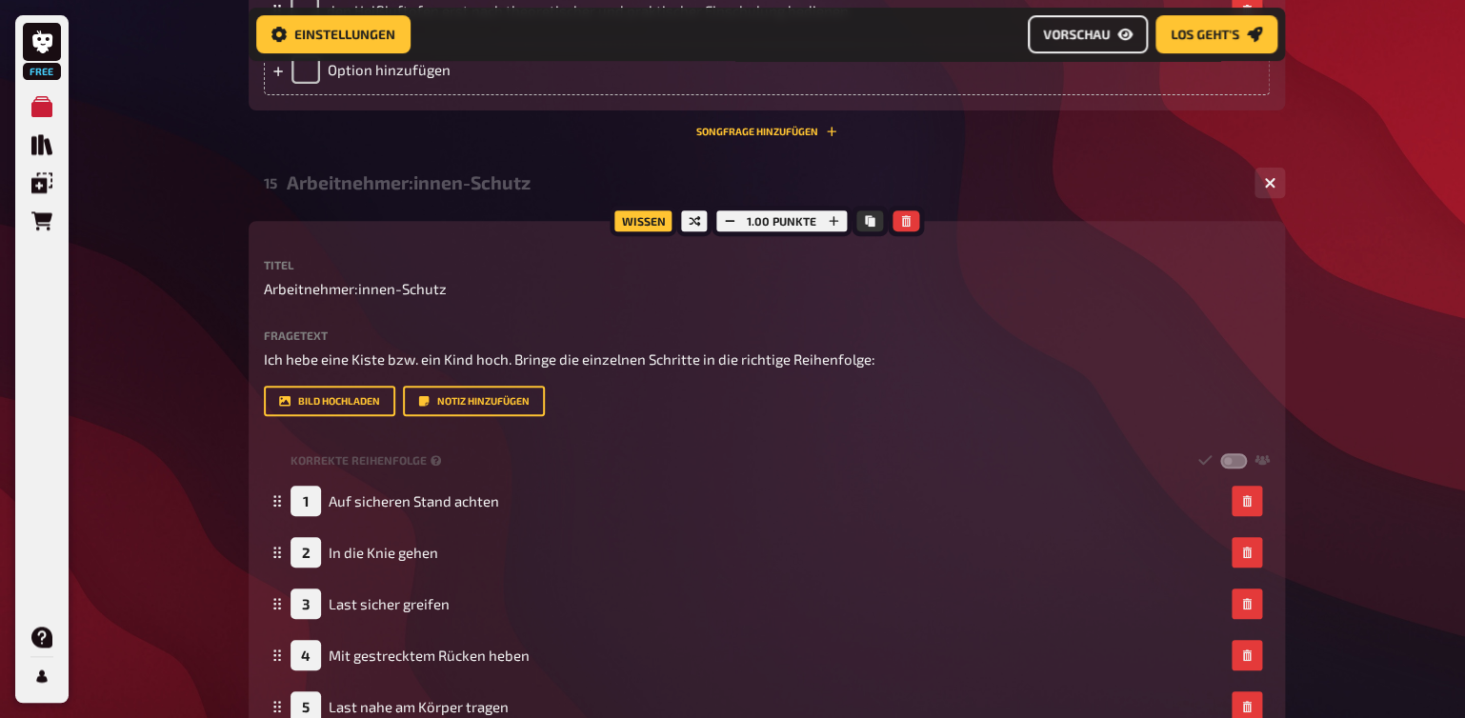
click at [1064, 39] on span "Vorschau" at bounding box center [1076, 34] width 67 height 13
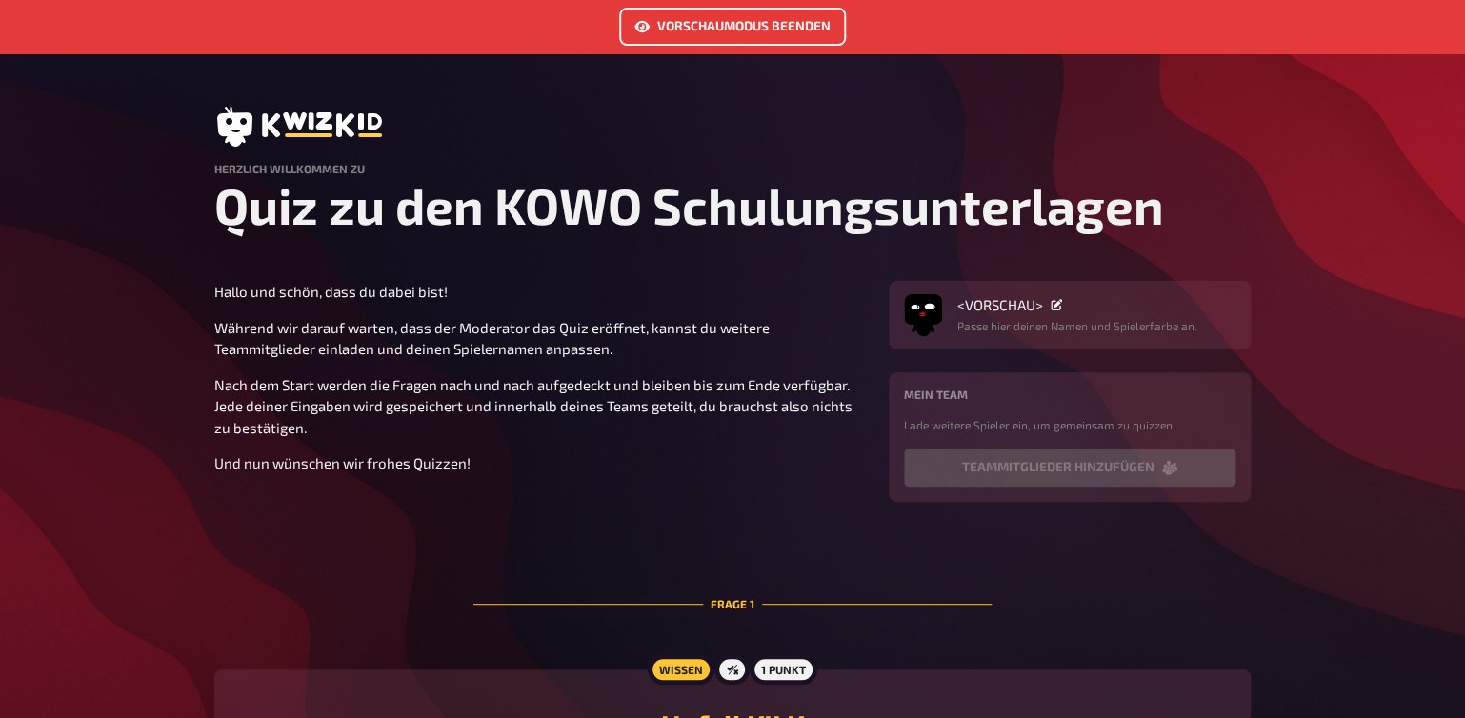
click at [703, 23] on button "Vorschaumodus beenden" at bounding box center [732, 27] width 227 height 38
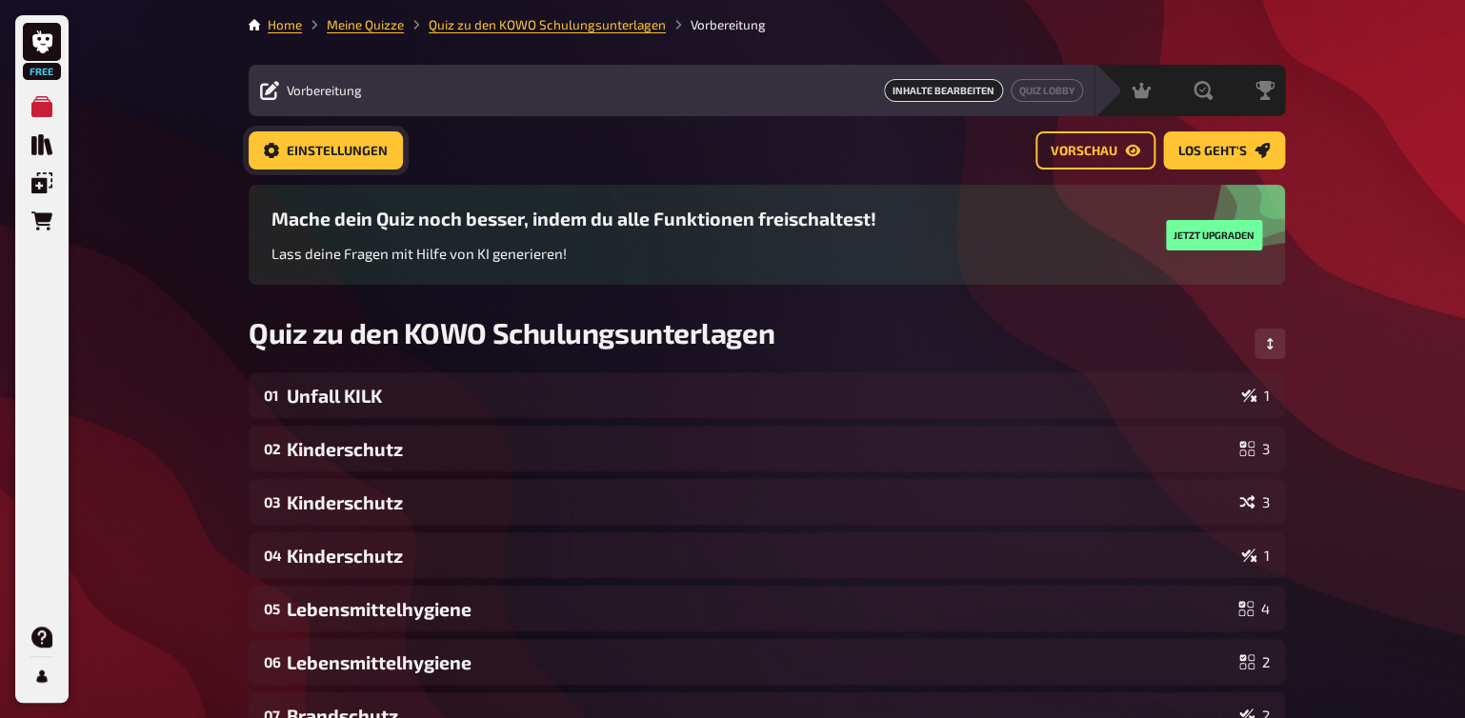
click at [347, 158] on span "Einstellungen" at bounding box center [337, 151] width 101 height 13
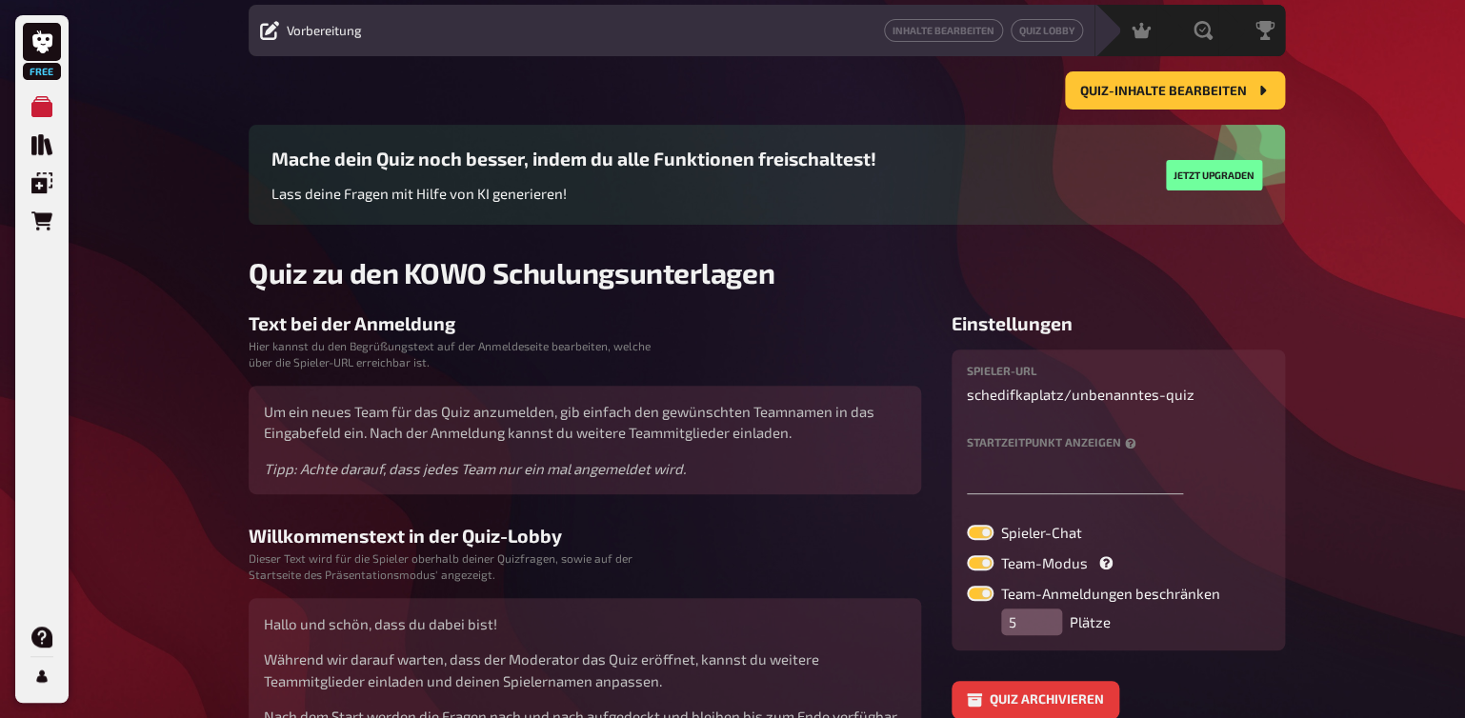
scroll to position [100, 0]
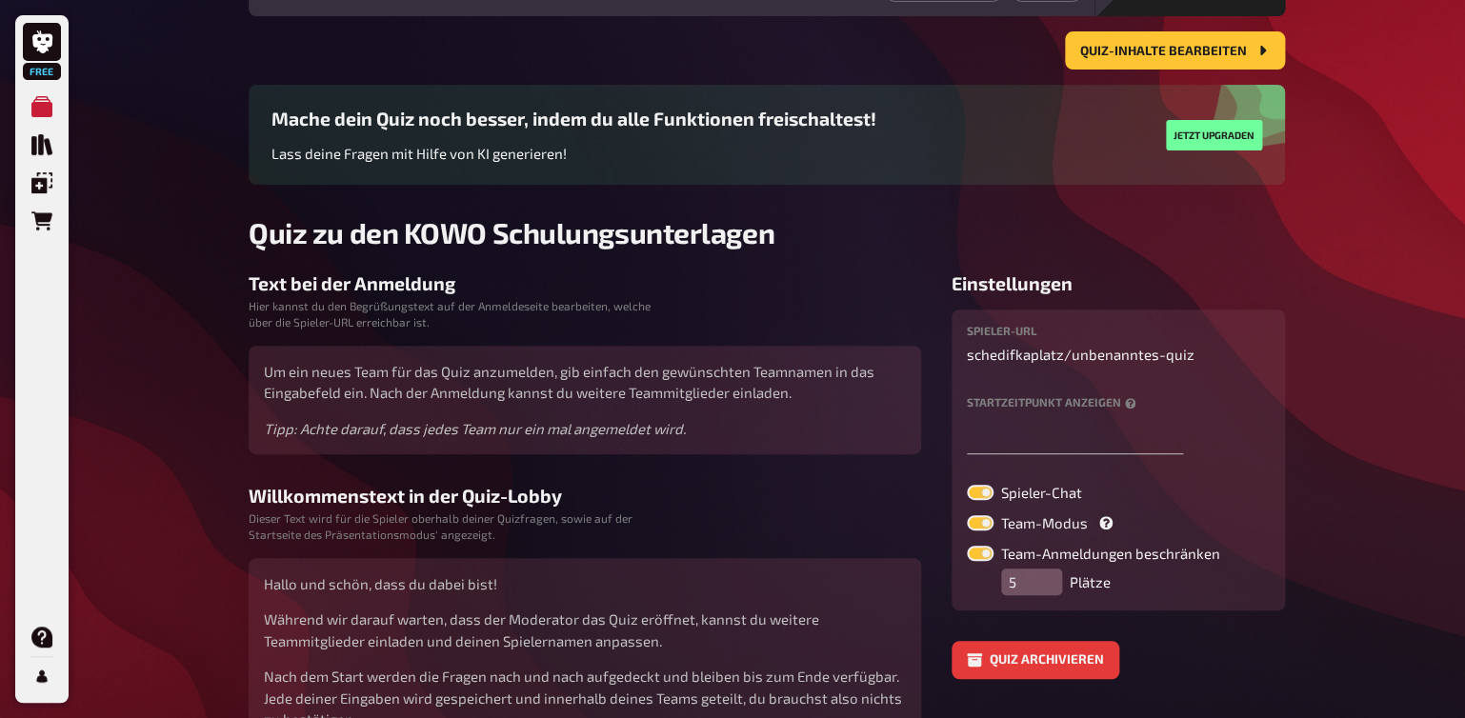
click at [342, 292] on h3 "Text bei der Anmeldung" at bounding box center [585, 283] width 673 height 22
click at [332, 317] on small "Hier kannst du den Begrüßungstext auf der Anmeldeseite bearbeiten, welche über …" at bounding box center [451, 314] width 404 height 32
click at [289, 292] on h3 "Text bei der Anmeldung" at bounding box center [585, 283] width 673 height 22
click at [982, 527] on label at bounding box center [980, 522] width 27 height 15
click at [967, 515] on input "Team-Modus" at bounding box center [966, 514] width 1 height 1
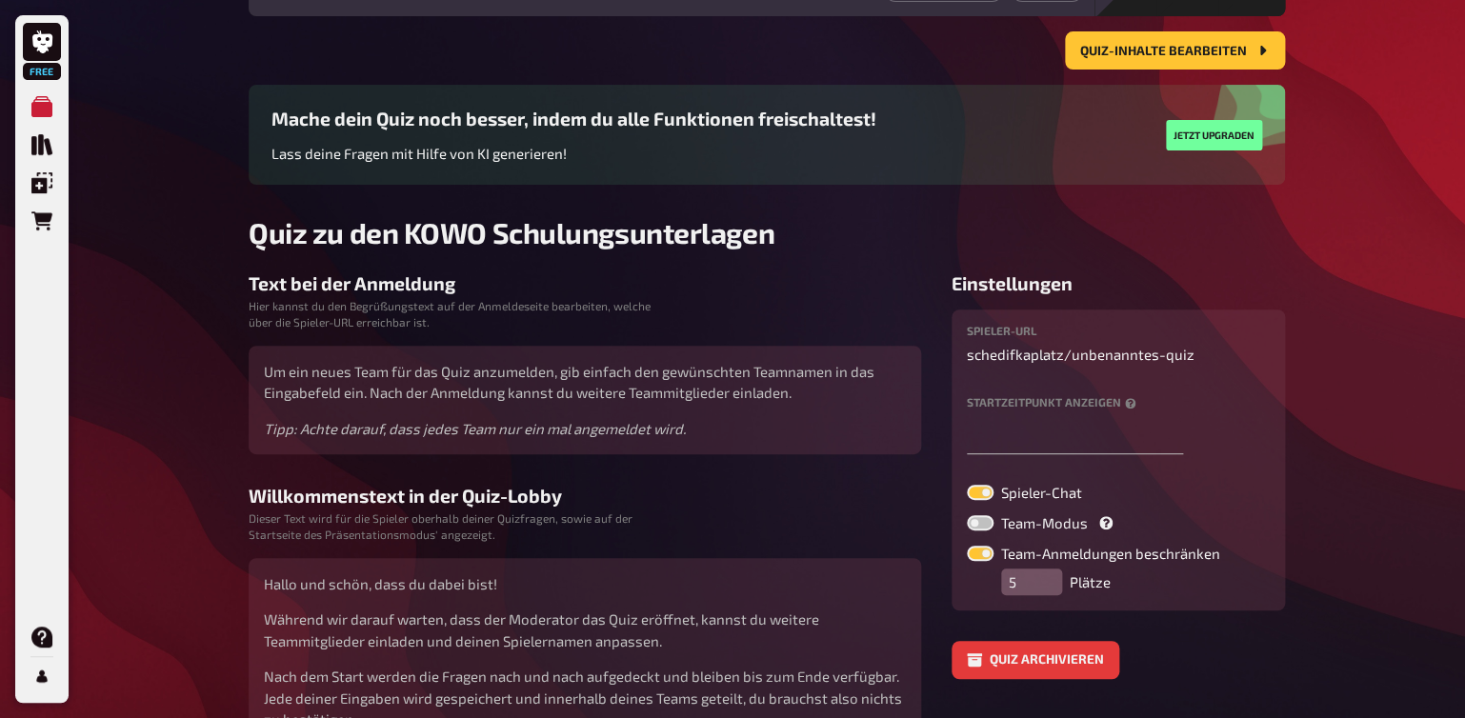
checkbox input "false"
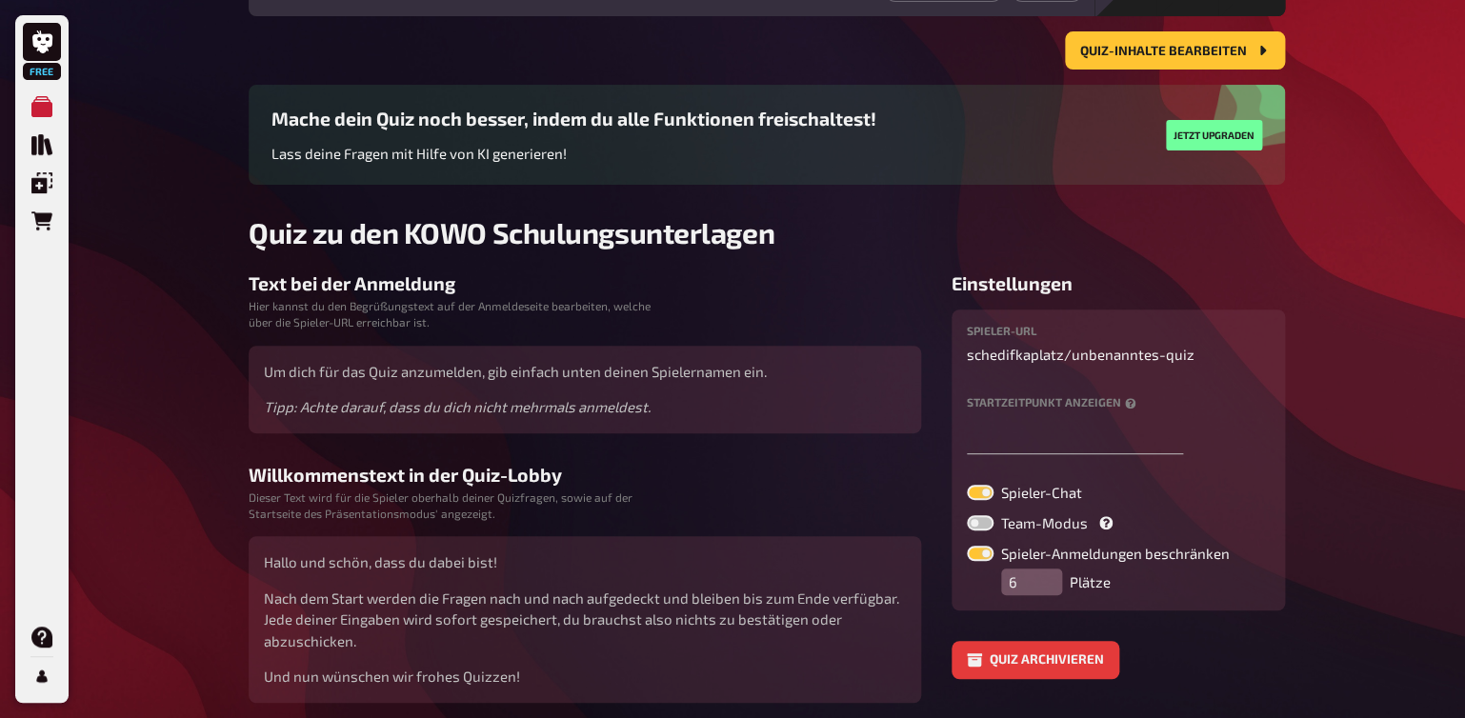
click at [1053, 574] on input "6" at bounding box center [1031, 582] width 61 height 27
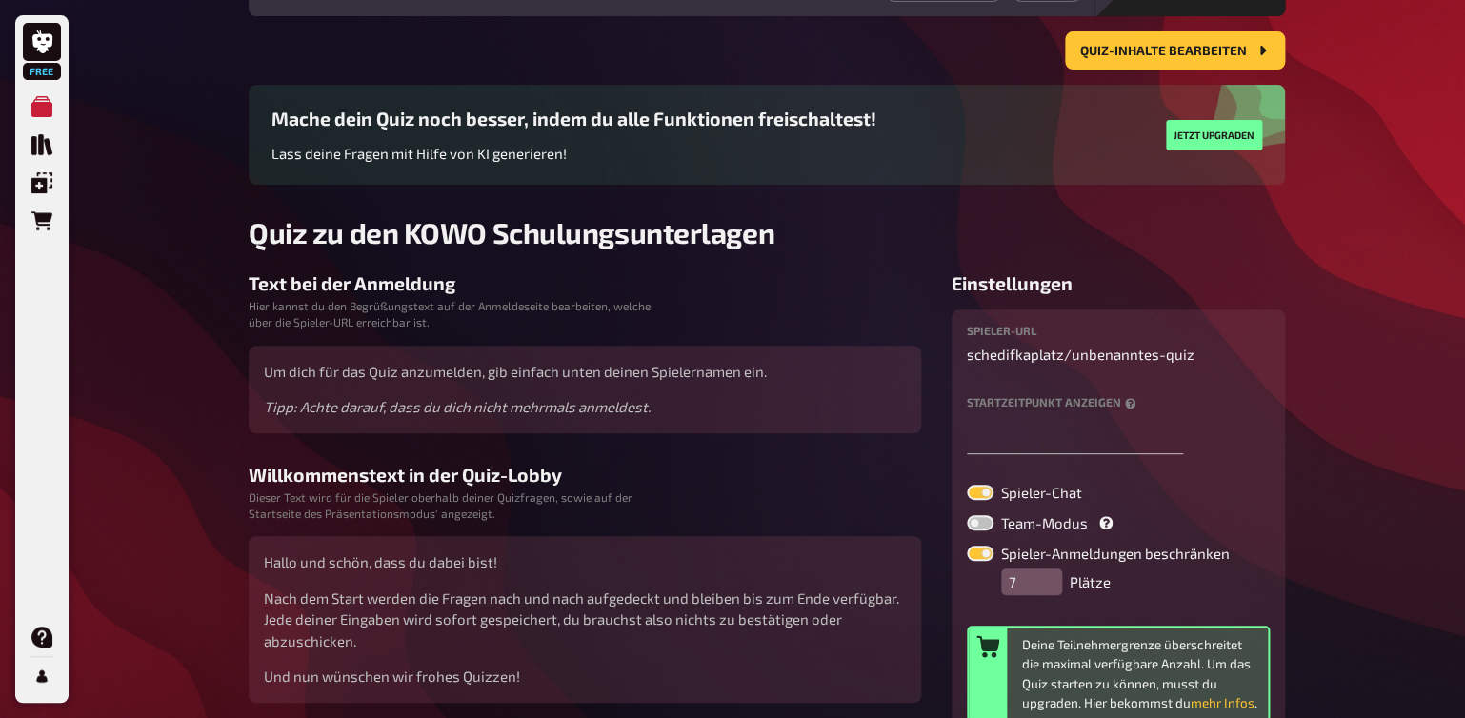
click at [1053, 574] on input "7" at bounding box center [1031, 582] width 61 height 27
click at [1041, 585] on input "6" at bounding box center [1031, 582] width 61 height 27
type input "5"
click at [1041, 585] on input "5" at bounding box center [1031, 582] width 61 height 27
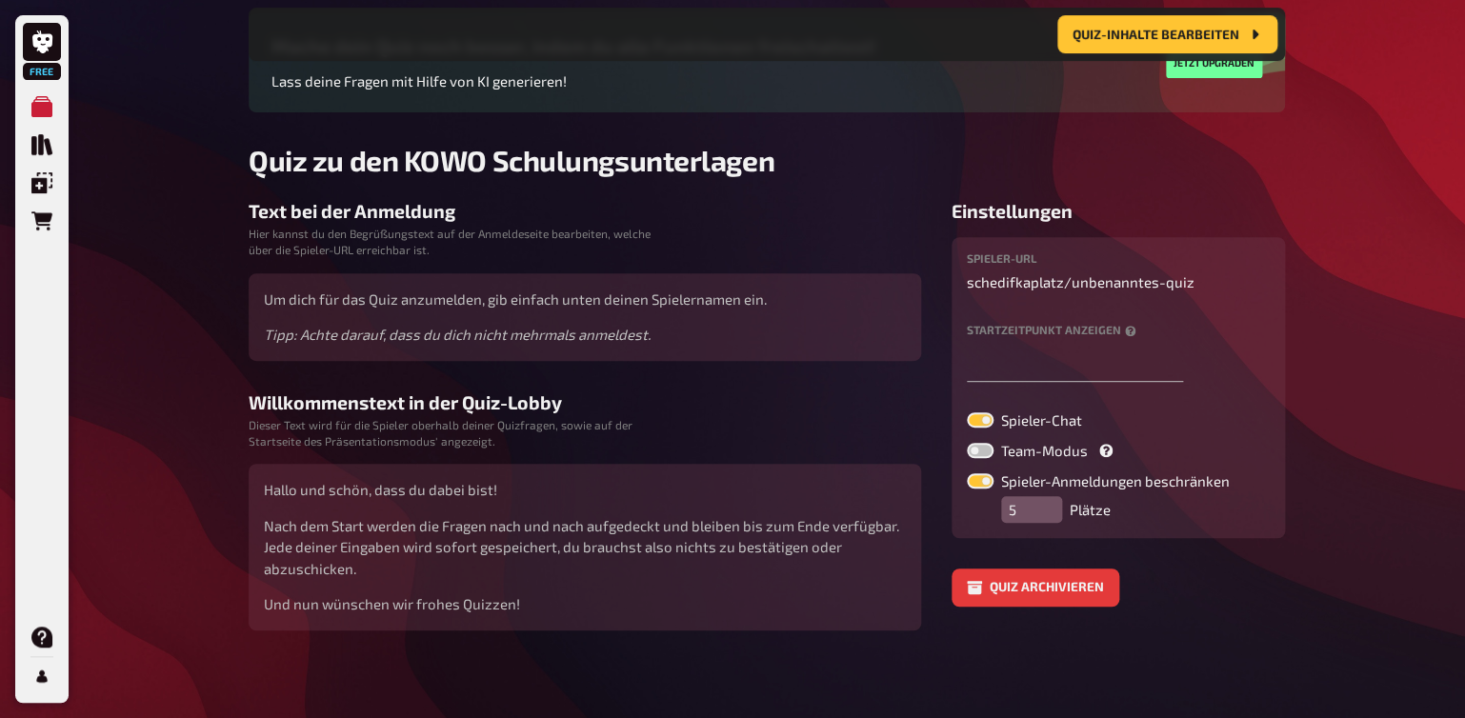
scroll to position [191, 0]
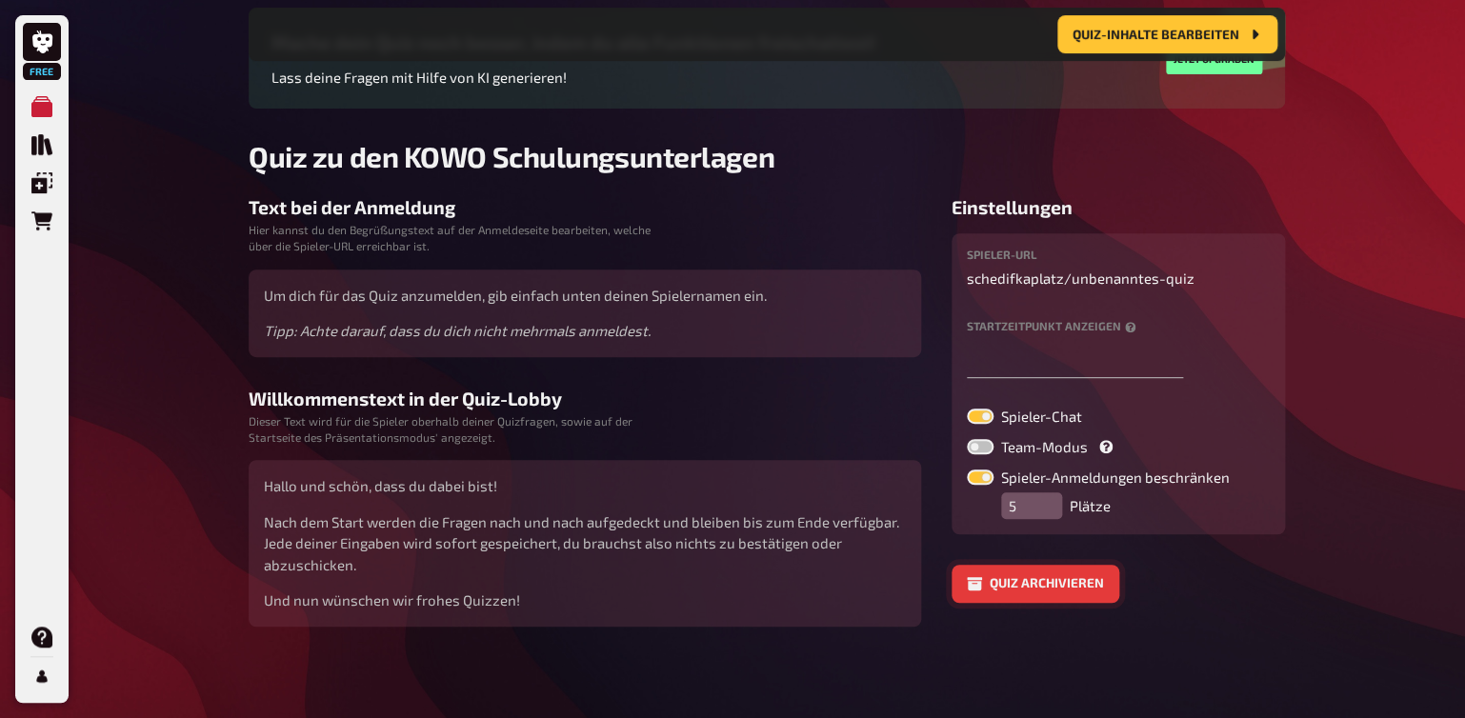
click at [1010, 581] on button "Quiz archivieren" at bounding box center [1036, 584] width 168 height 38
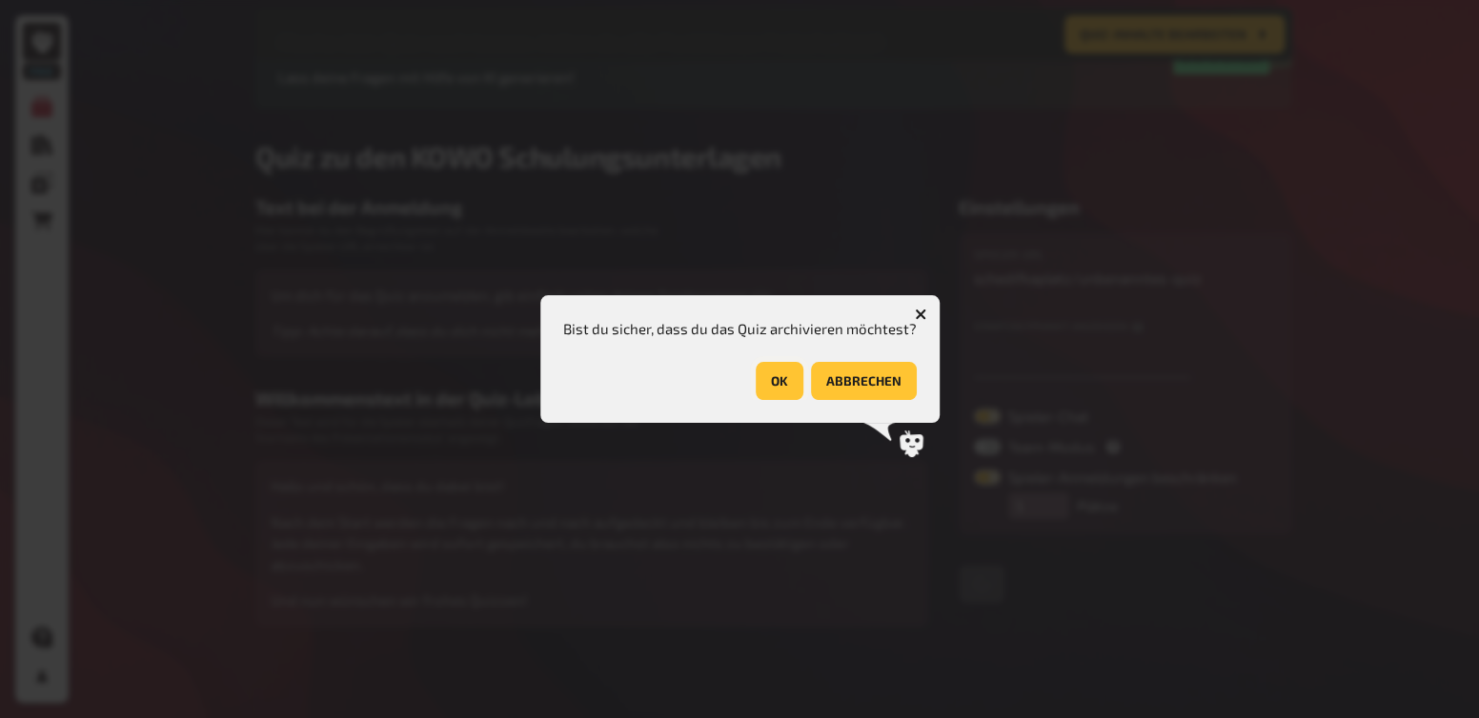
click at [776, 381] on button "OK" at bounding box center [779, 381] width 48 height 38
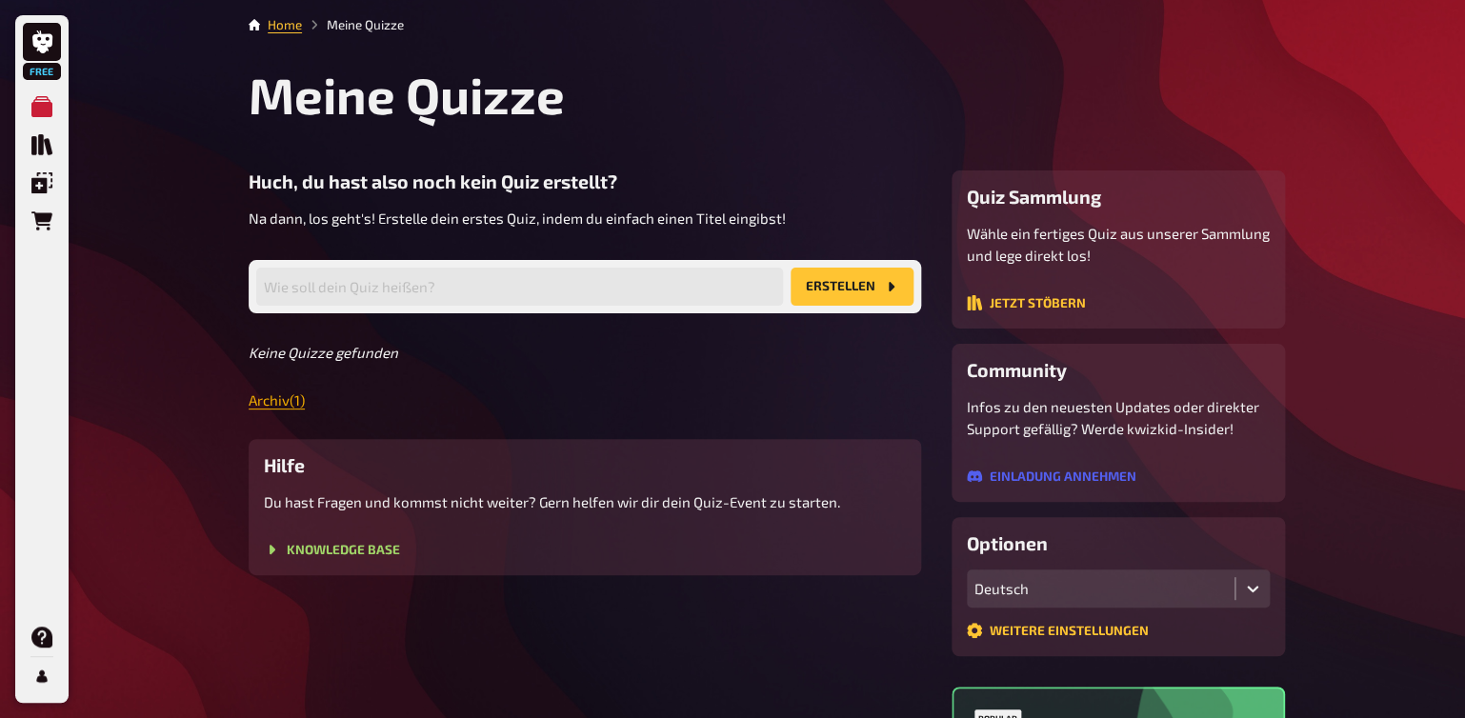
click at [279, 402] on link "Archiv ( 1 )" at bounding box center [277, 400] width 56 height 17
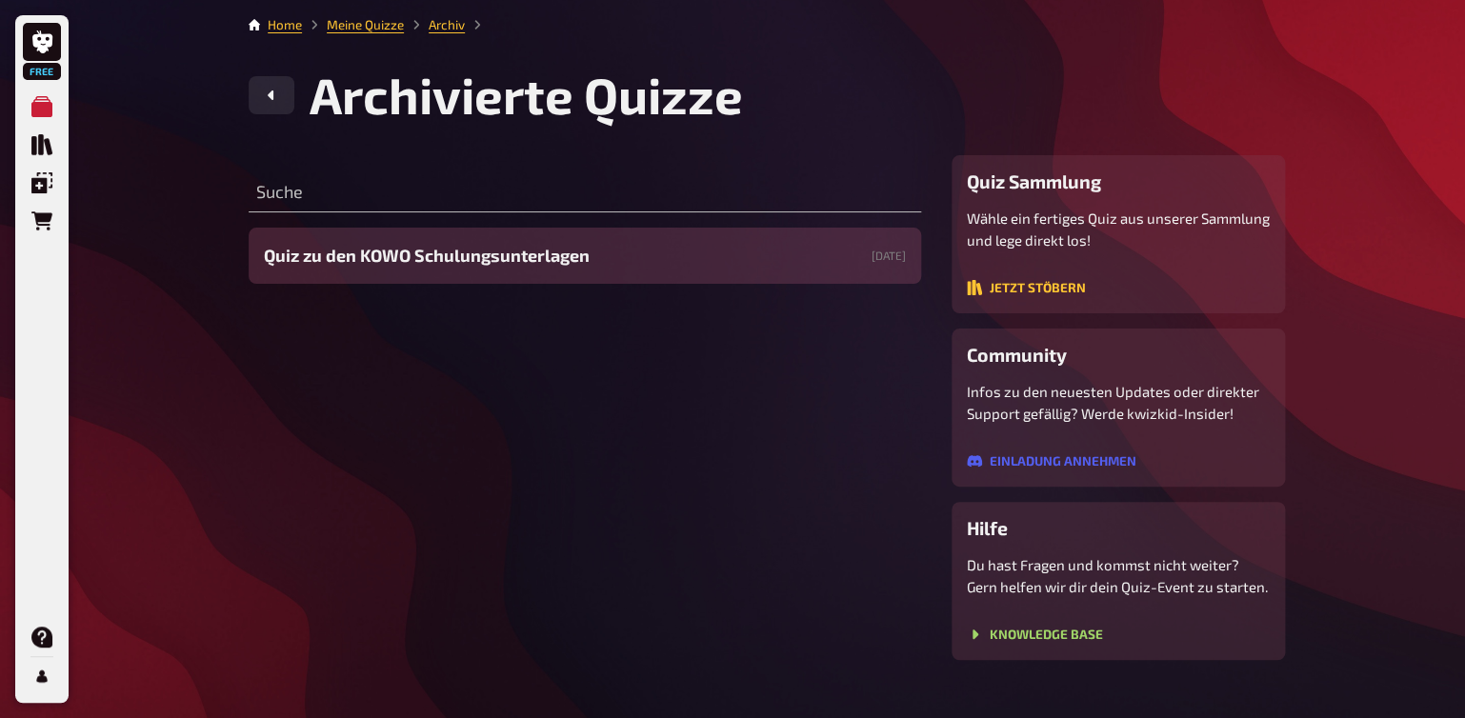
click at [351, 256] on span "Quiz zu den KOWO Schulungsunterlagen" at bounding box center [427, 256] width 326 height 26
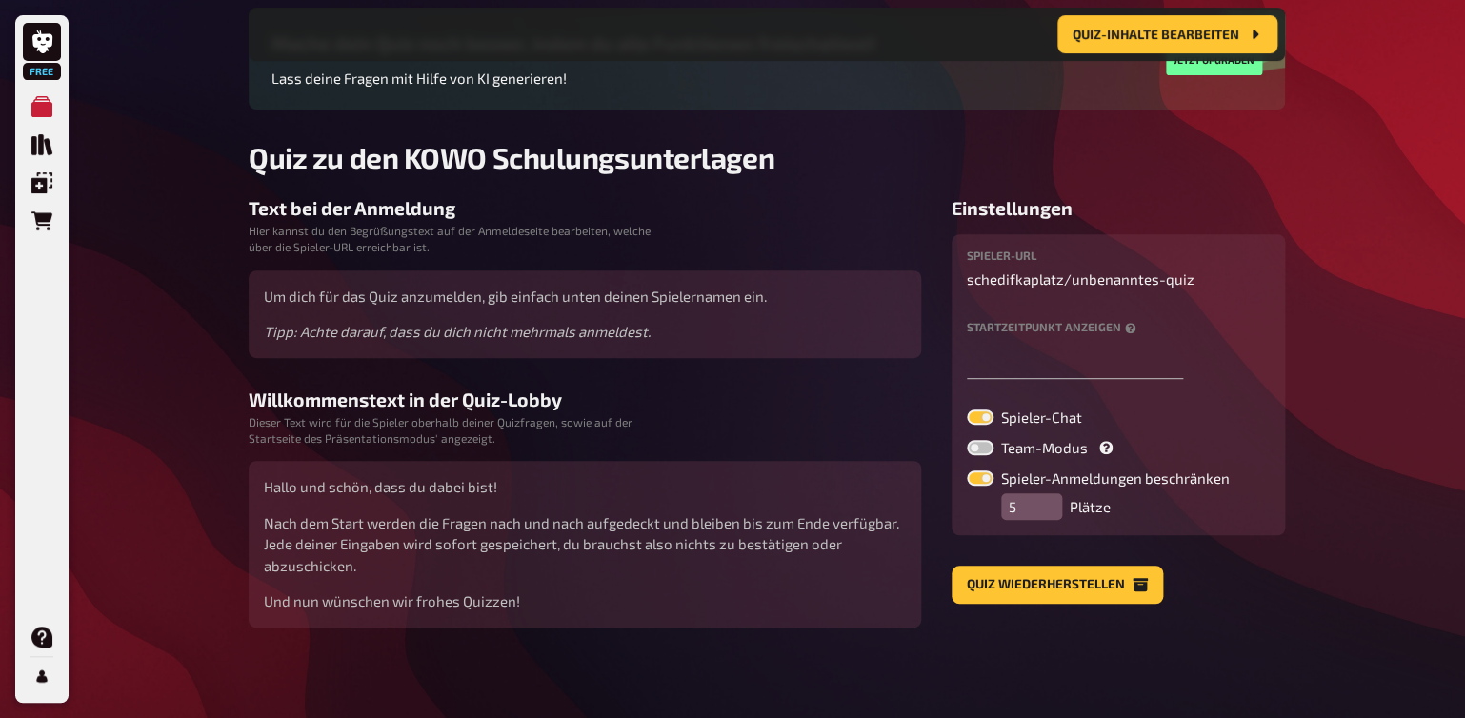
scroll to position [191, 0]
click at [1002, 581] on button "Quiz wiederherstellen" at bounding box center [1057, 584] width 211 height 38
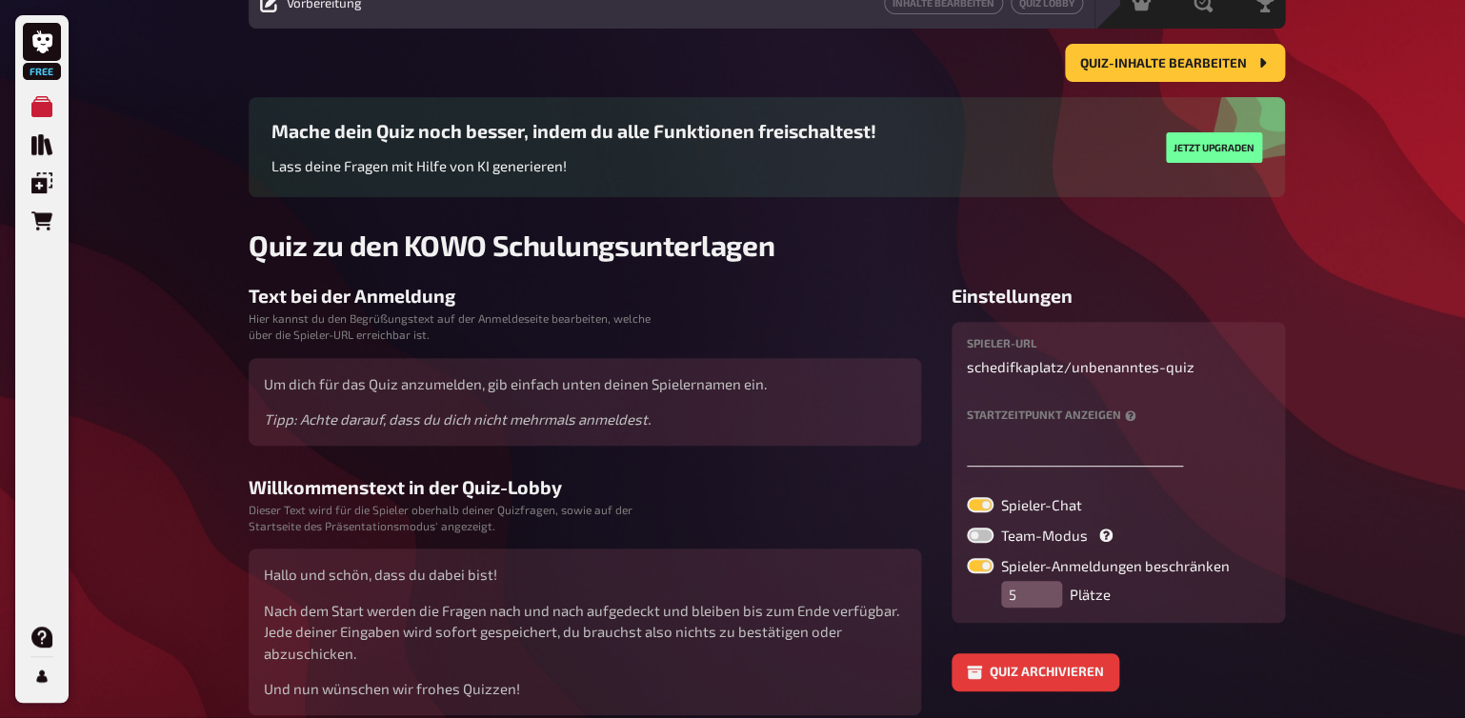
scroll to position [100, 0]
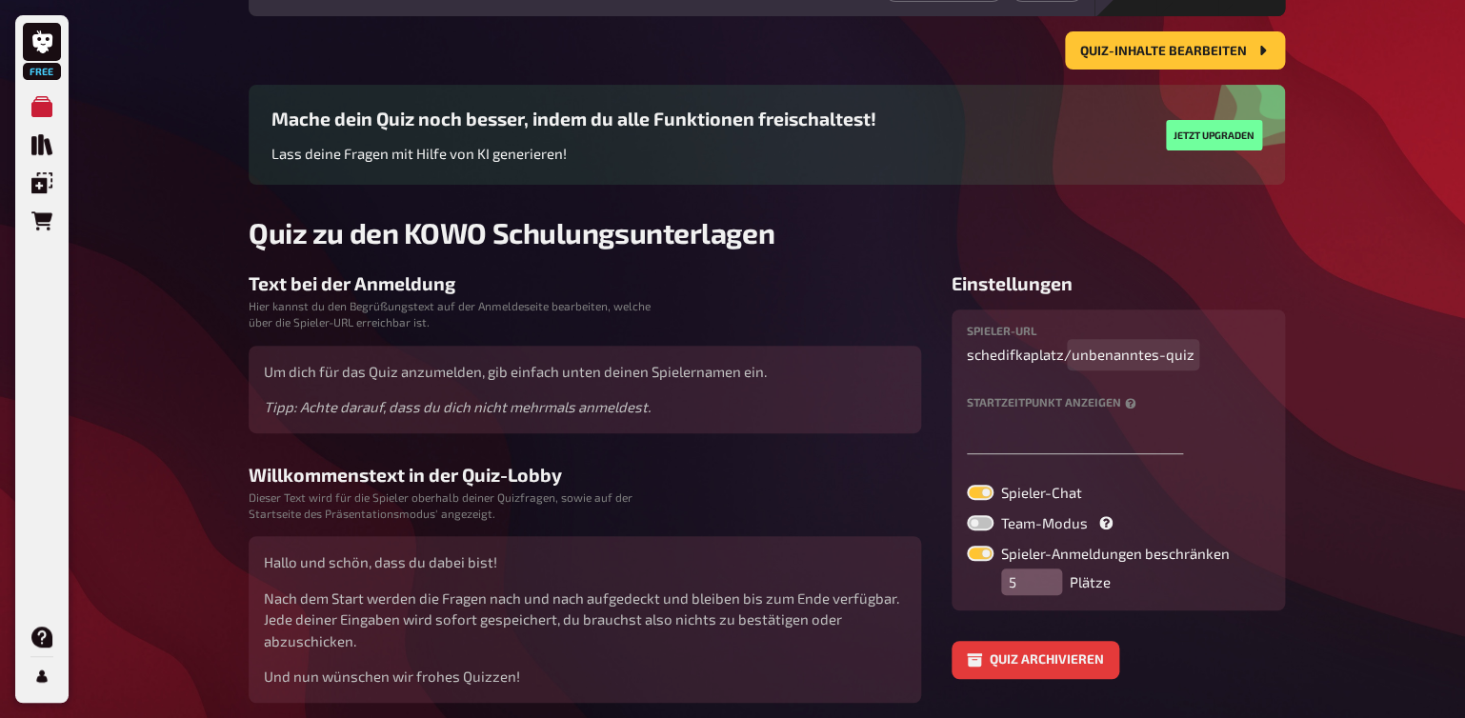
click at [1108, 357] on span "unbenanntes-quiz" at bounding box center [1133, 355] width 123 height 22
click at [1097, 355] on span "-quiz" at bounding box center [1089, 355] width 35 height 22
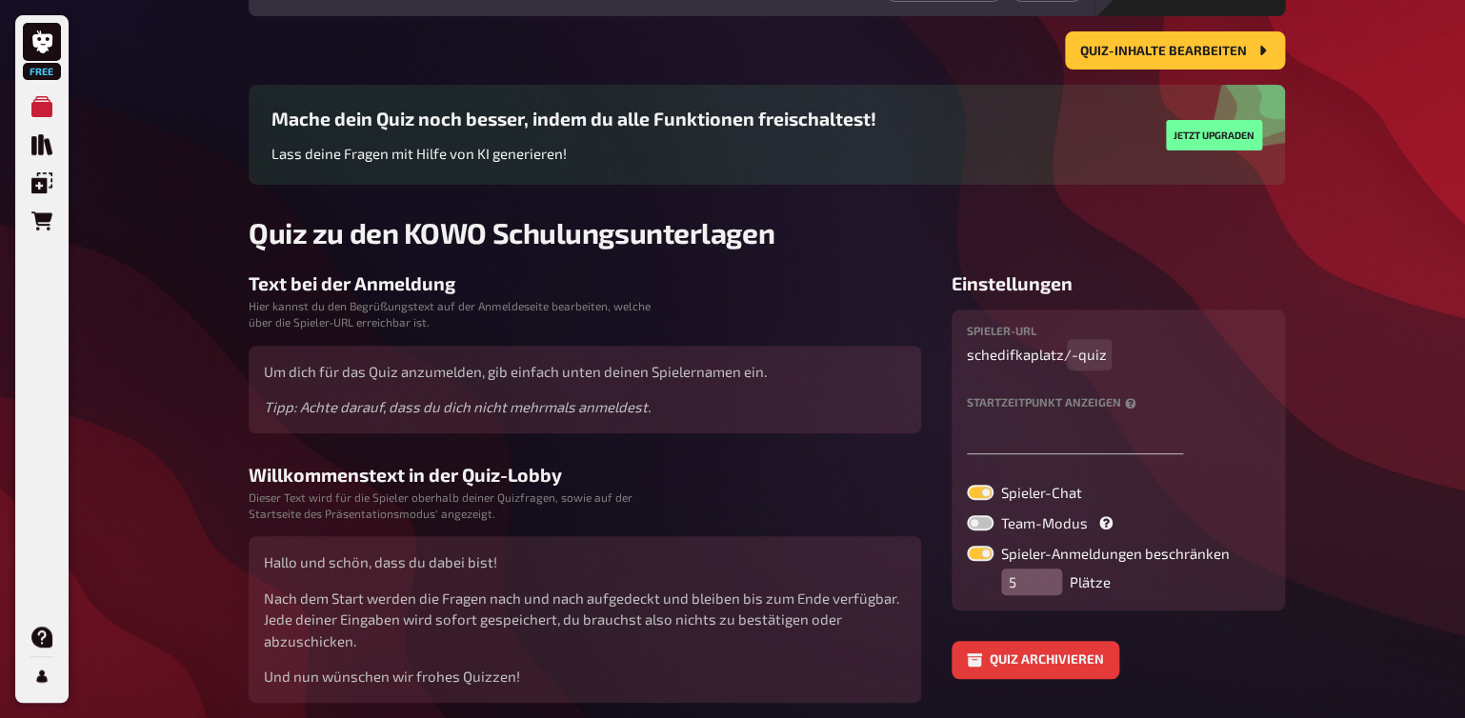
click at [1097, 355] on span "-quiz" at bounding box center [1089, 355] width 35 height 22
click at [1337, 433] on div "Free Meine Quizze Quiz Sammlung Einblendungen Bestellungen Hilfe Profil Home Me…" at bounding box center [732, 347] width 1465 height 895
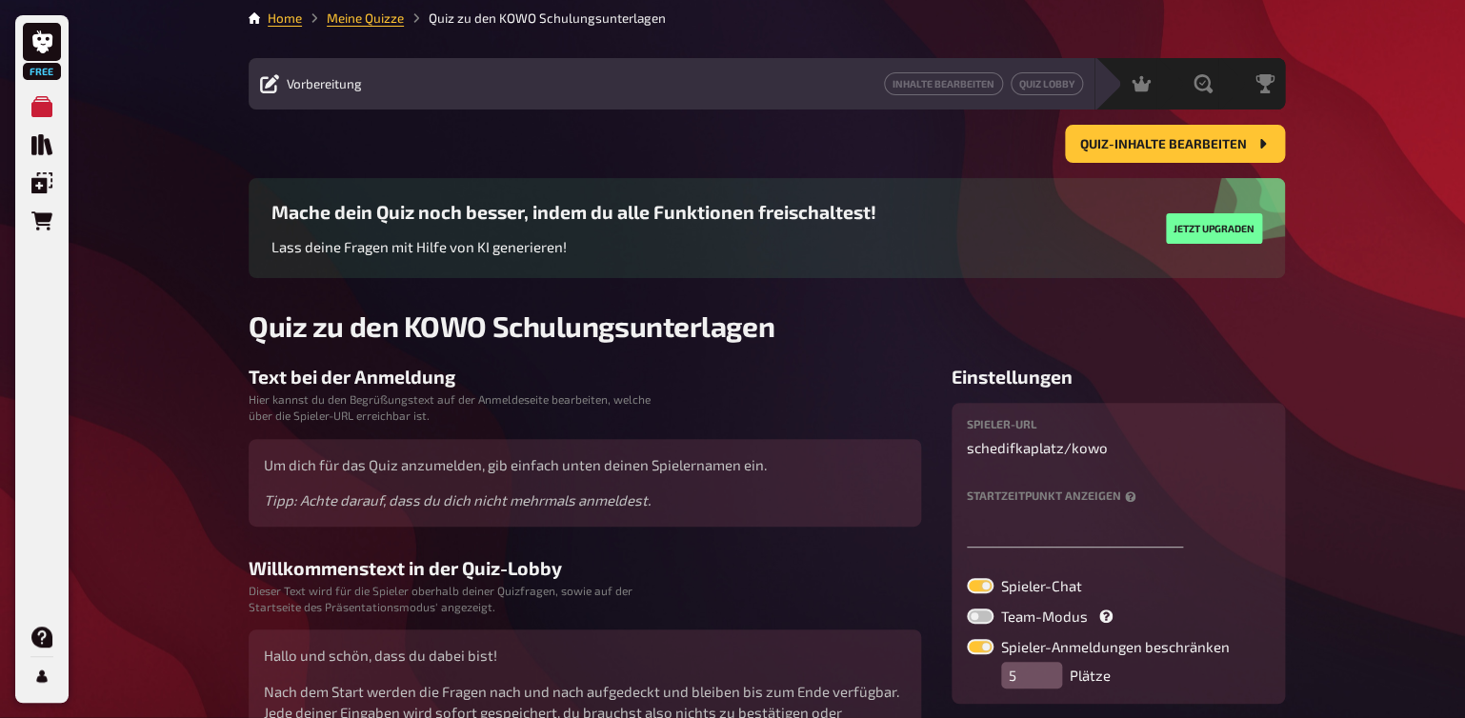
scroll to position [0, 0]
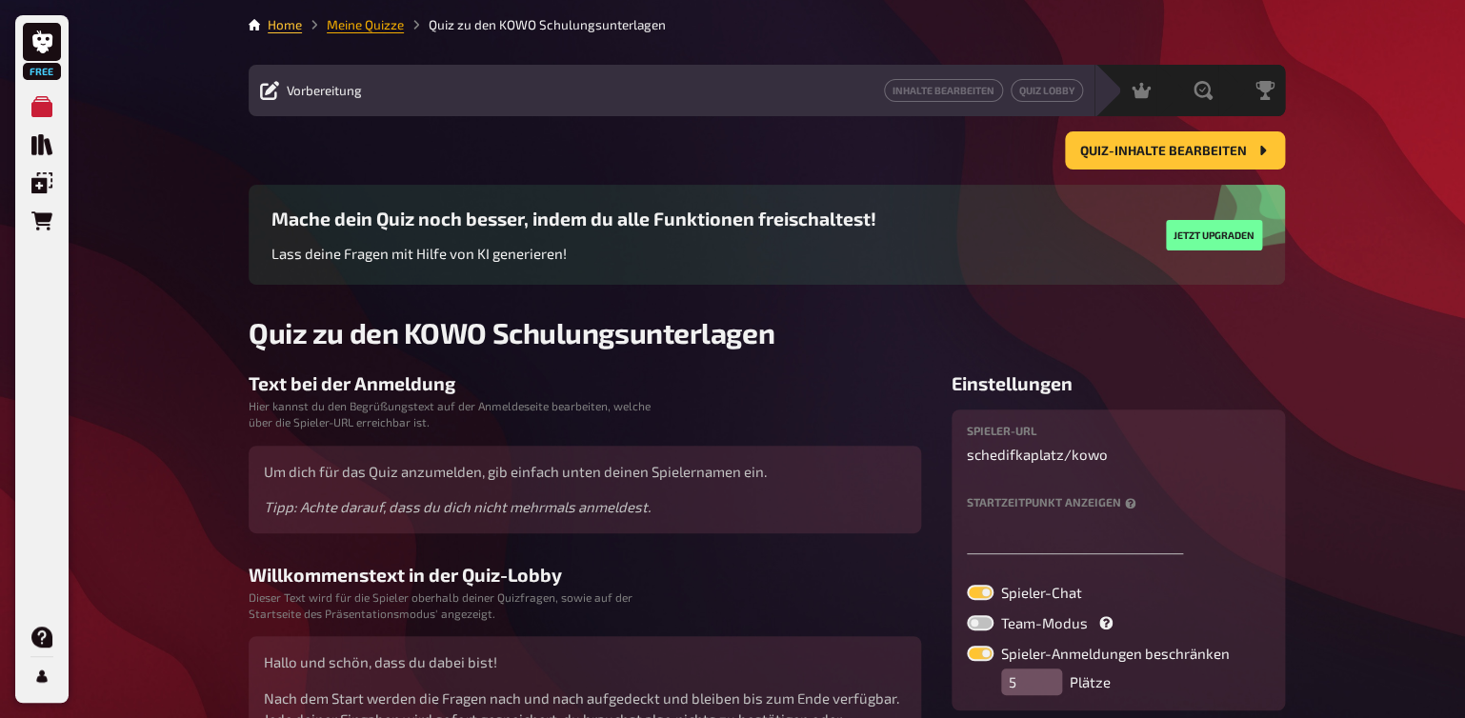
click at [339, 30] on link "Meine Quizze" at bounding box center [365, 24] width 77 height 15
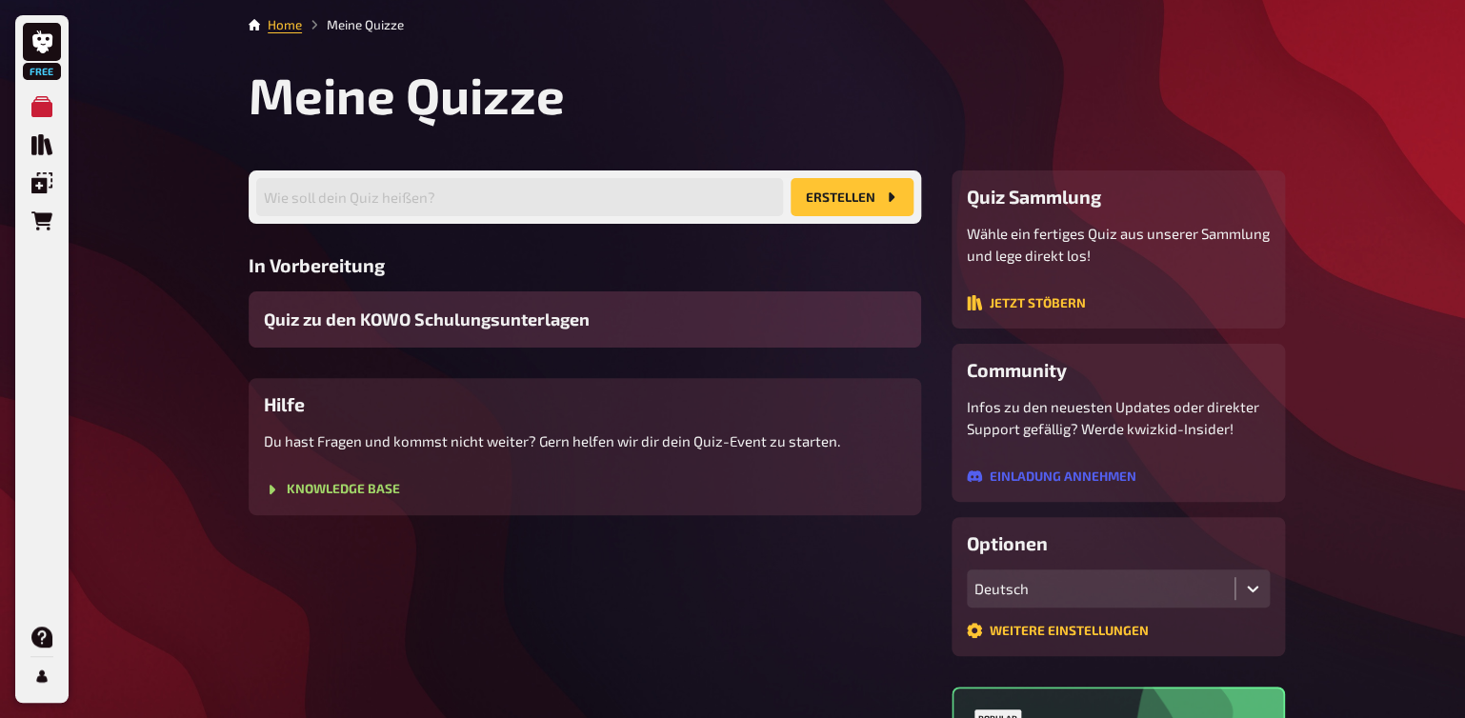
click at [303, 318] on span "Quiz zu den KOWO Schulungsunterlagen" at bounding box center [427, 320] width 326 height 26
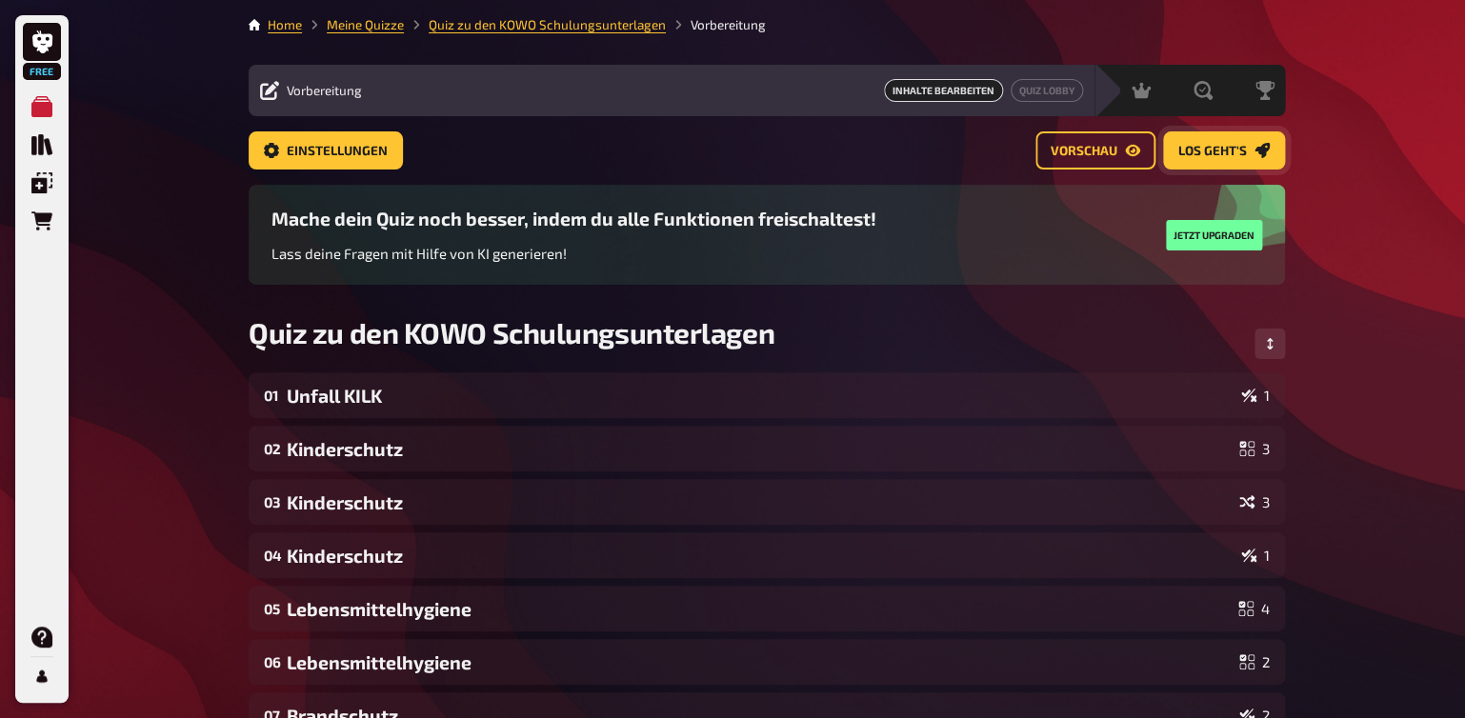
click at [1209, 147] on span "Los geht's" at bounding box center [1212, 151] width 69 height 13
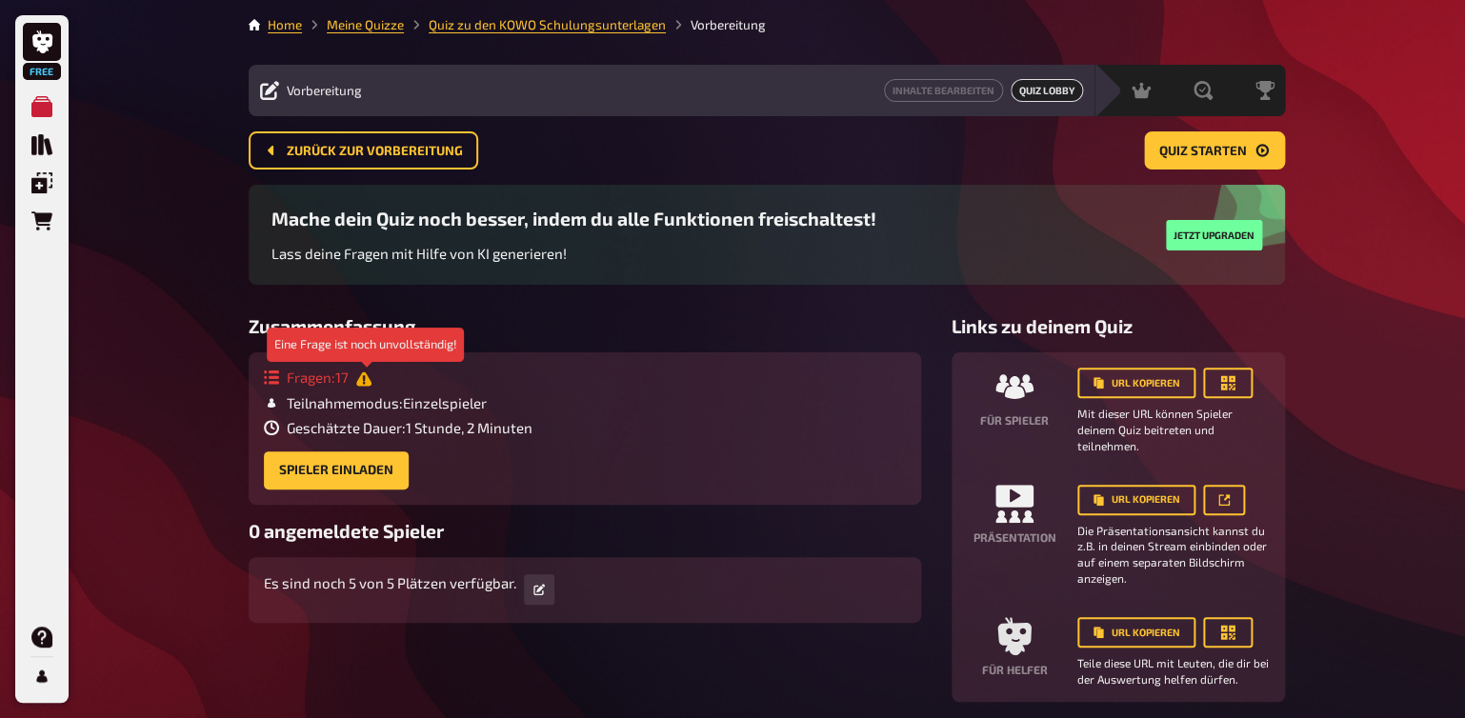
click at [365, 384] on icon at bounding box center [363, 379] width 15 height 14
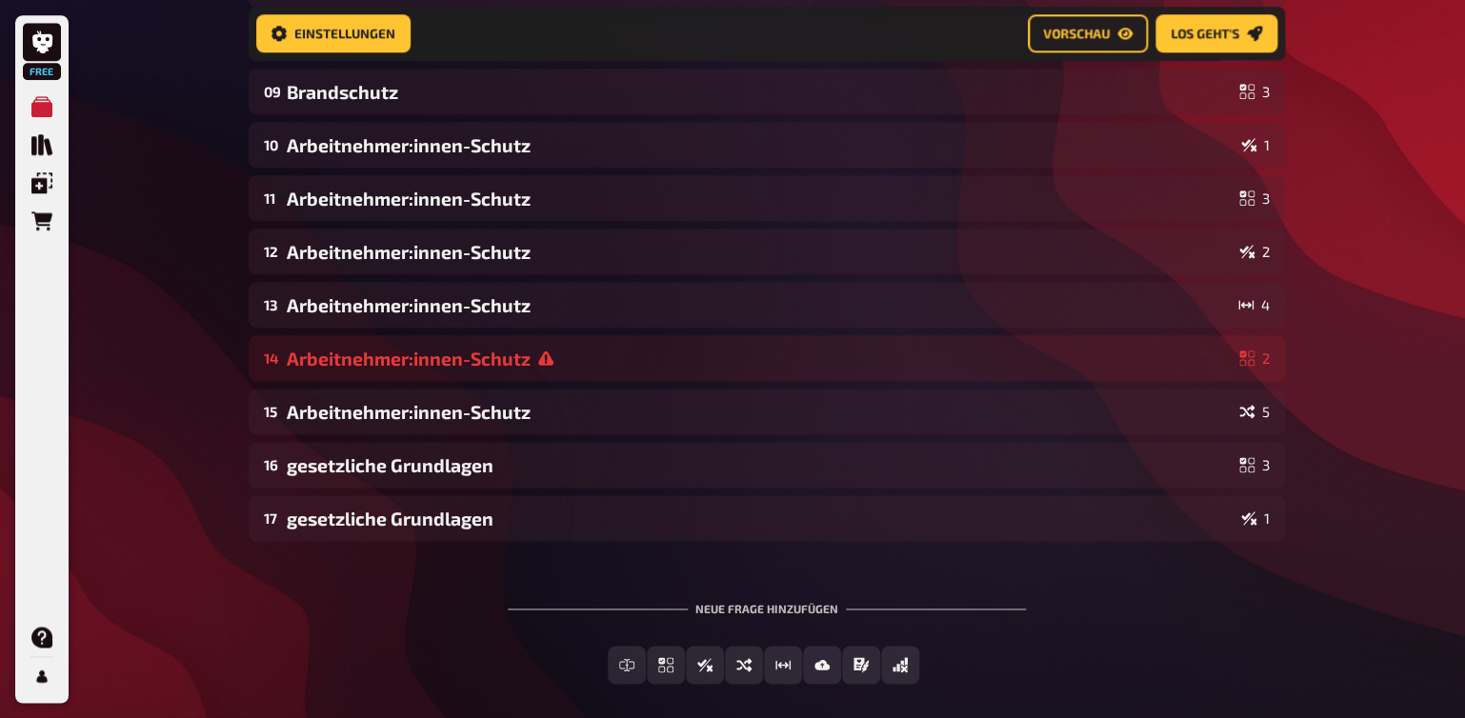
scroll to position [815, 0]
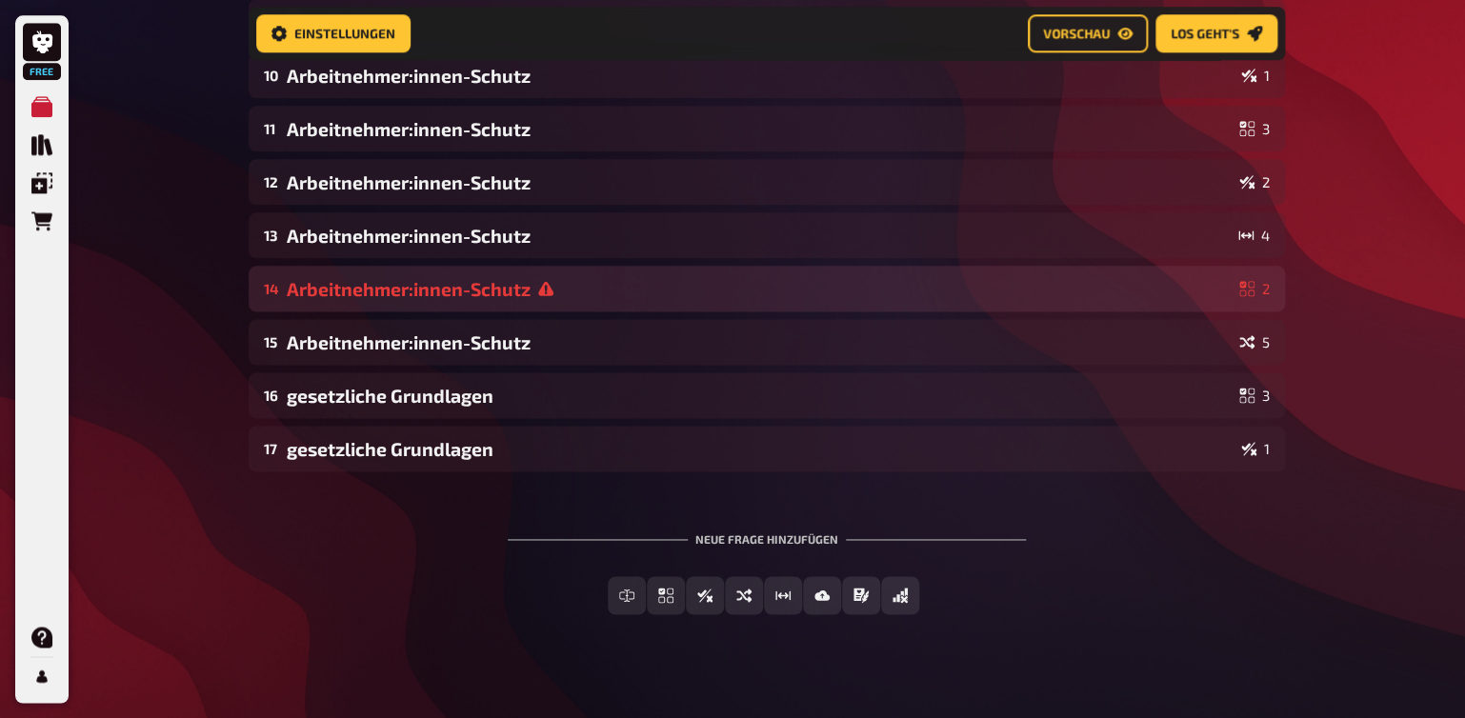
click at [850, 288] on div "Arbeitnehmer:innen-Schutz" at bounding box center [759, 289] width 945 height 22
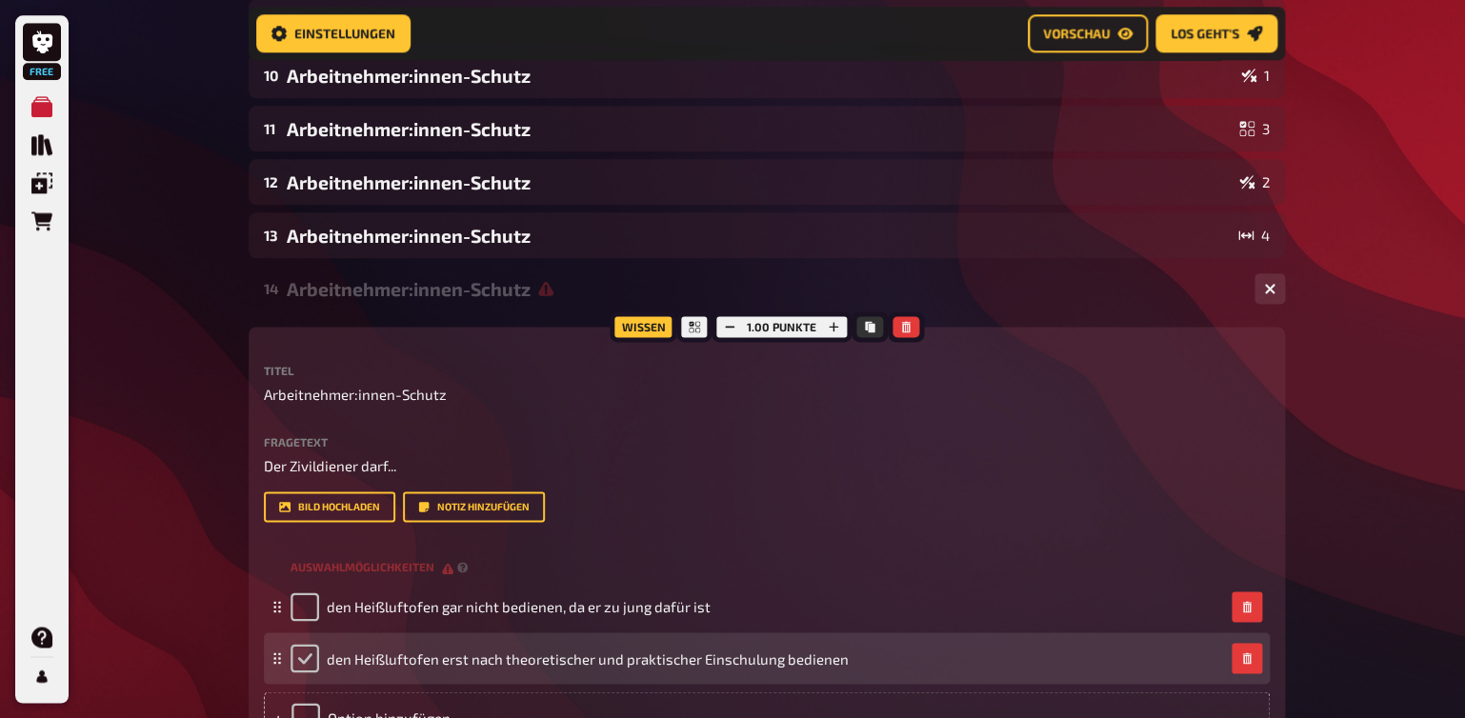
click at [306, 655] on input "checkbox" at bounding box center [305, 658] width 29 height 29
checkbox input "true"
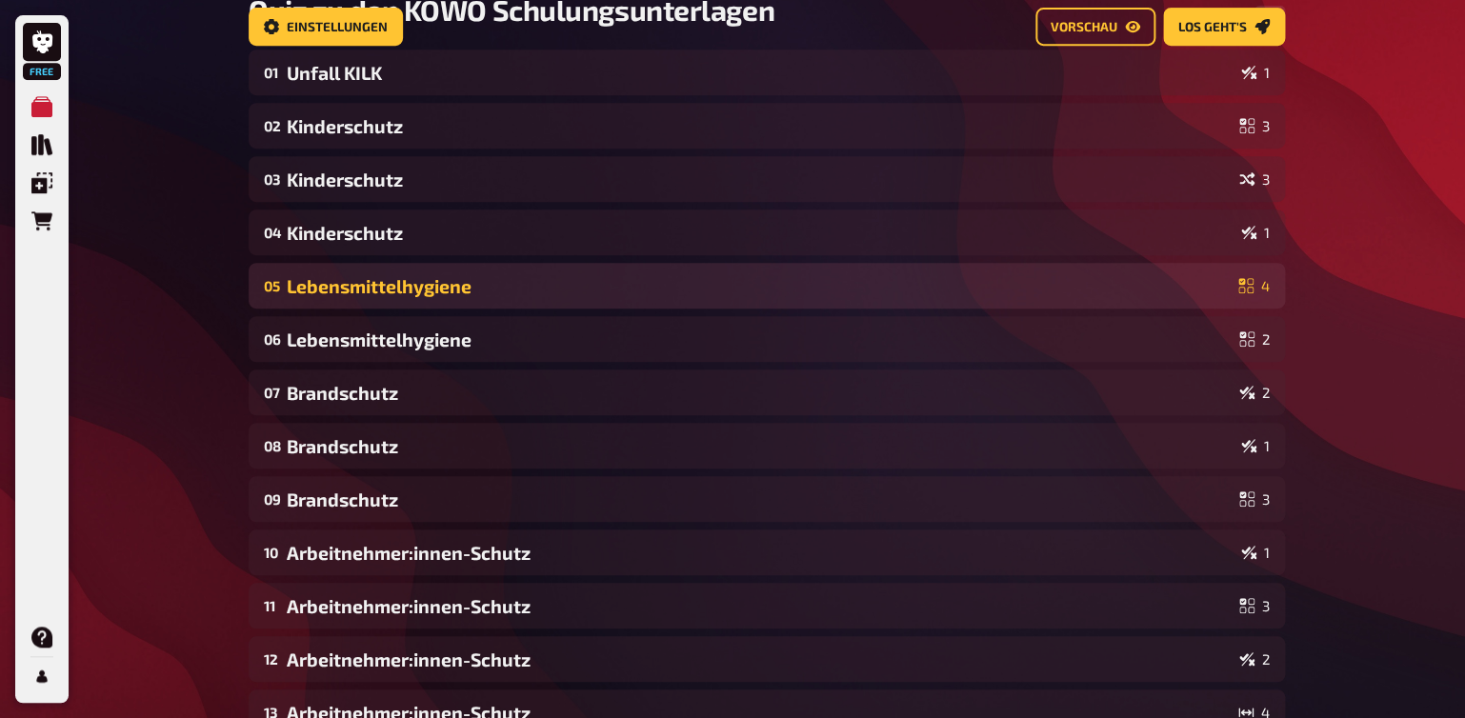
scroll to position [0, 0]
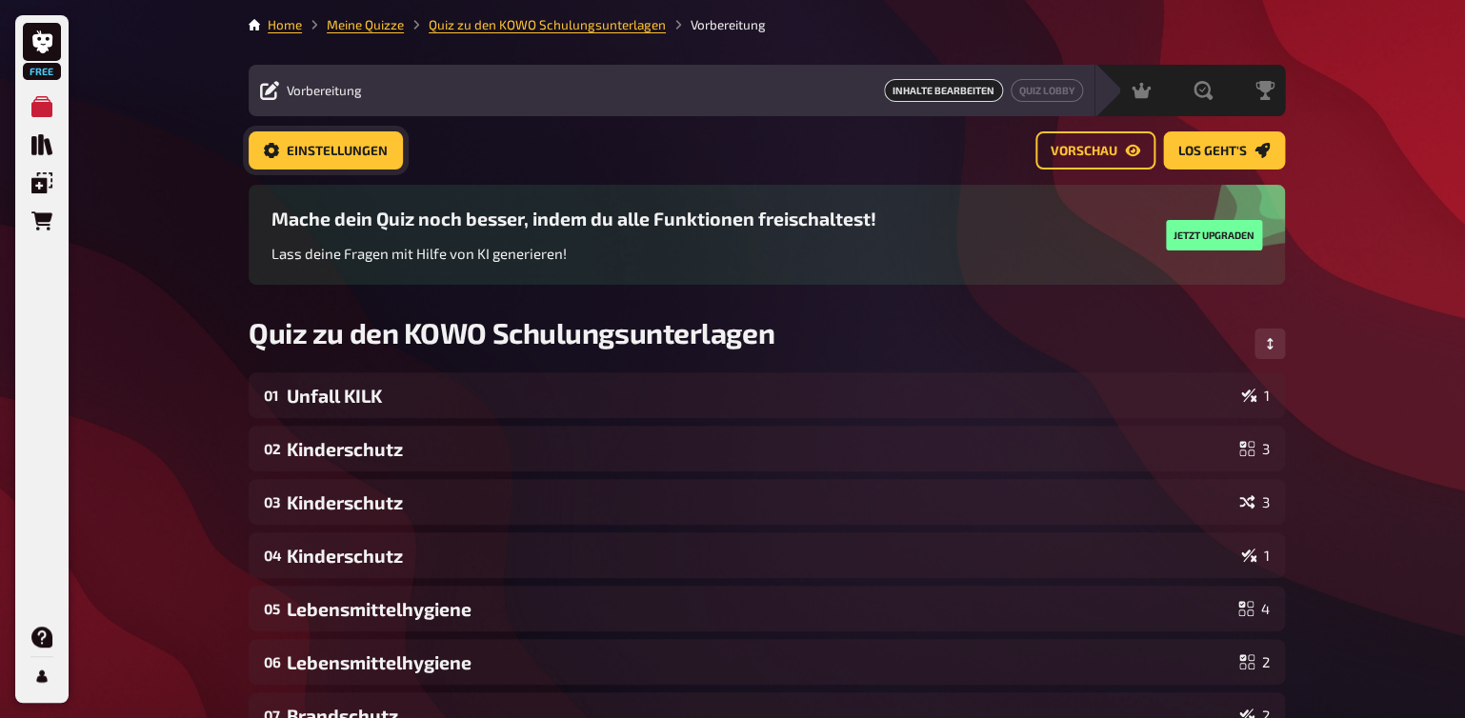
click at [282, 149] on button "Einstellungen" at bounding box center [326, 150] width 154 height 38
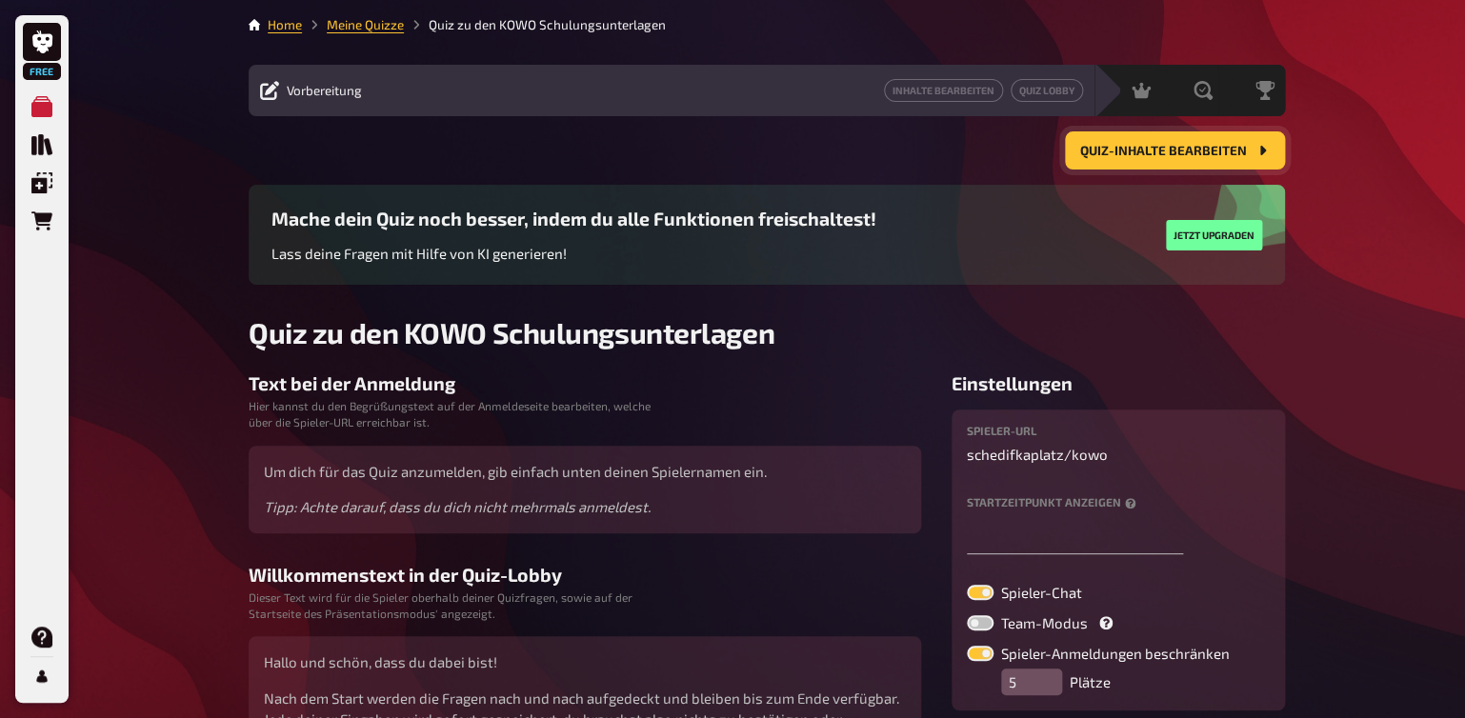
click at [1084, 151] on span "Quiz-Inhalte bearbeiten" at bounding box center [1163, 151] width 167 height 13
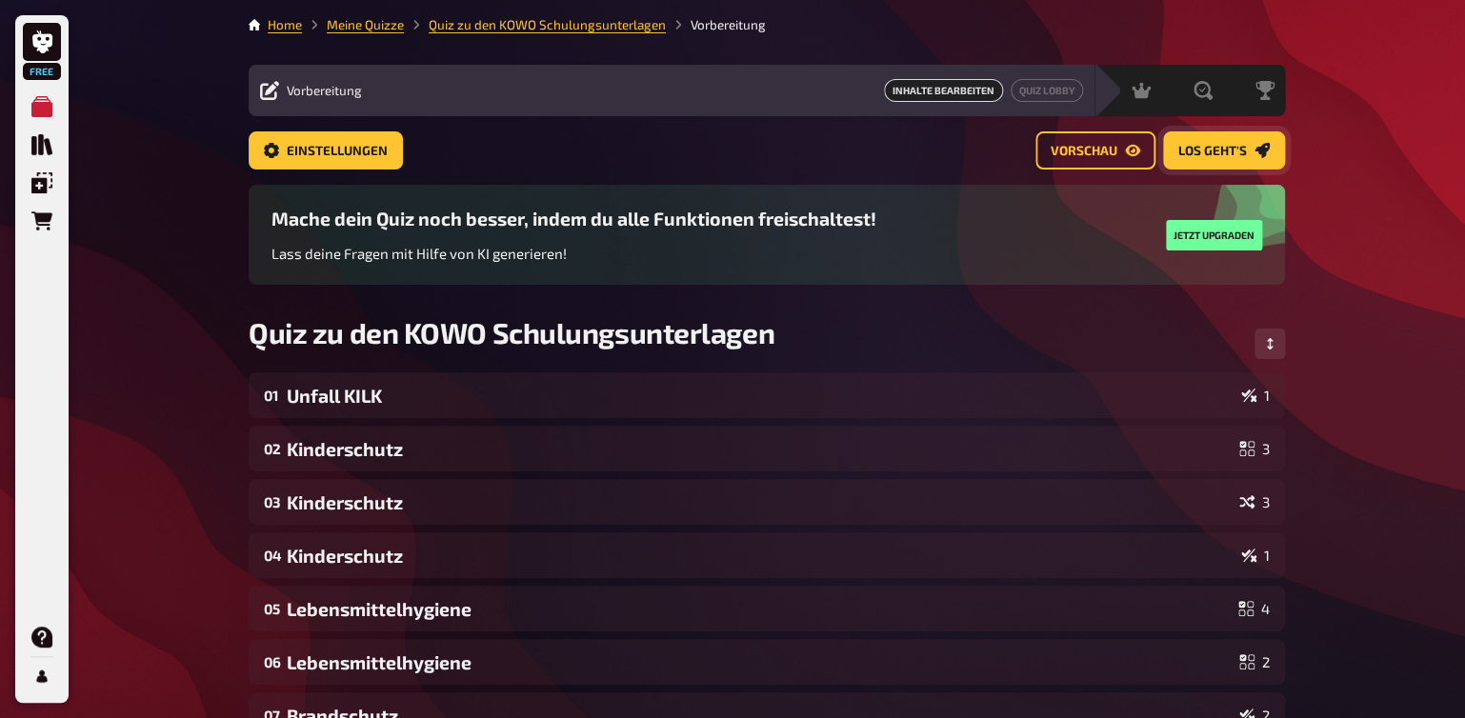
click at [1180, 149] on span "Los geht's" at bounding box center [1212, 151] width 69 height 13
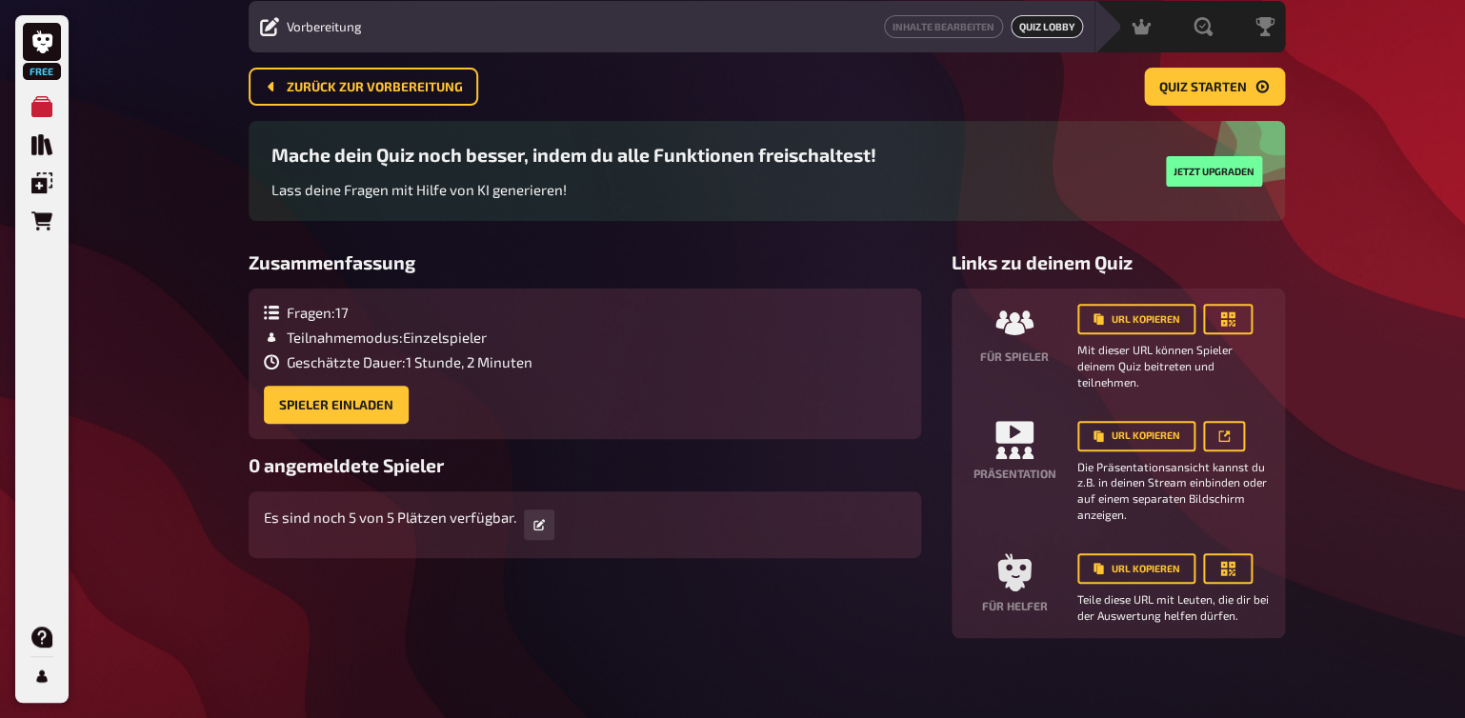
scroll to position [76, 0]
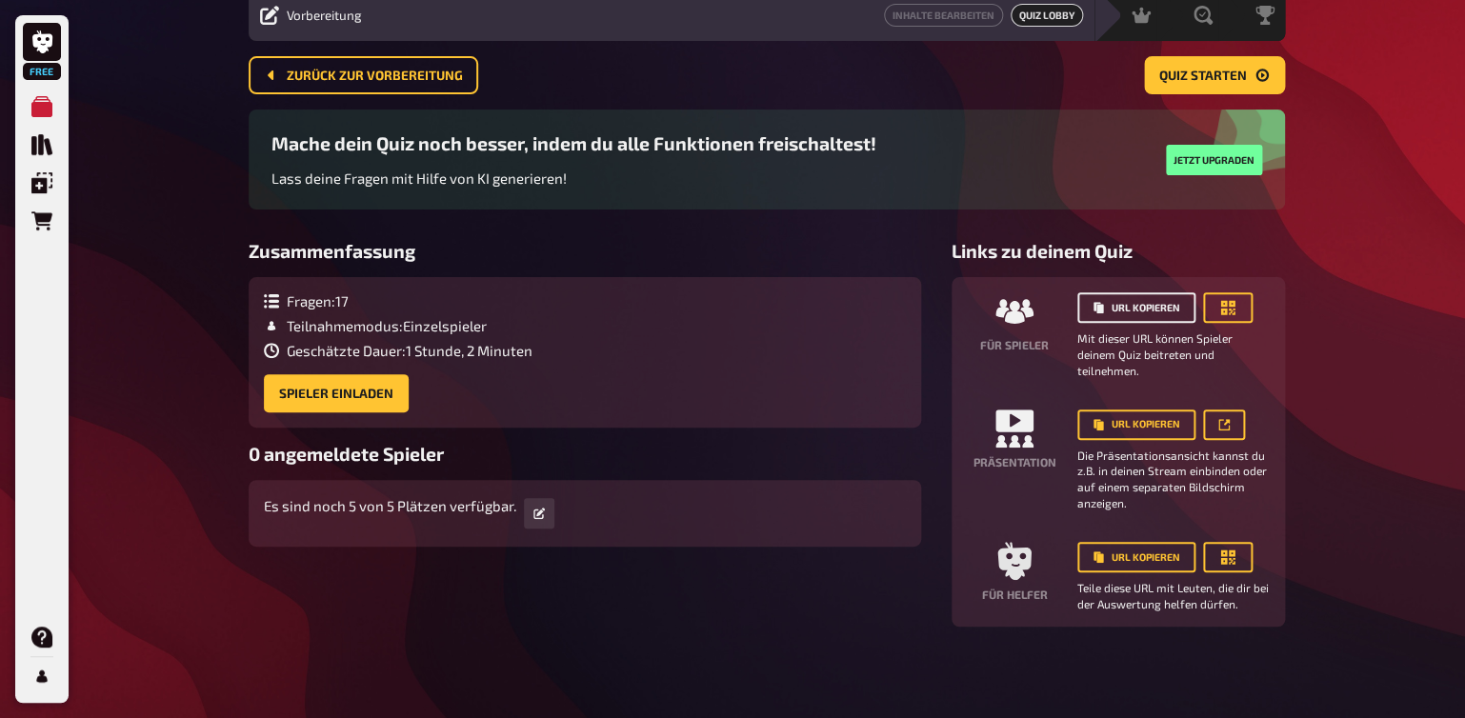
click at [1116, 304] on button "URL kopieren" at bounding box center [1136, 307] width 118 height 30
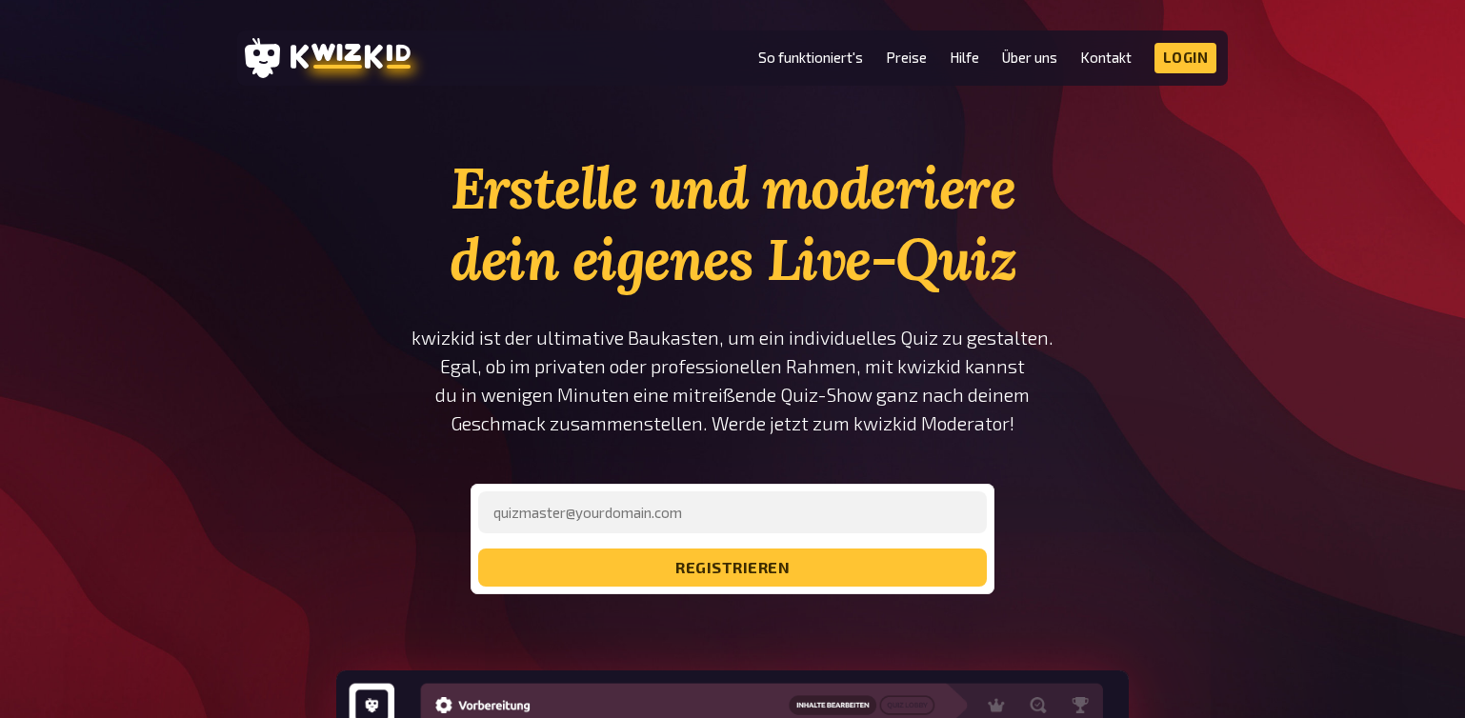
scroll to position [3401, 0]
